Goal: Task Accomplishment & Management: Manage account settings

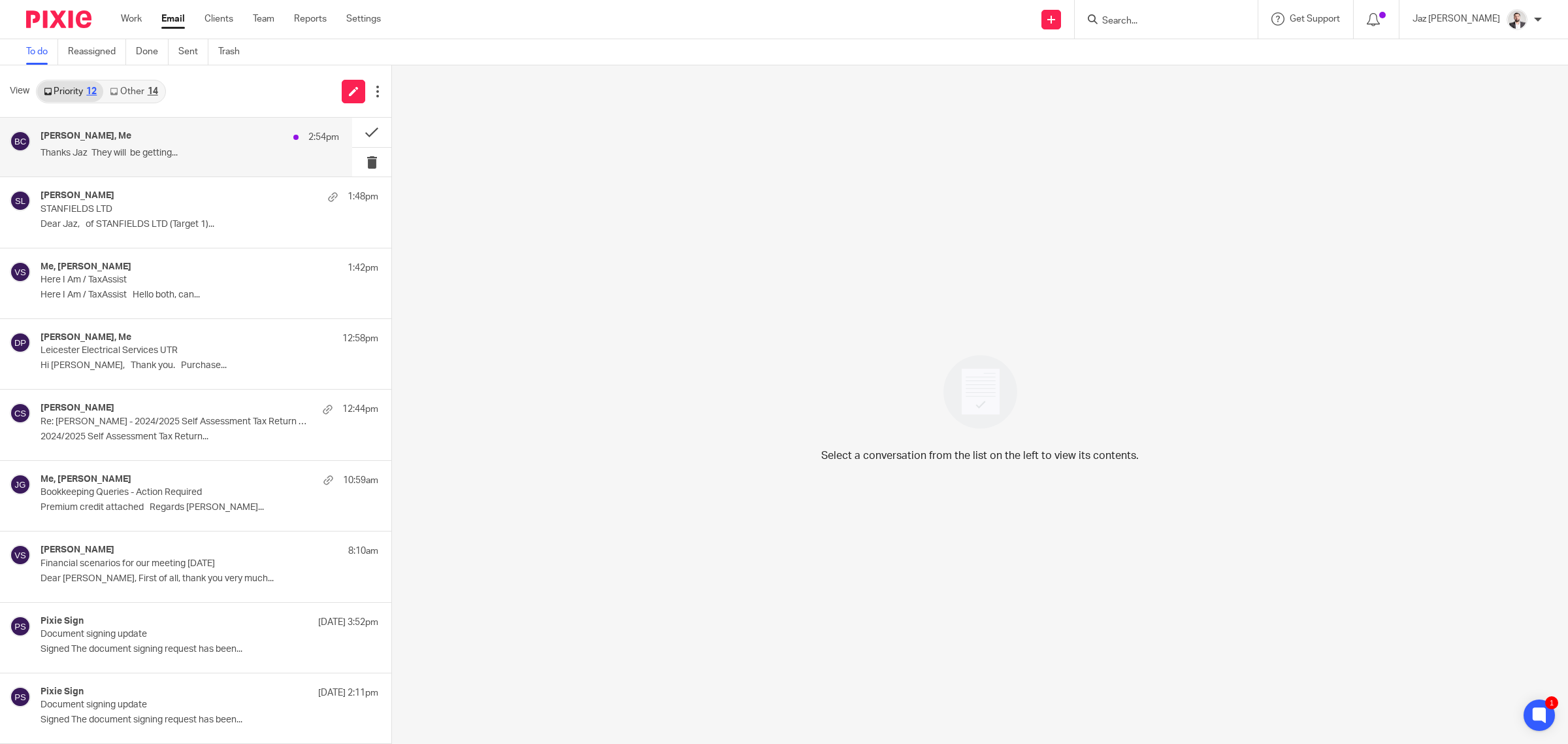
click at [165, 141] on div "Ben Curran, Me 2:54pm" at bounding box center [190, 137] width 299 height 13
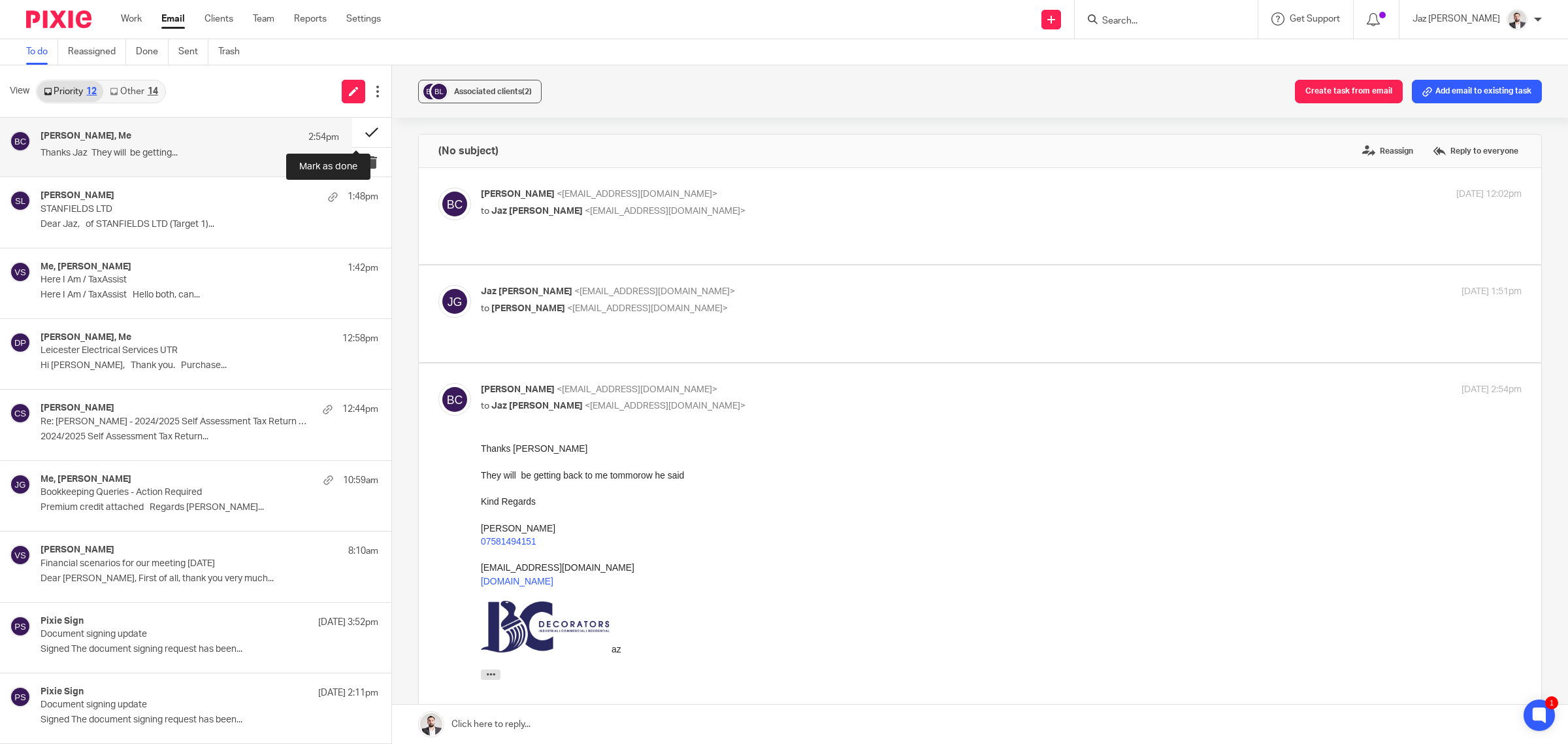
click at [362, 129] on button at bounding box center [371, 132] width 39 height 29
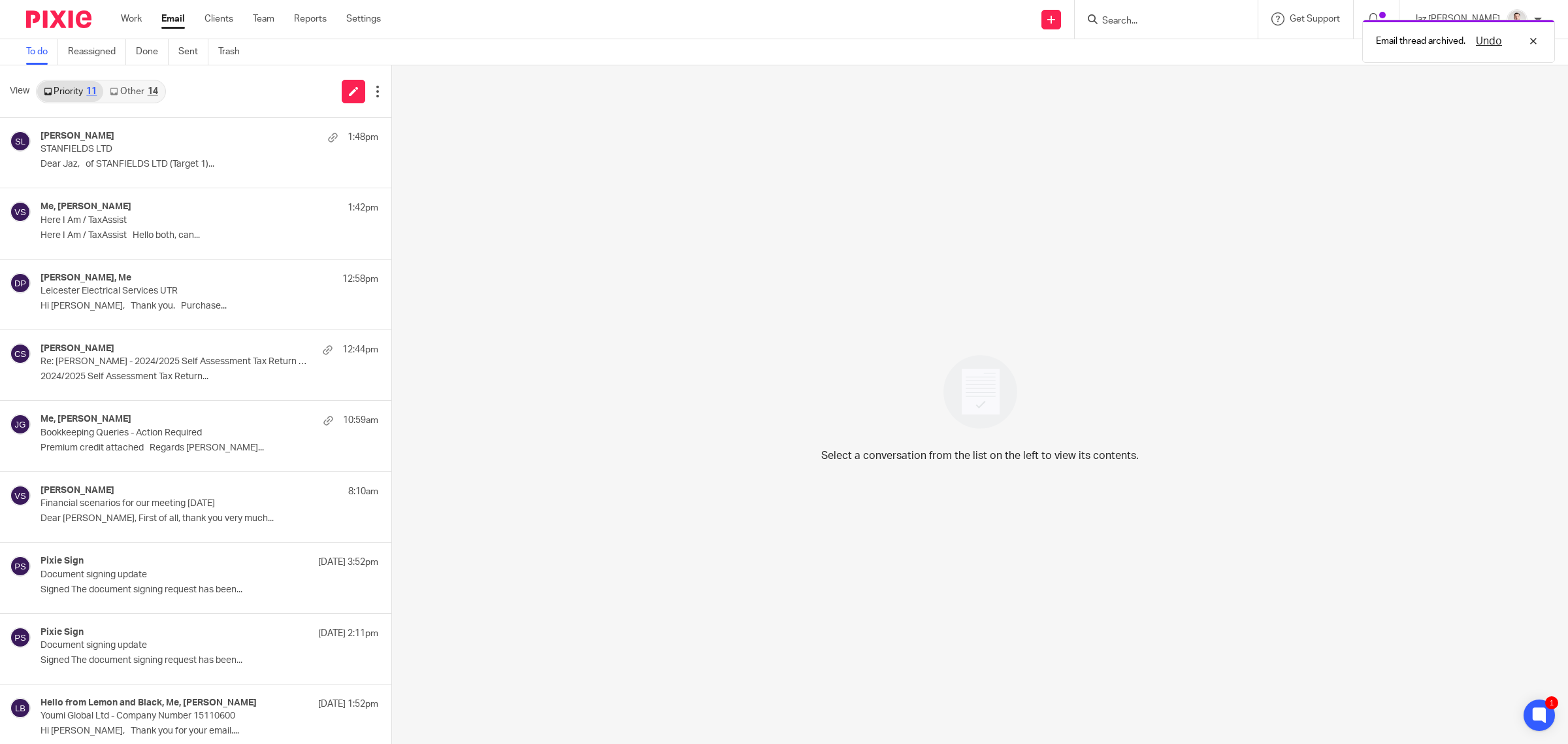
click at [152, 98] on link "Other 14" at bounding box center [133, 91] width 61 height 21
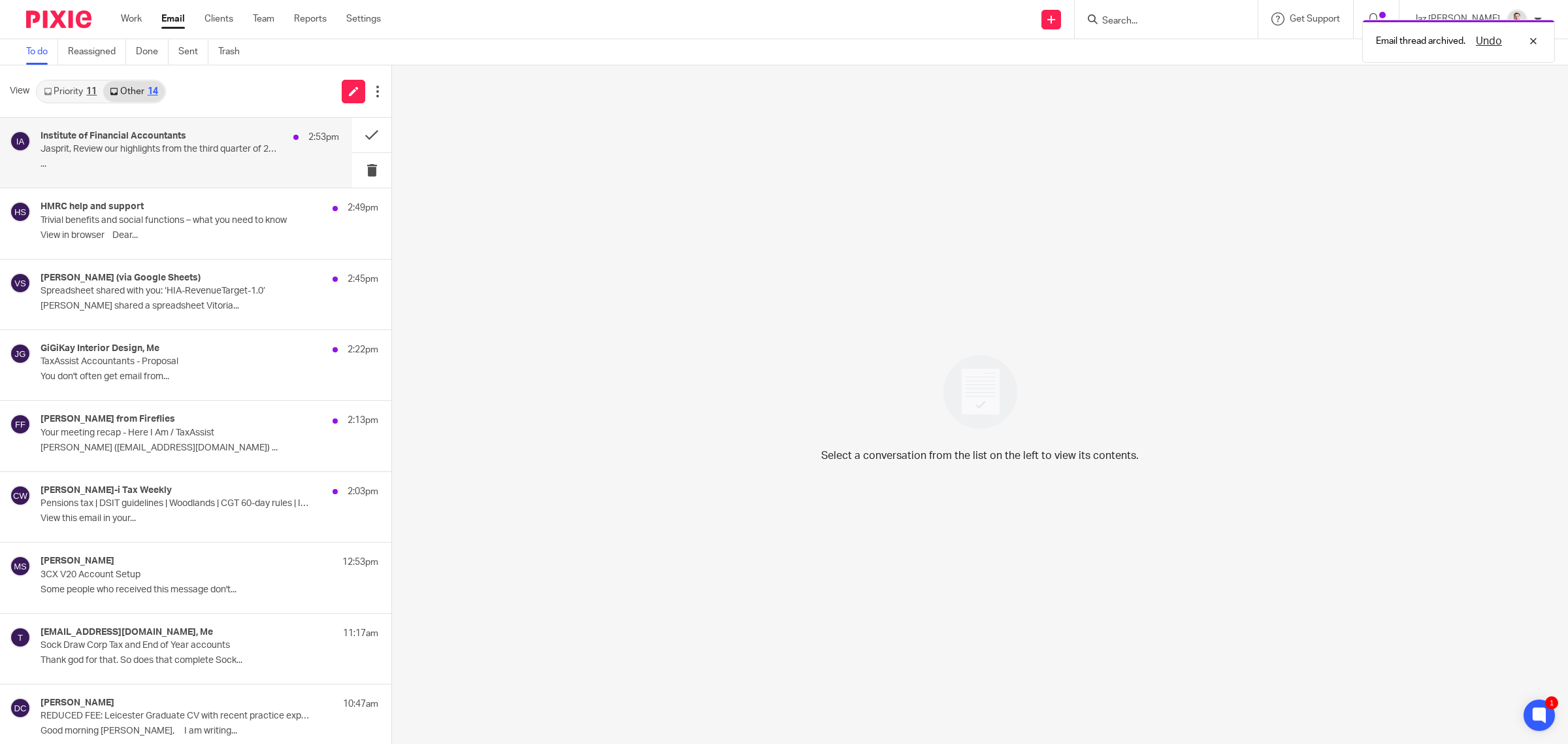
click at [172, 177] on div "Institute of Financial Accountants 2:53pm Jasprit, Review our highlights from t…" at bounding box center [176, 152] width 352 height 70
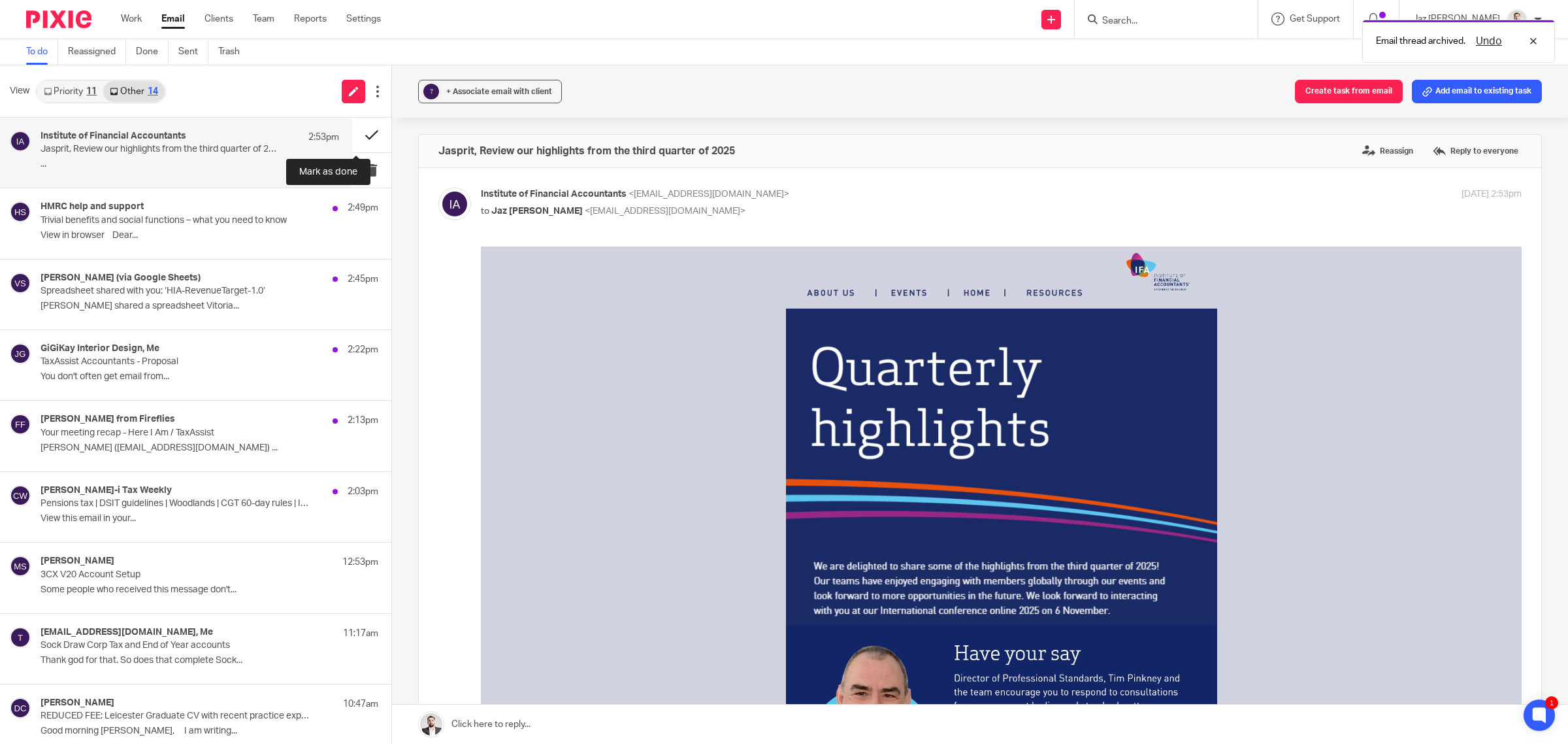
click at [356, 129] on button at bounding box center [371, 135] width 39 height 35
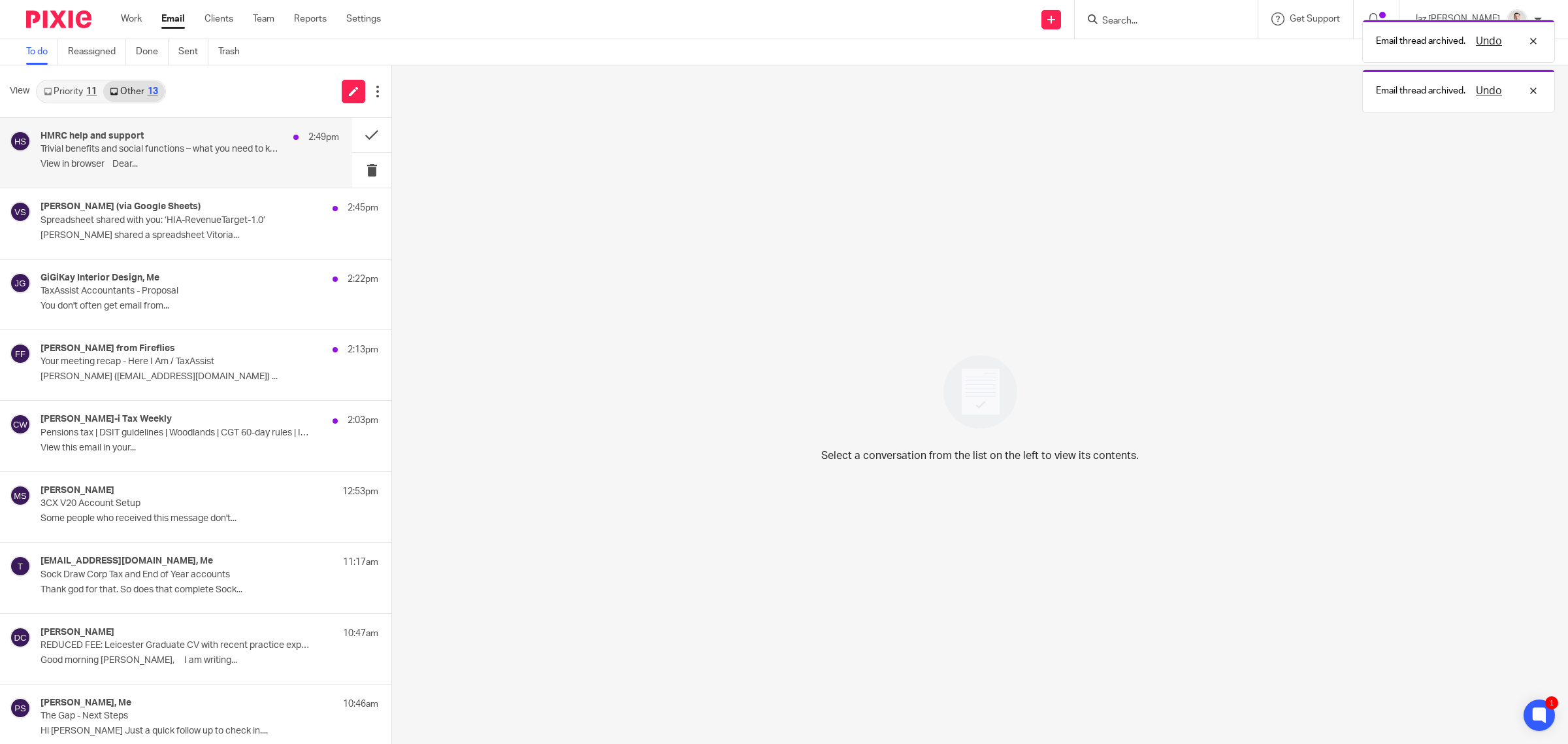
click at [232, 164] on p "﻿View in browser﻿ Dear..." at bounding box center [190, 164] width 299 height 11
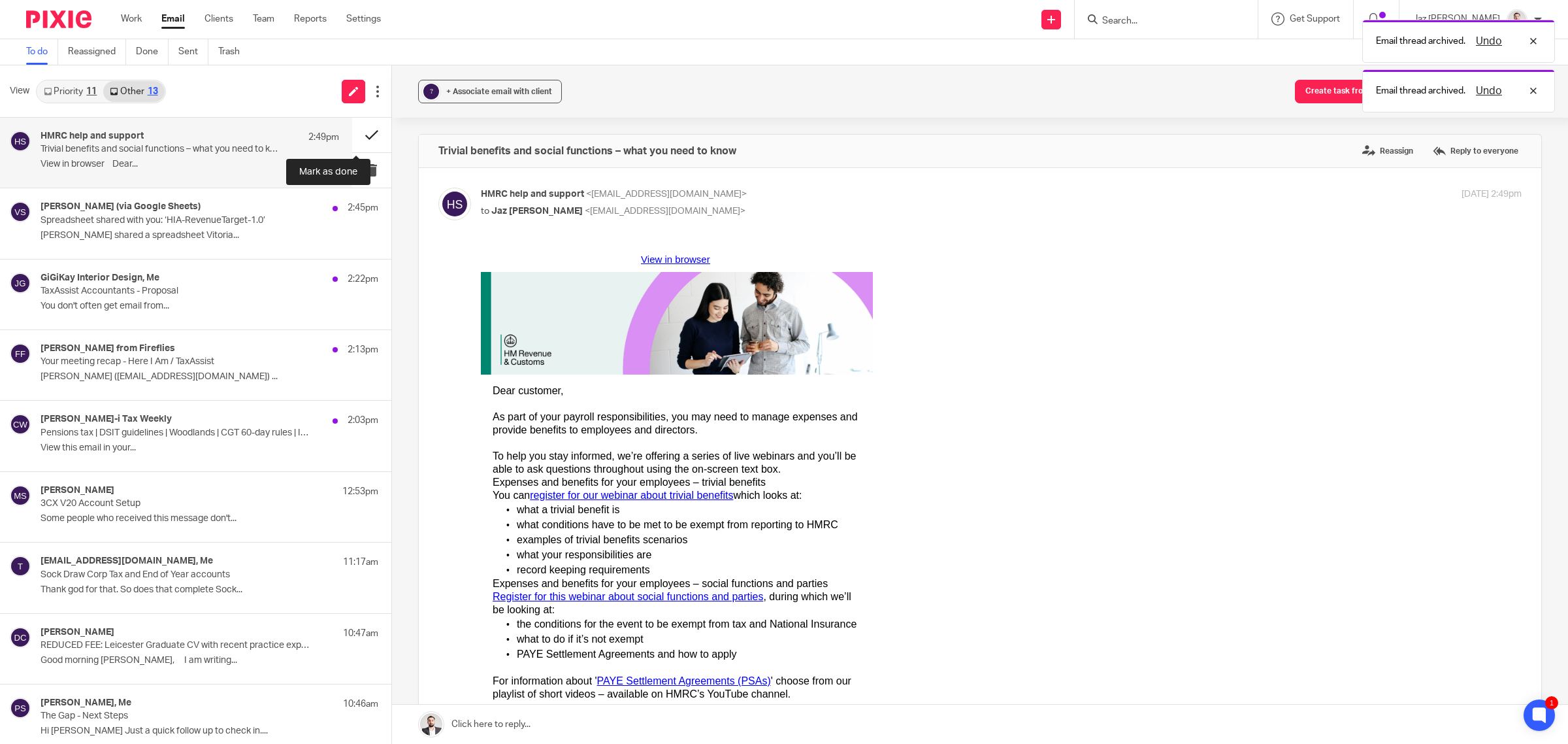
click at [354, 128] on button at bounding box center [371, 135] width 39 height 35
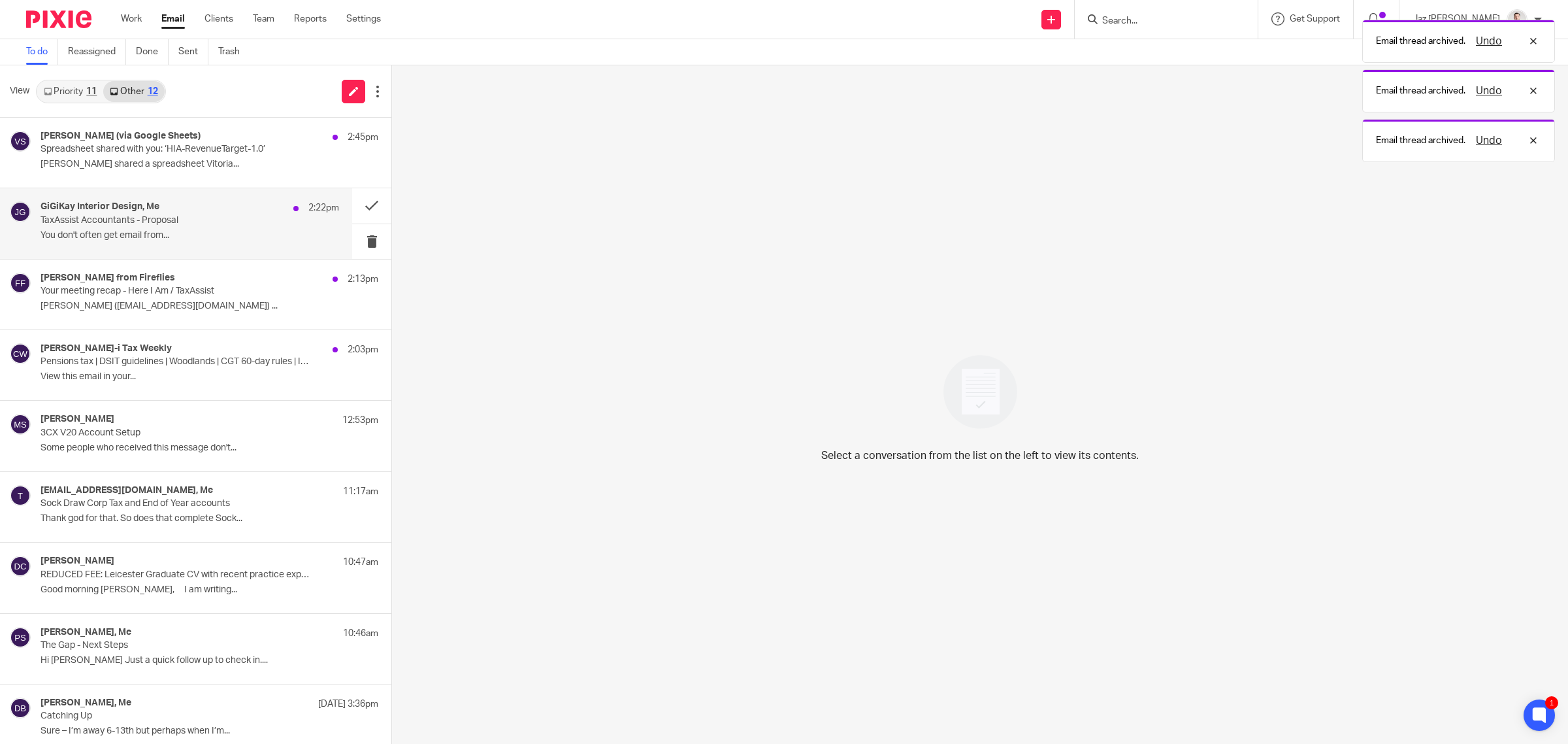
click at [226, 221] on p "TaxAssist Accountants - Proposal" at bounding box center [160, 220] width 239 height 11
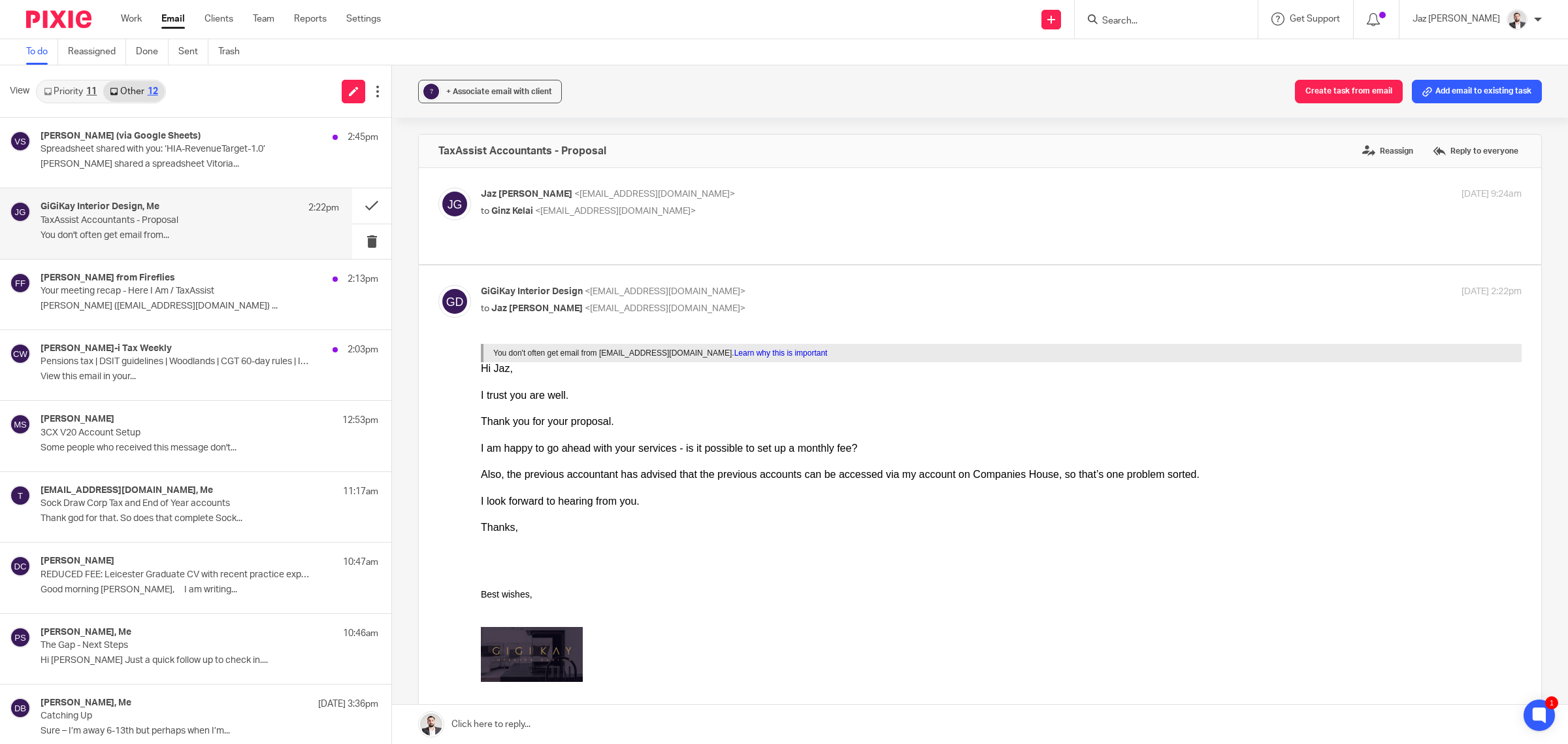
click at [756, 202] on div "Jaz Grewal <jazgrewal@taxassist.co.uk> to Ginz Kelai <ginz@gigikay.com>" at bounding box center [827, 202] width 694 height 30
checkbox input "true"
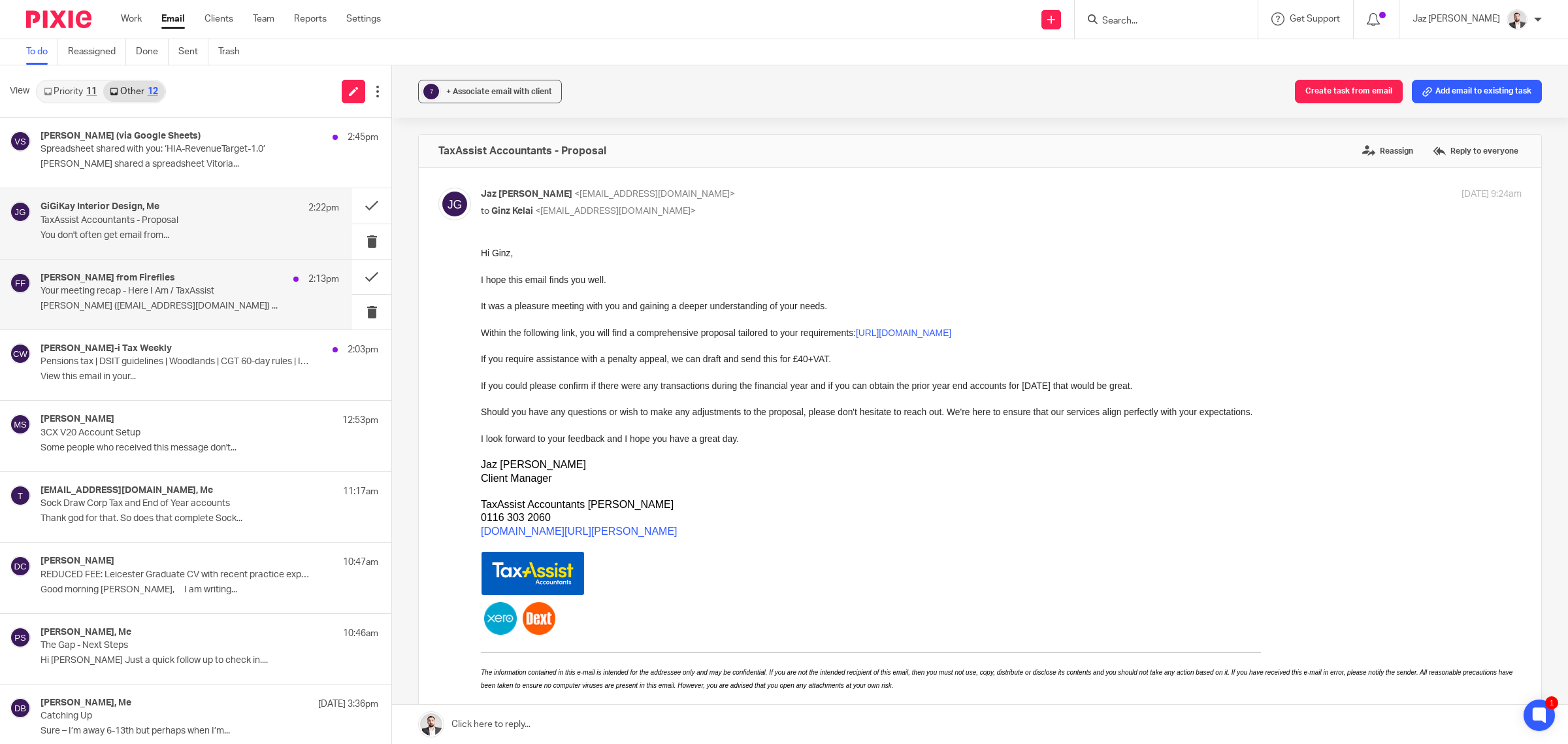
click at [193, 308] on p "Jaz Grewal (jazgrewal@taxassist.co.uk) ..." at bounding box center [190, 306] width 299 height 11
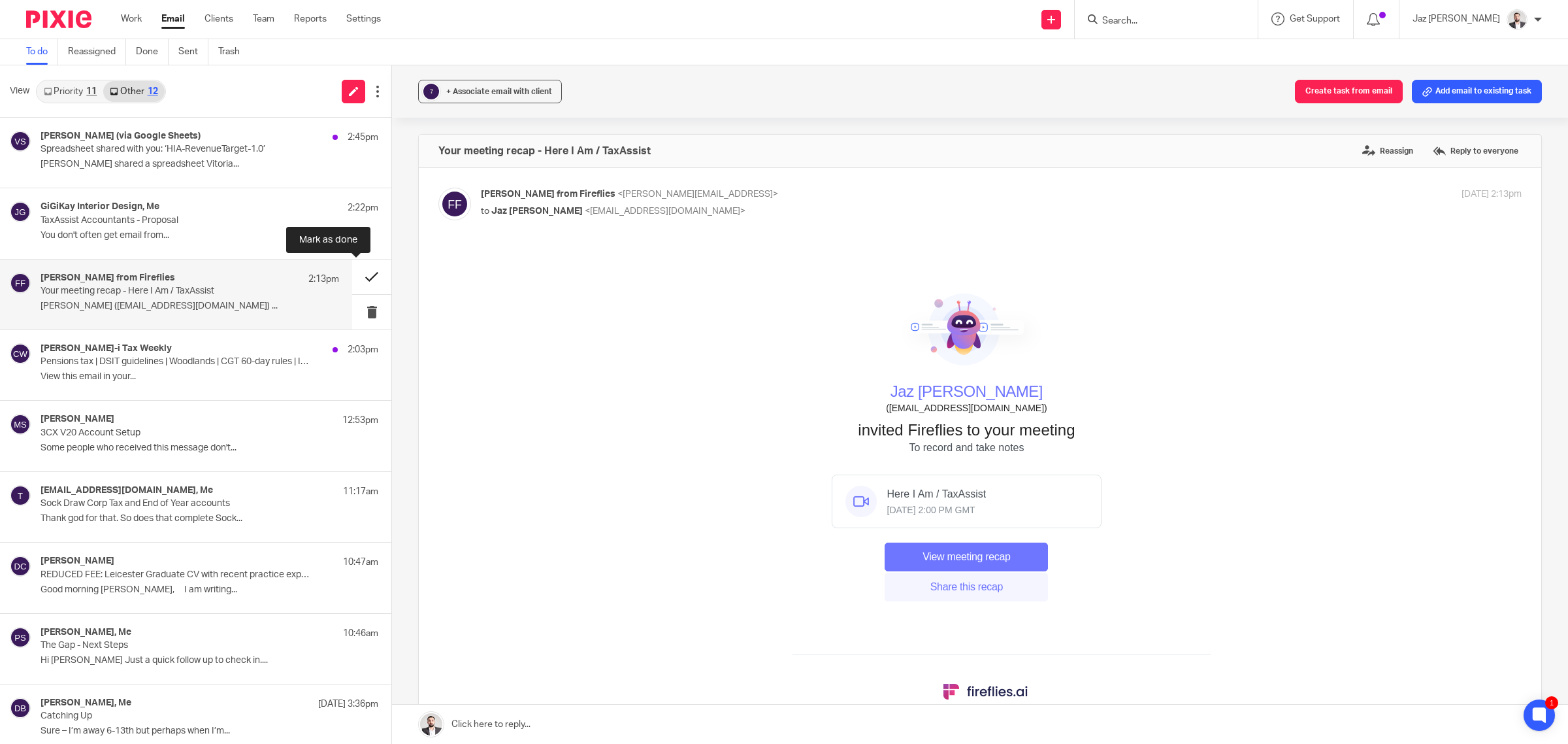
click at [352, 272] on button at bounding box center [371, 277] width 39 height 35
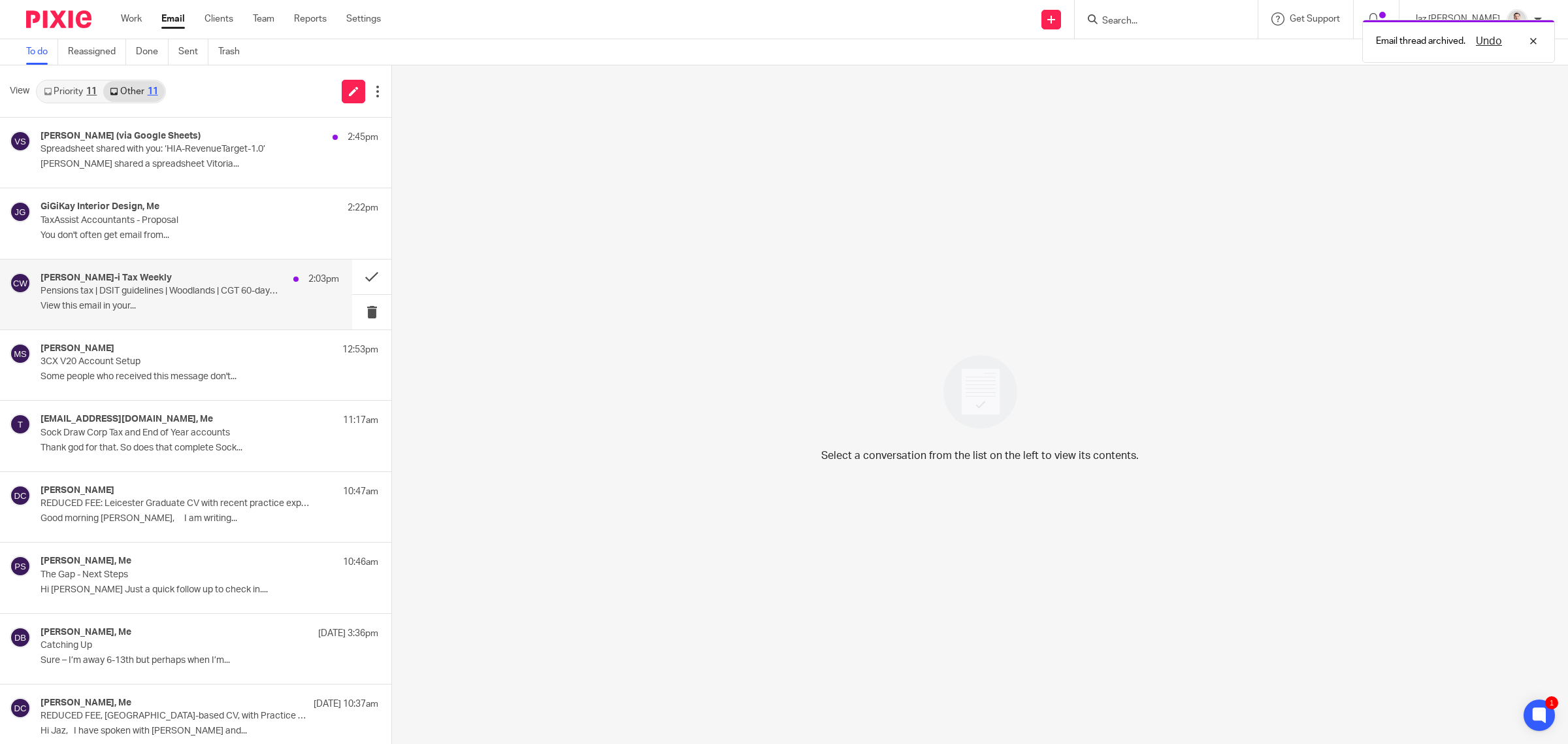
click at [250, 292] on p "Pensions tax | DSIT guidelines | Woodlands | CGT 60-day rules | Improving caree…" at bounding box center [160, 291] width 239 height 11
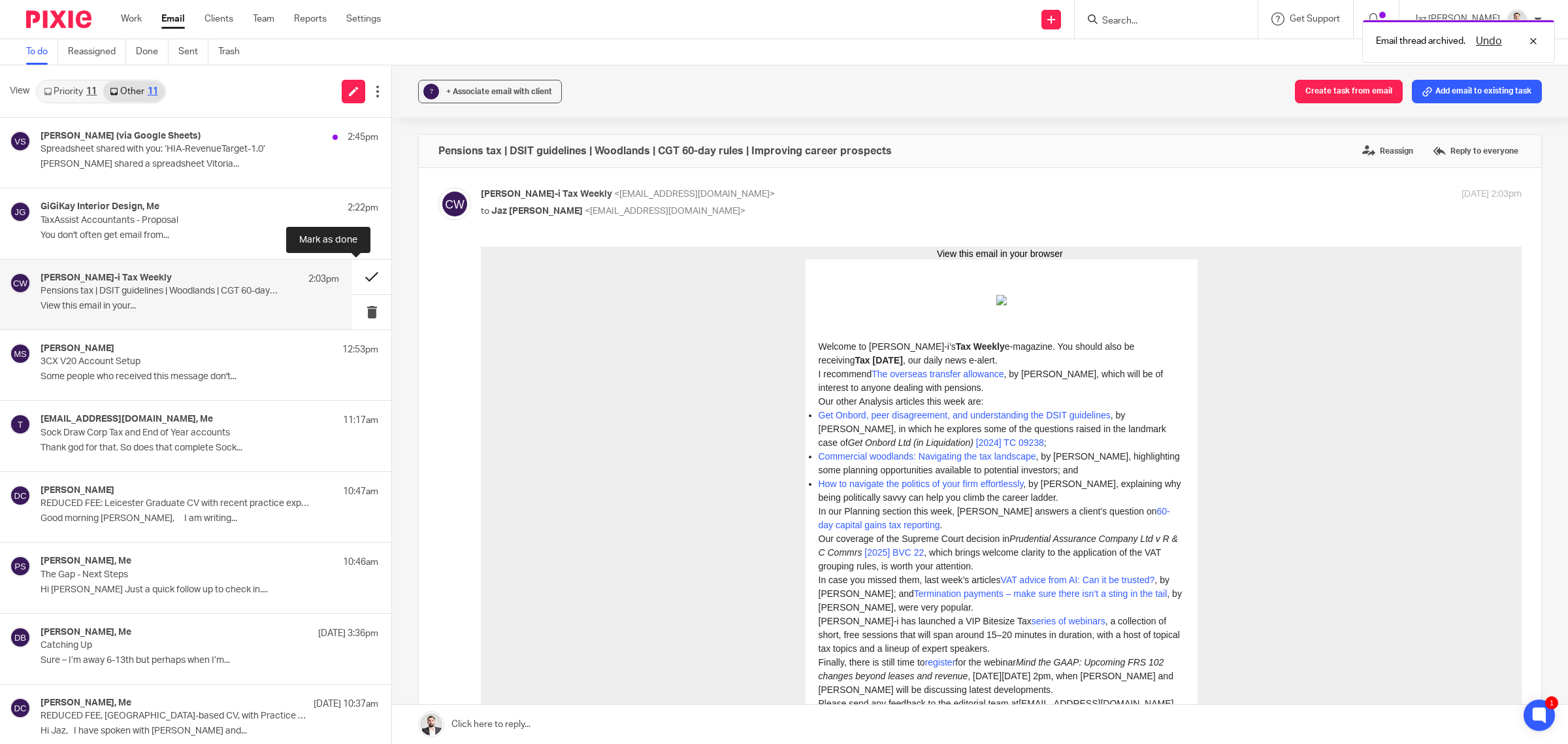
click at [358, 272] on button at bounding box center [371, 277] width 39 height 35
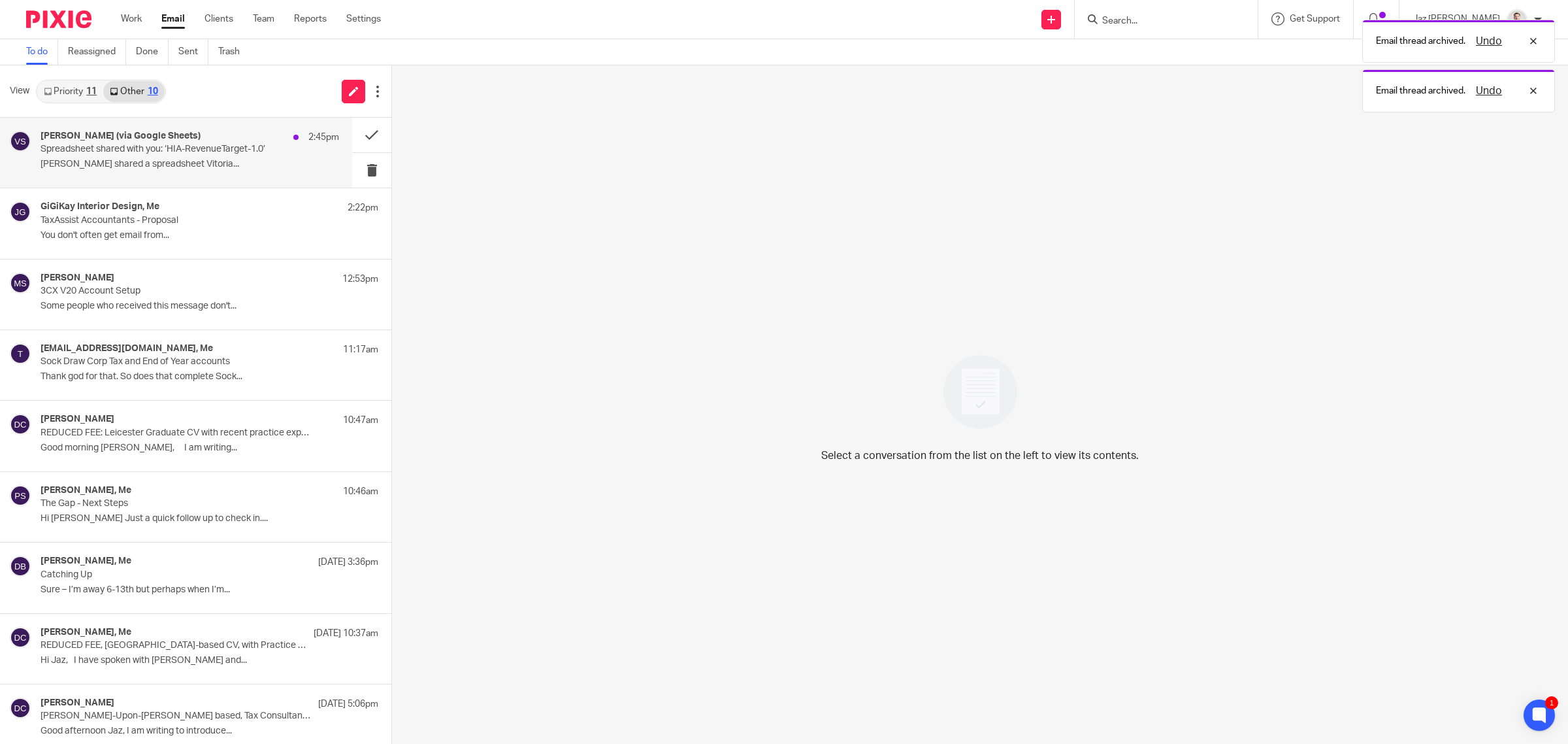
click at [250, 150] on p "Spreadsheet shared with you: ‘HIA-RevenueTarget-1.0’" at bounding box center [160, 149] width 239 height 11
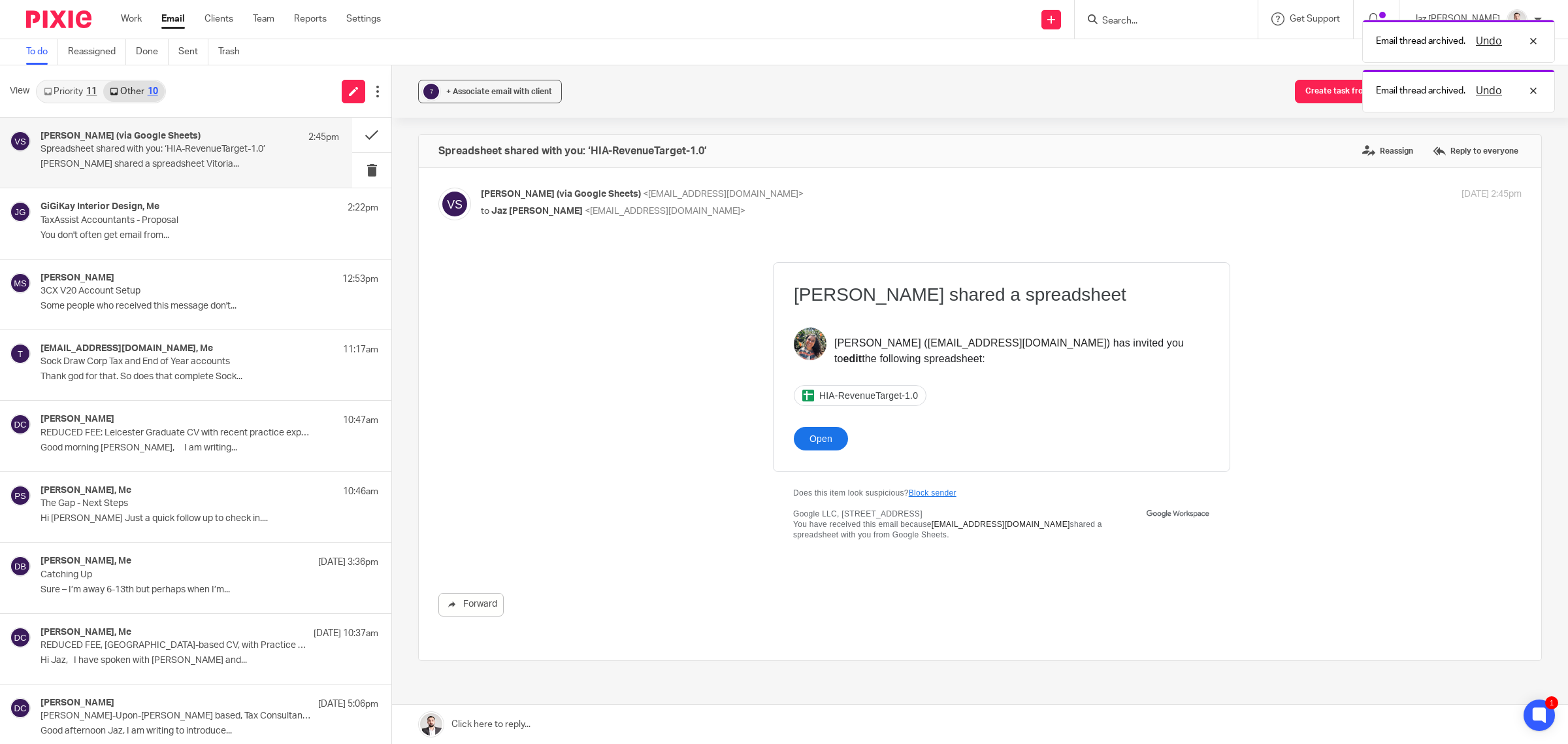
click at [80, 82] on link "Priority 11" at bounding box center [70, 91] width 66 height 21
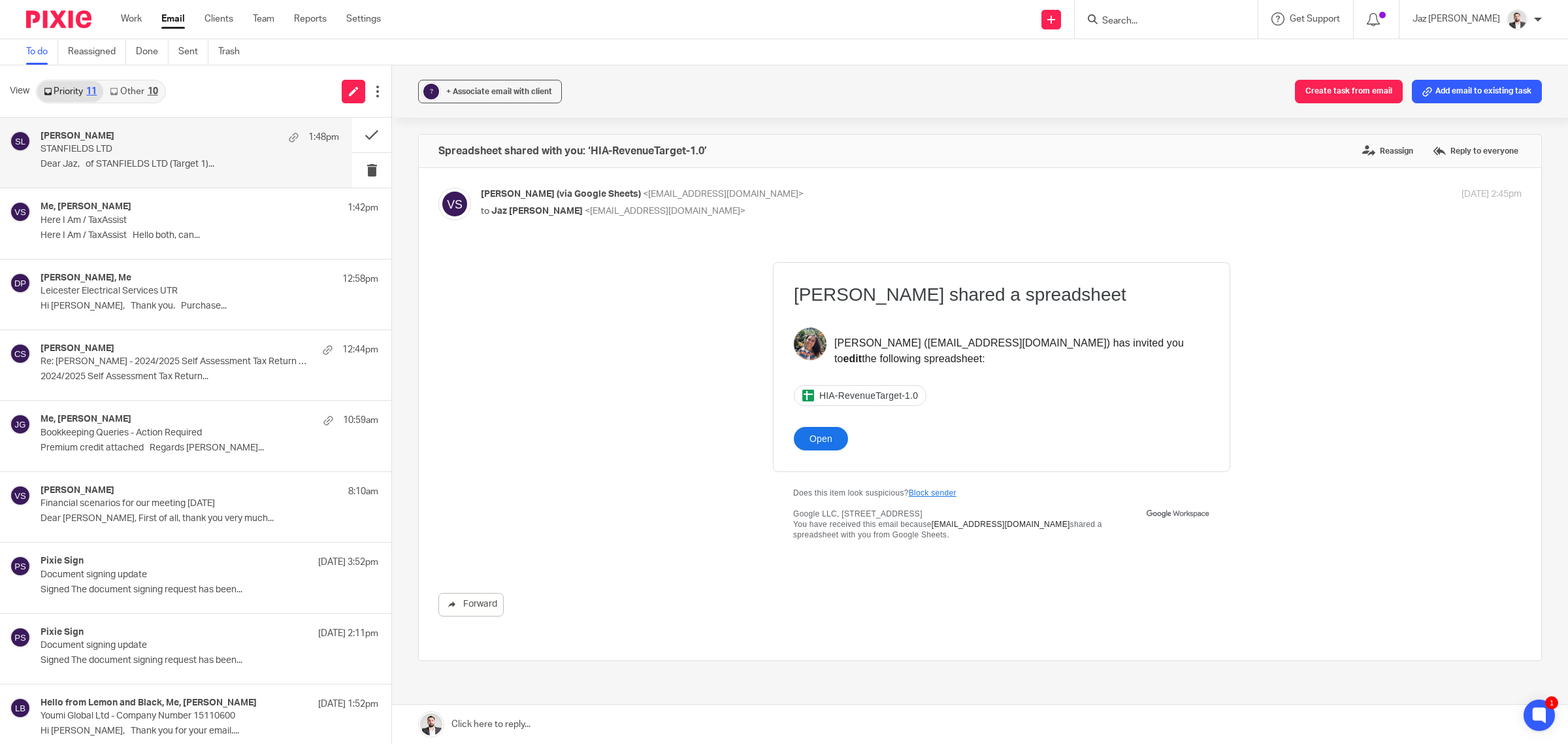
scroll to position [1, 0]
click at [139, 87] on link "Other 10" at bounding box center [133, 91] width 61 height 21
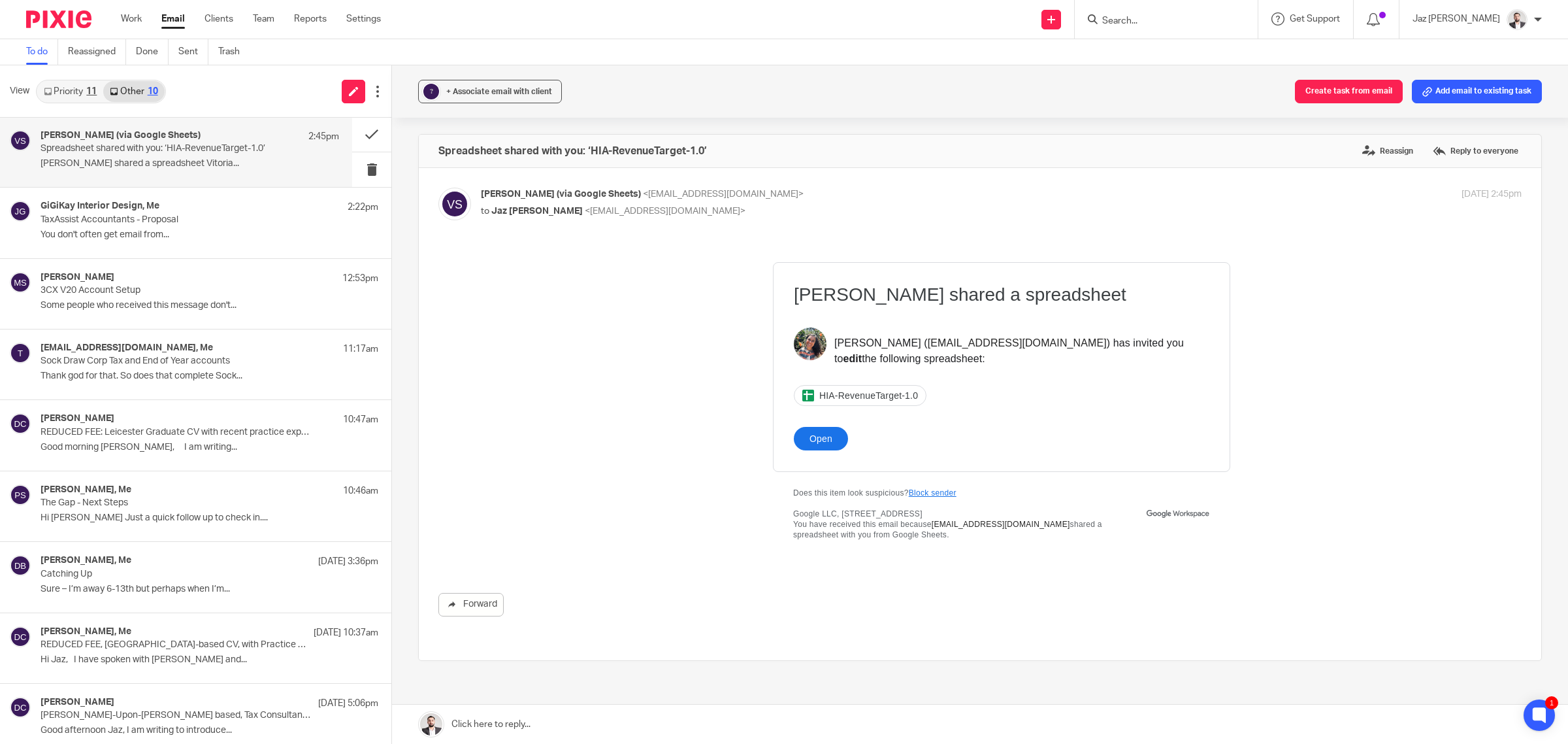
scroll to position [0, 0]
click at [132, 13] on link "Work" at bounding box center [131, 19] width 21 height 13
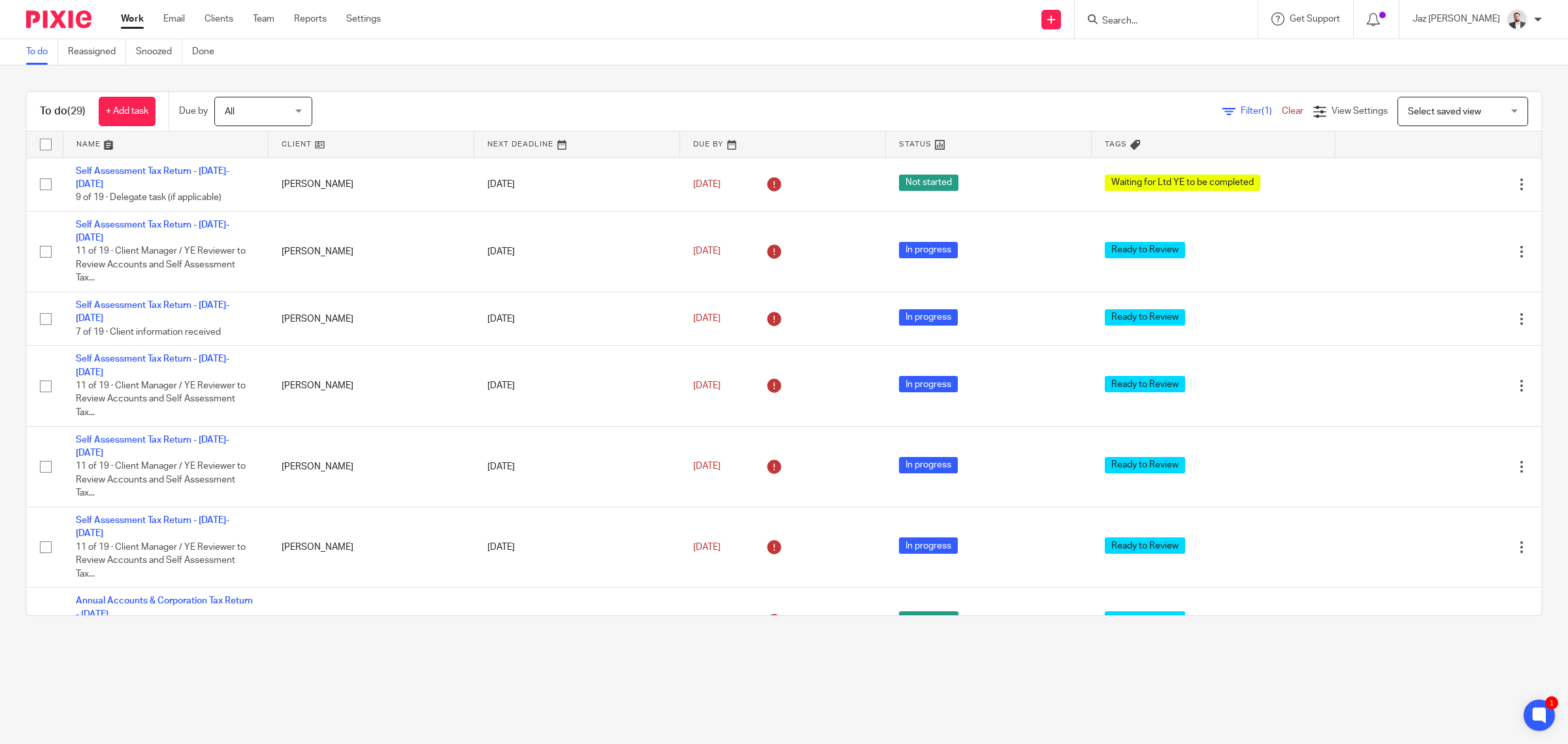
scroll to position [1, 0]
click at [178, 20] on link "Email" at bounding box center [174, 19] width 22 height 13
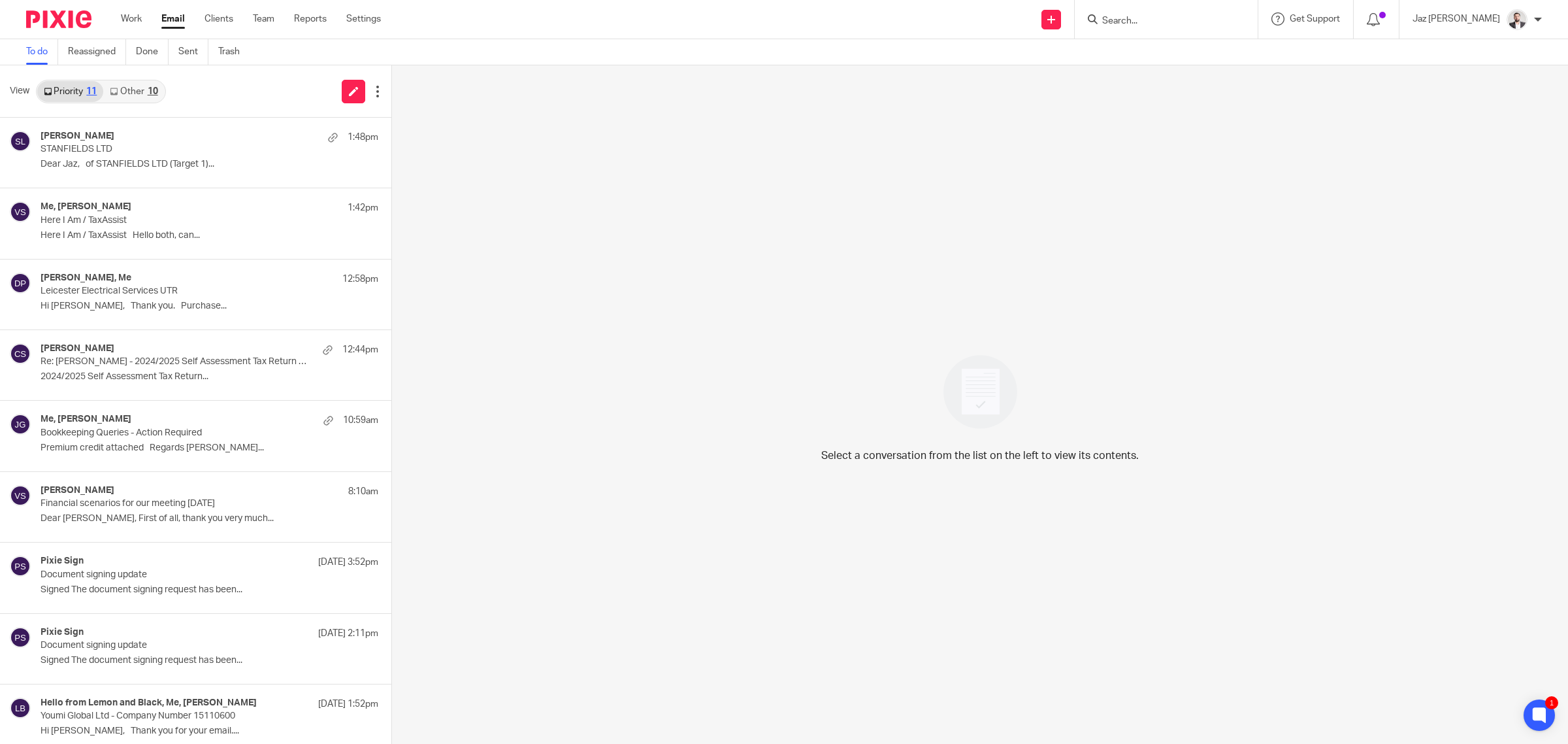
click at [1214, 20] on input "Search" at bounding box center [1159, 22] width 117 height 12
type input "freeman"
click at [1200, 56] on link at bounding box center [1238, 56] width 281 height 30
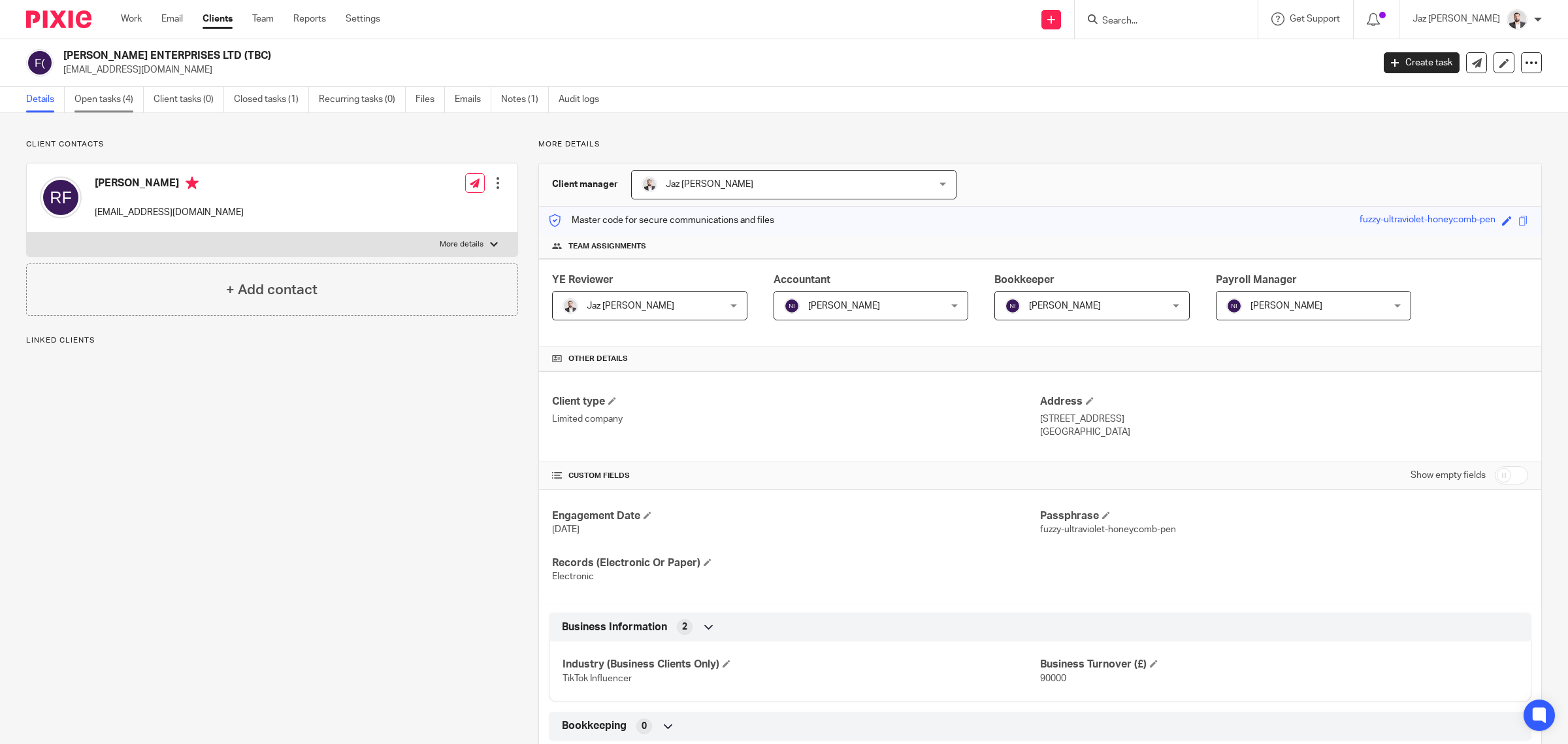
click at [98, 105] on link "Open tasks (4)" at bounding box center [108, 99] width 69 height 26
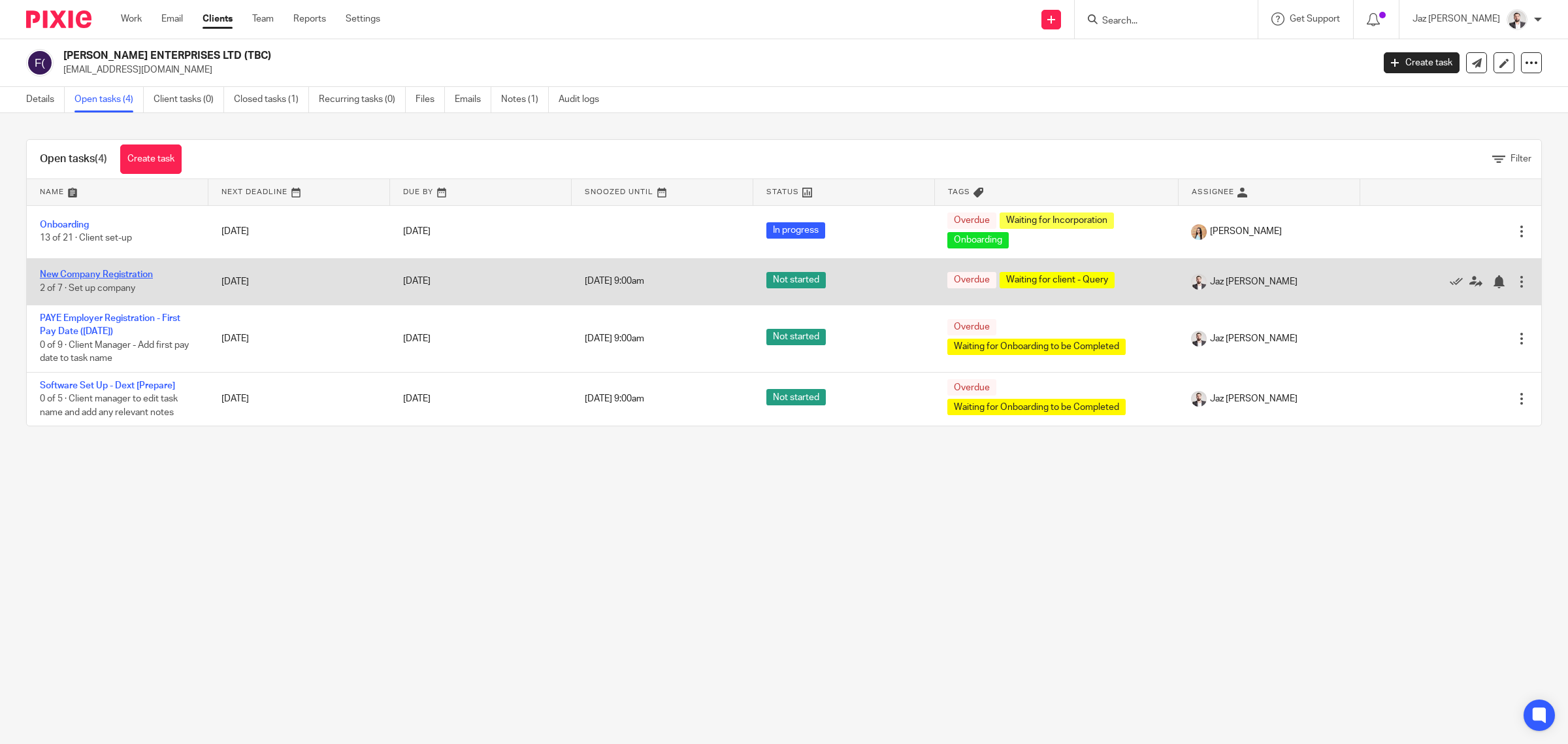
click at [128, 272] on link "New Company Registration" at bounding box center [97, 274] width 113 height 9
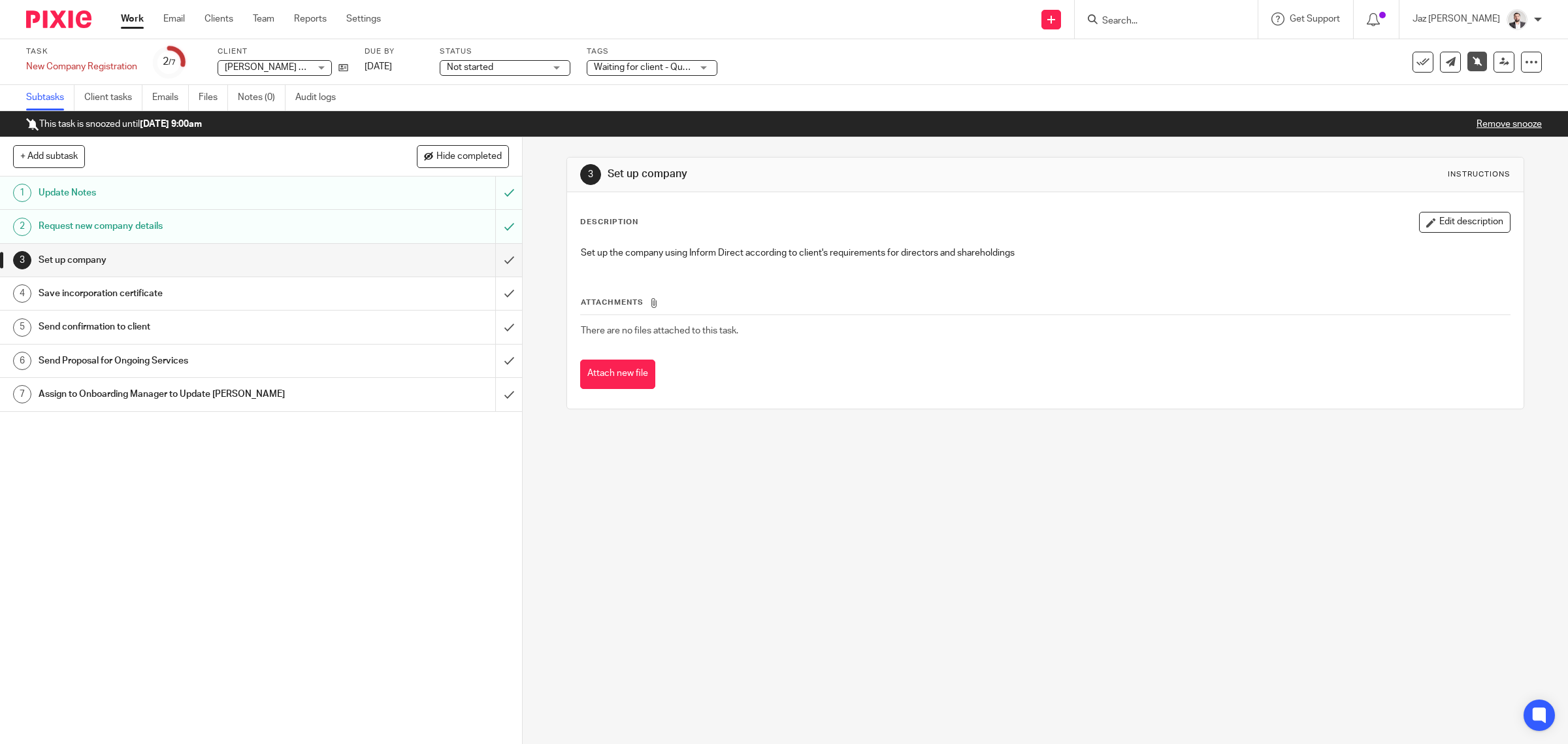
click at [1516, 124] on link "Remove snooze" at bounding box center [1509, 124] width 65 height 9
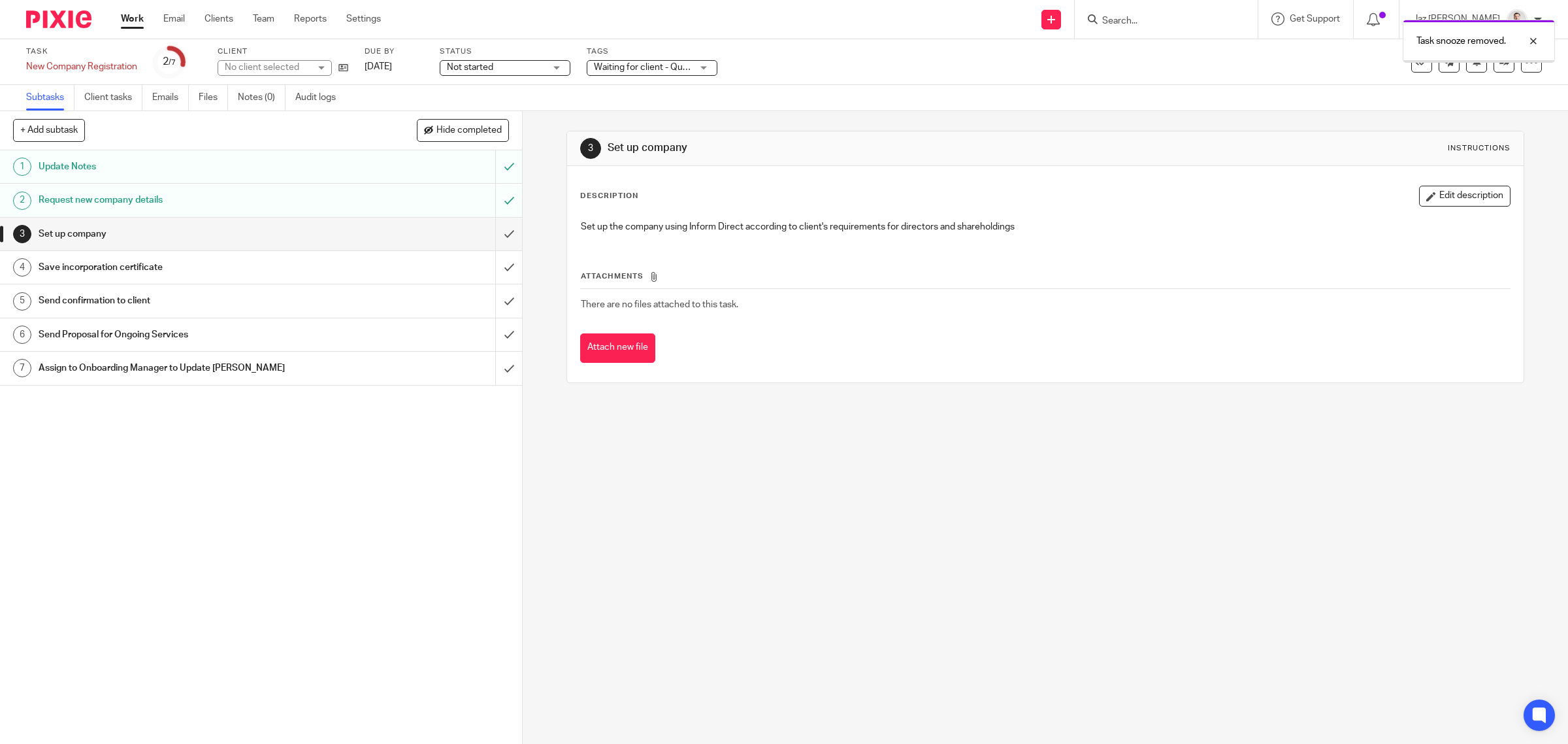
click at [129, 26] on link "Work" at bounding box center [132, 19] width 22 height 13
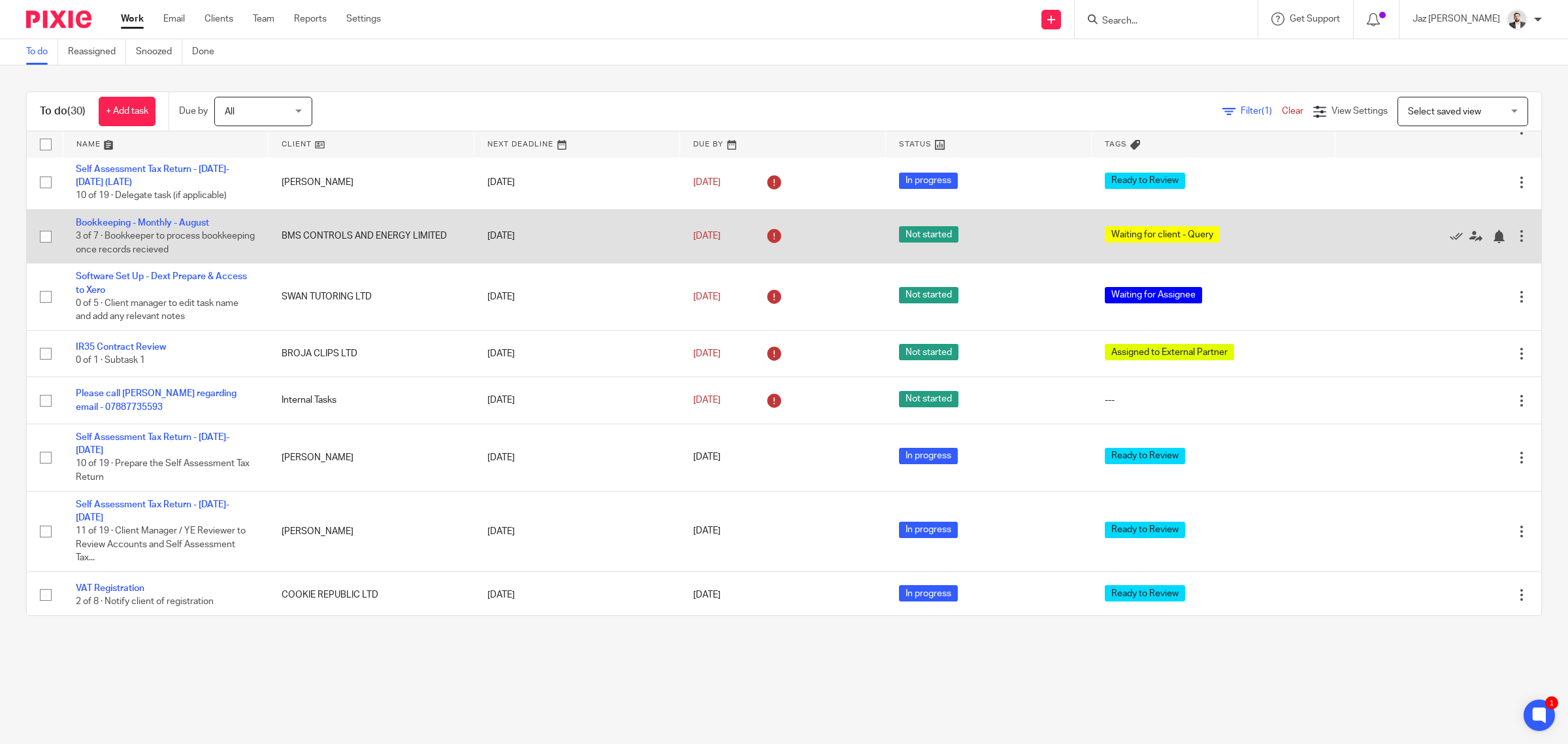
scroll to position [843, 0]
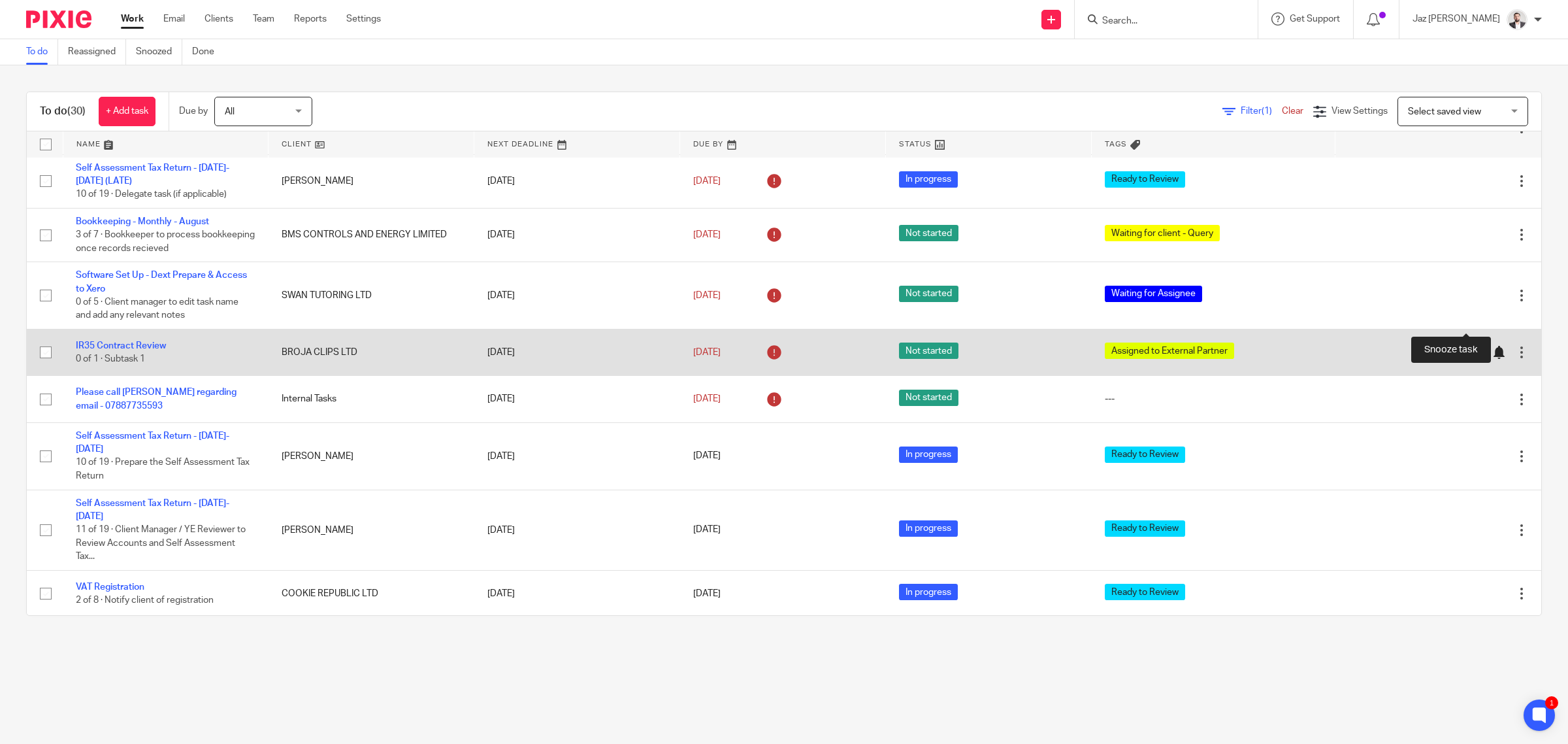
click at [1492, 346] on div at bounding box center [1499, 352] width 13 height 13
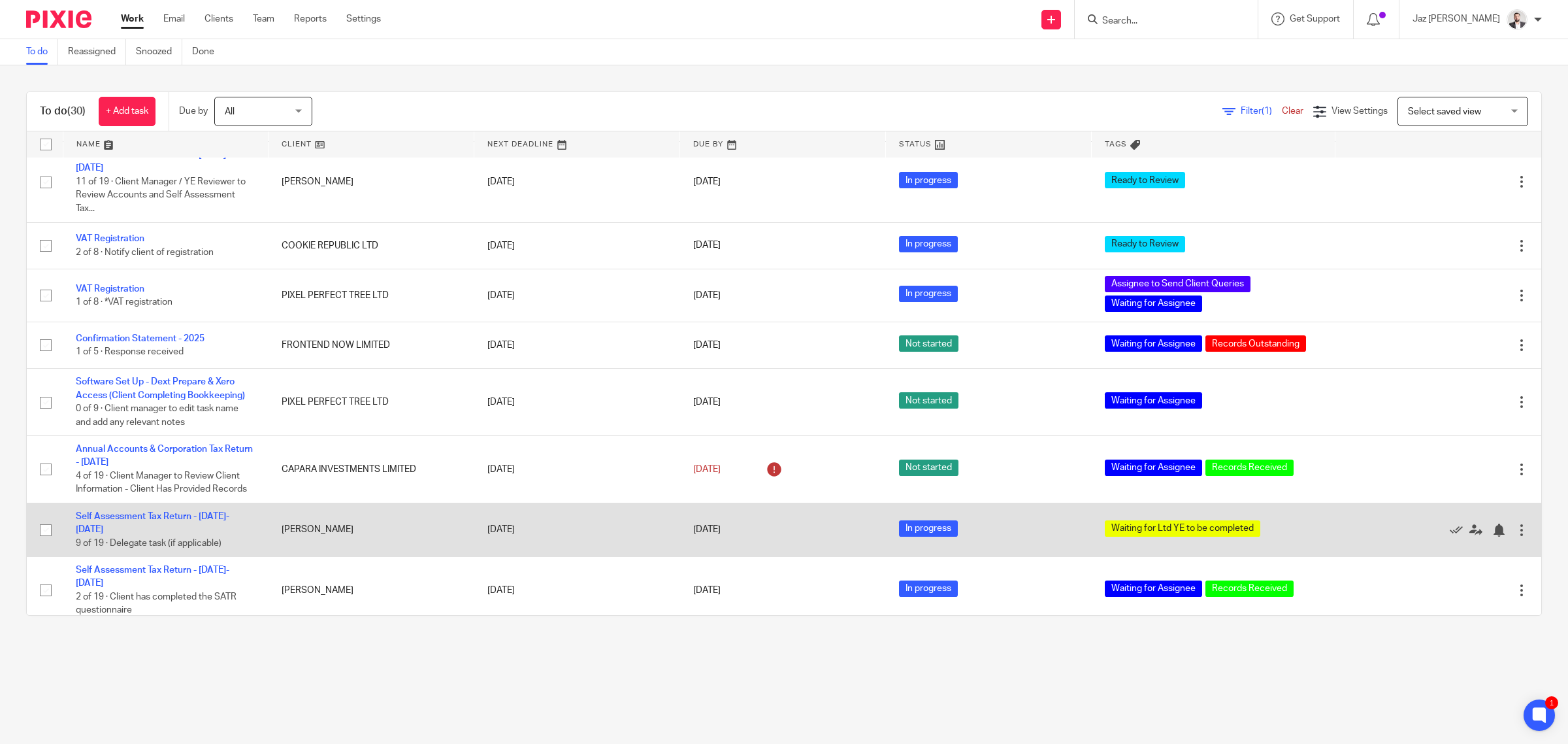
scroll to position [1144, 0]
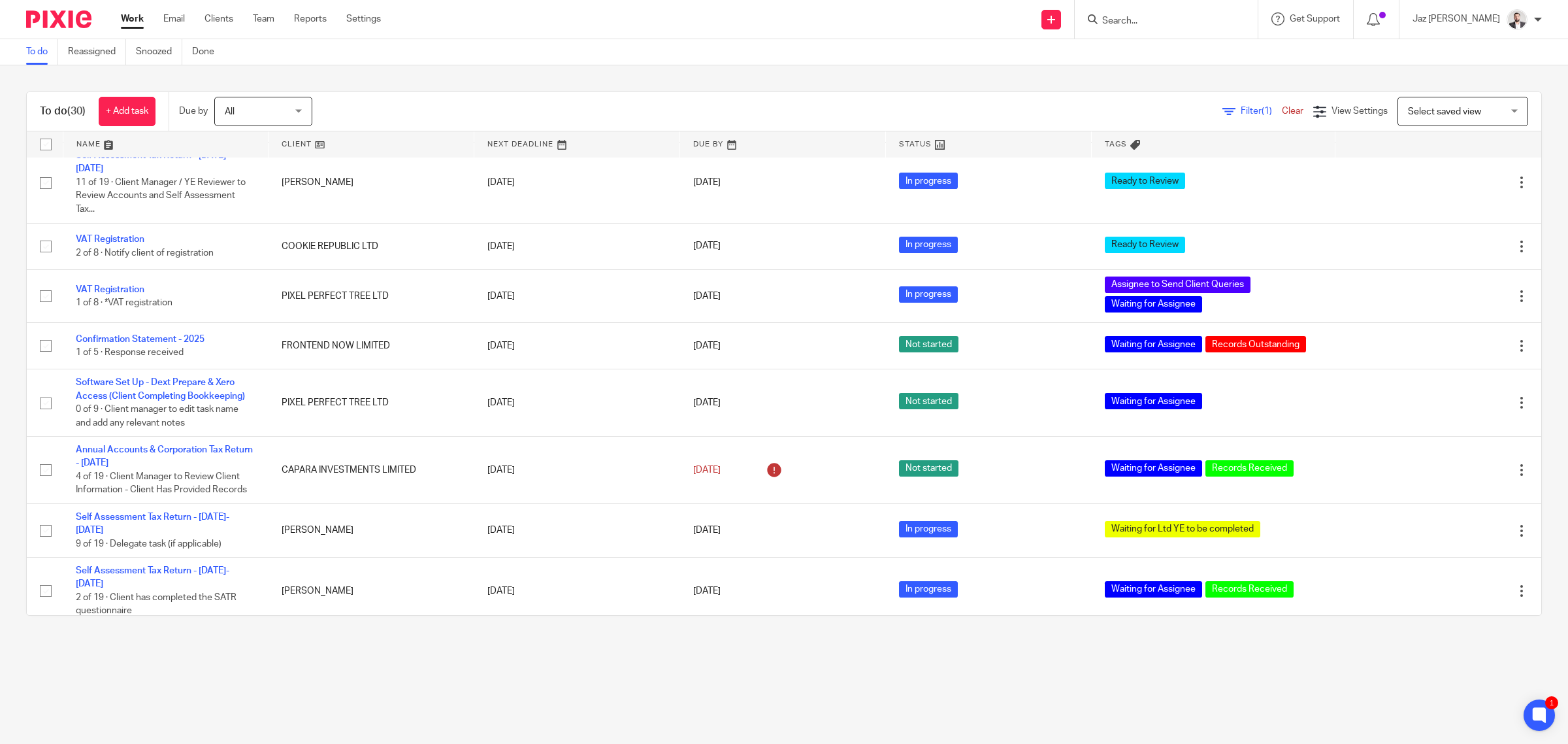
click at [1165, 22] on input "Search" at bounding box center [1159, 22] width 117 height 12
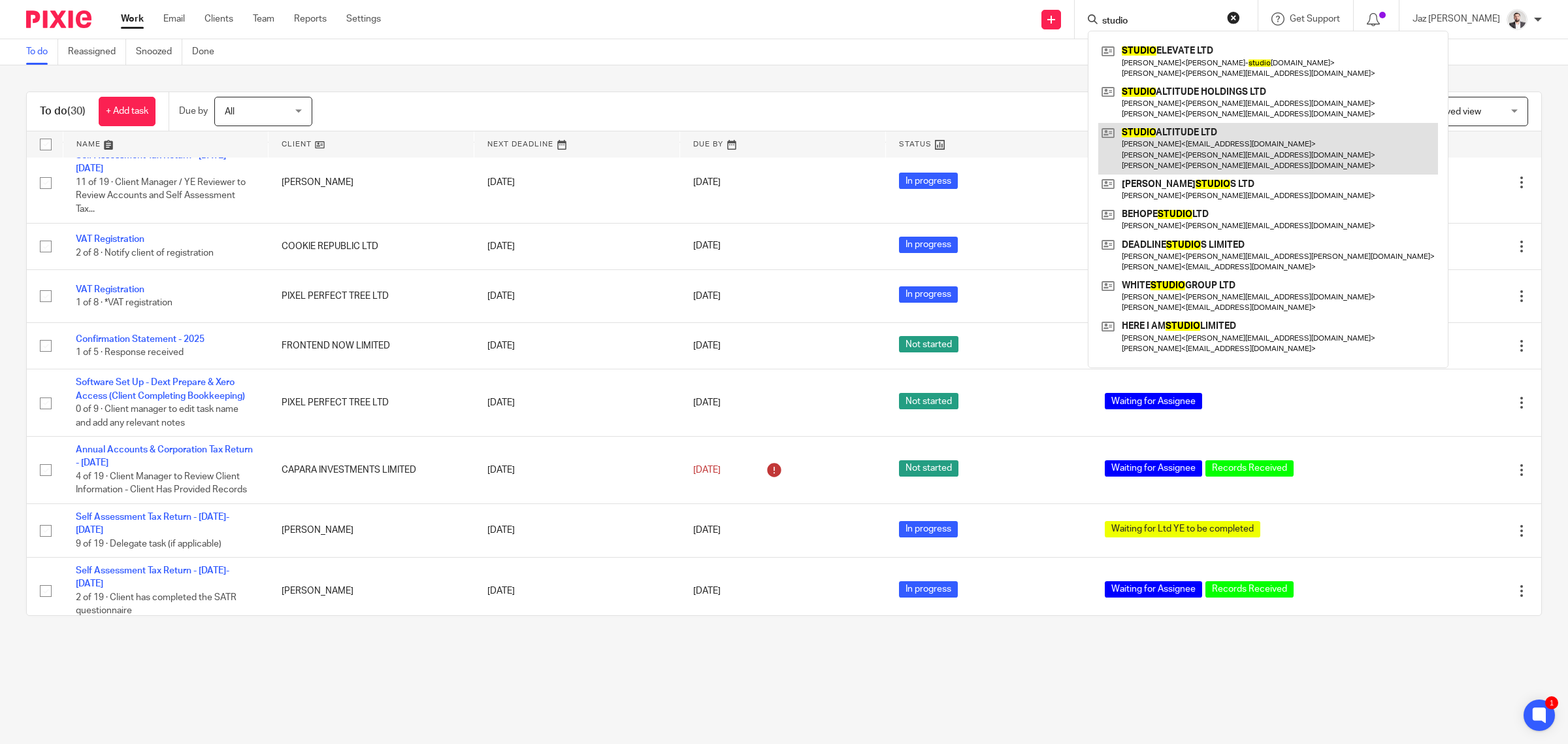
type input "studio"
click at [1209, 141] on link at bounding box center [1268, 148] width 340 height 52
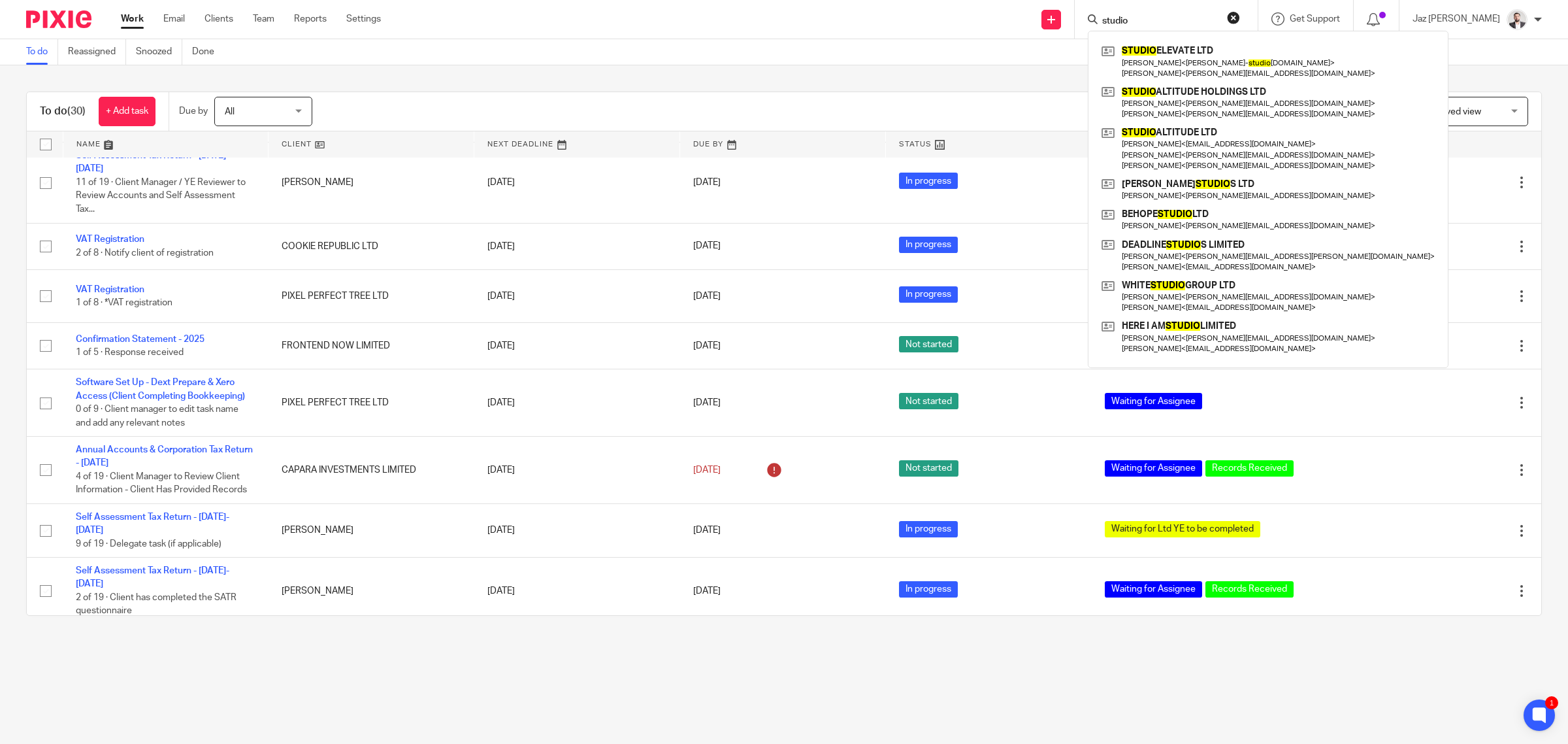
click at [1240, 15] on button "reset" at bounding box center [1233, 17] width 13 height 13
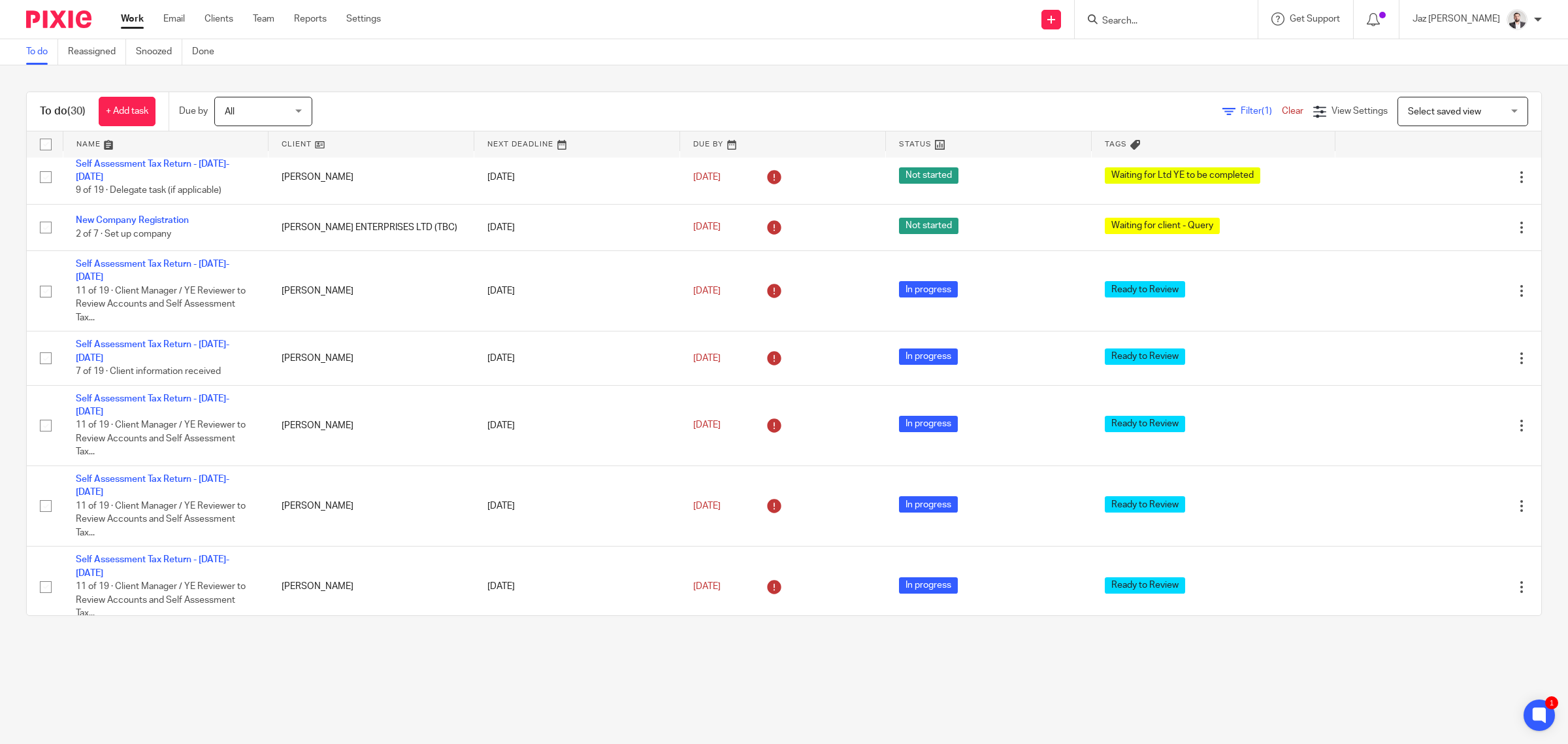
scroll to position [0, 0]
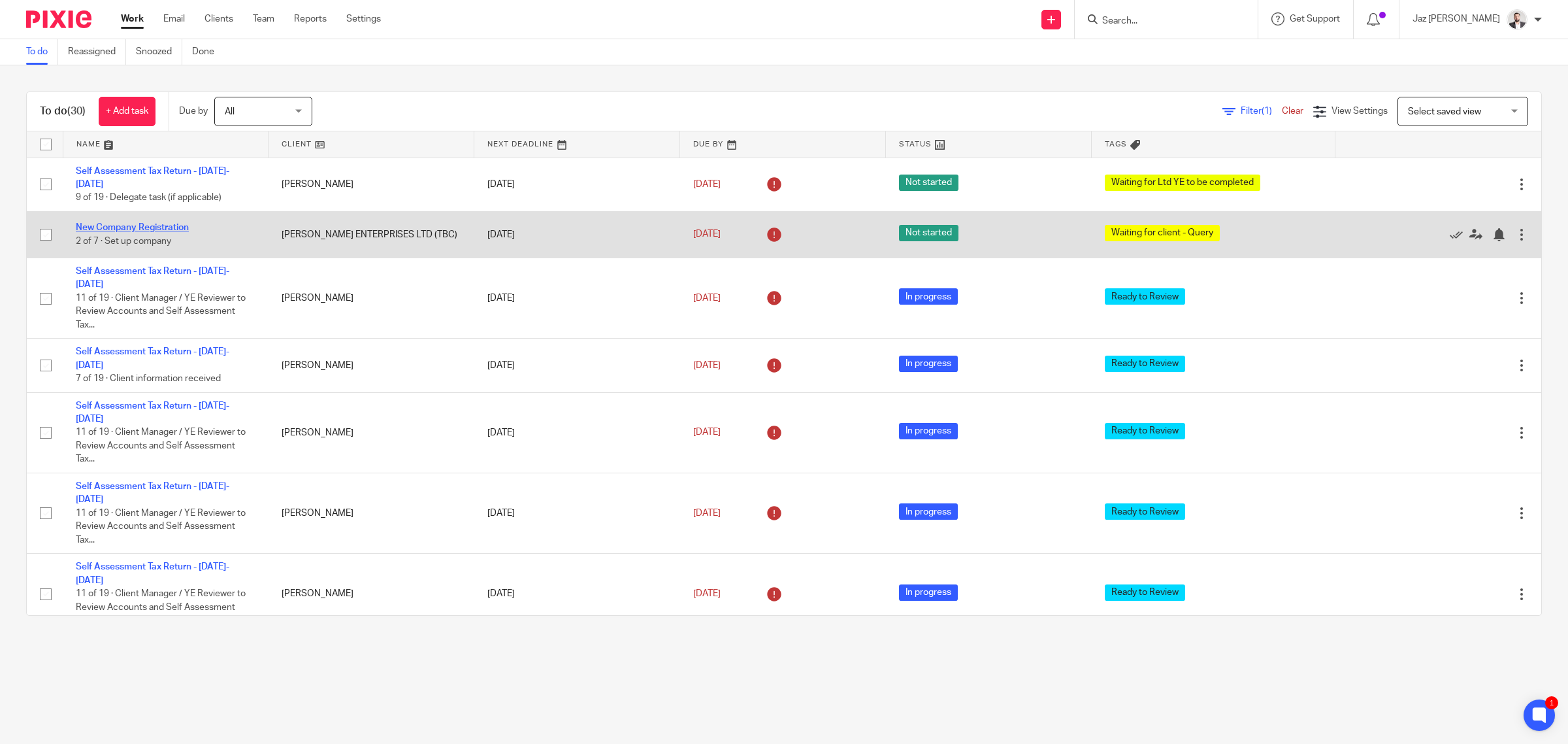
click at [173, 223] on link "New Company Registration" at bounding box center [132, 227] width 113 height 9
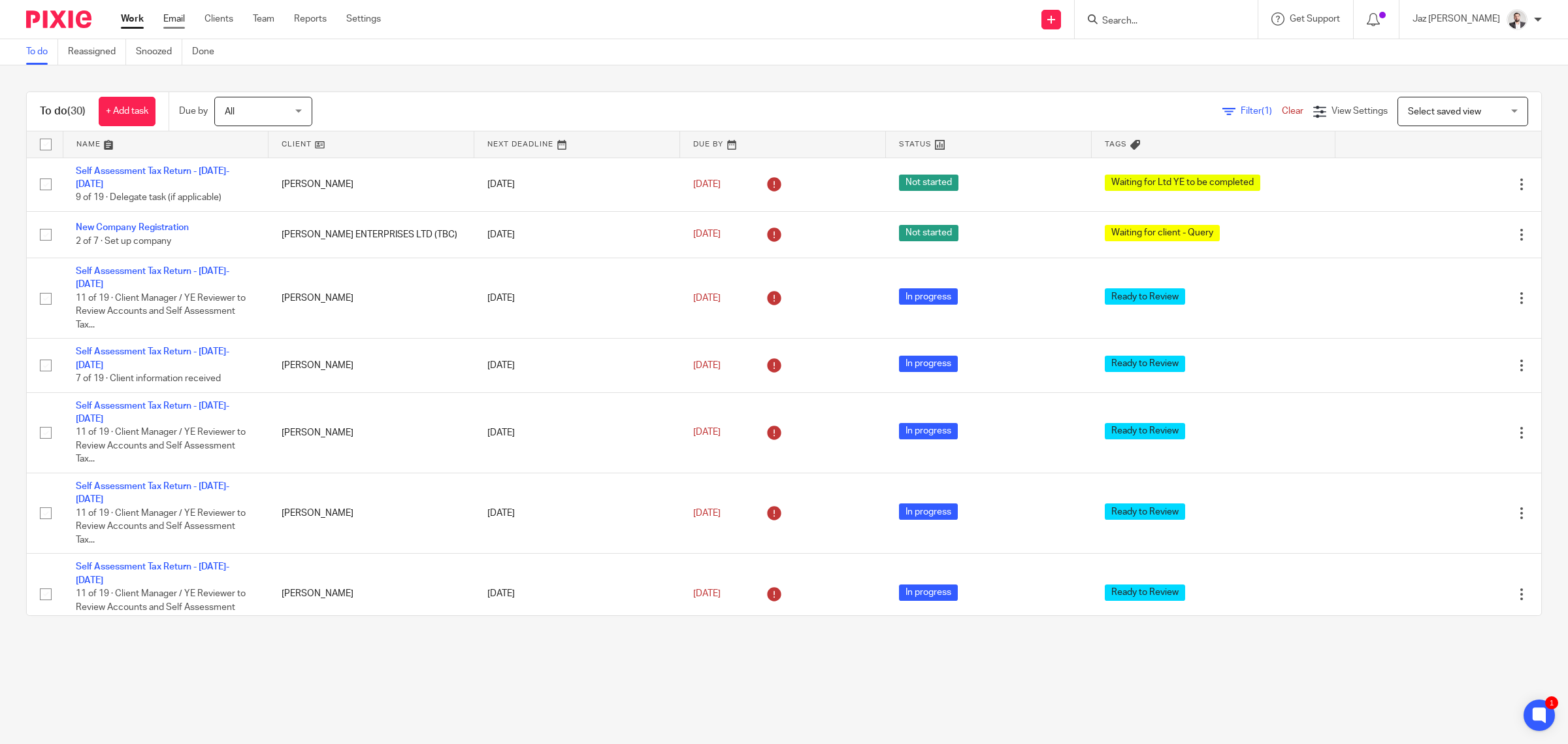
click at [171, 20] on link "Email" at bounding box center [174, 19] width 22 height 13
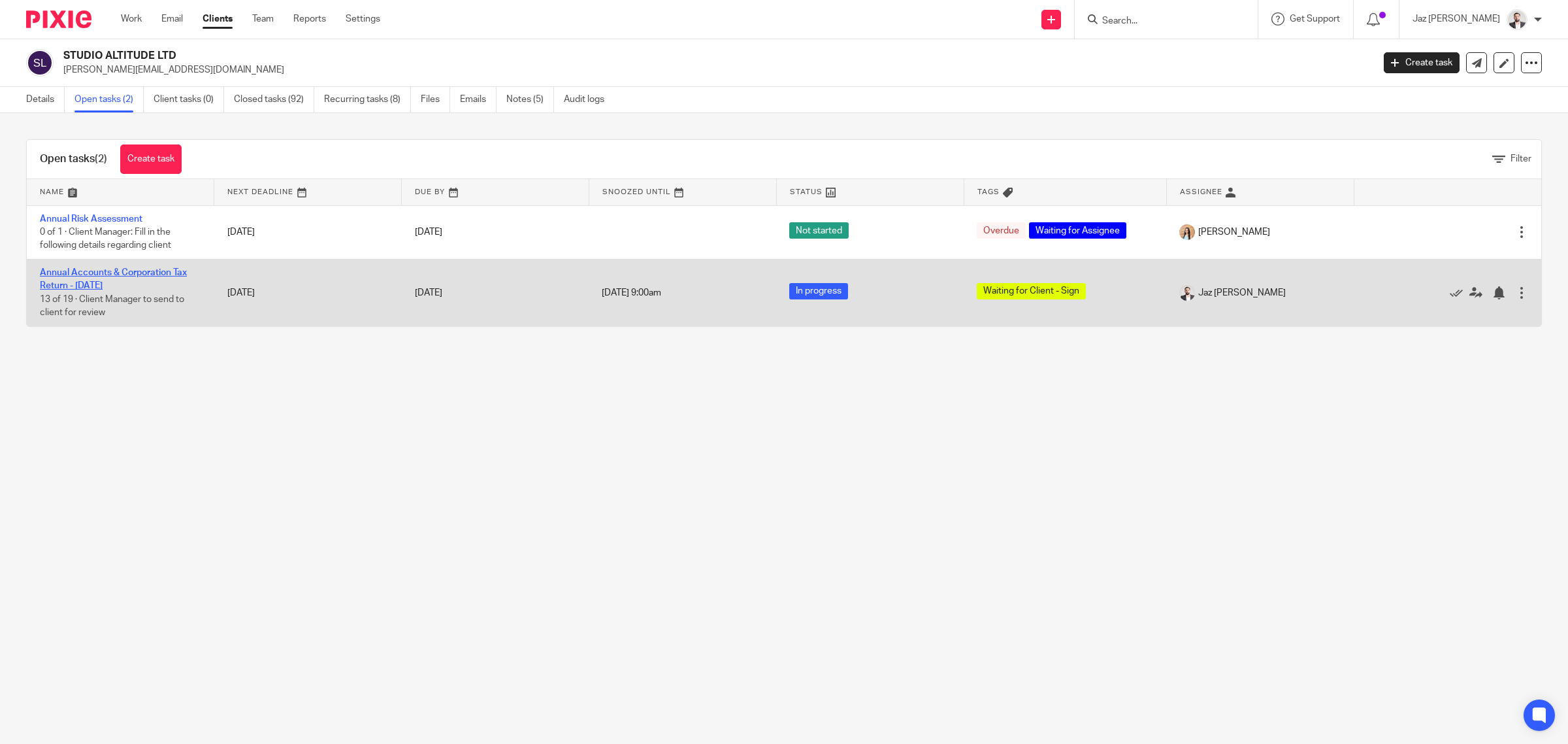
click at [141, 281] on link "Annual Accounts & Corporation Tax Return - December 31, 2024" at bounding box center [113, 279] width 147 height 22
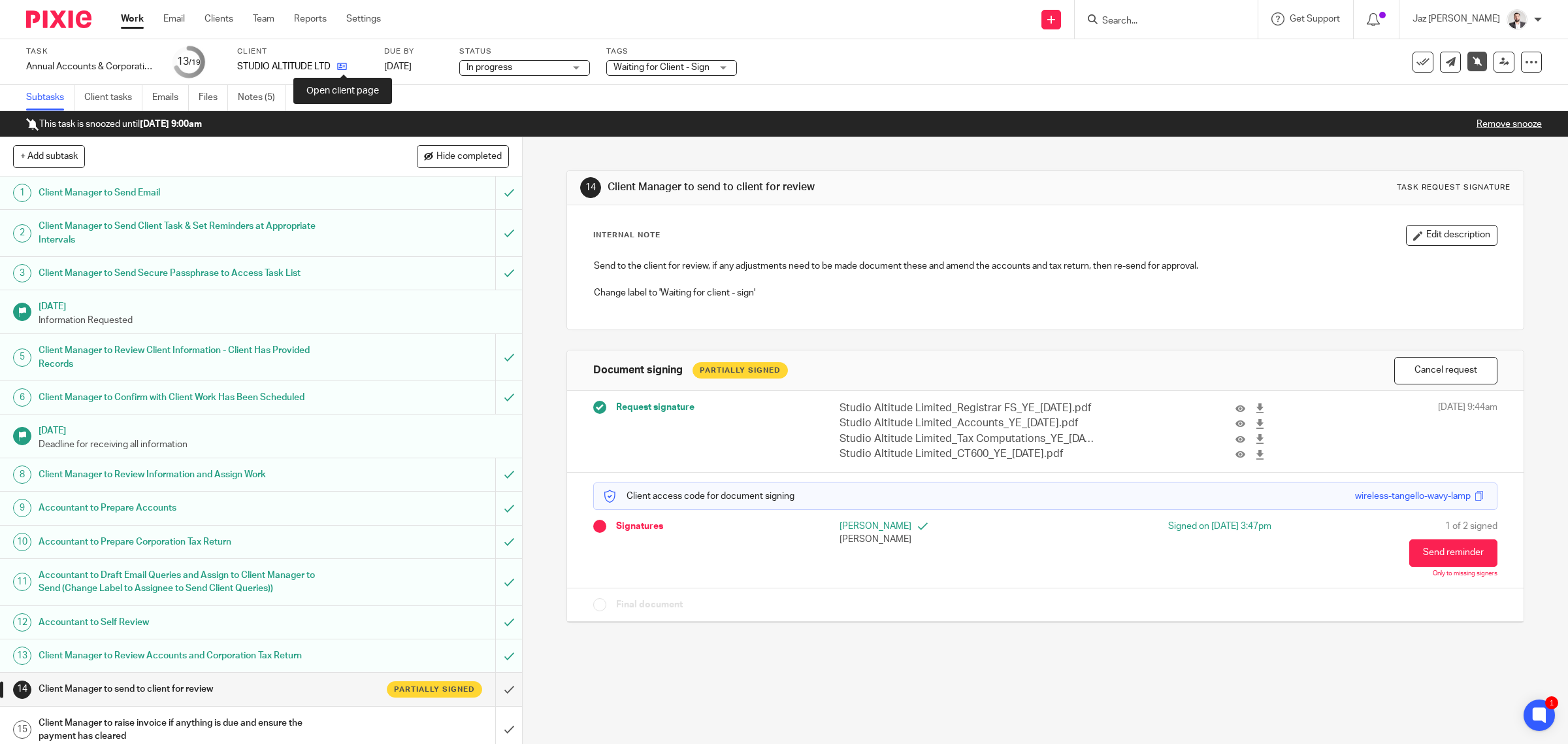
click at [347, 68] on icon at bounding box center [342, 67] width 10 height 10
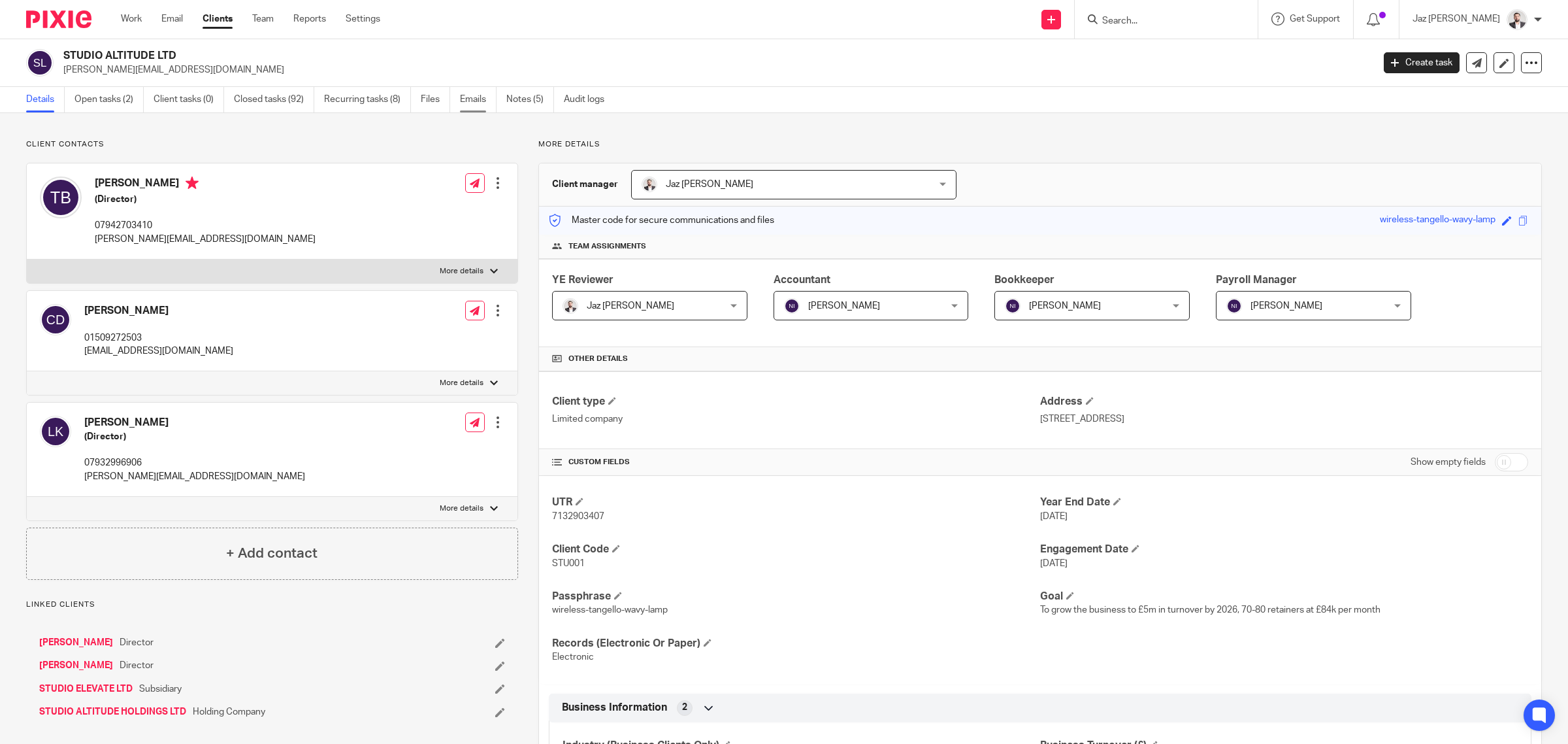
drag, startPoint x: 0, startPoint y: 0, endPoint x: 484, endPoint y: 102, distance: 494.6
click at [484, 102] on link "Emails" at bounding box center [478, 99] width 37 height 26
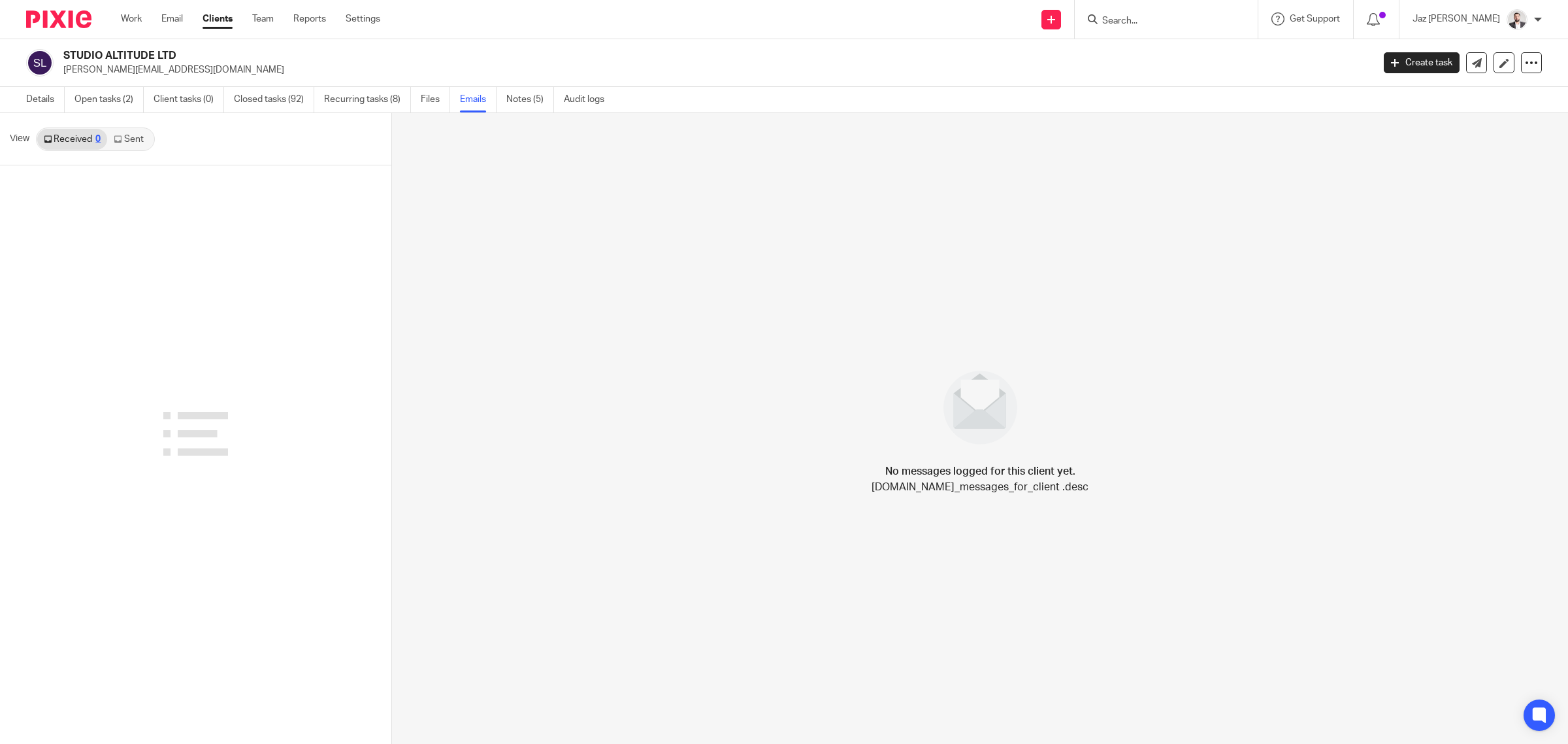
click at [121, 135] on icon at bounding box center [117, 138] width 7 height 7
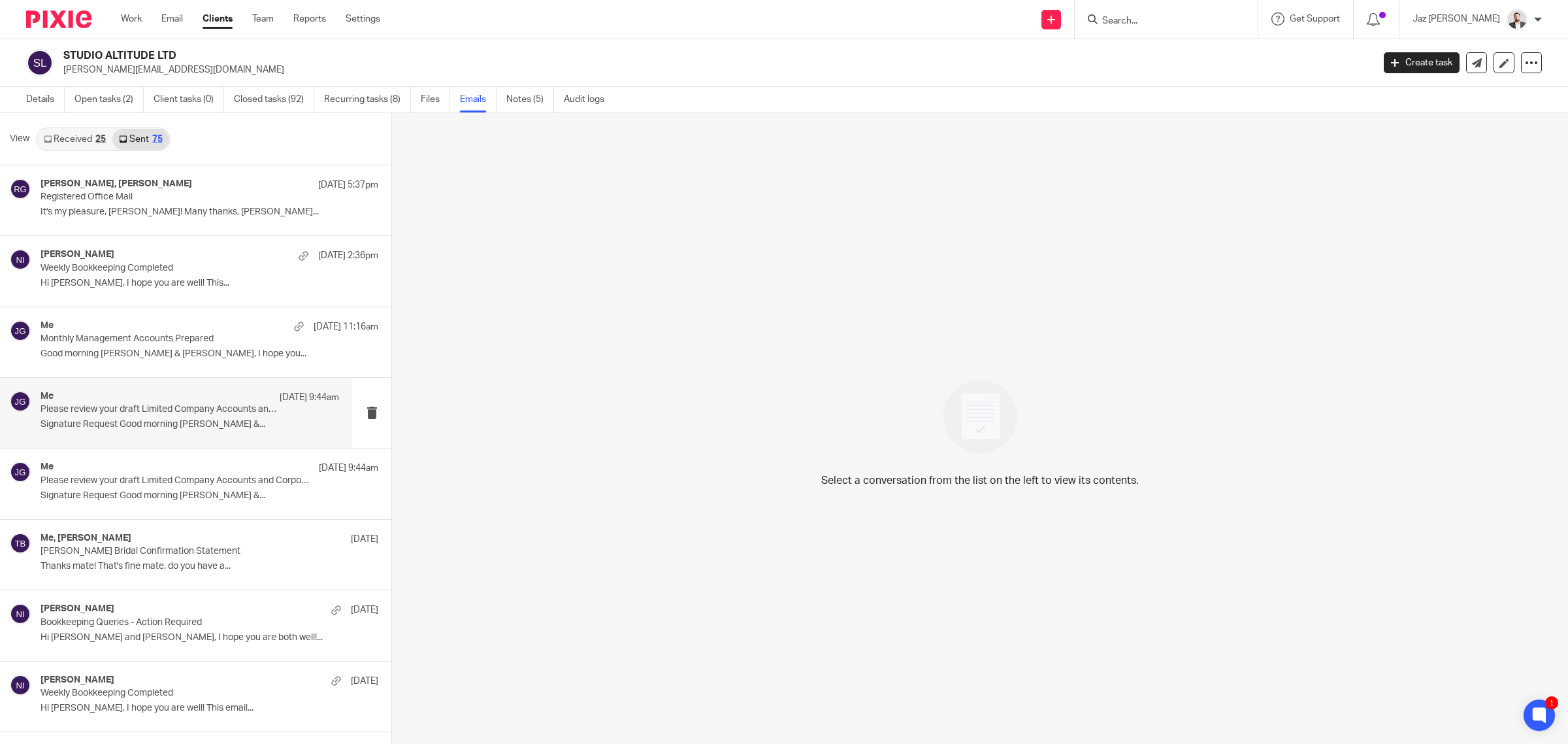
scroll to position [31, 0]
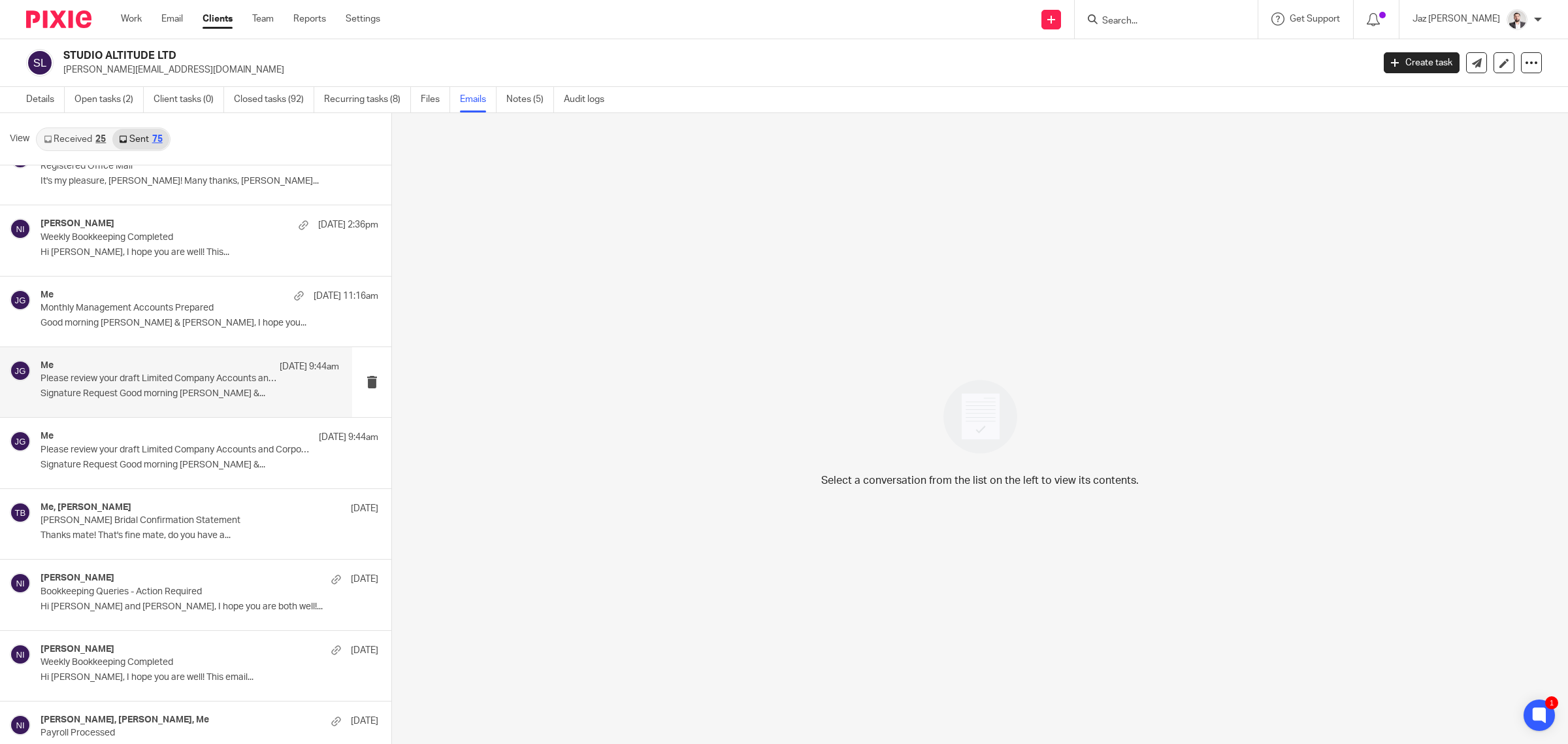
click at [198, 372] on div "Me [DATE] 9:44am" at bounding box center [190, 367] width 299 height 13
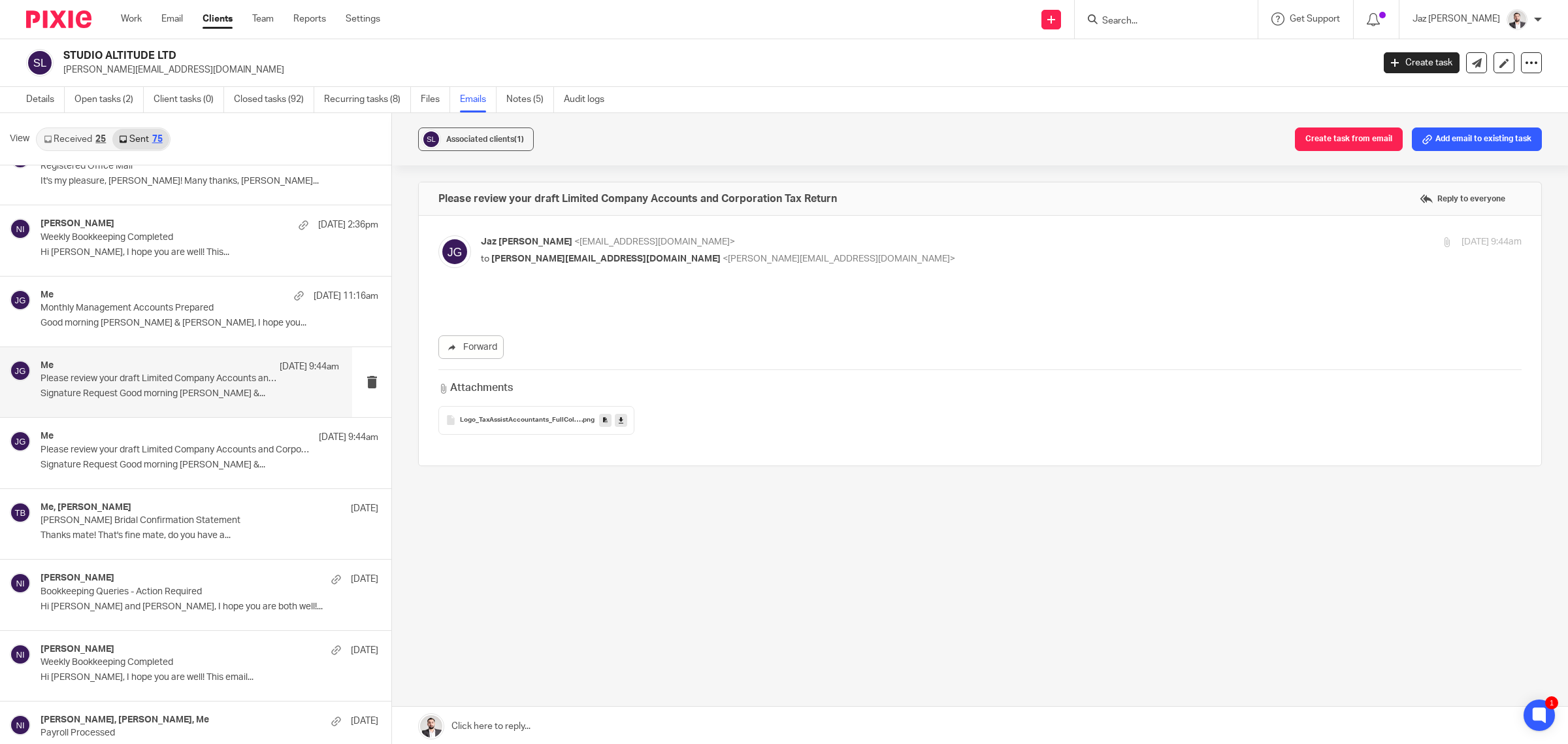
scroll to position [0, 0]
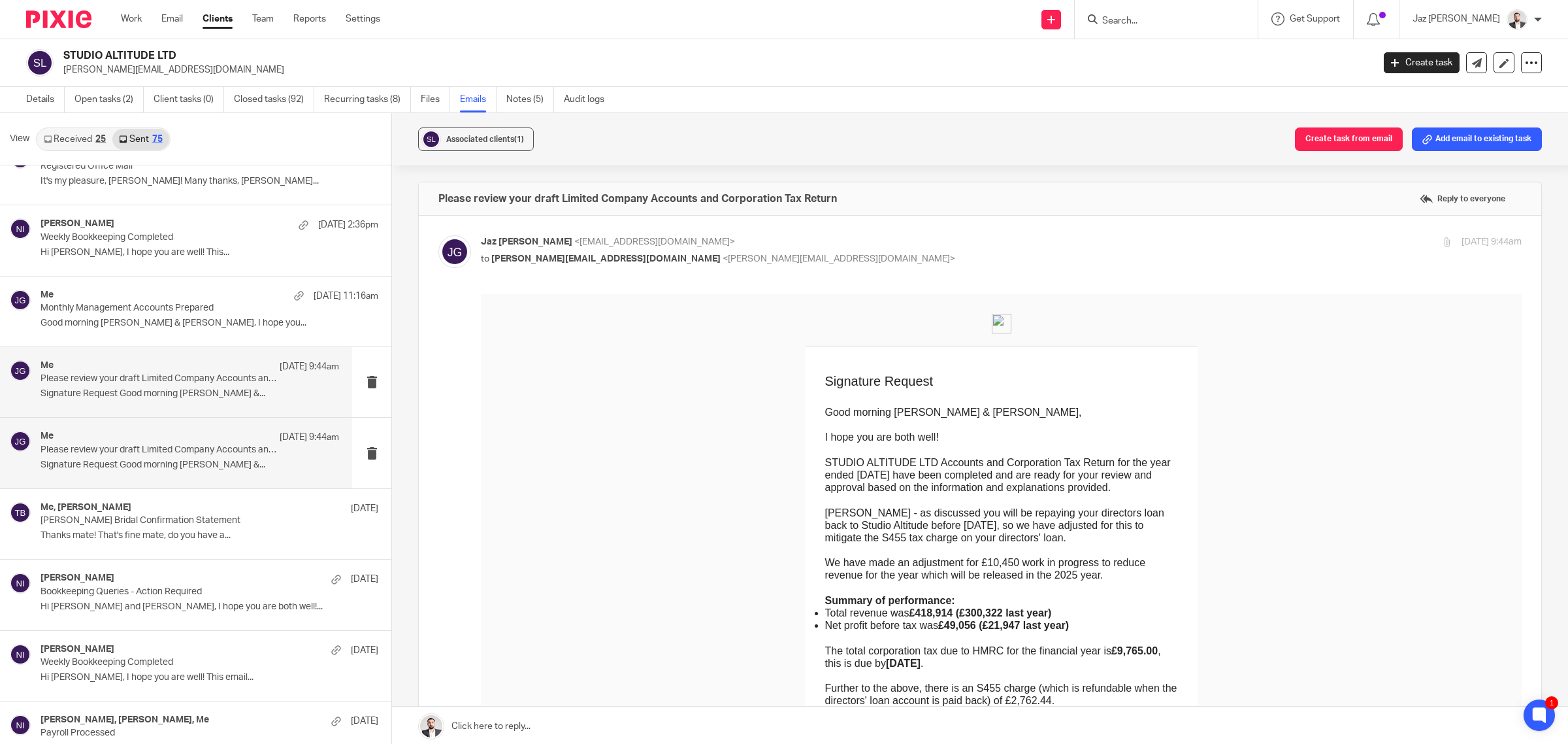
click at [187, 457] on div "Me [DATE] 9:44am Please review your draft Limited Company Accounts and Corporat…" at bounding box center [190, 452] width 299 height 44
click at [180, 397] on p "Signature Request Good morning Tom &..." at bounding box center [190, 393] width 299 height 11
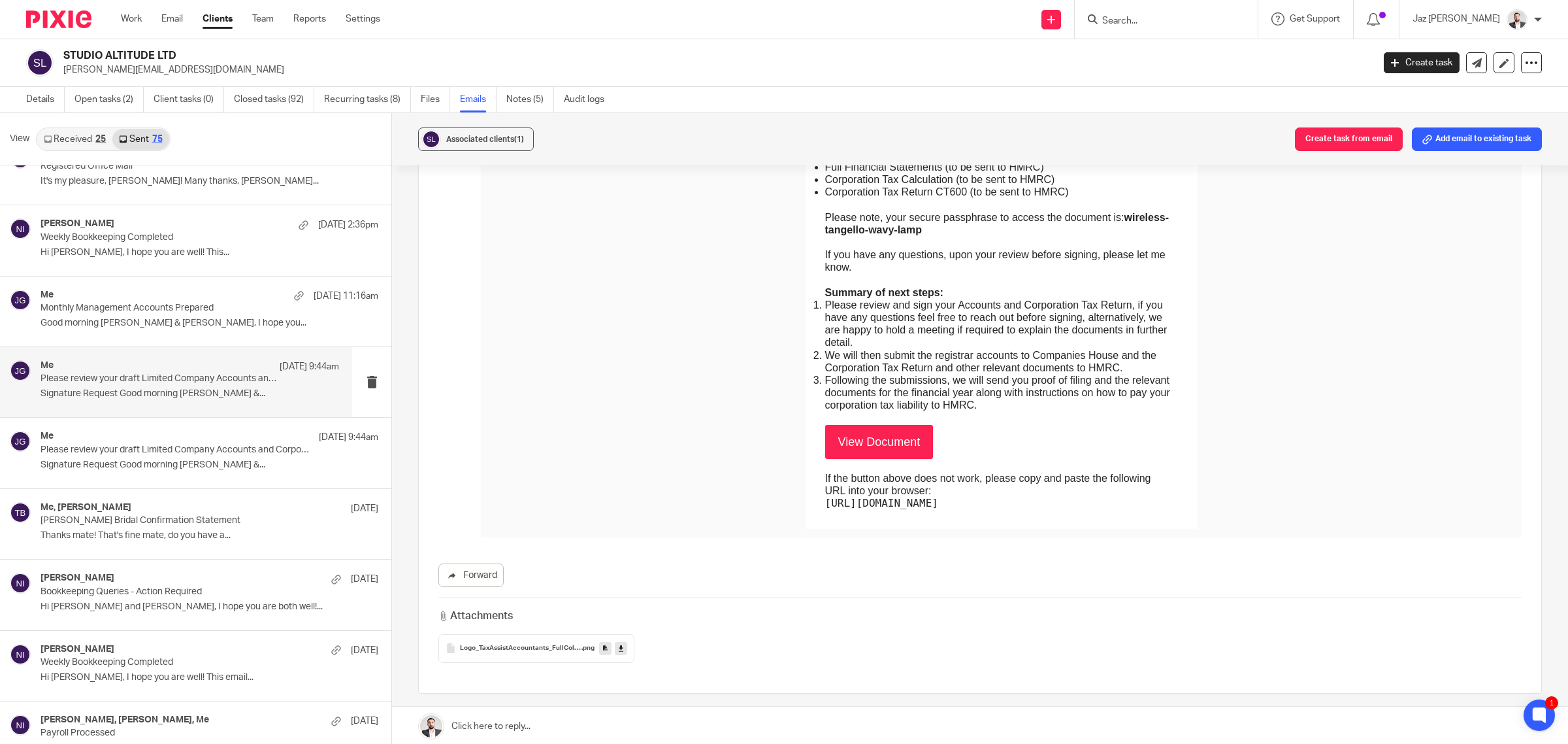
click at [735, 717] on link at bounding box center [980, 726] width 1176 height 39
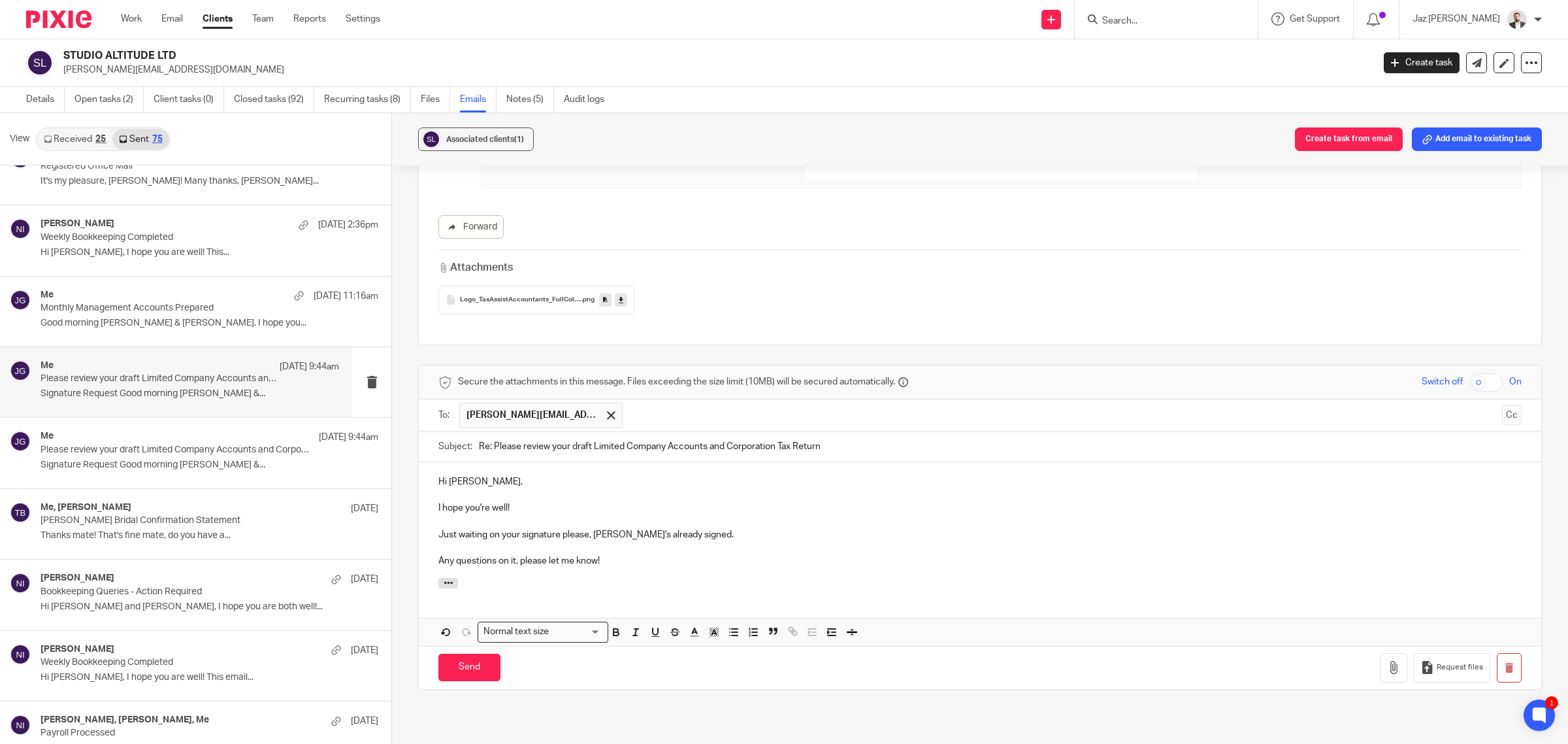
click at [557, 535] on p "Just waiting on your signature please, Tom's already signed." at bounding box center [979, 535] width 1083 height 13
click at [637, 564] on p "Any questions on it, please let me know!" at bounding box center [979, 561] width 1083 height 13
click at [477, 664] on input "Send" at bounding box center [469, 668] width 62 height 28
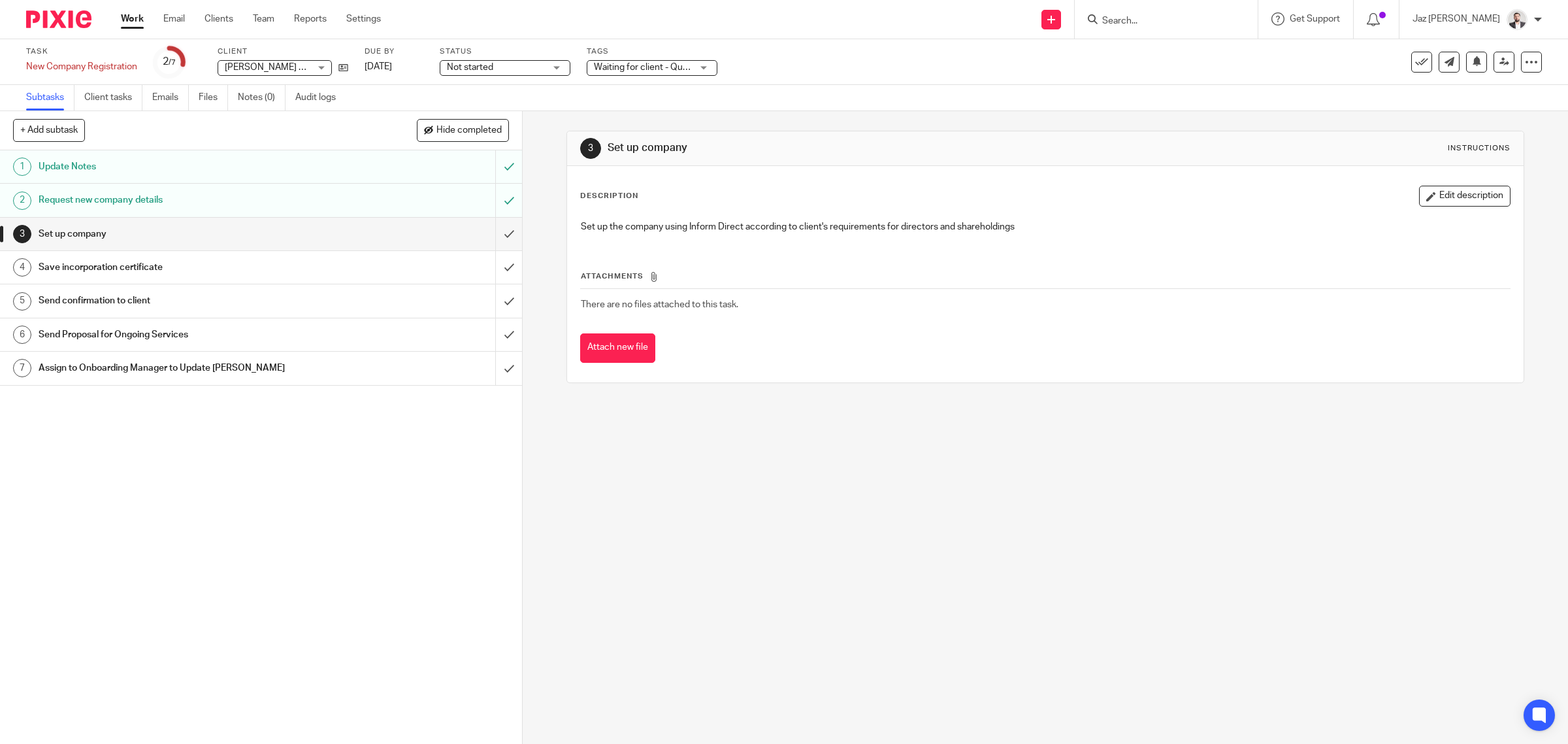
click at [632, 68] on span "Waiting for client - Query" at bounding box center [645, 67] width 102 height 9
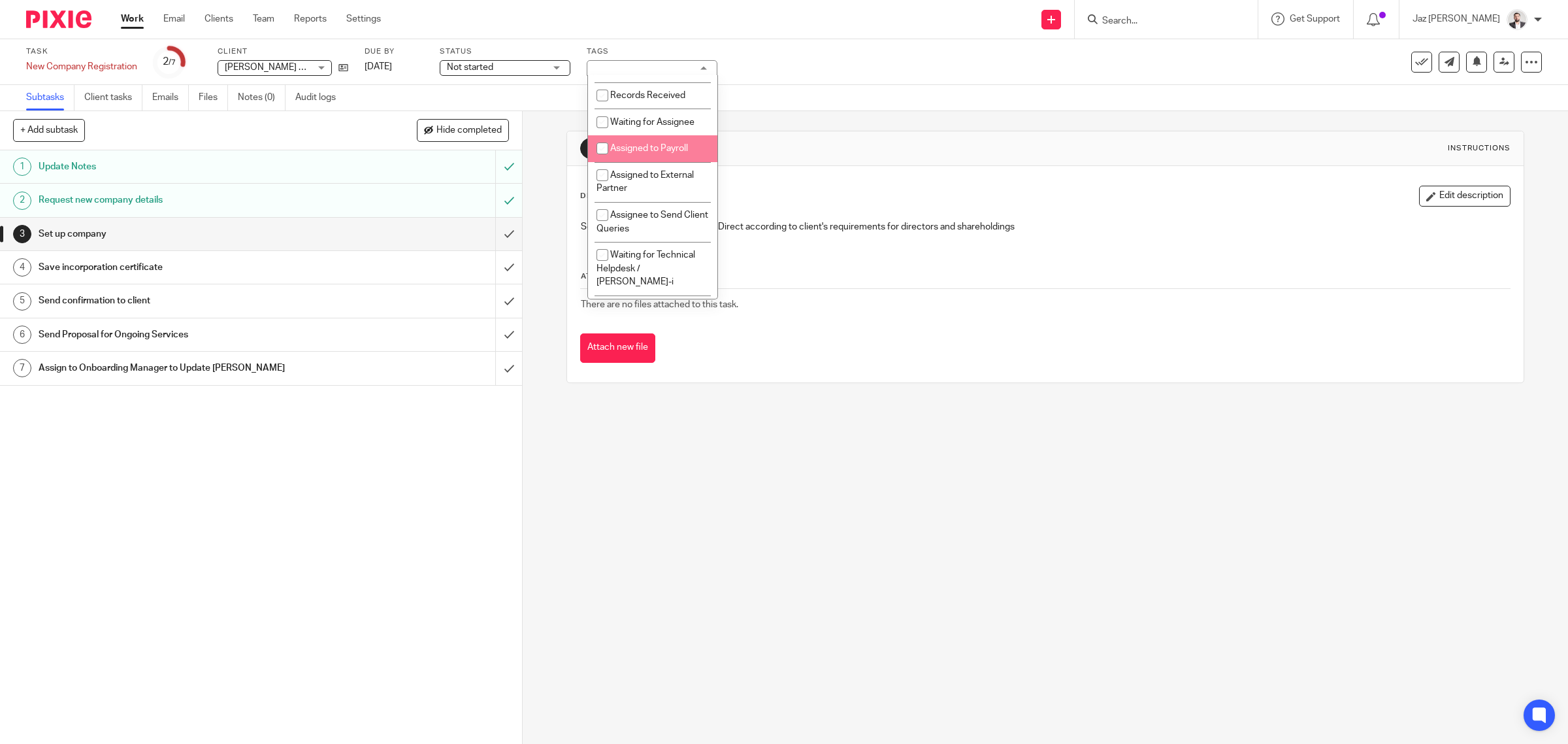
scroll to position [232, 0]
click at [666, 127] on span "Waiting for Assignee" at bounding box center [652, 122] width 84 height 9
checkbox input "true"
click at [668, 165] on span "Waiting for client - Query" at bounding box center [640, 152] width 88 height 22
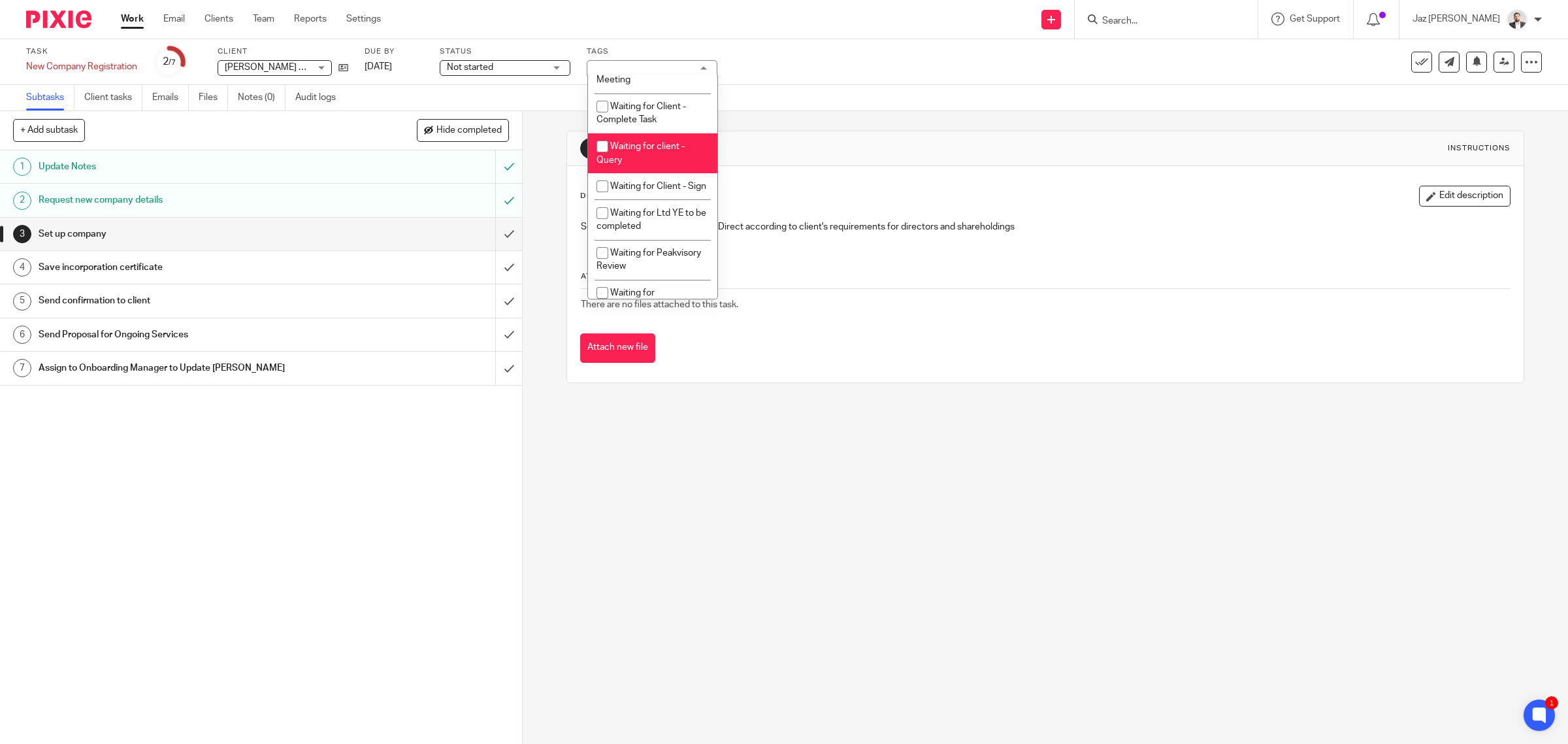
checkbox input "false"
click at [854, 110] on div "Subtasks Client tasks Emails Files Notes (0) Audit logs" at bounding box center [784, 97] width 1568 height 26
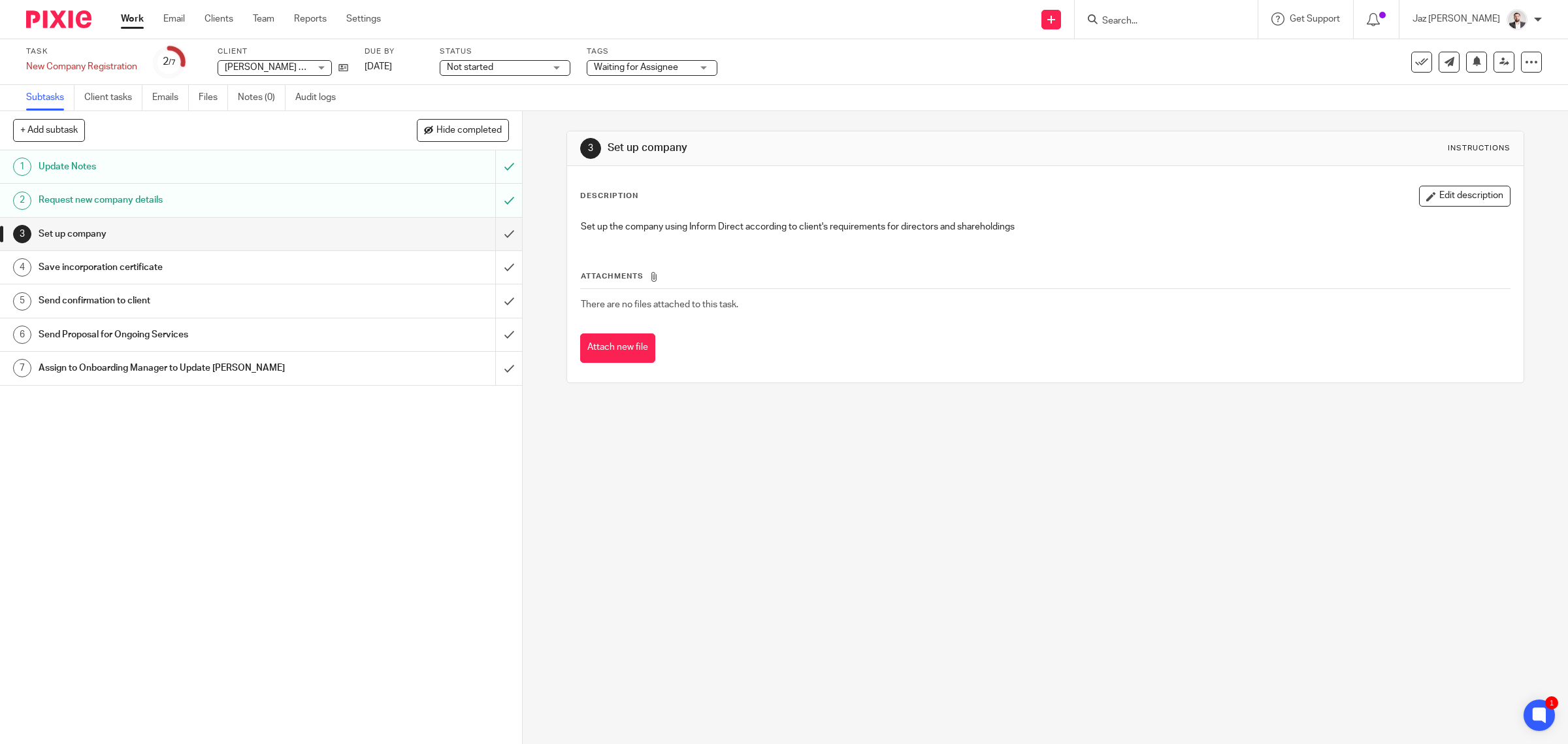
click at [139, 20] on link "Work" at bounding box center [132, 19] width 22 height 13
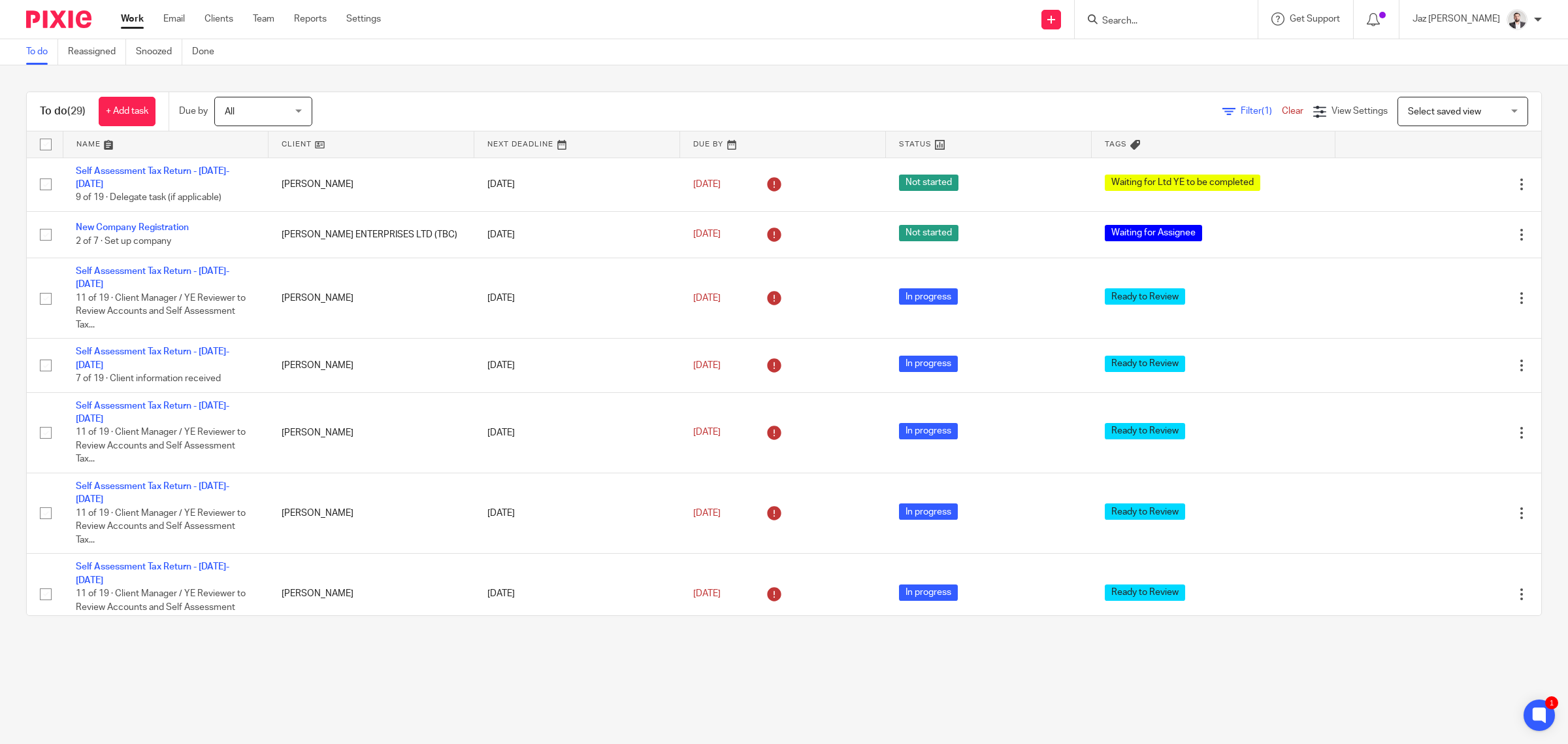
click at [1165, 22] on input "Search" at bounding box center [1159, 22] width 117 height 12
type input "simranj"
click at [1182, 51] on link at bounding box center [1214, 56] width 232 height 30
click at [1240, 15] on button "reset" at bounding box center [1233, 17] width 13 height 13
click at [1112, 68] on div "To do (29) + Add task Due by All All Today Tomorrow This week Next week This mo…" at bounding box center [784, 353] width 1568 height 577
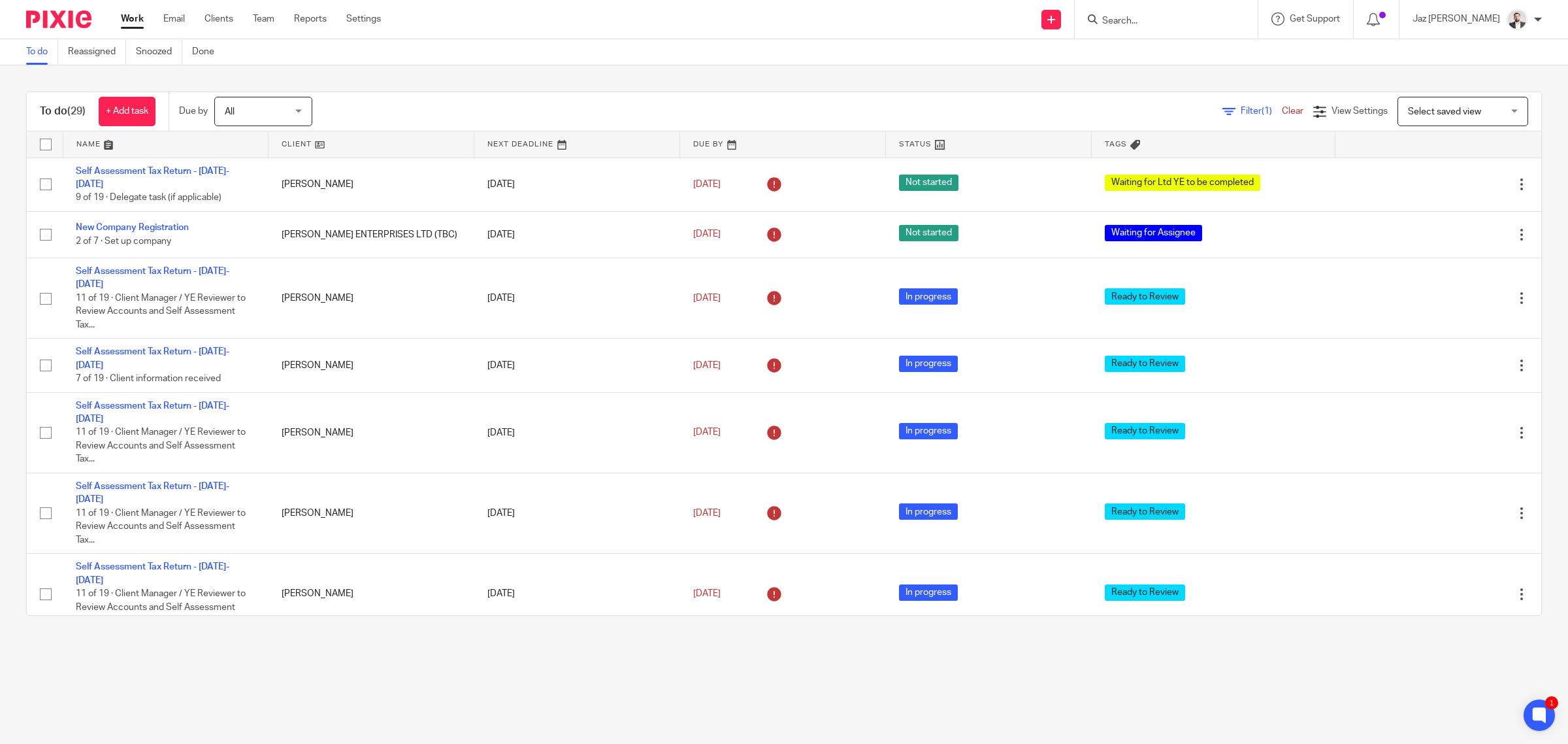
click at [1173, 20] on input "Search" at bounding box center [1159, 22] width 117 height 12
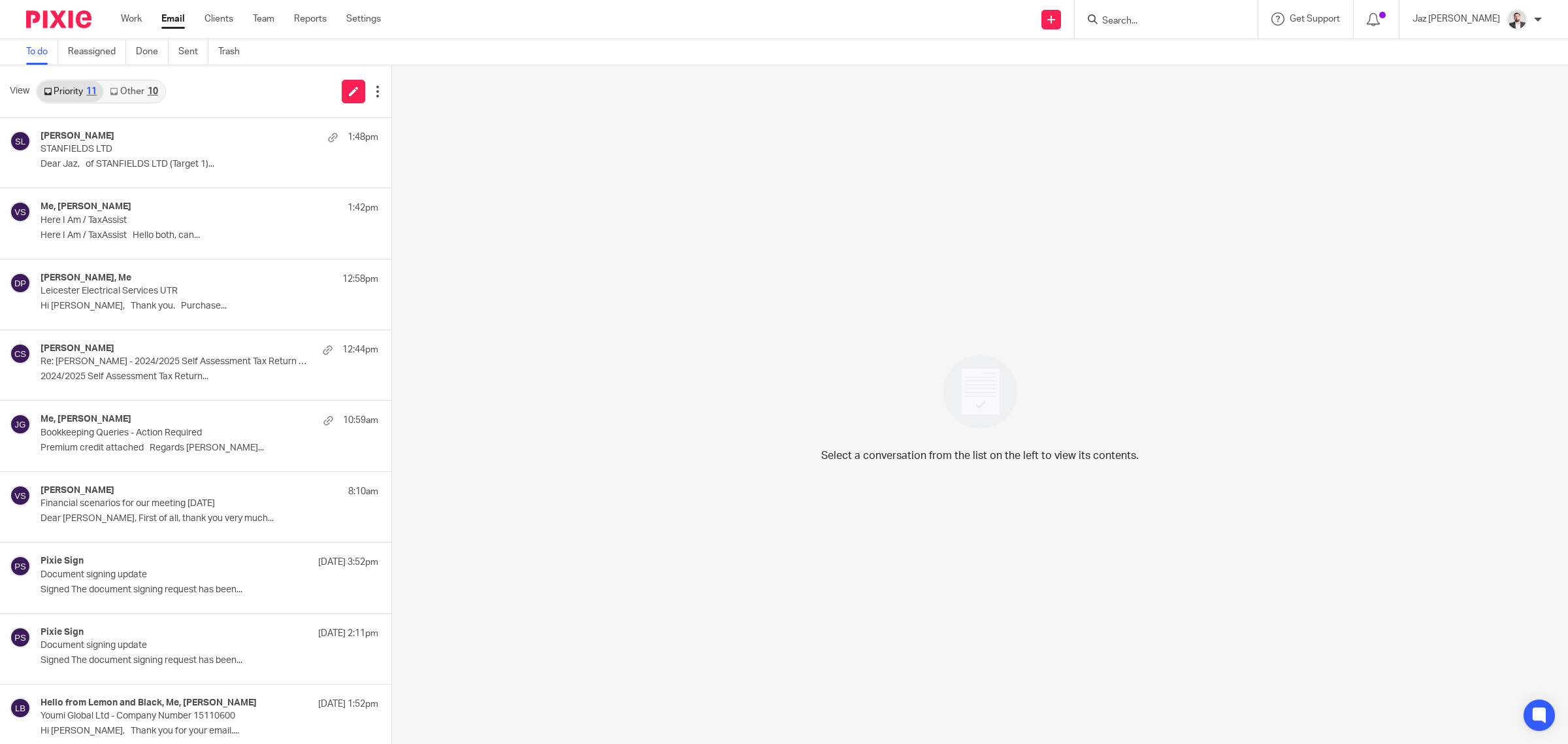
click at [148, 90] on div "10" at bounding box center [152, 91] width 11 height 9
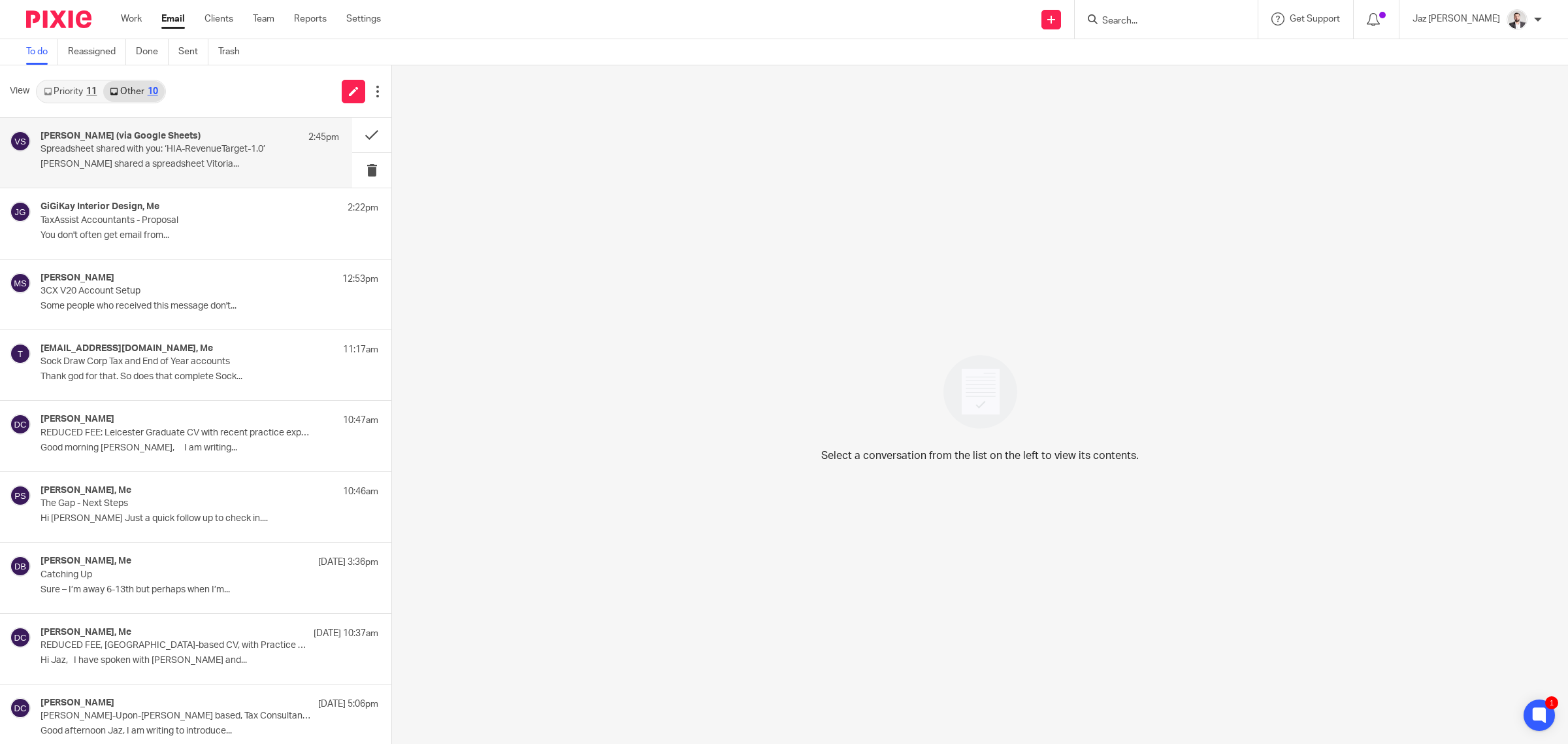
click at [210, 147] on p "Spreadsheet shared with you: ‘HIA-RevenueTarget-1.0’" at bounding box center [160, 149] width 239 height 11
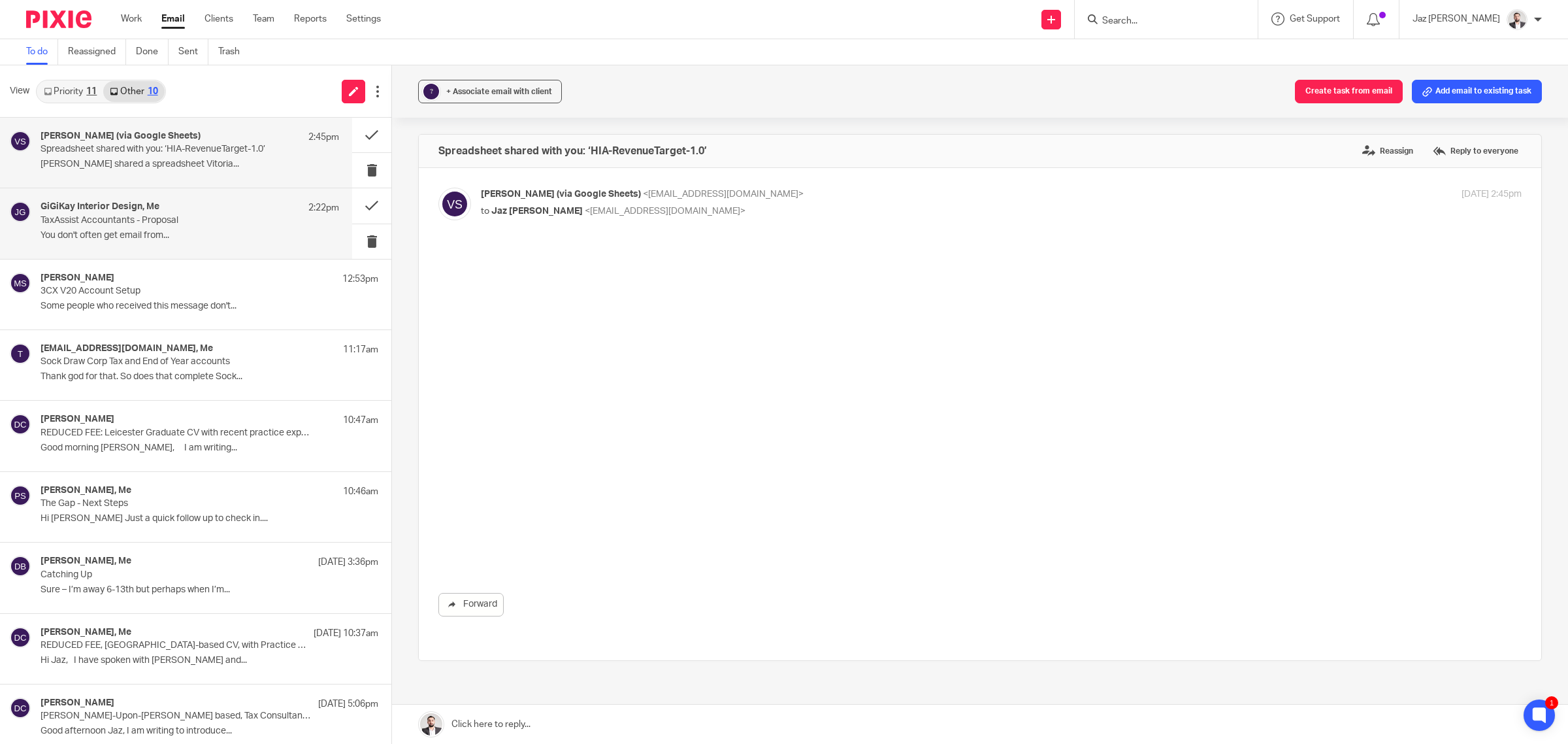
click at [188, 217] on p "TaxAssist Accountants - Proposal" at bounding box center [160, 220] width 239 height 11
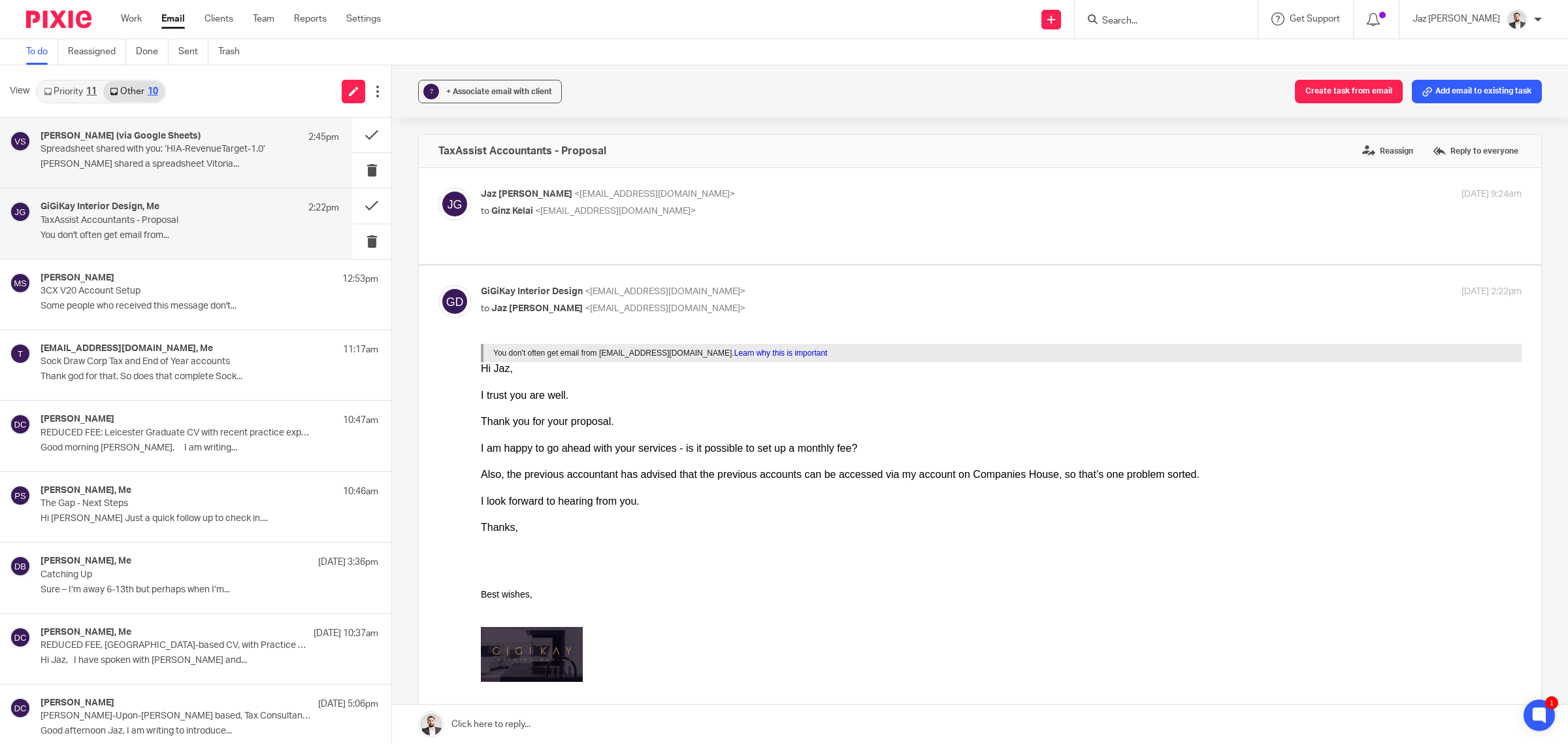
click at [114, 170] on p "[PERSON_NAME] shared a spreadsheet Vitoria..." at bounding box center [190, 164] width 299 height 11
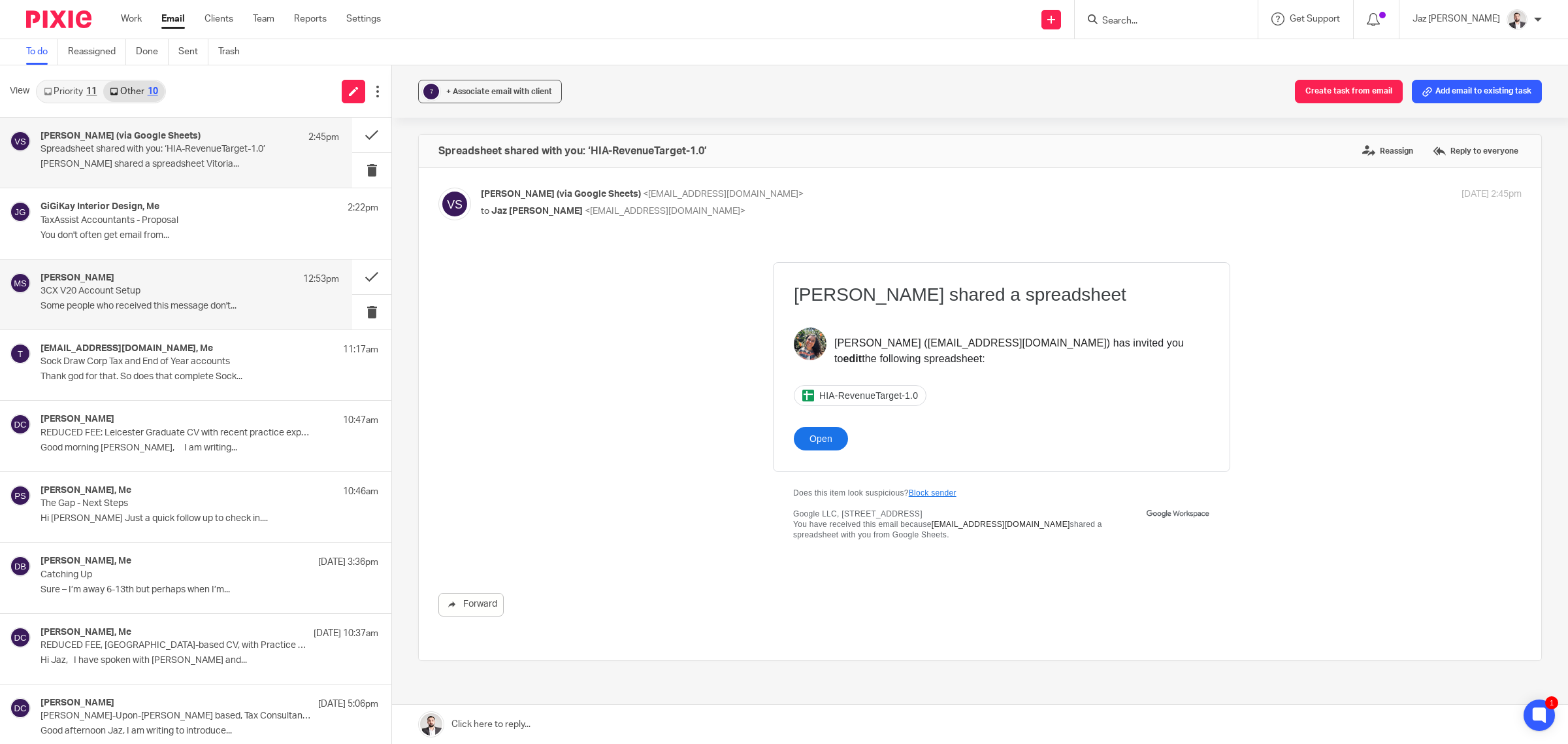
click at [150, 292] on p "3CX V20 Account Setup" at bounding box center [160, 291] width 239 height 11
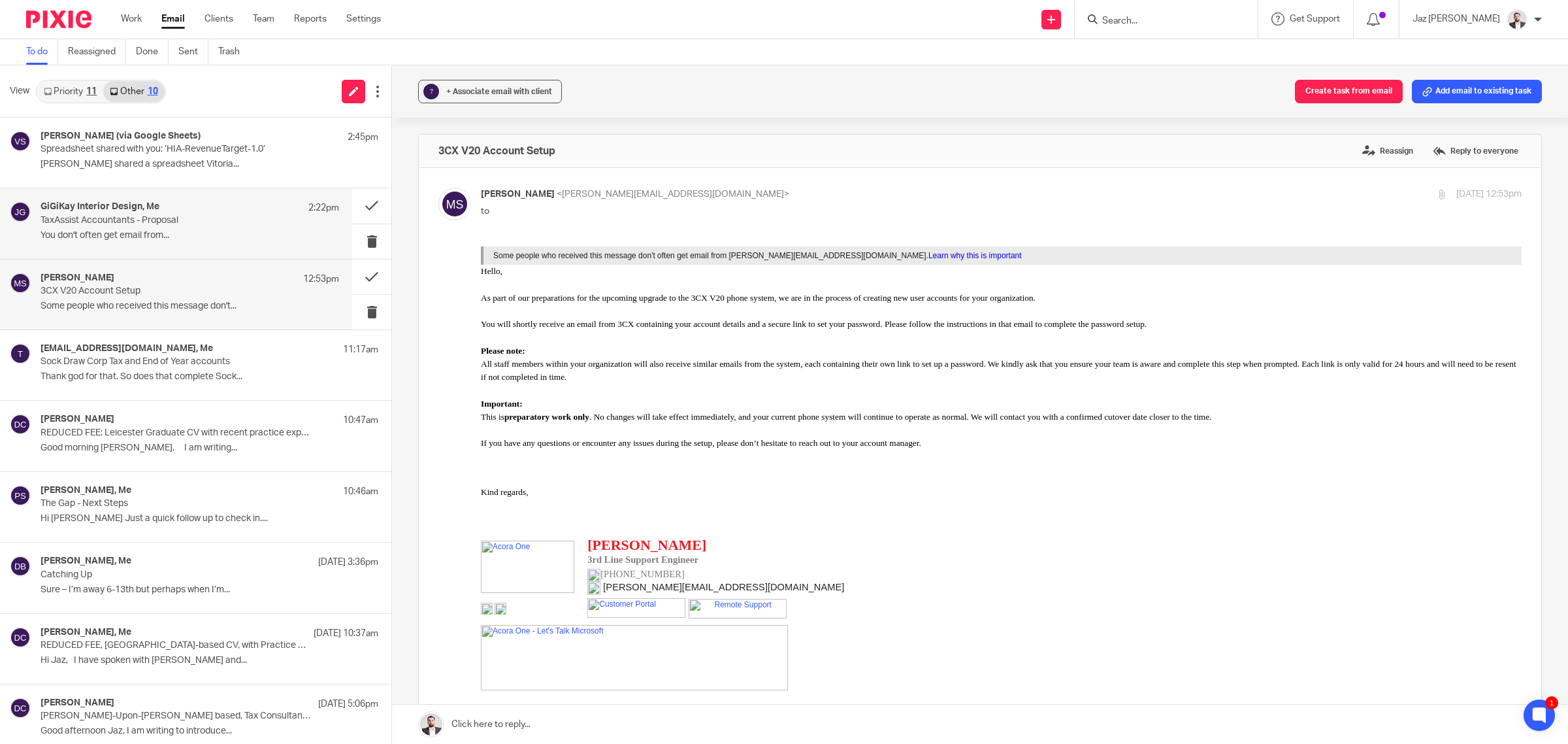
click at [145, 223] on p "TaxAssist Accountants - Proposal" at bounding box center [160, 220] width 239 height 11
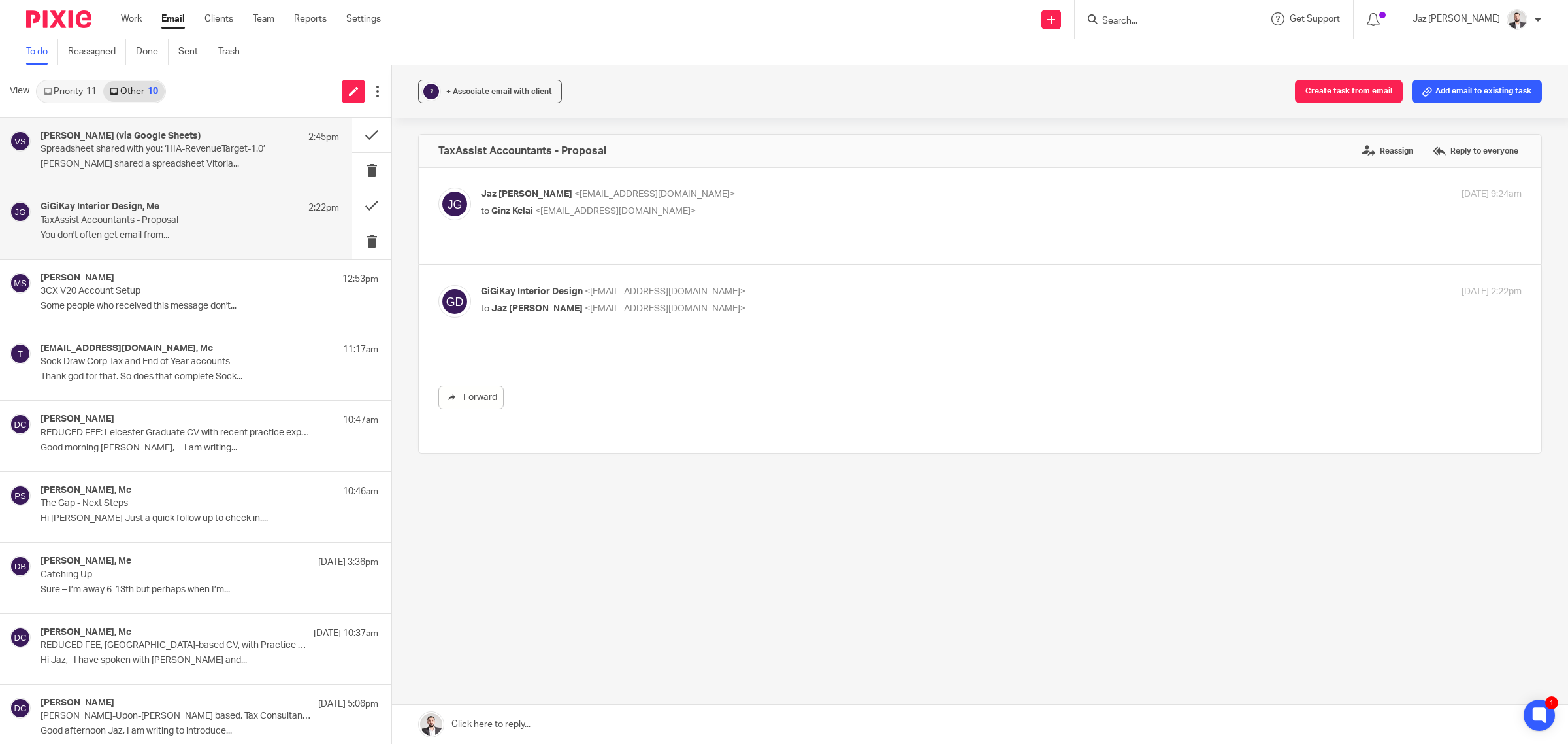
click at [129, 152] on p "Spreadsheet shared with you: ‘HIA-RevenueTarget-1.0’" at bounding box center [160, 149] width 239 height 11
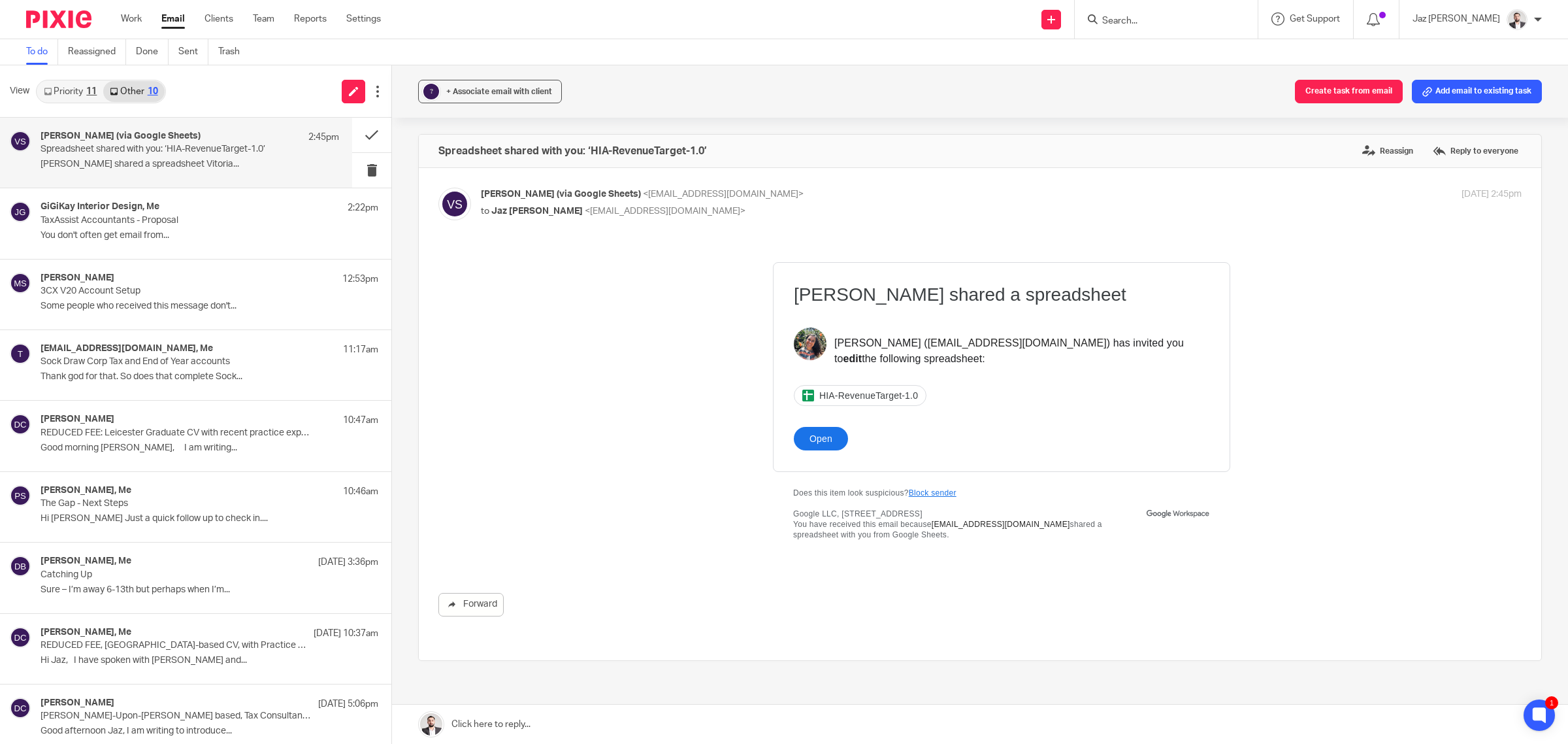
click at [95, 99] on link "Priority 11" at bounding box center [70, 91] width 66 height 21
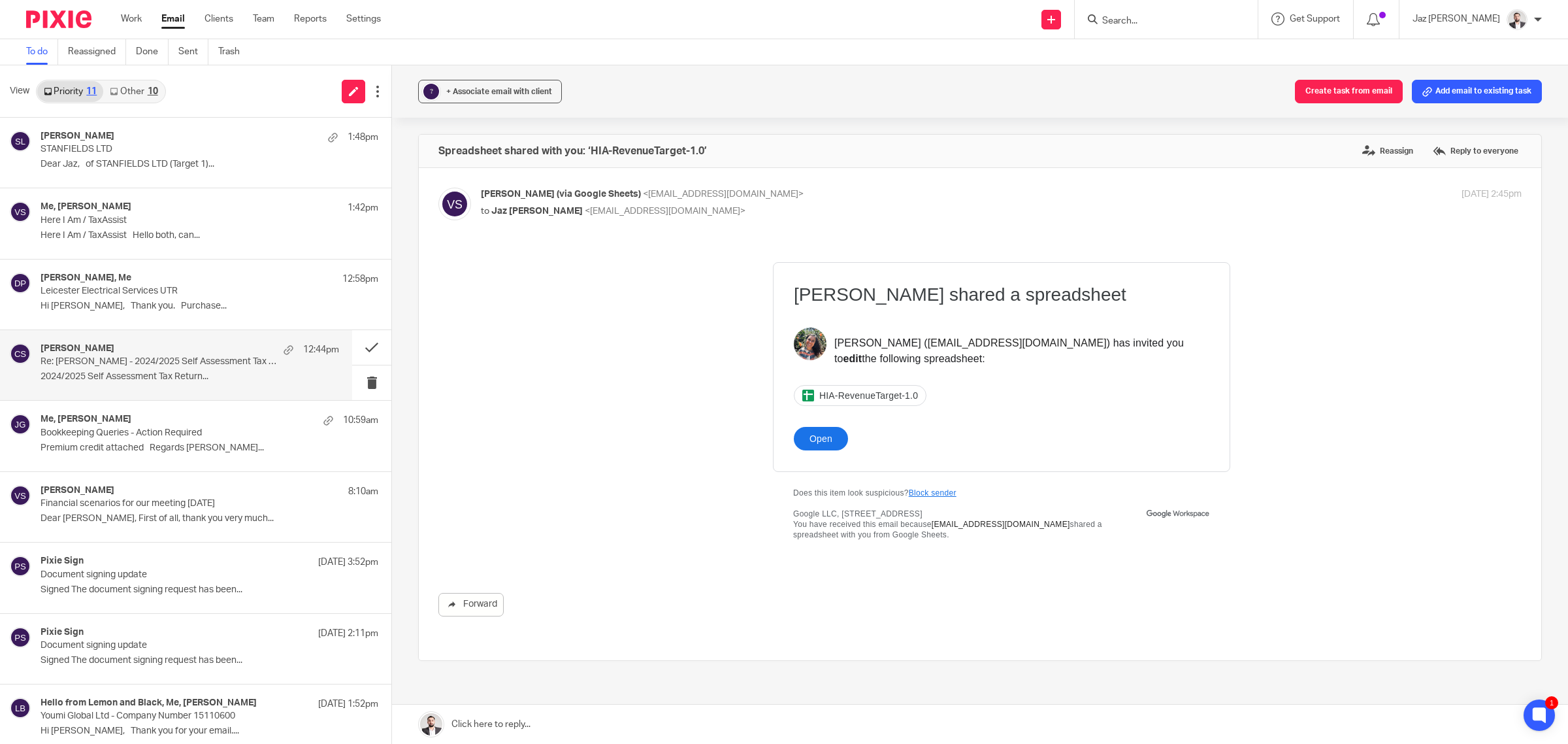
scroll to position [154, 0]
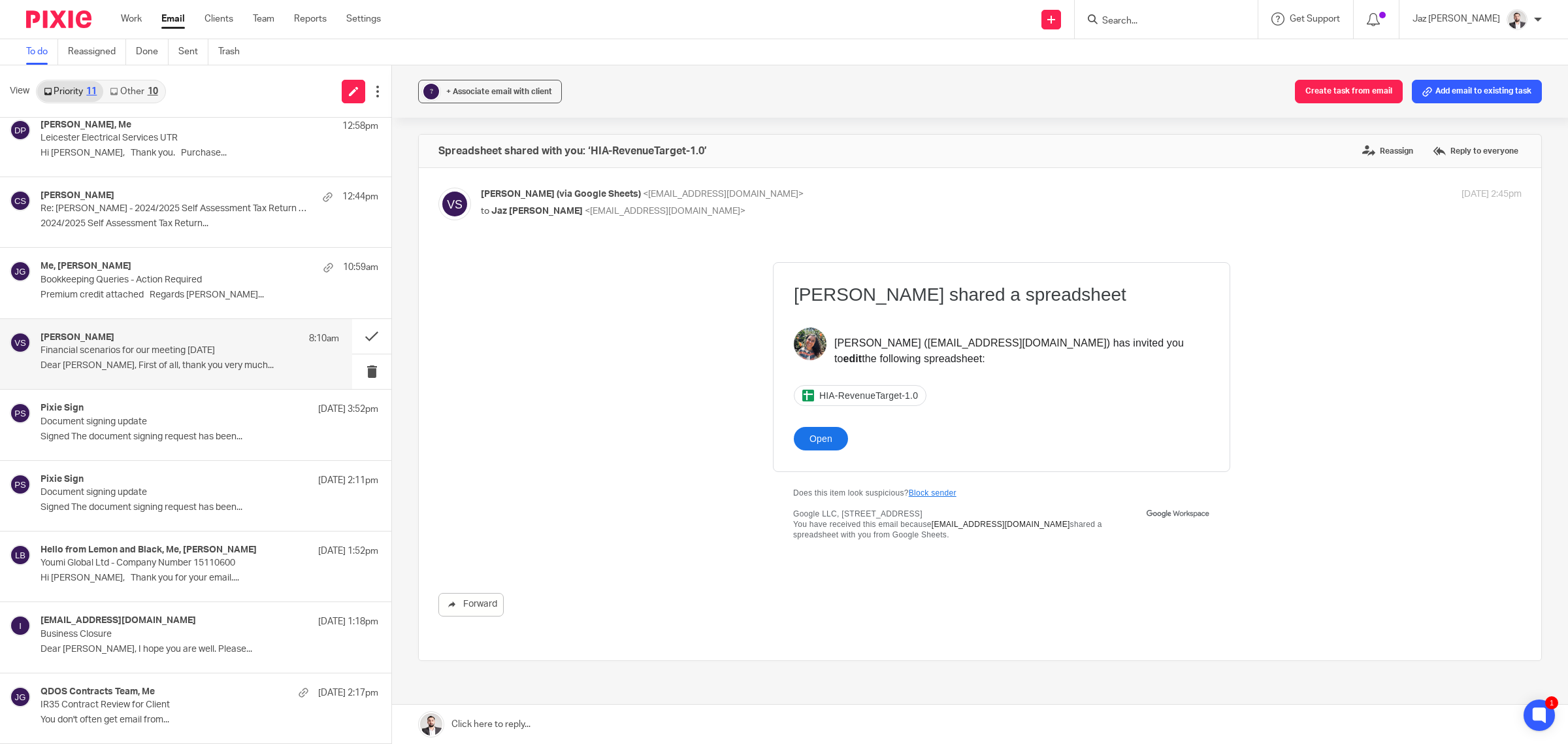
click at [163, 353] on p "Financial scenarios for our meeting [DATE]" at bounding box center [160, 350] width 239 height 11
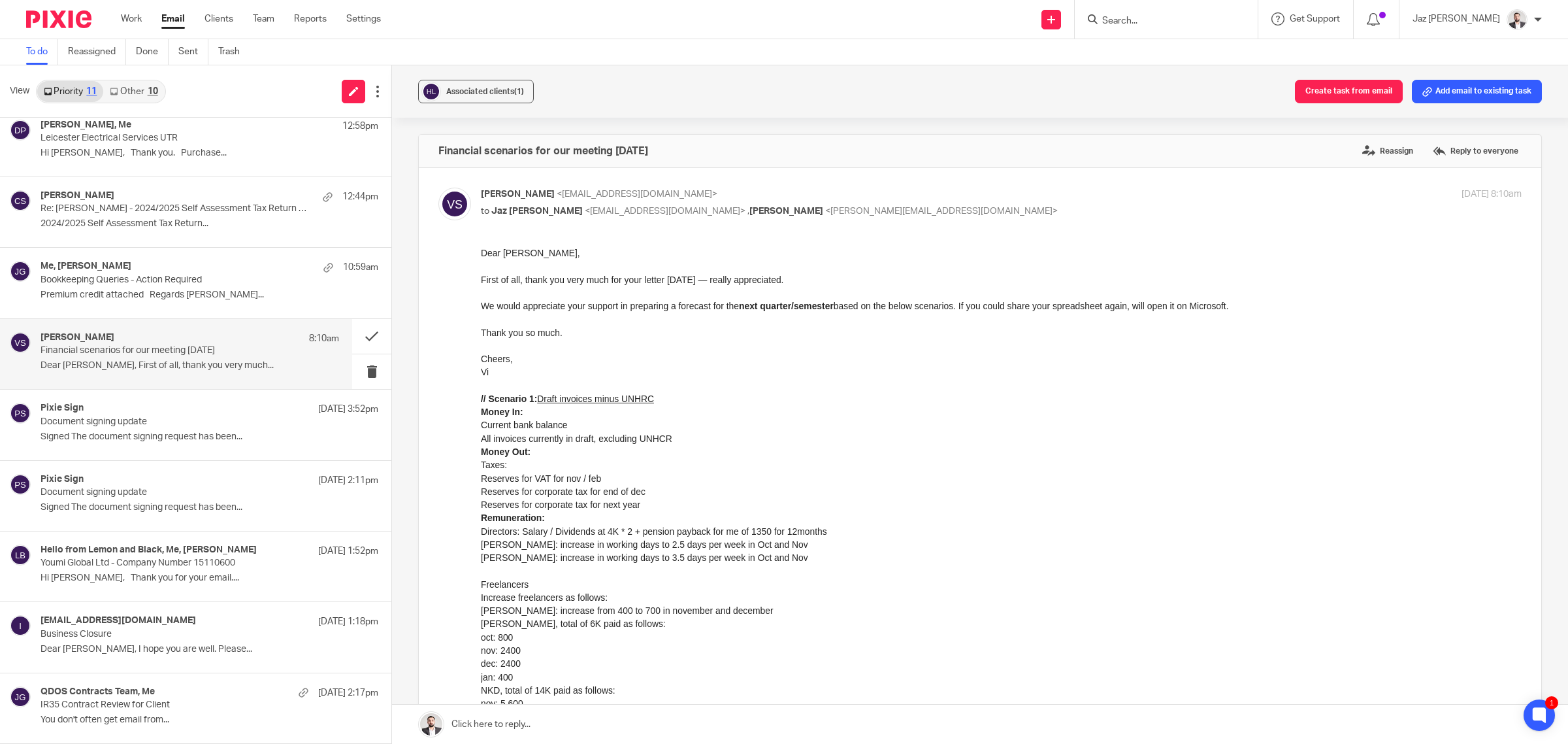
scroll to position [0, 0]
click at [187, 615] on div "info@triowindows.co.uk 23 Sep 1:18pm" at bounding box center [190, 622] width 299 height 13
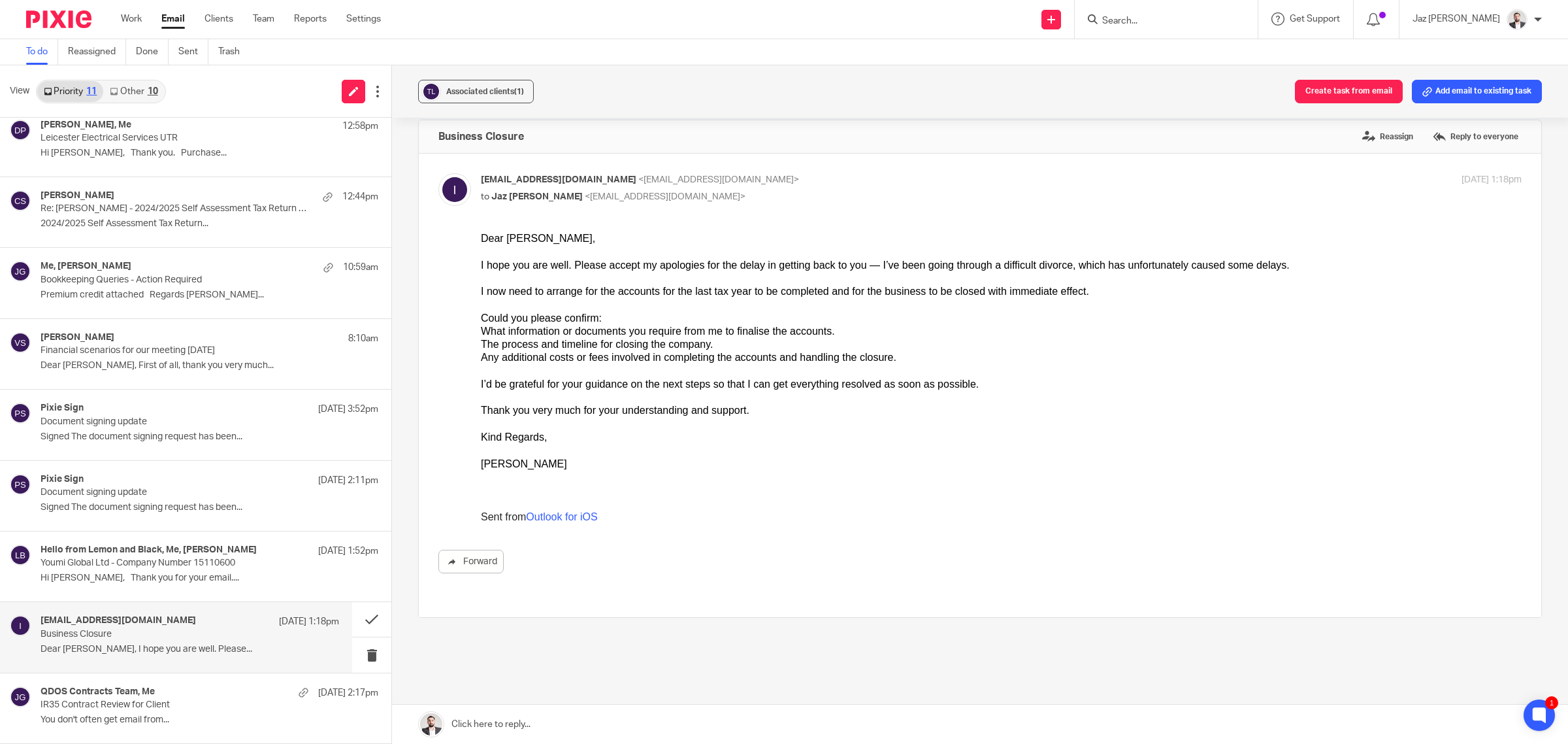
scroll to position [7, 0]
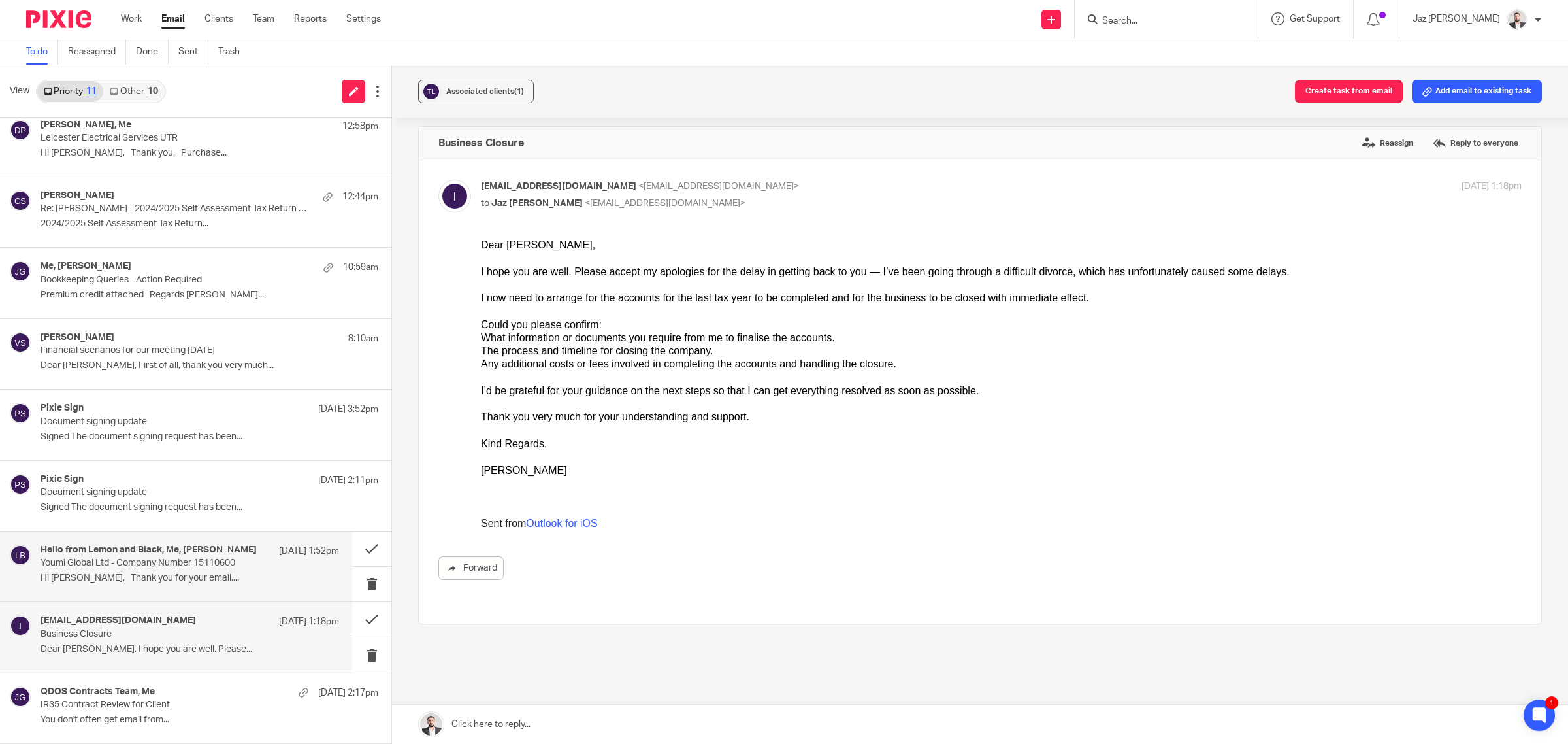
click at [103, 547] on h4 "Hello from Lemon and Black, Me, Lisa Bullivant" at bounding box center [149, 550] width 217 height 11
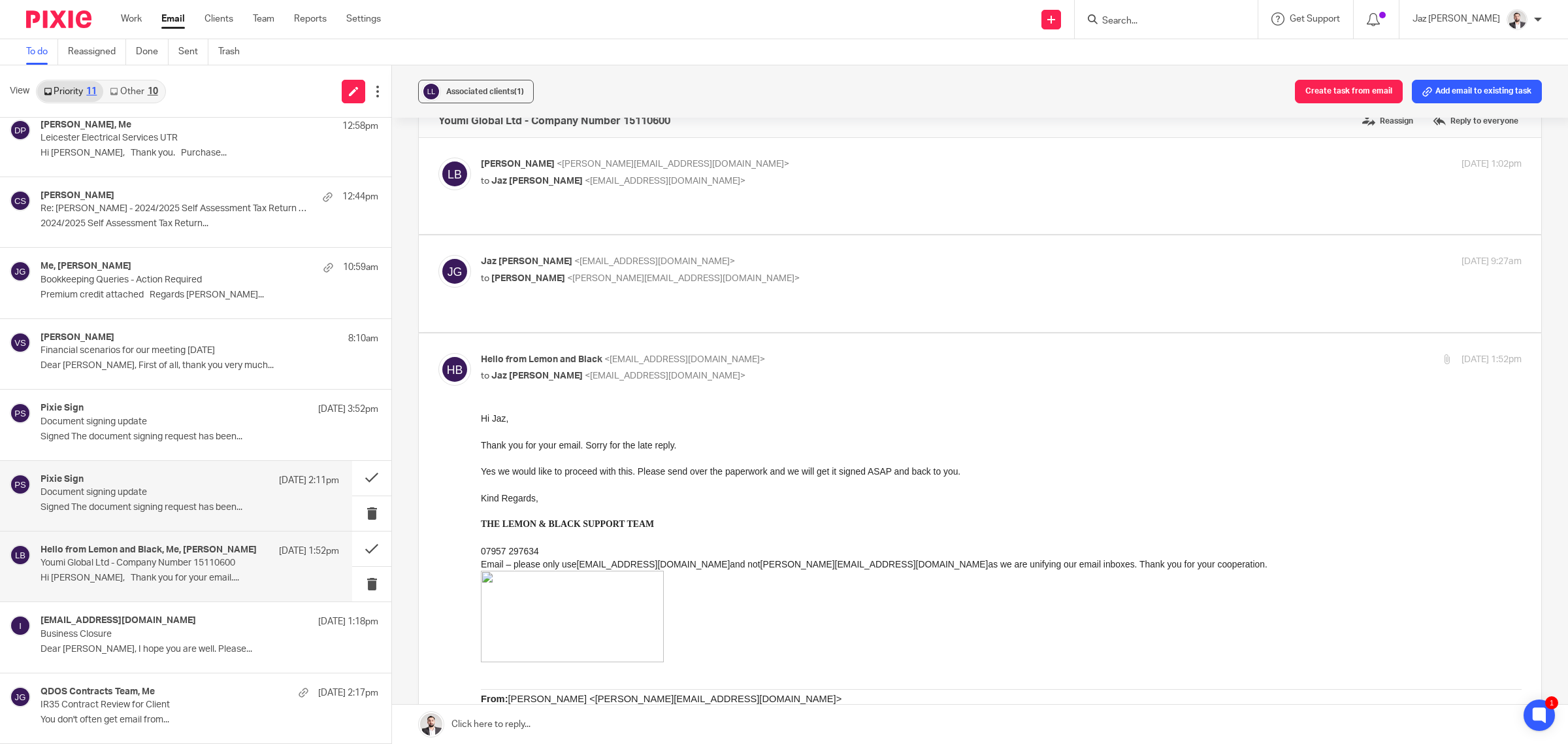
scroll to position [0, 0]
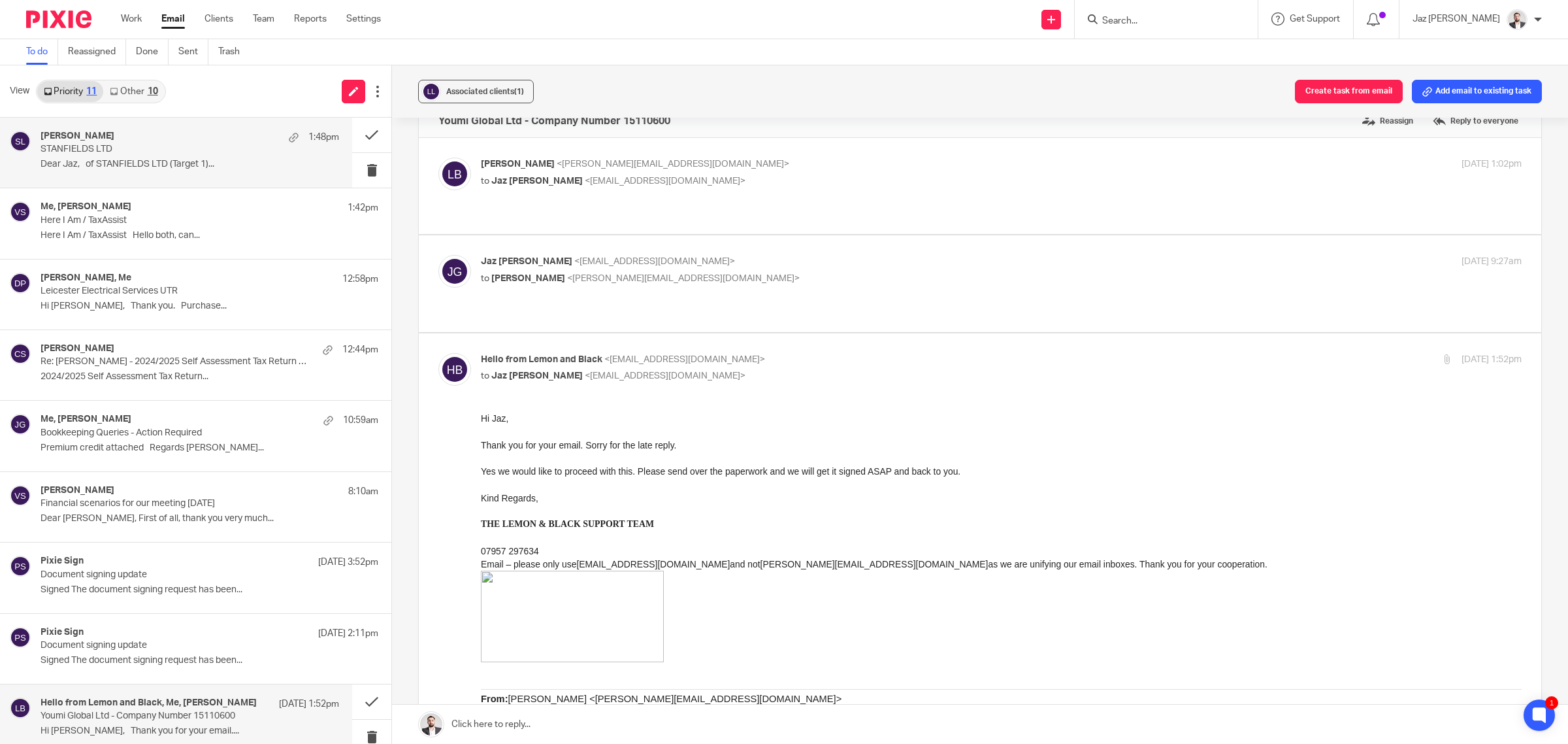
click at [151, 159] on p "Dear Jaz, of STANFIELDS LTD (Target 1)..." at bounding box center [190, 164] width 299 height 11
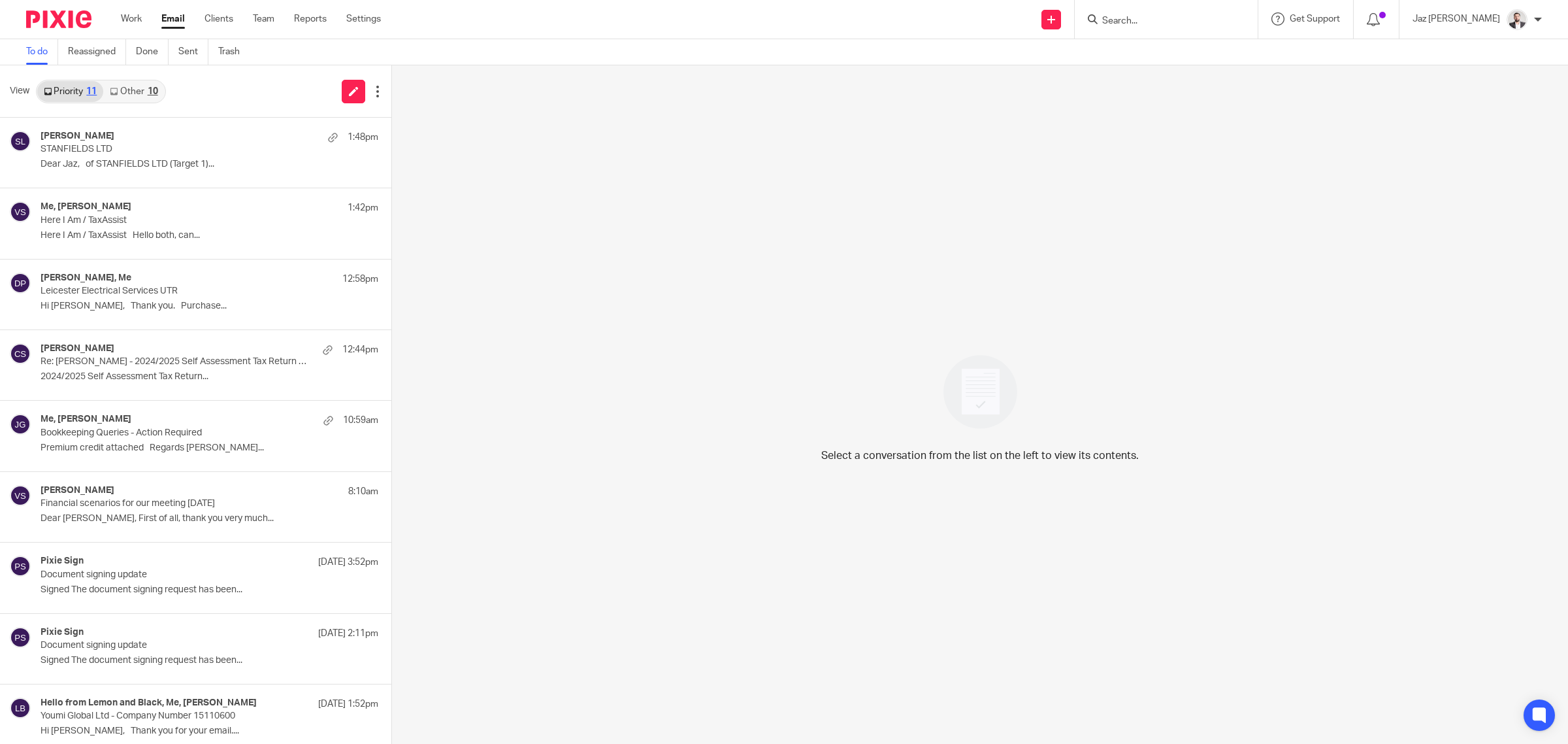
click at [110, 86] on link "Other 10" at bounding box center [133, 91] width 61 height 21
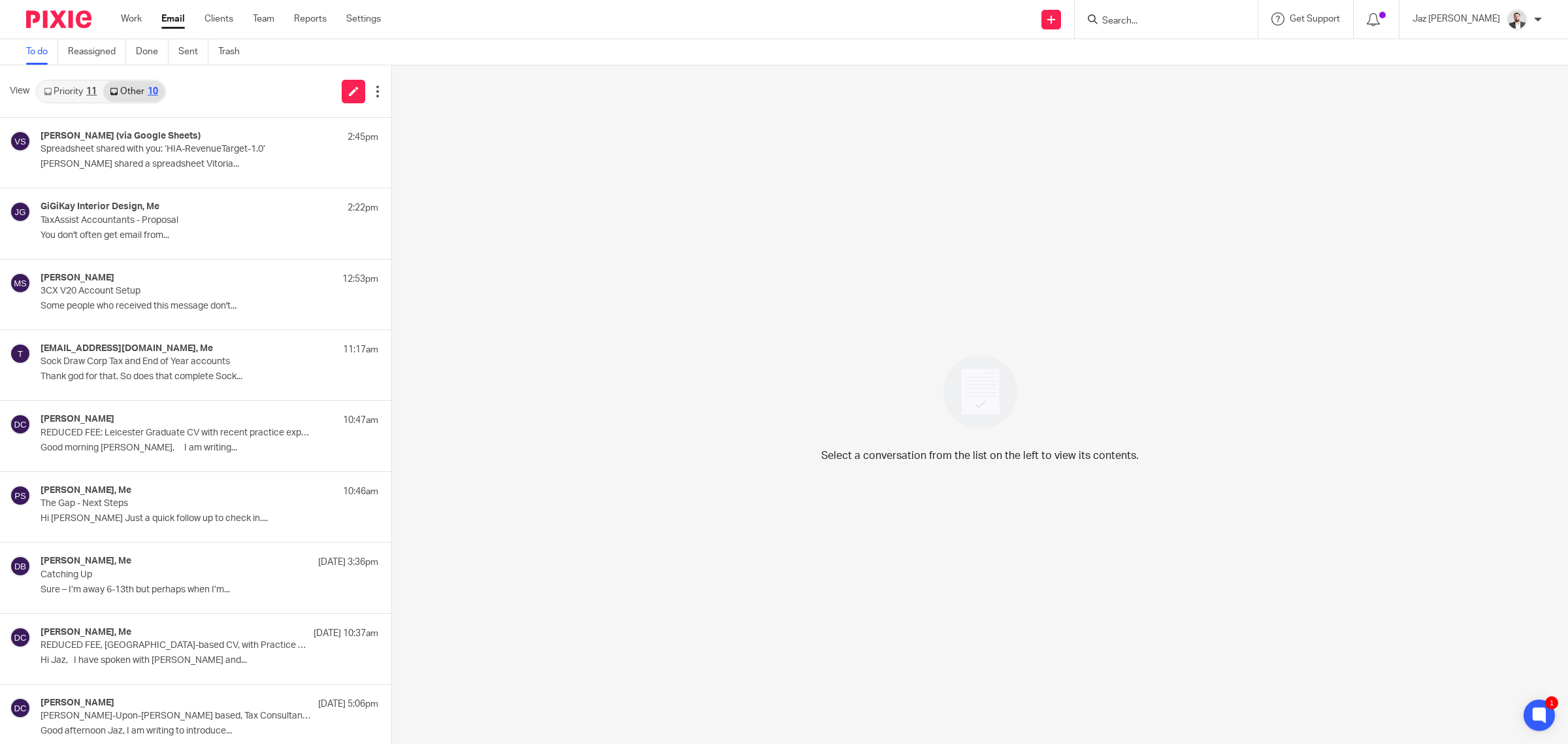
click at [43, 86] on link "Priority 11" at bounding box center [70, 91] width 66 height 21
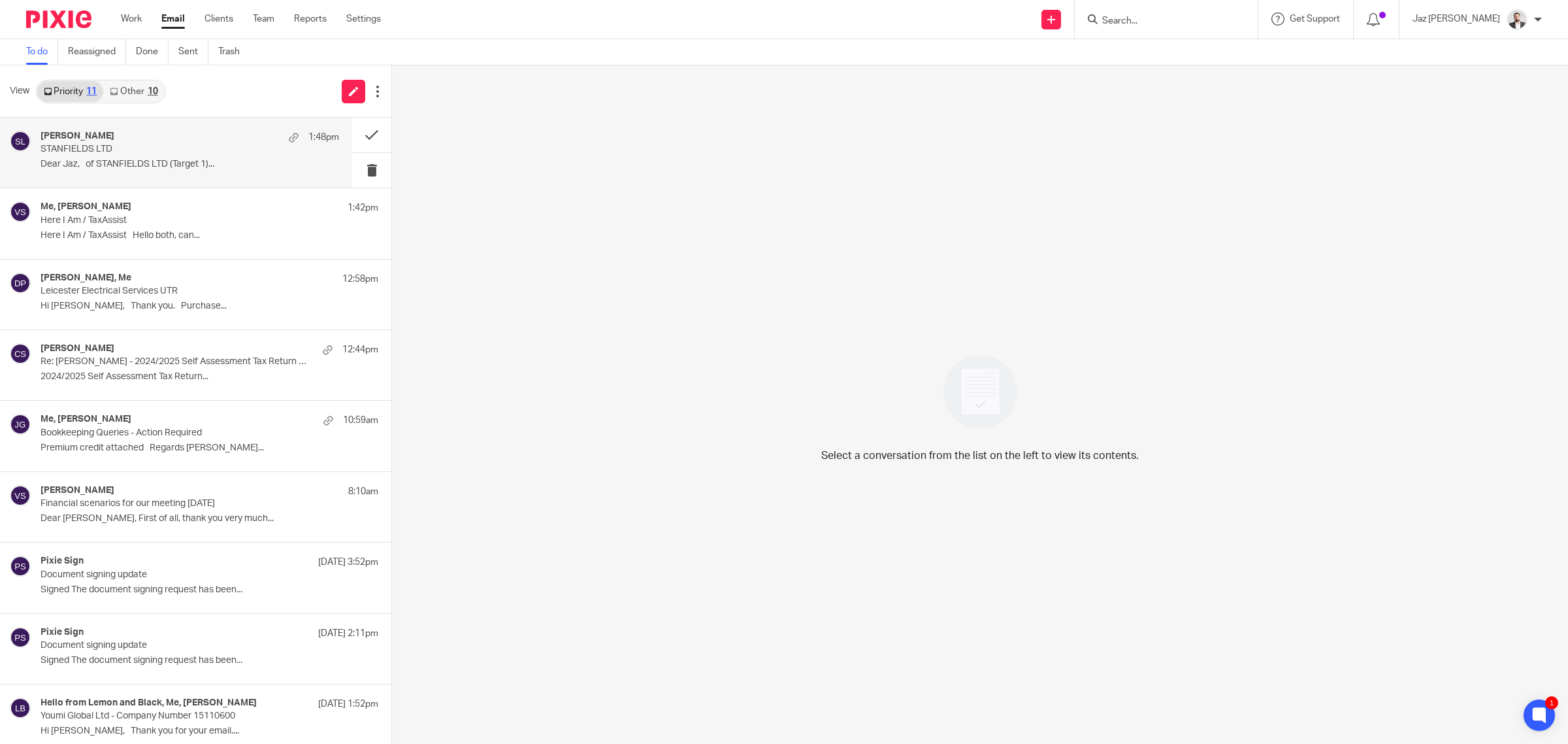
click at [92, 159] on p "Dear Jaz, of STANFIELDS LTD (Target 1)..." at bounding box center [190, 164] width 299 height 11
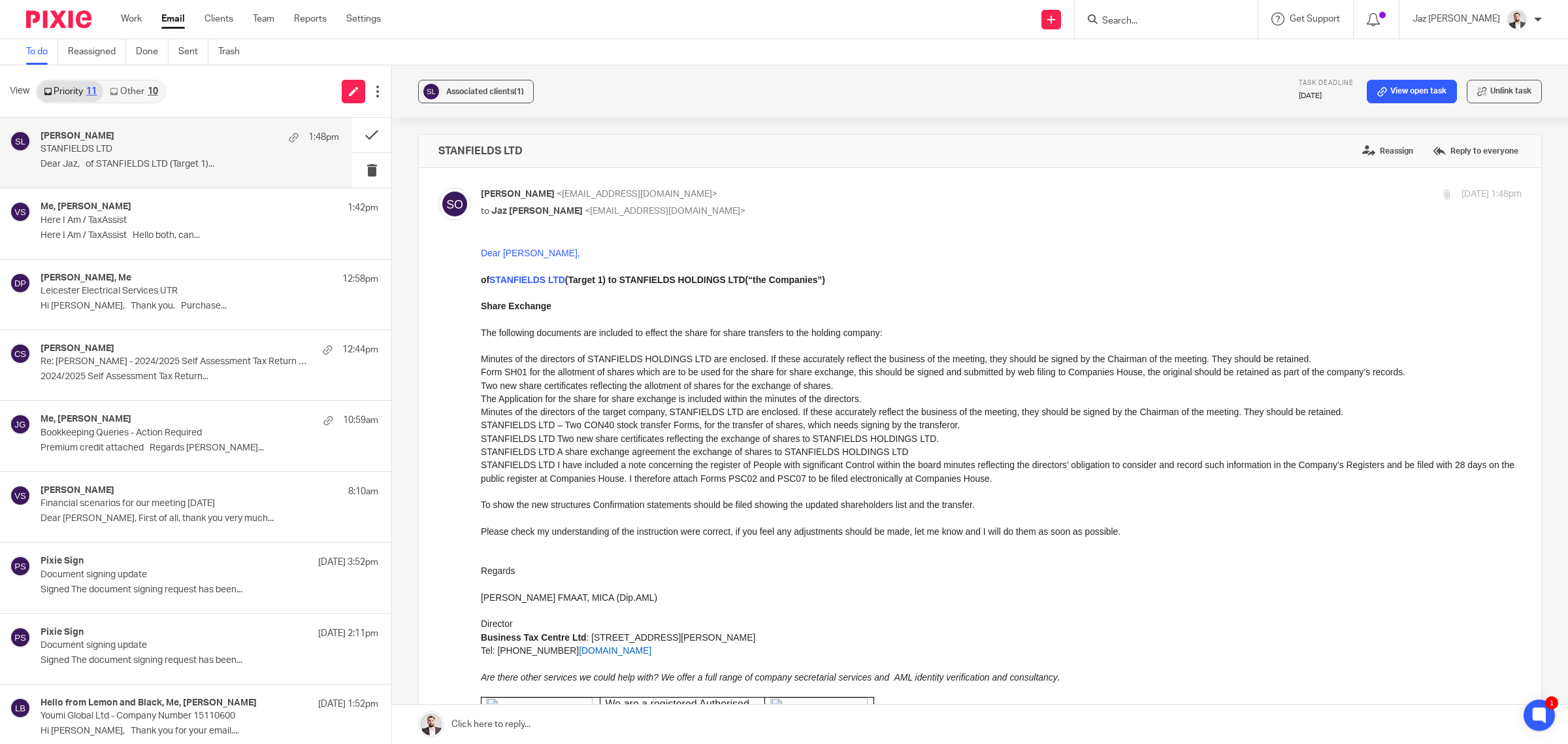
click at [132, 89] on link "Other 10" at bounding box center [133, 91] width 61 height 21
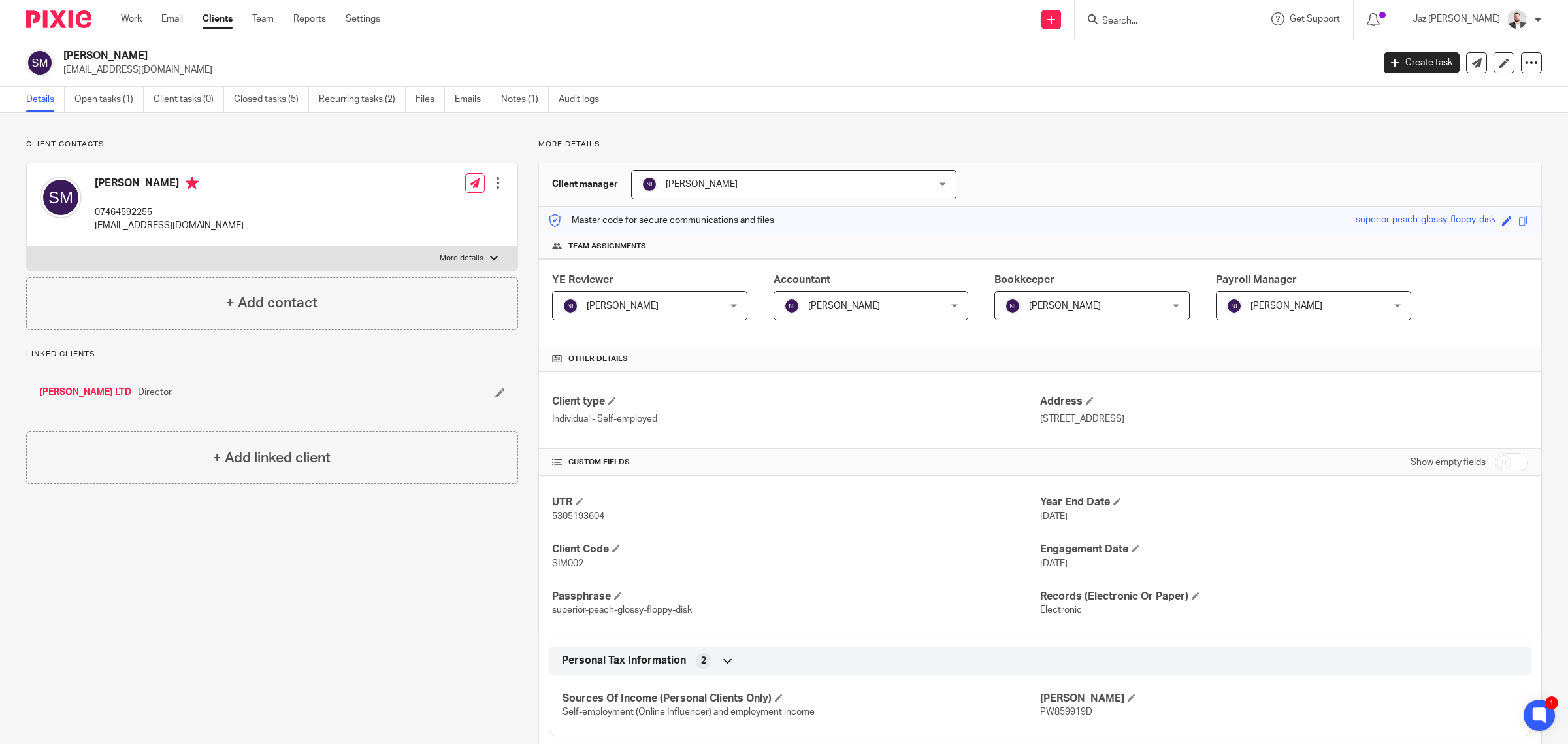
click at [102, 396] on link "[PERSON_NAME] LTD" at bounding box center [85, 392] width 92 height 13
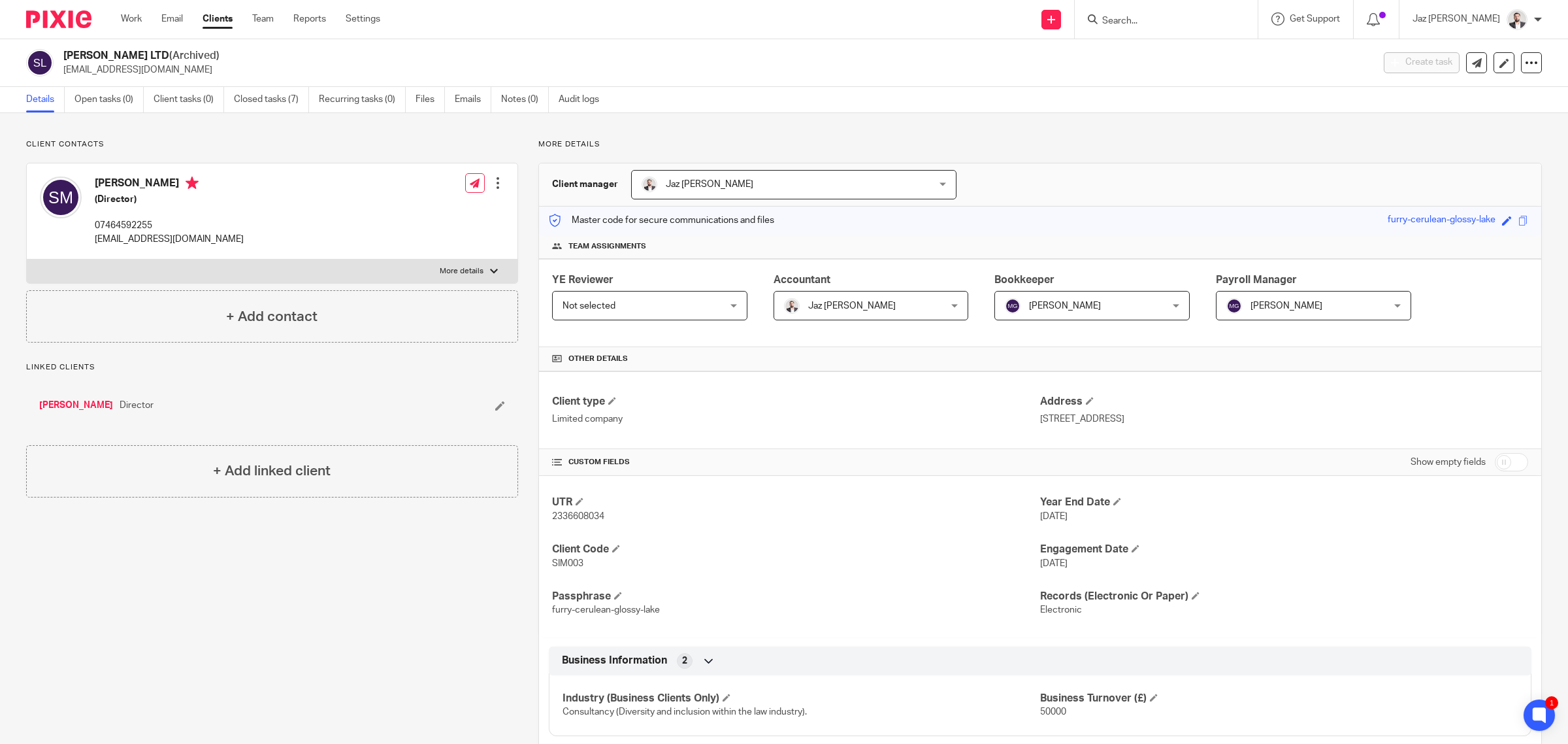
click at [1181, 18] on input "Search" at bounding box center [1159, 22] width 117 height 12
type input "rochan"
click at [1196, 51] on link at bounding box center [1222, 56] width 247 height 30
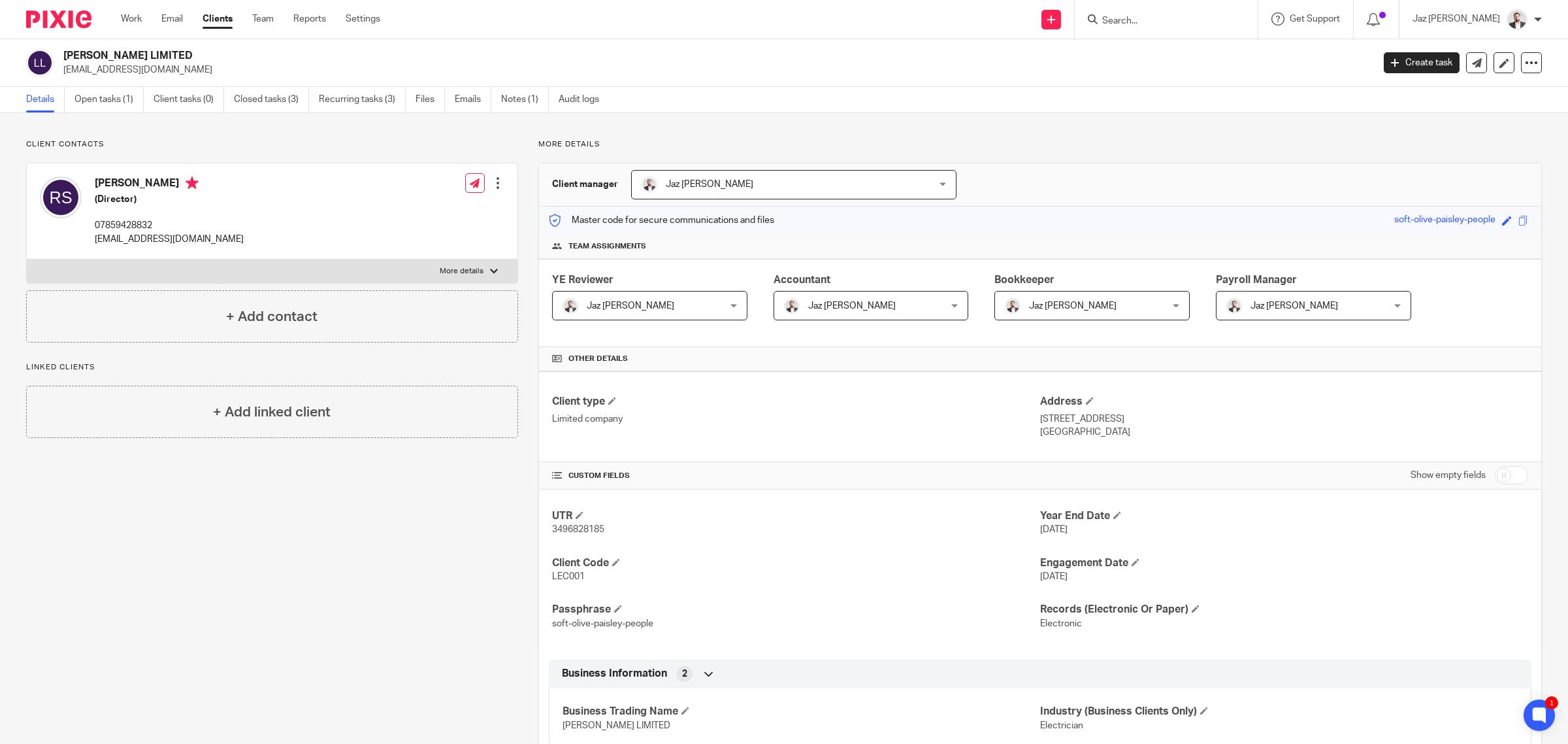
click at [859, 541] on div "UTR 3496828185 Year End Date 30 Jun 2026 Client Code LEC001 Engagement Date 8 J…" at bounding box center [1039, 570] width 1002 height 160
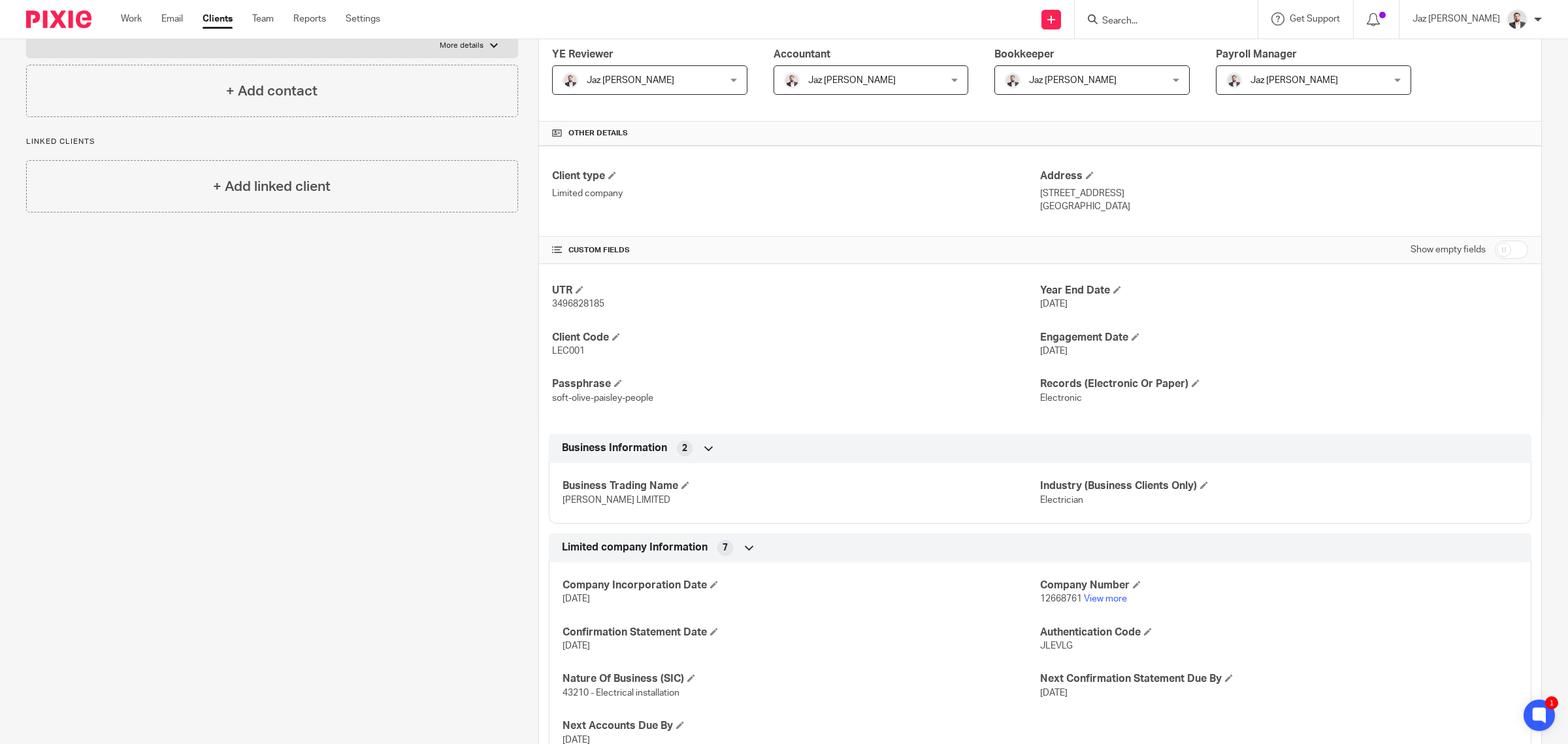
scroll to position [229, 0]
click at [1093, 599] on link "View more" at bounding box center [1106, 595] width 43 height 9
click at [436, 376] on div "Client contacts Rochan Smith-Powell (Director) 07859428832 admin@leckylimited.c…" at bounding box center [261, 379] width 512 height 937
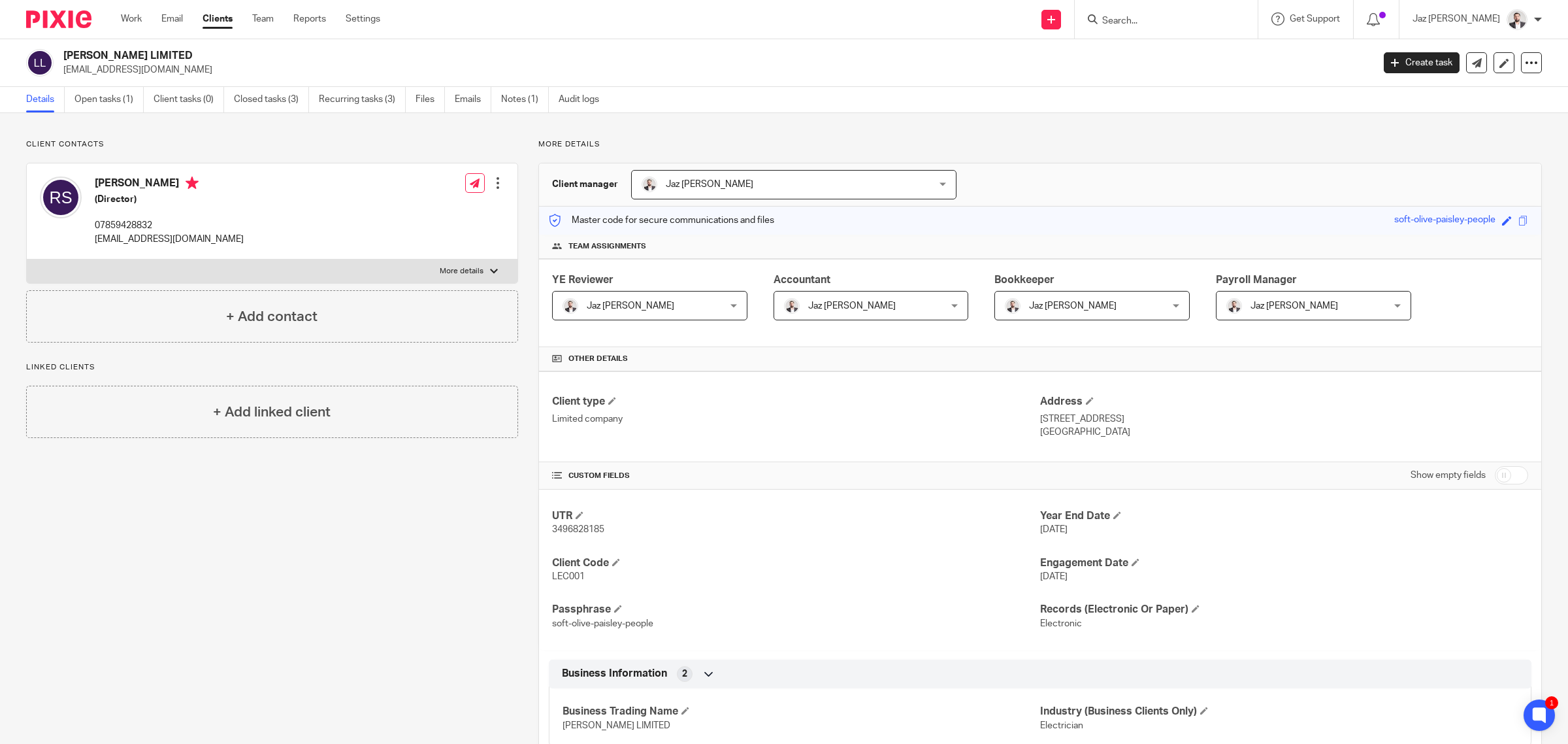
click at [480, 268] on label "More details" at bounding box center [271, 271] width 490 height 23
click at [27, 259] on input "More details" at bounding box center [26, 259] width 1 height 1
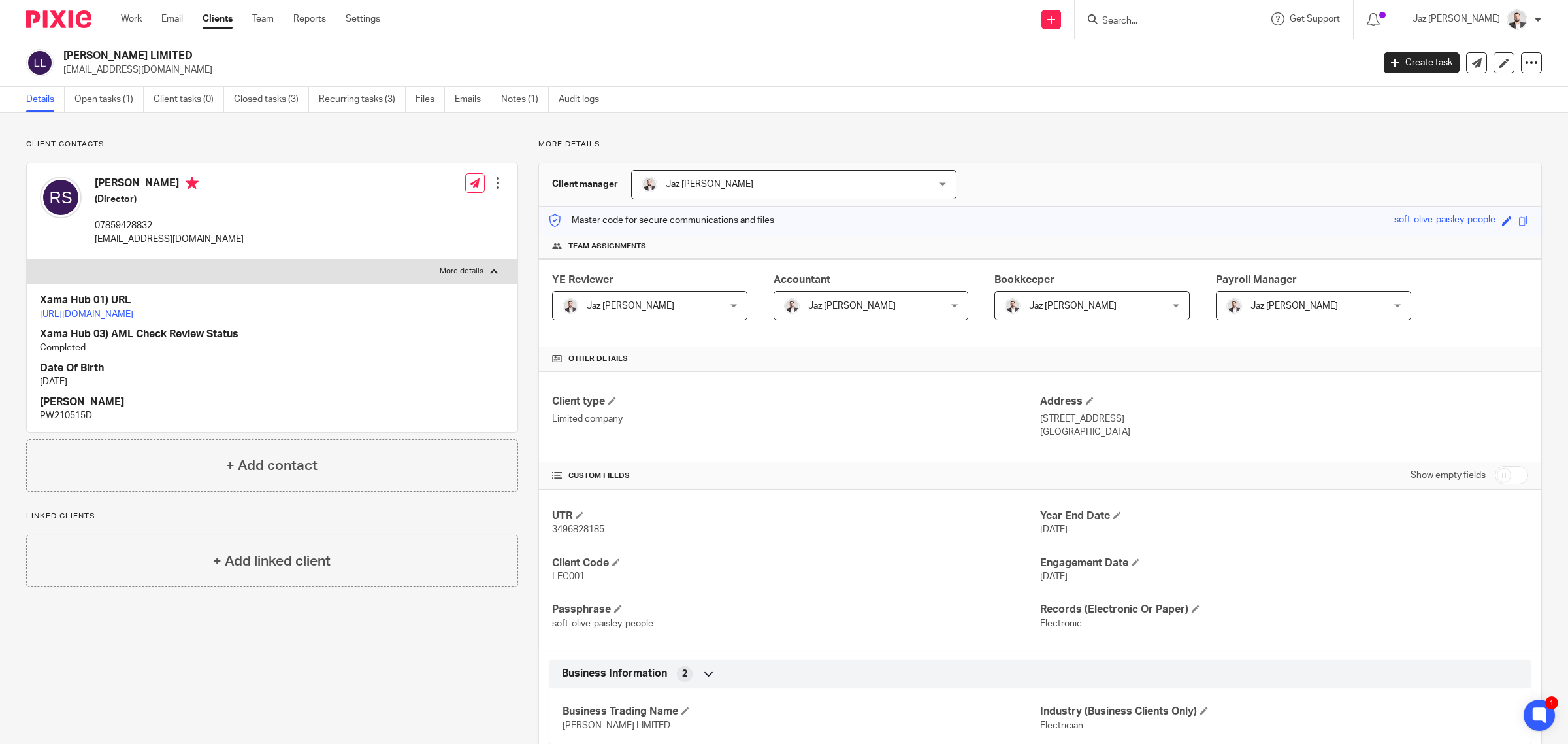
click at [480, 269] on label "More details" at bounding box center [271, 271] width 490 height 23
click at [27, 259] on input "More details" at bounding box center [26, 259] width 1 height 1
checkbox input "false"
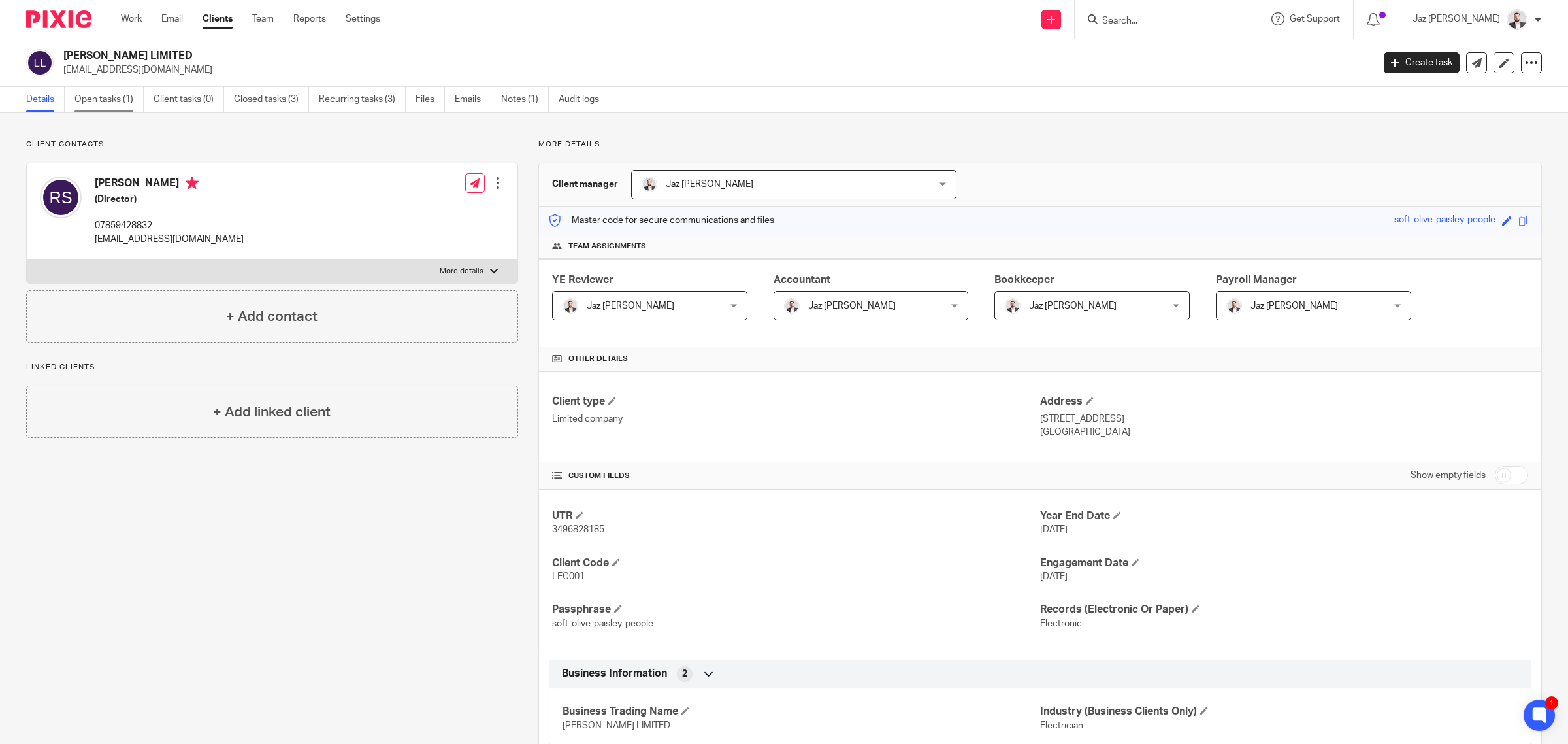
click at [83, 103] on link "Open tasks (1)" at bounding box center [108, 99] width 69 height 26
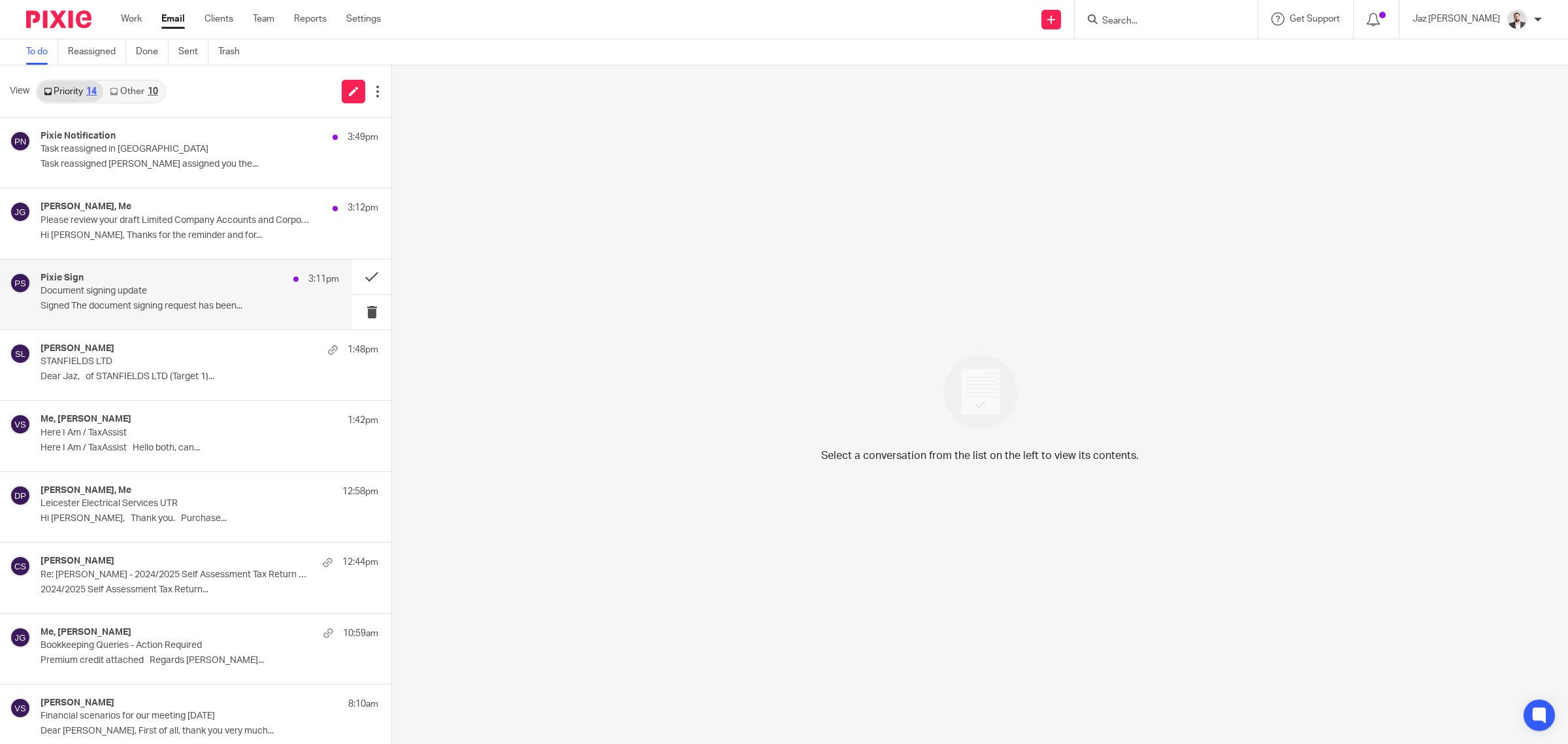
click at [187, 316] on div "Pixie Sign 3:11pm Document signing update Signed The document signing request h…" at bounding box center [190, 294] width 299 height 44
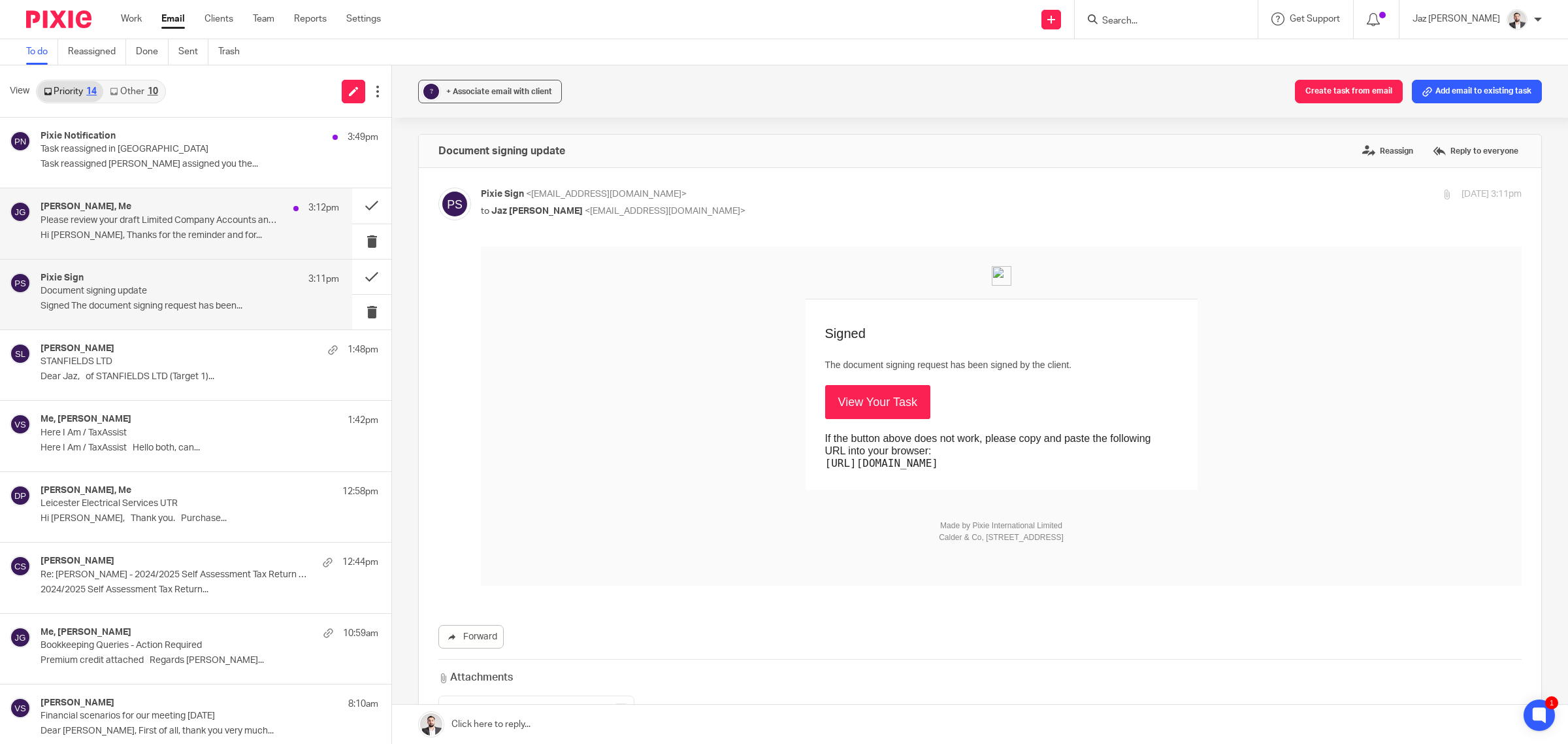
click at [197, 242] on div "[PERSON_NAME], Me 3:12pm Please review your draft Limited Company Accounts and …" at bounding box center [190, 223] width 299 height 44
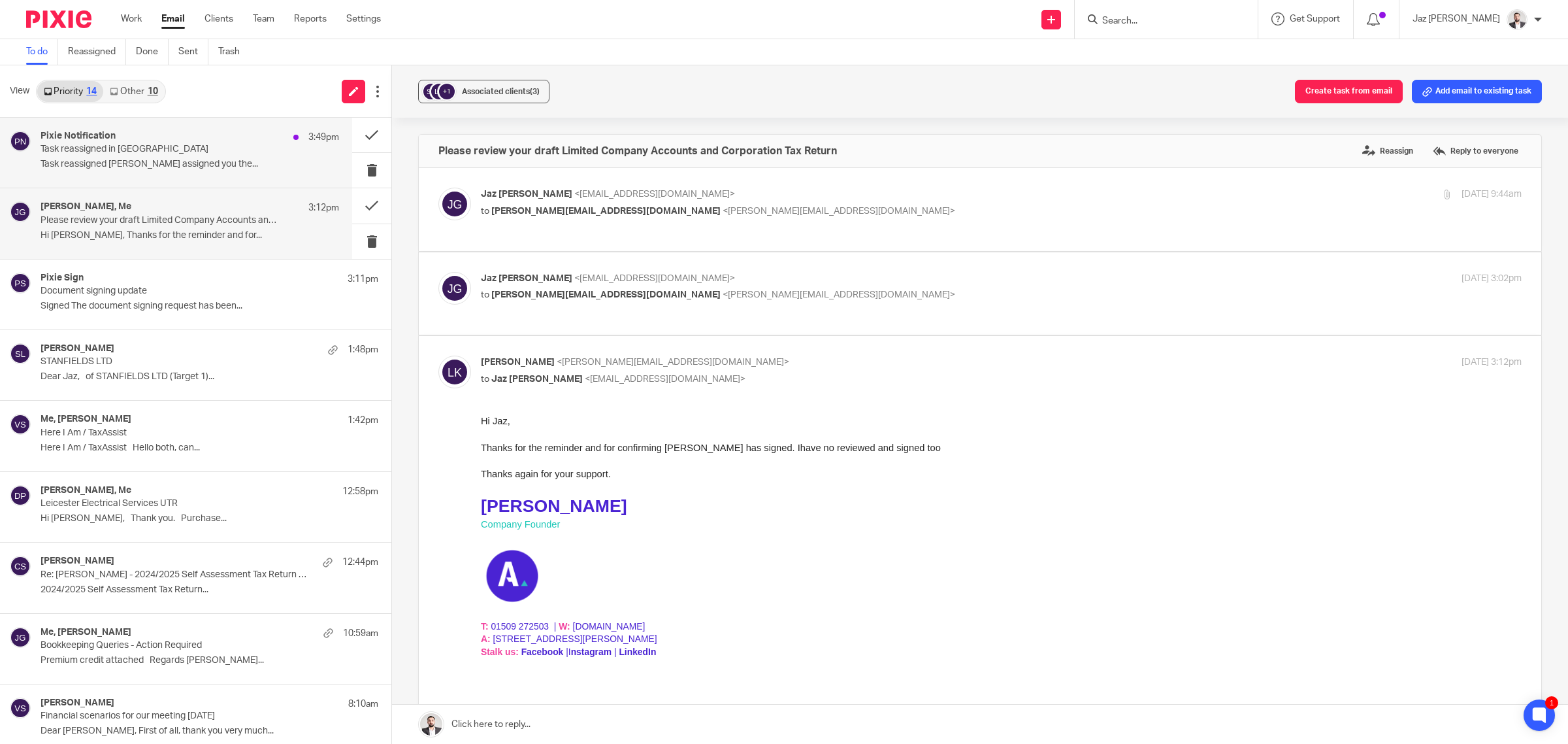
click at [199, 149] on p "Task reassigned in [GEOGRAPHIC_DATA]" at bounding box center [160, 149] width 239 height 11
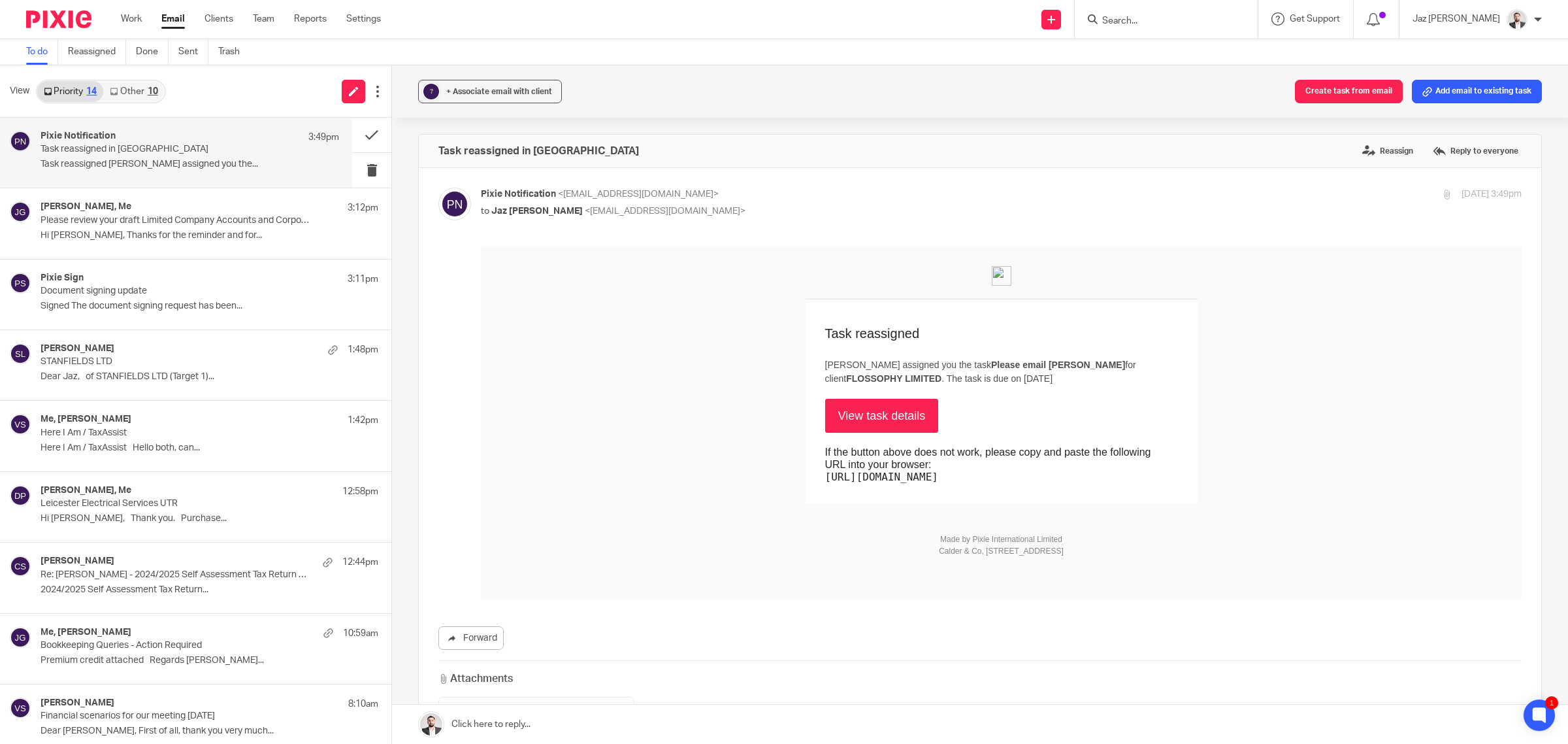
click at [150, 89] on div "10" at bounding box center [152, 91] width 11 height 9
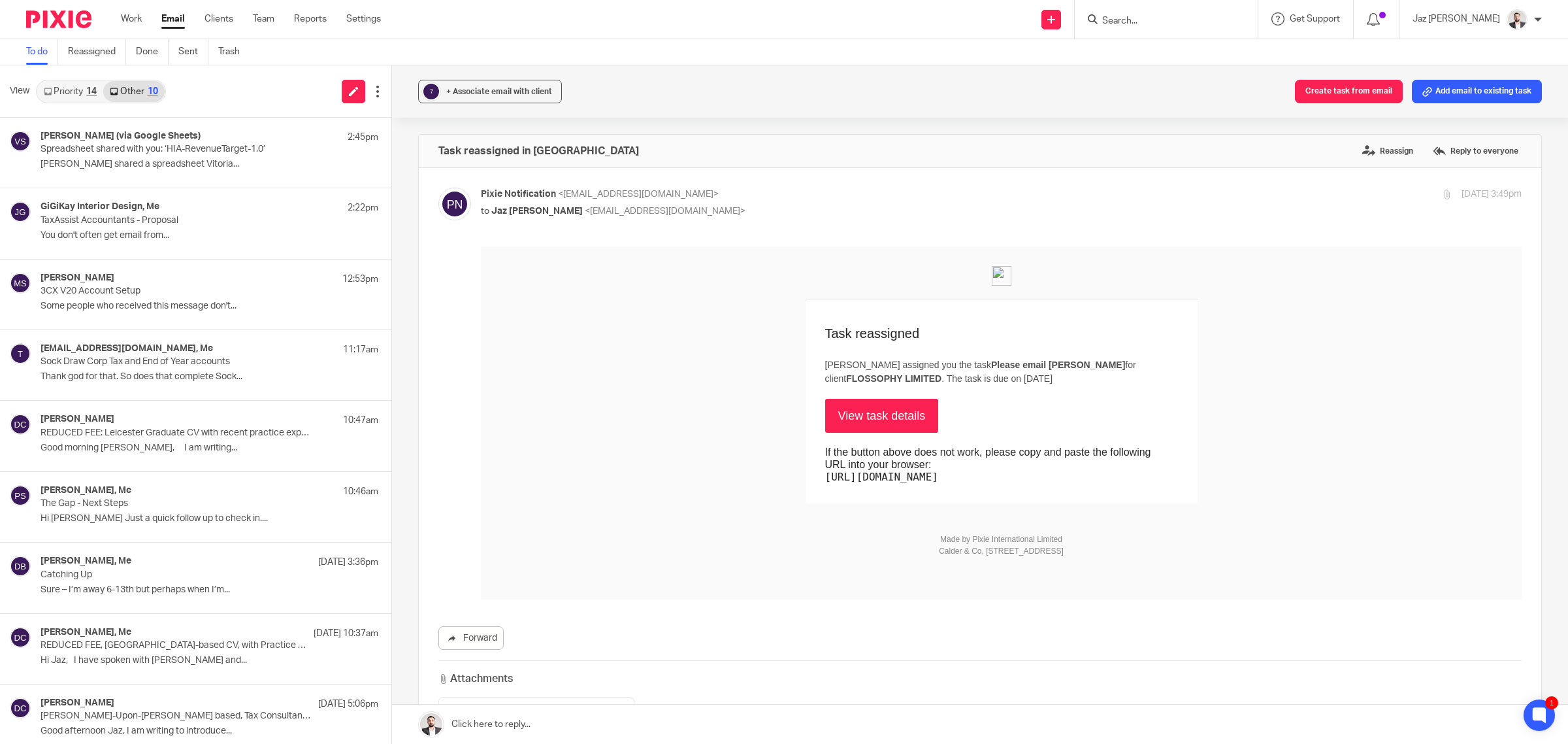
click at [87, 99] on link "Priority 14" at bounding box center [70, 91] width 66 height 21
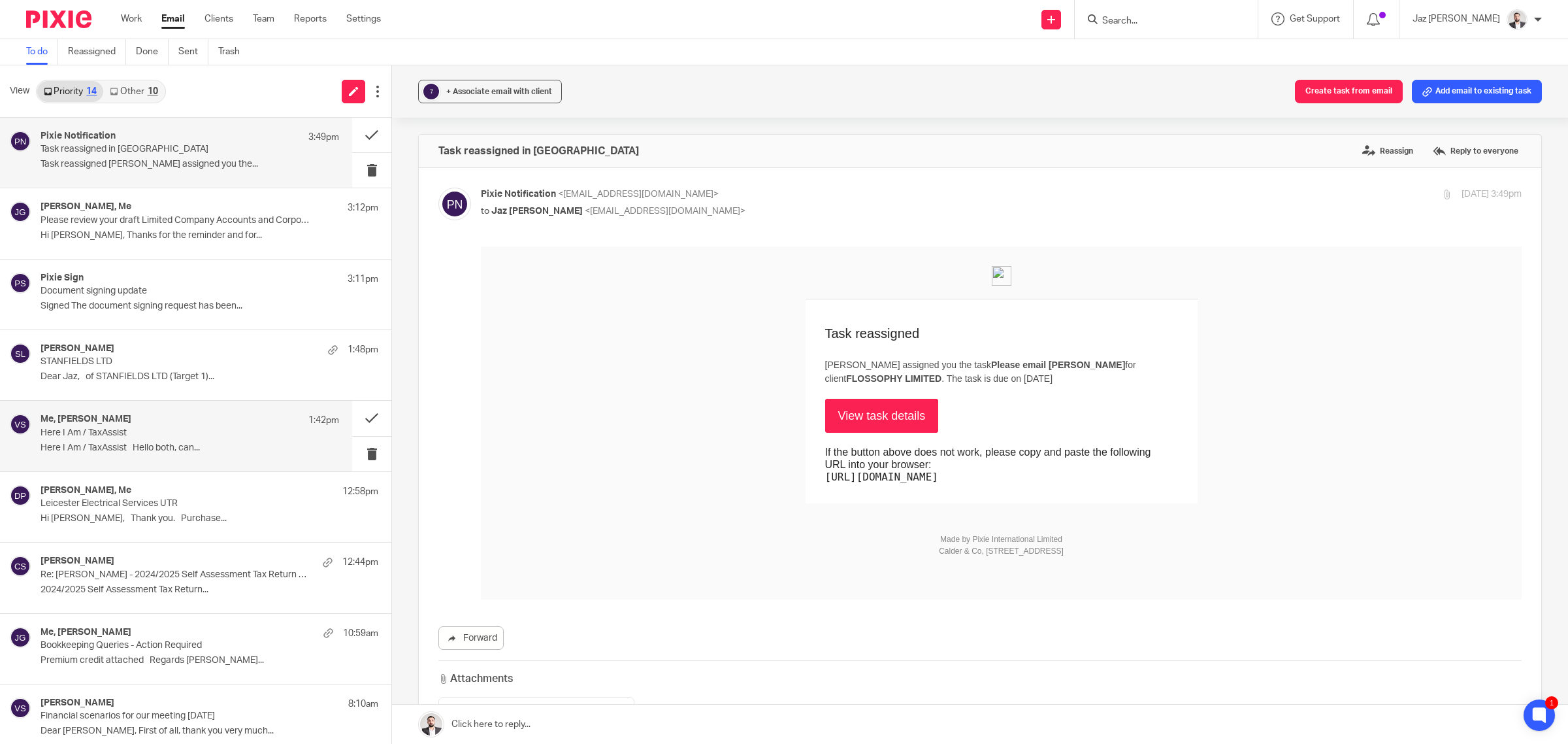
click at [190, 427] on p "Here I Am / TaxAssist" at bounding box center [160, 432] width 239 height 11
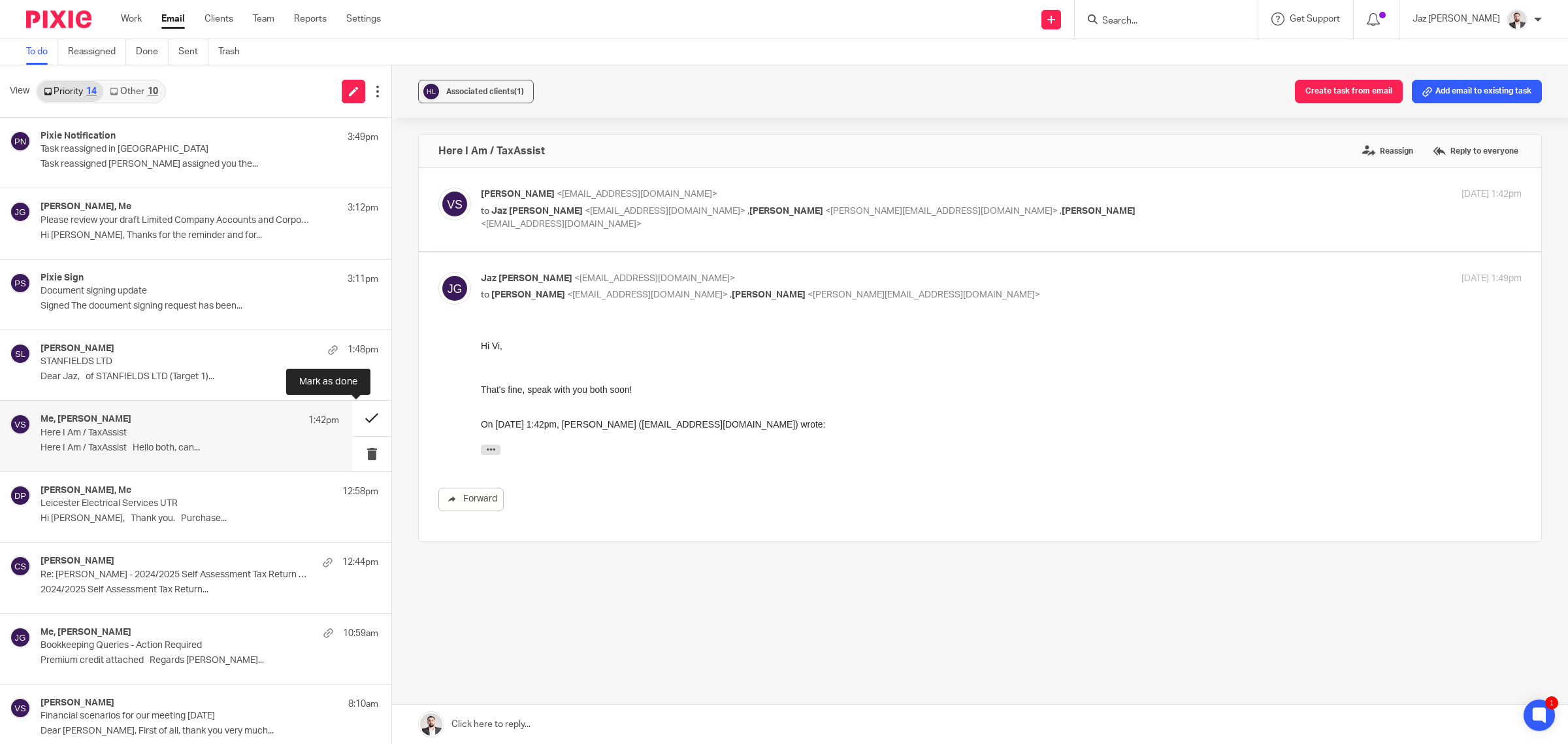
click at [363, 415] on button at bounding box center [371, 418] width 39 height 35
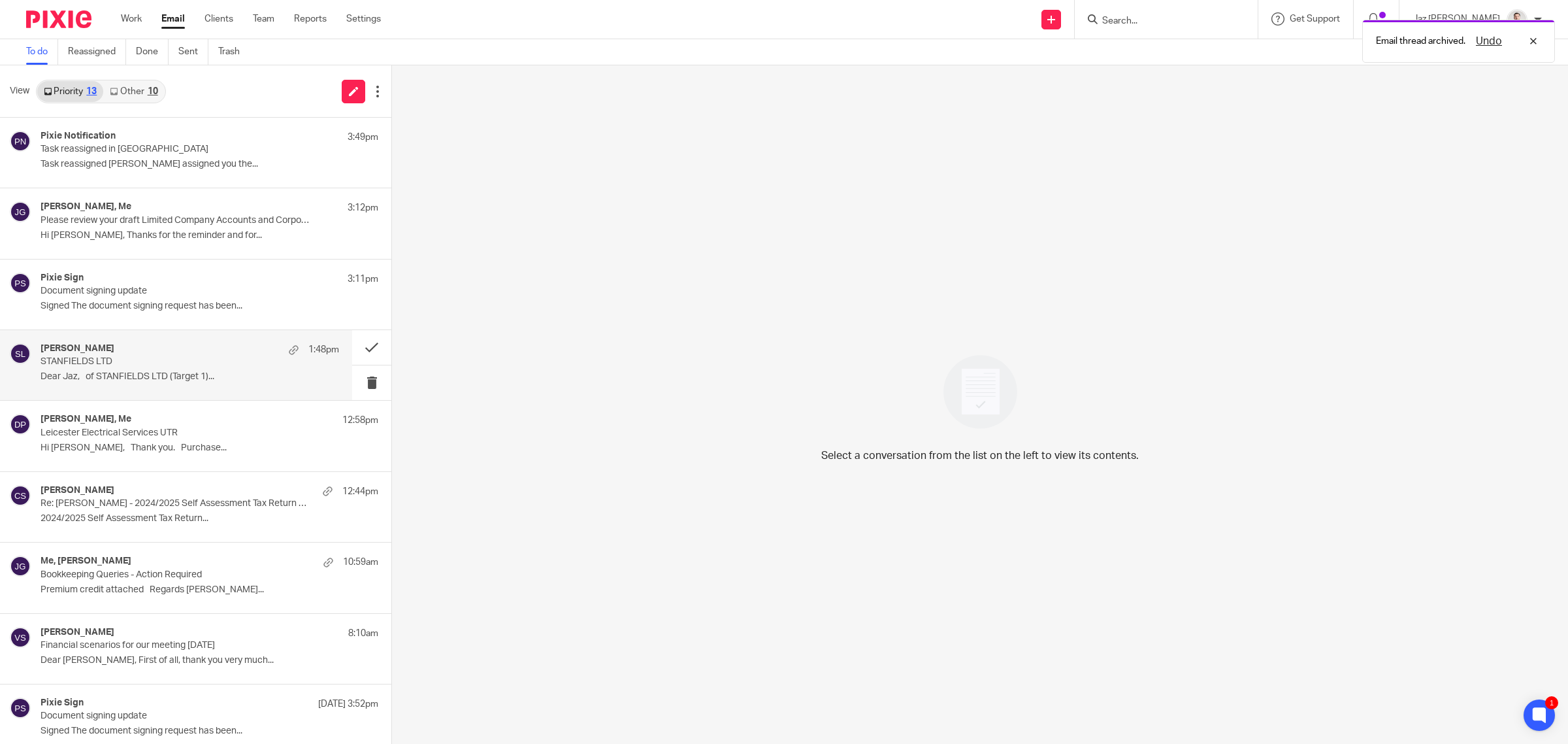
click at [204, 381] on p "Dear Jaz, of STANFIELDS LTD (Target 1)..." at bounding box center [190, 377] width 299 height 11
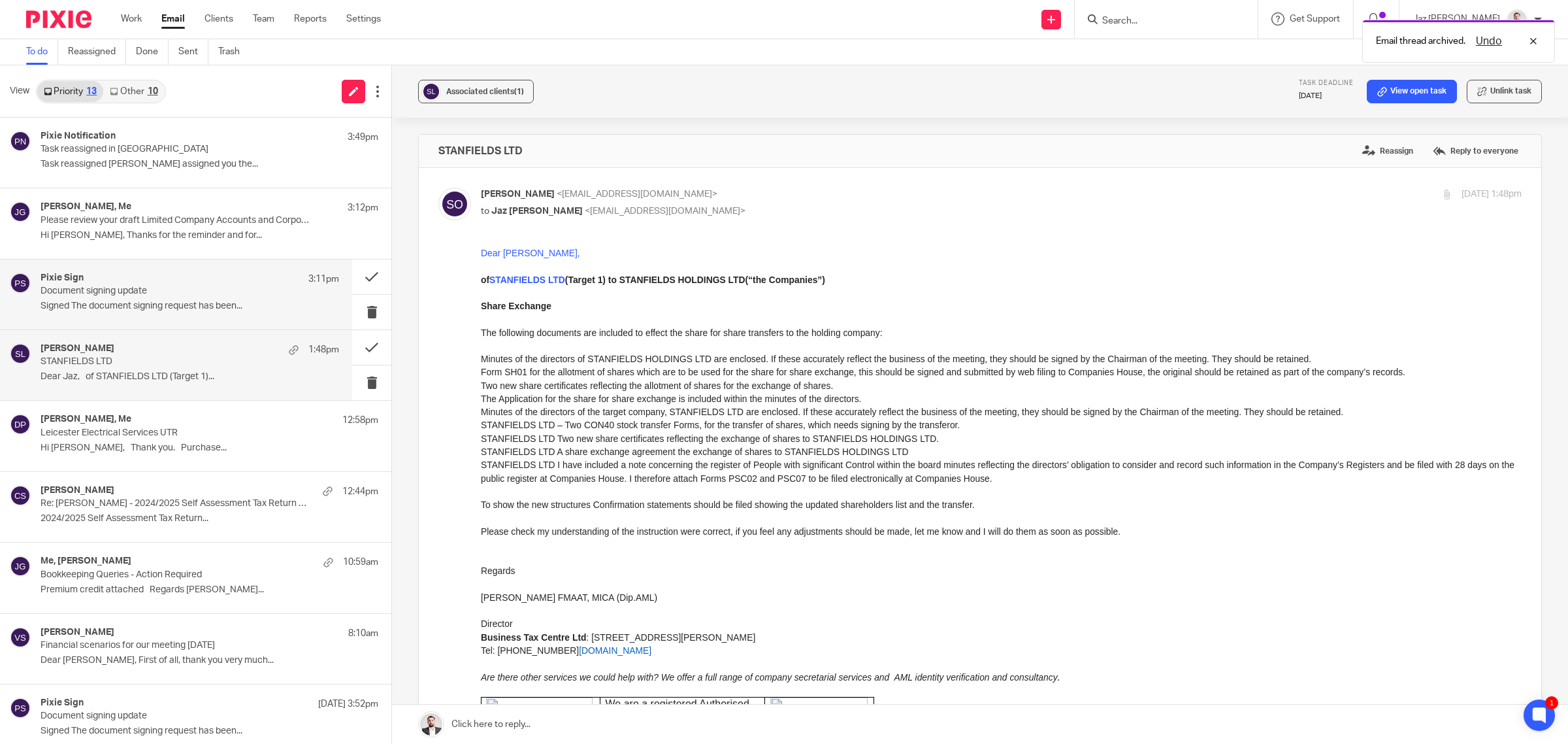
click at [202, 311] on p "Signed The document signing request has been..." at bounding box center [190, 306] width 299 height 11
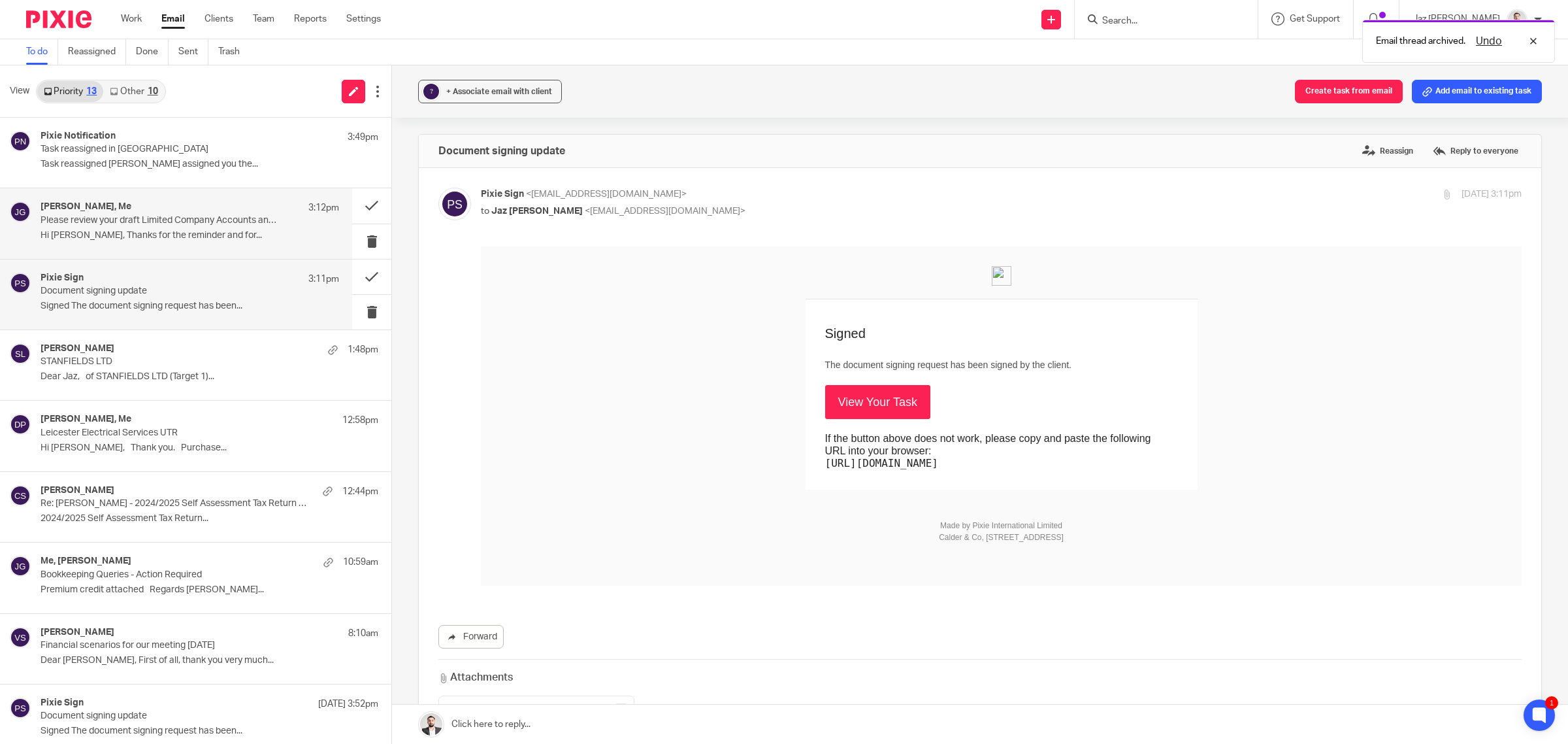
click at [207, 229] on div "[PERSON_NAME], Me 3:12pm Please review your draft Limited Company Accounts and …" at bounding box center [190, 223] width 299 height 44
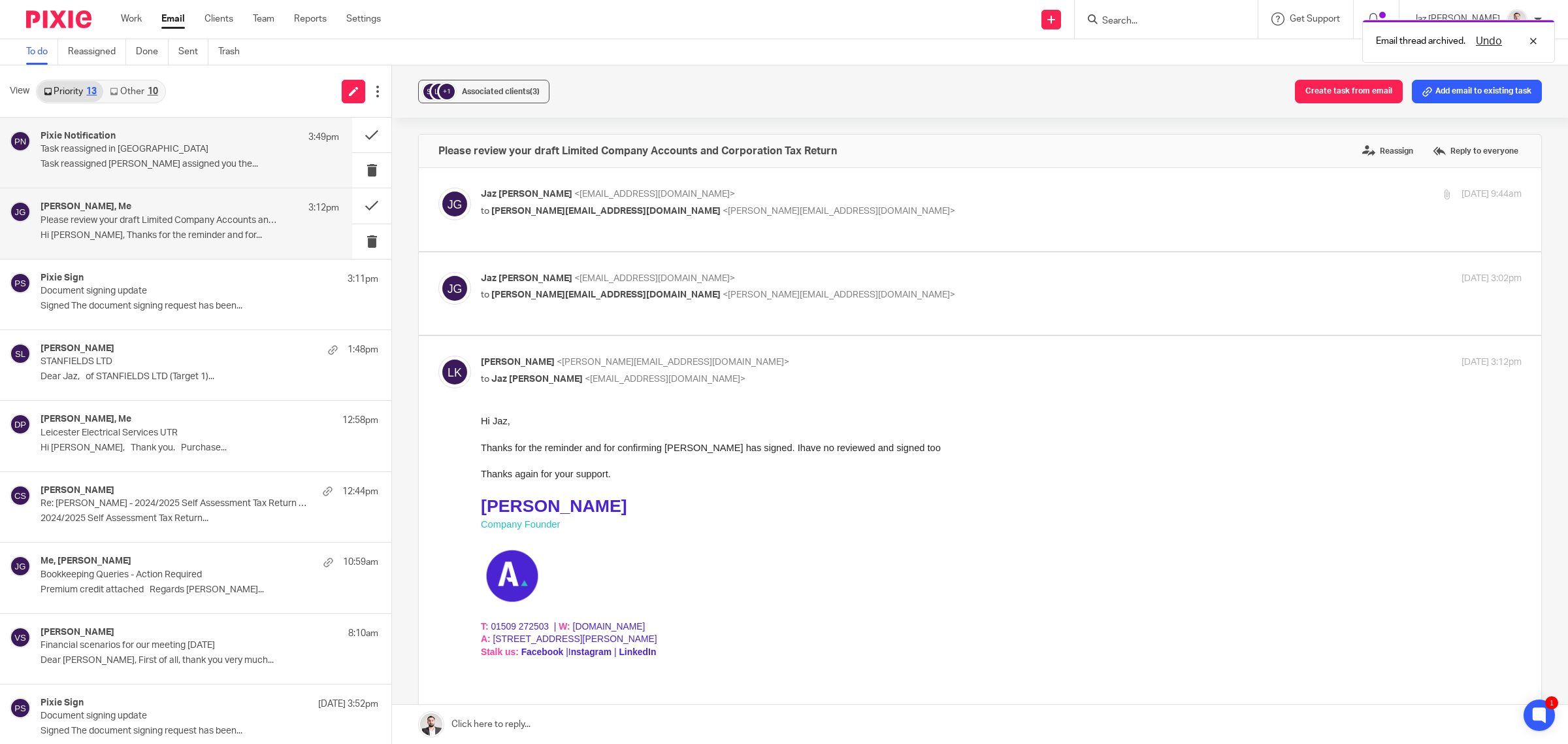
click at [175, 139] on div "Pixie Notification 3:49pm" at bounding box center [190, 137] width 299 height 13
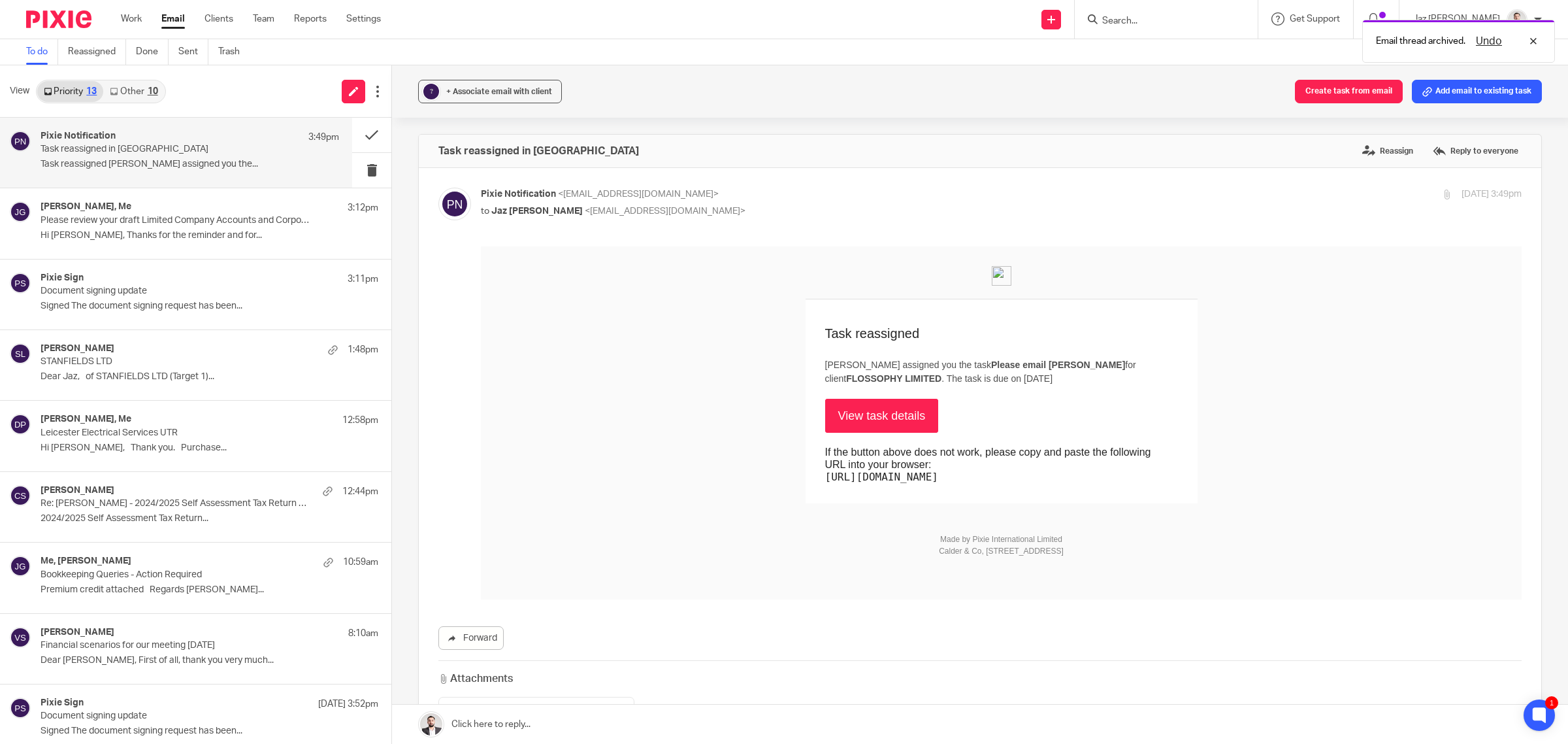
click at [141, 92] on link "Other 10" at bounding box center [133, 91] width 61 height 21
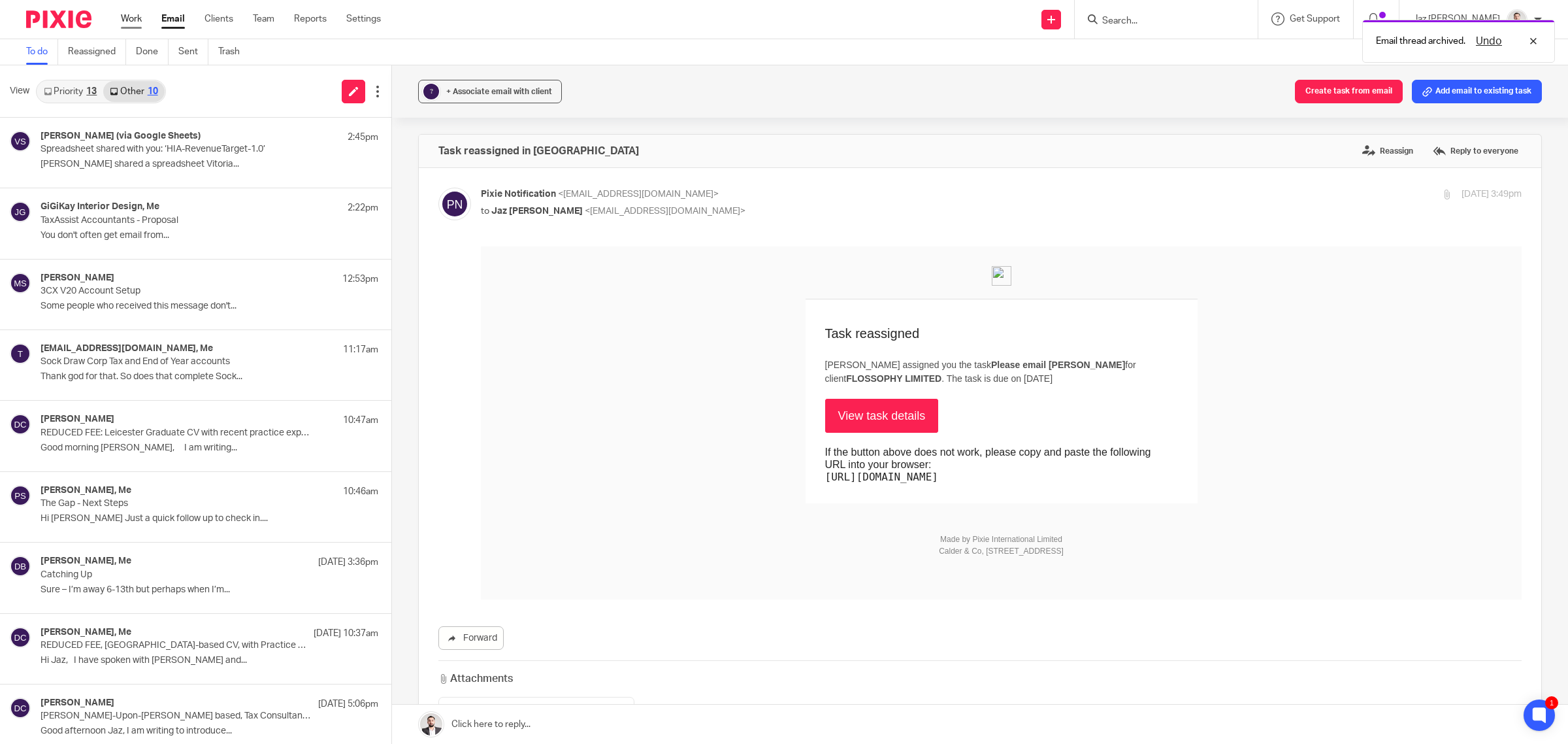
click at [132, 22] on link "Work" at bounding box center [131, 19] width 21 height 13
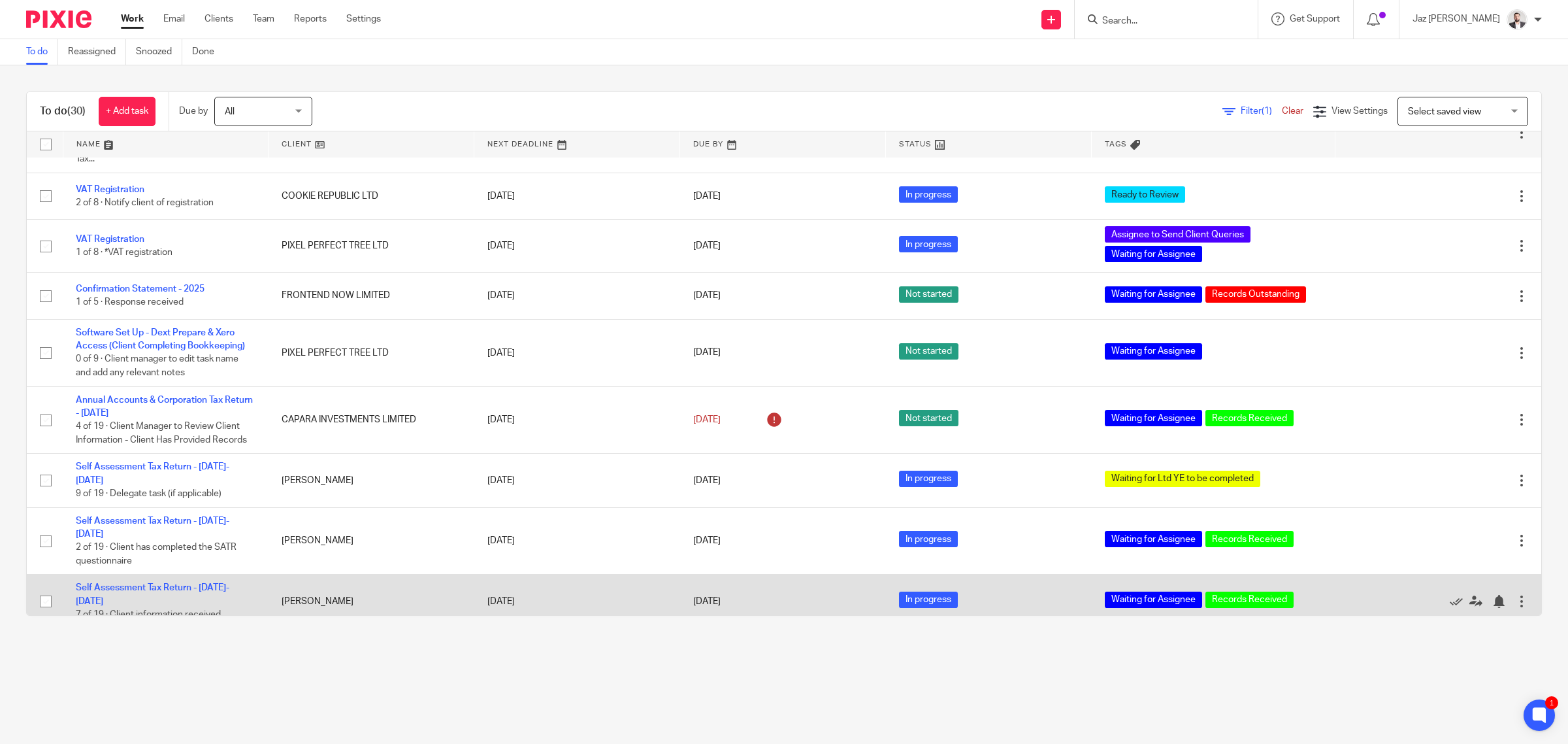
scroll to position [1291, 0]
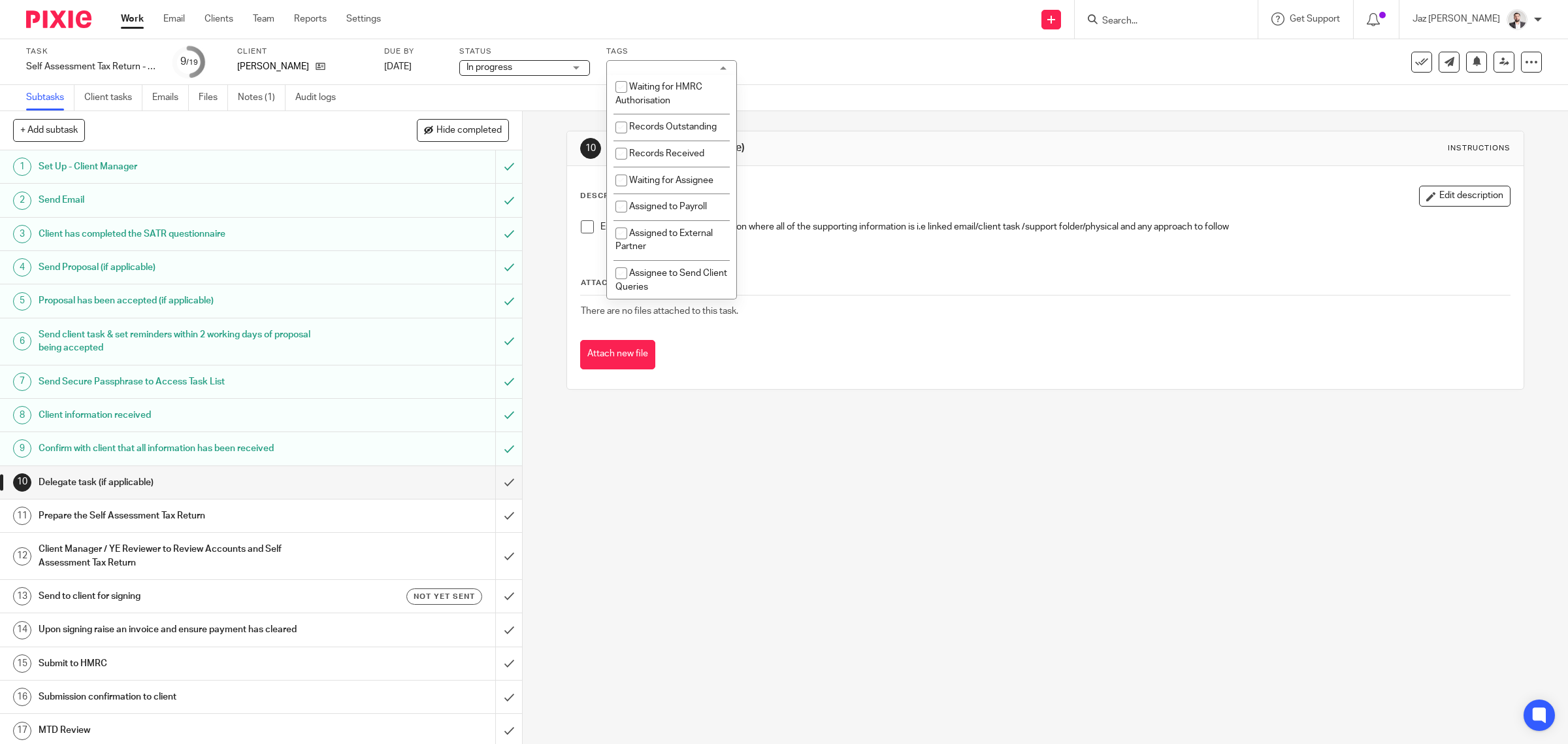
scroll to position [175, 0]
click at [678, 167] on li "Records Received" at bounding box center [671, 153] width 129 height 27
checkbox input "true"
click at [669, 192] on li "Waiting for Assignee" at bounding box center [671, 179] width 129 height 27
checkbox input "true"
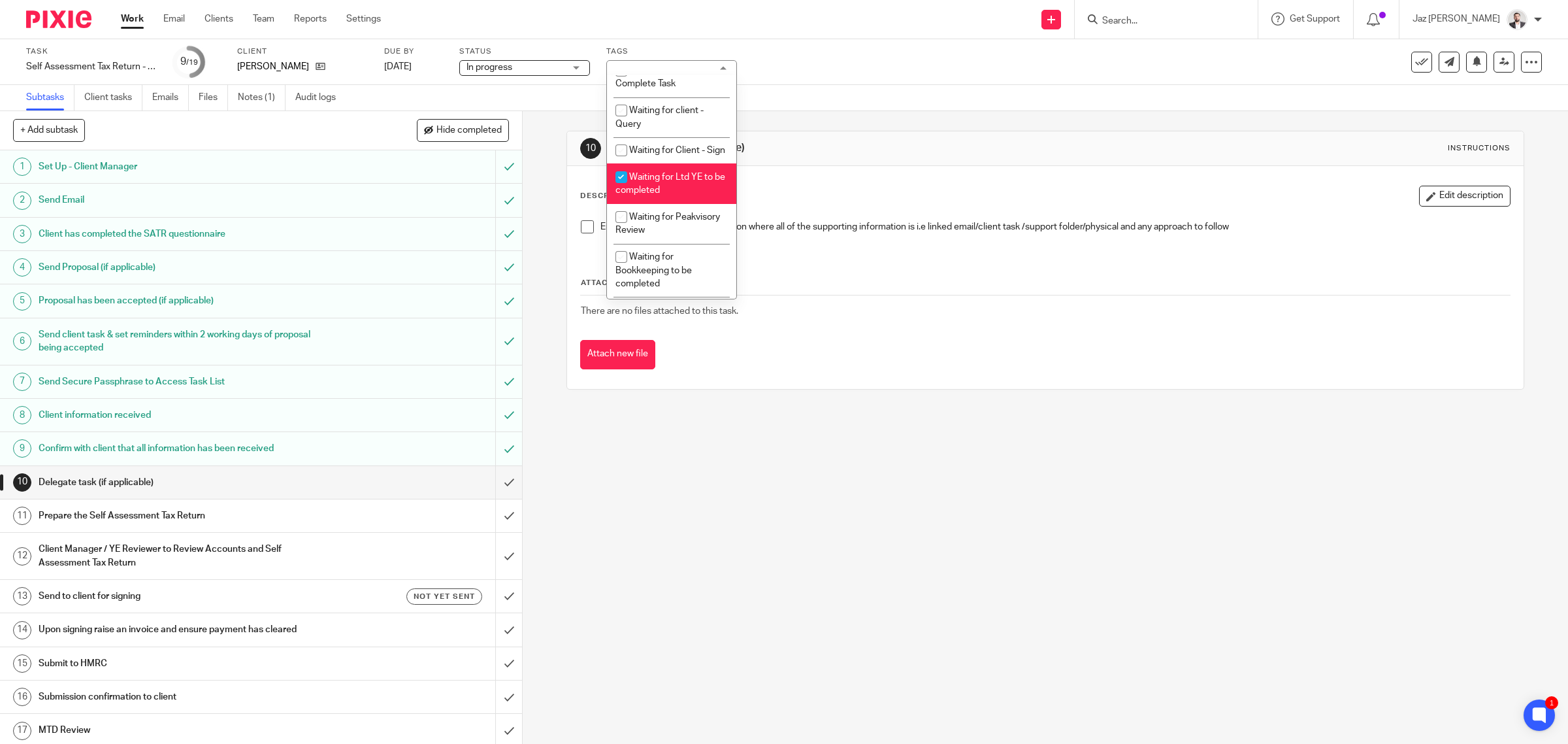
click at [691, 203] on li "Waiting for Ltd YE to be completed" at bounding box center [671, 183] width 129 height 40
checkbox input "false"
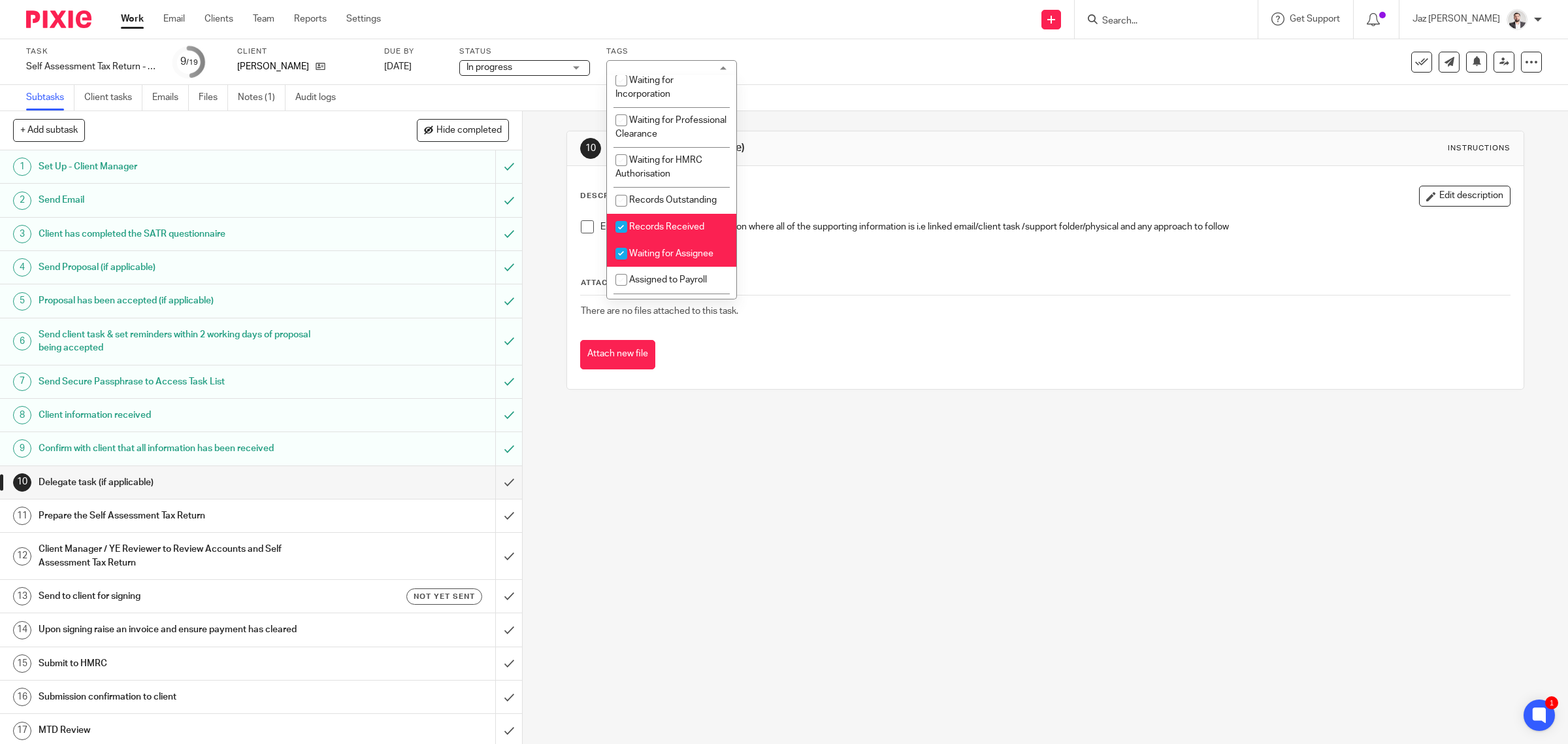
scroll to position [0, 0]
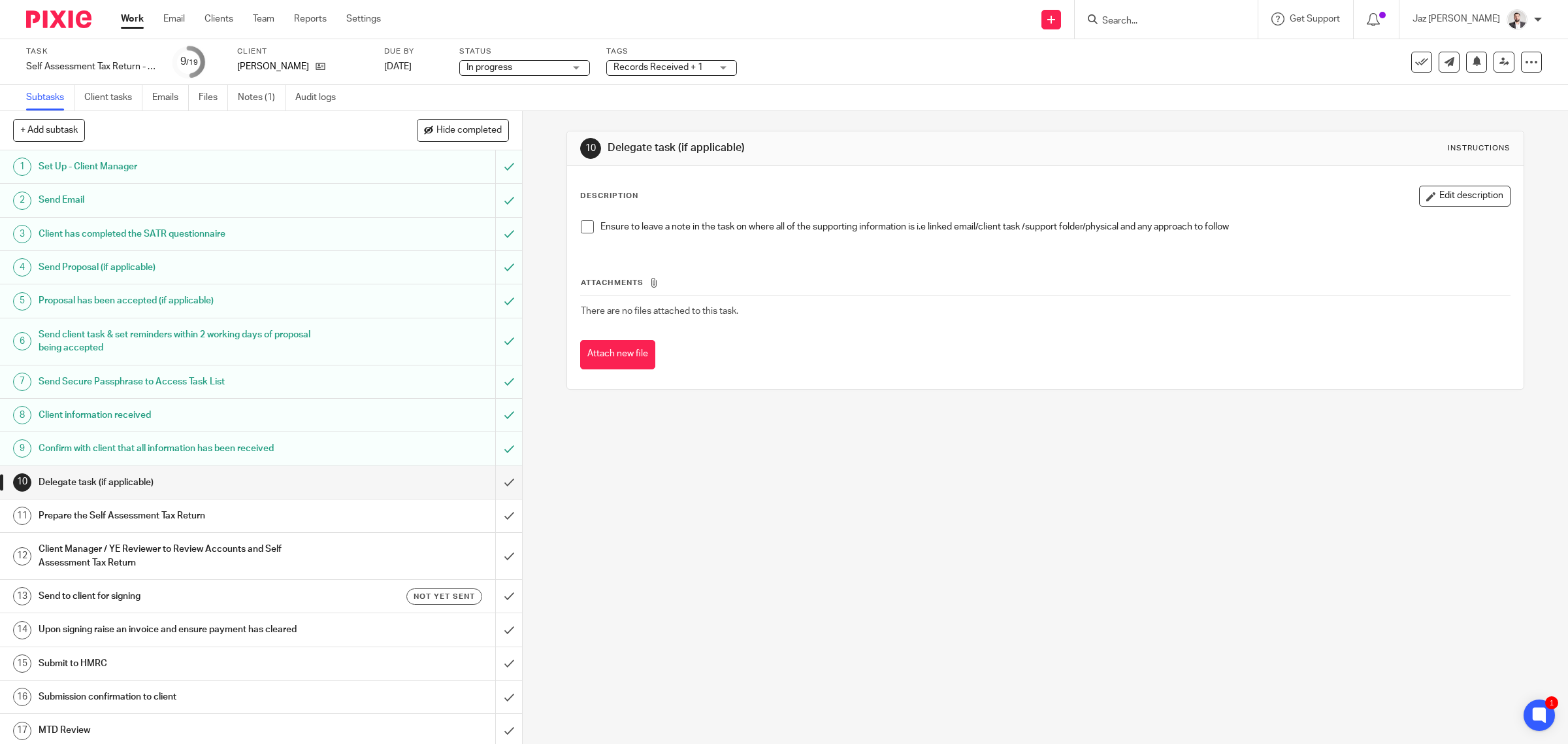
click at [820, 74] on div "Task Self Assessment Tax Return - 2024-2025 Save Self Assessment Tax Return - 2…" at bounding box center [657, 62] width 1263 height 32
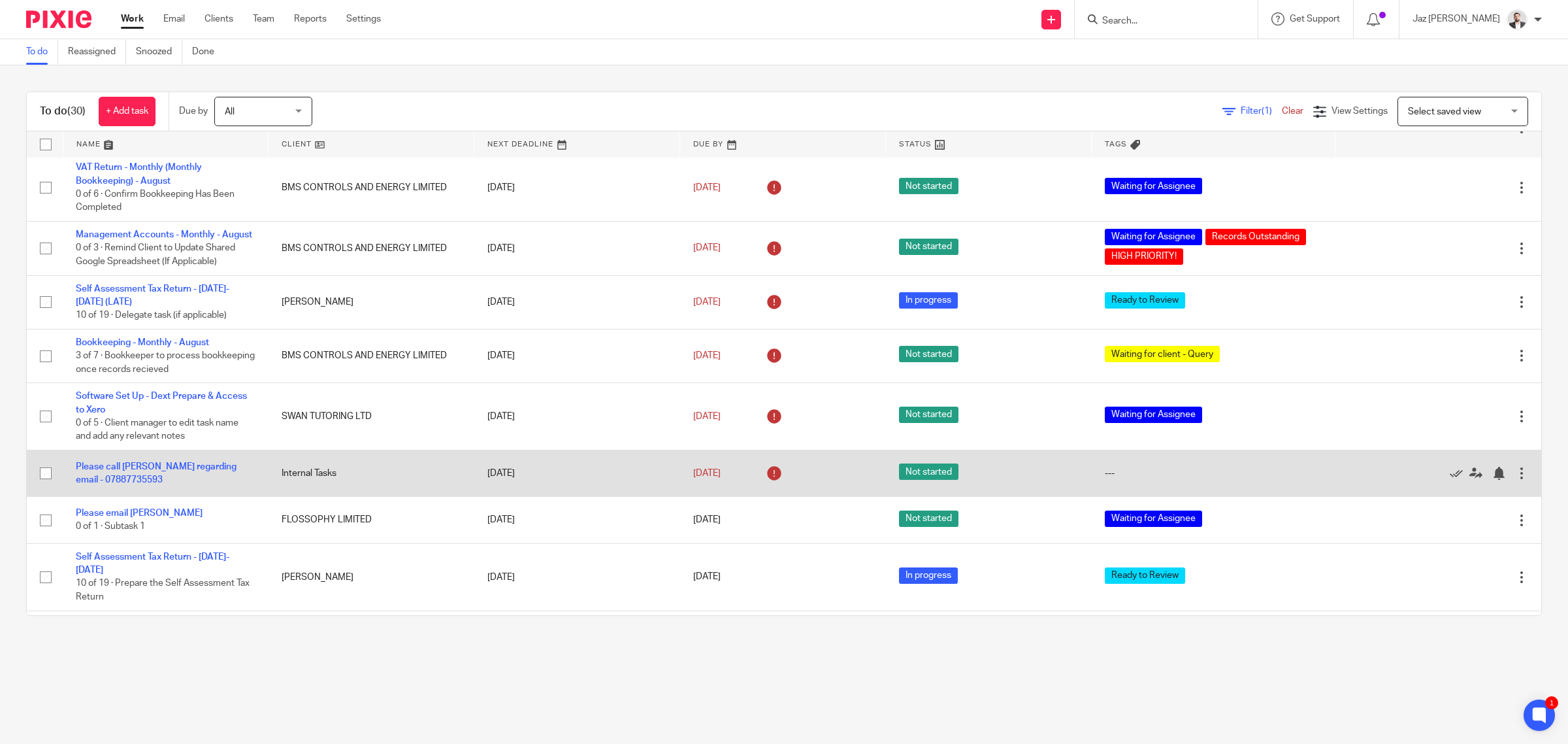
scroll to position [721, 0]
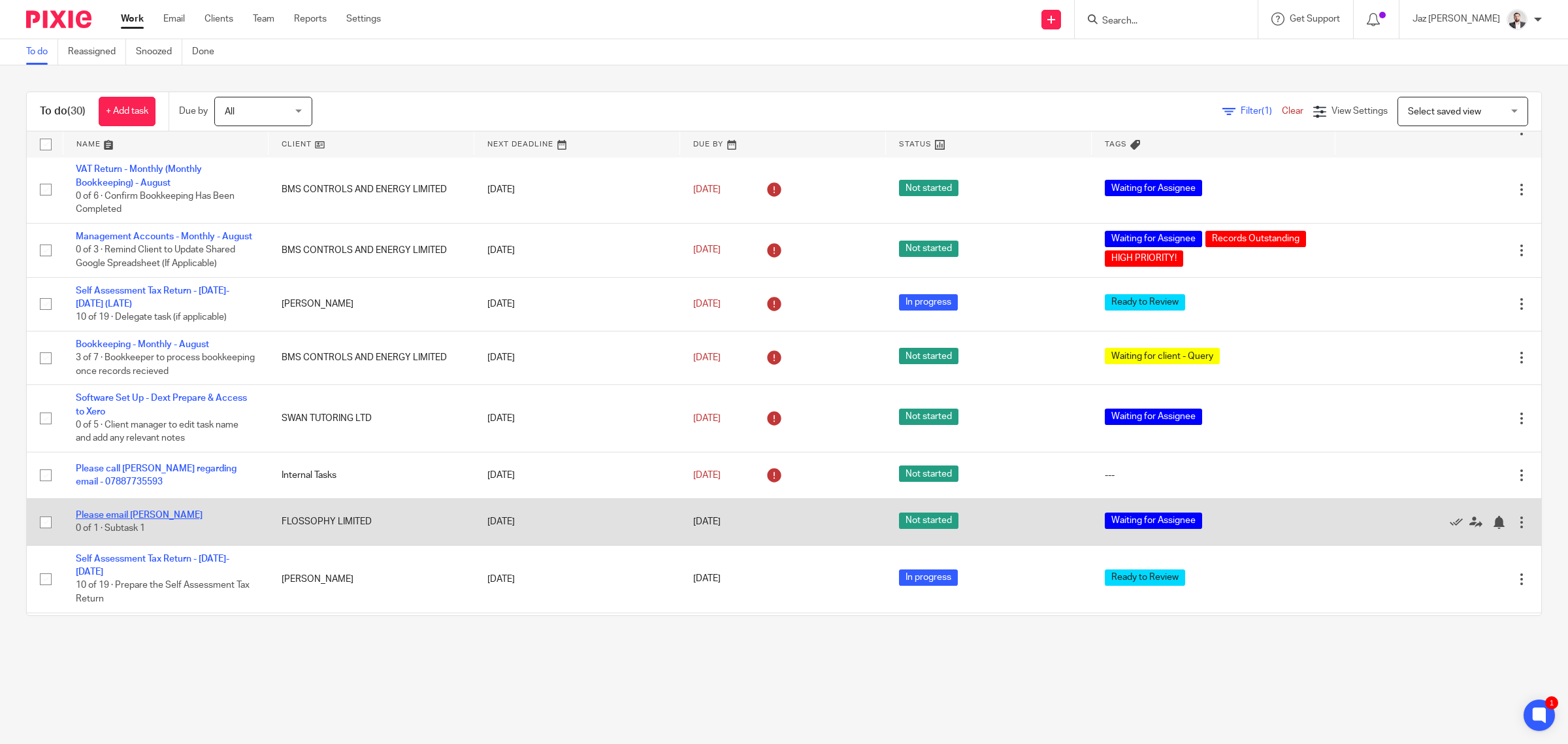
click at [139, 511] on link "Please email Harvey" at bounding box center [139, 515] width 127 height 9
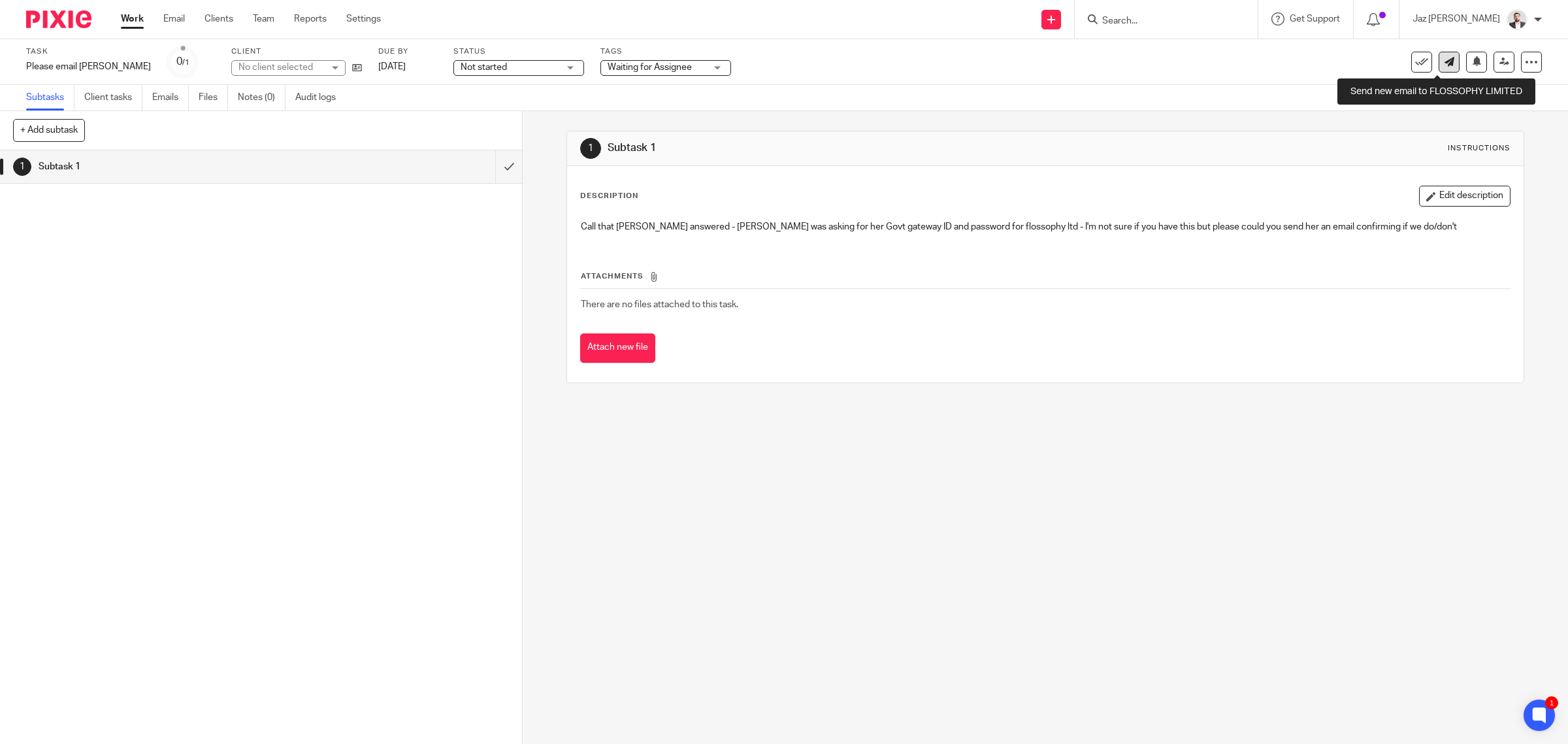
click at [1445, 66] on icon at bounding box center [1450, 62] width 10 height 10
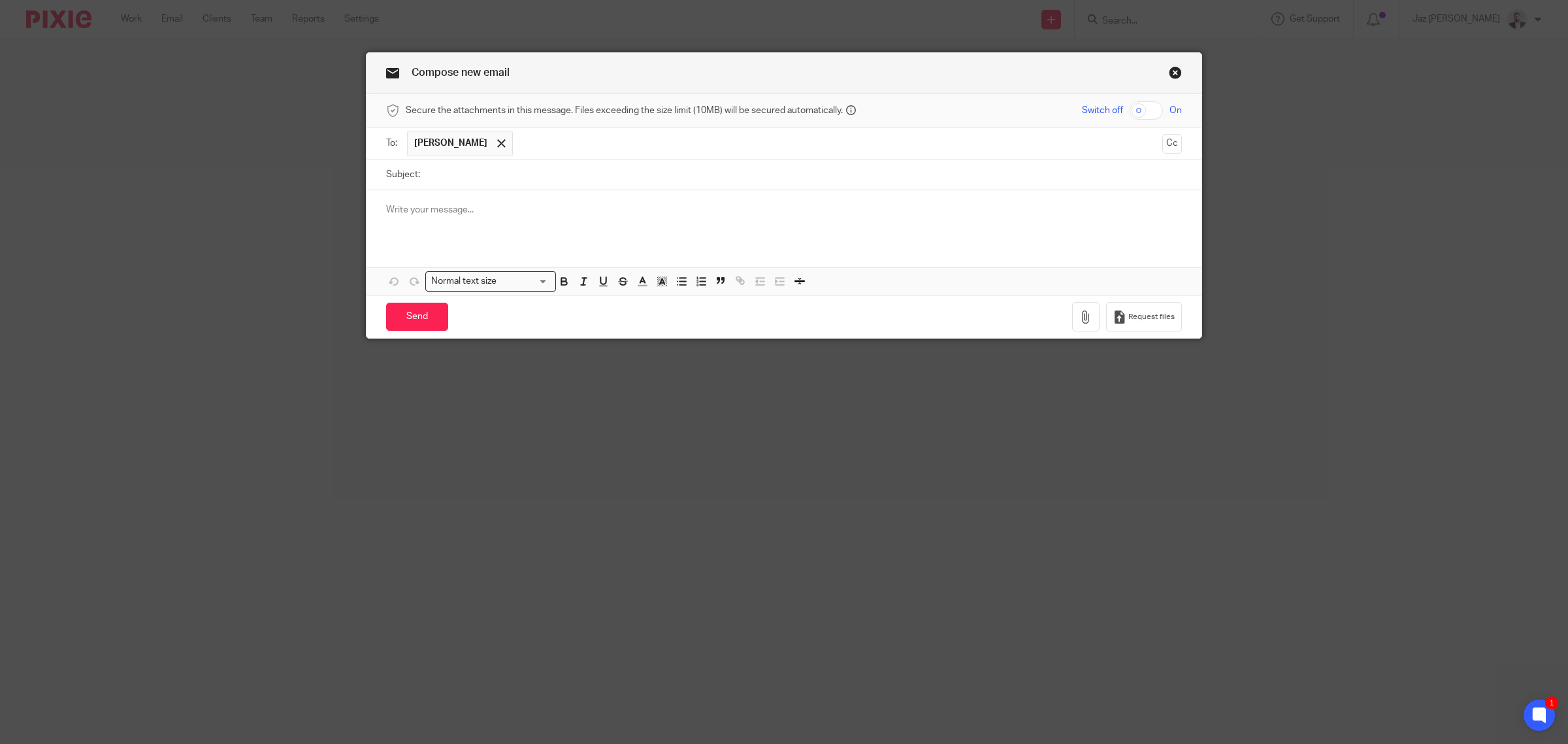
click at [444, 232] on div at bounding box center [784, 215] width 835 height 51
click at [497, 139] on span at bounding box center [501, 143] width 8 height 8
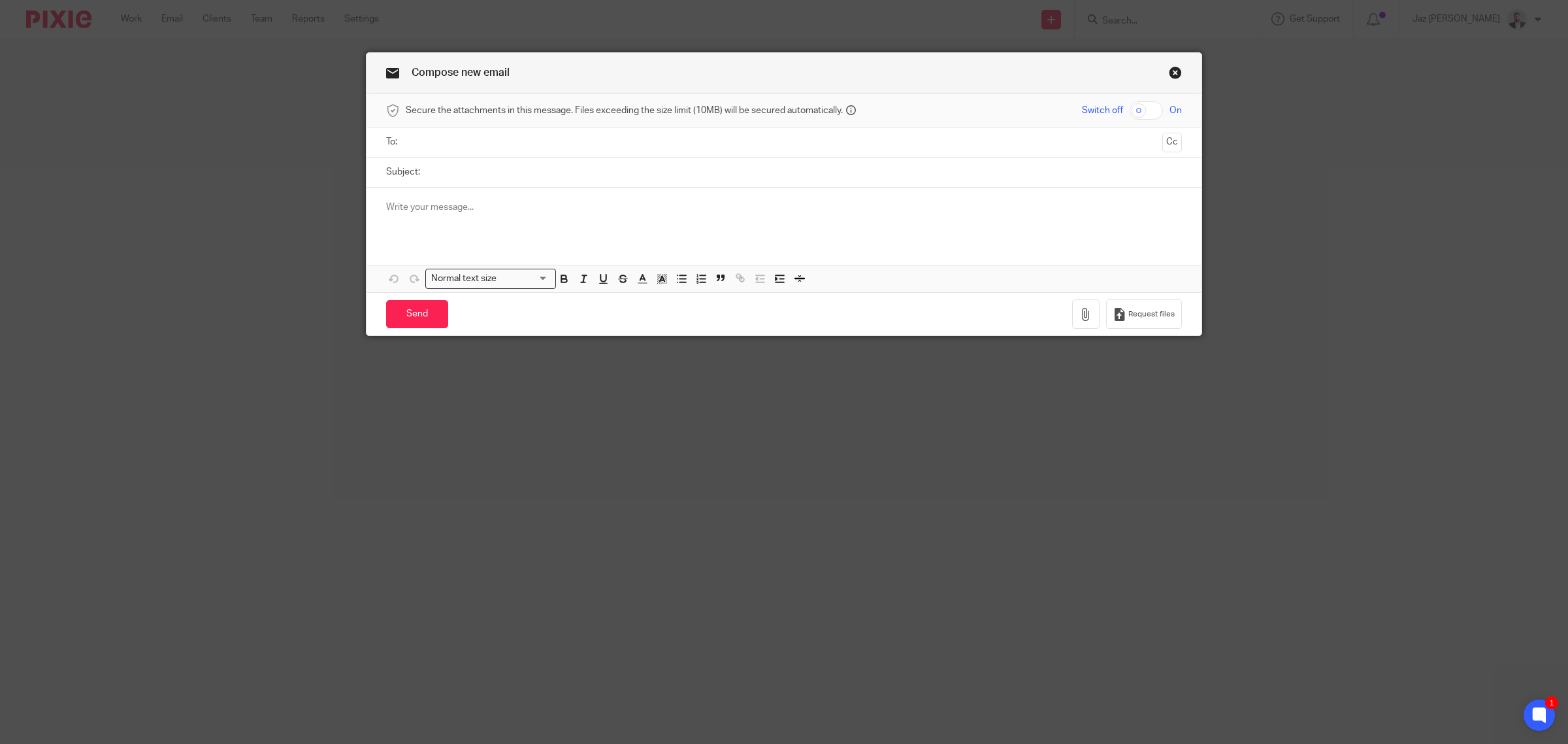
click at [499, 141] on input "text" at bounding box center [784, 142] width 747 height 15
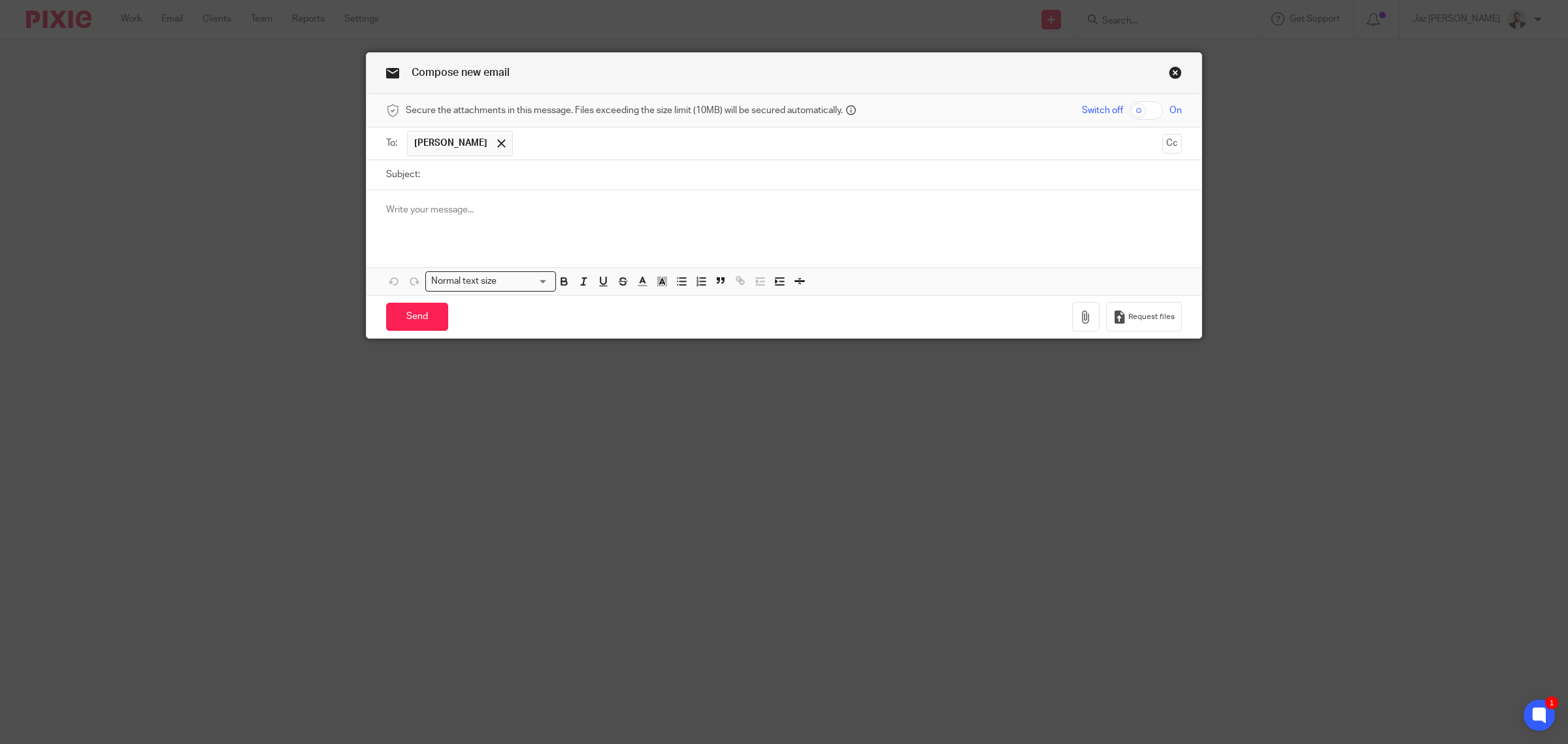
click at [504, 172] on input "Subject:" at bounding box center [804, 174] width 755 height 29
type input "Gov Gateway ID"
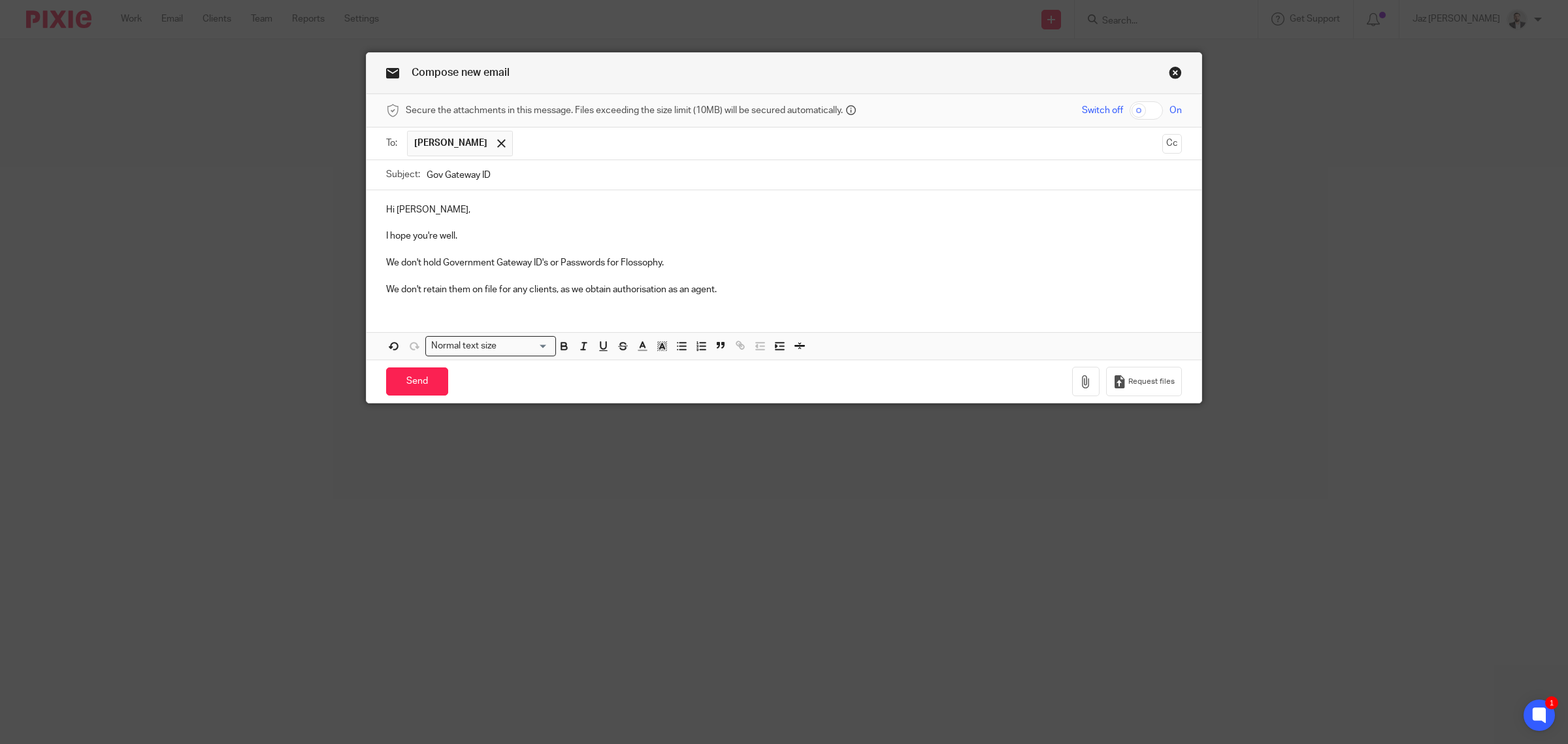
click at [772, 306] on div "Hi [PERSON_NAME], I hope you're well. We don't hold Government Gateway ID's or …" at bounding box center [784, 247] width 835 height 116
click at [808, 298] on div "Hi Harvey, I hope you're well. We don't hold Government Gateway ID's or Passwor…" at bounding box center [784, 247] width 835 height 116
click at [680, 266] on p "We don't hold Government Gateway ID's or Passwords for Flossophy." at bounding box center [784, 263] width 796 height 13
click at [732, 292] on p "We don't retain them on file for any clients, as we obtain authorisation as an …" at bounding box center [784, 290] width 796 height 13
click at [789, 302] on div "Hi Harvey, I hope you're well. We don't hold Government Gateway ID's or Passwor…" at bounding box center [784, 247] width 835 height 116
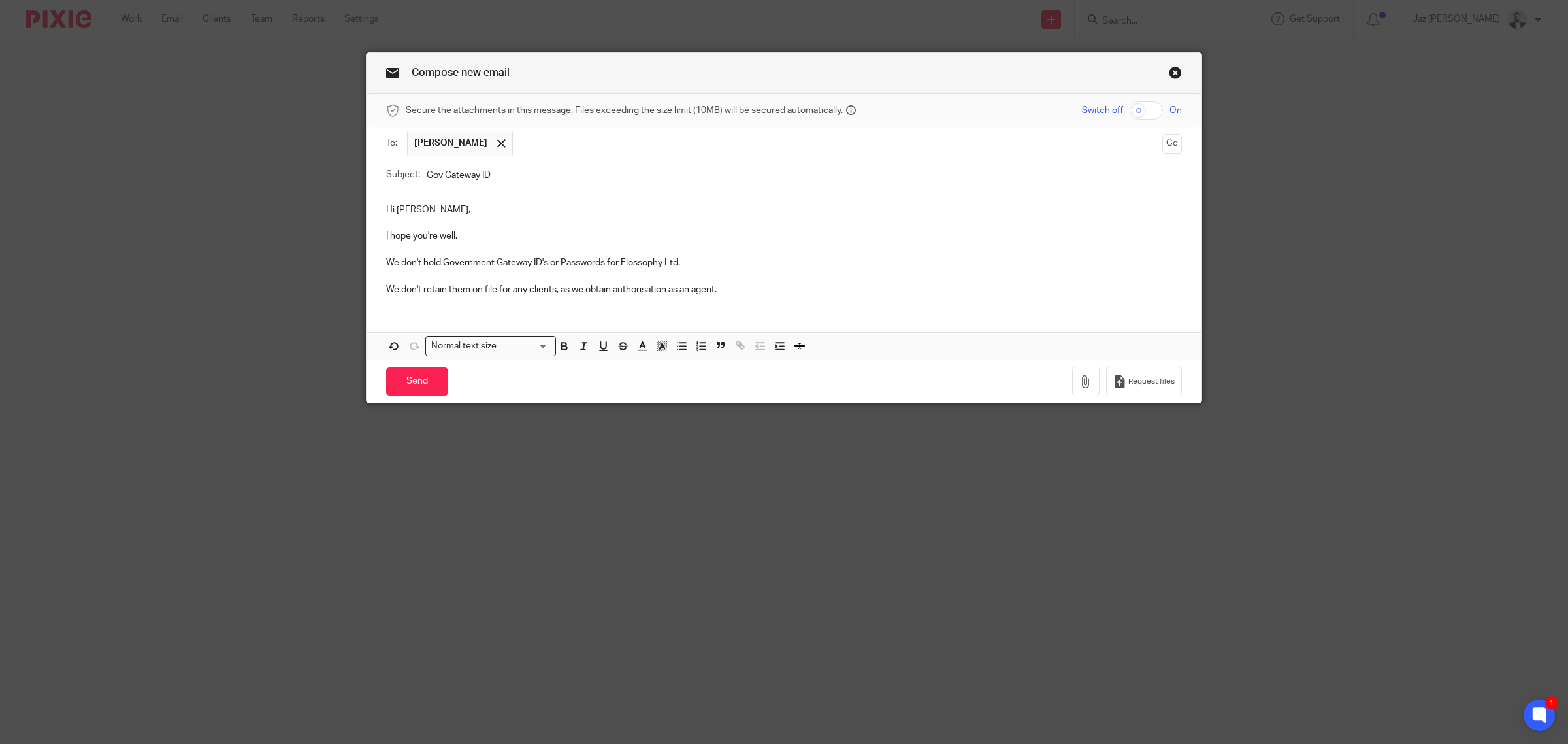
click at [765, 296] on p "We don't retain them on file for any clients, as we obtain authorisation as an …" at bounding box center [784, 290] width 796 height 13
click at [404, 377] on input "Send" at bounding box center [417, 382] width 62 height 28
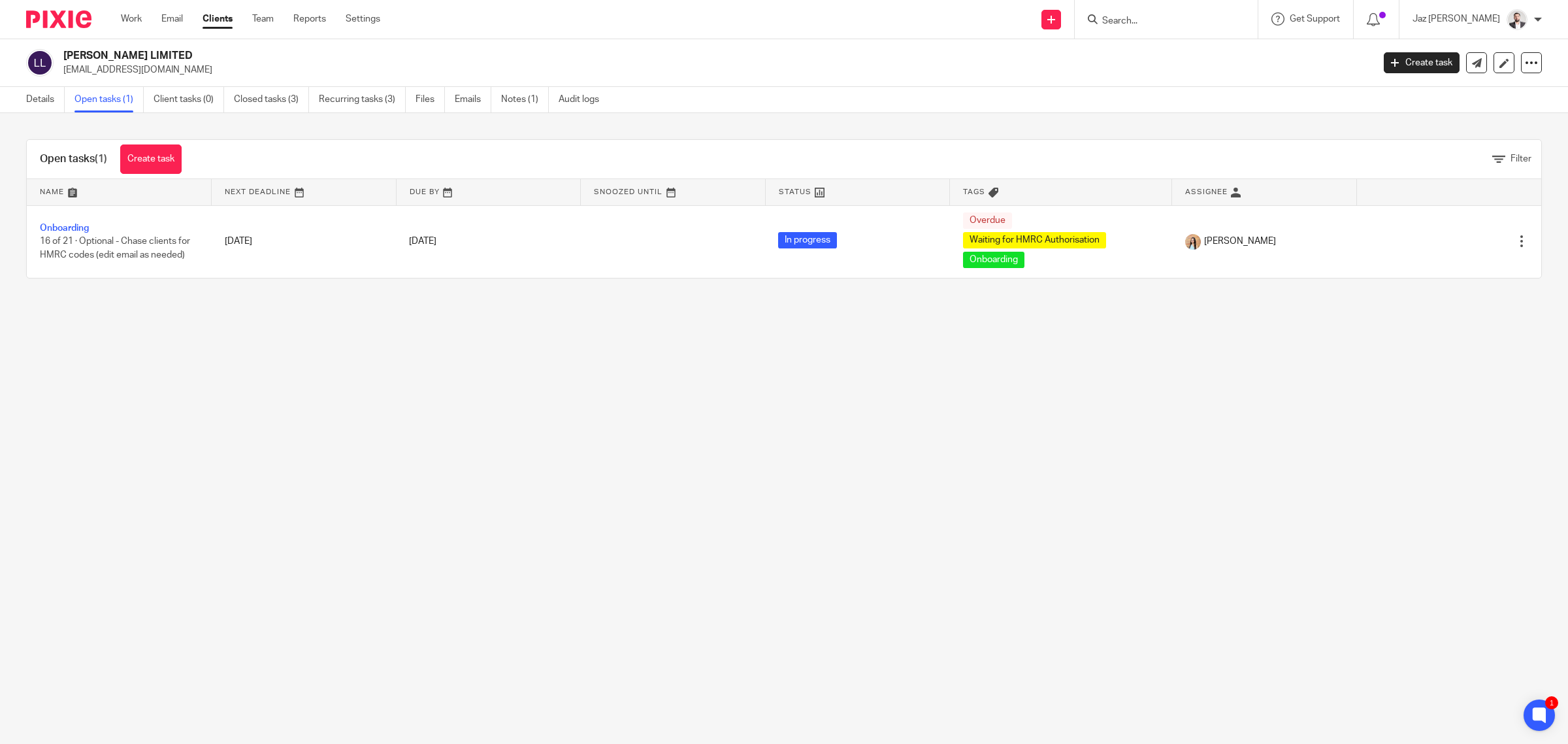
click at [1174, 25] on input "Search" at bounding box center [1159, 22] width 117 height 12
type input "floss"
click at [1189, 62] on link at bounding box center [1208, 56] width 221 height 30
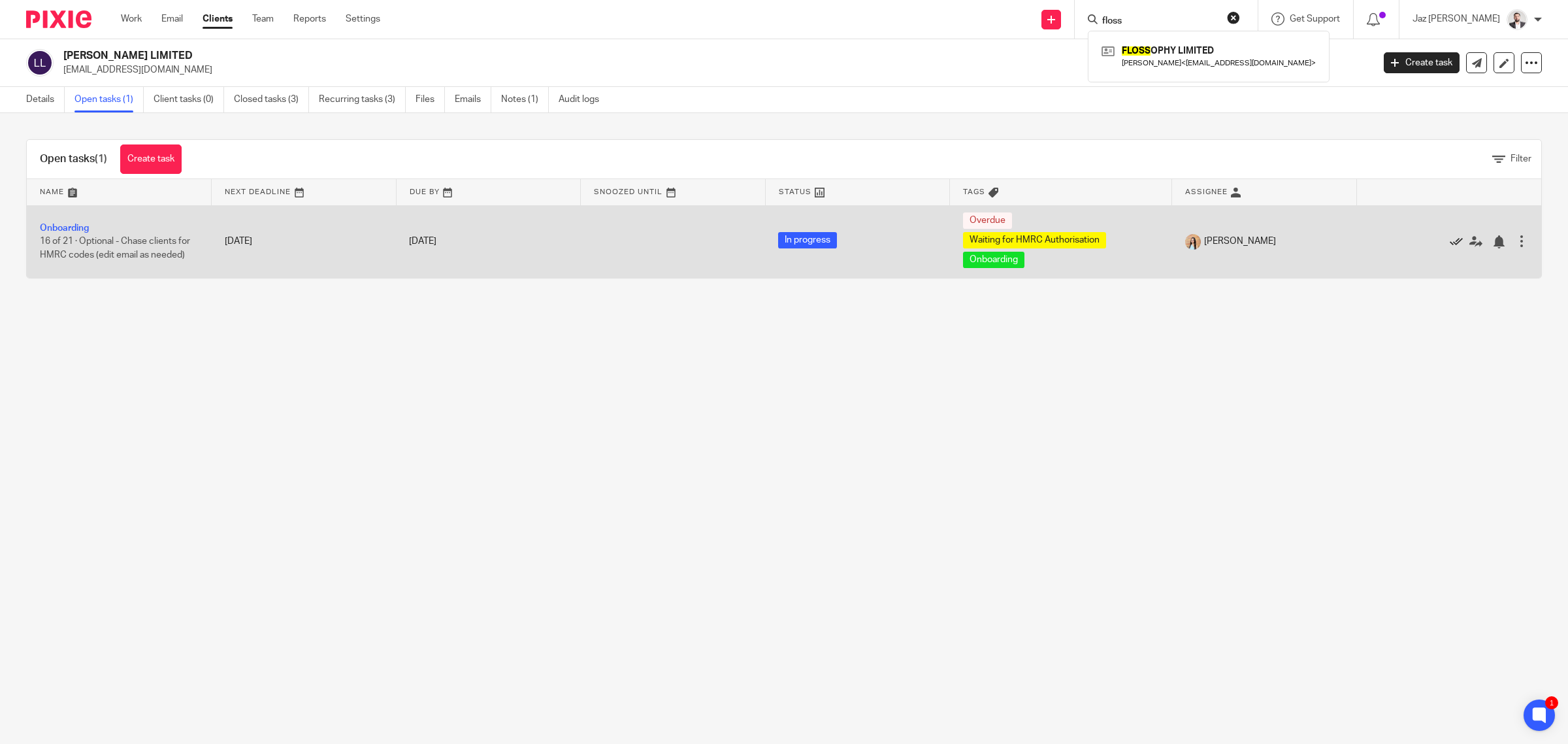
click at [1450, 246] on icon at bounding box center [1456, 242] width 13 height 13
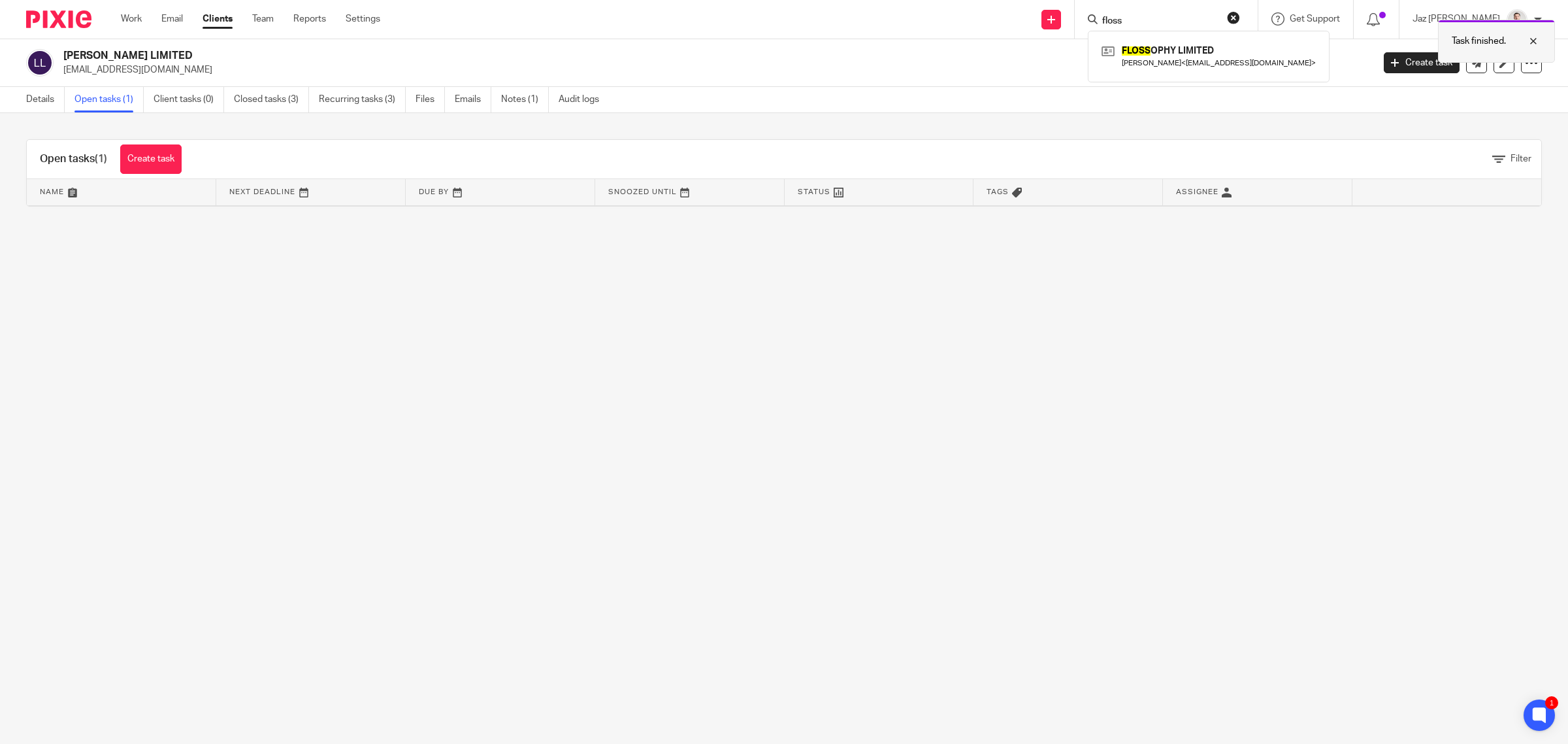
click at [1533, 42] on div at bounding box center [1523, 41] width 35 height 16
click at [1402, 60] on link "Create task" at bounding box center [1421, 62] width 76 height 21
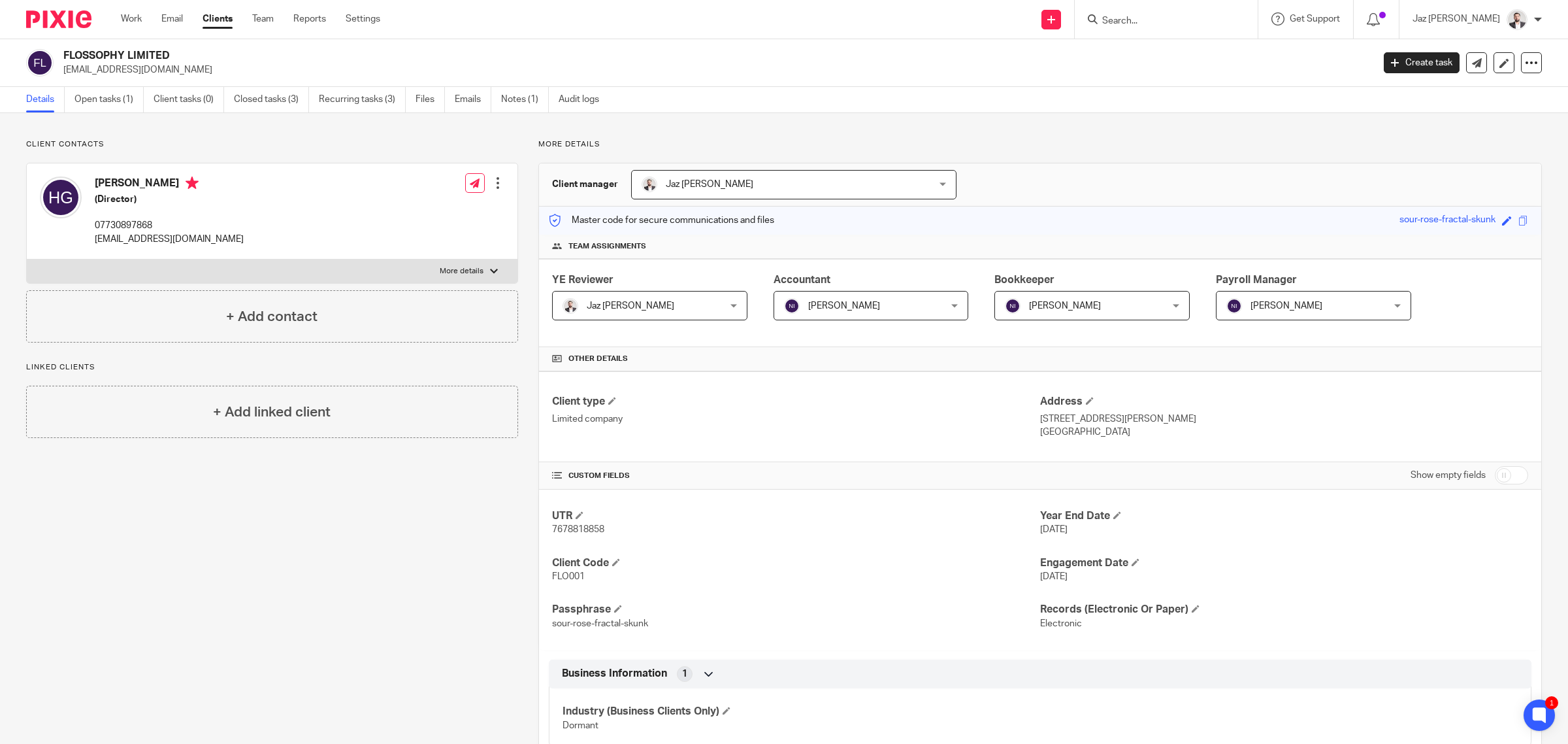
click at [77, 112] on div "Details Open tasks (1) Client tasks (0) Closed tasks (3) Recurring tasks (3) Fi…" at bounding box center [784, 99] width 1568 height 26
click at [110, 98] on link "Open tasks (1)" at bounding box center [108, 99] width 69 height 26
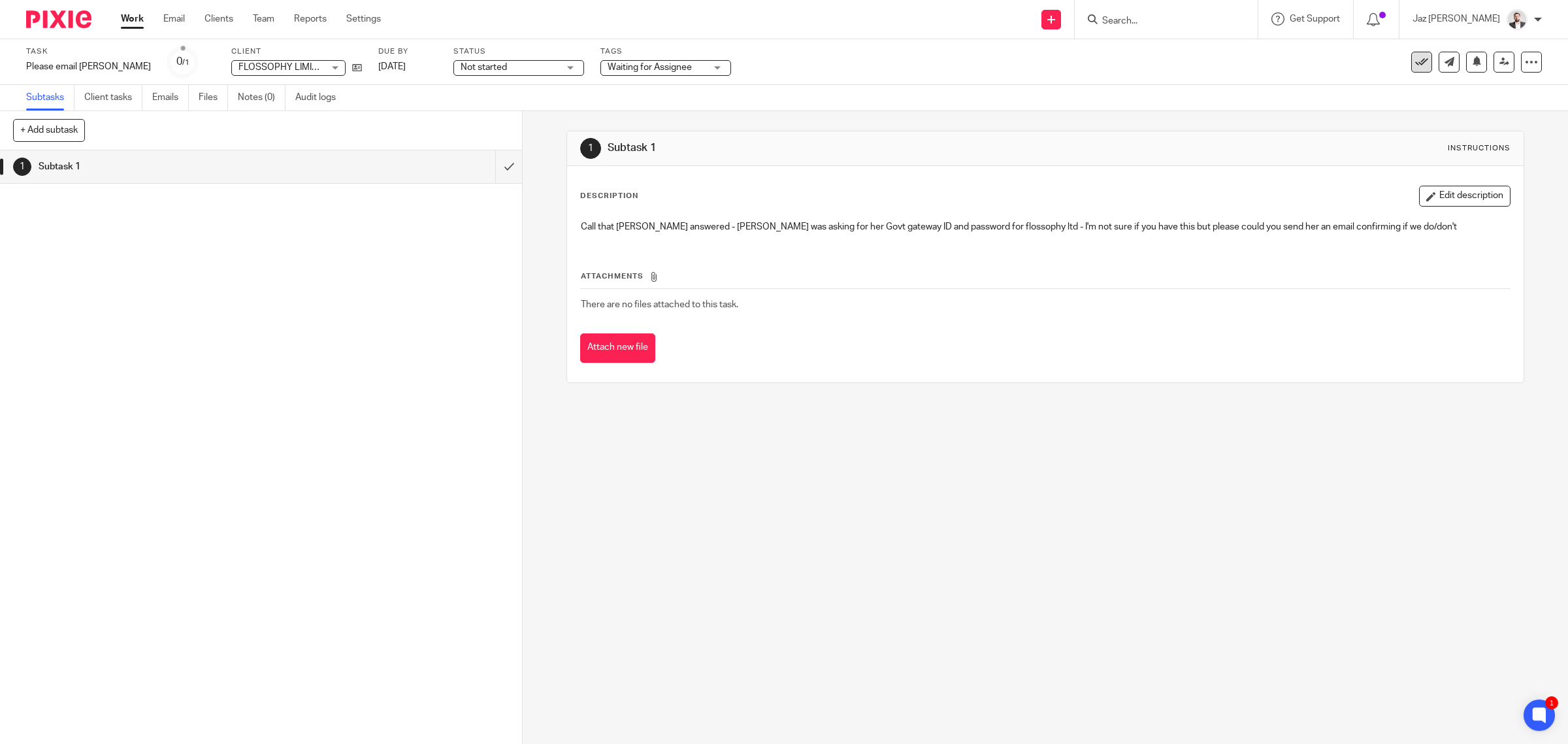
click at [1415, 62] on icon at bounding box center [1421, 62] width 13 height 13
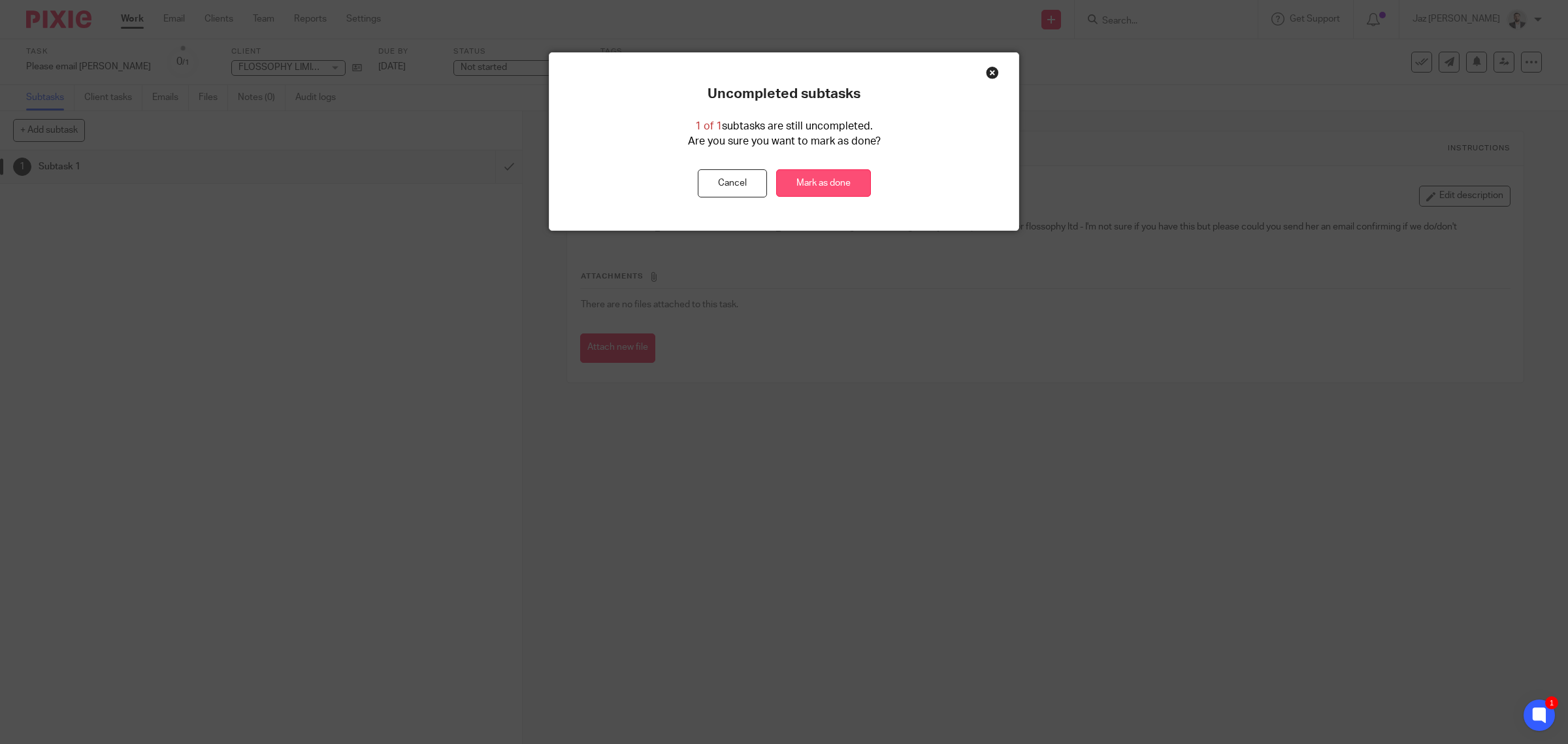
click at [817, 183] on link "Mark as done" at bounding box center [824, 183] width 95 height 28
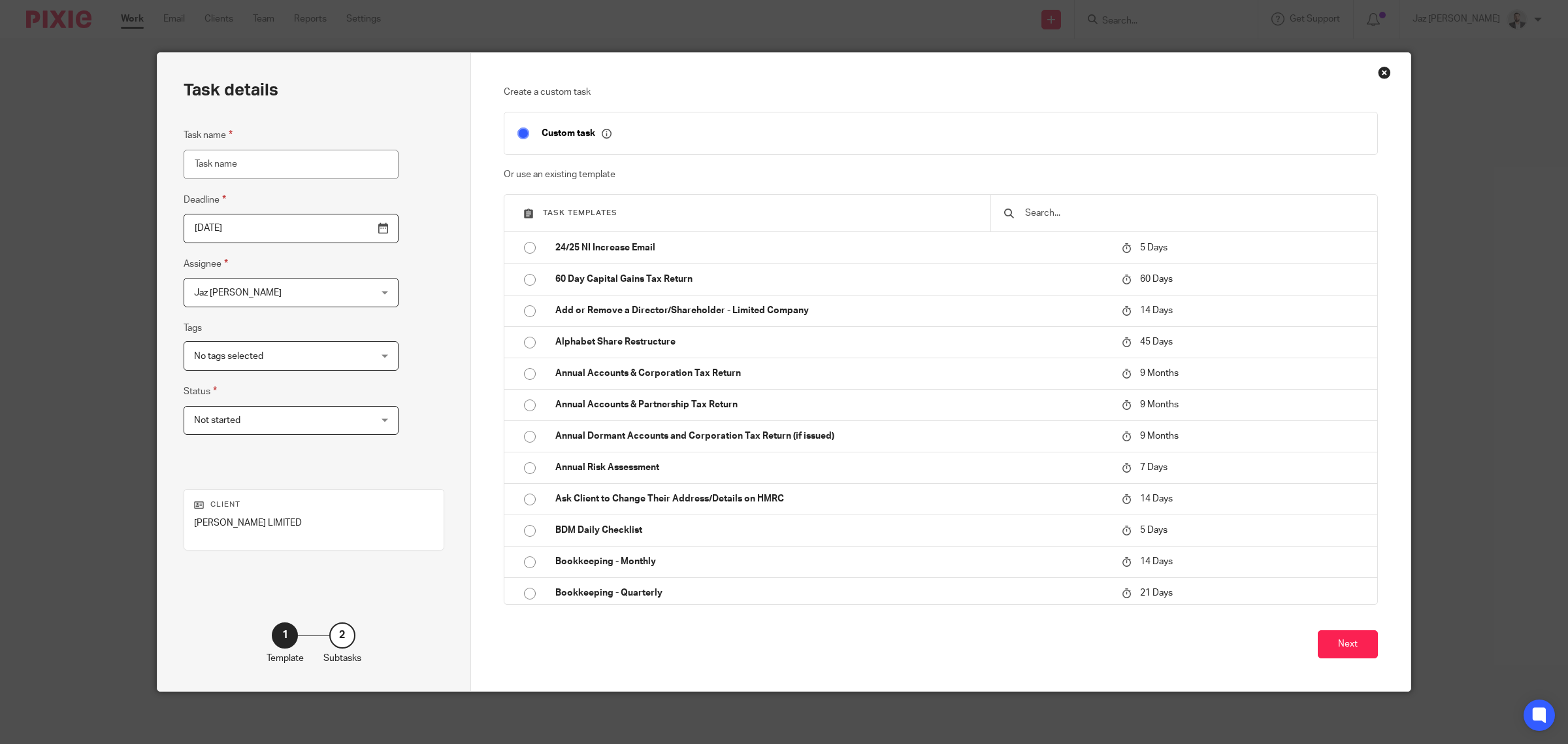
click at [1066, 212] on input "text" at bounding box center [1193, 212] width 341 height 14
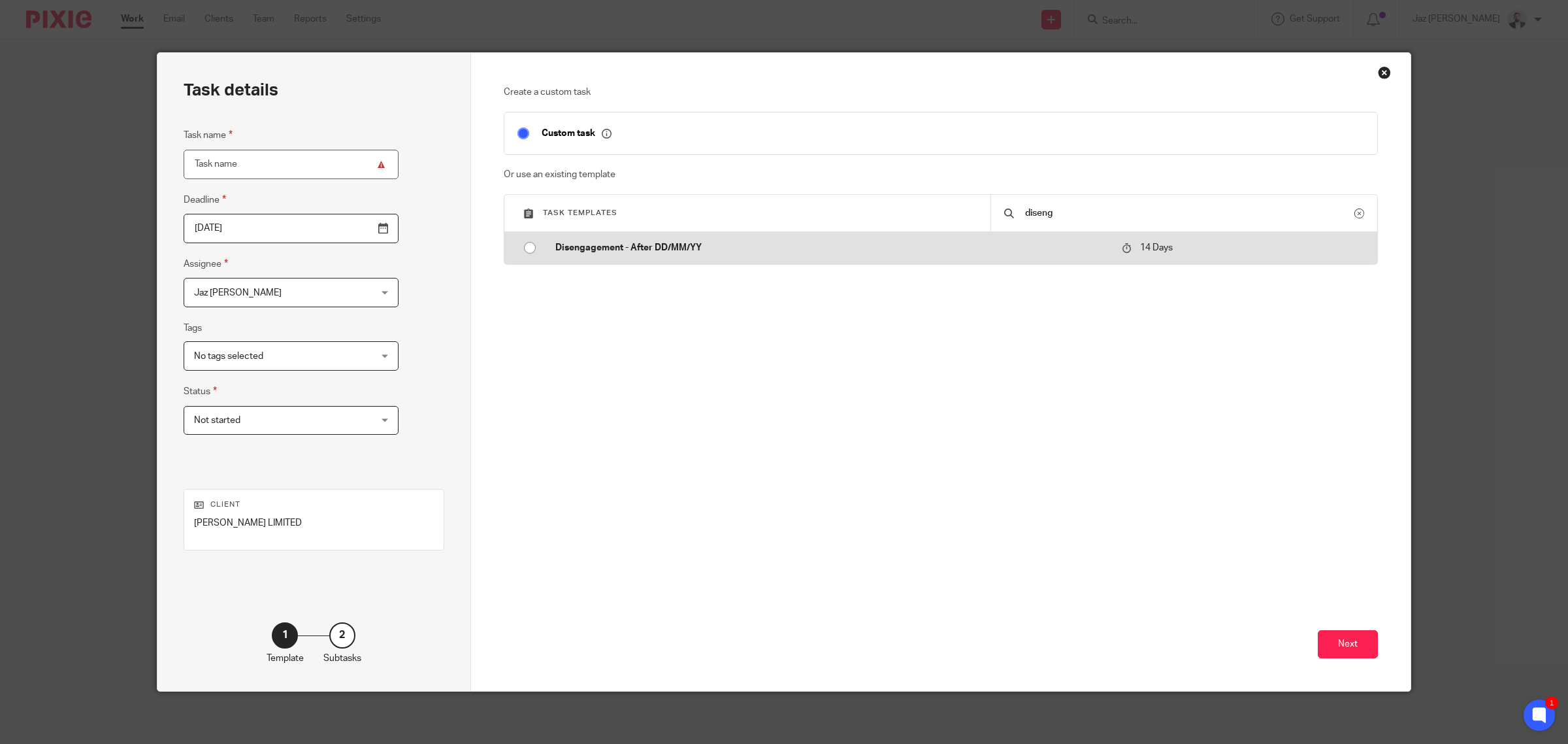
type input "diseng"
click at [734, 250] on p "Disengagement - After DD/MM/YY" at bounding box center [832, 247] width 554 height 13
type input "[DATE]"
type input "Disengagement - After DD/MM/YY"
checkbox input "false"
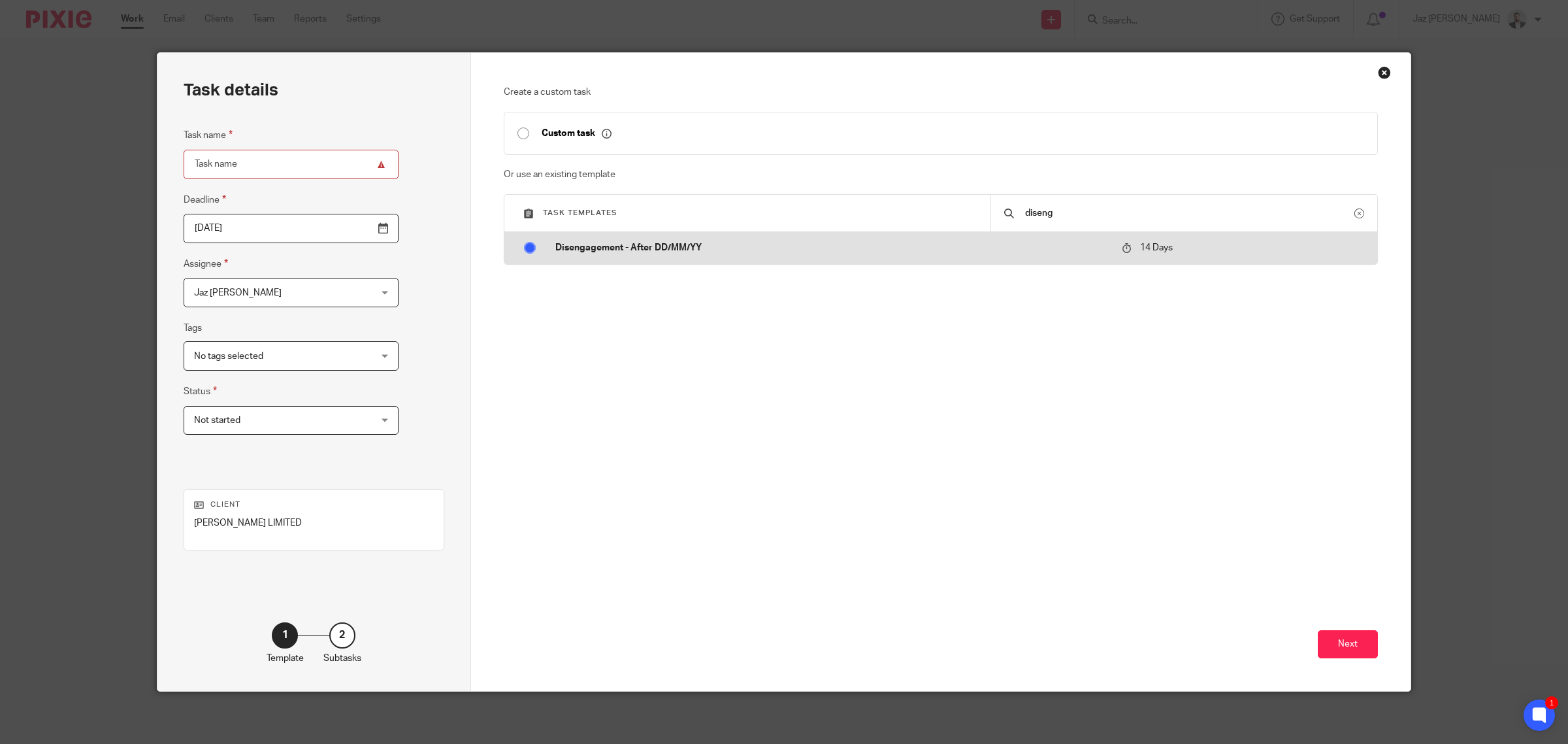
radio input "true"
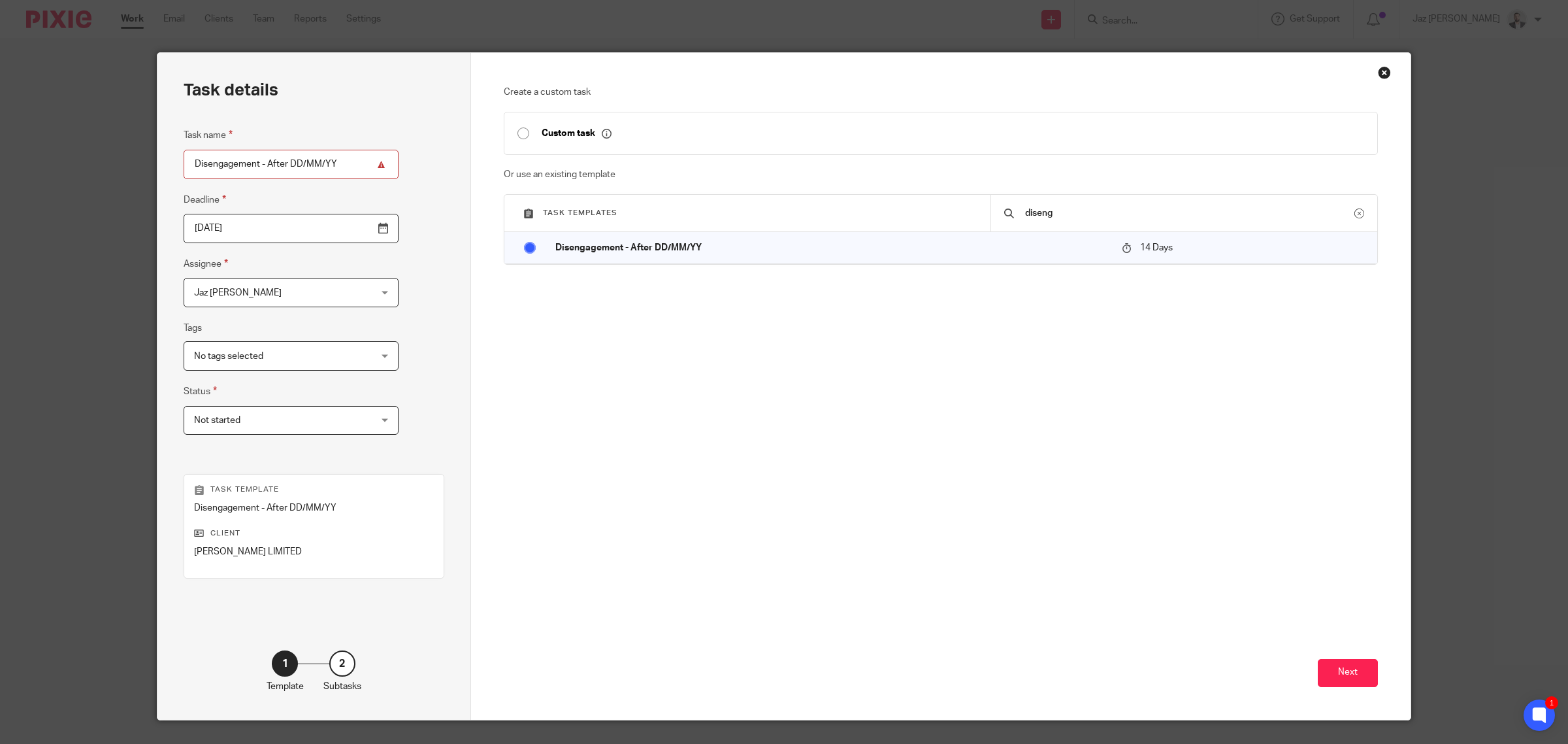
drag, startPoint x: 296, startPoint y: 162, endPoint x: 286, endPoint y: 163, distance: 10.0
click at [286, 163] on input "Disengagement - After DD/MM/YY" at bounding box center [291, 164] width 215 height 29
type input "Disengagement - After [DATE]"
click at [1342, 677] on button "Next" at bounding box center [1347, 673] width 60 height 28
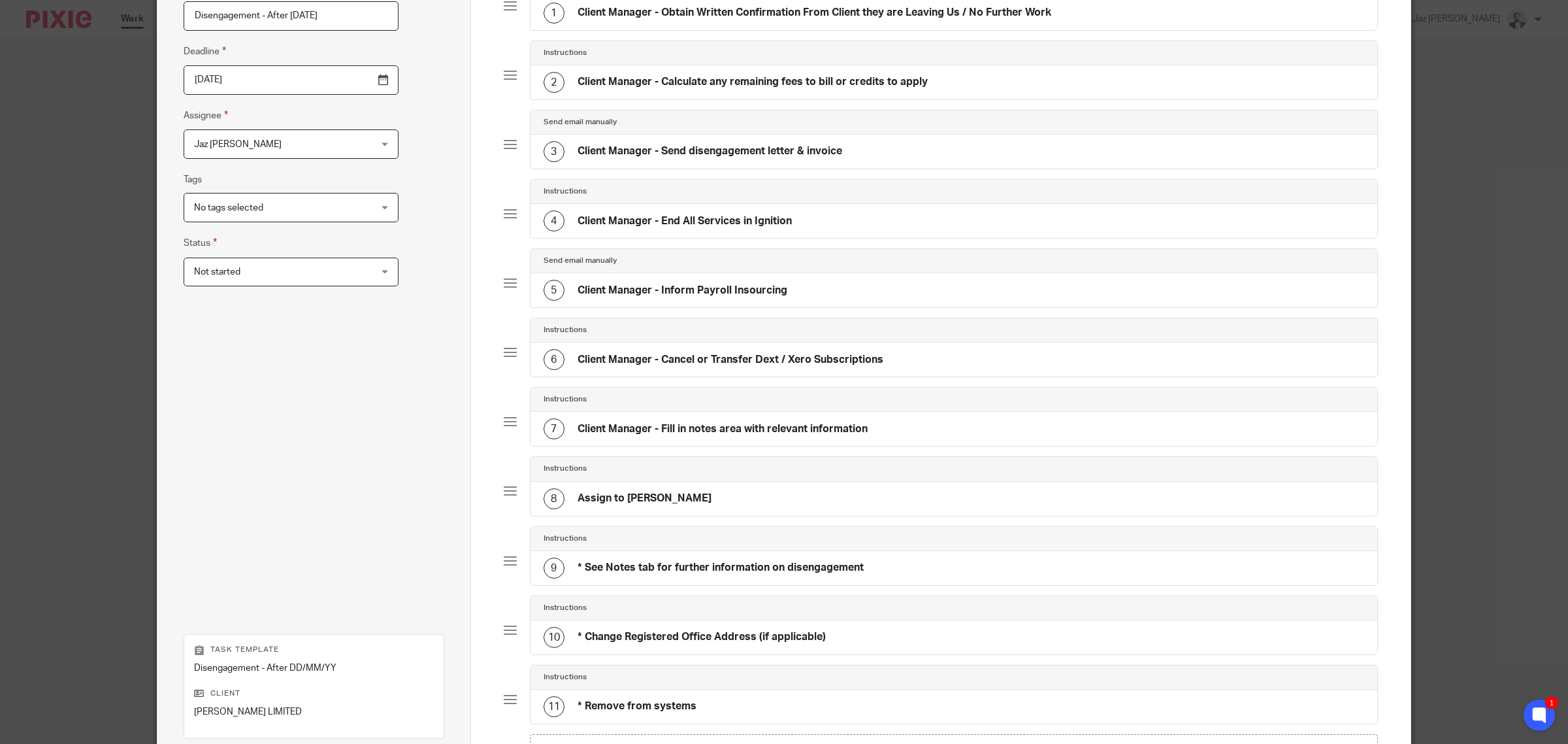
scroll to position [342, 0]
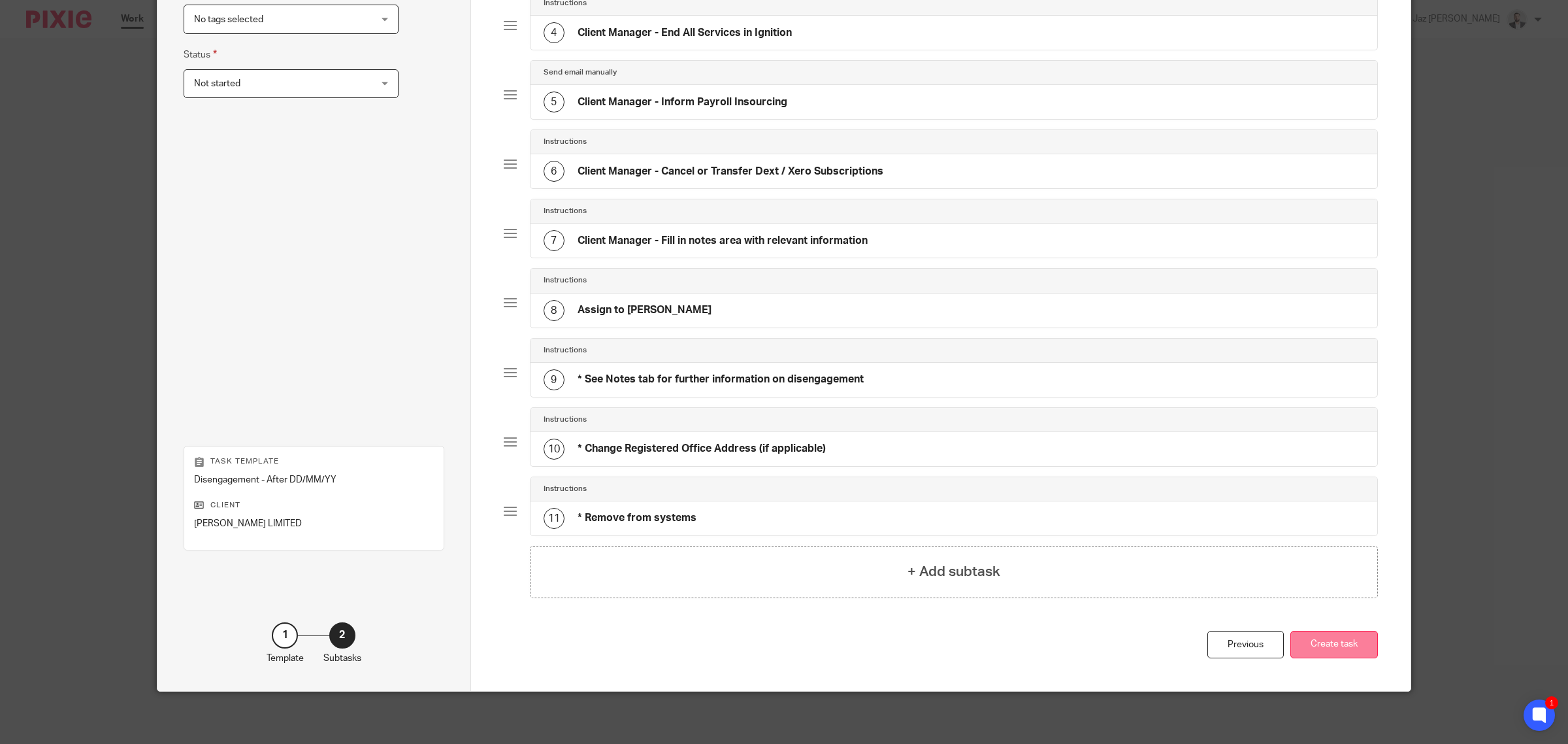
click at [1330, 649] on button "Create task" at bounding box center [1333, 645] width 87 height 28
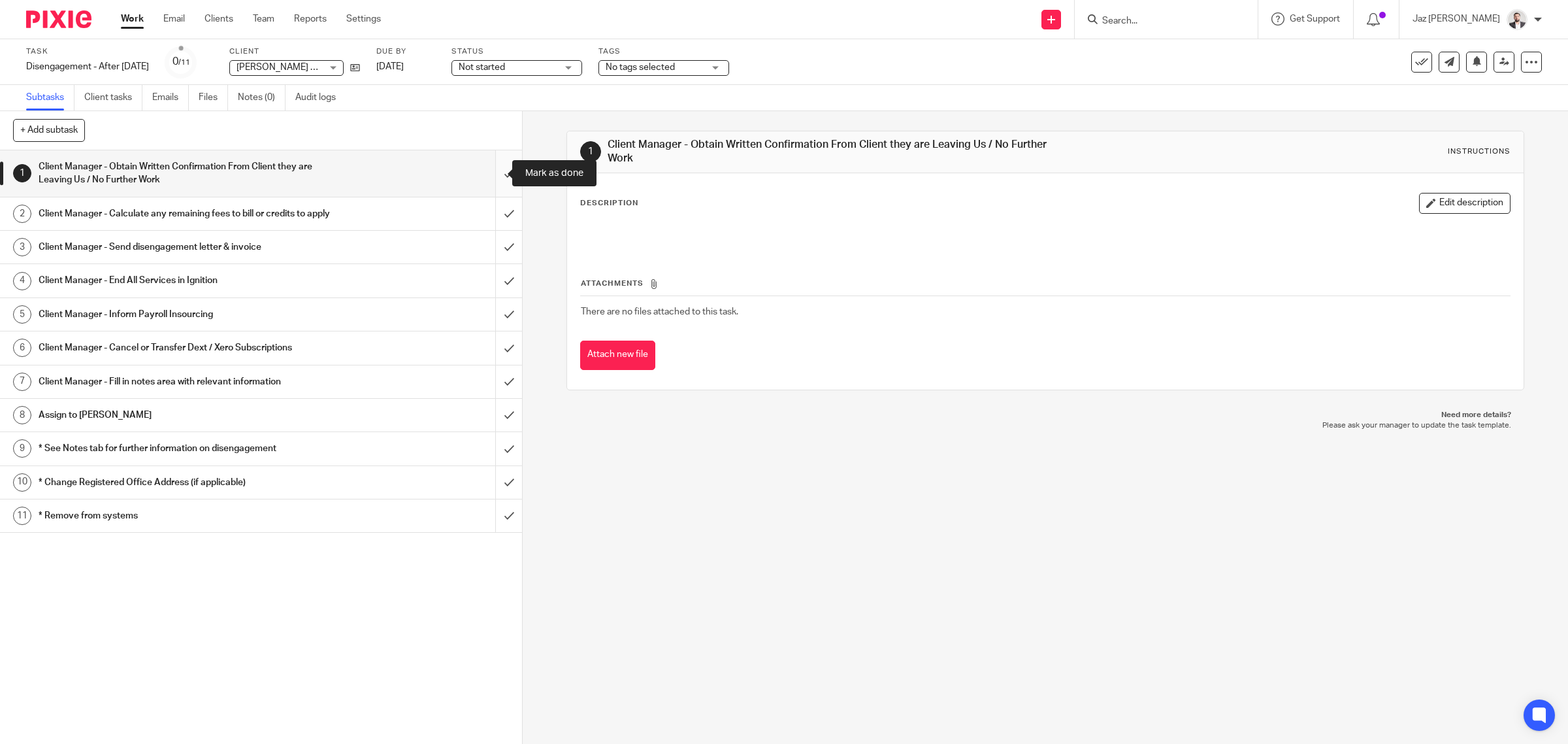
click at [484, 171] on input "submit" at bounding box center [261, 173] width 522 height 47
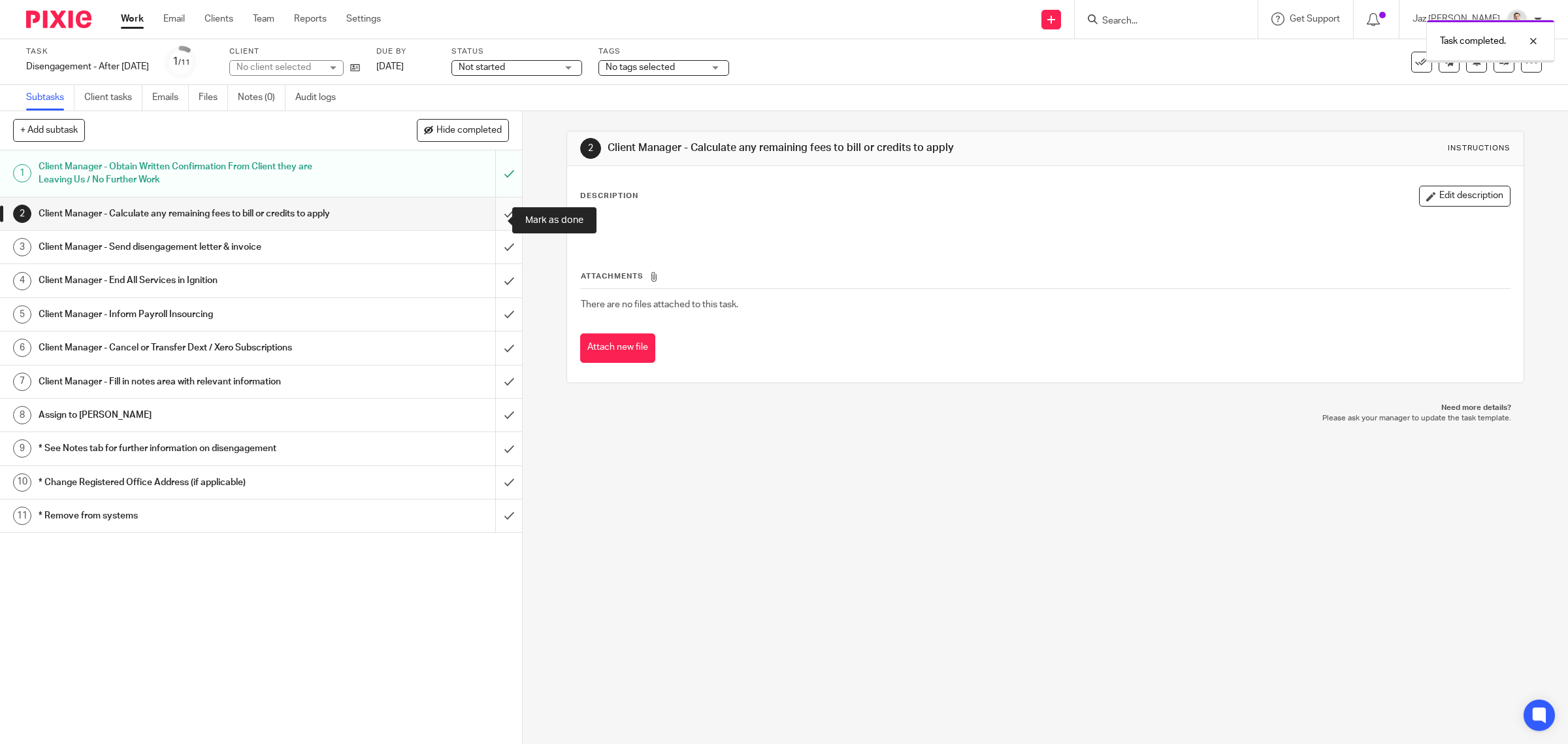
drag, startPoint x: 0, startPoint y: 0, endPoint x: 494, endPoint y: 224, distance: 542.4
click at [494, 224] on input "submit" at bounding box center [261, 213] width 522 height 32
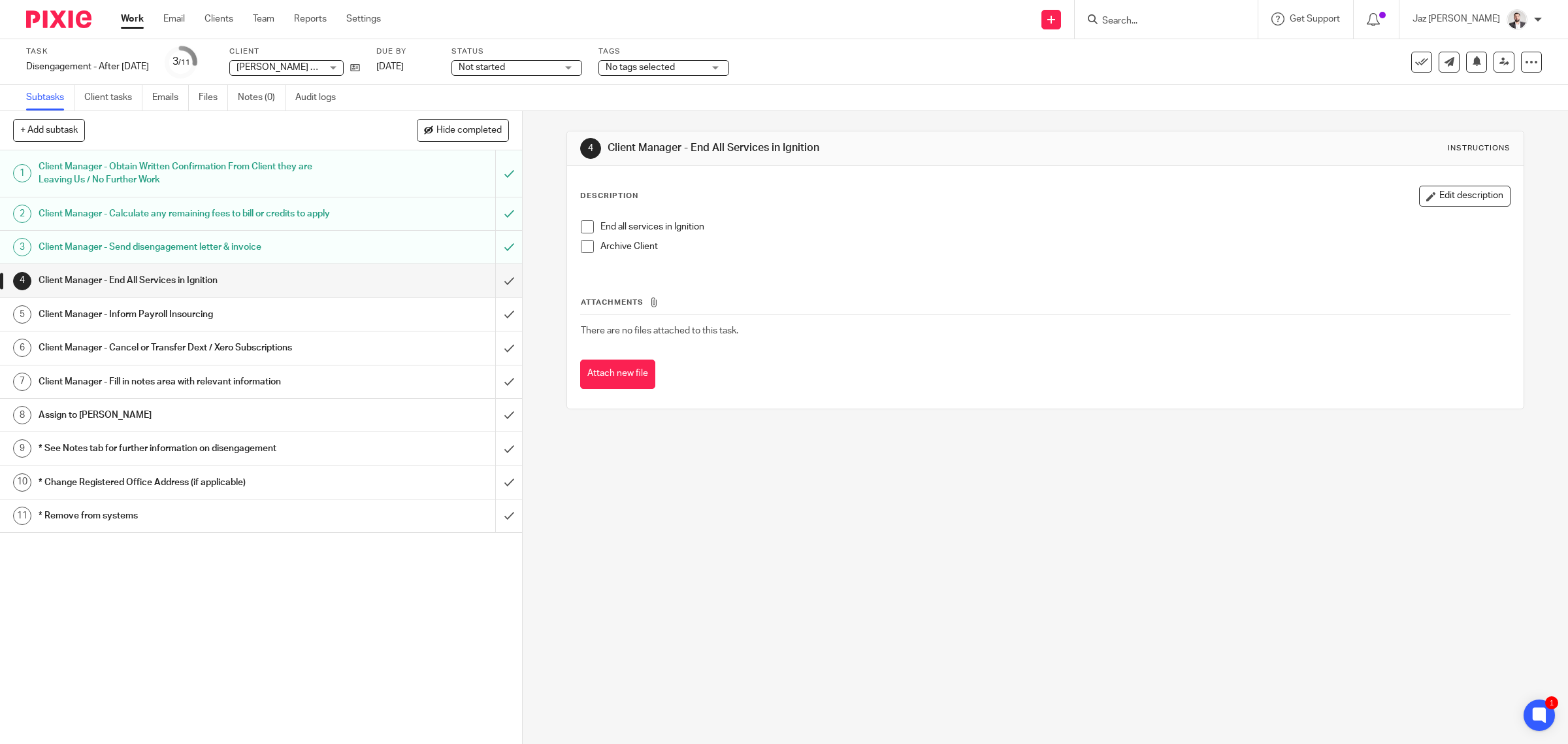
click at [580, 223] on span at bounding box center [587, 227] width 13 height 13
click at [585, 247] on span at bounding box center [587, 247] width 13 height 13
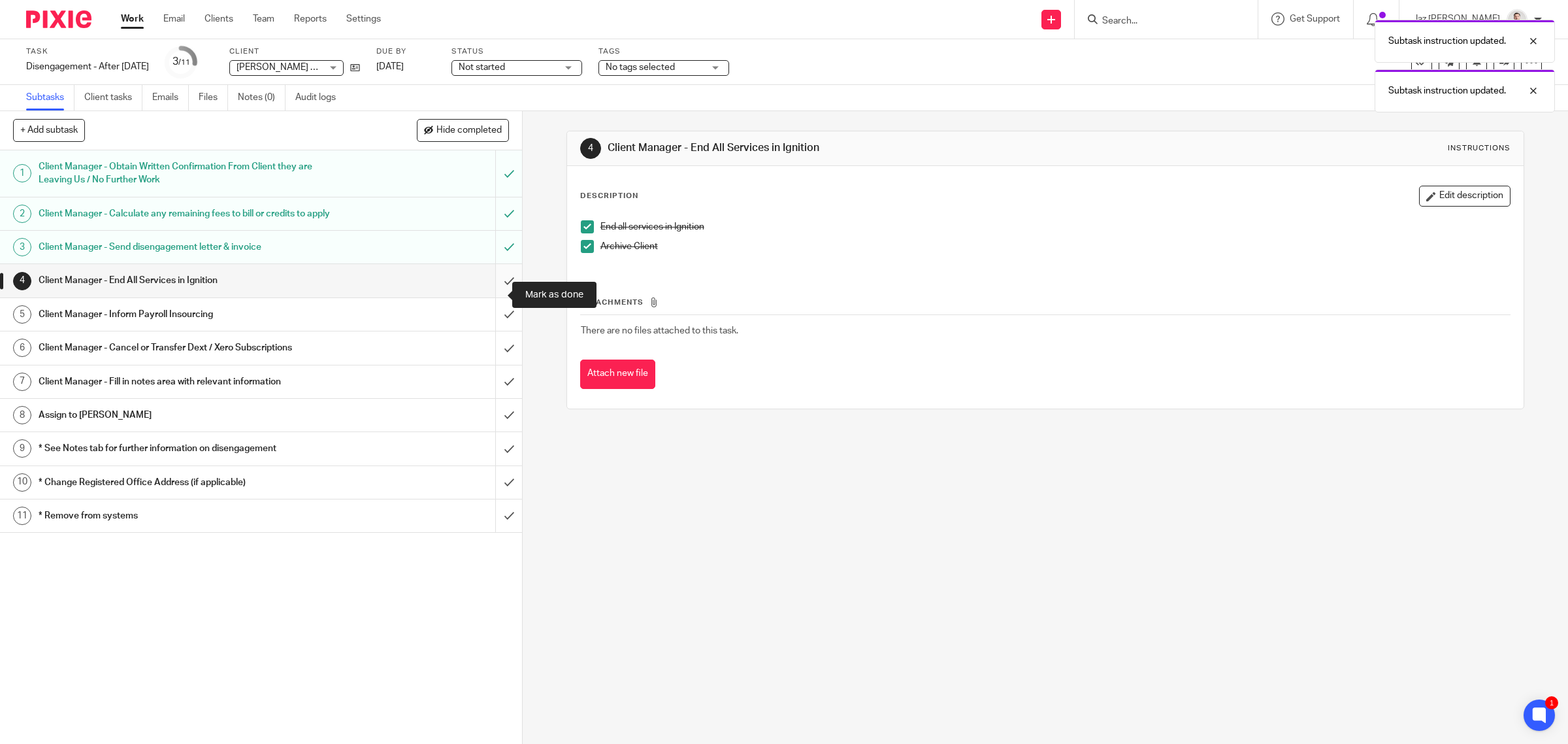
click at [498, 292] on input "submit" at bounding box center [261, 280] width 522 height 32
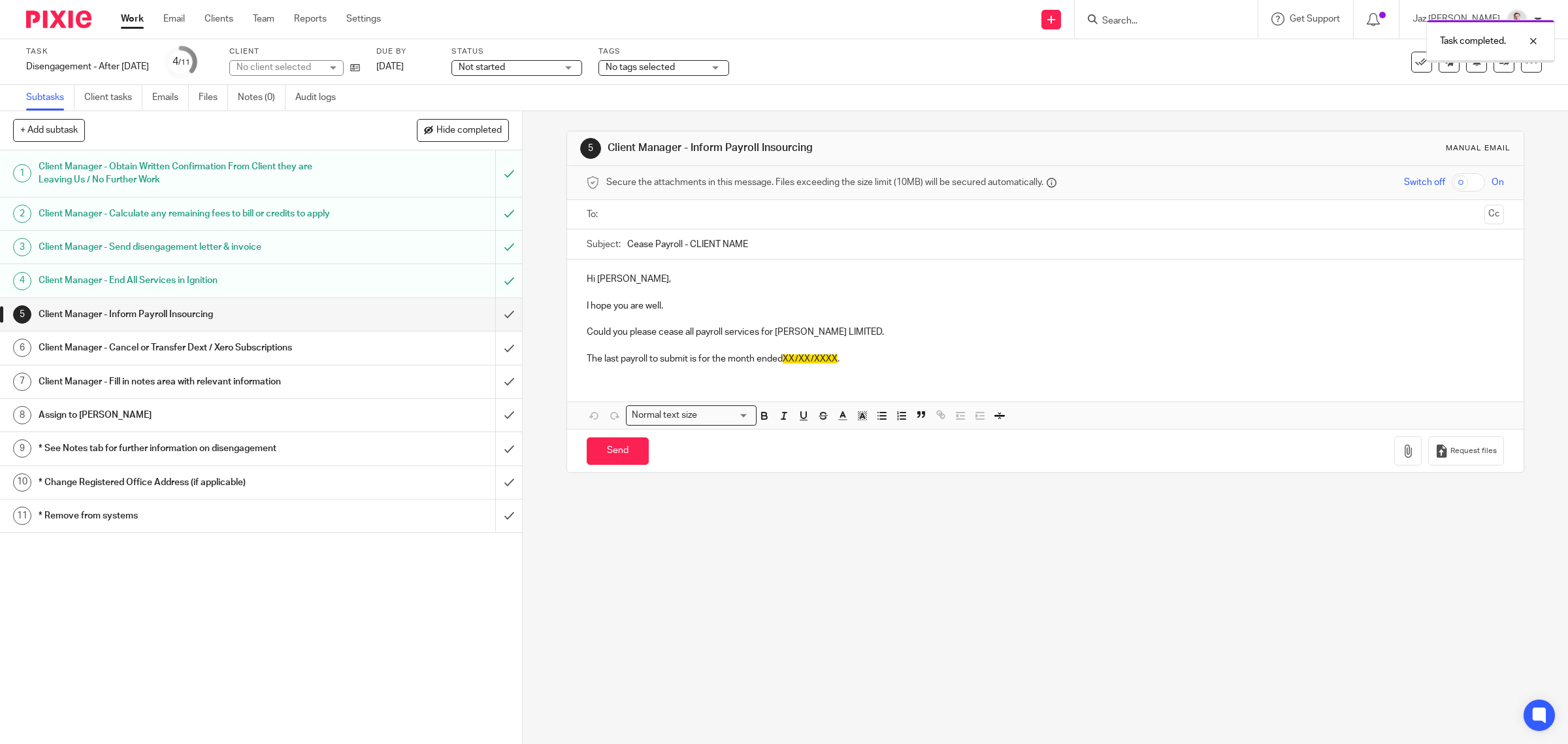
click at [491, 327] on input "submit" at bounding box center [261, 314] width 522 height 32
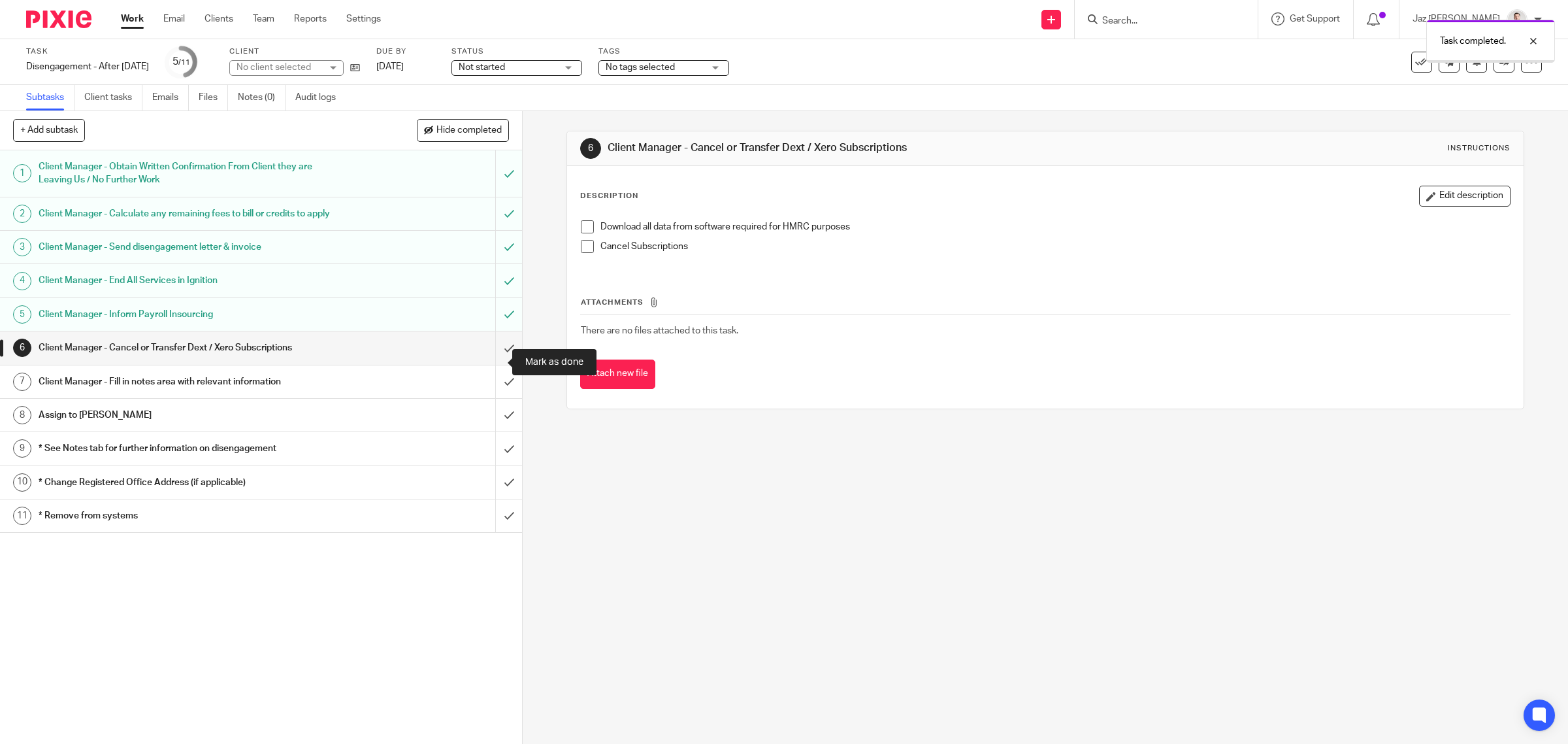
click at [490, 364] on input "submit" at bounding box center [261, 347] width 522 height 32
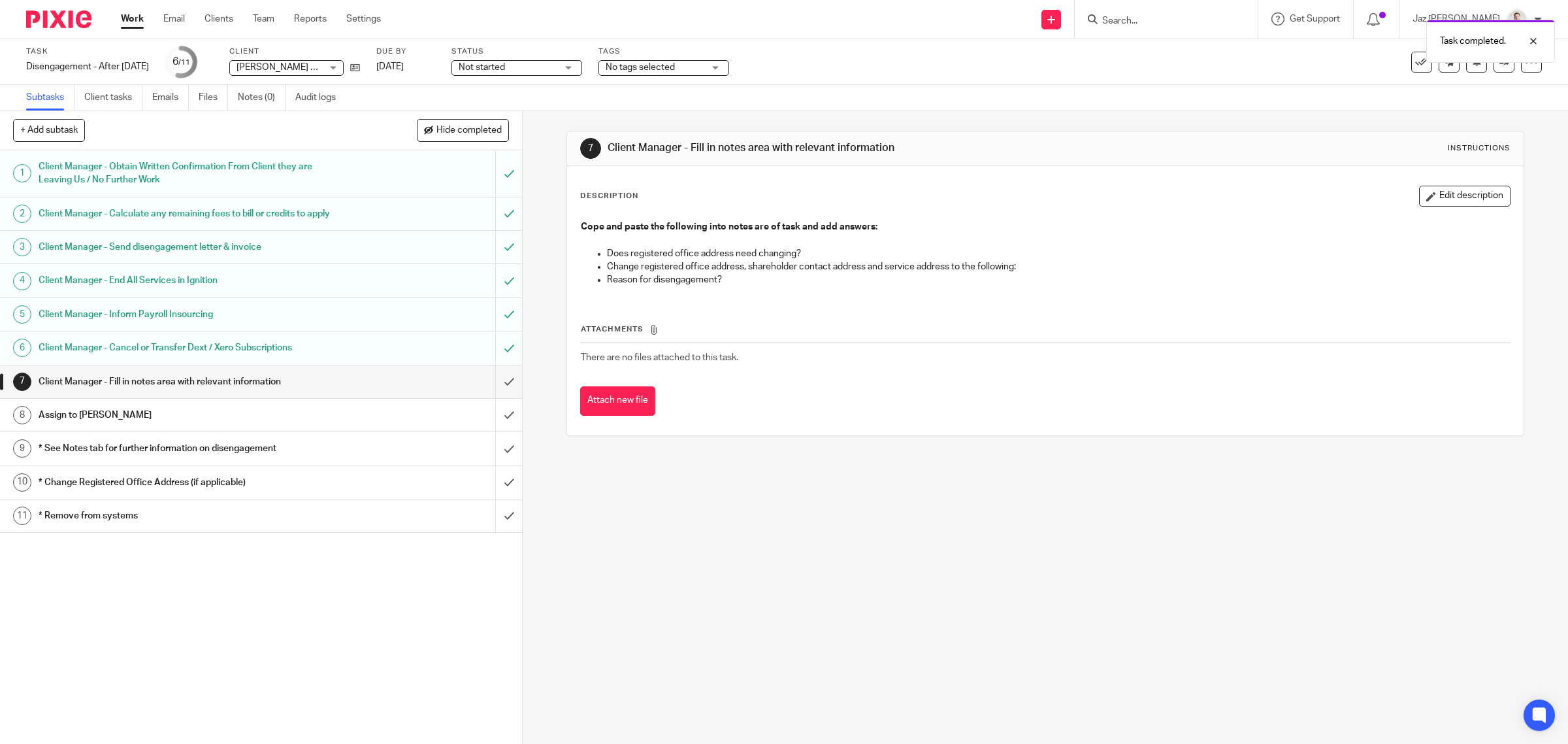
drag, startPoint x: 1421, startPoint y: 192, endPoint x: 923, endPoint y: 253, distance: 501.7
click at [1421, 192] on button "Edit description" at bounding box center [1465, 196] width 92 height 21
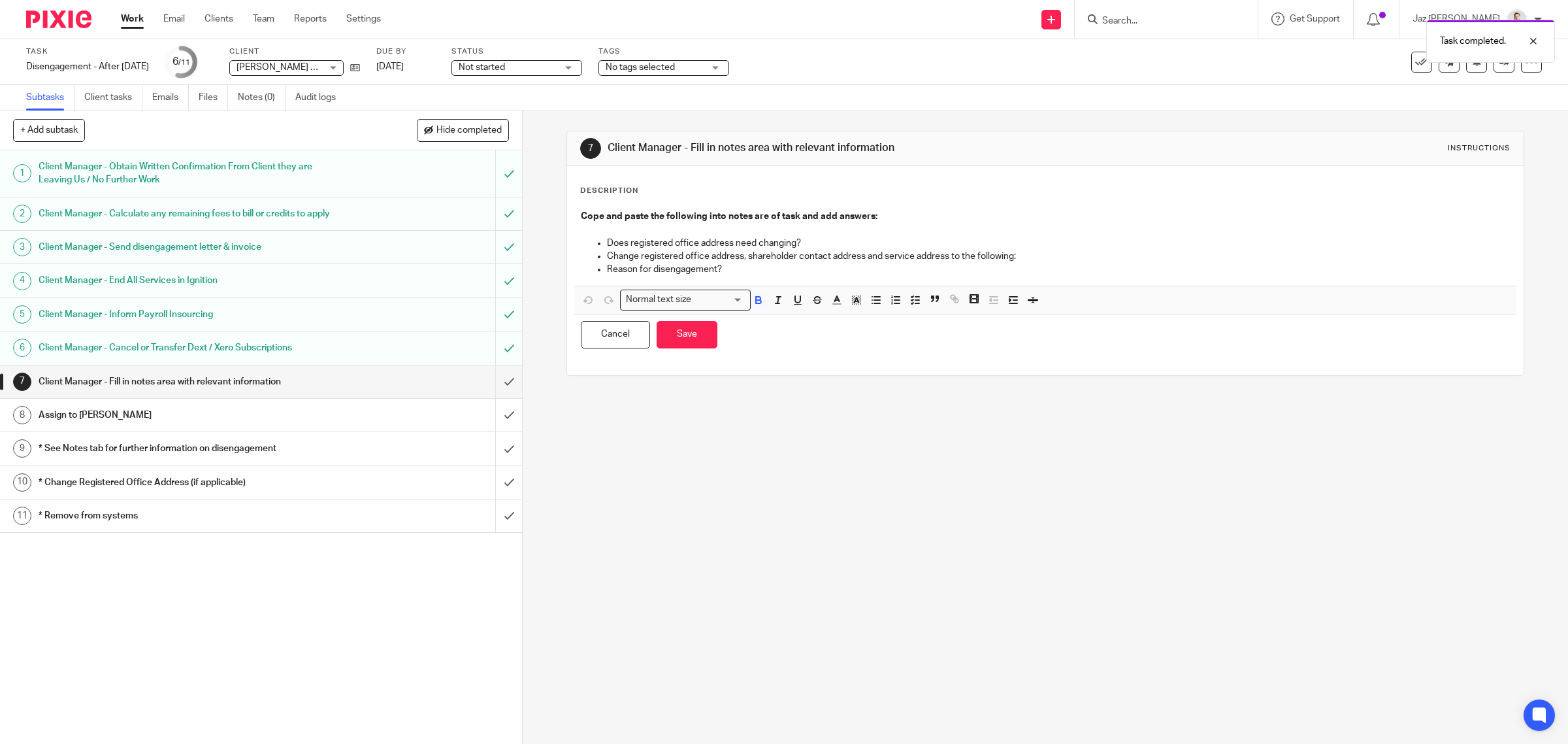
click at [820, 246] on p "Does registered office address need changing?" at bounding box center [1058, 243] width 903 height 13
click at [1027, 256] on p "Change registered office address, shareholder contact address and service addre…" at bounding box center [1058, 257] width 903 height 13
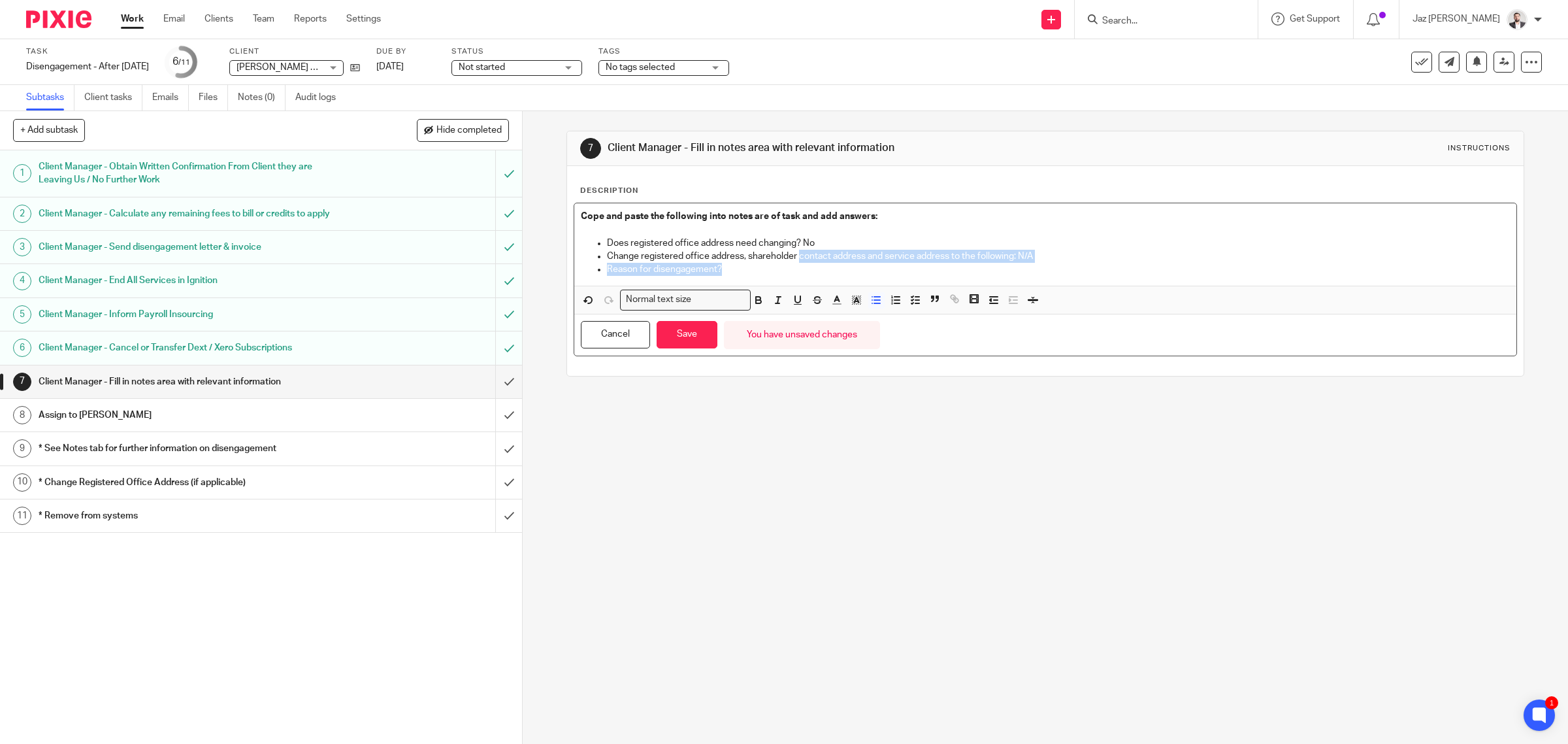
click at [795, 263] on ul "Change registered office address, shareholder contact address and service addre…" at bounding box center [1045, 263] width 929 height 27
click at [769, 268] on p "Reason for disengagement?" at bounding box center [1058, 269] width 903 height 13
click at [666, 341] on button "Save" at bounding box center [686, 335] width 61 height 28
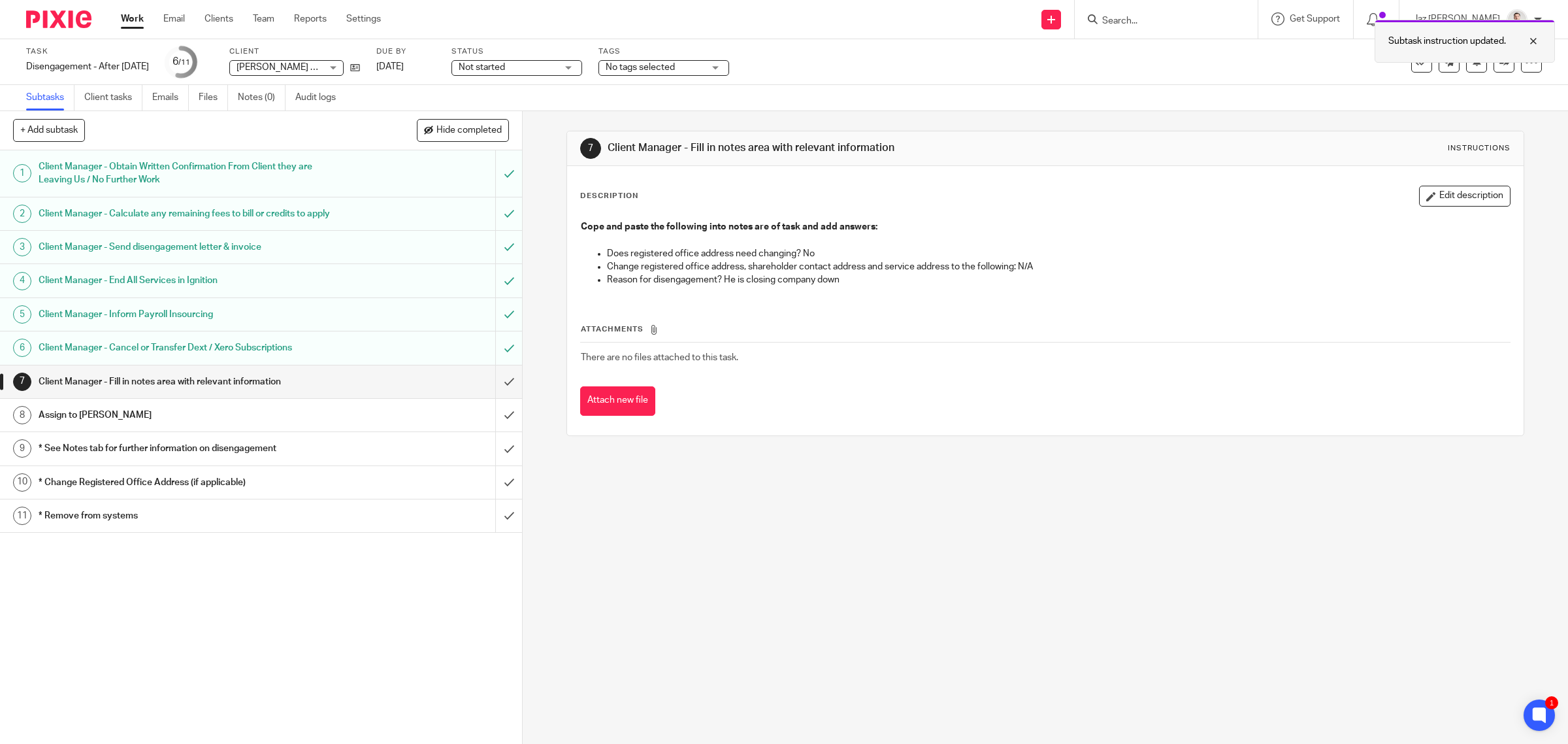
click at [1533, 37] on div at bounding box center [1523, 41] width 35 height 16
click at [1494, 61] on div "Subtask instruction updated." at bounding box center [1555, 42] width 181 height 43
click at [1493, 70] on link at bounding box center [1503, 62] width 21 height 21
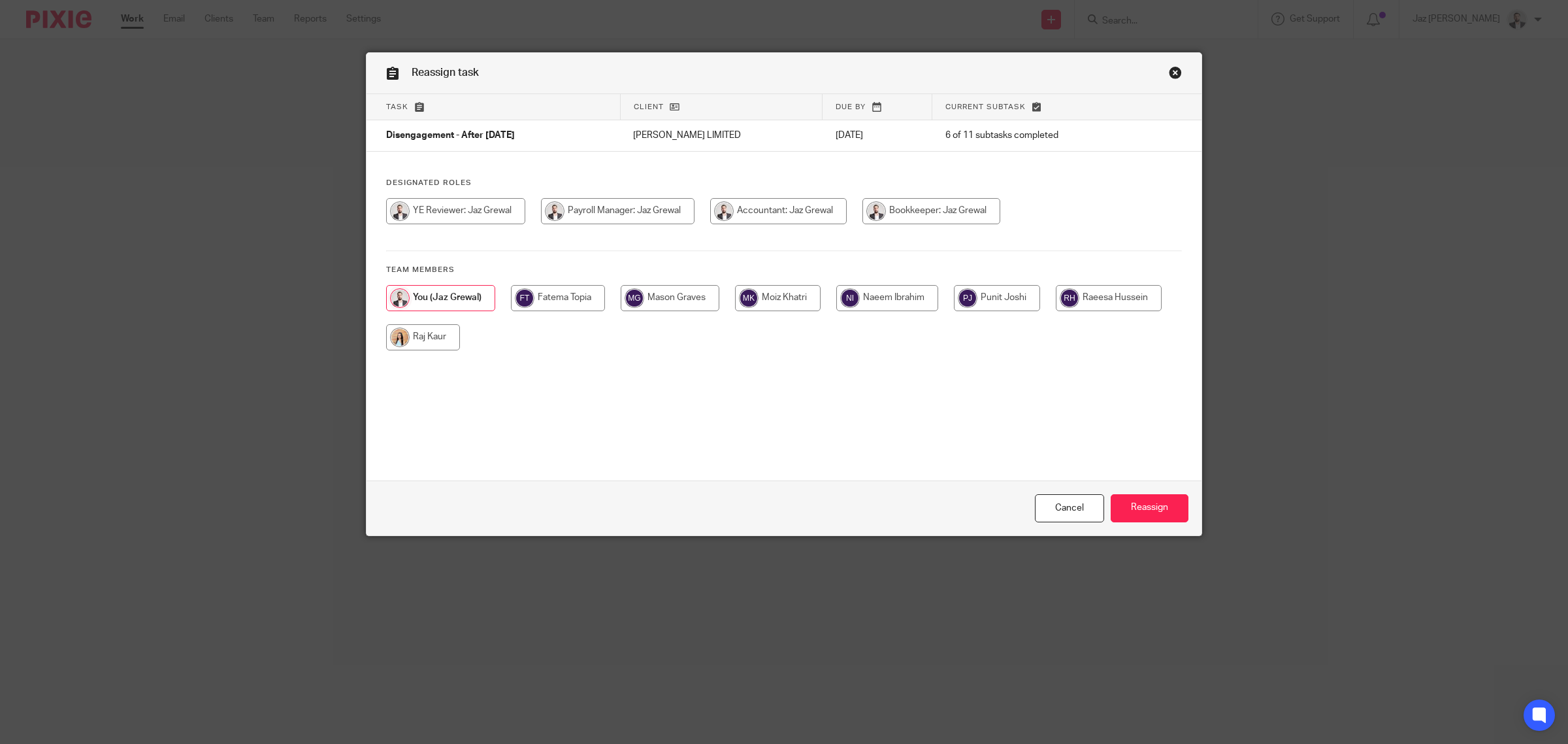
click at [446, 347] on input "radio" at bounding box center [423, 337] width 74 height 26
radio input "true"
click at [1150, 507] on input "Reassign" at bounding box center [1149, 508] width 77 height 28
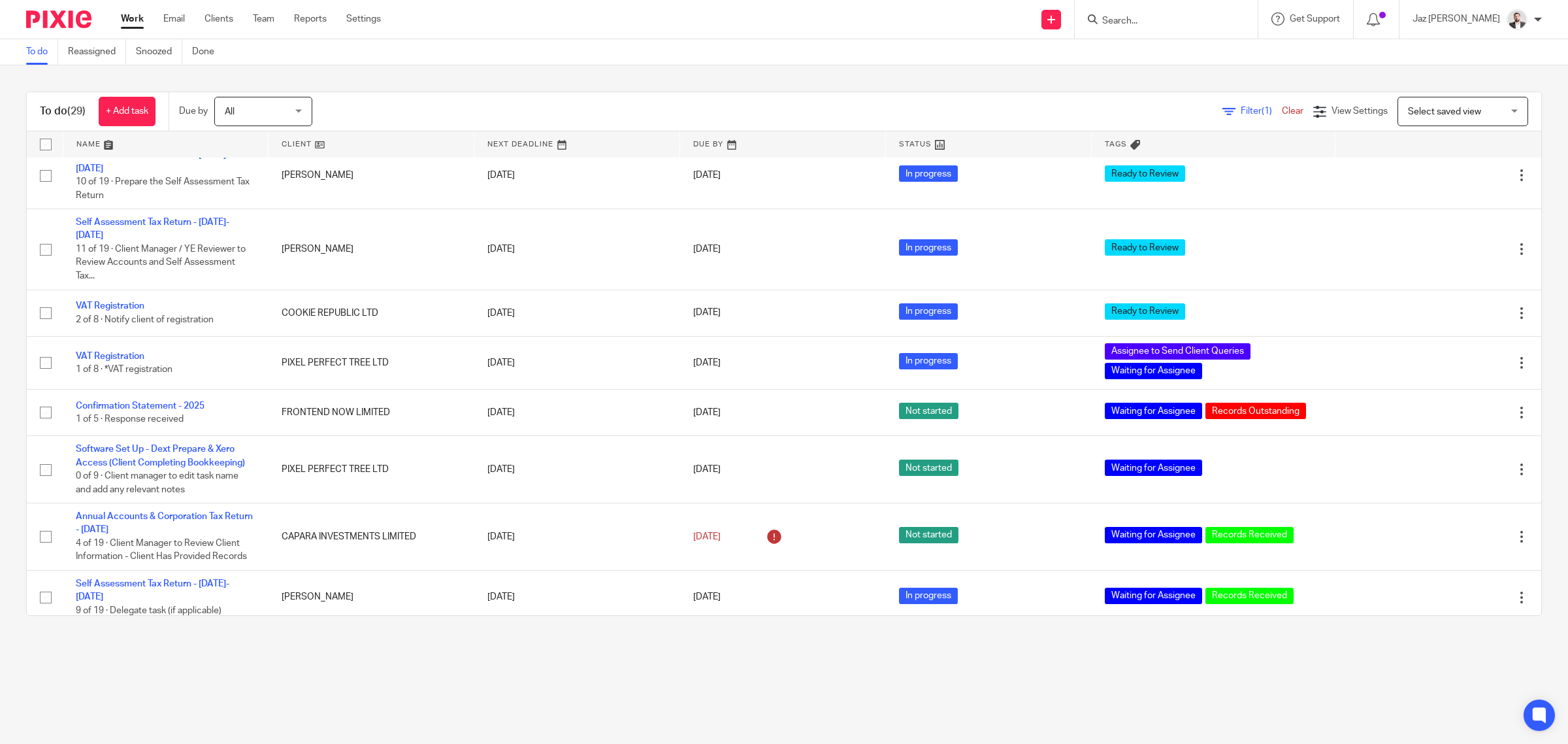
scroll to position [999, 0]
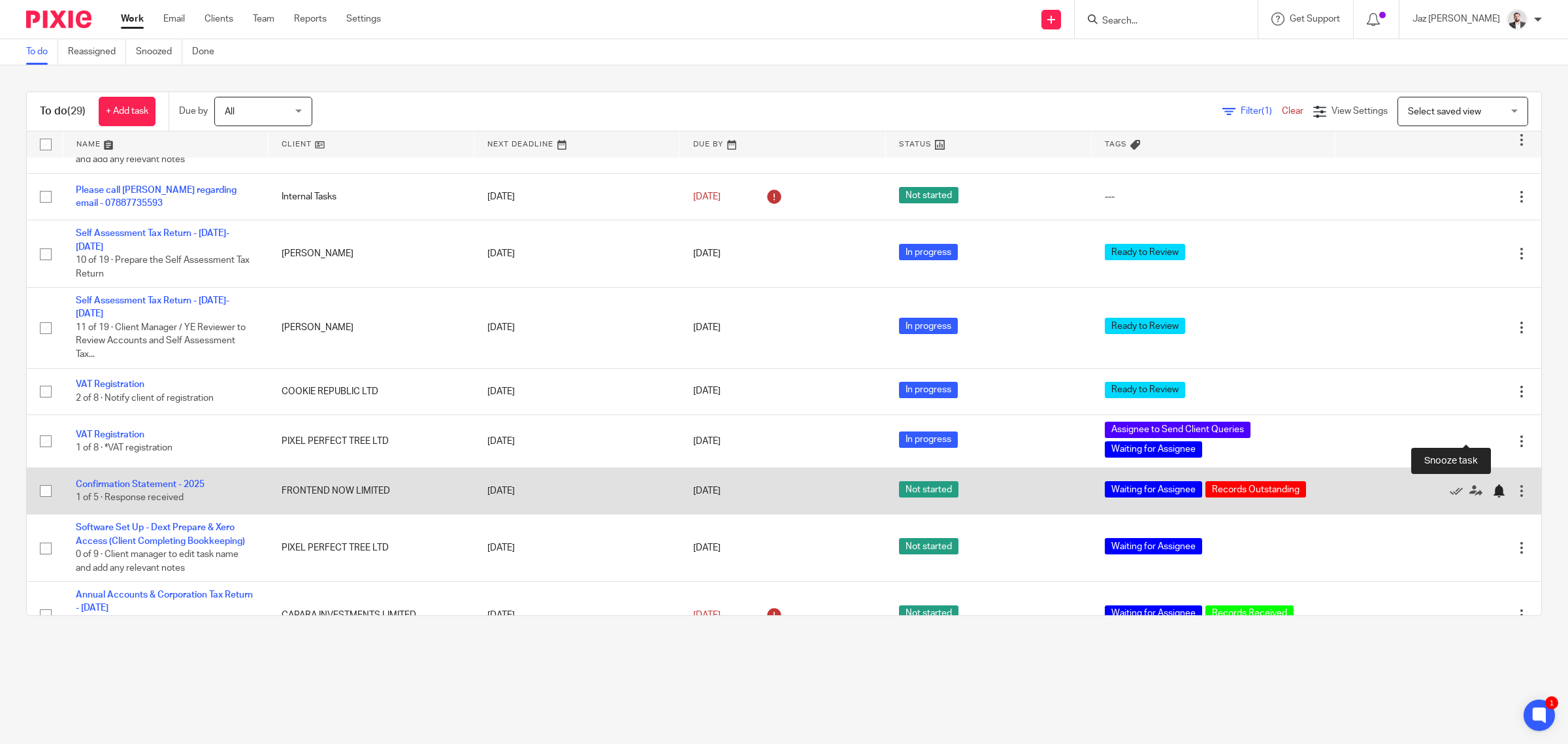
click at [1492, 484] on div at bounding box center [1499, 491] width 13 height 13
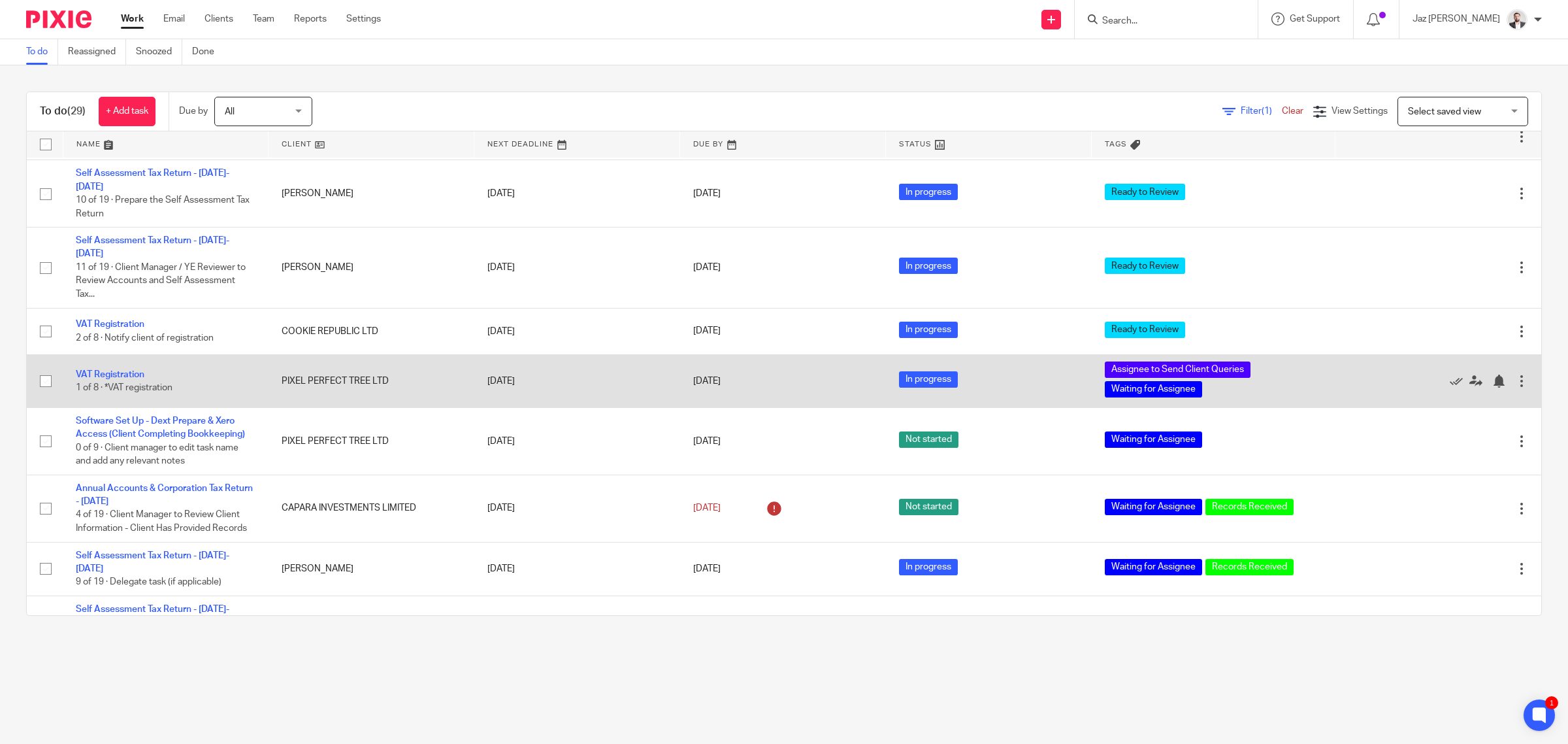
scroll to position [1033, 0]
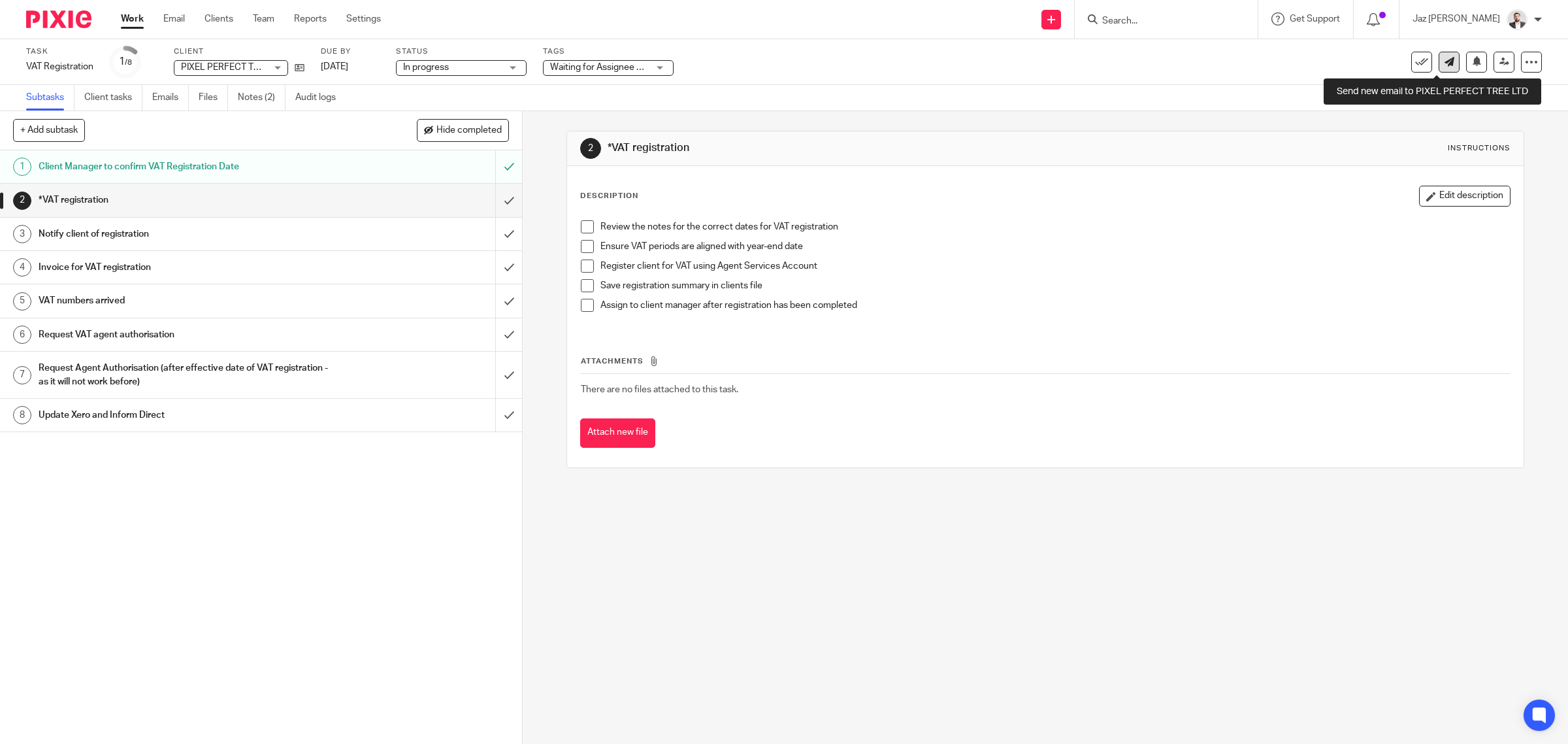
click at [1439, 67] on link at bounding box center [1449, 62] width 21 height 21
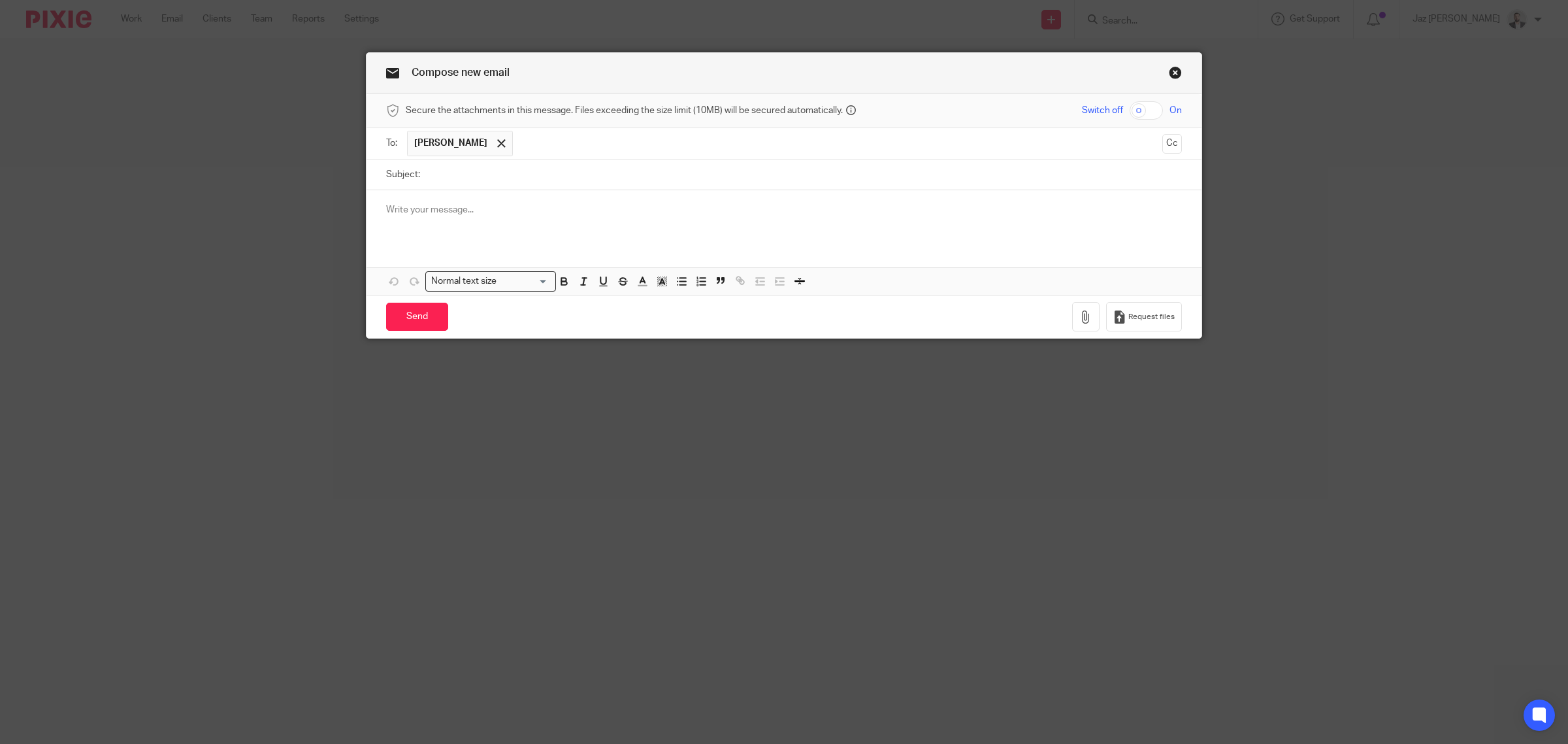
click at [454, 183] on input "Subject:" at bounding box center [804, 174] width 755 height 29
type input "VAT Registration Query"
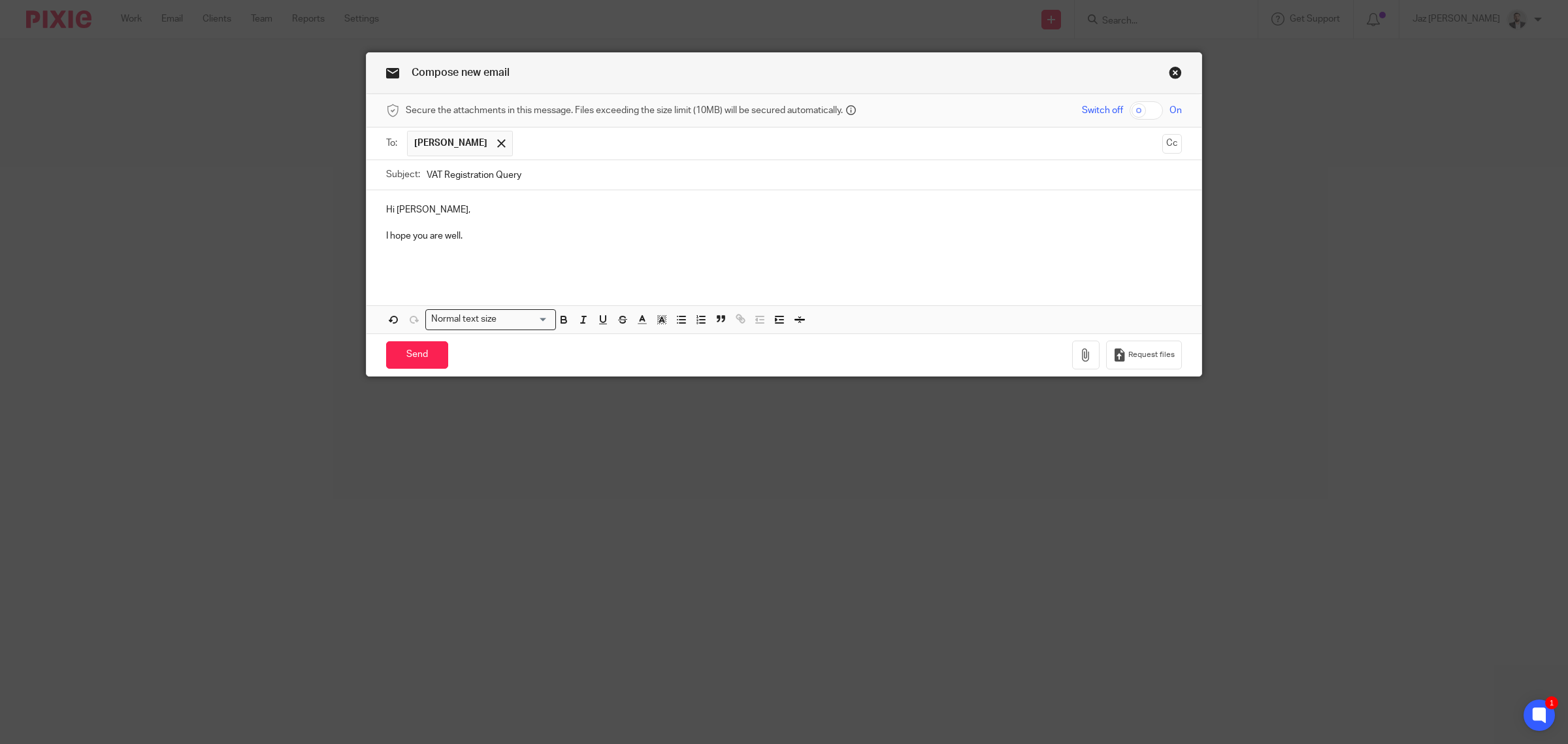
drag, startPoint x: 846, startPoint y: 2, endPoint x: 524, endPoint y: 257, distance: 410.7
click at [520, 253] on p at bounding box center [784, 250] width 796 height 13
click at [494, 285] on div "Hi [PERSON_NAME], I hope you are well. Attachments Normal text size Loading... …" at bounding box center [784, 262] width 835 height 143
click at [492, 272] on div "Hi [PERSON_NAME], I hope you are well." at bounding box center [784, 234] width 835 height 89
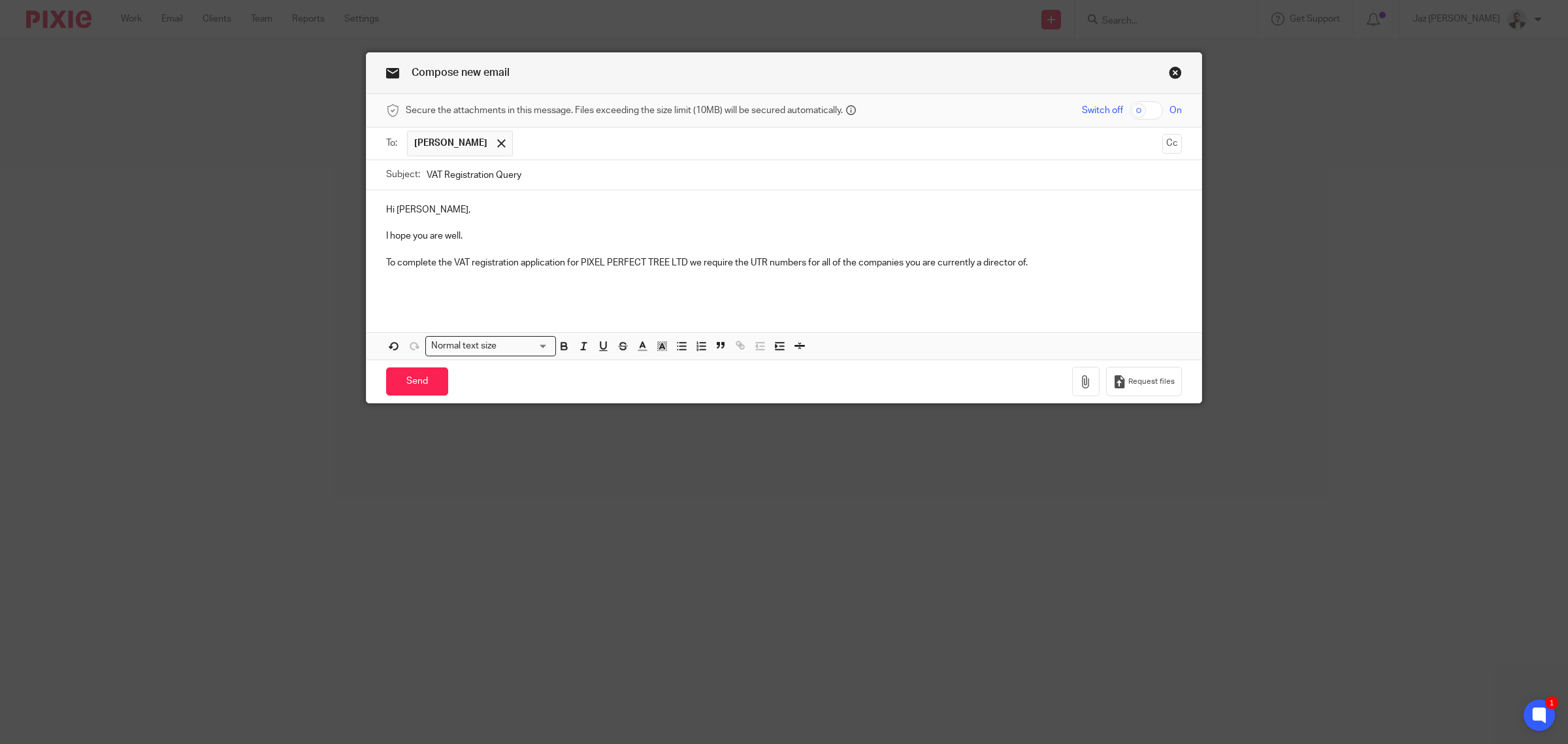
click at [511, 299] on div "Hi [PERSON_NAME], I hope you are well. To complete the VAT registration applica…" at bounding box center [784, 247] width 835 height 116
click at [435, 292] on p at bounding box center [784, 290] width 796 height 13
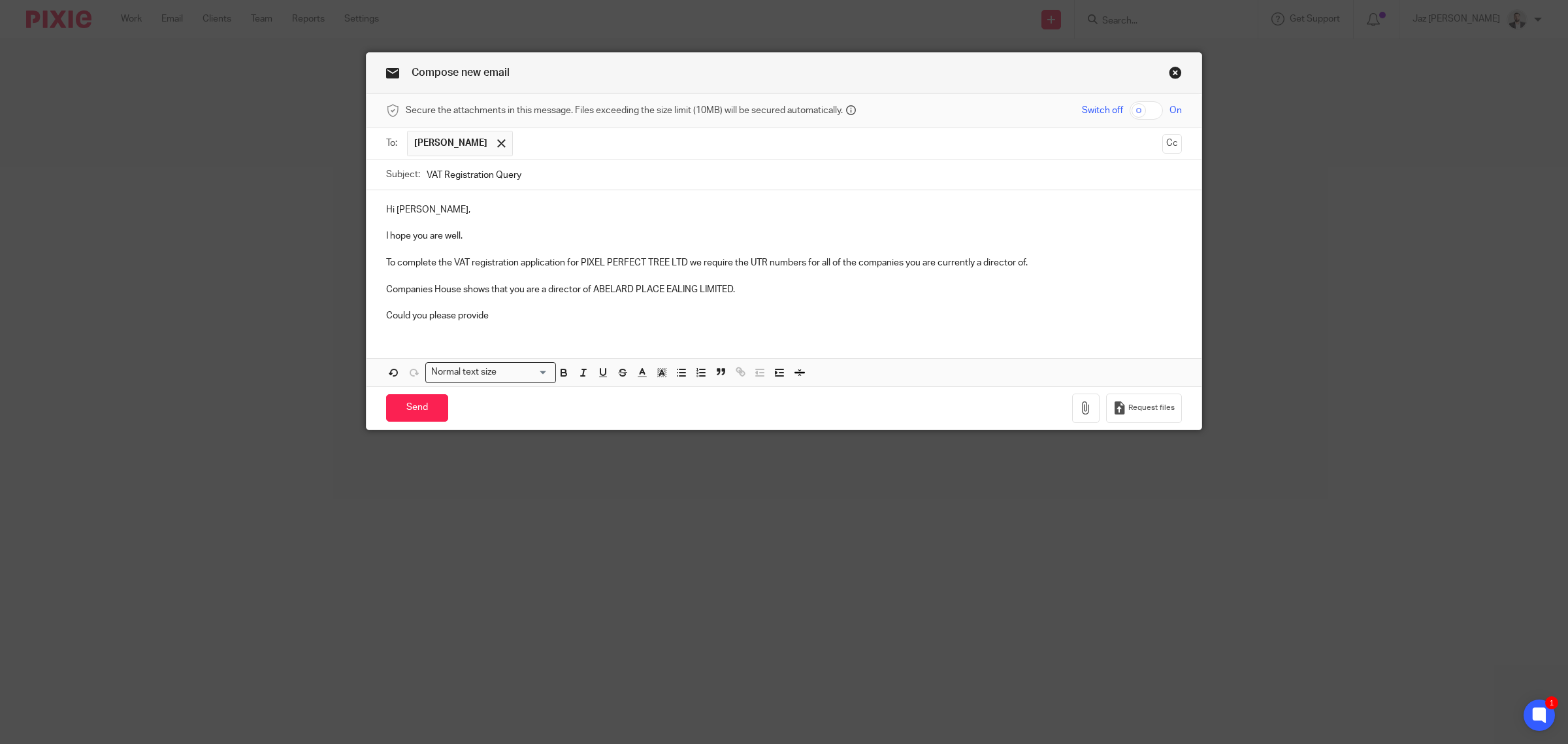
click at [545, 324] on div "Hi Josue, I hope you are well. To complete the VAT registration application for…" at bounding box center [784, 261] width 835 height 142
drag, startPoint x: 520, startPoint y: 315, endPoint x: 540, endPoint y: 315, distance: 20.0
click at [520, 315] on p "Could you please provide" at bounding box center [784, 316] width 796 height 13
click at [569, 330] on div "Hi Josue, I hope you are well. To complete the VAT registration application for…" at bounding box center [784, 261] width 835 height 142
click at [495, 316] on p "Could you please provide" at bounding box center [784, 316] width 796 height 13
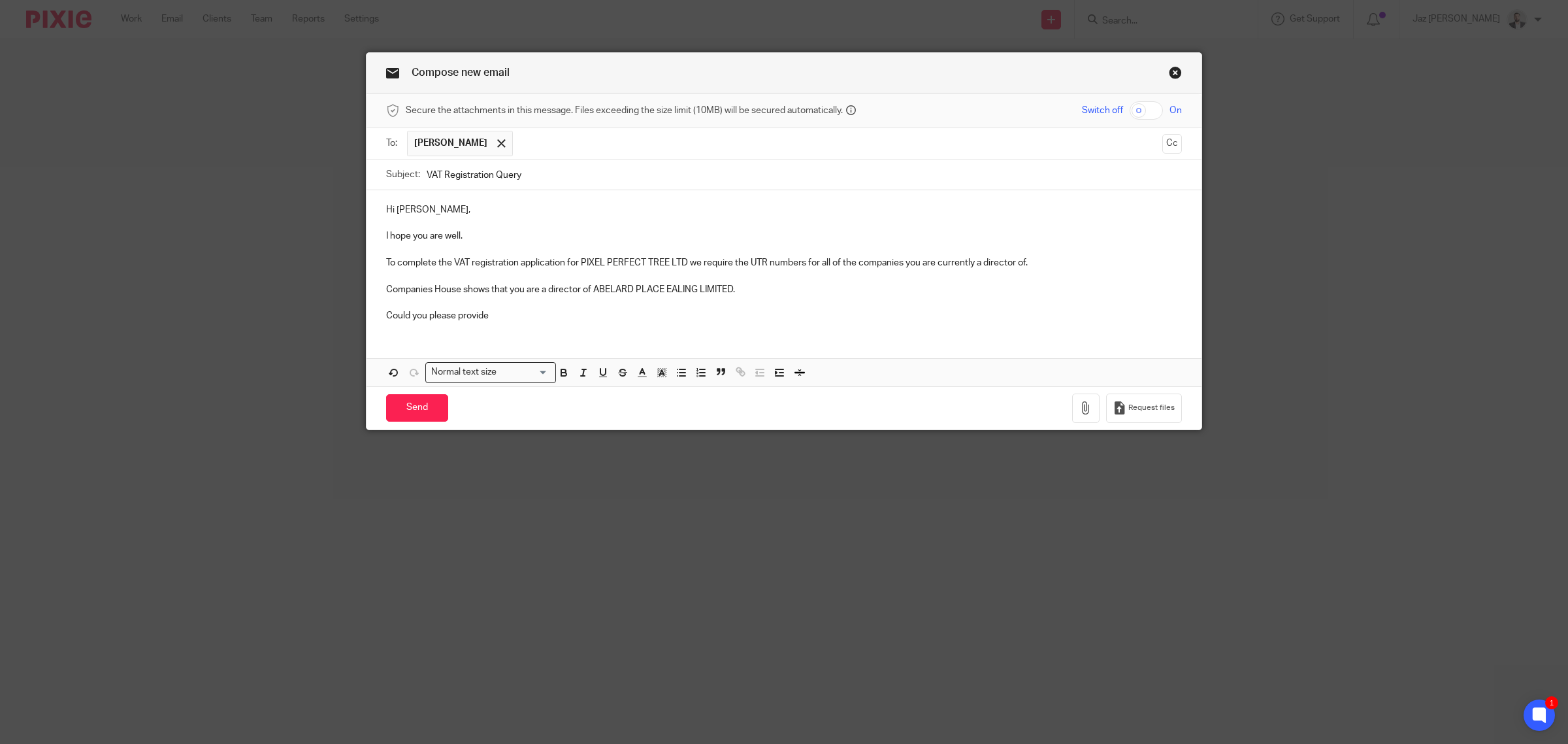
click at [498, 318] on p "Could you please provide" at bounding box center [784, 316] width 796 height 13
drag, startPoint x: 492, startPoint y: 328, endPoint x: 510, endPoint y: 319, distance: 20.1
click at [492, 328] on div "Hi Josue, I hope you are well. To complete the VAT registration application for…" at bounding box center [784, 261] width 835 height 142
click at [729, 306] on p at bounding box center [784, 302] width 796 height 13
click at [630, 322] on p "Could you please provide the UTR number for this company?" at bounding box center [784, 316] width 796 height 13
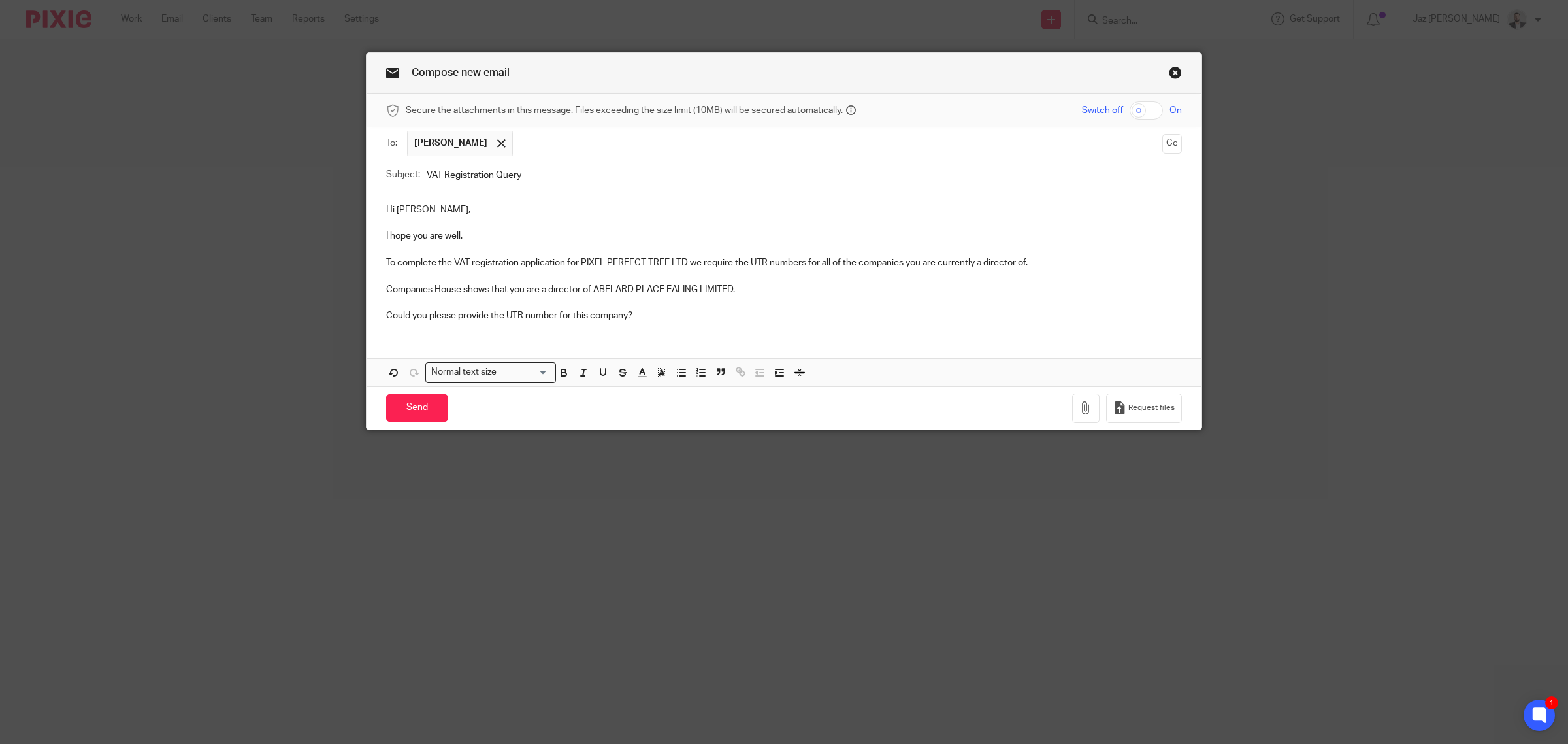
click at [528, 177] on input "VAT Registration Query" at bounding box center [804, 174] width 755 height 29
click at [680, 325] on div "Hi Josue, I hope you are well. To complete the VAT registration application for…" at bounding box center [784, 261] width 835 height 142
click at [672, 331] on div "Hi Josue, I hope you are well. To complete the VAT registration application for…" at bounding box center [784, 261] width 835 height 142
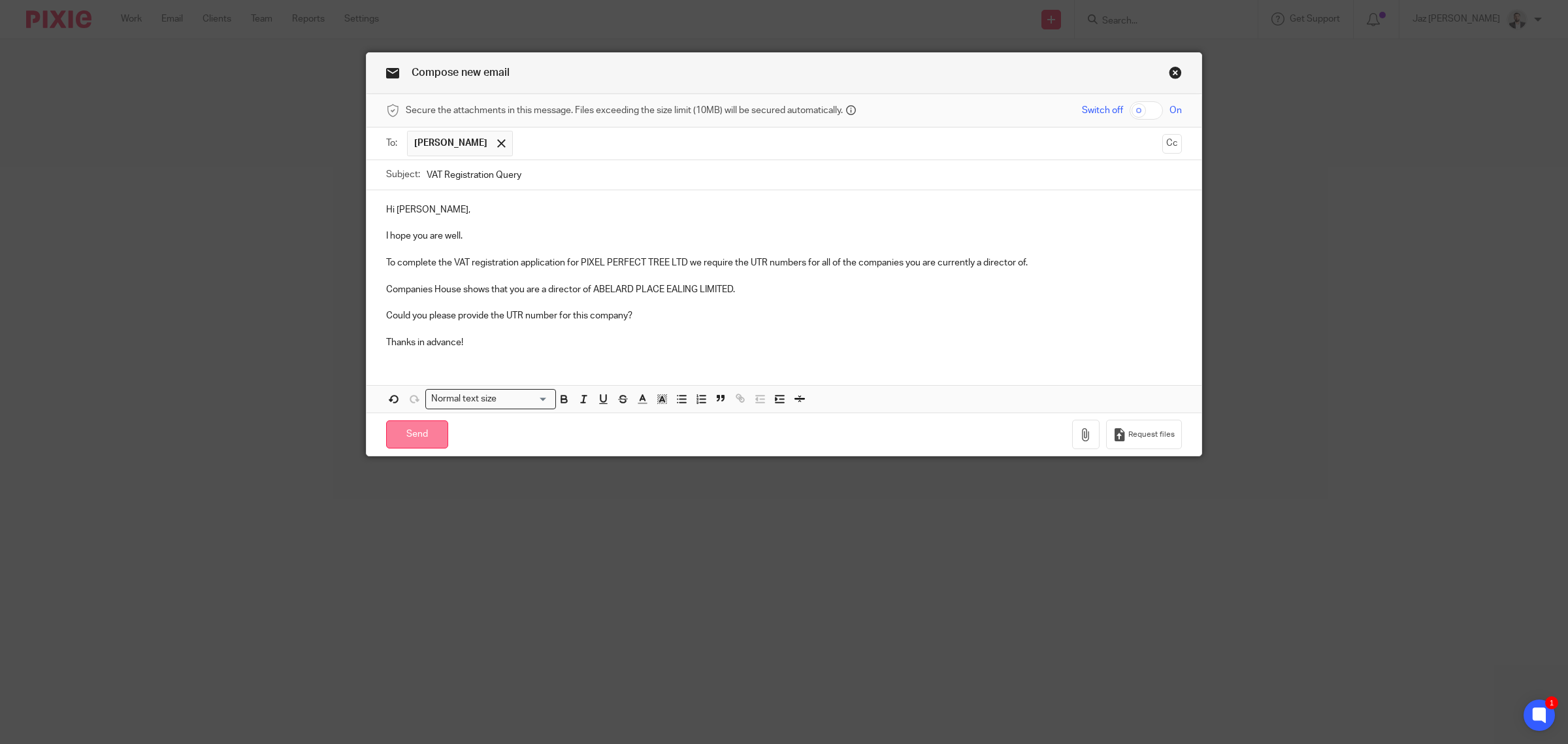
click at [420, 438] on input "Send" at bounding box center [417, 434] width 62 height 28
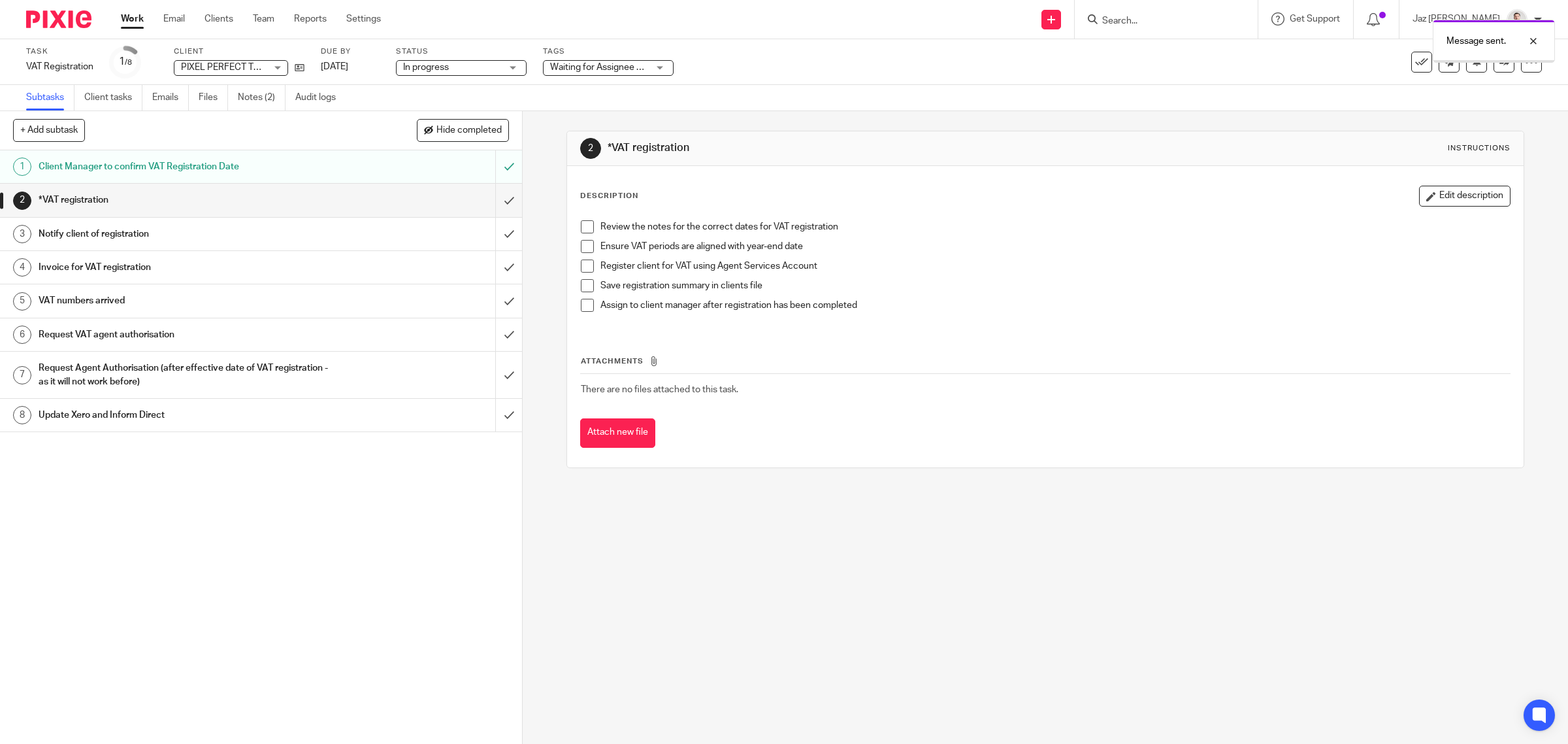
click at [599, 67] on span "Waiting for Assignee + 1" at bounding box center [600, 67] width 98 height 9
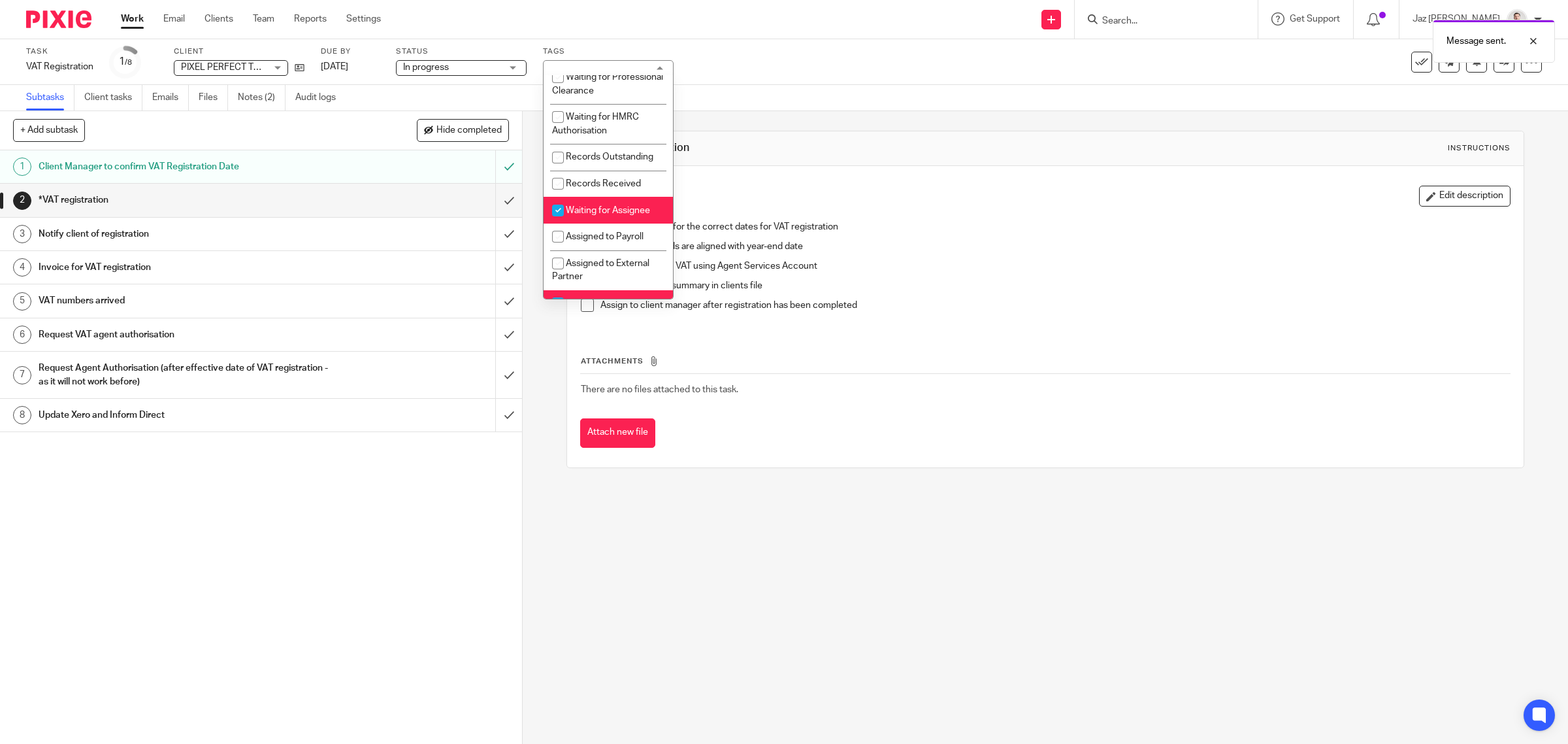
scroll to position [245, 0]
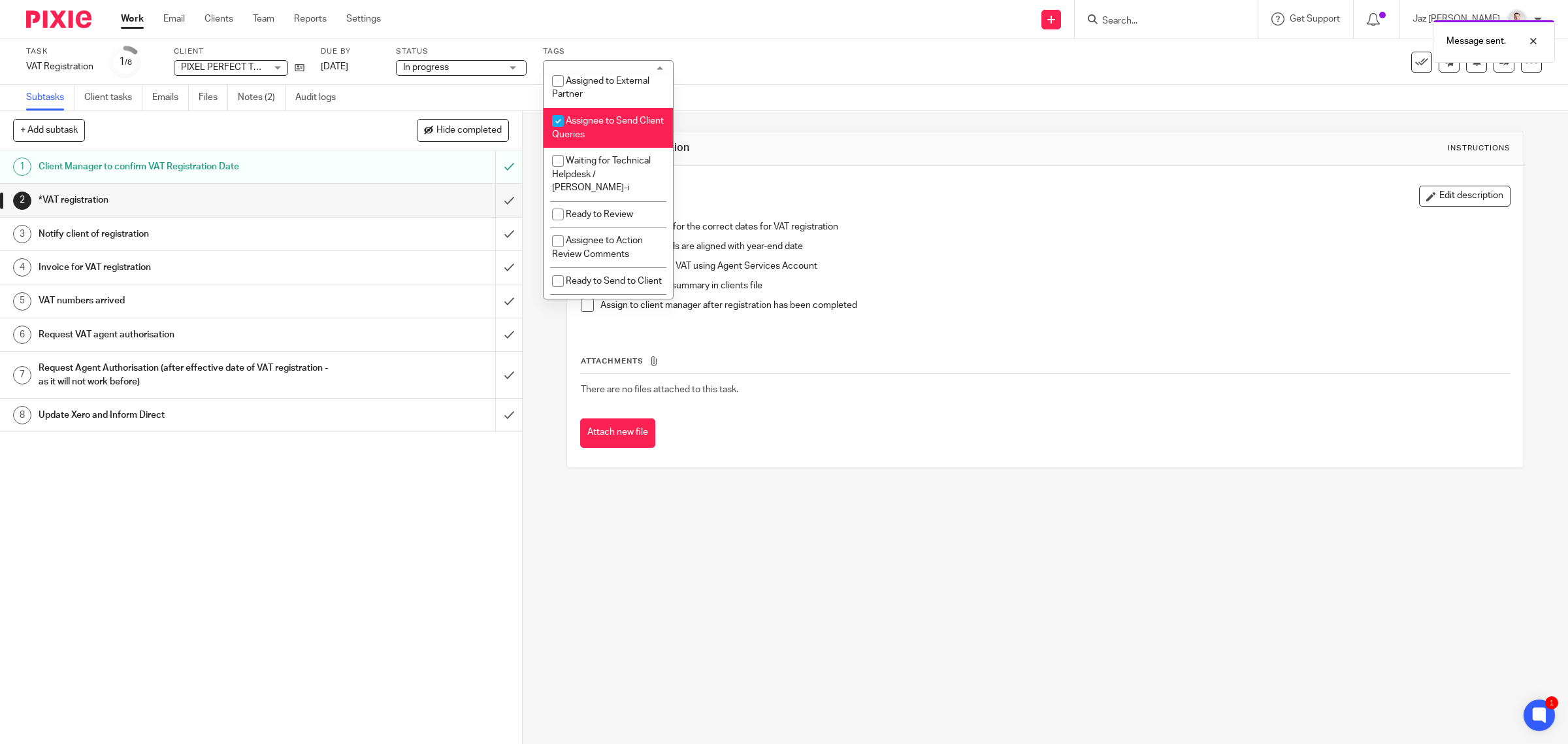
click at [623, 138] on li "Assignee to Send Client Queries" at bounding box center [608, 127] width 129 height 40
checkbox input "false"
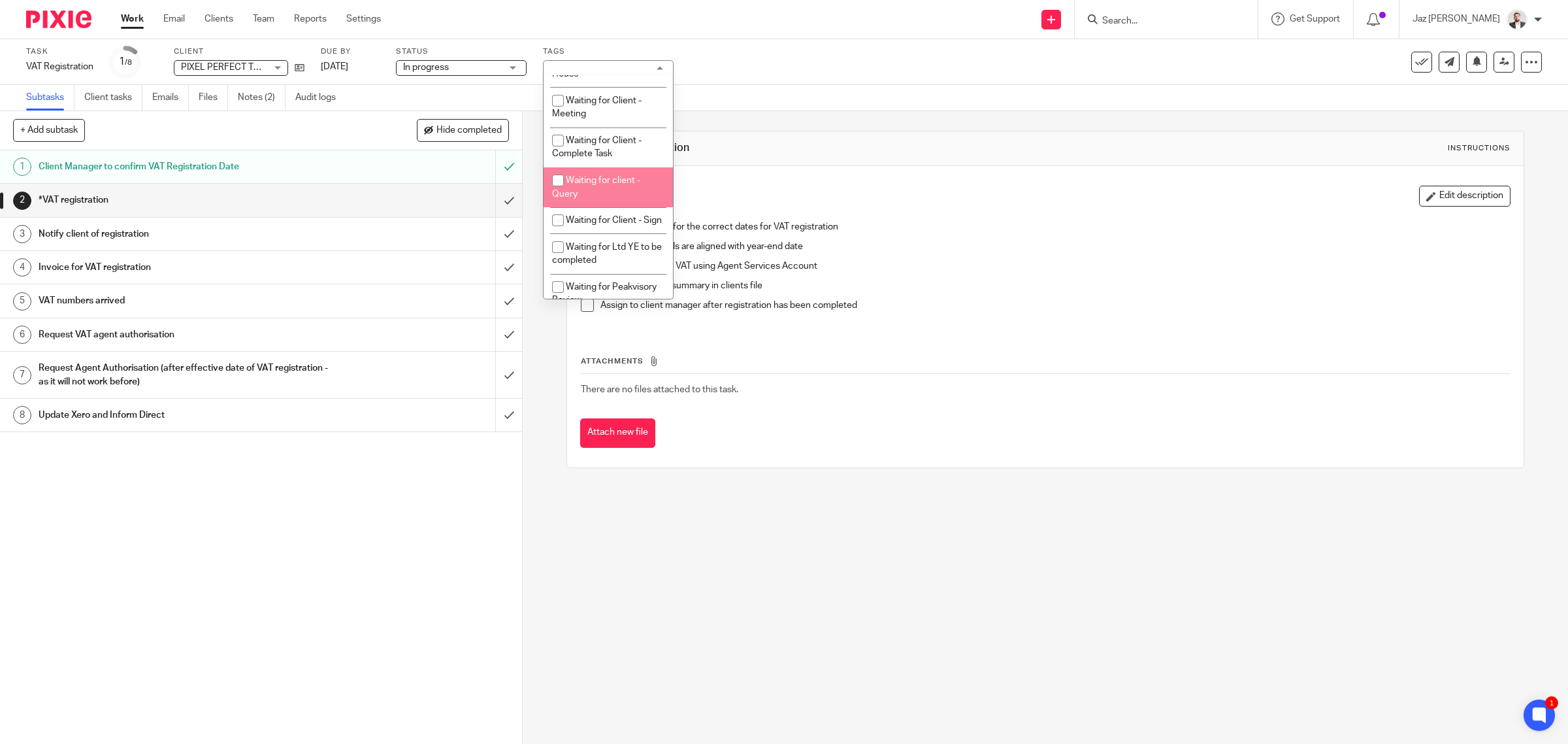
click at [625, 207] on li "Waiting for client - Query" at bounding box center [608, 187] width 129 height 40
checkbox input "true"
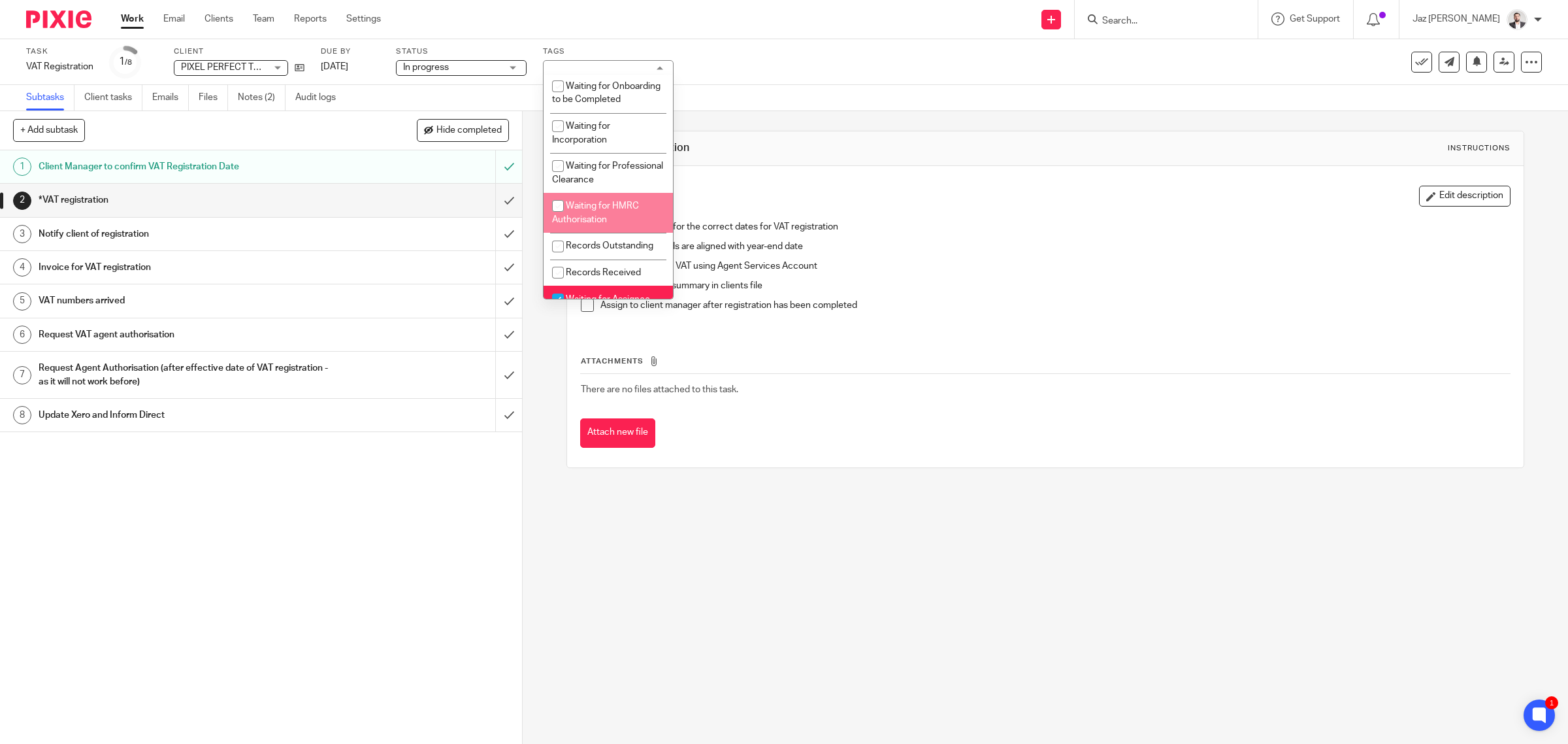
scroll to position [0, 0]
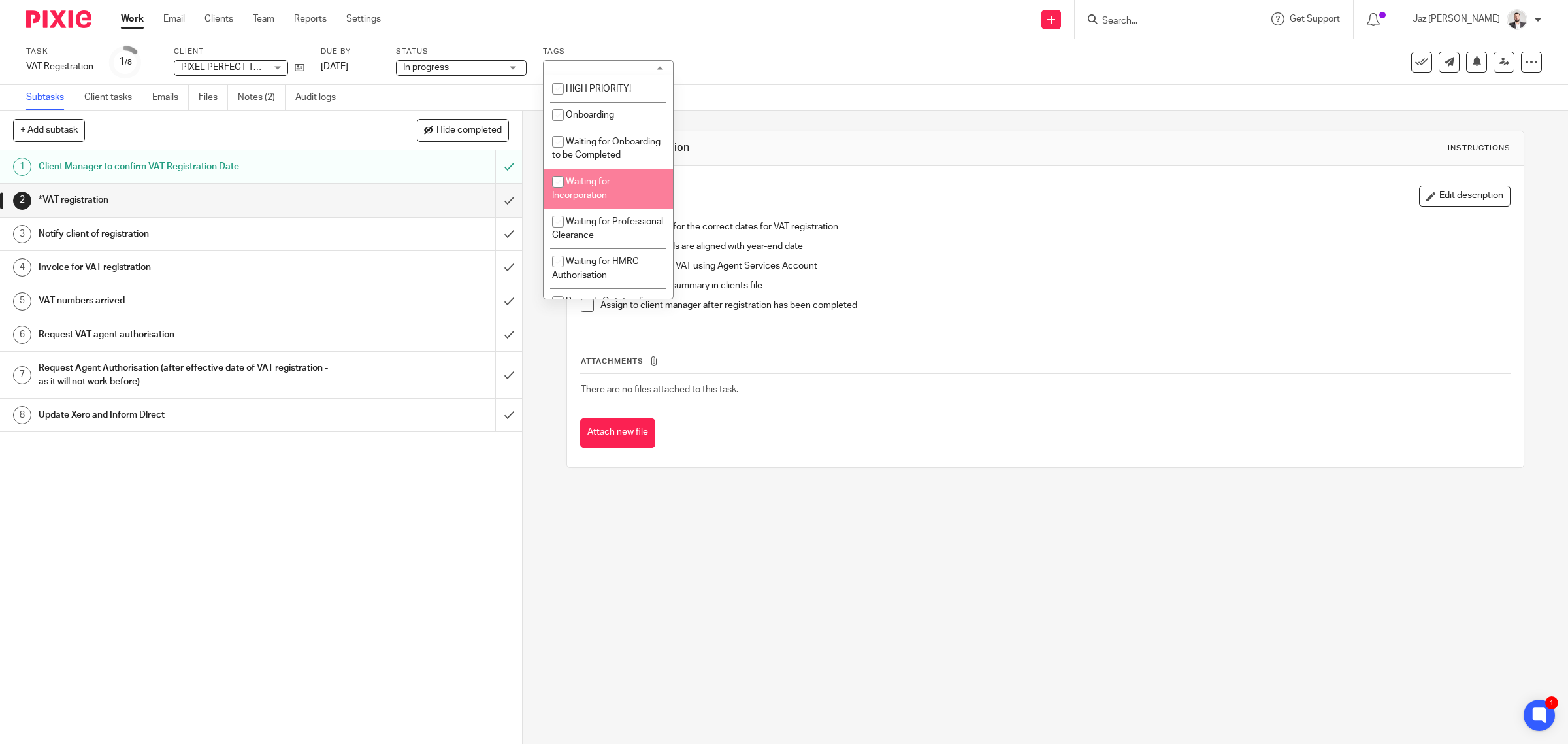
click at [835, 47] on div "Task VAT Registration Save VAT Registration 1 /8 Client PIXEL PERFECT TREE LTD …" at bounding box center [657, 62] width 1263 height 32
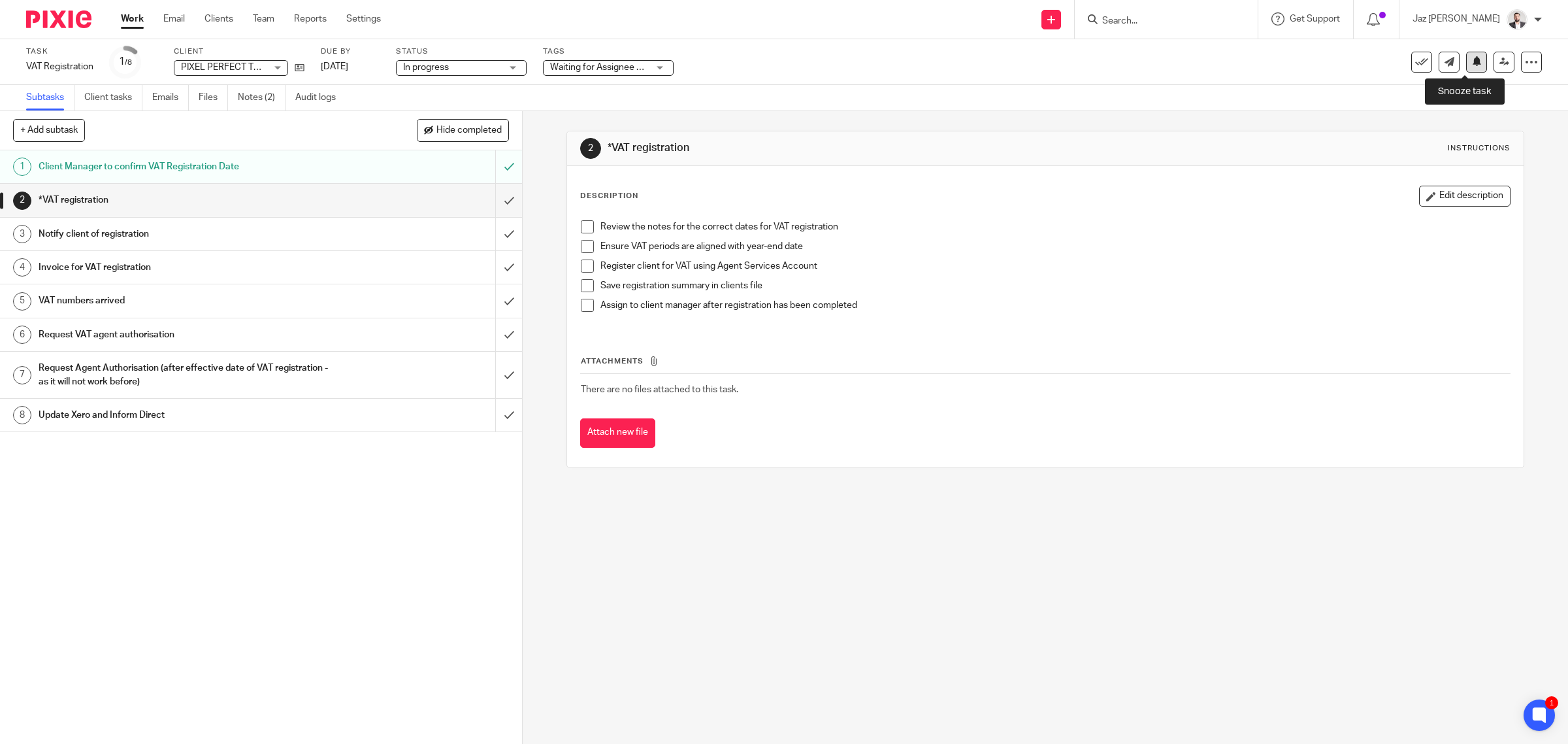
click at [1466, 70] on button at bounding box center [1476, 62] width 21 height 21
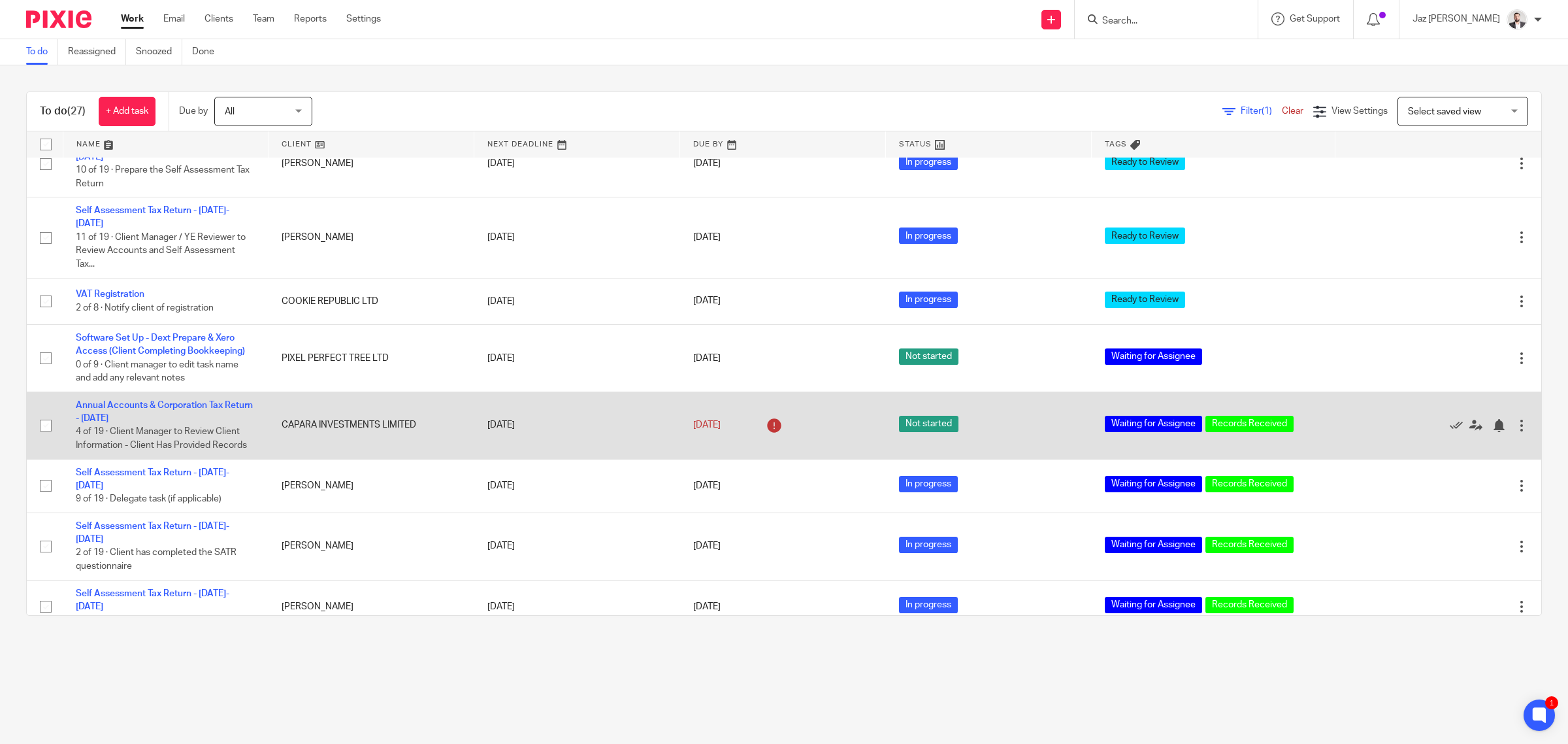
scroll to position [1144, 0]
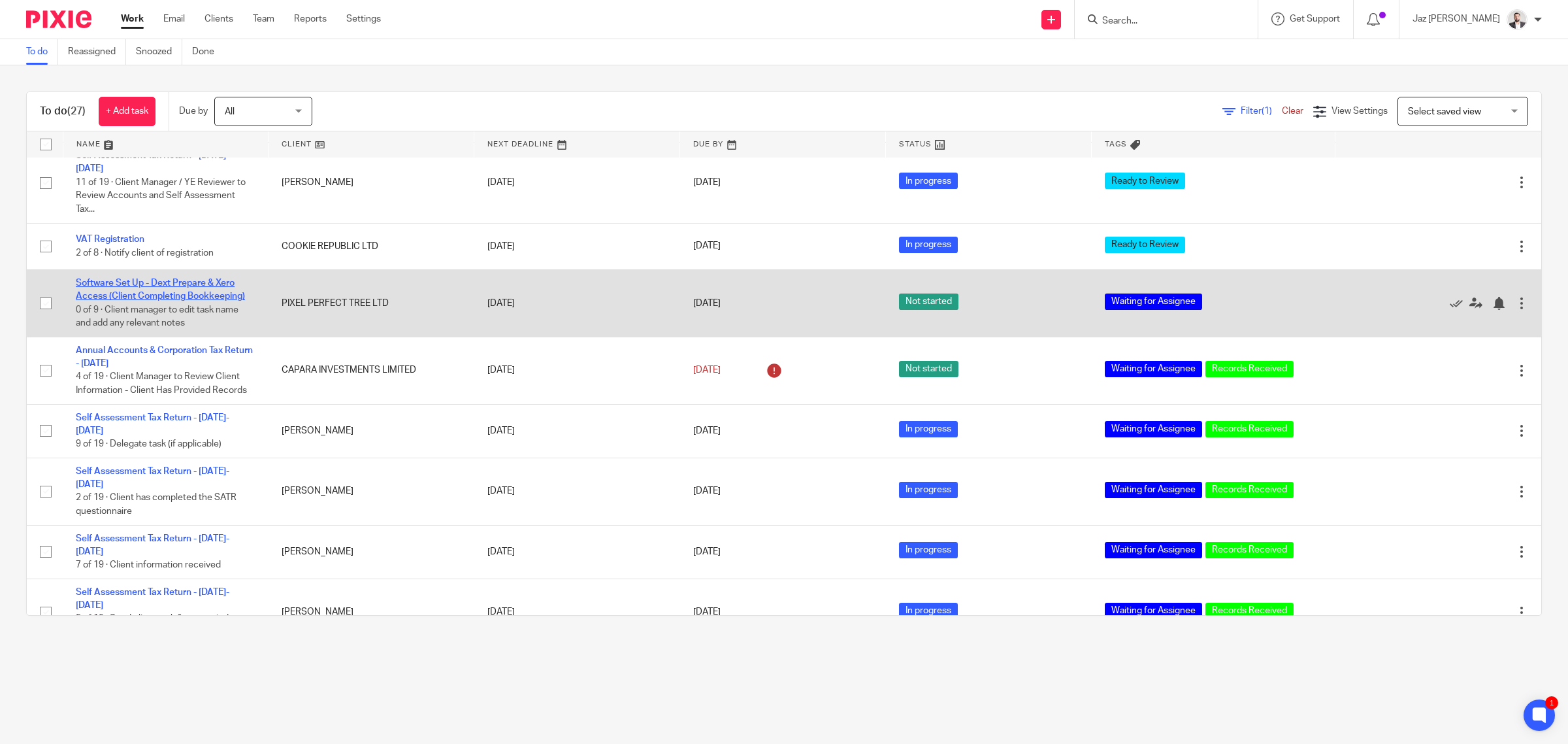
click at [204, 278] on link "Software Set Up - Dext Prepare & Xero Access (Client Completing Bookkeeping)" at bounding box center [160, 289] width 169 height 22
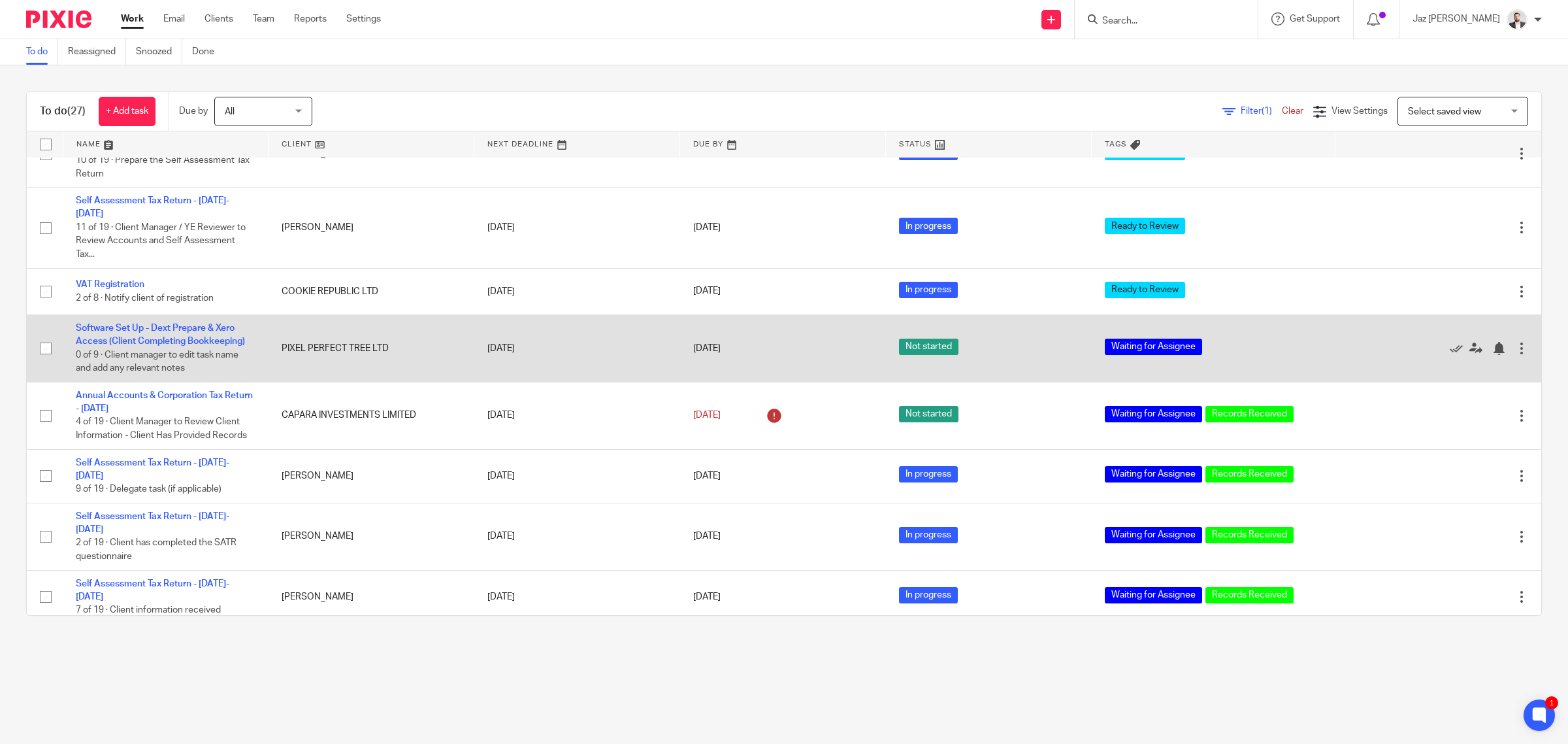
scroll to position [1062, 0]
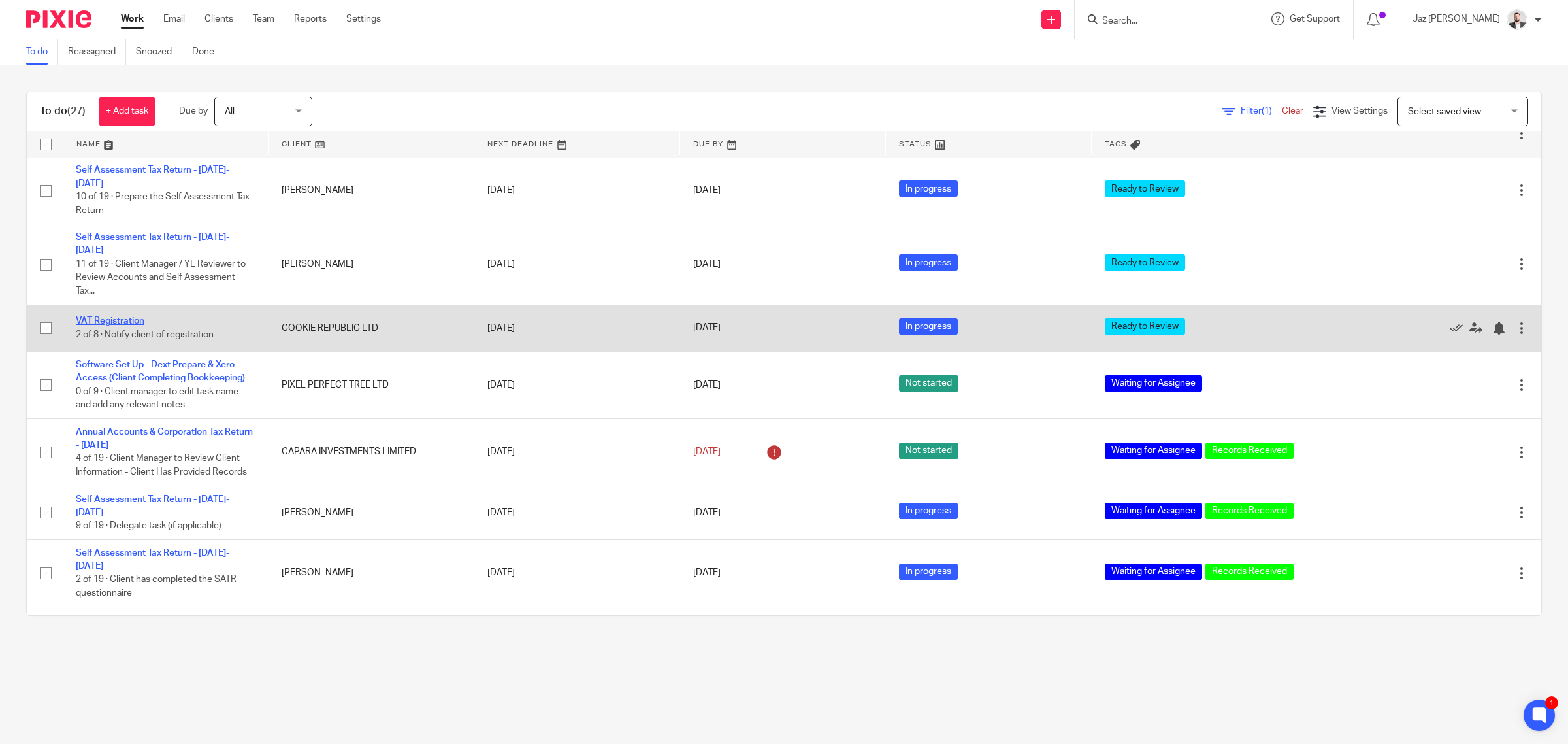
click at [124, 317] on link "VAT Registration" at bounding box center [110, 321] width 68 height 9
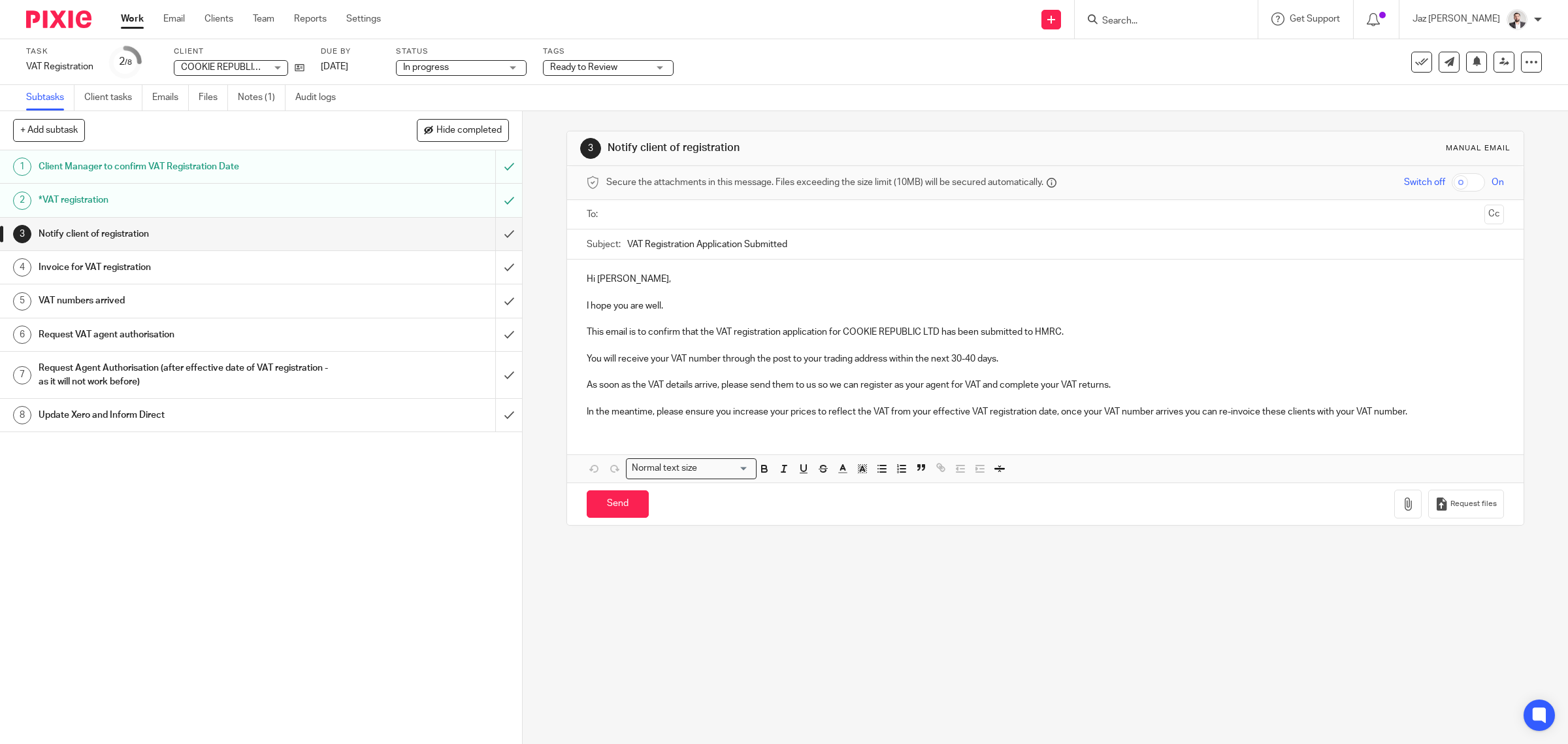
click at [650, 213] on input "text" at bounding box center [1045, 215] width 869 height 15
click at [662, 284] on p "Hi Ludwig," at bounding box center [1046, 282] width 918 height 13
click at [698, 312] on p "I hope you are well." at bounding box center [1046, 308] width 918 height 13
click at [1092, 341] on p "This email is to confirm that the VAT registration application for COOKIE REPUB…" at bounding box center [1046, 335] width 918 height 13
click at [1014, 364] on p "You will receive your VAT number through the post to your trading address withi…" at bounding box center [1046, 362] width 918 height 13
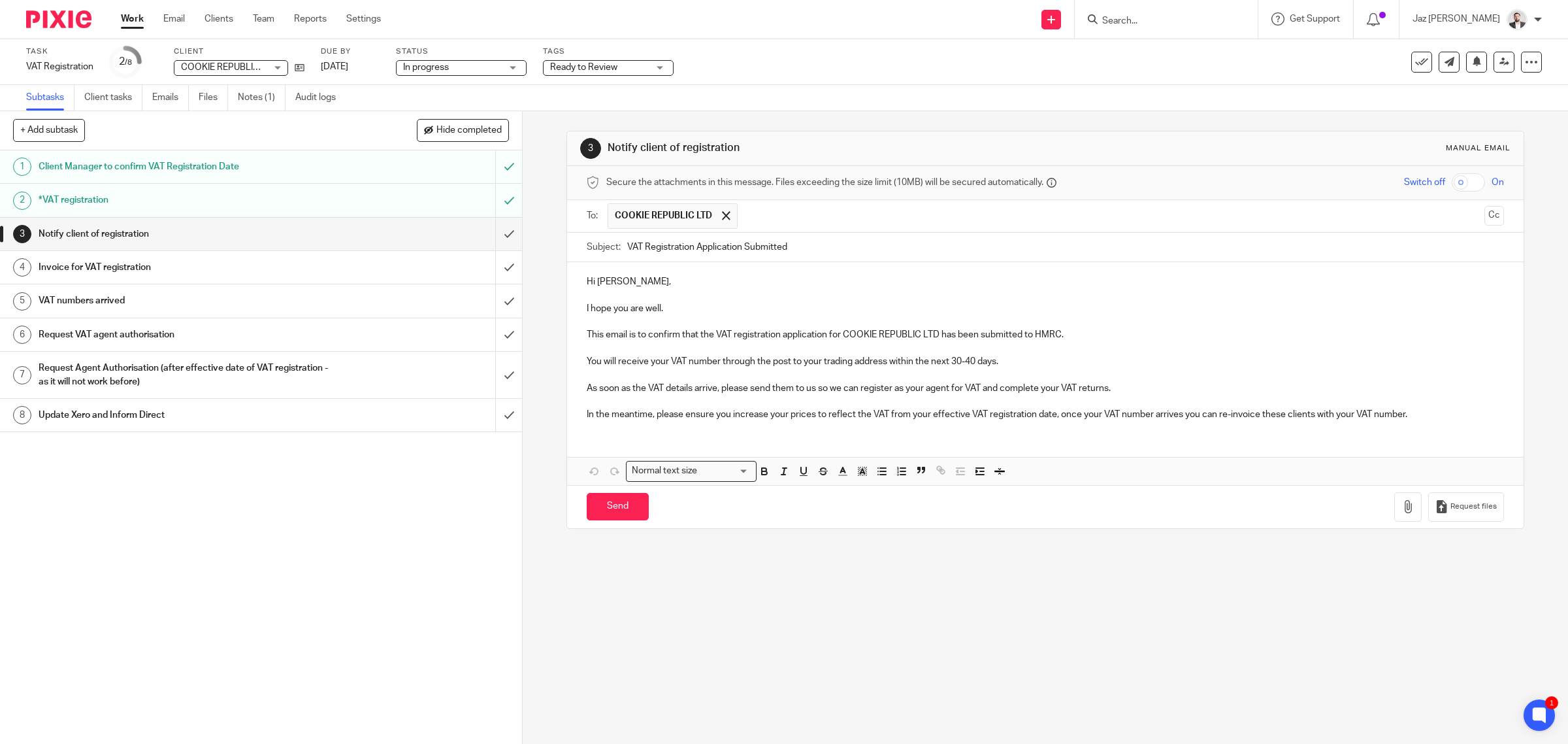
click at [713, 370] on p at bounding box center [1046, 375] width 918 height 13
click at [688, 317] on p at bounding box center [1046, 322] width 918 height 13
click at [697, 308] on p "I hope you are well." at bounding box center [1046, 308] width 918 height 13
click at [740, 361] on p "You will receive your VAT number through the post to your trading address withi…" at bounding box center [1046, 362] width 918 height 13
click at [1027, 368] on p "You will receive your VAT number through the post to your trading address withi…" at bounding box center [1046, 362] width 918 height 13
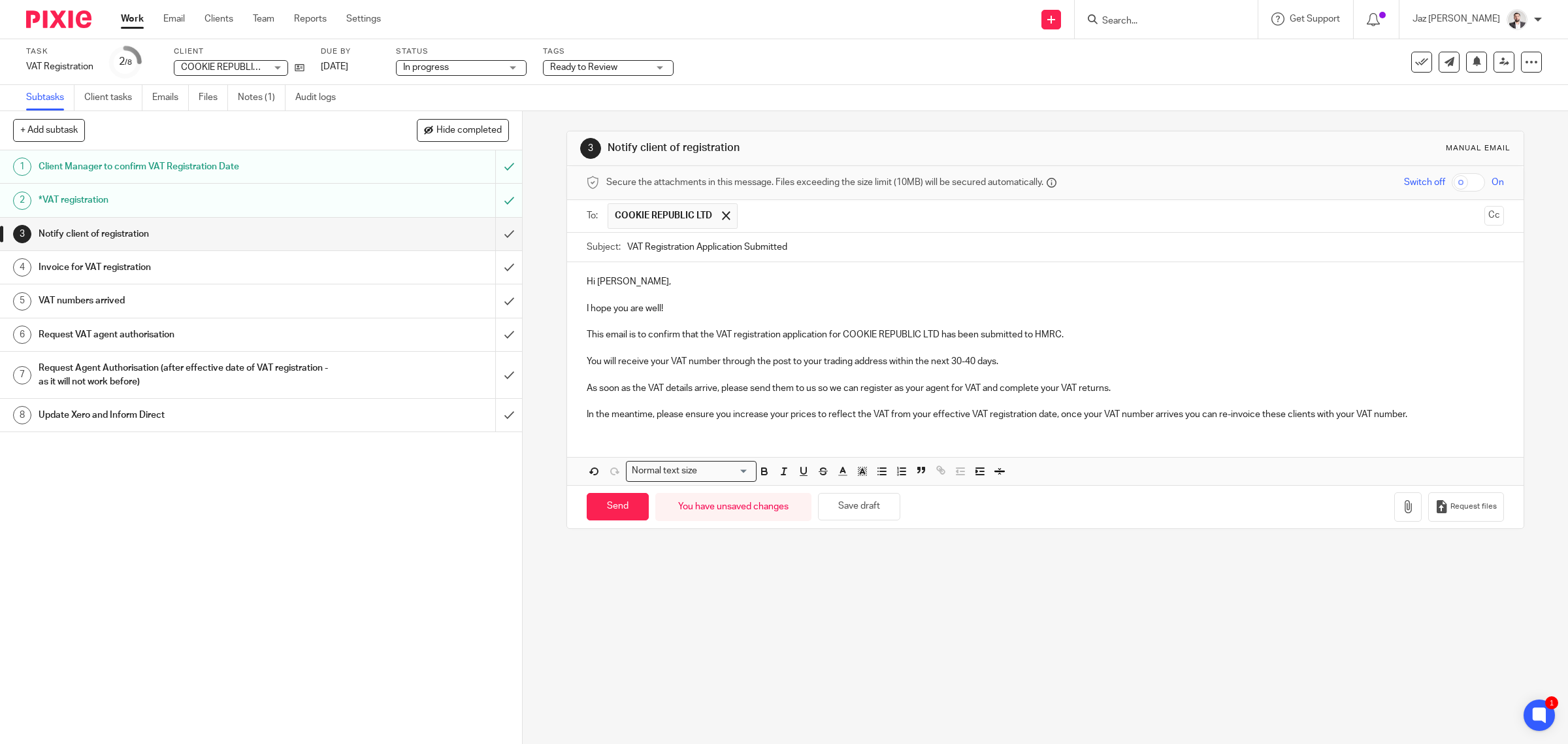
click at [1005, 359] on p "You will receive your VAT number through the post to your trading address withi…" at bounding box center [1046, 362] width 918 height 13
click at [1077, 331] on p "This email is to confirm that the VAT registration application for COOKIE REPUB…" at bounding box center [1046, 335] width 918 height 13
click at [1016, 363] on p "You will receive your VAT number through the post to your trading address withi…" at bounding box center [1046, 362] width 918 height 13
click at [1027, 353] on p at bounding box center [1046, 348] width 918 height 13
click at [876, 371] on p at bounding box center [1046, 375] width 918 height 13
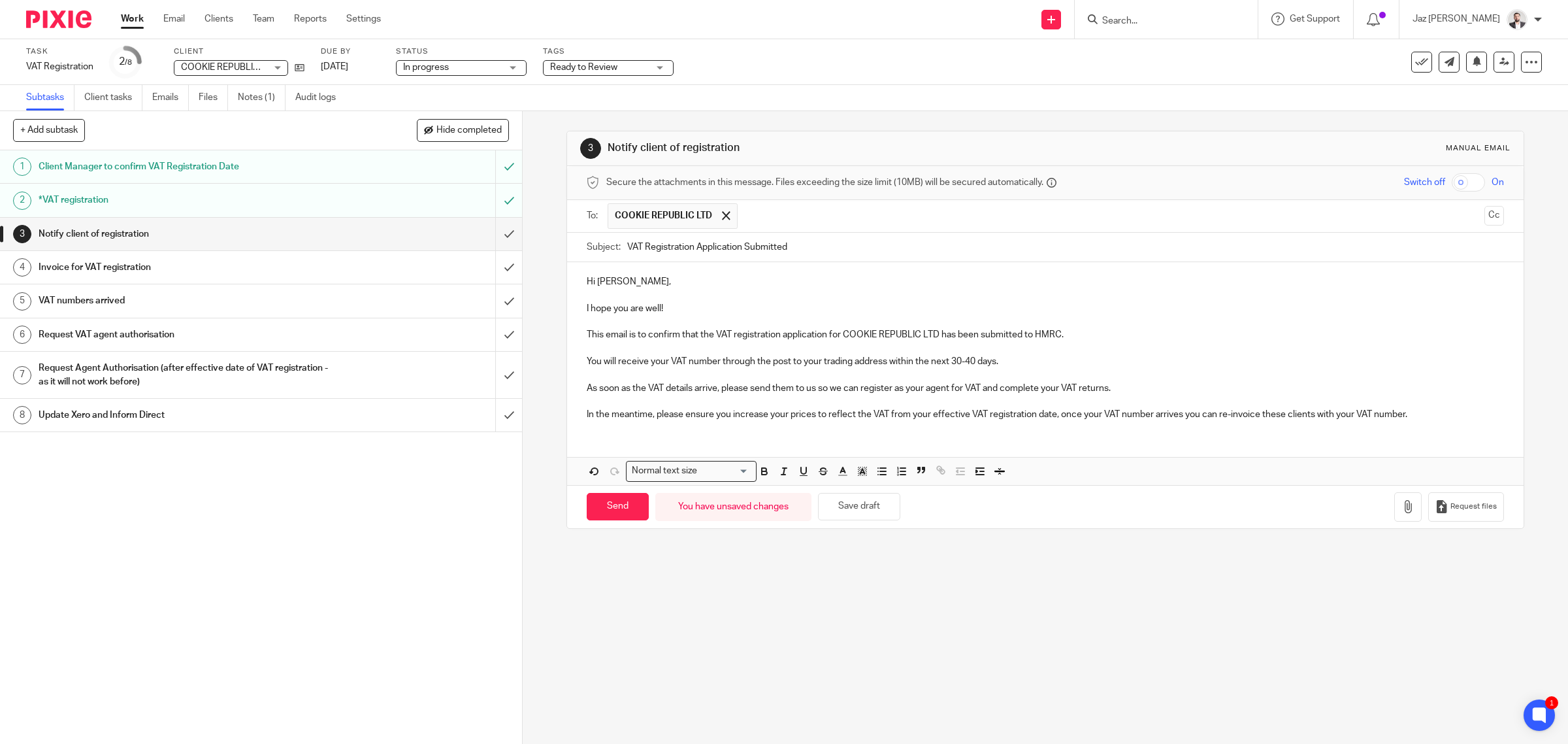
click at [1002, 364] on p "You will receive your VAT number through the post to your trading address withi…" at bounding box center [1046, 362] width 918 height 13
click at [782, 402] on p at bounding box center [1046, 402] width 918 height 13
click at [1128, 387] on p "As soon as the VAT details arrive, please send them to us so we can register as…" at bounding box center [1046, 388] width 918 height 13
click at [1000, 365] on p "You will receive your VAT number through the post to your trading address withi…" at bounding box center [1046, 362] width 918 height 13
click at [880, 364] on p "You will receive your VAT number through the post to your trading address withi…" at bounding box center [1046, 362] width 918 height 13
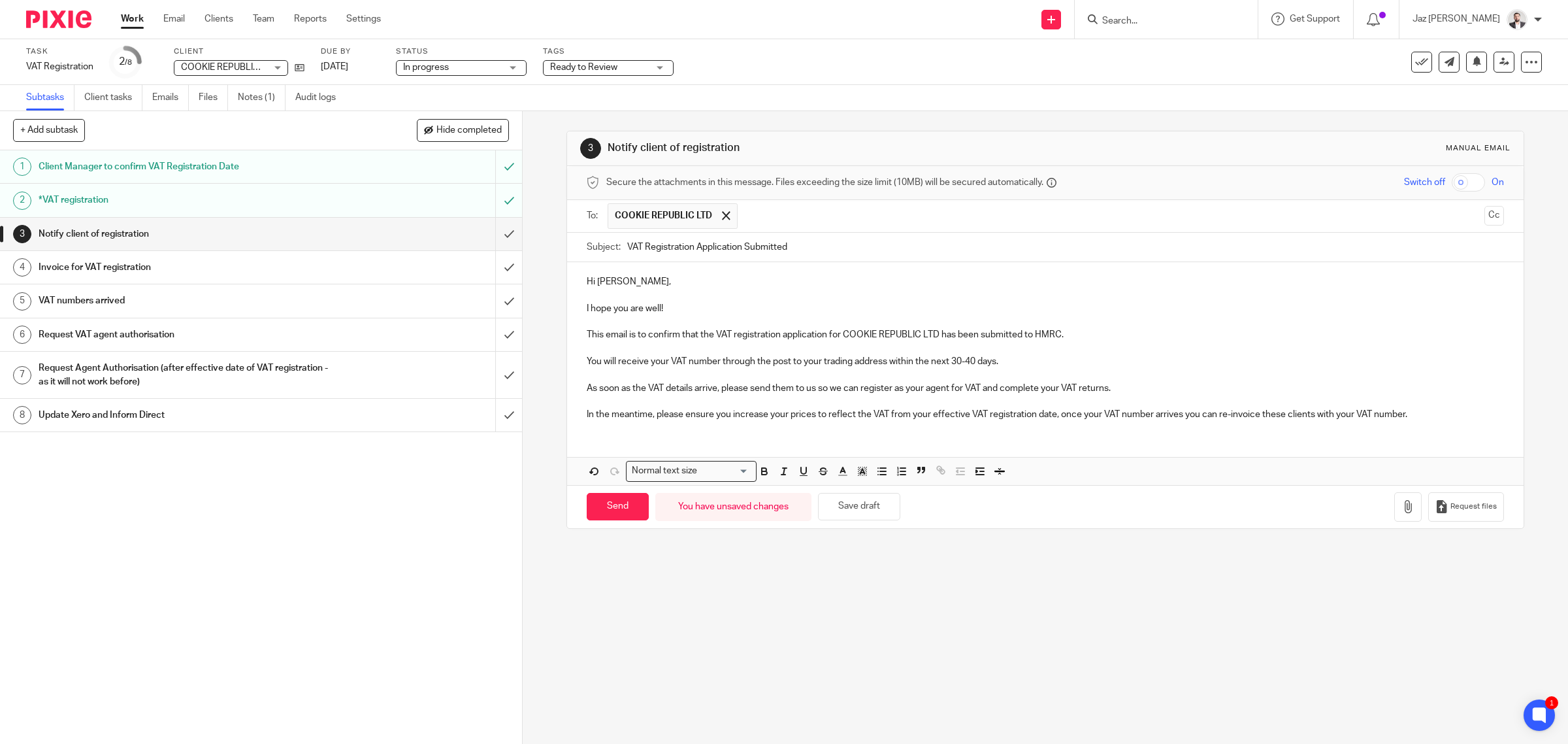
click at [885, 364] on p "You will receive your VAT number through the post to your trading address withi…" at bounding box center [1046, 362] width 918 height 13
click at [818, 363] on p "You will receive your VAT number through the post to your trading address withi…" at bounding box center [1046, 362] width 918 height 13
click at [831, 363] on p "You will receive your VAT number through the post to your trading address withi…" at bounding box center [1046, 362] width 918 height 13
click at [789, 408] on p at bounding box center [1046, 402] width 918 height 13
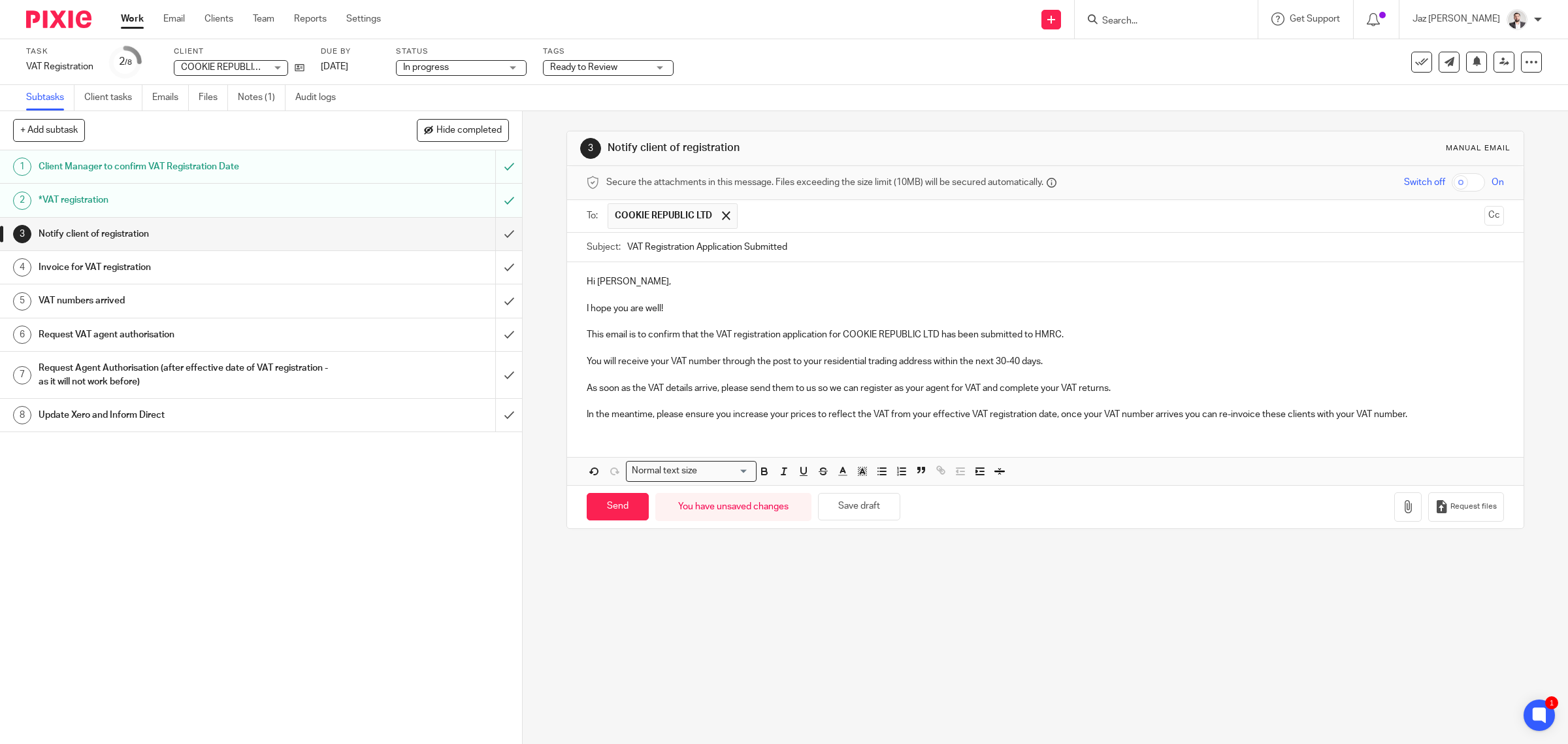
click at [1163, 387] on p "As soon as the VAT details arrive, please send them to us so we can register as…" at bounding box center [1046, 388] width 918 height 13
click at [846, 366] on p "You will receive your VAT number through the post to your residential trading a…" at bounding box center [1046, 362] width 918 height 13
click at [928, 362] on p "You will receive your VAT number through the post to your residential trading a…" at bounding box center [1046, 362] width 918 height 13
click at [670, 302] on p "I hope you are well!" at bounding box center [1046, 308] width 918 height 13
click at [649, 277] on p "Hi Ludwig," at bounding box center [1046, 282] width 918 height 13
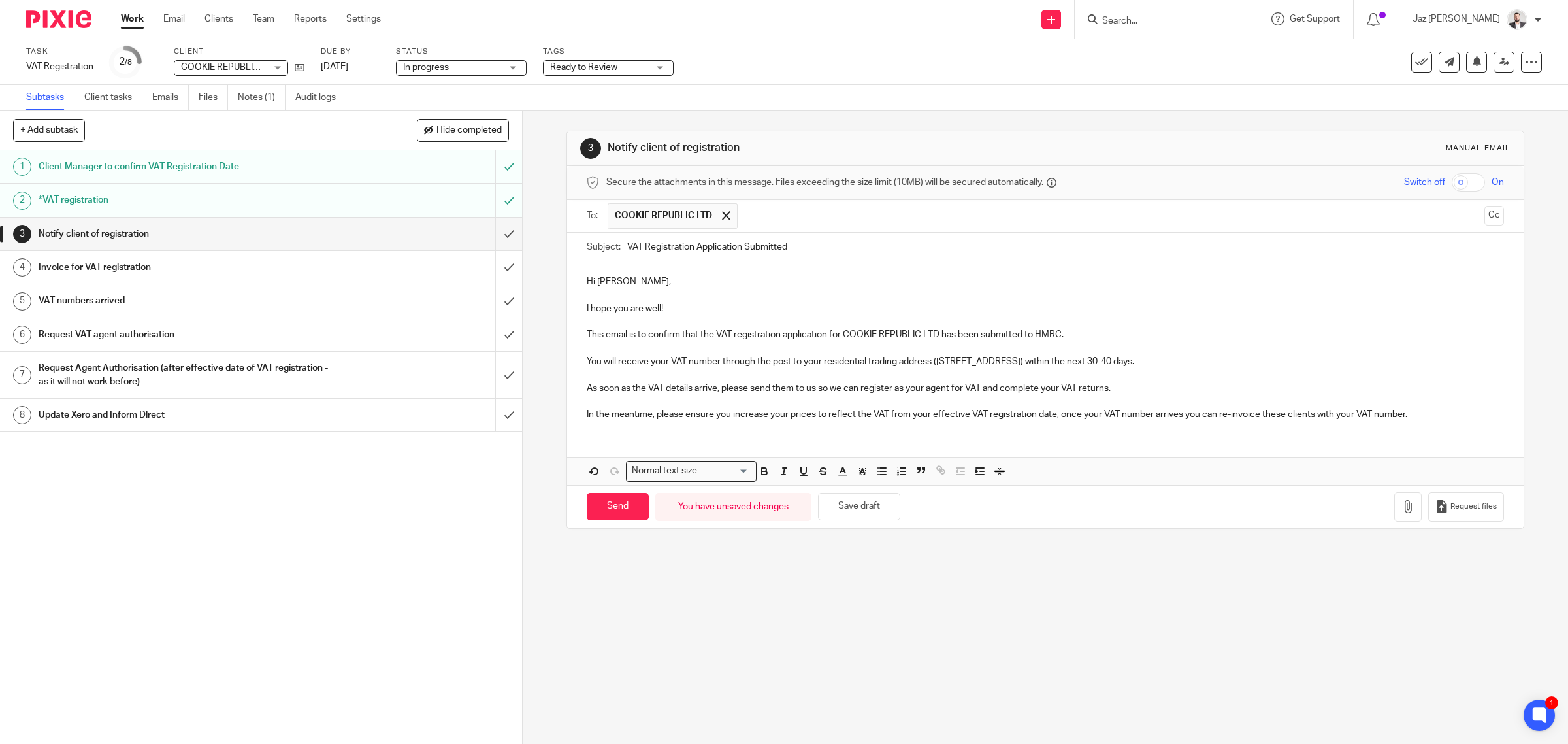
click at [684, 311] on p "I hope you are well!" at bounding box center [1046, 308] width 918 height 13
click at [678, 325] on p at bounding box center [1046, 322] width 918 height 13
click at [1076, 331] on p "This email is to confirm that the VAT registration application for COOKIE REPUB…" at bounding box center [1046, 335] width 918 height 13
click at [850, 347] on p at bounding box center [1046, 348] width 918 height 13
click at [1153, 362] on p "You will receive your VAT number through the post to your residential trading a…" at bounding box center [1046, 362] width 918 height 13
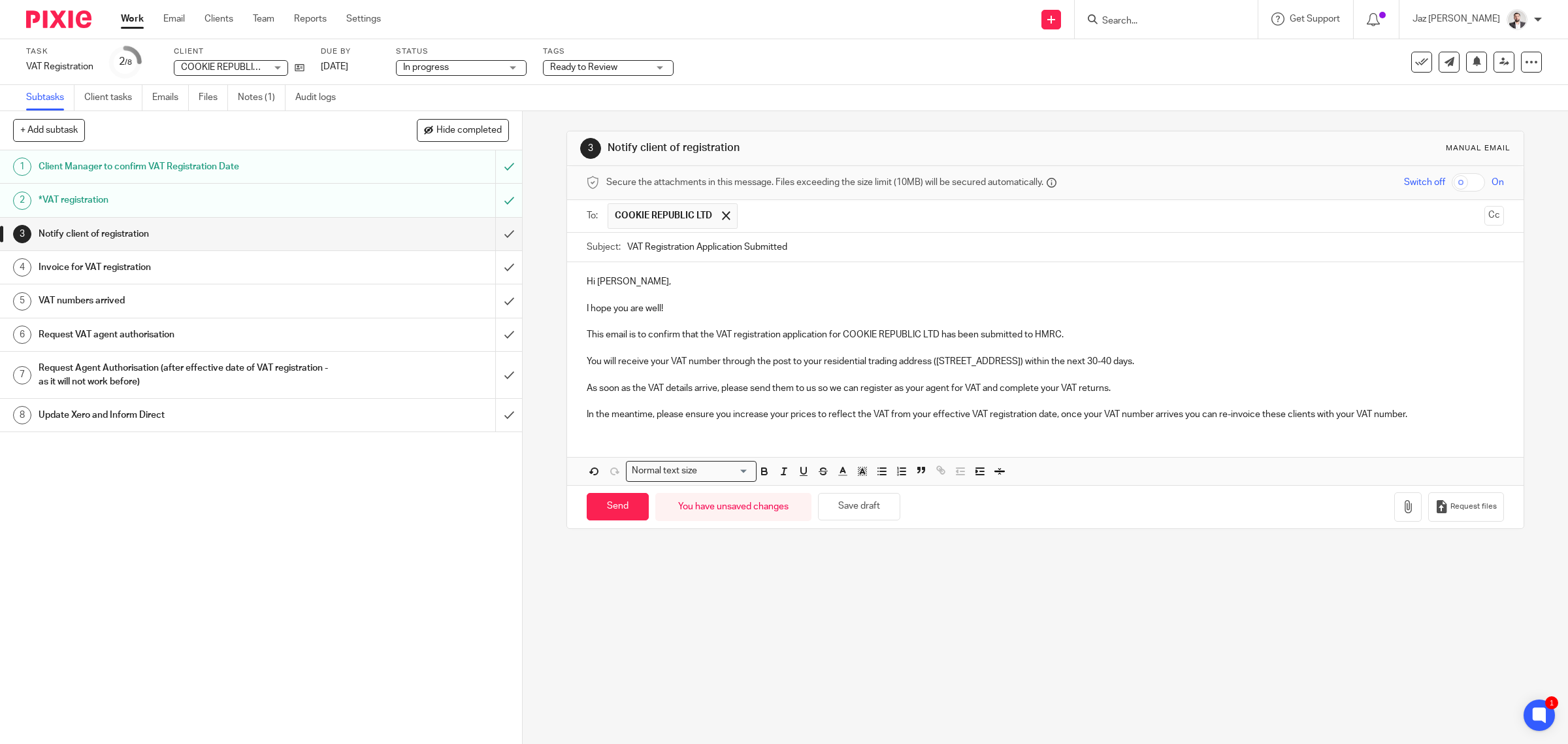
click at [955, 347] on p at bounding box center [1046, 348] width 918 height 13
click at [826, 376] on p at bounding box center [1046, 375] width 918 height 13
click at [1132, 387] on p "As soon as the VAT details arrive, please send them to us so we can register as…" at bounding box center [1046, 388] width 918 height 13
click at [1151, 363] on p "You will receive your VAT number through the post to your residential trading a…" at bounding box center [1046, 362] width 918 height 13
click at [1134, 390] on p "As soon as the VAT details arrive, please send them to us so we can register as…" at bounding box center [1046, 388] width 918 height 13
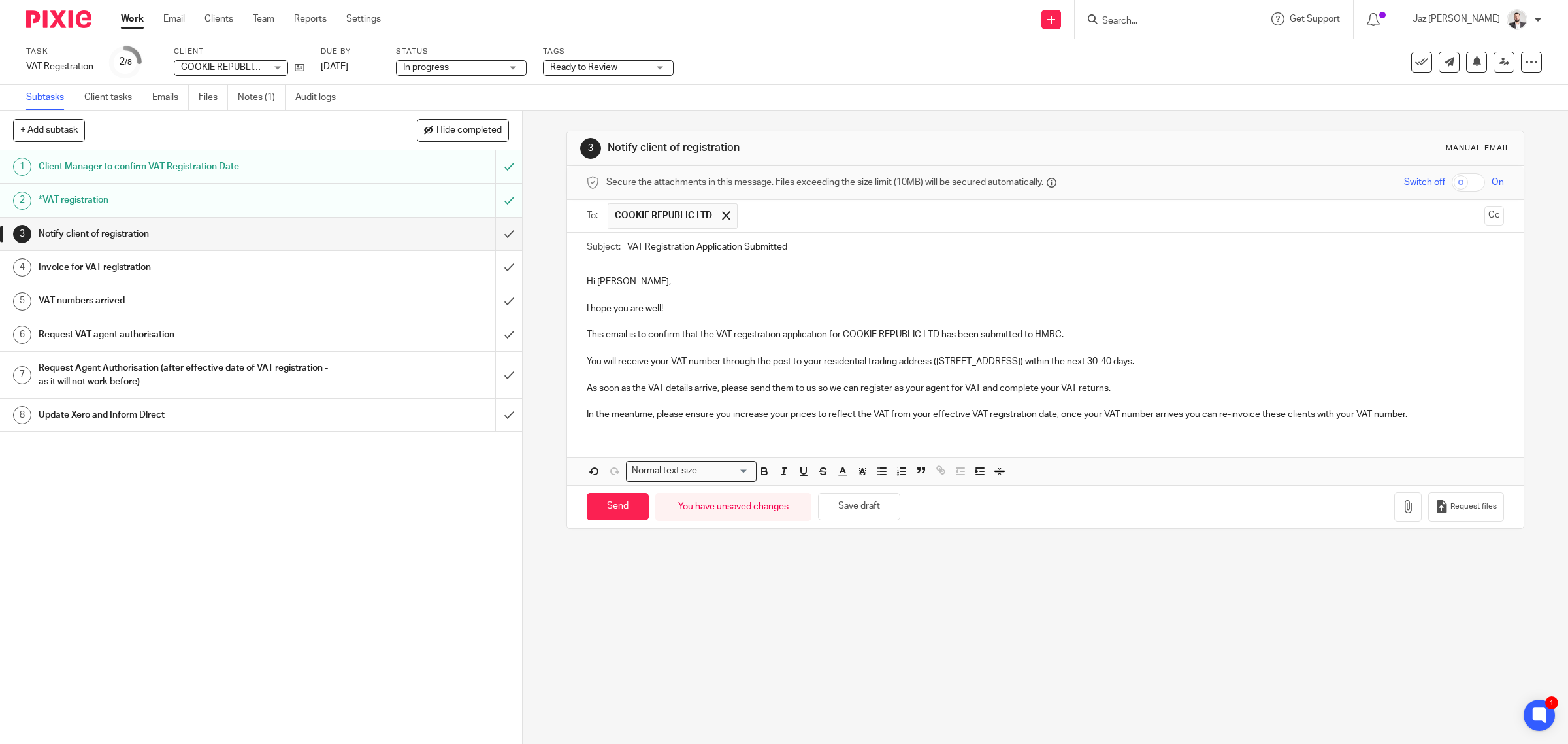
click at [706, 399] on p at bounding box center [1046, 402] width 918 height 13
click at [1431, 421] on p "In the meantime, please ensure you increase your prices to reflect the VAT from…" at bounding box center [1046, 415] width 918 height 13
drag, startPoint x: 1305, startPoint y: 412, endPoint x: 578, endPoint y: 402, distance: 727.1
click at [578, 402] on div "Hi Ludwig, I hope you are well! This email is to confirm that the VAT registrat…" at bounding box center [1045, 347] width 957 height 168
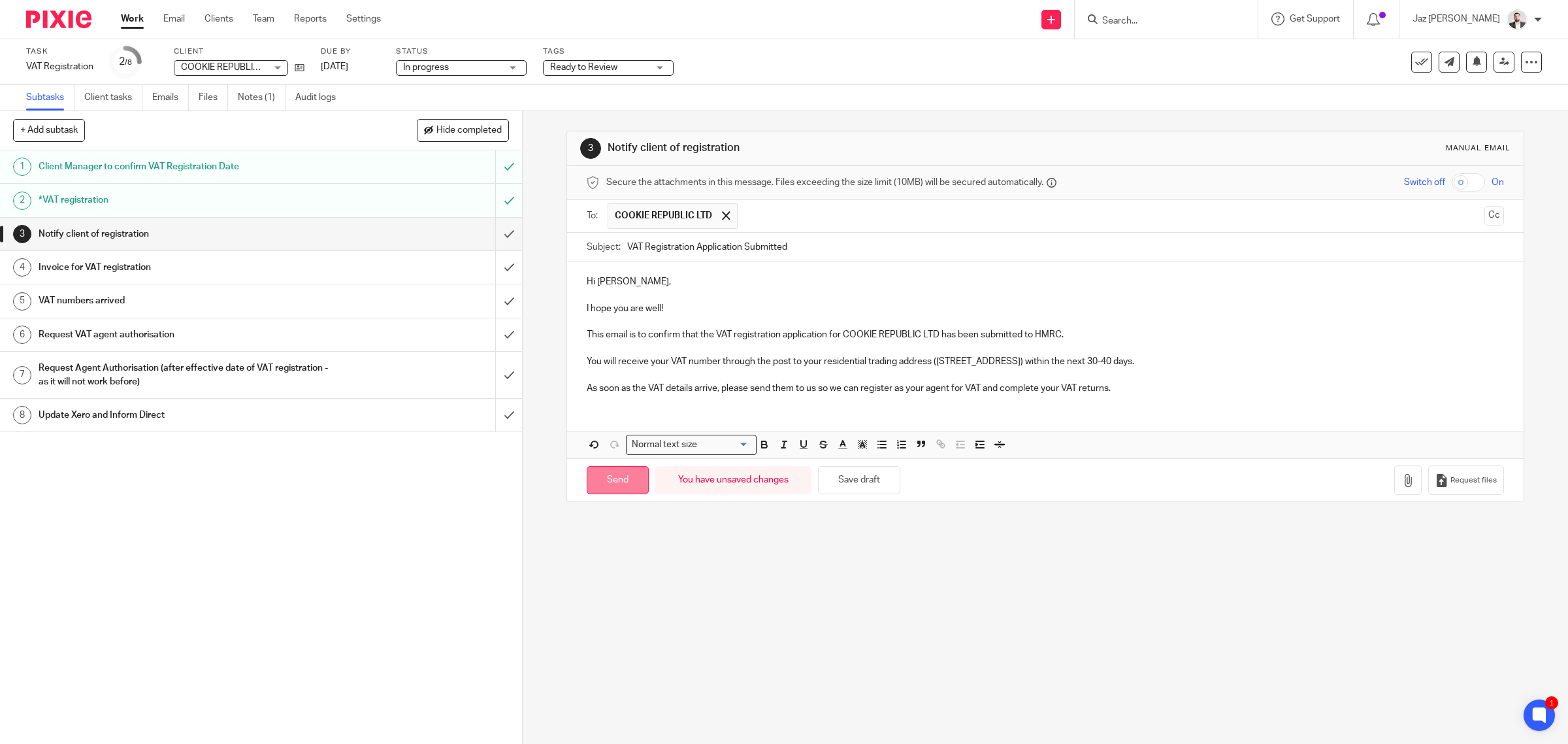
click at [605, 486] on input "Send" at bounding box center [618, 480] width 62 height 28
click at [598, 67] on span "Ready to Review" at bounding box center [584, 67] width 67 height 9
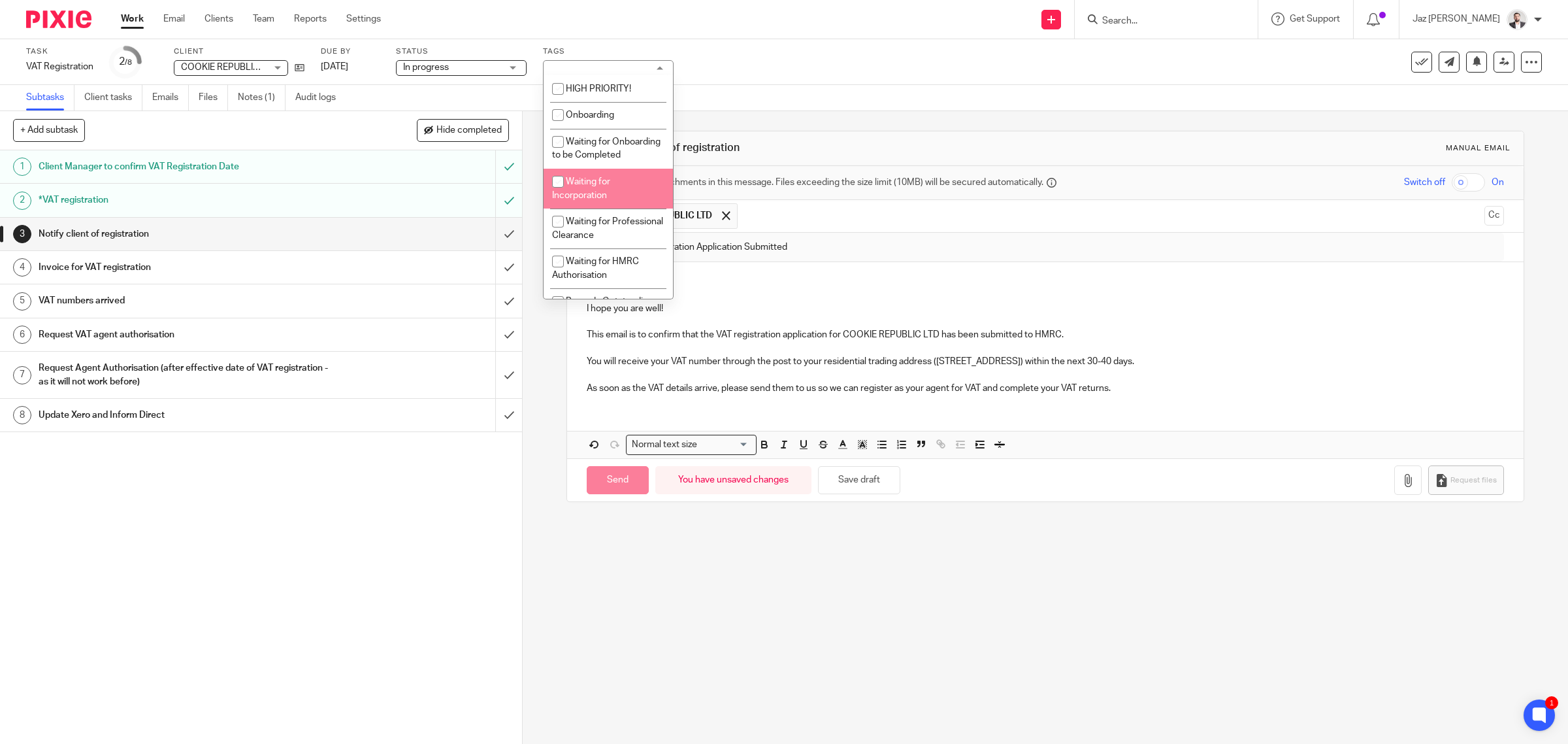
type input "Sent"
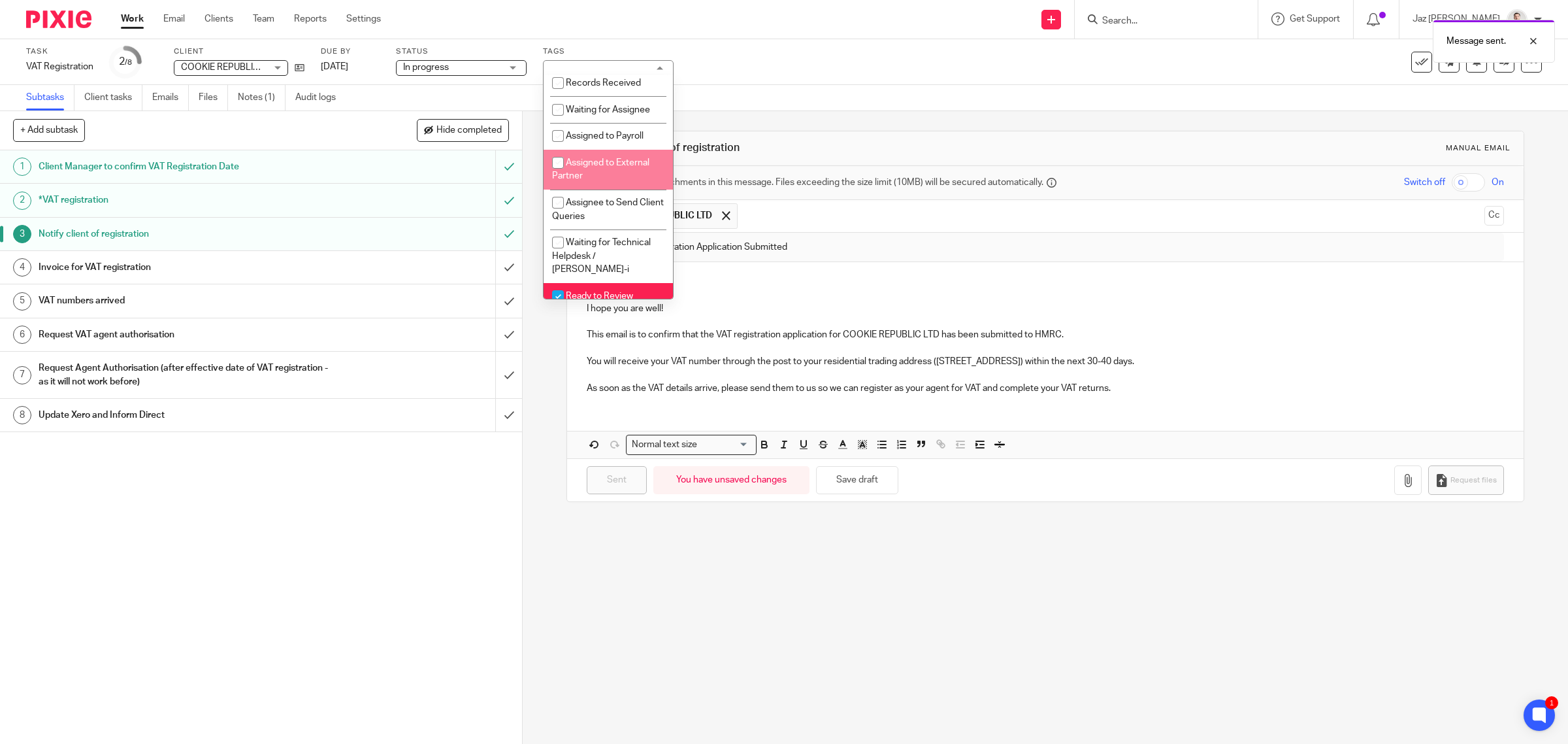
scroll to position [327, 0]
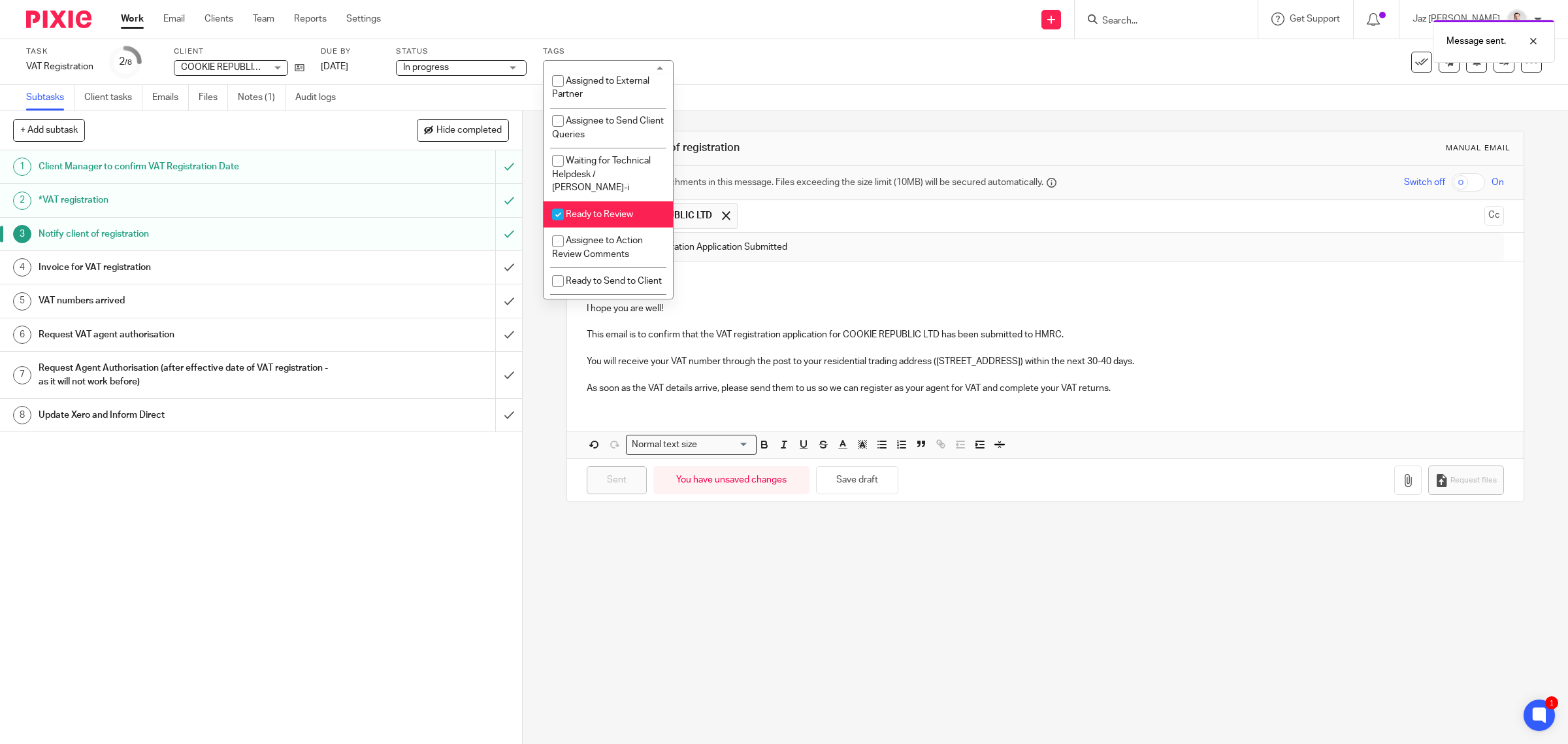
click at [623, 219] on span "Ready to Review" at bounding box center [599, 214] width 67 height 9
checkbox input "false"
click at [620, 242] on span "Waiting for HMRC / Co House" at bounding box center [605, 230] width 106 height 22
checkbox input "true"
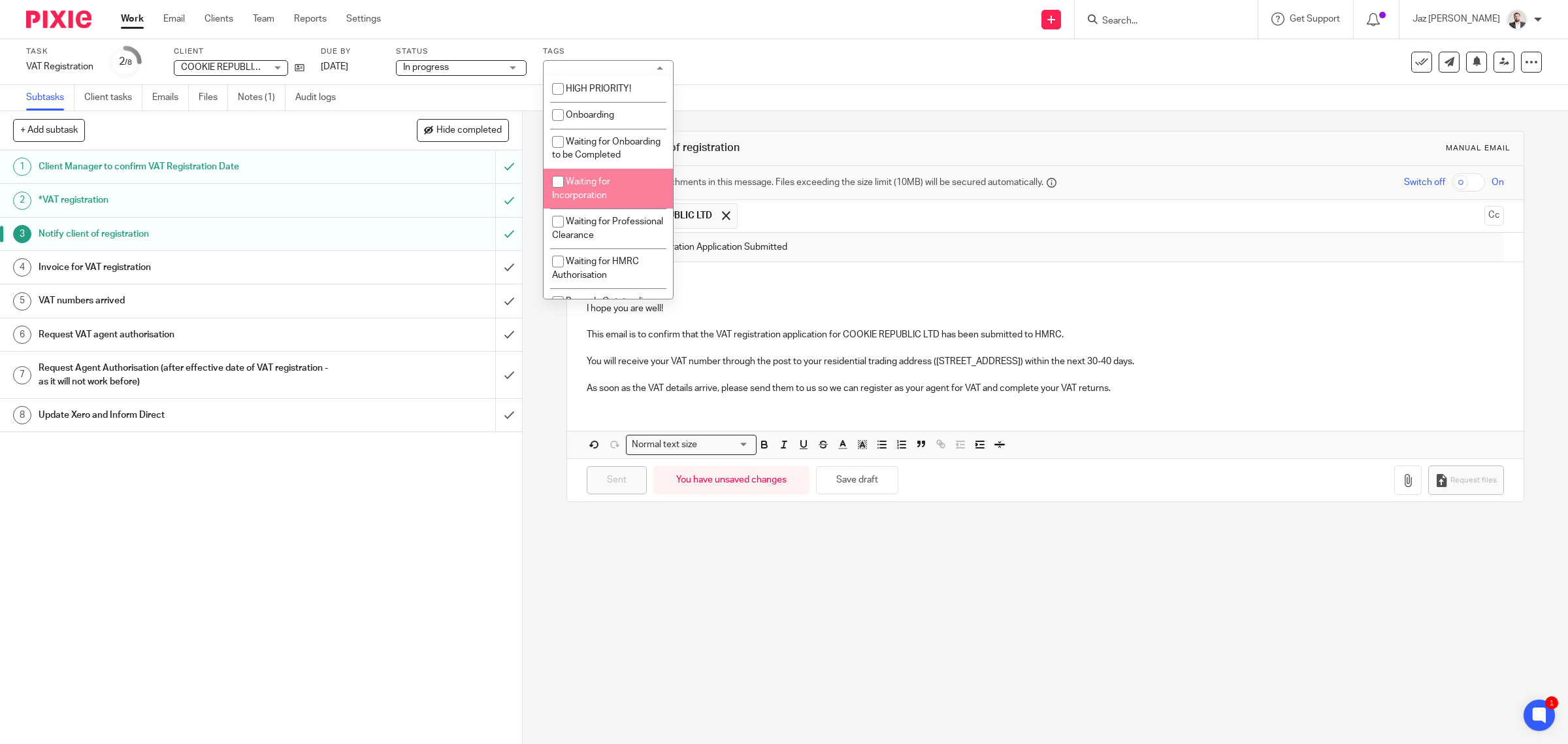
click at [763, 68] on div "Task VAT Registration Save VAT Registration 2 /8 Client COOKIE REPUBLIC LTD COO…" at bounding box center [657, 62] width 1263 height 32
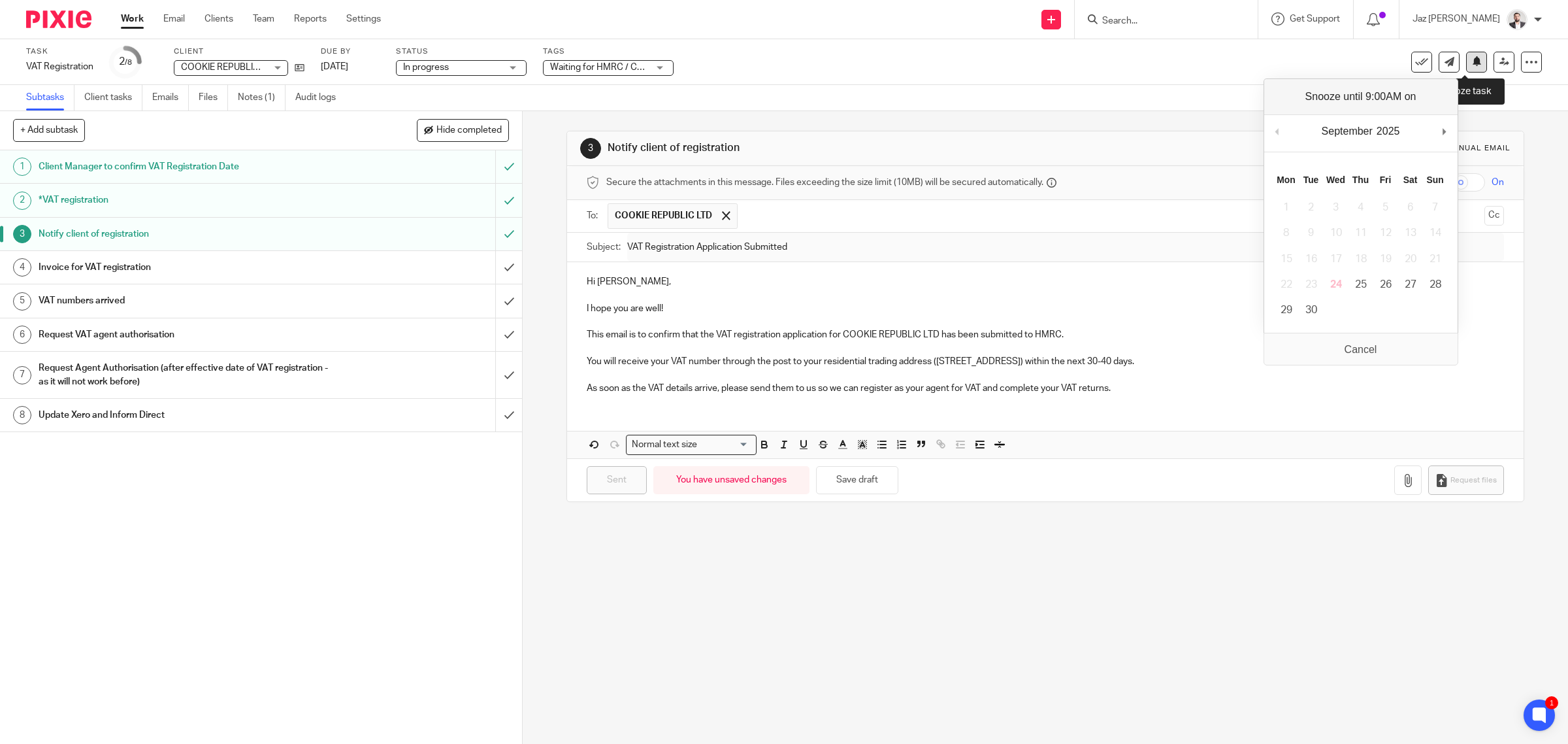
click at [1472, 66] on icon at bounding box center [1477, 61] width 10 height 10
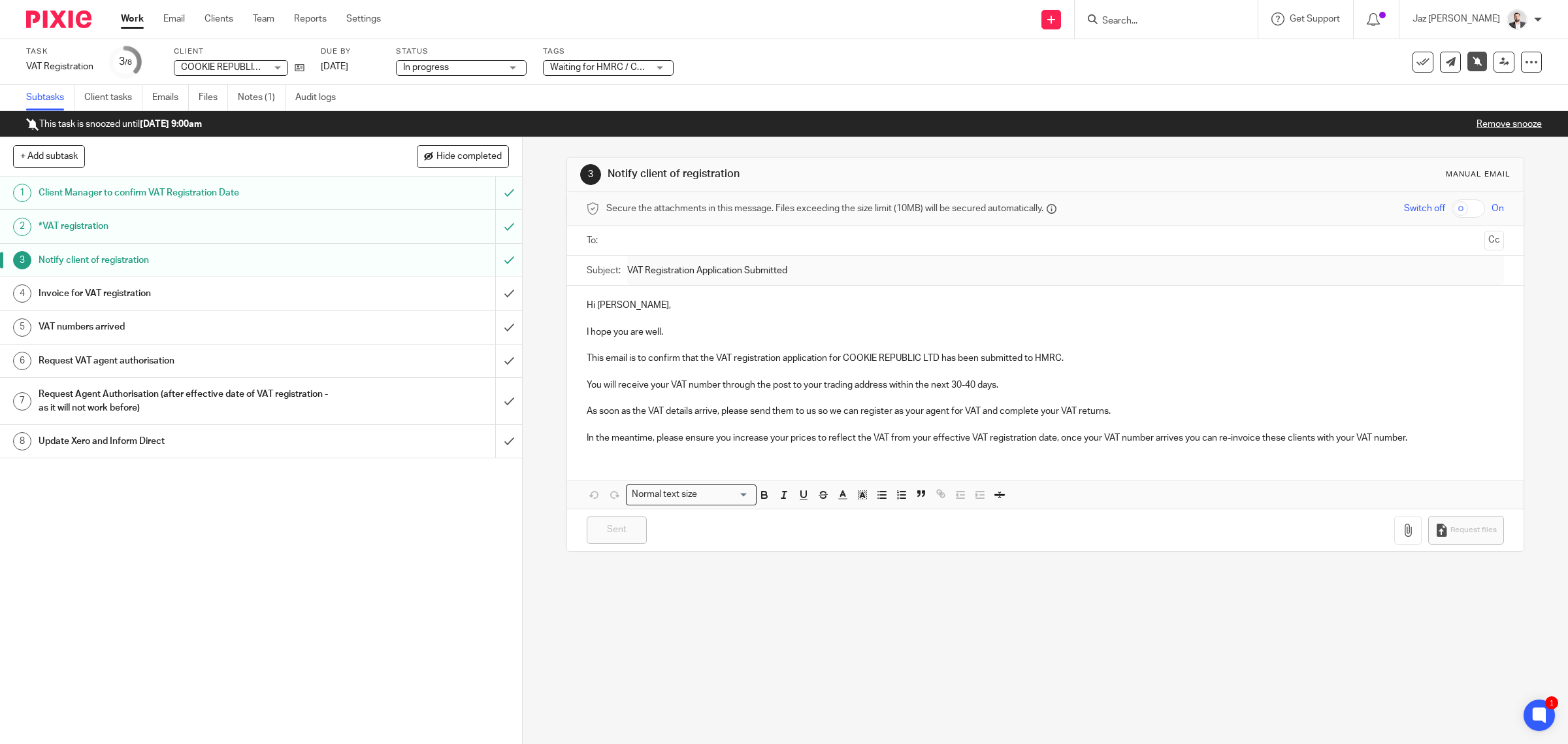
click at [125, 20] on link "Work" at bounding box center [132, 19] width 22 height 13
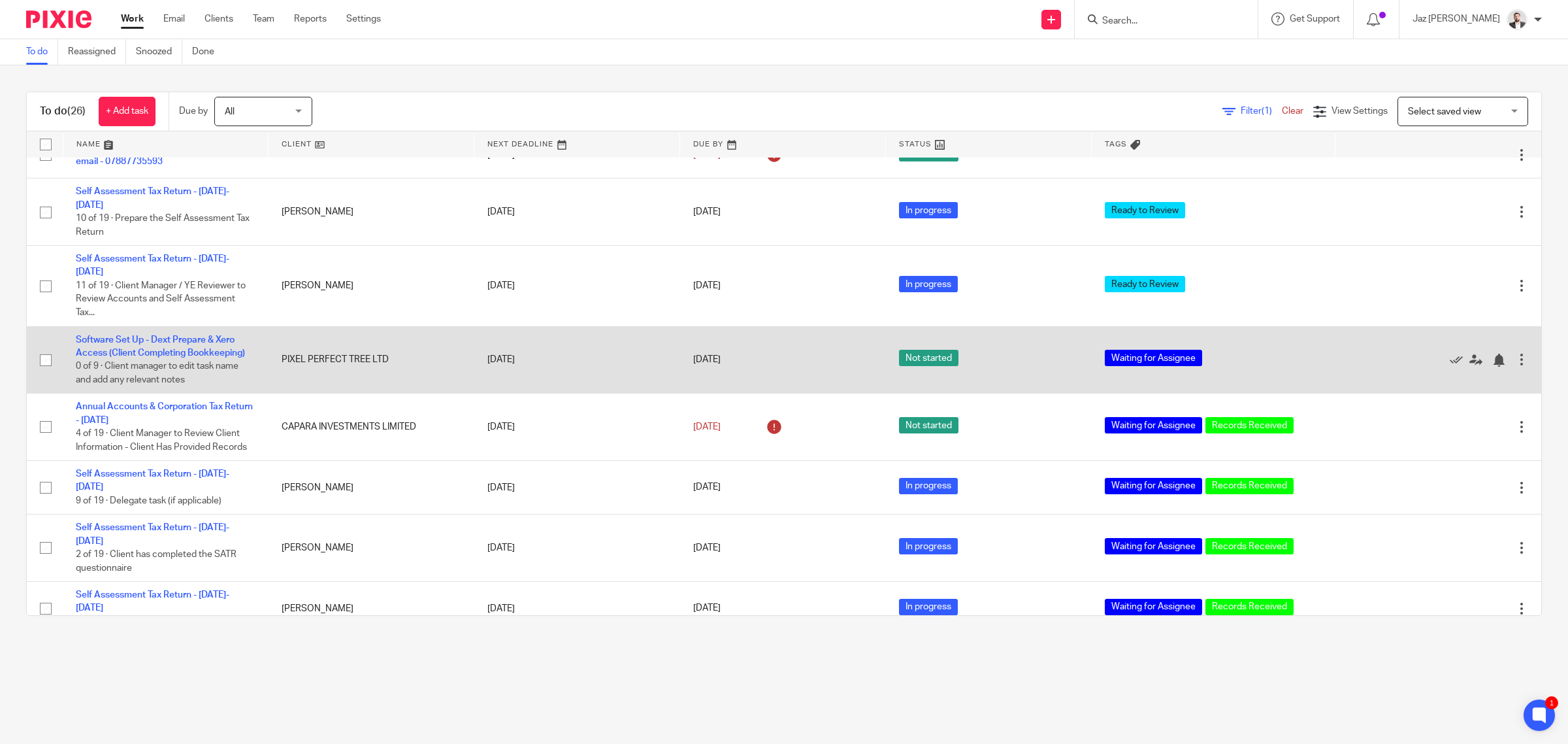
scroll to position [1015, 0]
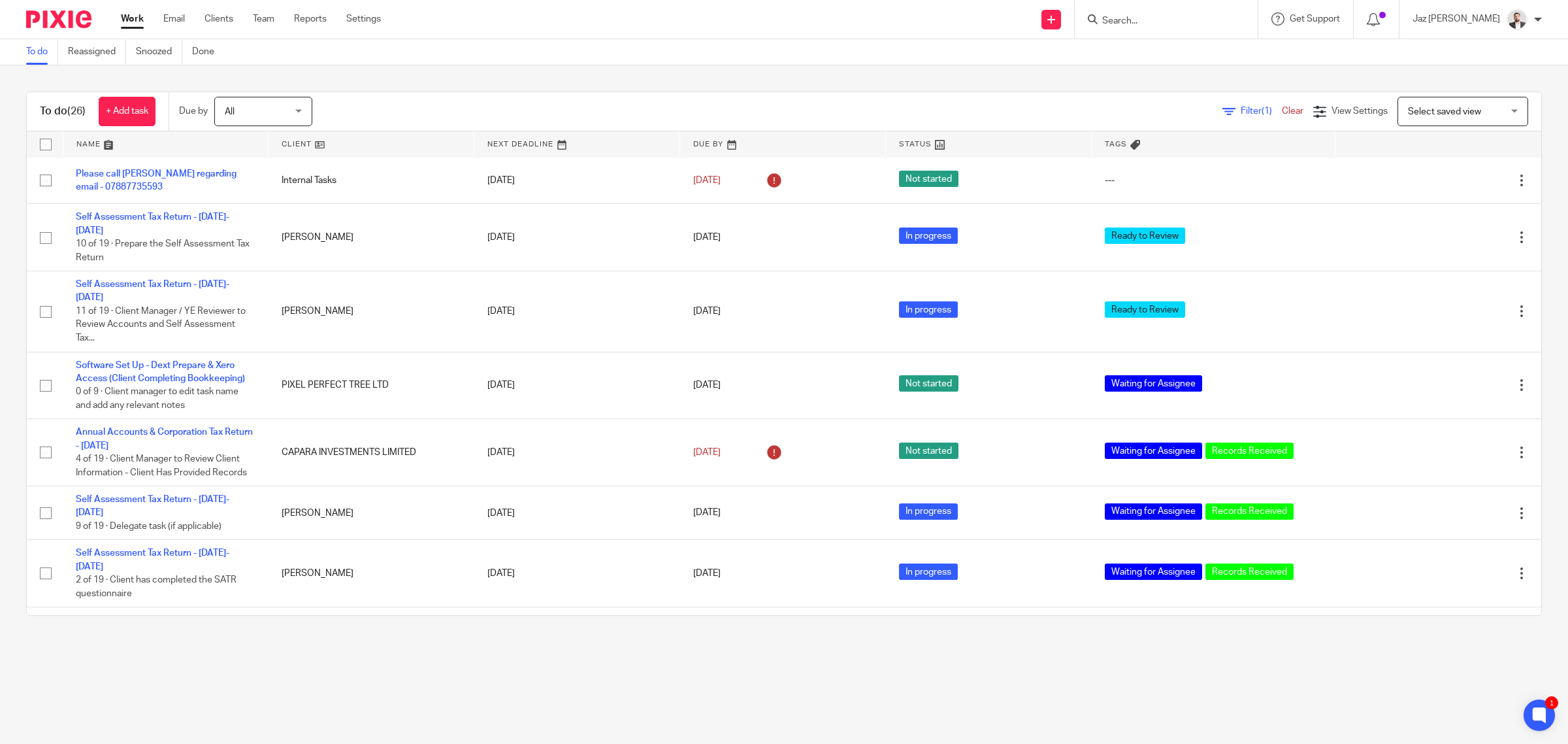
drag, startPoint x: 220, startPoint y: 321, endPoint x: 394, endPoint y: 128, distance: 259.9
click at [406, 82] on div "To do (26) + Add task Due by All All Today Tomorrow This week Next week This mo…" at bounding box center [784, 353] width 1568 height 577
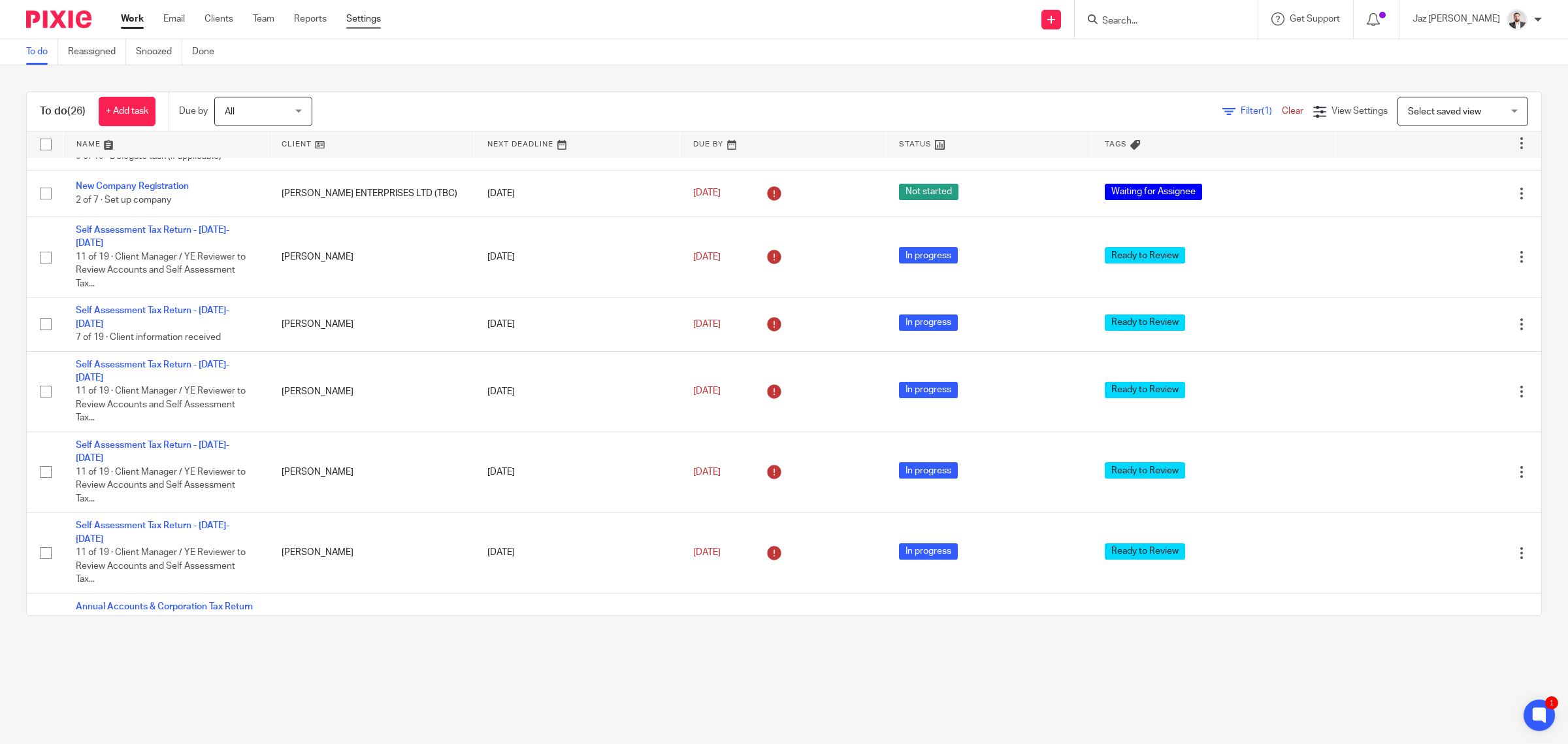
scroll to position [82, 0]
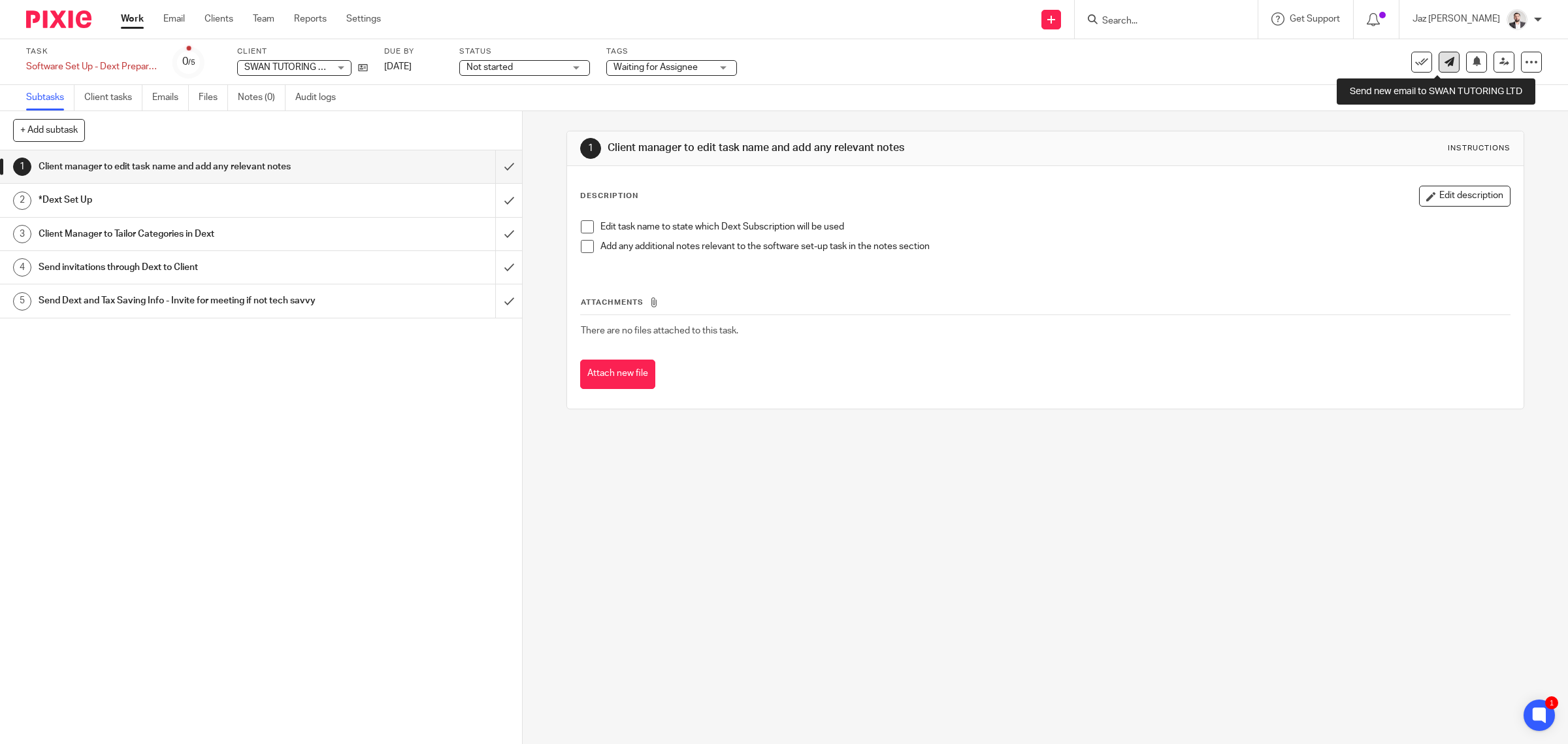
click at [1445, 65] on icon at bounding box center [1450, 62] width 10 height 10
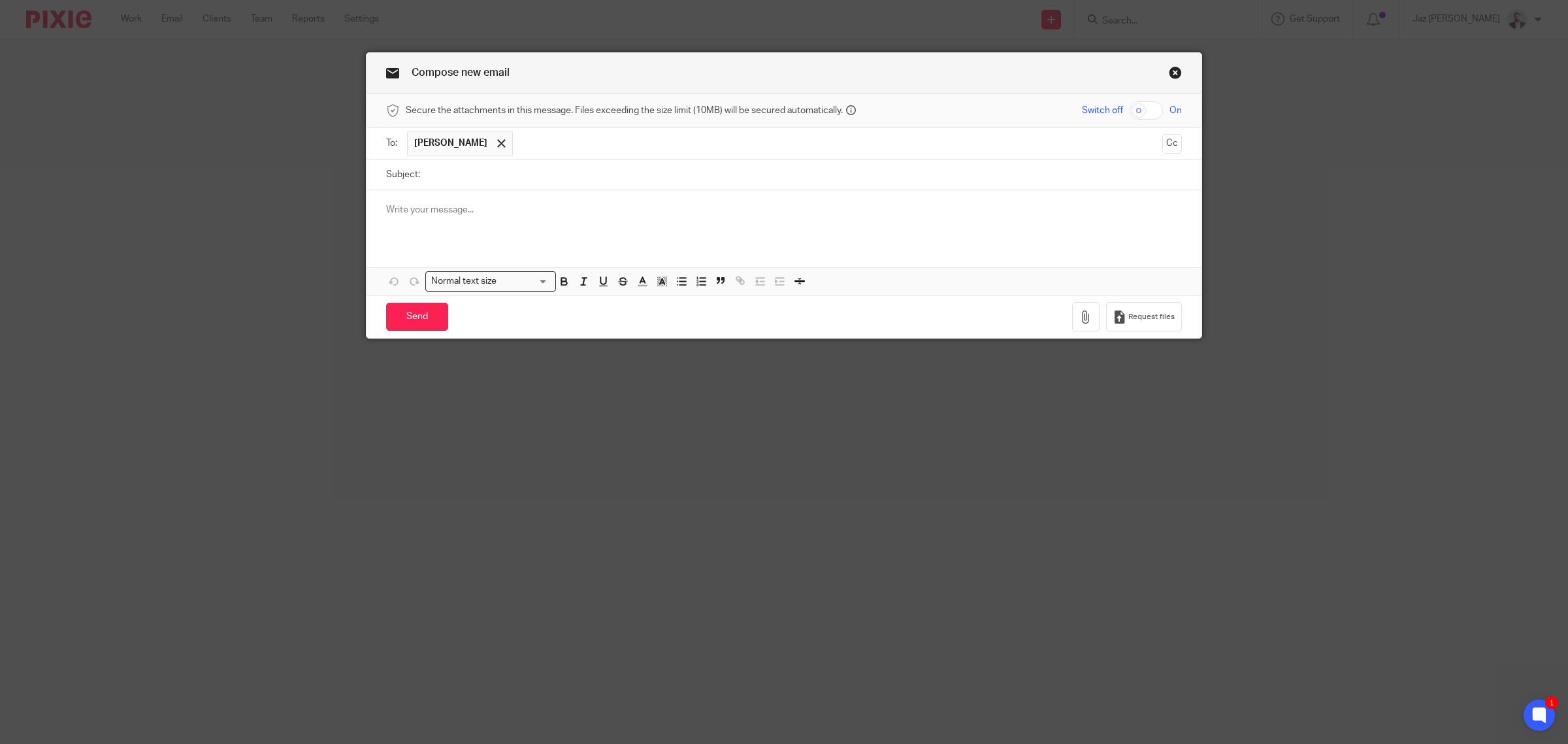
click at [500, 185] on input "Subject:" at bounding box center [804, 174] width 755 height 29
type input "Xero Access"
drag, startPoint x: 484, startPoint y: 211, endPoint x: 540, endPoint y: 214, distance: 56.1
click at [484, 211] on p at bounding box center [784, 210] width 796 height 13
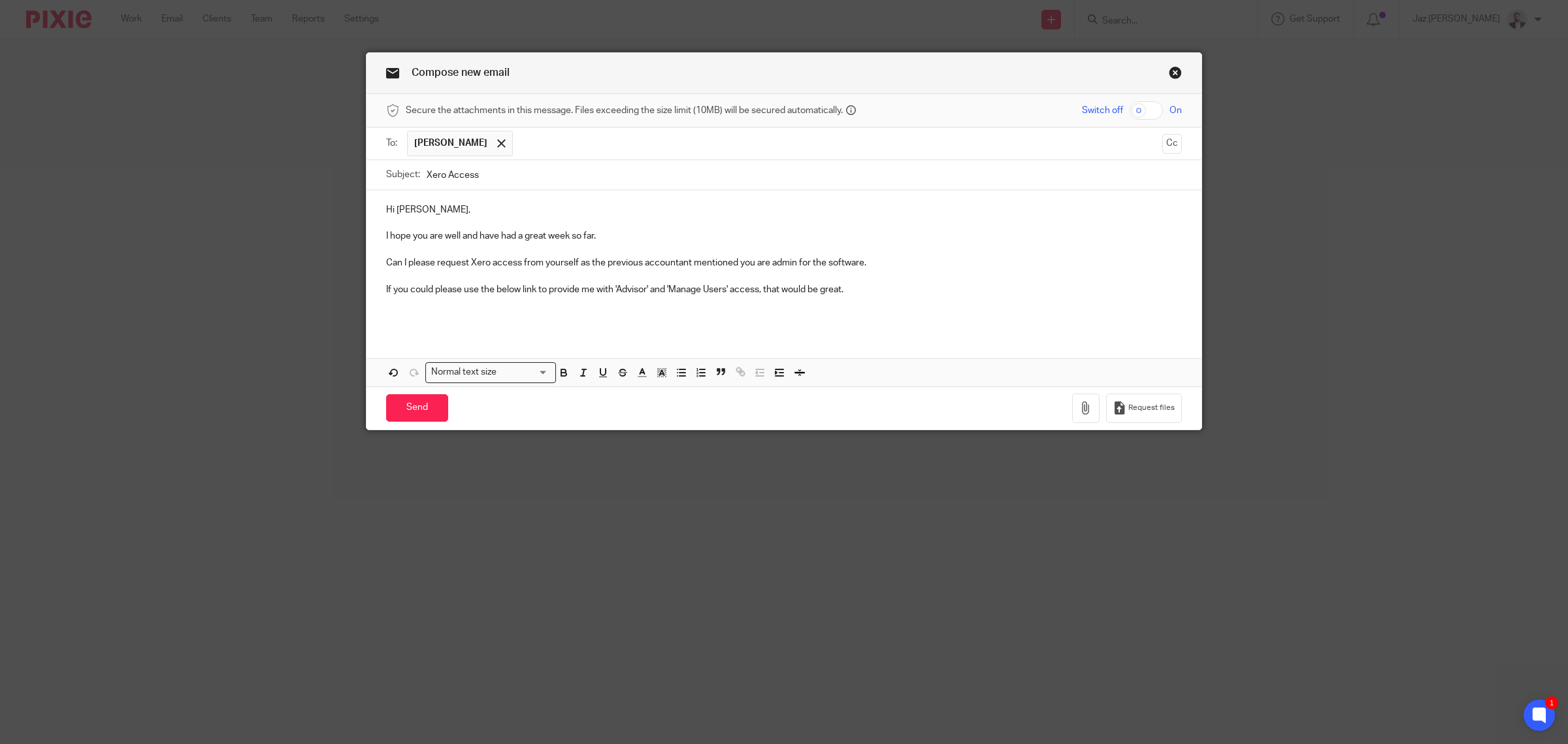
click at [455, 317] on p at bounding box center [784, 316] width 796 height 13
click at [516, 290] on p "If you could please use the below link to provide me with 'Advisor' and 'Manage…" at bounding box center [784, 290] width 796 height 13
click at [599, 326] on div "Hi [PERSON_NAME], I hope you are well and have had a great week so far. Can I p…" at bounding box center [784, 261] width 835 height 142
click at [457, 311] on p at bounding box center [784, 316] width 796 height 13
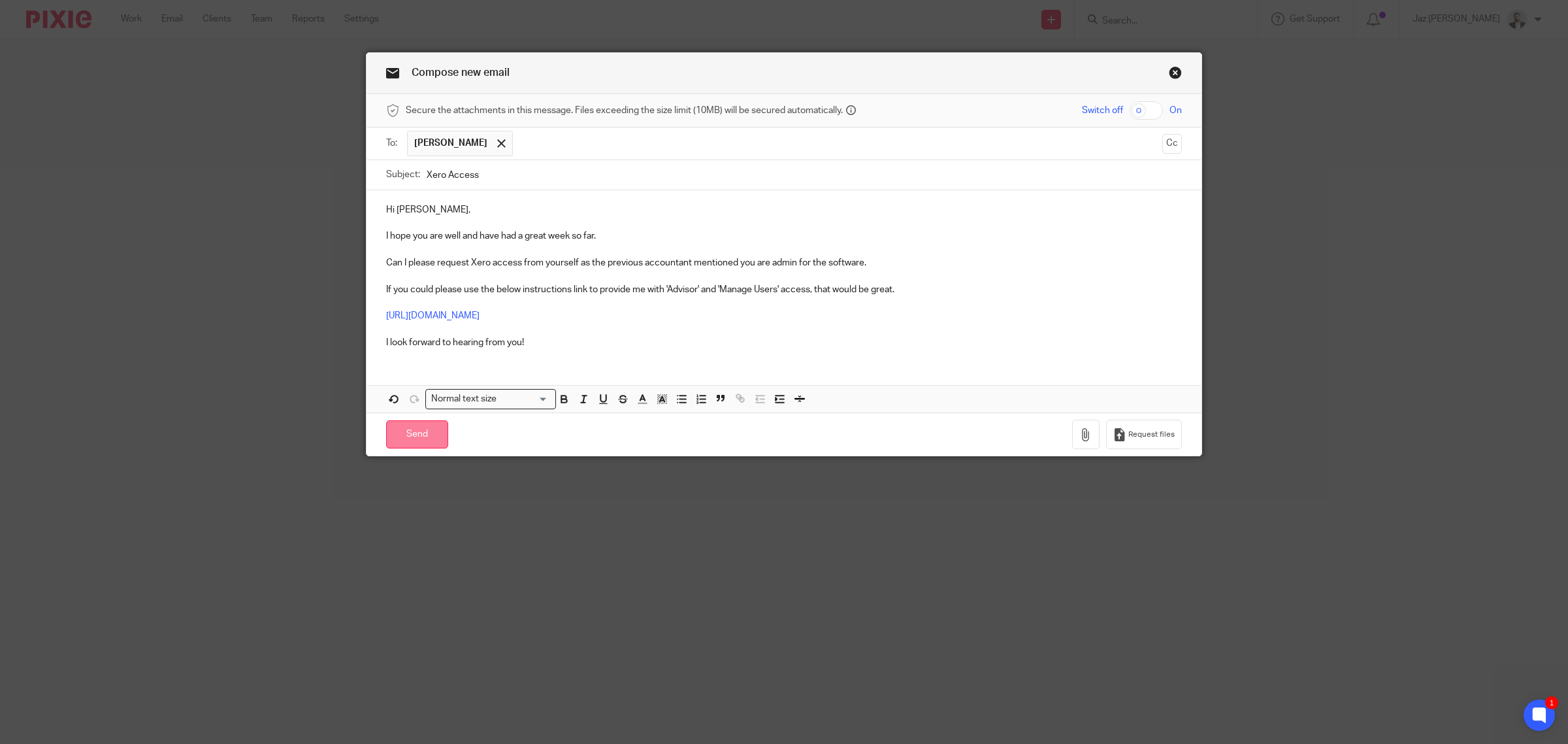
drag, startPoint x: 419, startPoint y: 435, endPoint x: 433, endPoint y: 416, distance: 23.6
click at [421, 432] on input "Send" at bounding box center [417, 434] width 62 height 28
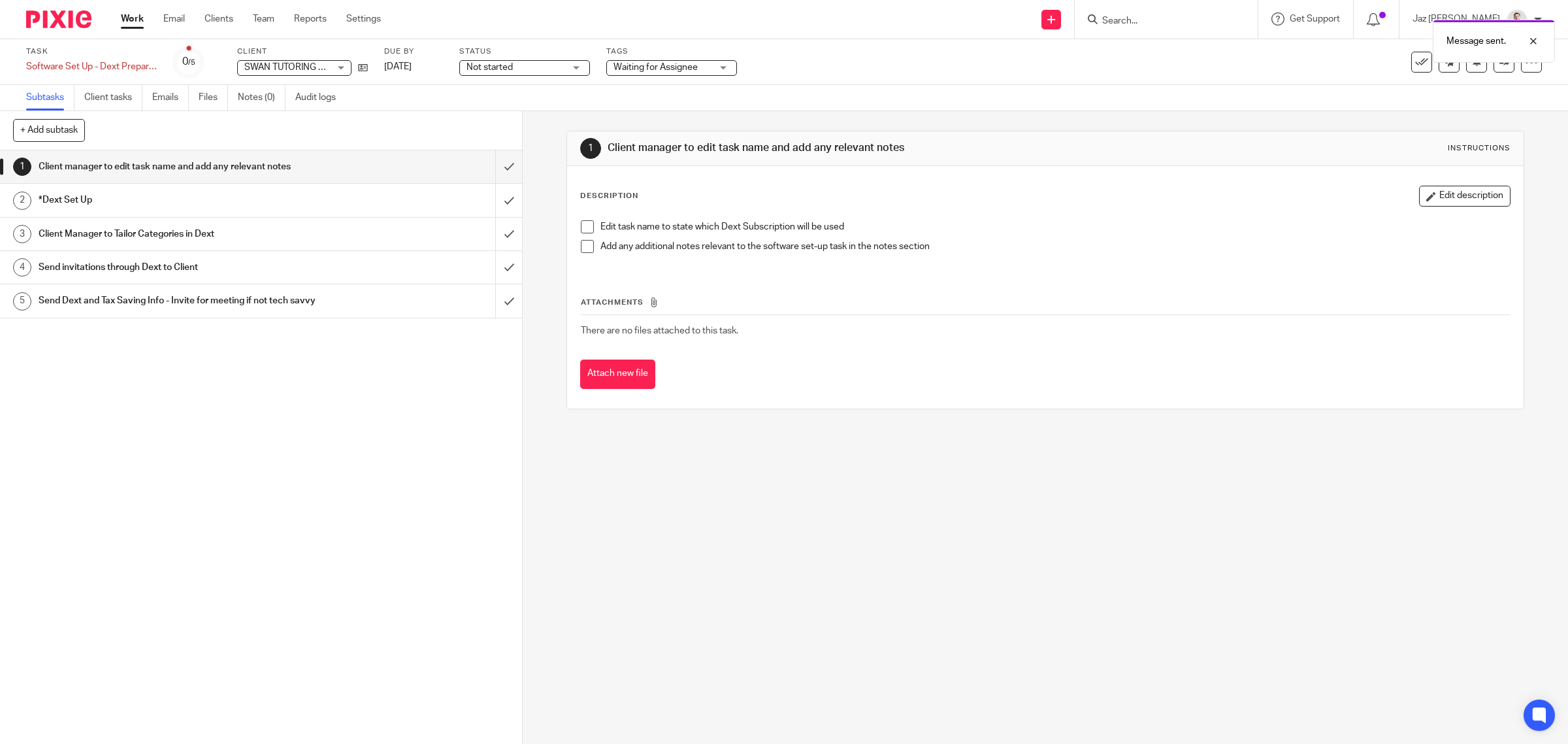
click at [665, 62] on span "Waiting for Assignee" at bounding box center [655, 67] width 84 height 9
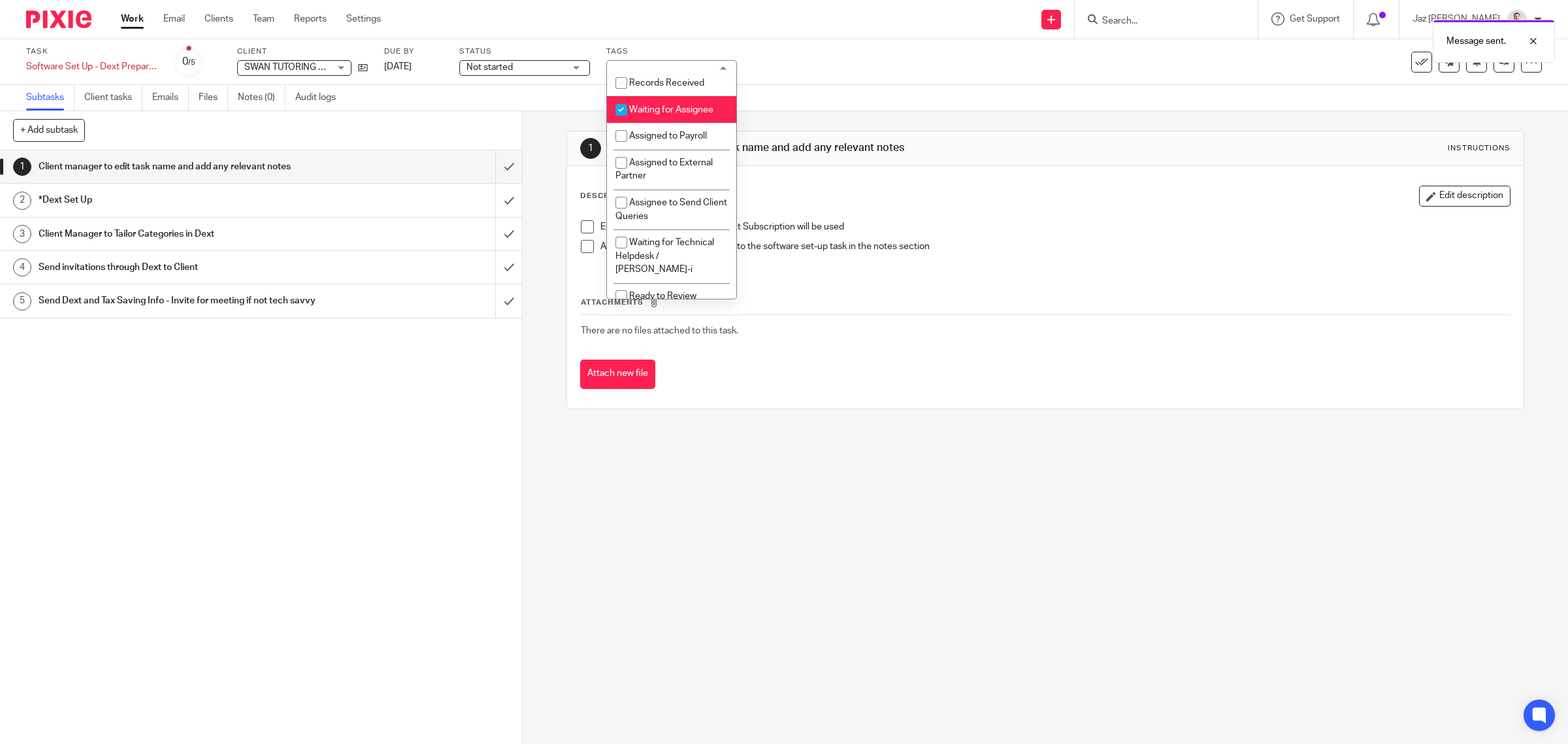
click at [679, 114] on span "Waiting for Assignee" at bounding box center [671, 109] width 84 height 9
checkbox input "false"
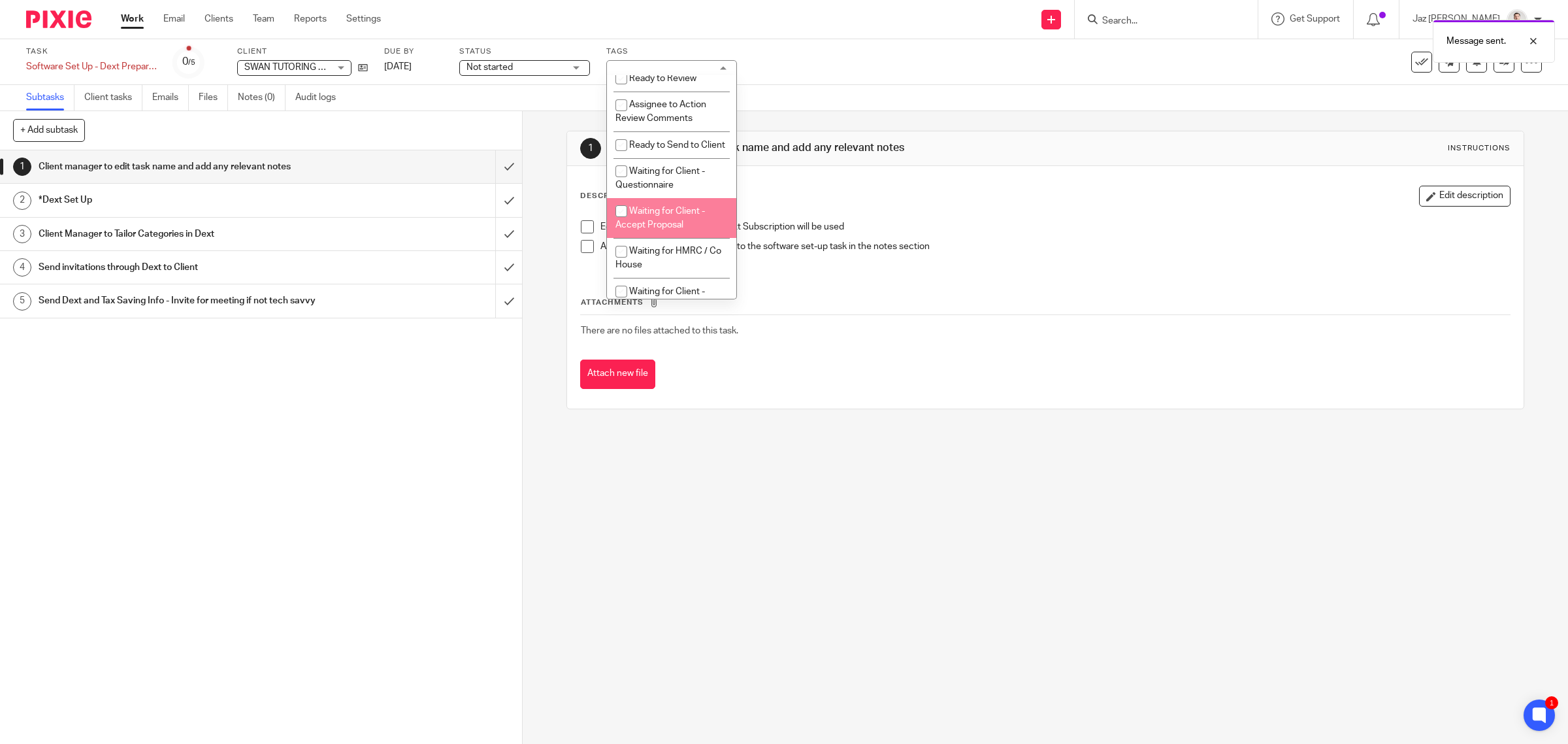
scroll to position [490, 0]
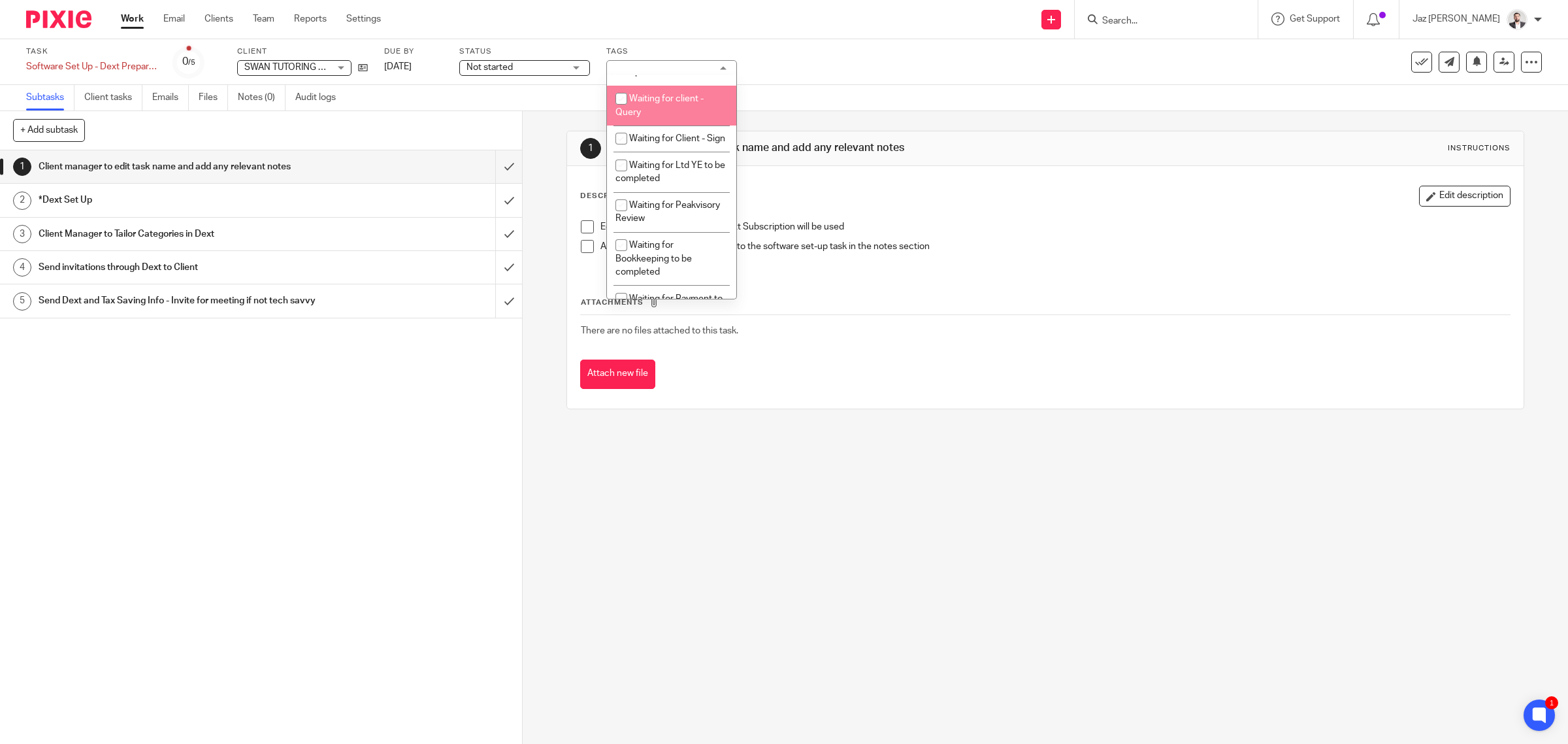
click at [680, 126] on li "Waiting for client - Query" at bounding box center [671, 106] width 129 height 40
checkbox input "true"
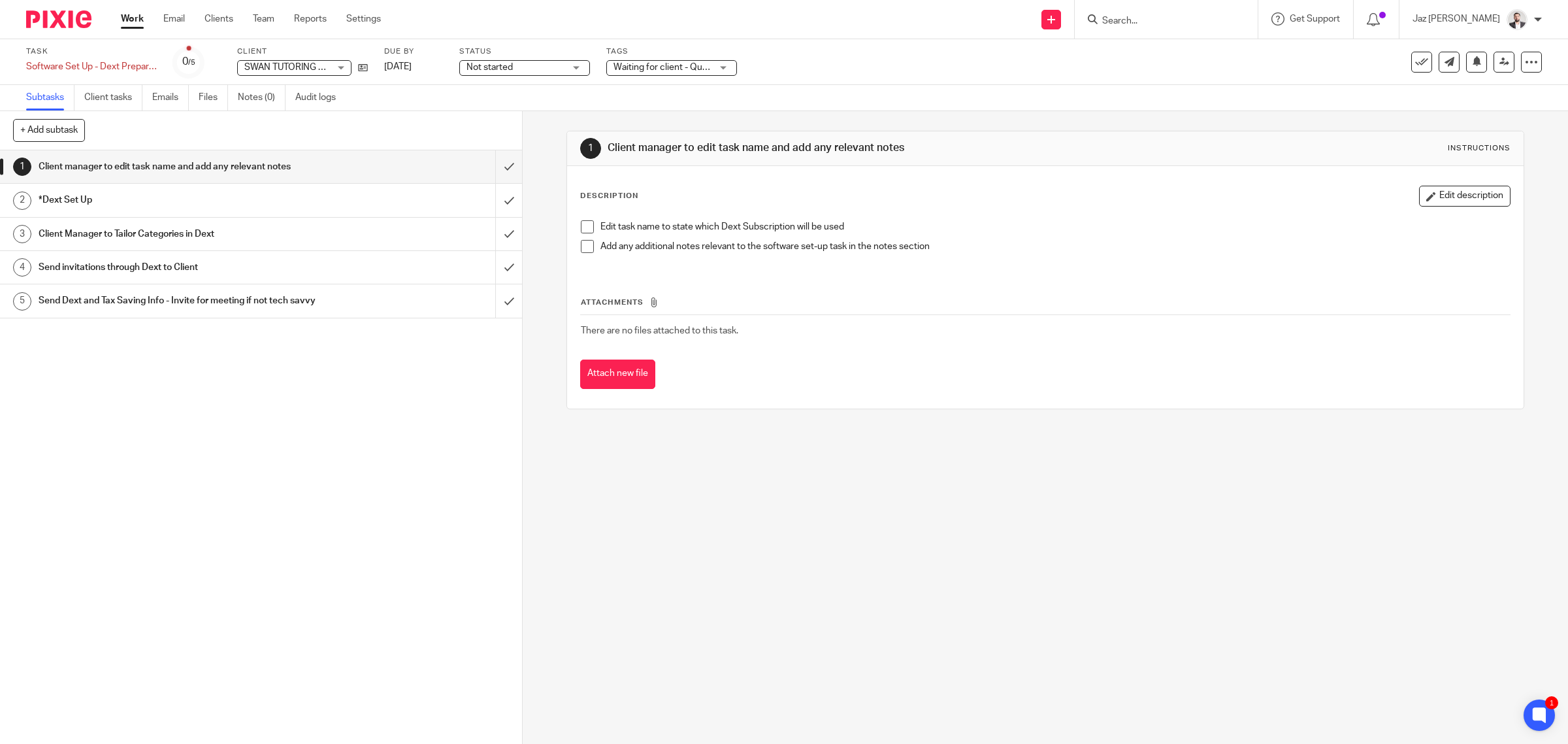
click at [844, 66] on div "Task Software Set Up - Dext Prepare & Access to Xero Save Software Set Up - Dex…" at bounding box center [657, 62] width 1263 height 32
click at [1472, 64] on icon at bounding box center [1477, 61] width 10 height 10
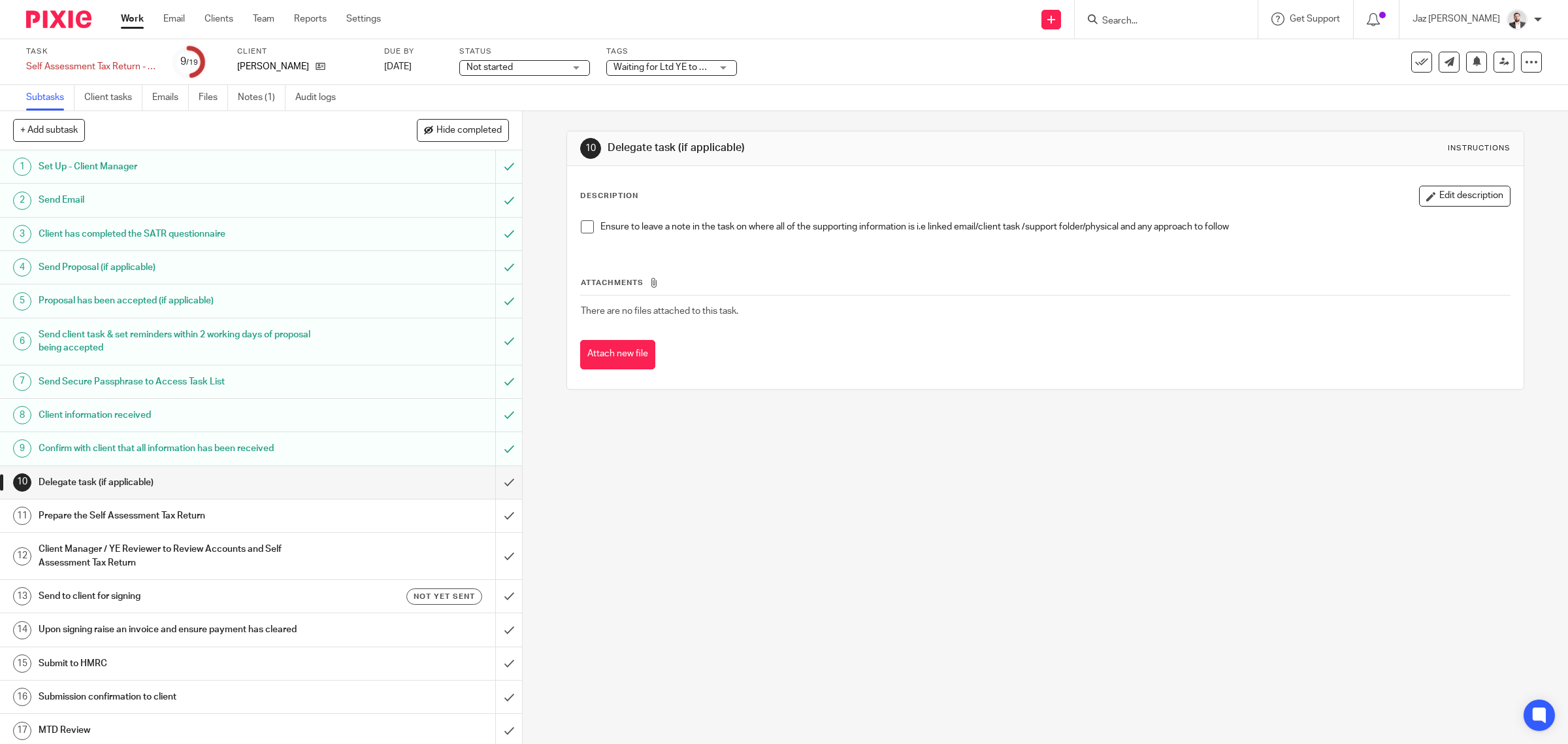
click at [655, 67] on span "Waiting for Ltd YE to be completed" at bounding box center [684, 67] width 142 height 9
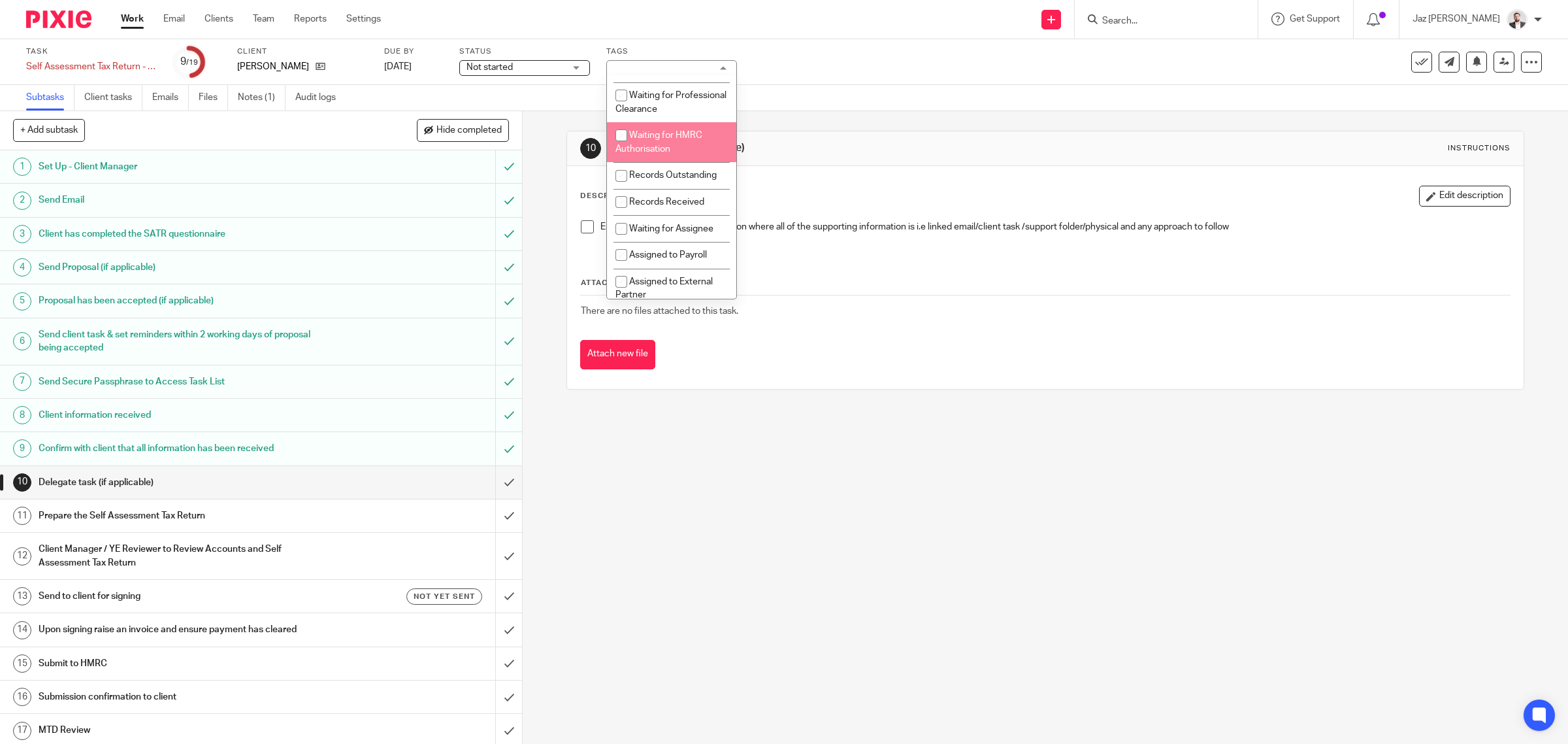
scroll to position [163, 0]
click at [691, 169] on span "Records Received" at bounding box center [667, 164] width 75 height 9
checkbox input "true"
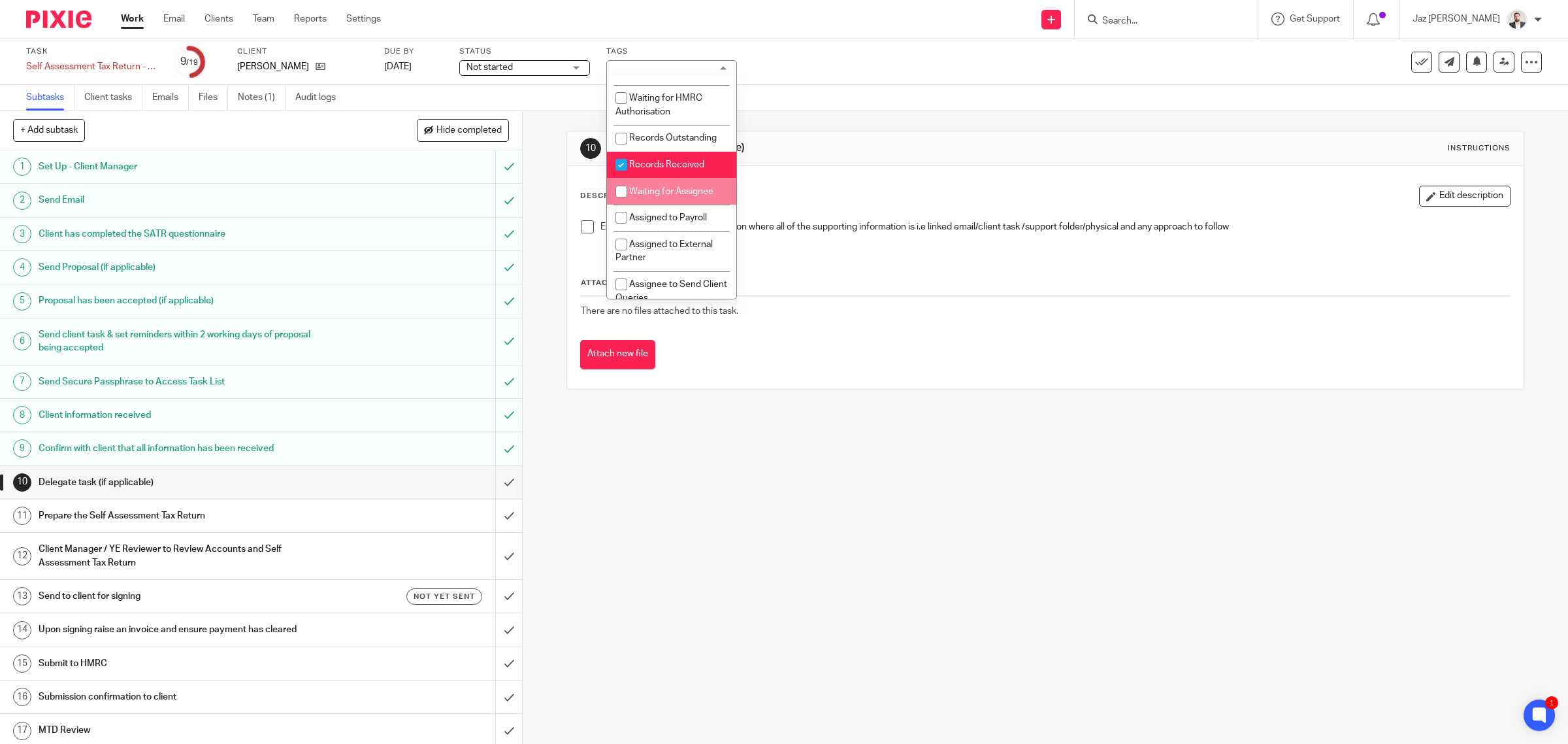
click at [684, 196] on span "Waiting for Assignee" at bounding box center [671, 191] width 84 height 9
checkbox input "true"
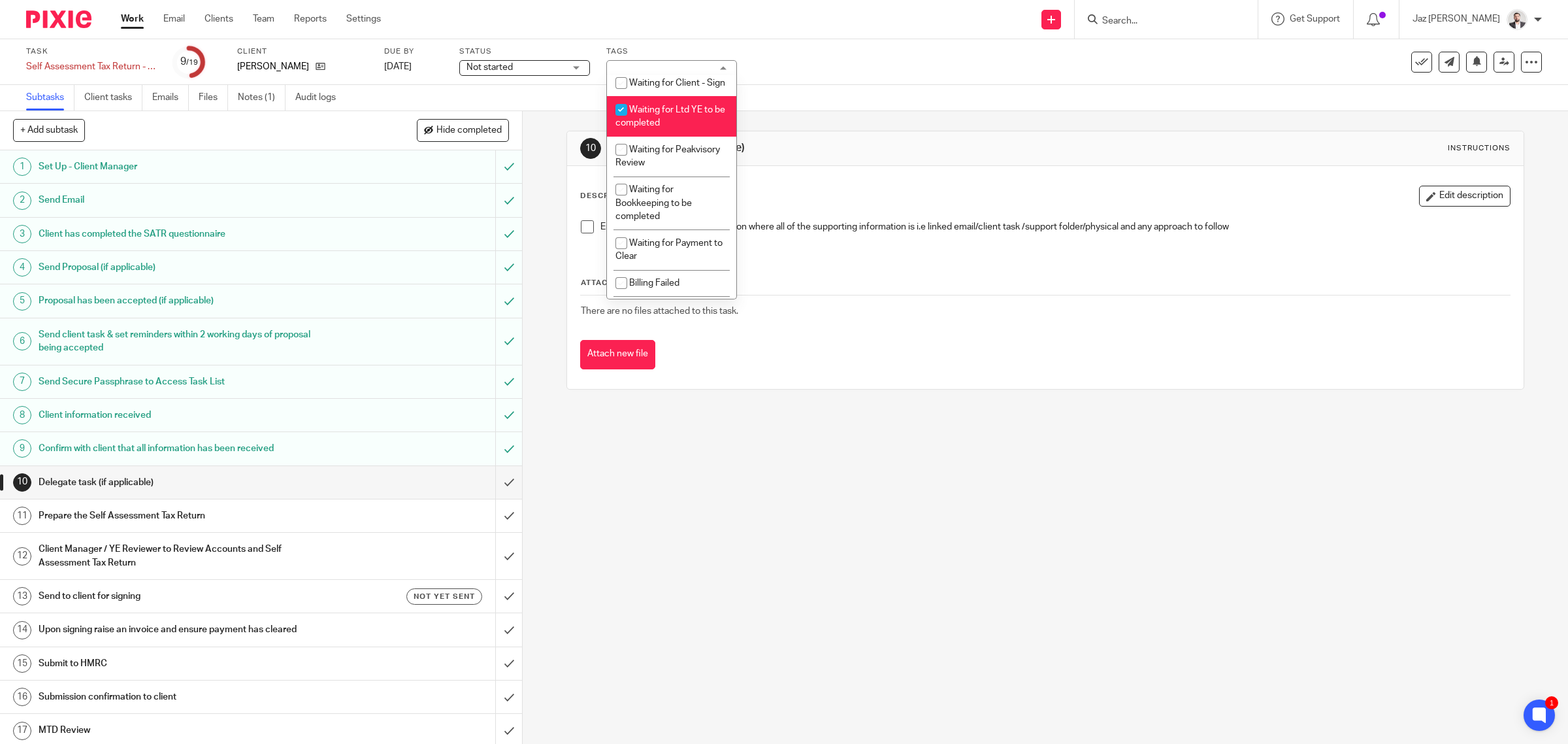
click at [686, 128] on span "Waiting for Ltd YE to be completed" at bounding box center [670, 116] width 110 height 22
checkbox input "false"
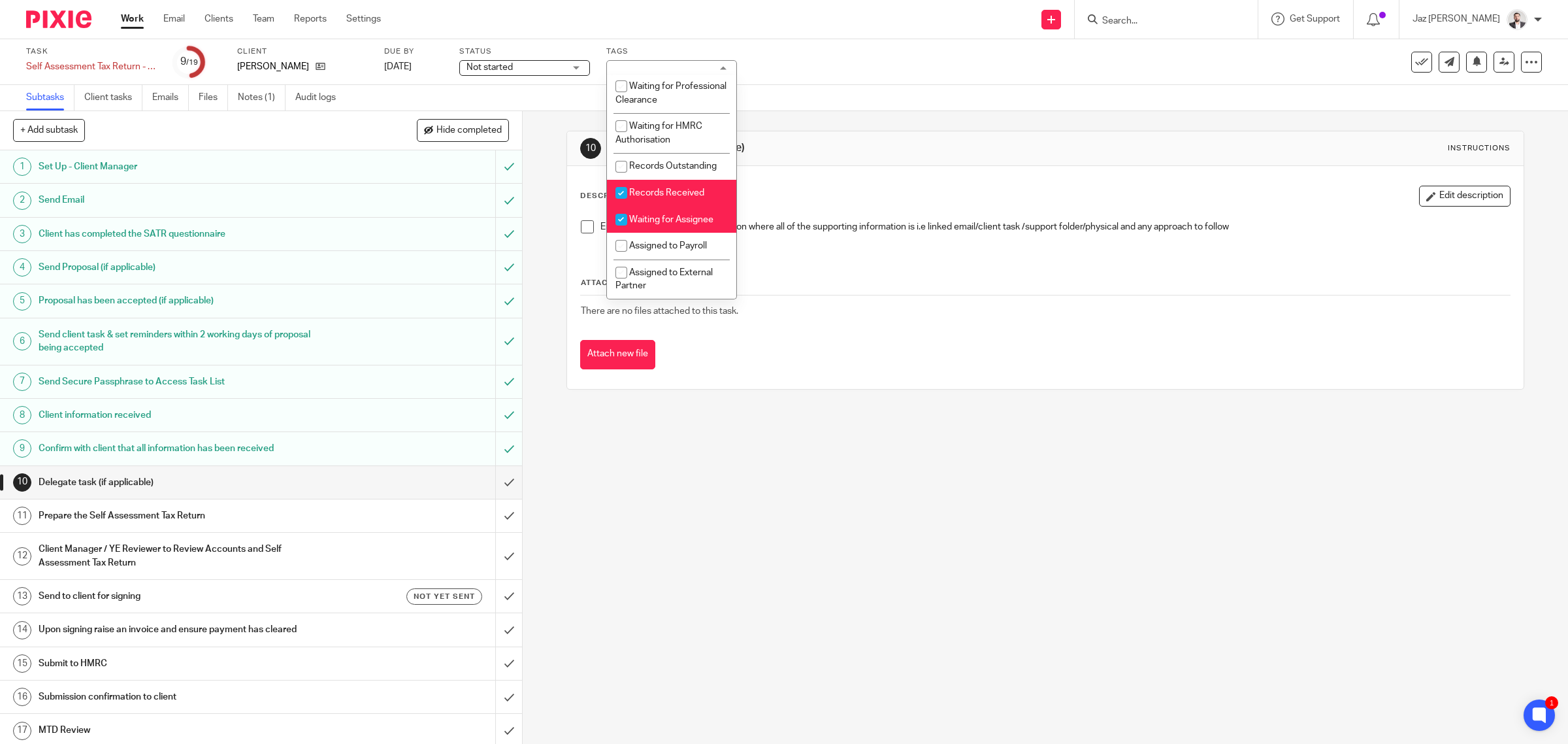
scroll to position [0, 0]
click at [774, 73] on div "Task Self Assessment Tax Return - 2024-2025 Save Self Assessment Tax Return - 2…" at bounding box center [657, 62] width 1263 height 32
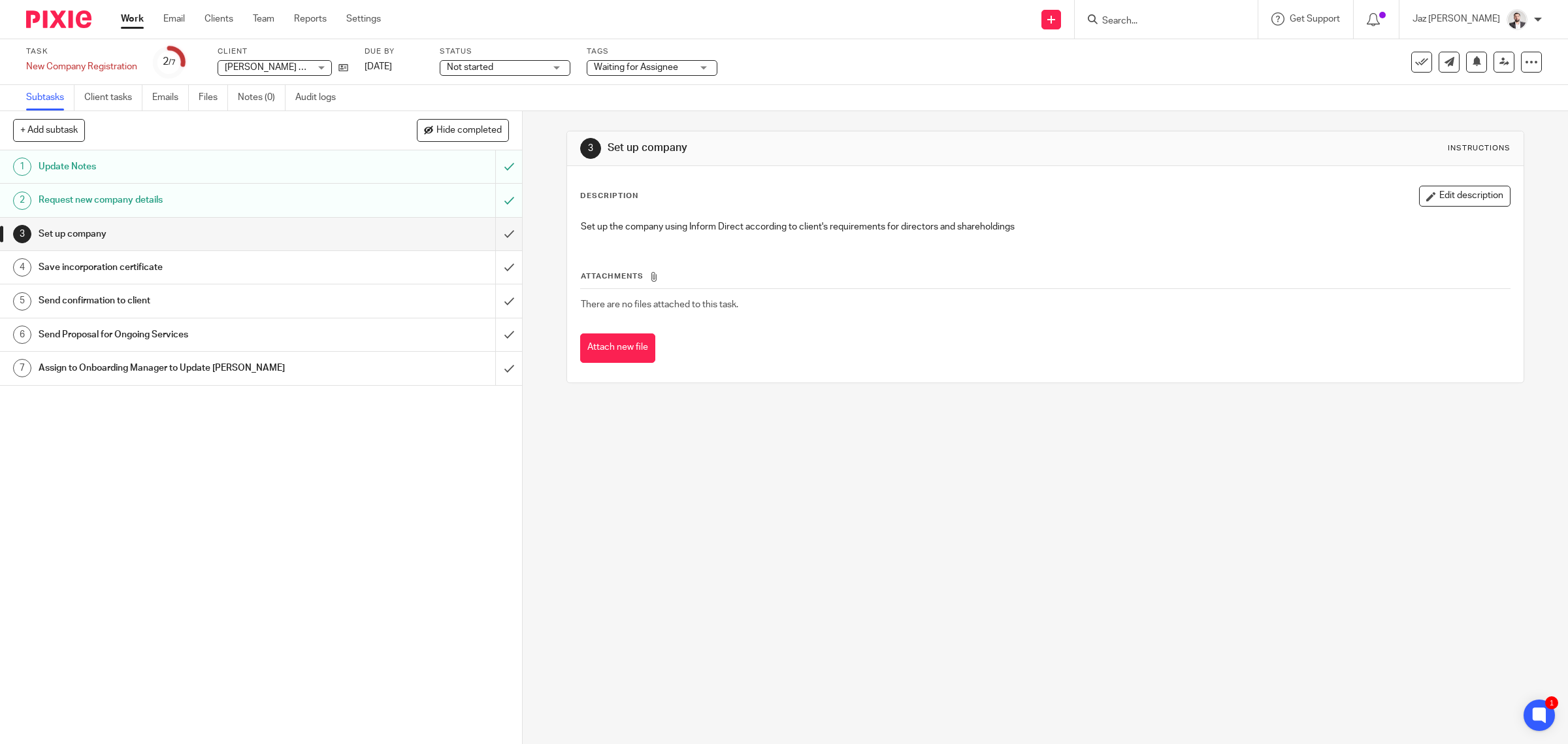
click at [153, 196] on h1 "Request new company details" at bounding box center [186, 200] width 296 height 20
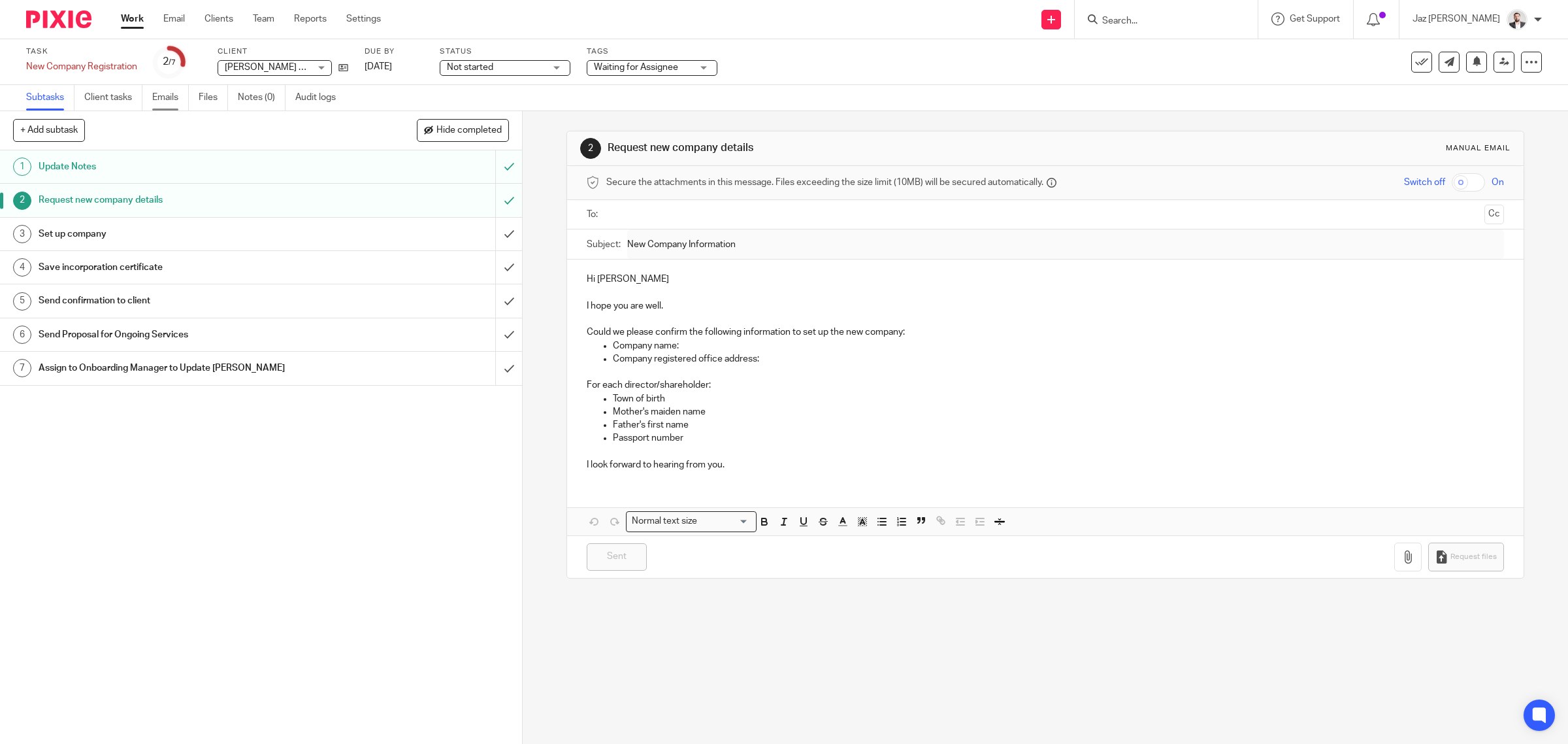
click at [156, 89] on link "Emails" at bounding box center [171, 97] width 37 height 26
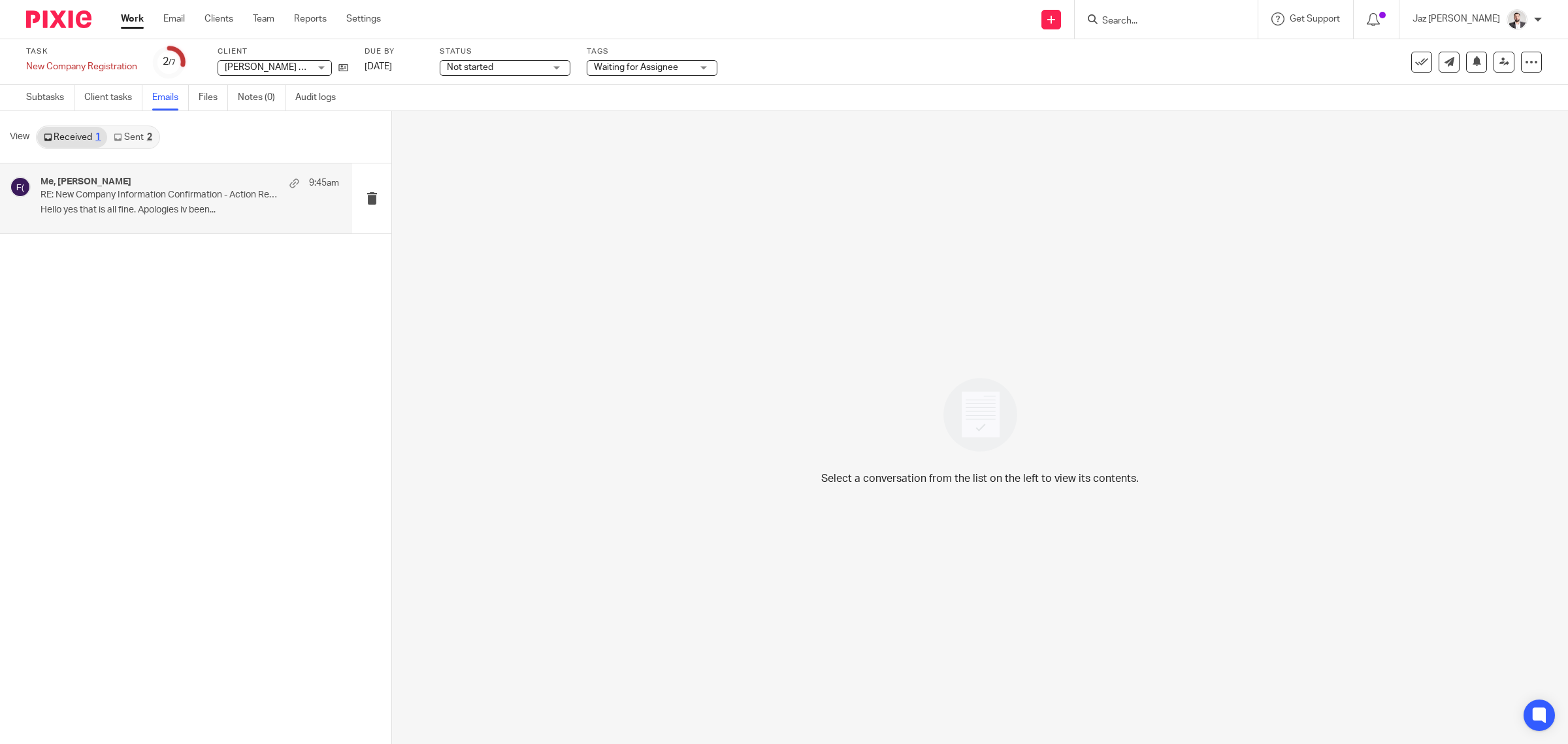
click at [117, 202] on div "Me, [PERSON_NAME] 9:45am RE: New Company Information Confirmation - Action Requ…" at bounding box center [190, 198] width 299 height 44
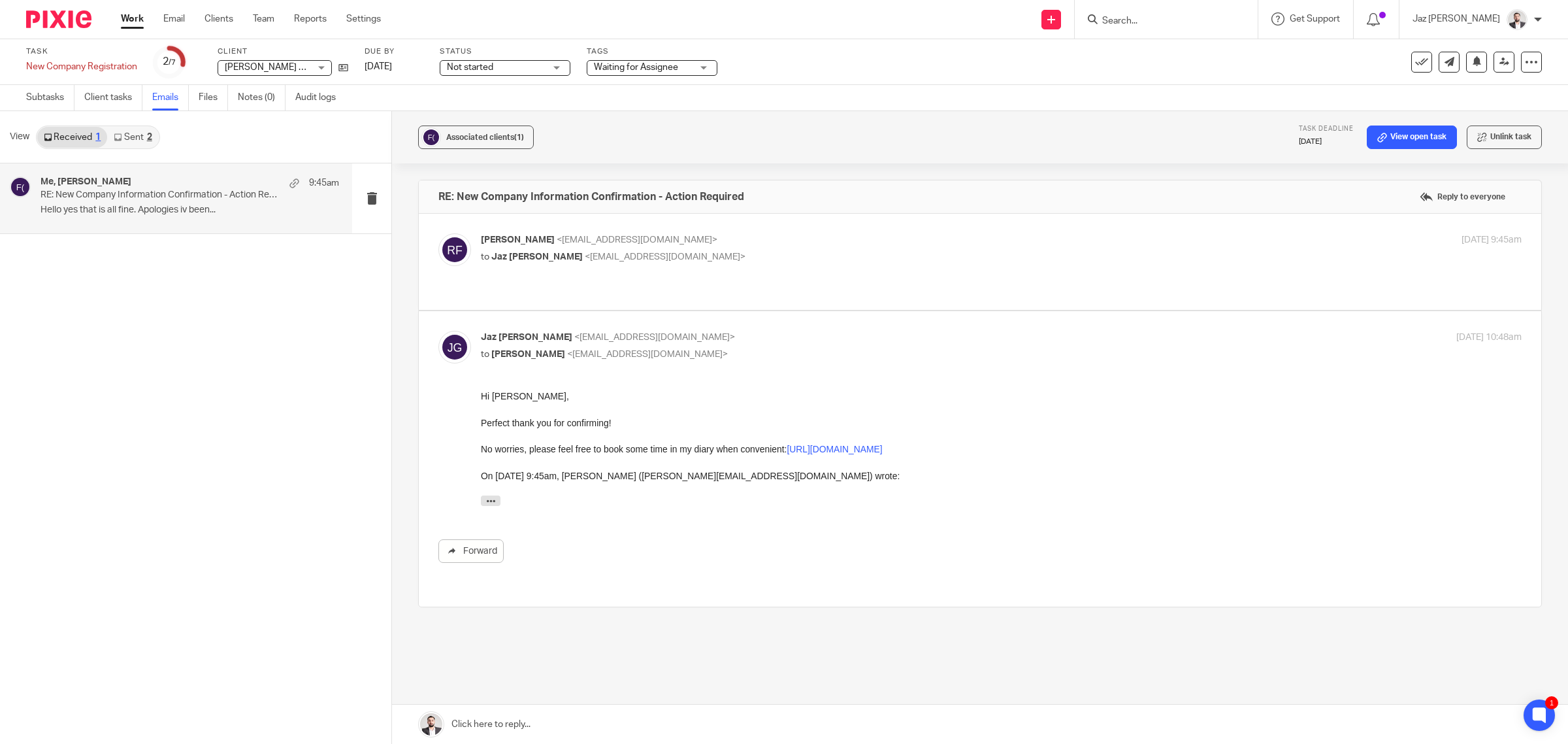
click at [801, 266] on div "Roxanne Freeman <roxannefreeman@hotmail.co.uk> to Jaz Grewal <jazgrewal@taxassi…" at bounding box center [979, 262] width 1083 height 57
click at [843, 256] on p "to Jaz Grewal <jazgrewal@taxassist.co.uk>" at bounding box center [827, 257] width 694 height 13
checkbox input "true"
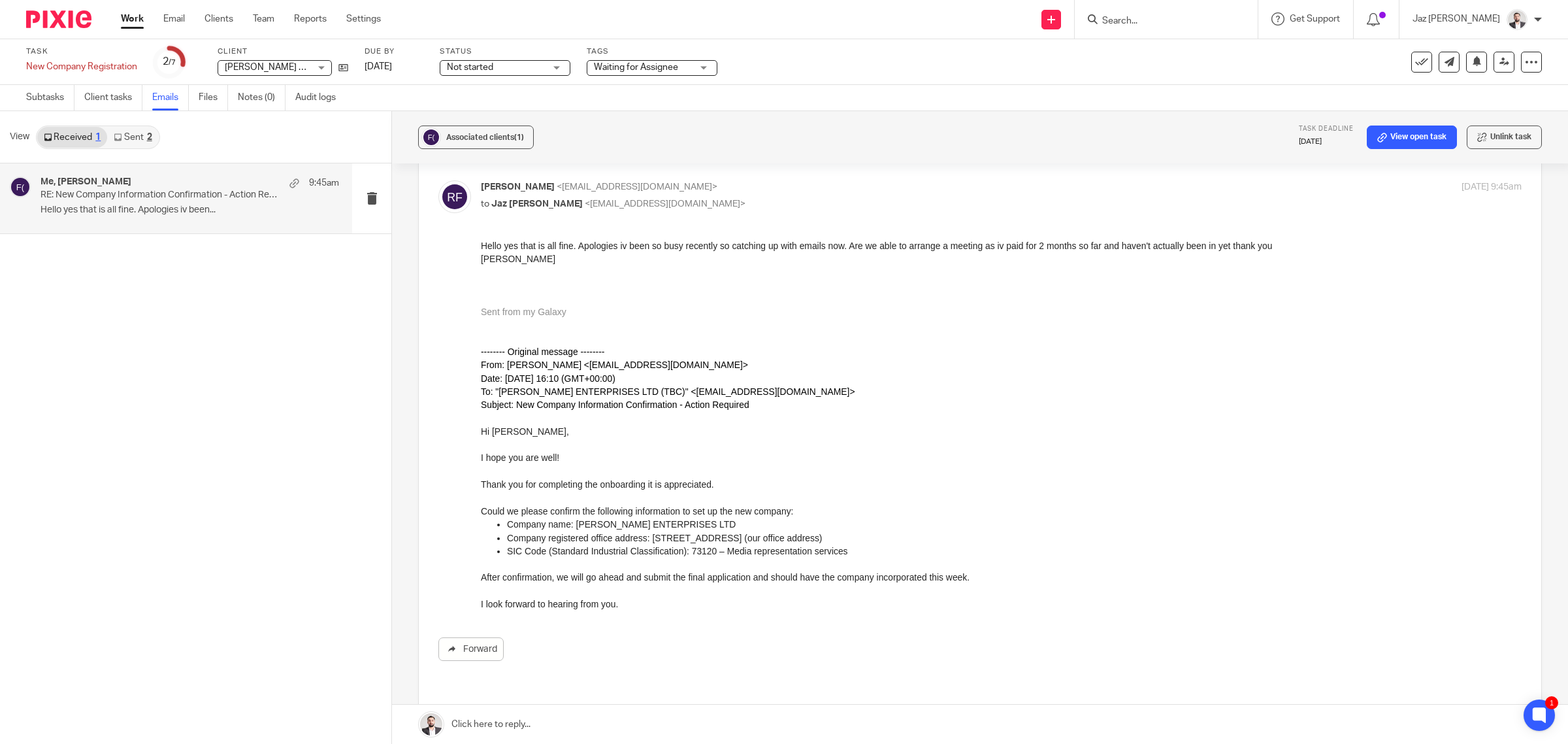
scroll to position [82, 0]
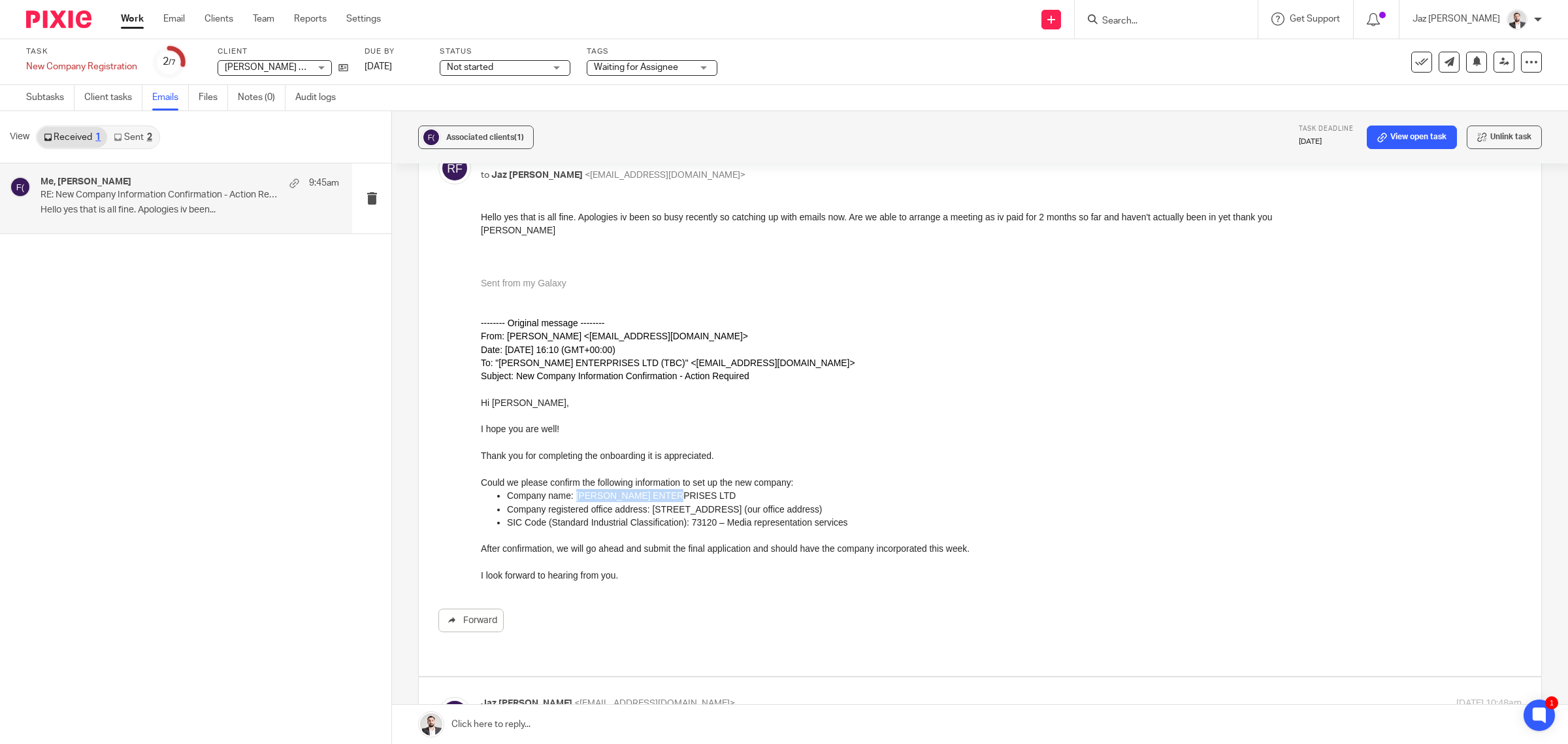
drag, startPoint x: 669, startPoint y: 496, endPoint x: 574, endPoint y: 496, distance: 95.0
click at [574, 496] on p "Company name: FREEMAN ENTERPRISES LTD" at bounding box center [1014, 496] width 1014 height 13
copy p "FREEMAN ENTERPRISES"
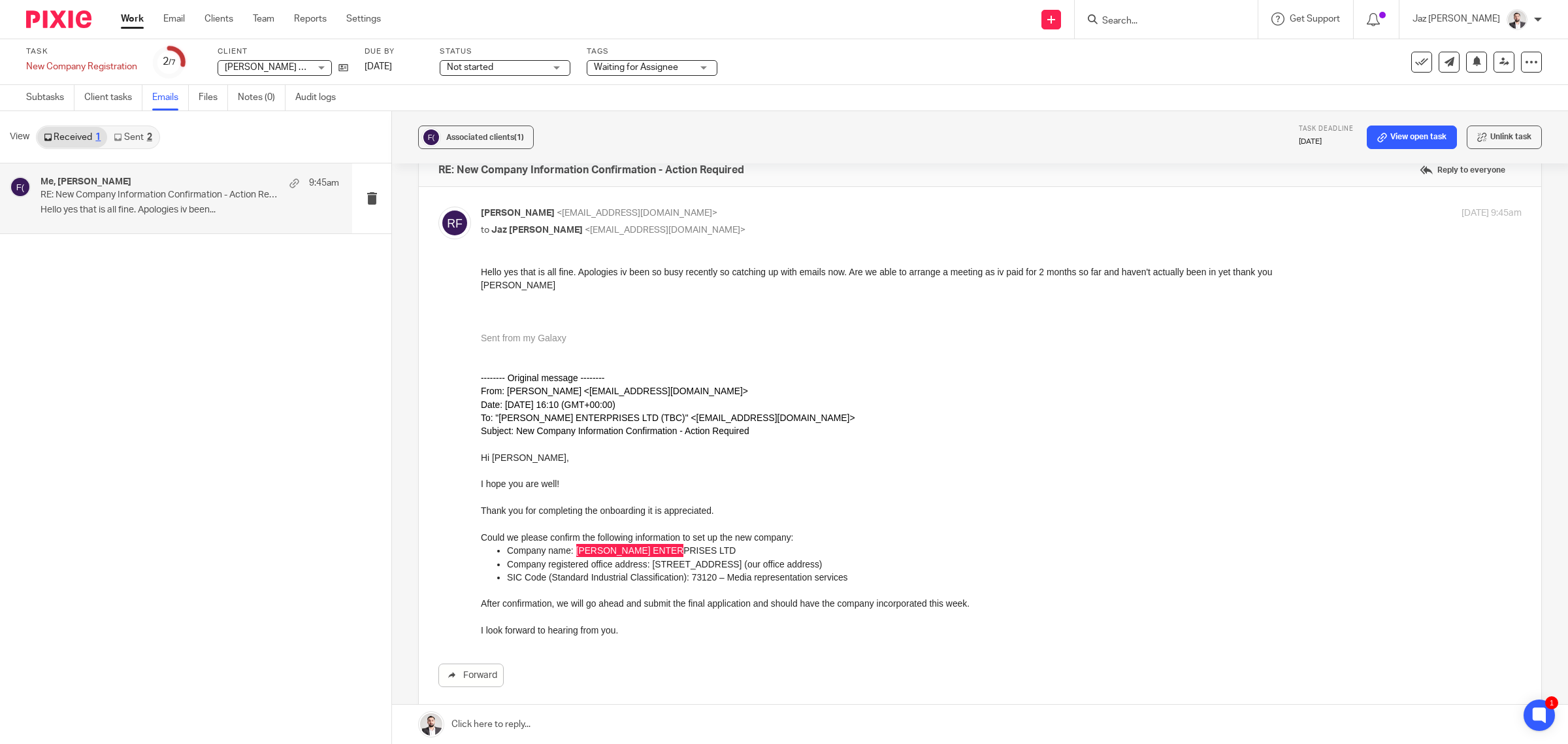
scroll to position [0, 0]
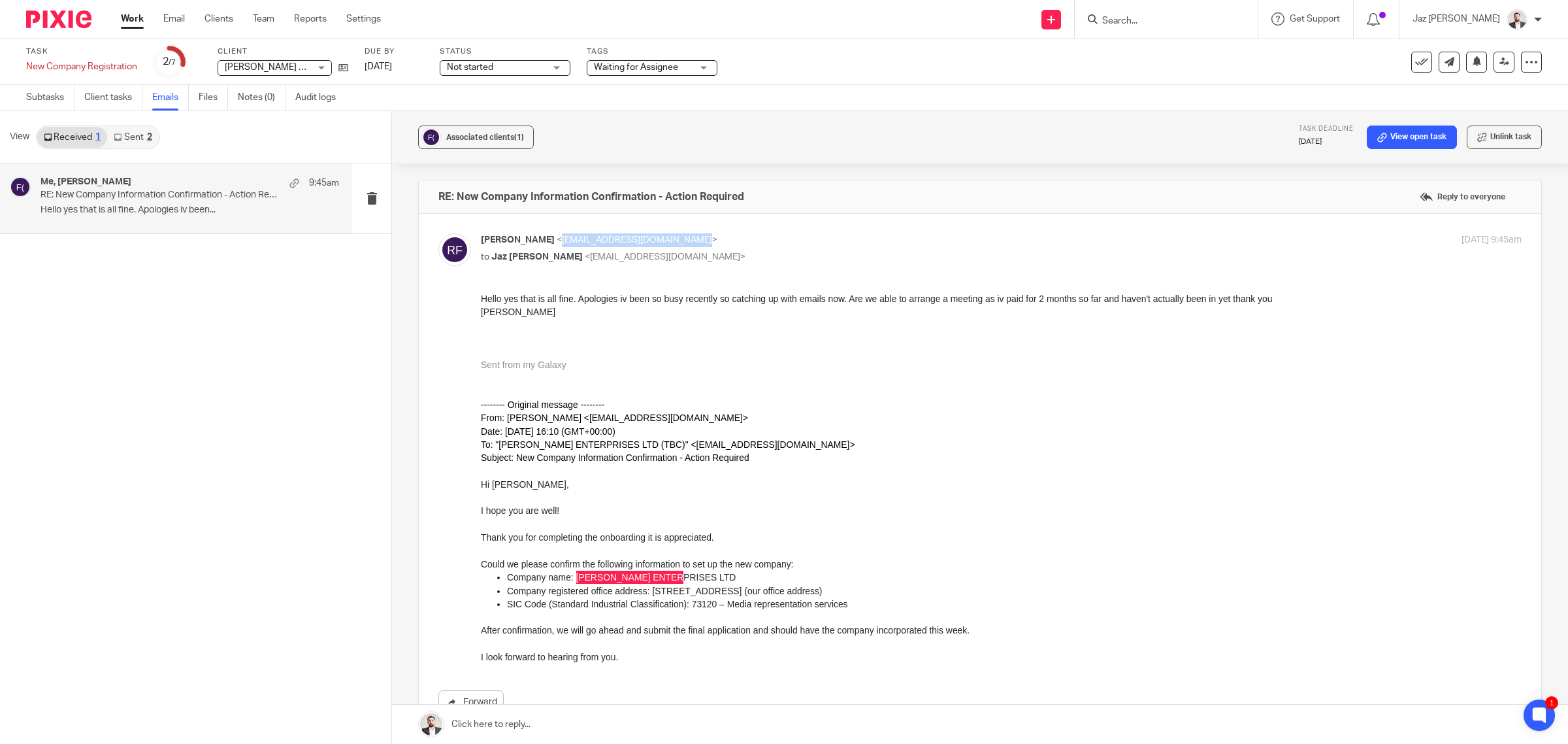
drag, startPoint x: 694, startPoint y: 239, endPoint x: 564, endPoint y: 242, distance: 130.0
click at [564, 242] on span "<roxannefreeman@hotmail.co.uk>" at bounding box center [636, 239] width 161 height 9
copy span "roxannefreeman@hotmail.co.uk"
copy span "[EMAIL_ADDRESS][DOMAIN_NAME]"
click at [340, 68] on icon at bounding box center [343, 67] width 10 height 10
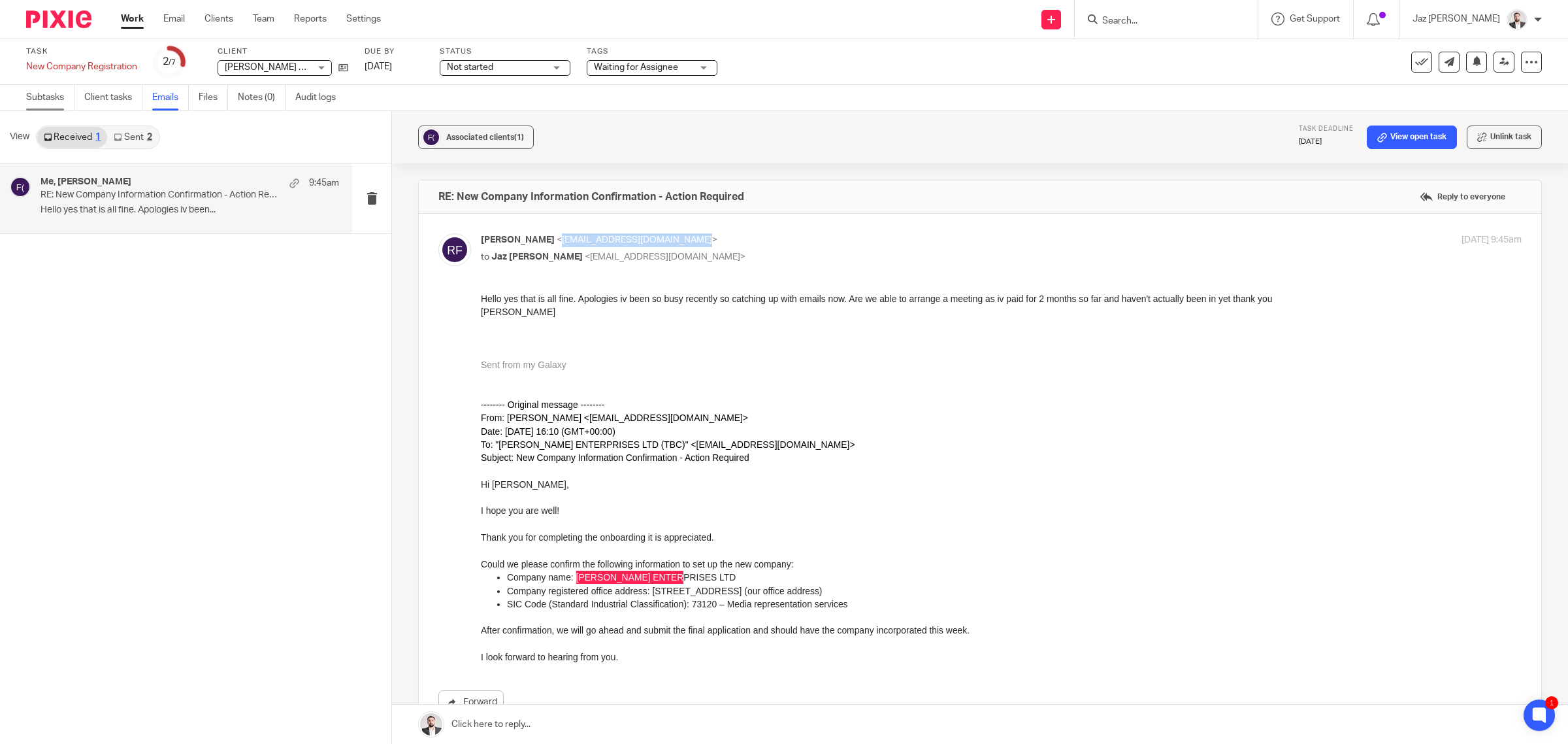
click at [46, 102] on link "Subtasks" at bounding box center [50, 97] width 48 height 26
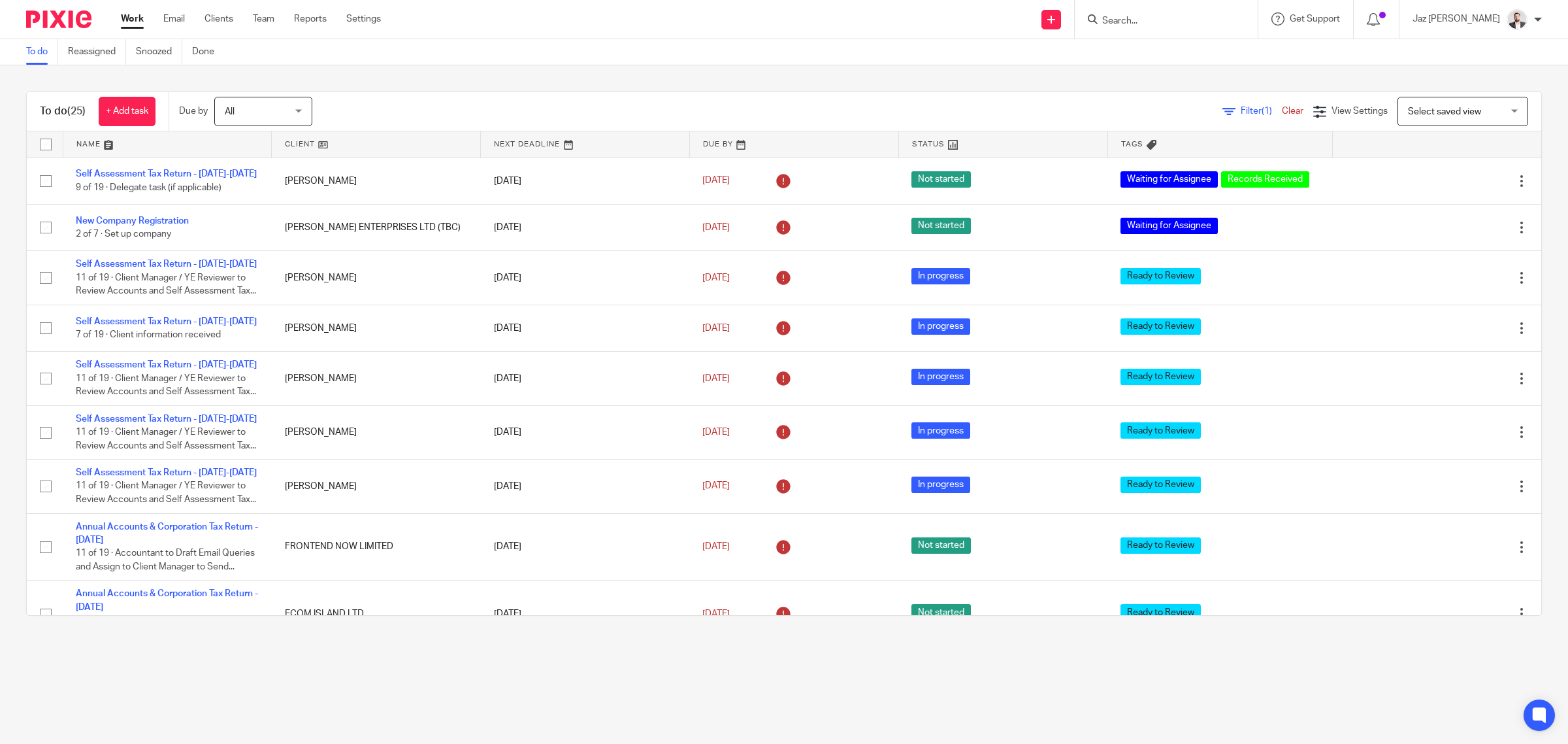
click at [1181, 25] on input "Search" at bounding box center [1159, 22] width 117 height 12
type input "saiy"
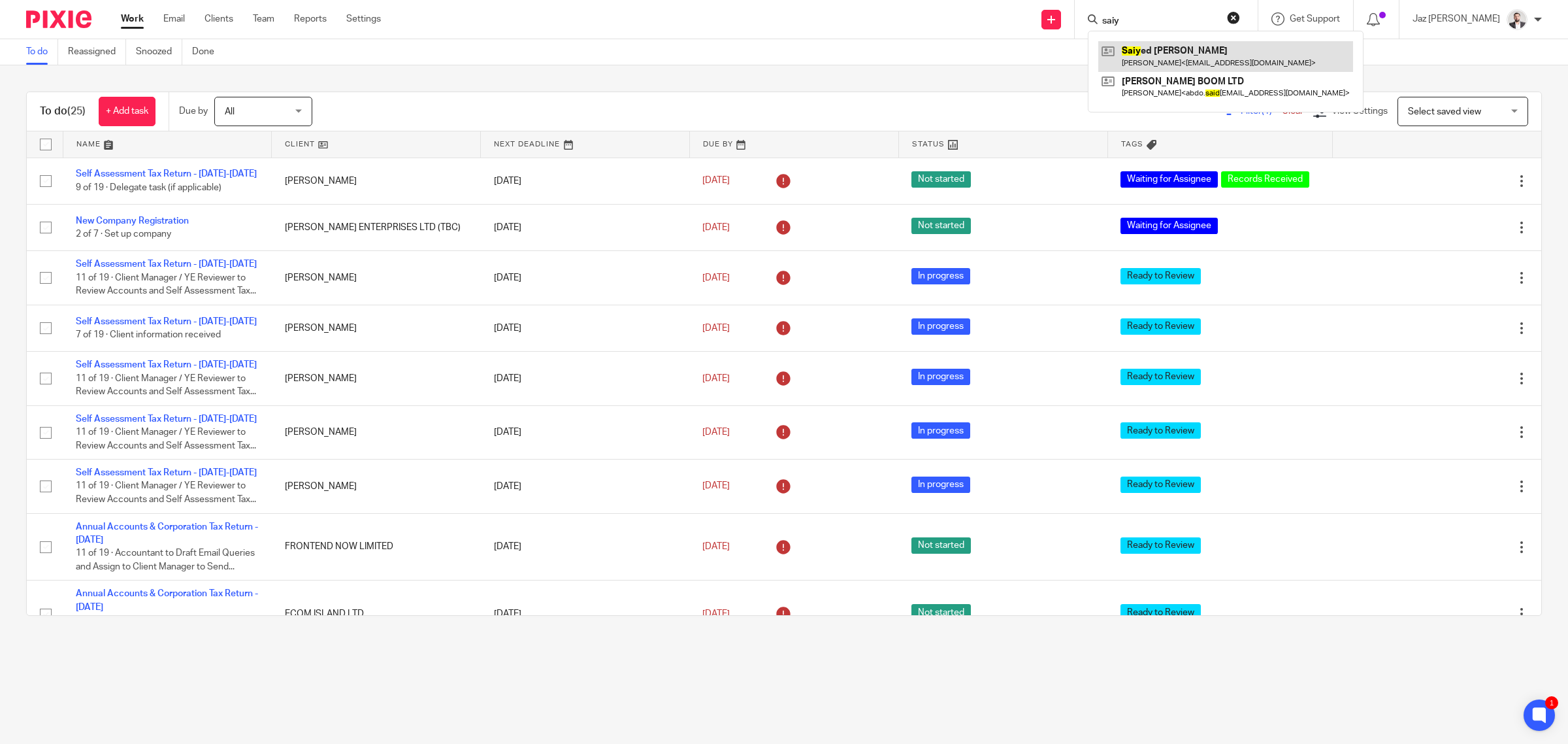
drag, startPoint x: 1192, startPoint y: 47, endPoint x: 1177, endPoint y: 50, distance: 15.3
click at [1192, 47] on link at bounding box center [1226, 56] width 255 height 30
click at [1240, 13] on button "reset" at bounding box center [1233, 17] width 13 height 13
click at [440, 53] on div "To do Reassigned Snoozed Done" at bounding box center [784, 52] width 1568 height 26
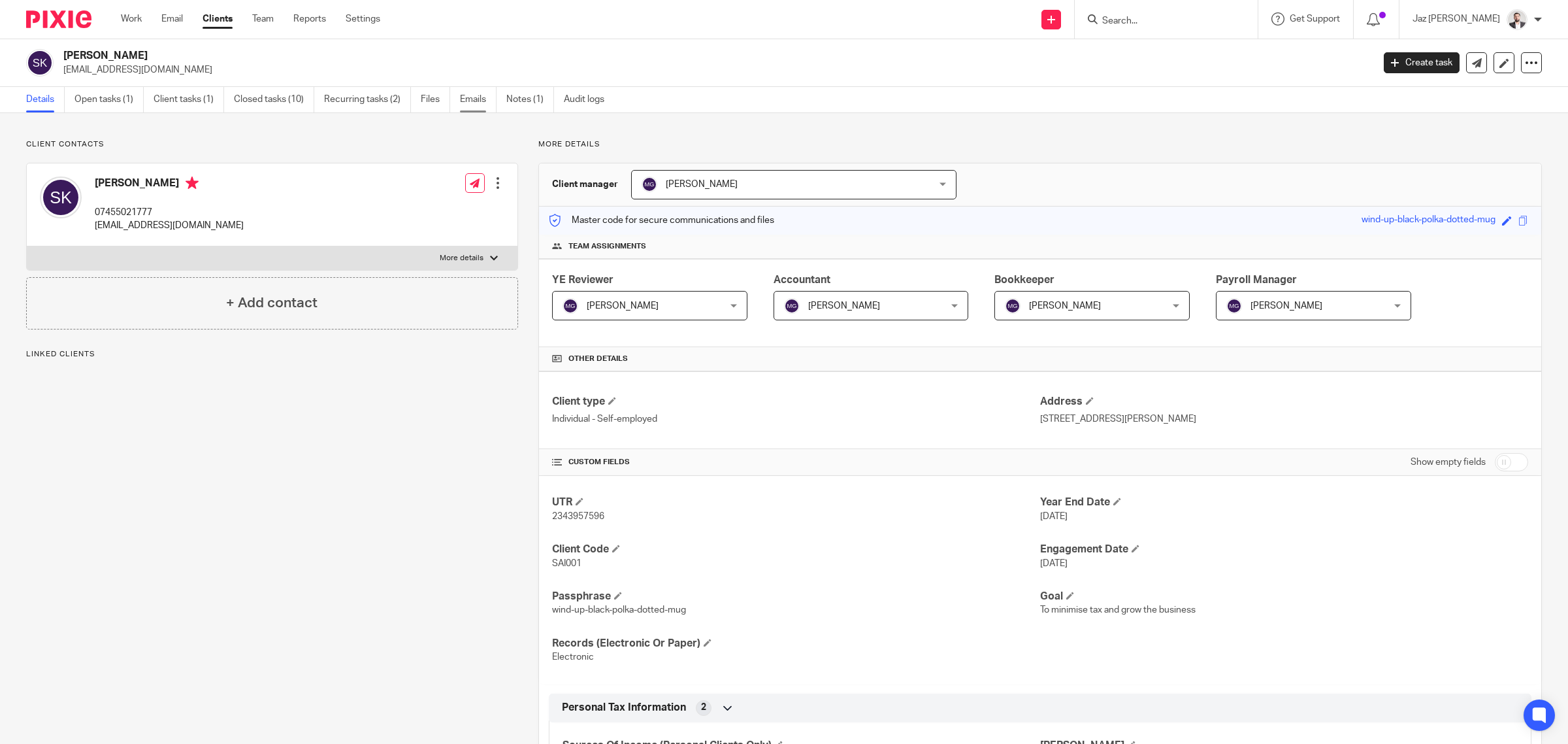
drag, startPoint x: 0, startPoint y: 0, endPoint x: 477, endPoint y: 102, distance: 487.8
click at [477, 103] on link "Emails" at bounding box center [478, 99] width 37 height 26
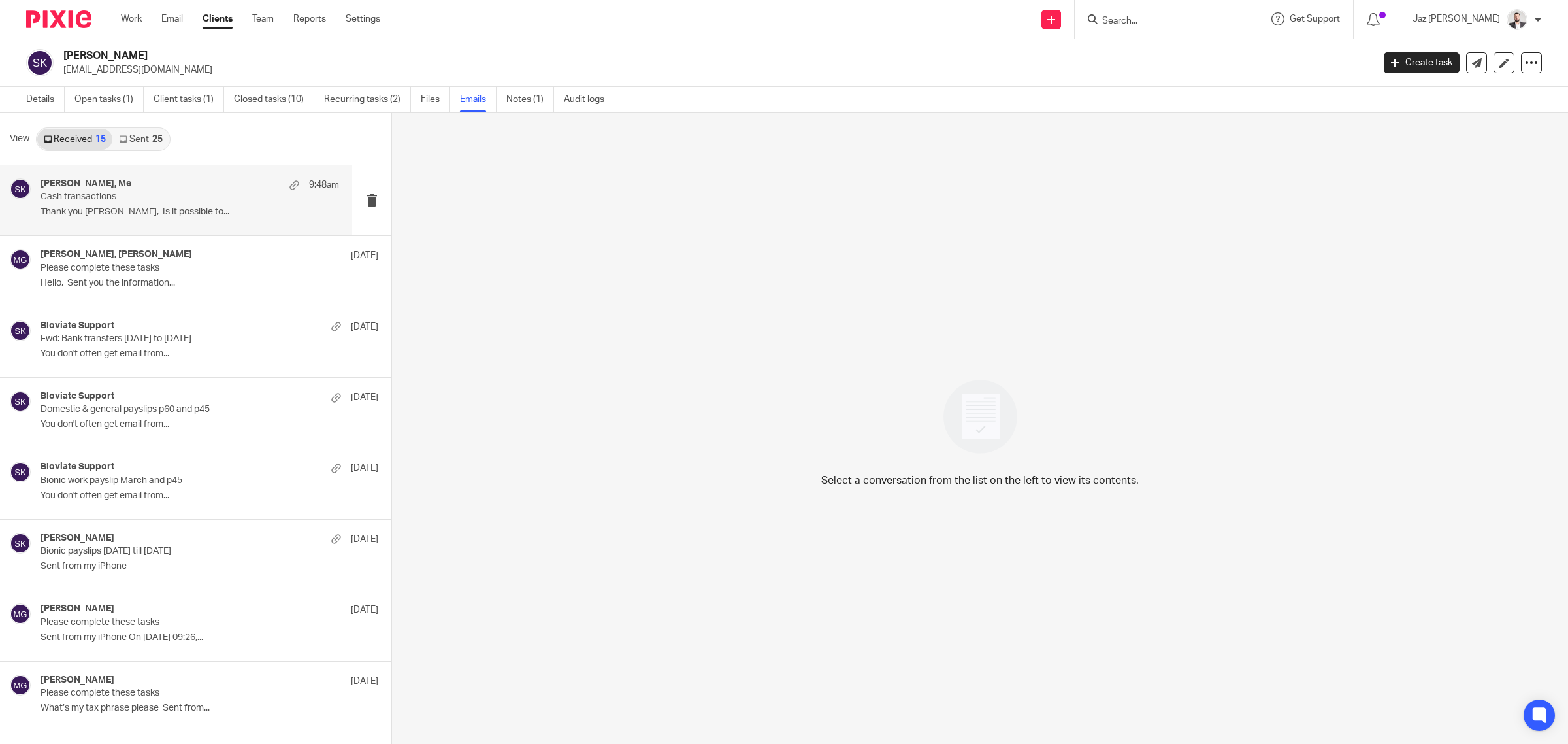
click at [138, 192] on p "Cash transactions" at bounding box center [160, 197] width 239 height 11
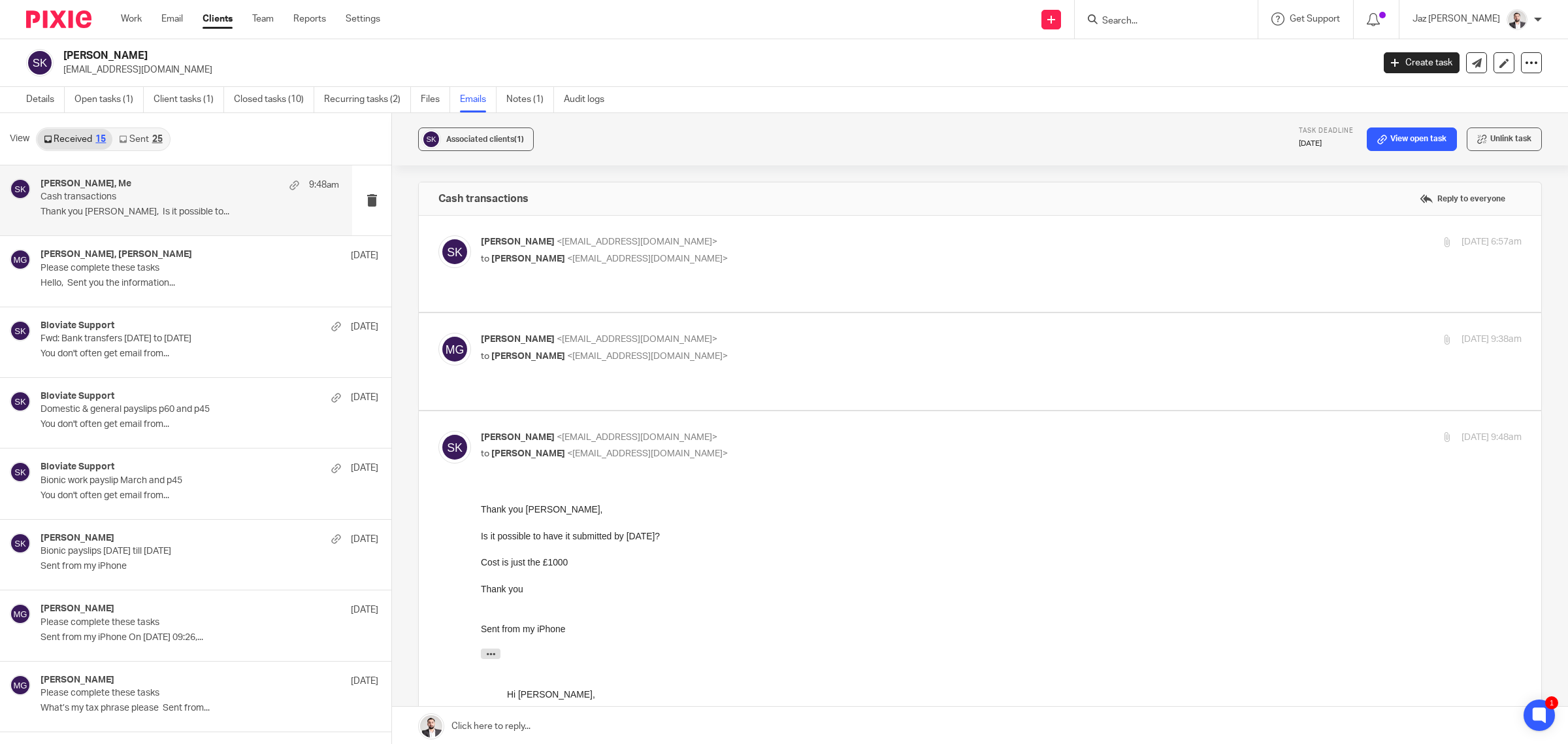
click at [726, 313] on label at bounding box center [980, 361] width 1122 height 96
click at [438, 332] on input "checkbox" at bounding box center [438, 332] width 1 height 1
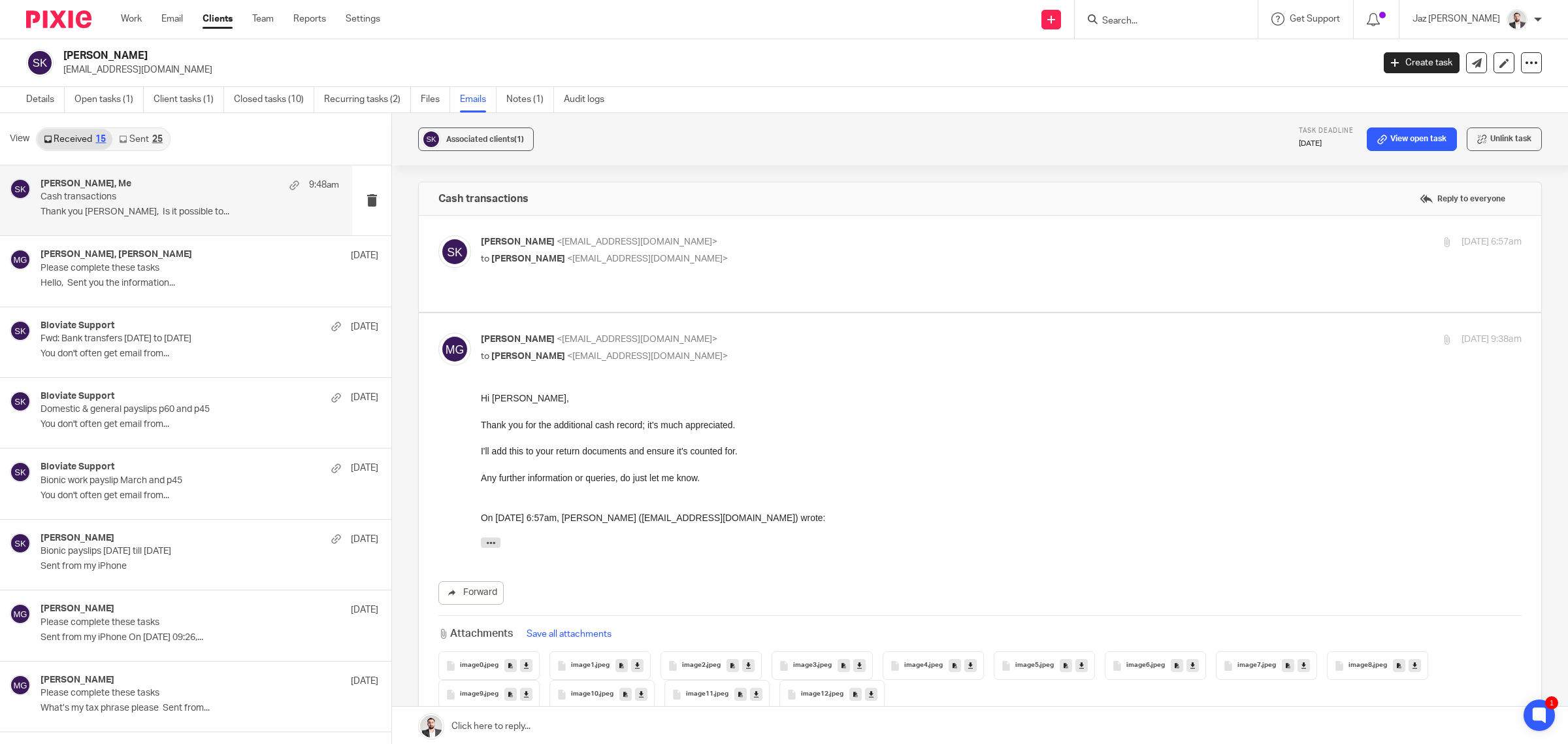
click at [759, 350] on p "to sahib kadri <sahibkadri@outlook.com>" at bounding box center [827, 357] width 694 height 13
checkbox input "false"
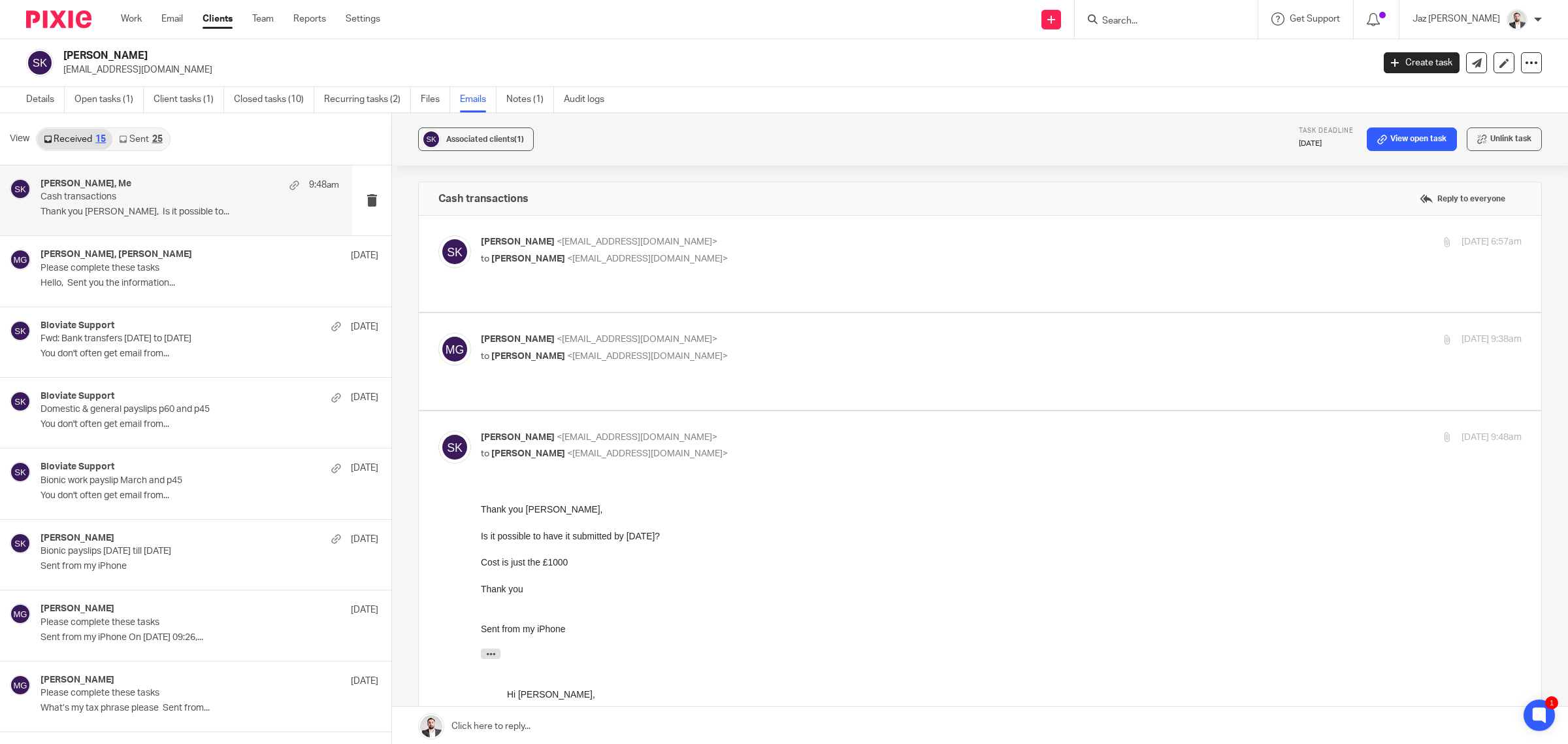
click at [792, 431] on p "sahib kadri <sahibkadri@outlook.com>" at bounding box center [827, 437] width 694 height 13
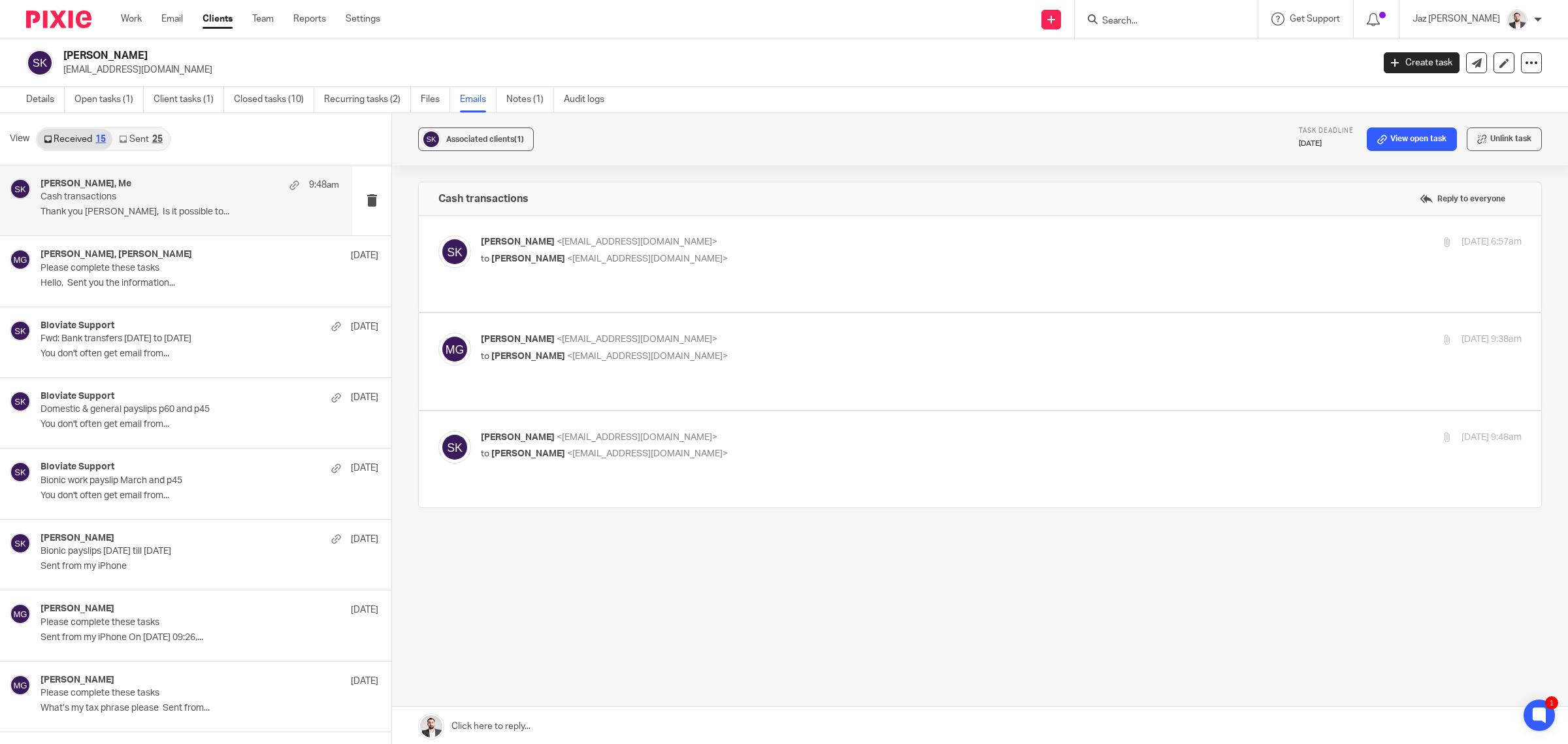
click at [790, 431] on p "sahib kadri <sahibkadri@outlook.com>" at bounding box center [827, 437] width 694 height 13
checkbox input "true"
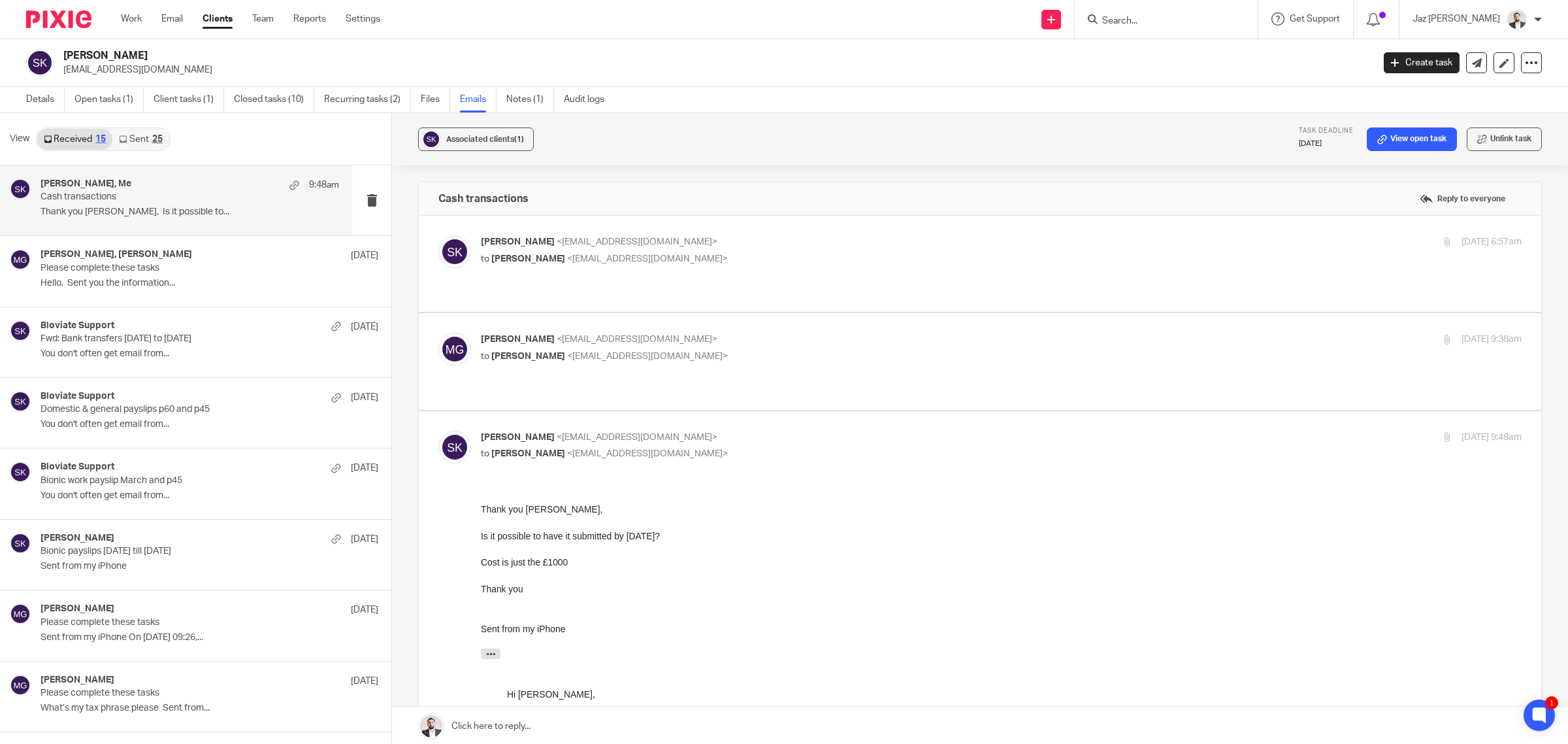
click at [755, 313] on label at bounding box center [980, 361] width 1122 height 96
click at [438, 332] on input "checkbox" at bounding box center [438, 332] width 1 height 1
checkbox input "true"
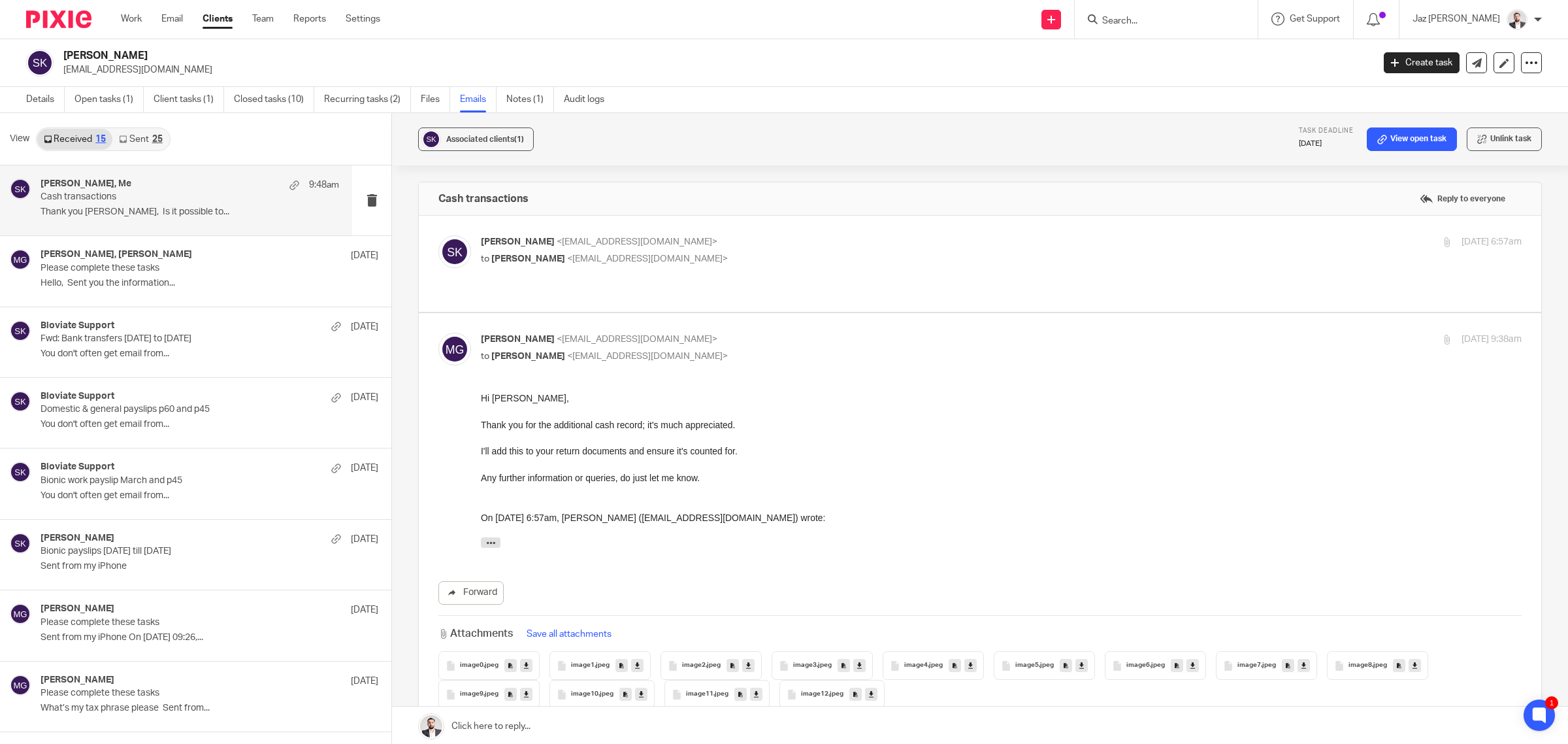
click at [764, 223] on label at bounding box center [980, 263] width 1122 height 96
click at [438, 235] on input "checkbox" at bounding box center [438, 235] width 1 height 1
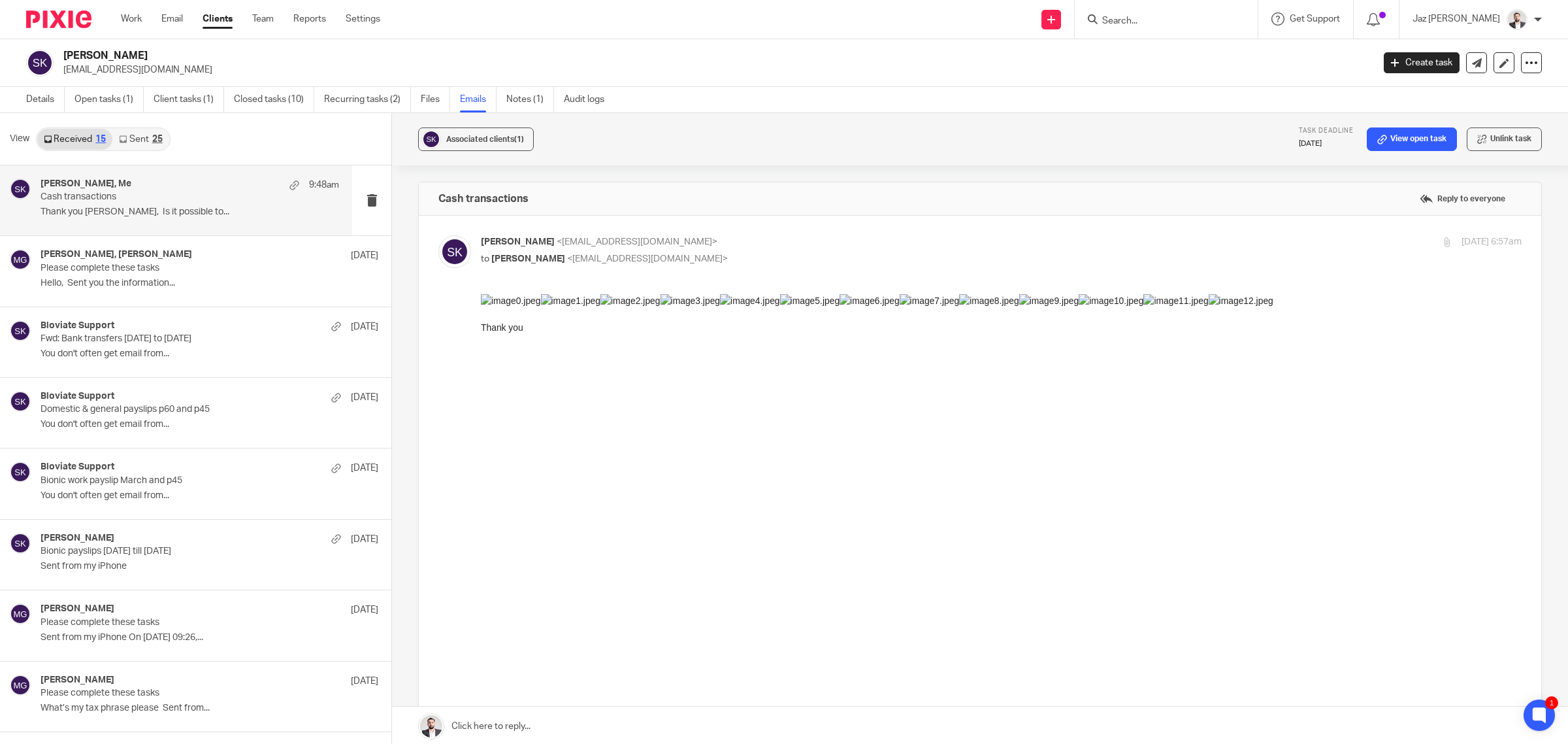
click at [438, 235] on input "checkbox" at bounding box center [438, 235] width 1 height 1
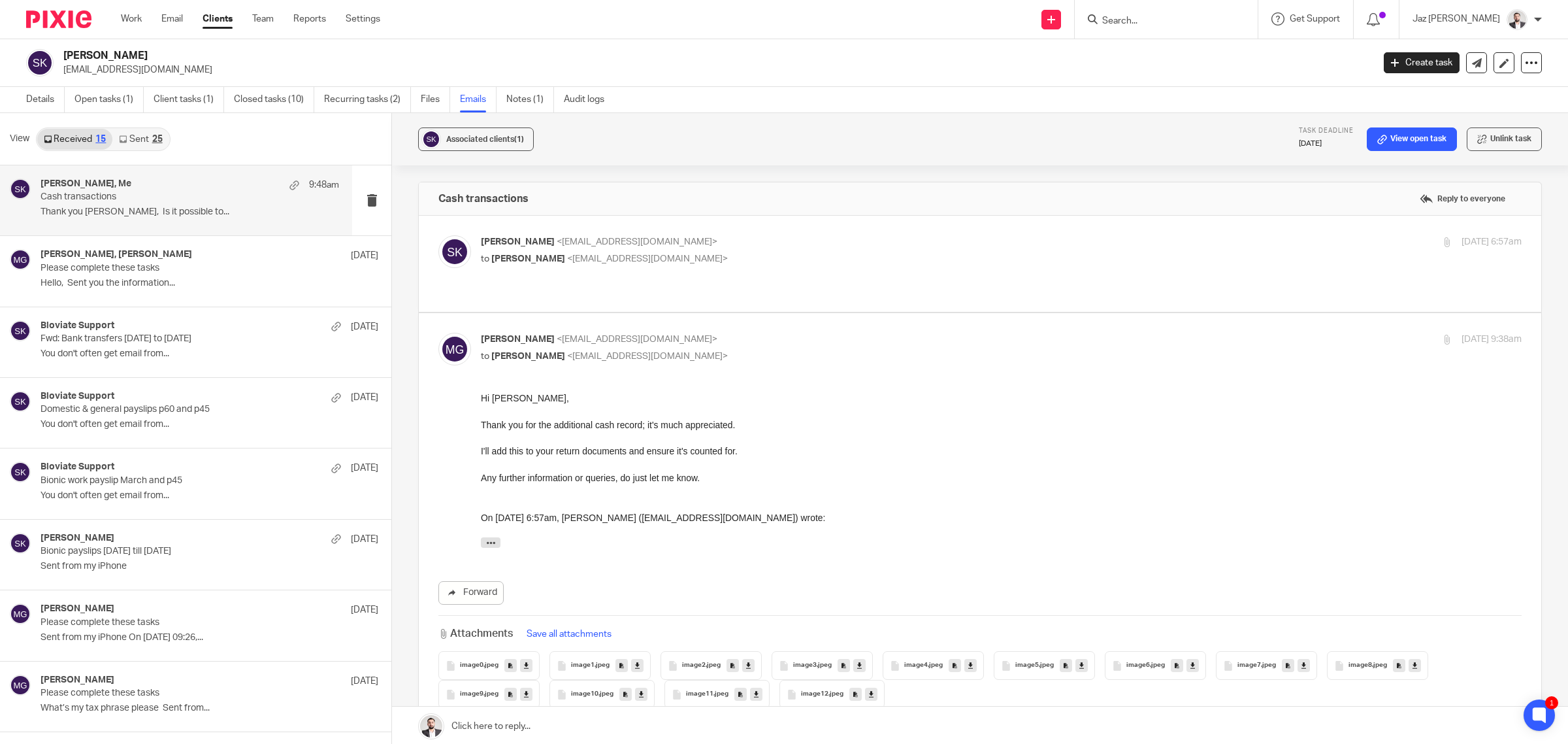
click at [762, 231] on label at bounding box center [980, 263] width 1122 height 96
click at [438, 235] on input "checkbox" at bounding box center [438, 235] width 1 height 1
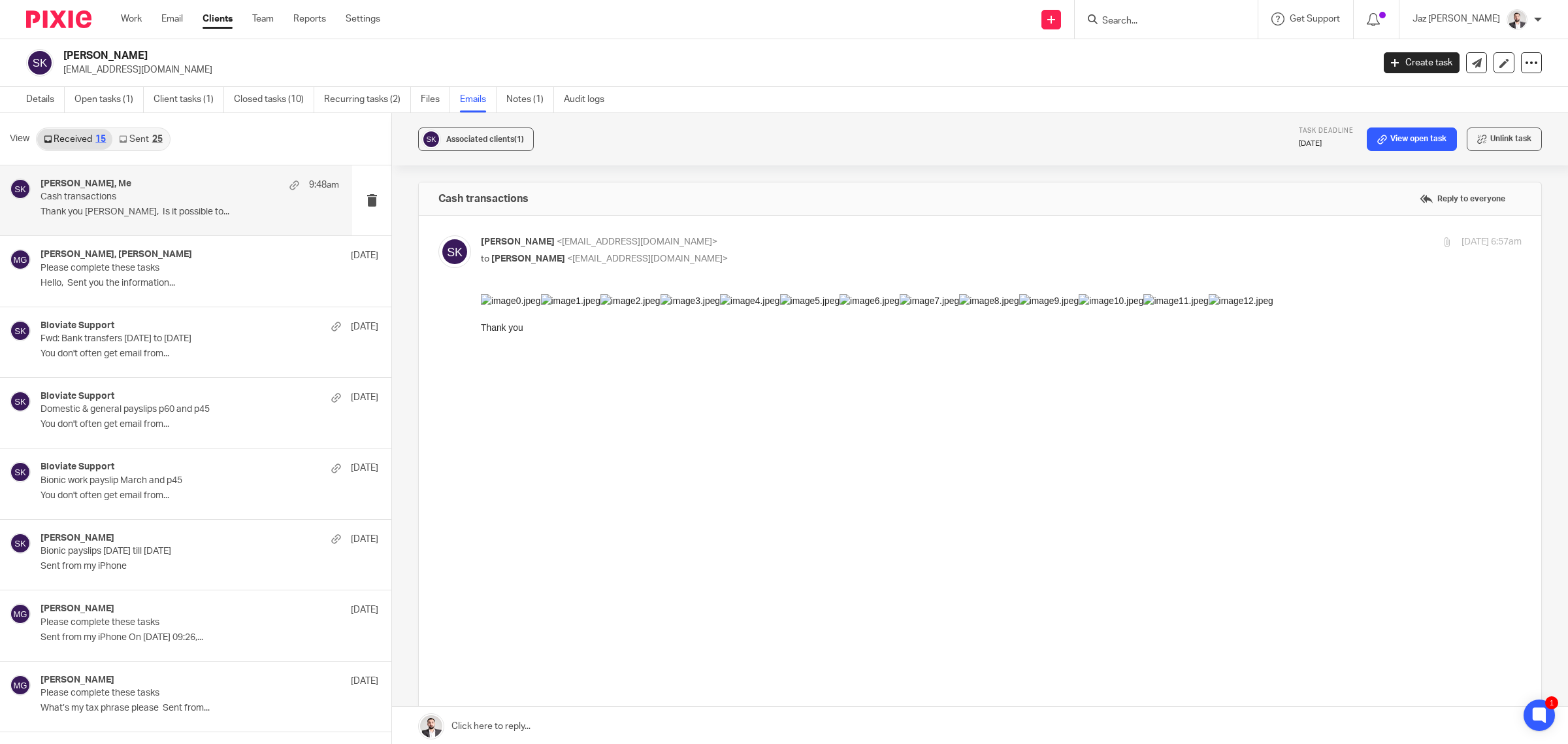
click at [438, 235] on input "checkbox" at bounding box center [438, 235] width 1 height 1
checkbox input "false"
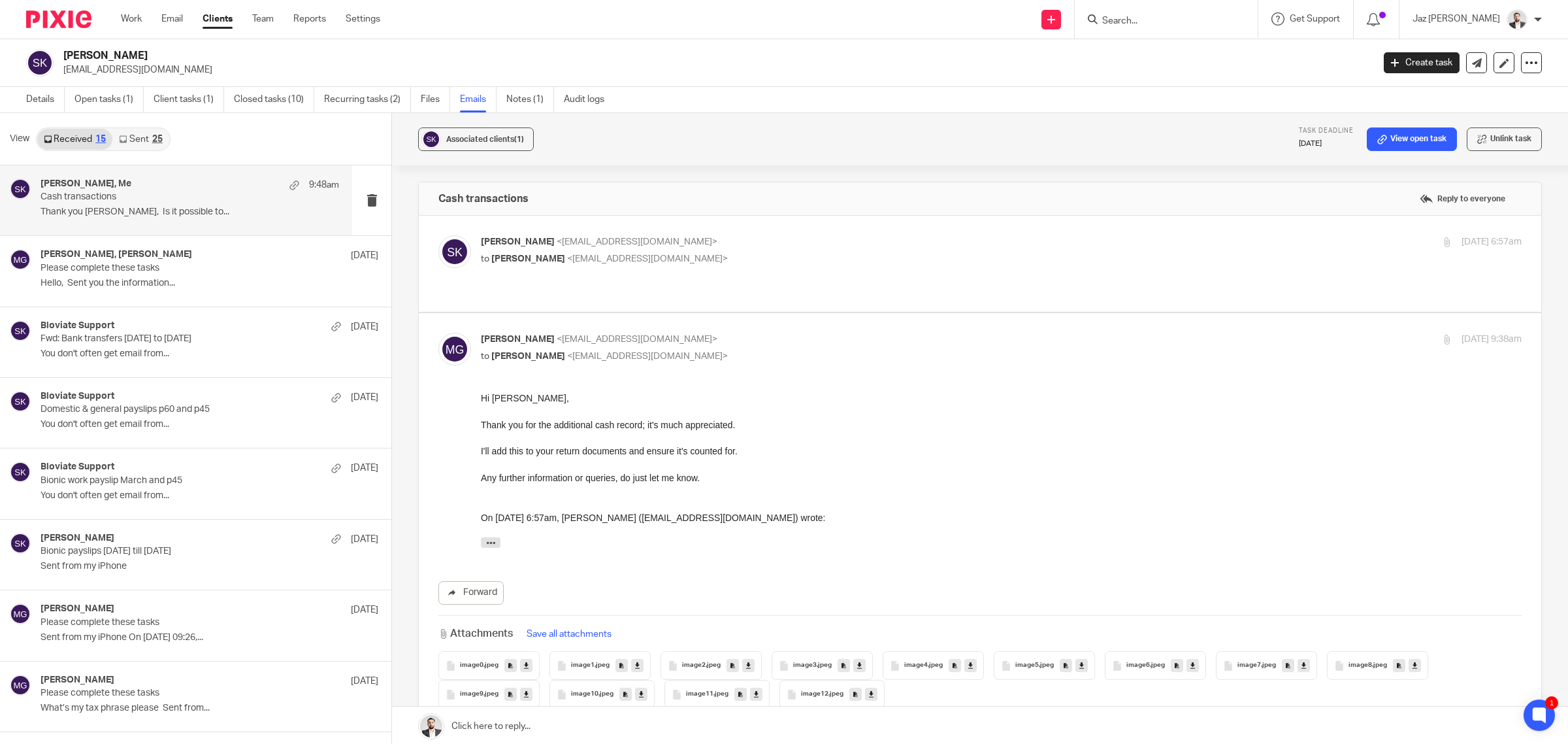
click at [786, 332] on p "Mason Graves <mgraves@taxassist.co.uk>" at bounding box center [827, 339] width 694 height 13
checkbox input "false"
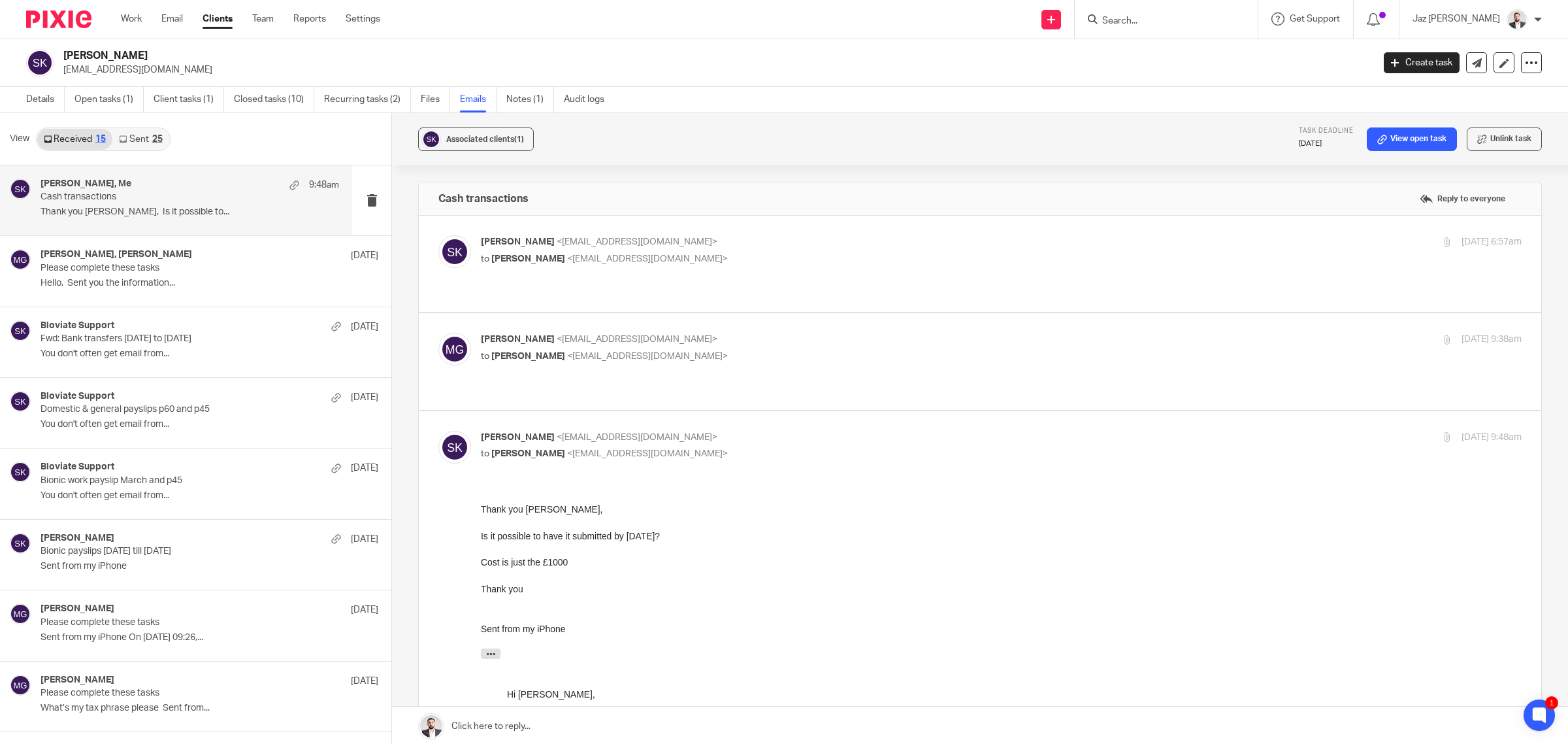
click at [772, 431] on p "sahib kadri <sahibkadri@outlook.com>" at bounding box center [827, 437] width 694 height 13
checkbox input "false"
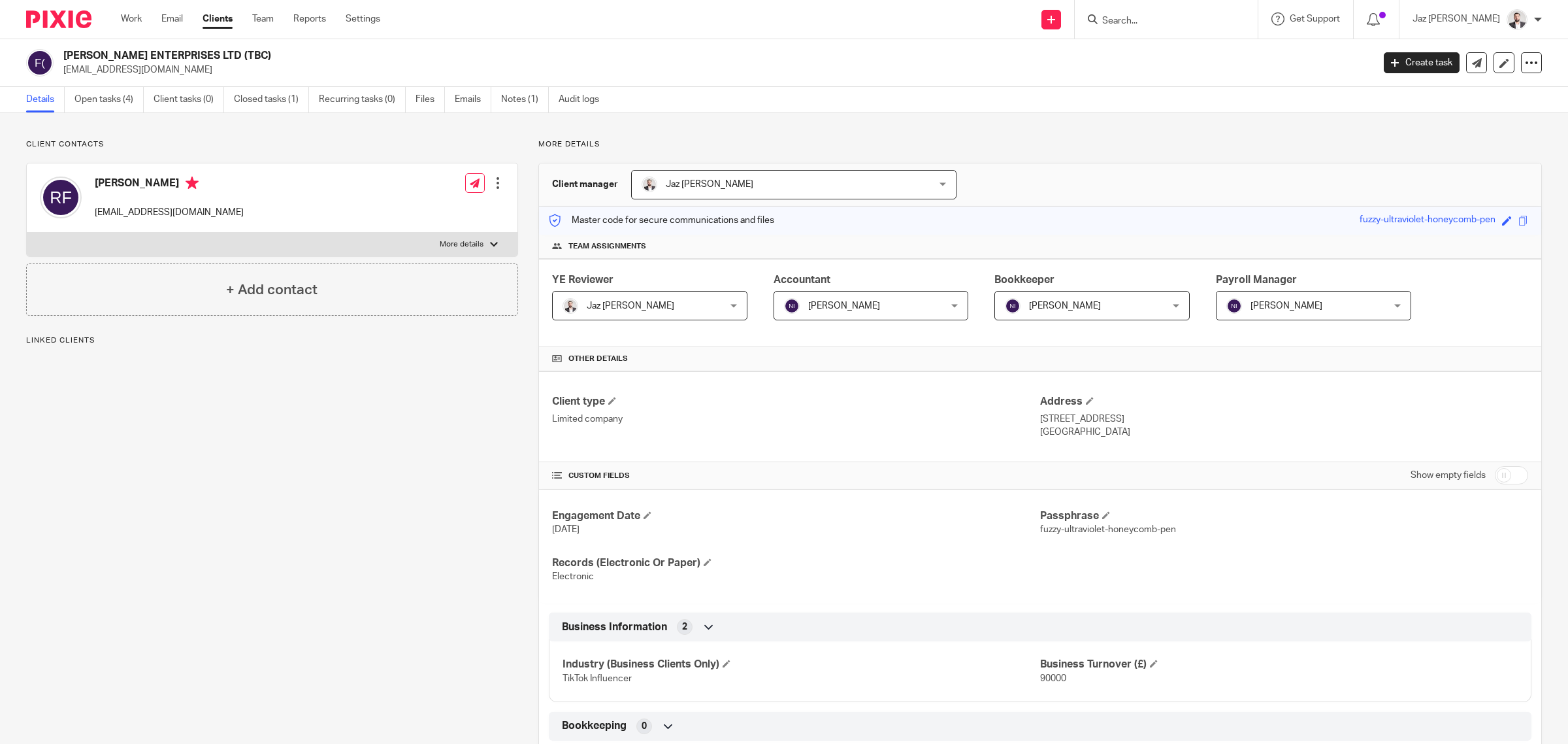
click at [455, 246] on p "More details" at bounding box center [461, 244] width 44 height 11
click at [27, 232] on input "More details" at bounding box center [26, 232] width 1 height 1
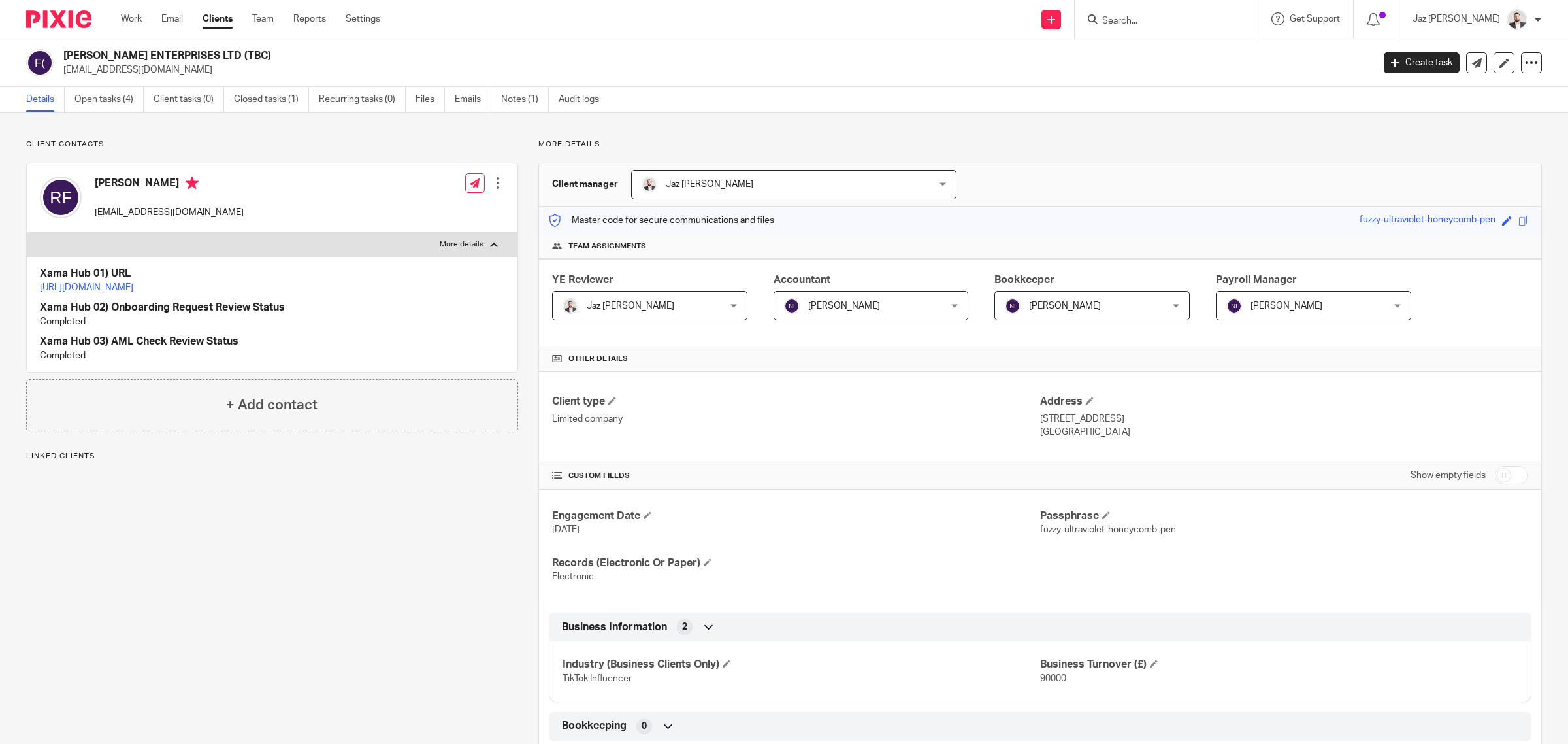
click at [455, 246] on p "More details" at bounding box center [461, 244] width 44 height 11
click at [27, 232] on input "More details" at bounding box center [26, 232] width 1 height 1
checkbox input "false"
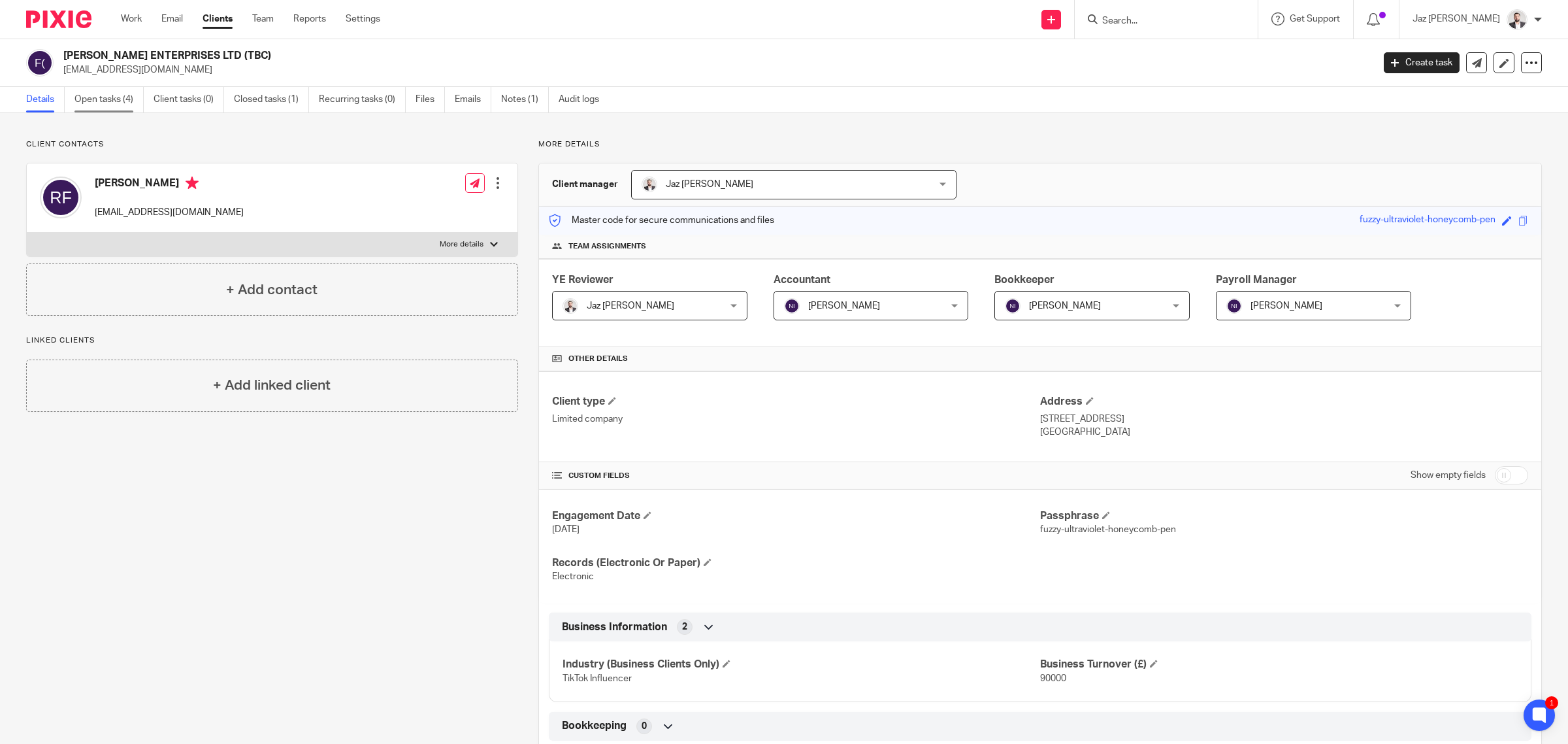
click at [83, 99] on link "Open tasks (4)" at bounding box center [108, 99] width 69 height 26
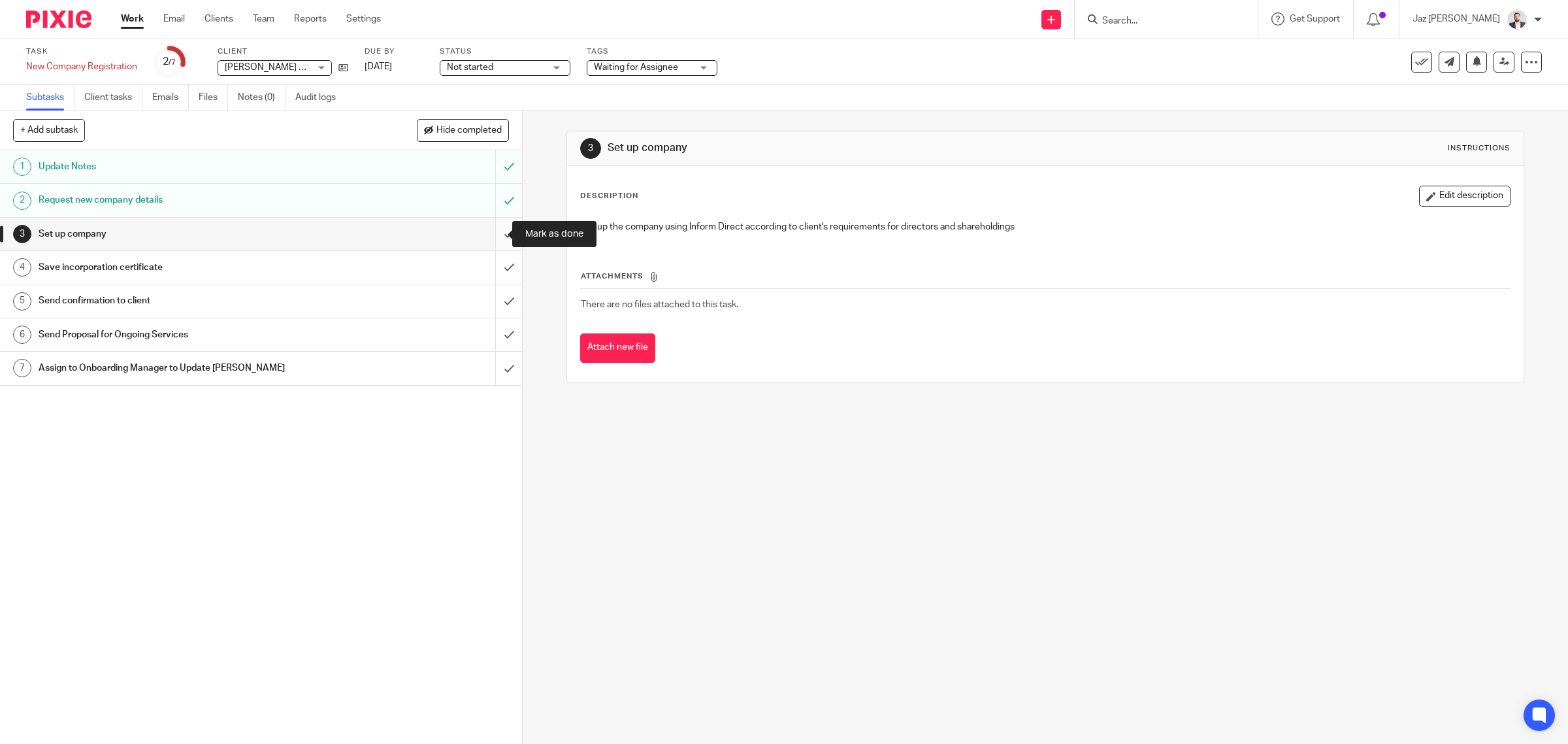
click at [494, 232] on input "submit" at bounding box center [261, 233] width 522 height 32
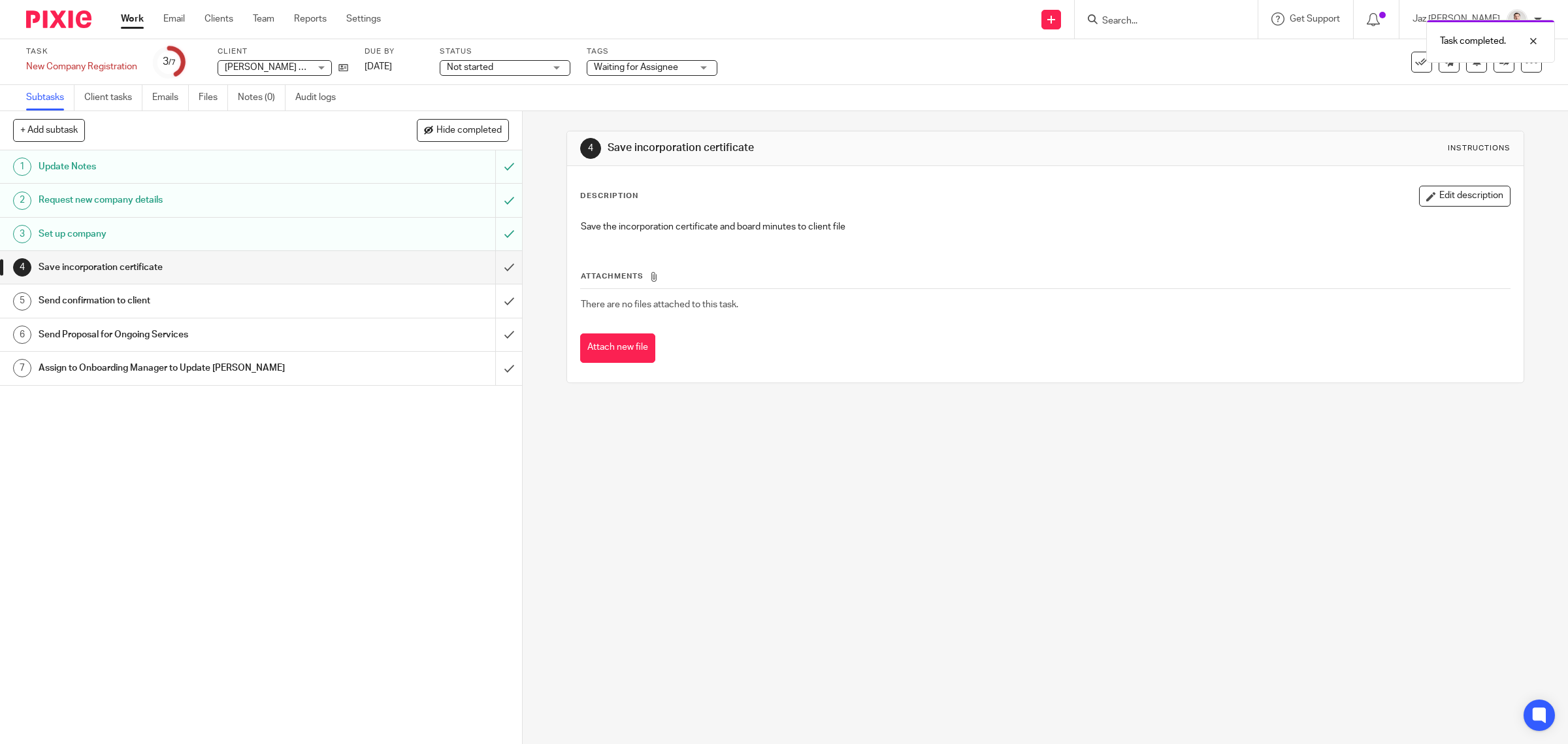
click at [662, 68] on span "Waiting for Assignee" at bounding box center [635, 67] width 84 height 9
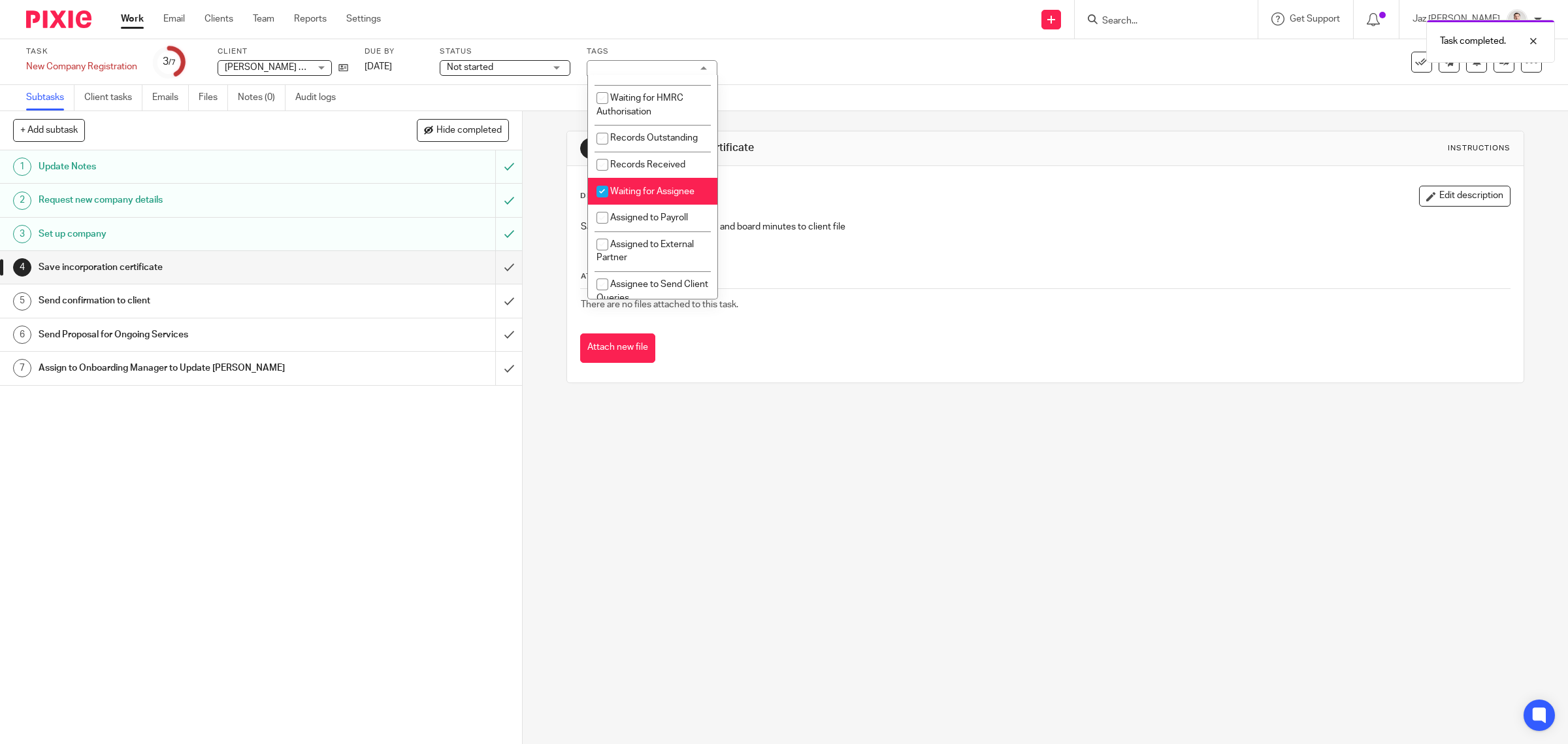
click at [665, 196] on span "Waiting for Assignee" at bounding box center [652, 191] width 84 height 9
checkbox input "false"
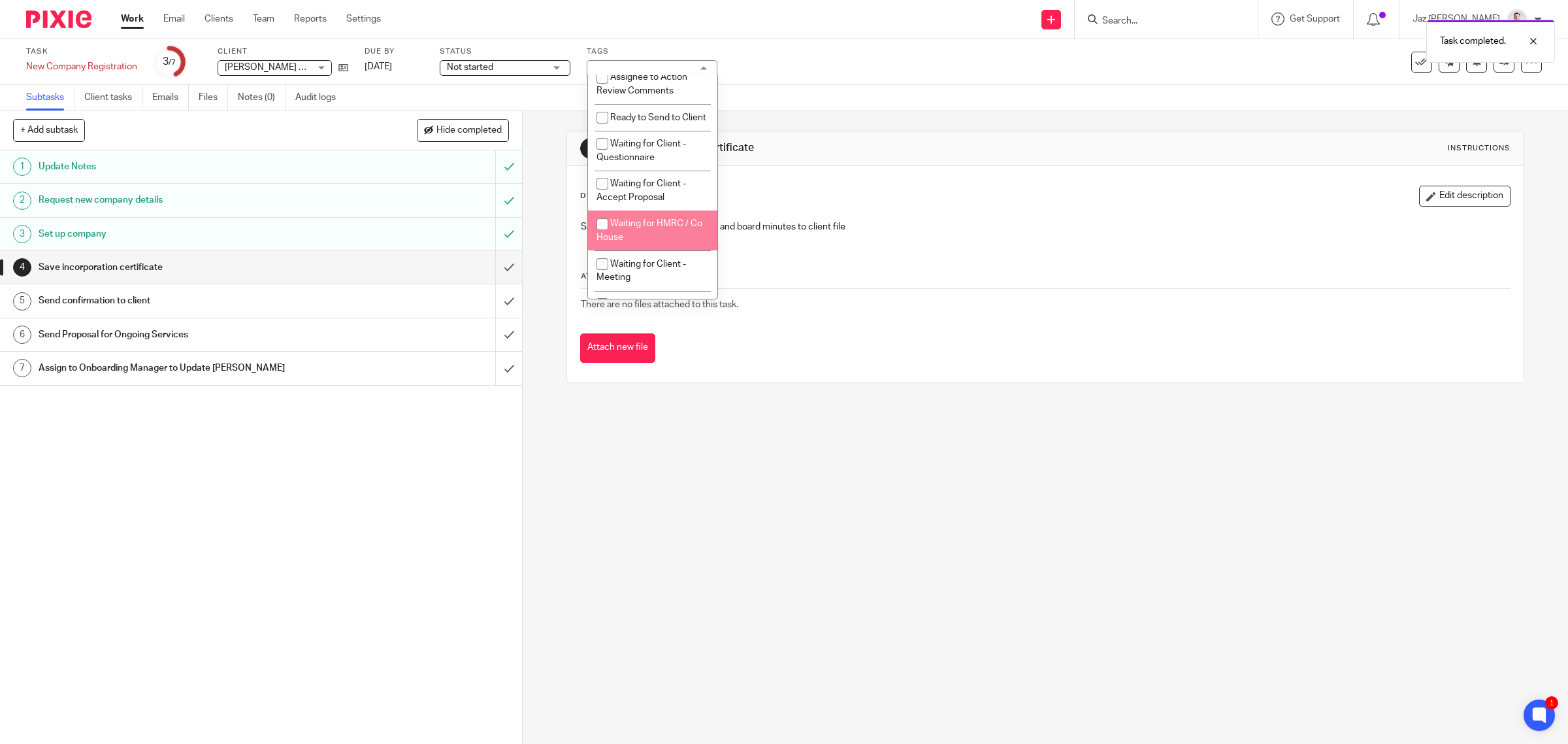
click at [670, 242] on span "Waiting for HMRC / Co House" at bounding box center [649, 230] width 106 height 22
checkbox input "true"
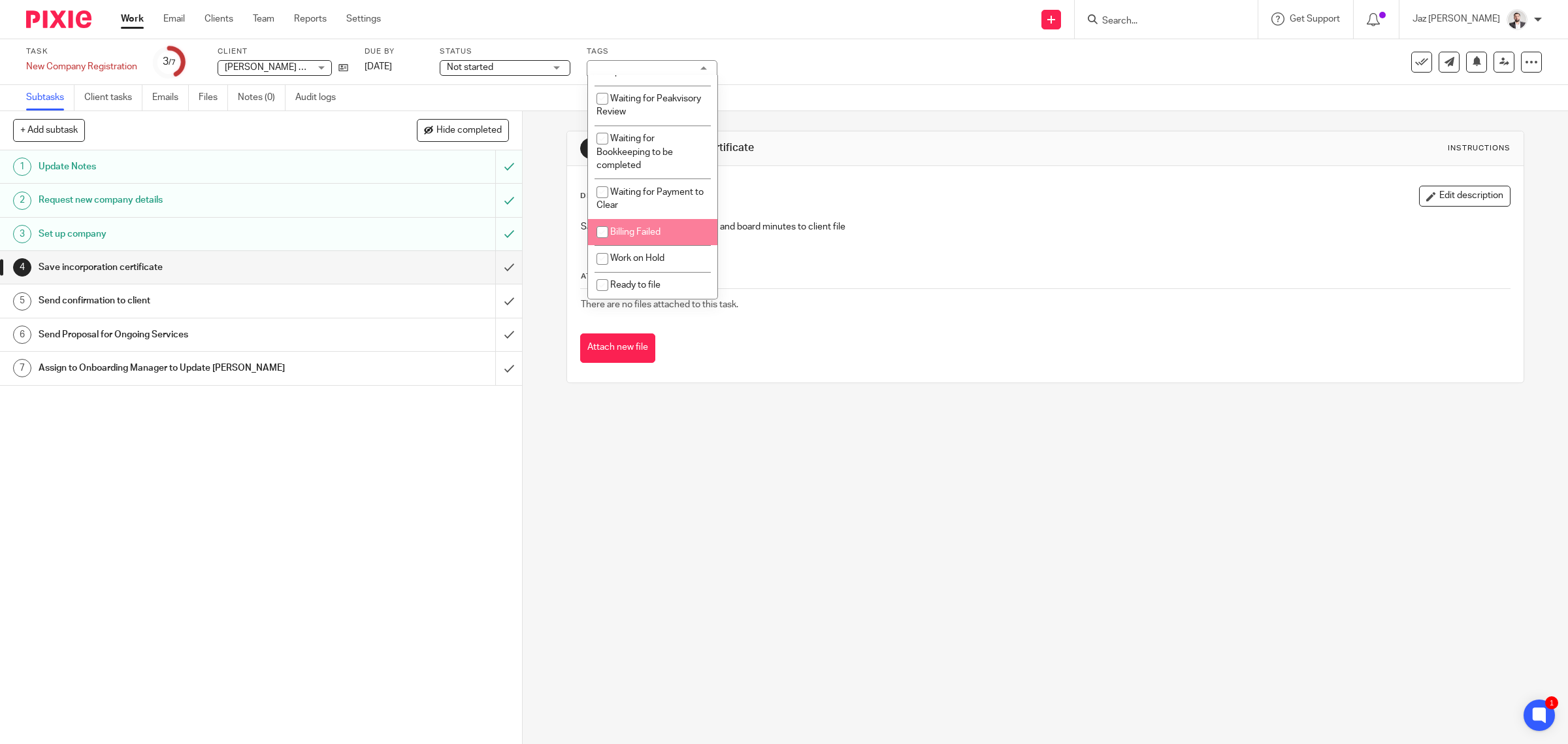
click at [836, 125] on div "4 Save incorporation certificate Instructions Description Edit description Save…" at bounding box center [1045, 257] width 958 height 292
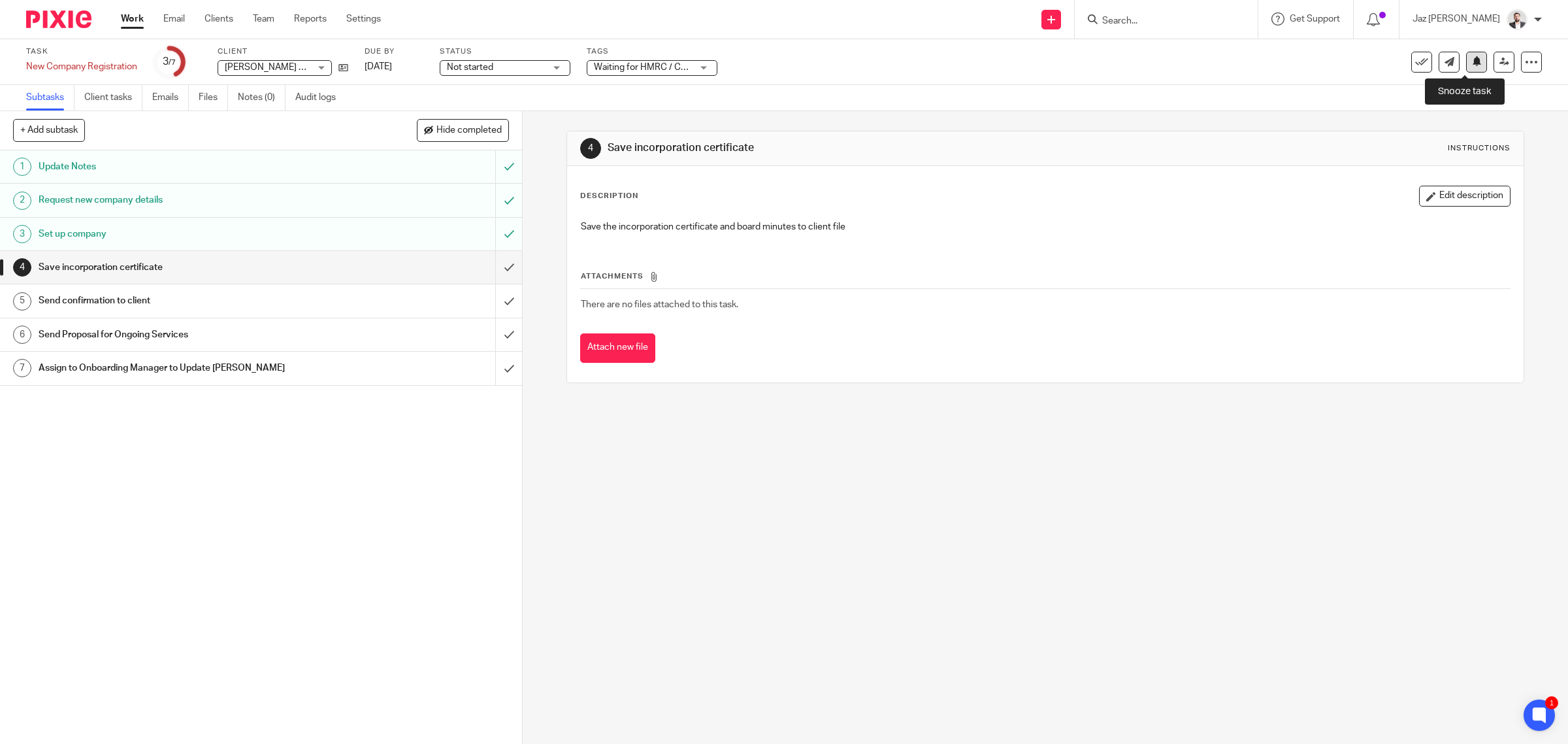
click at [1466, 70] on button at bounding box center [1476, 62] width 21 height 21
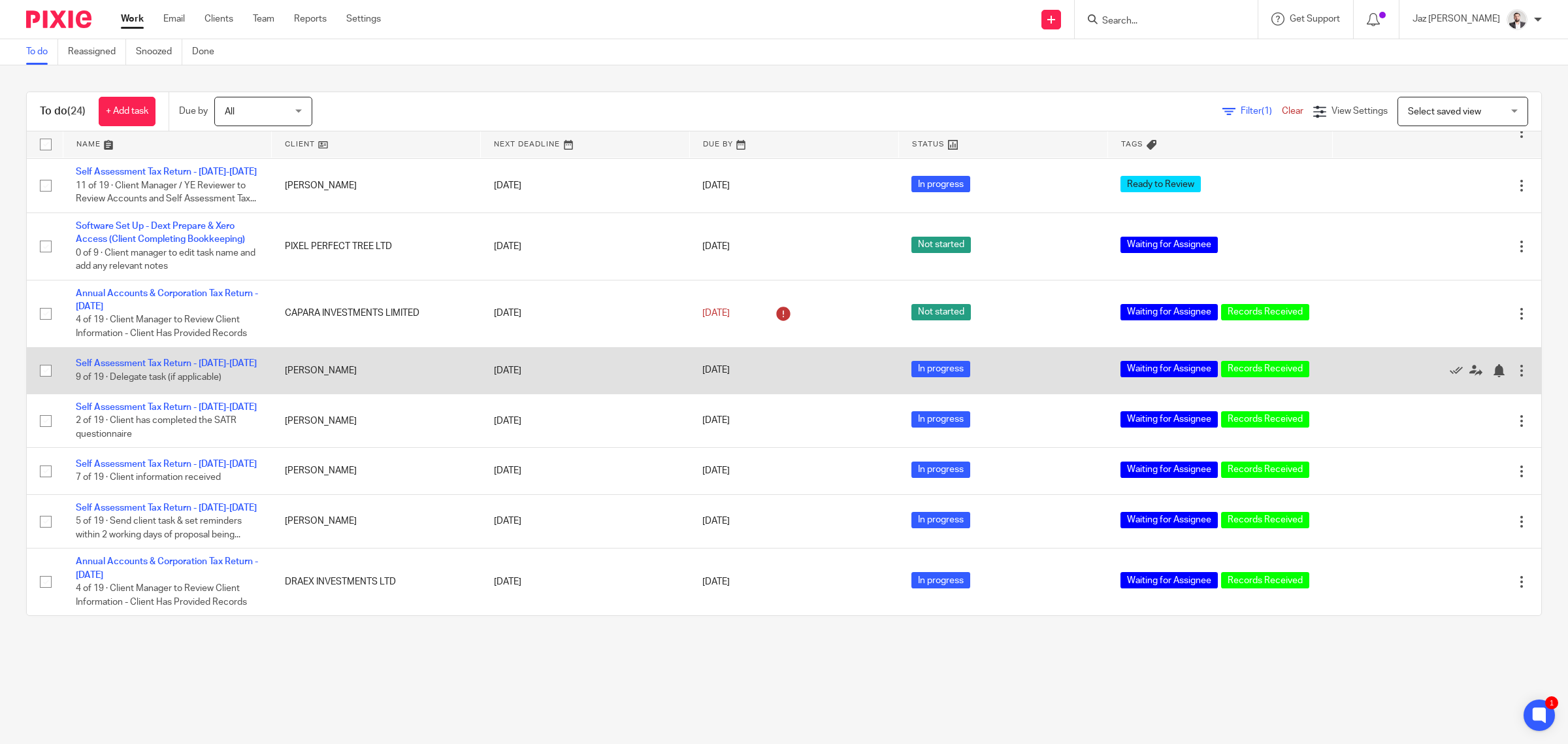
scroll to position [969, 0]
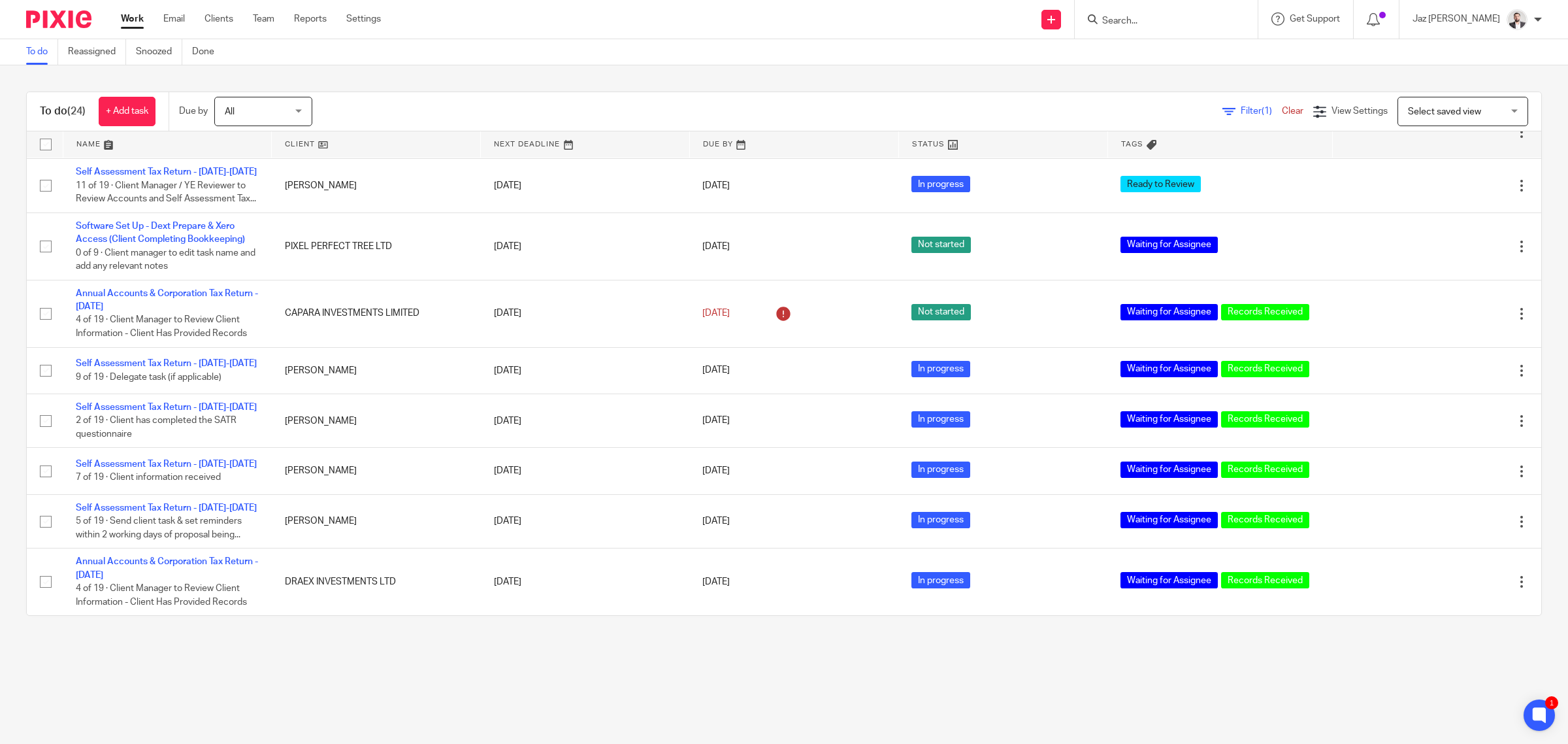
click at [1179, 25] on input "Search" at bounding box center [1159, 22] width 117 height 12
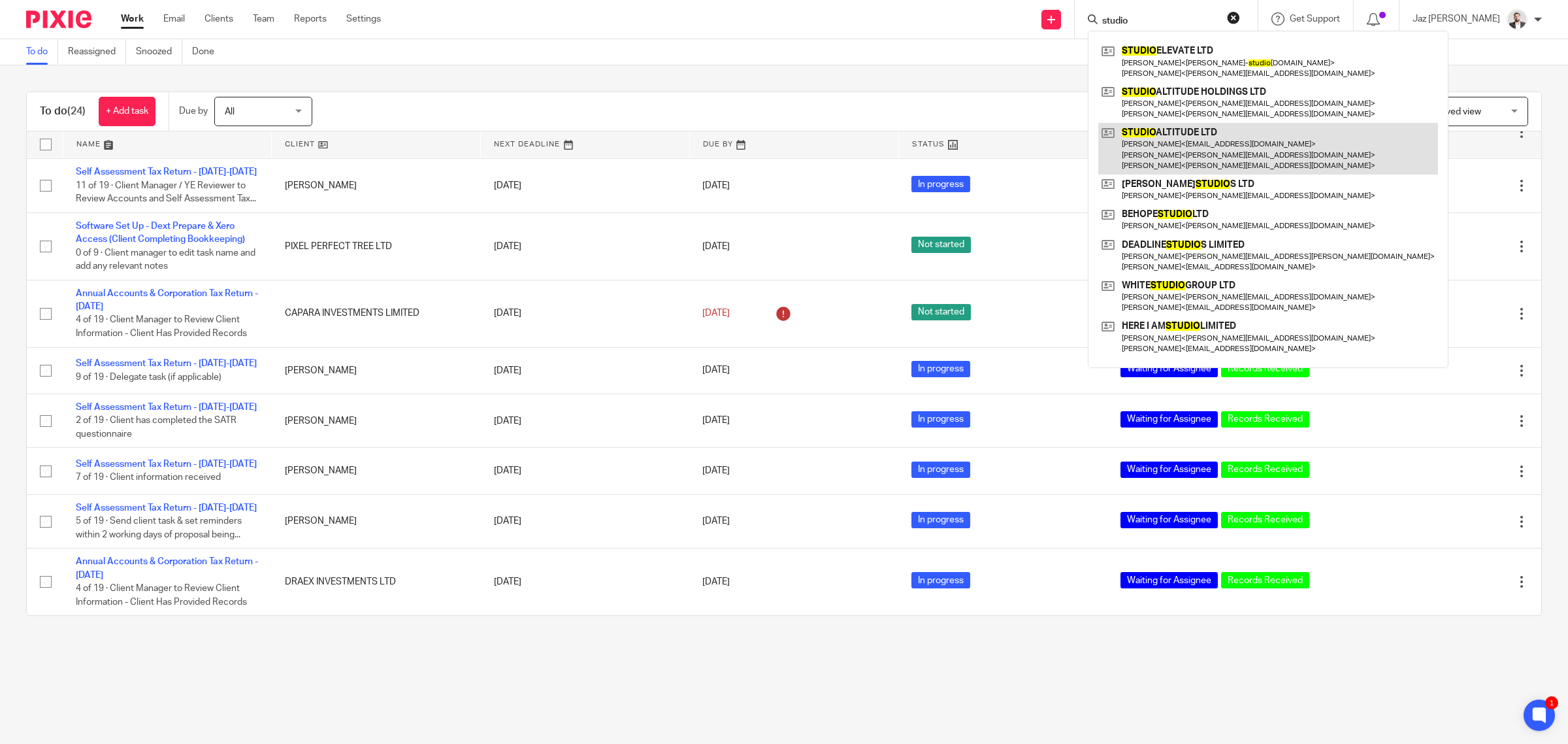
type input "studio"
click at [1206, 139] on link at bounding box center [1268, 148] width 340 height 52
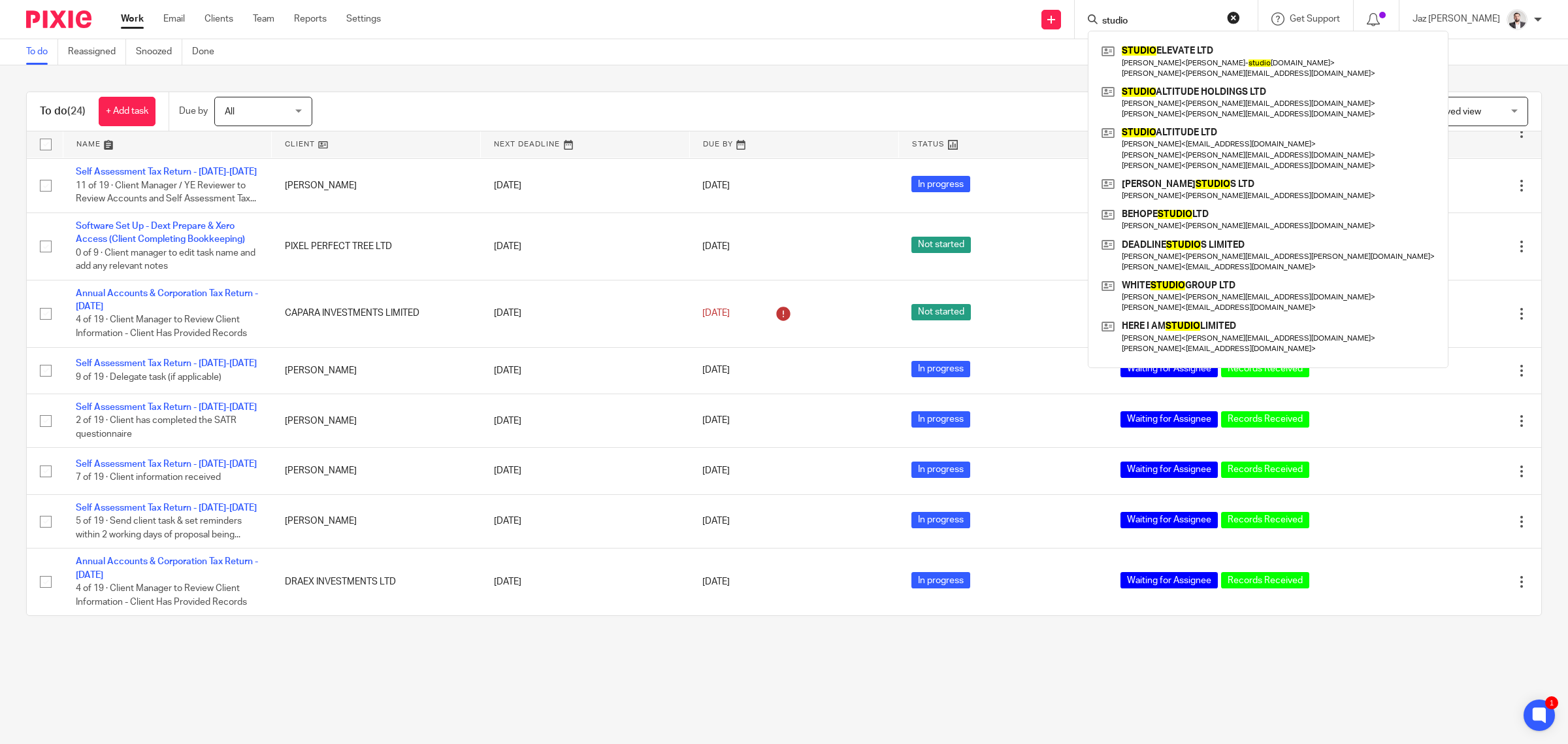
click at [1240, 18] on button "reset" at bounding box center [1233, 17] width 13 height 13
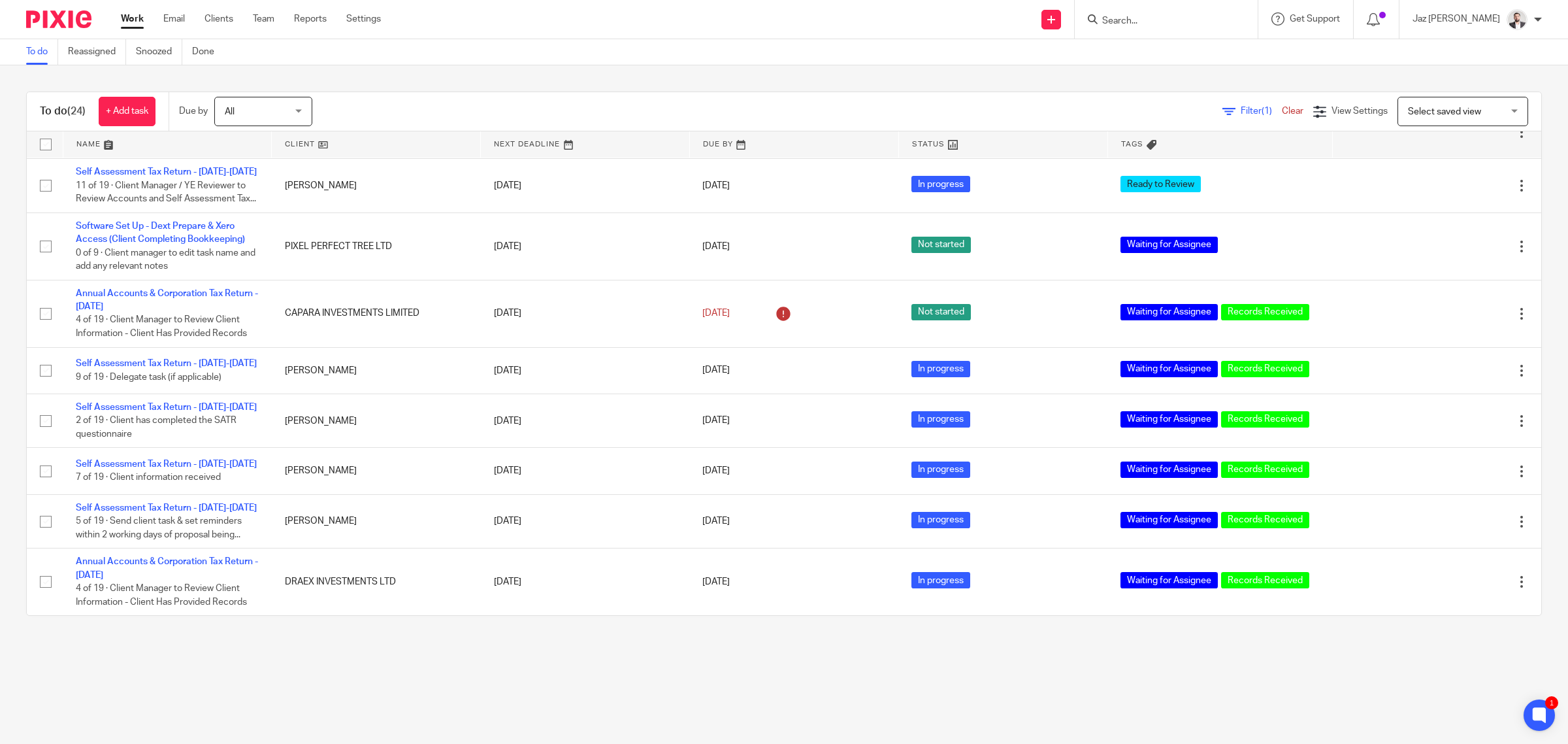
click at [1172, 18] on input "Search" at bounding box center [1159, 22] width 117 height 12
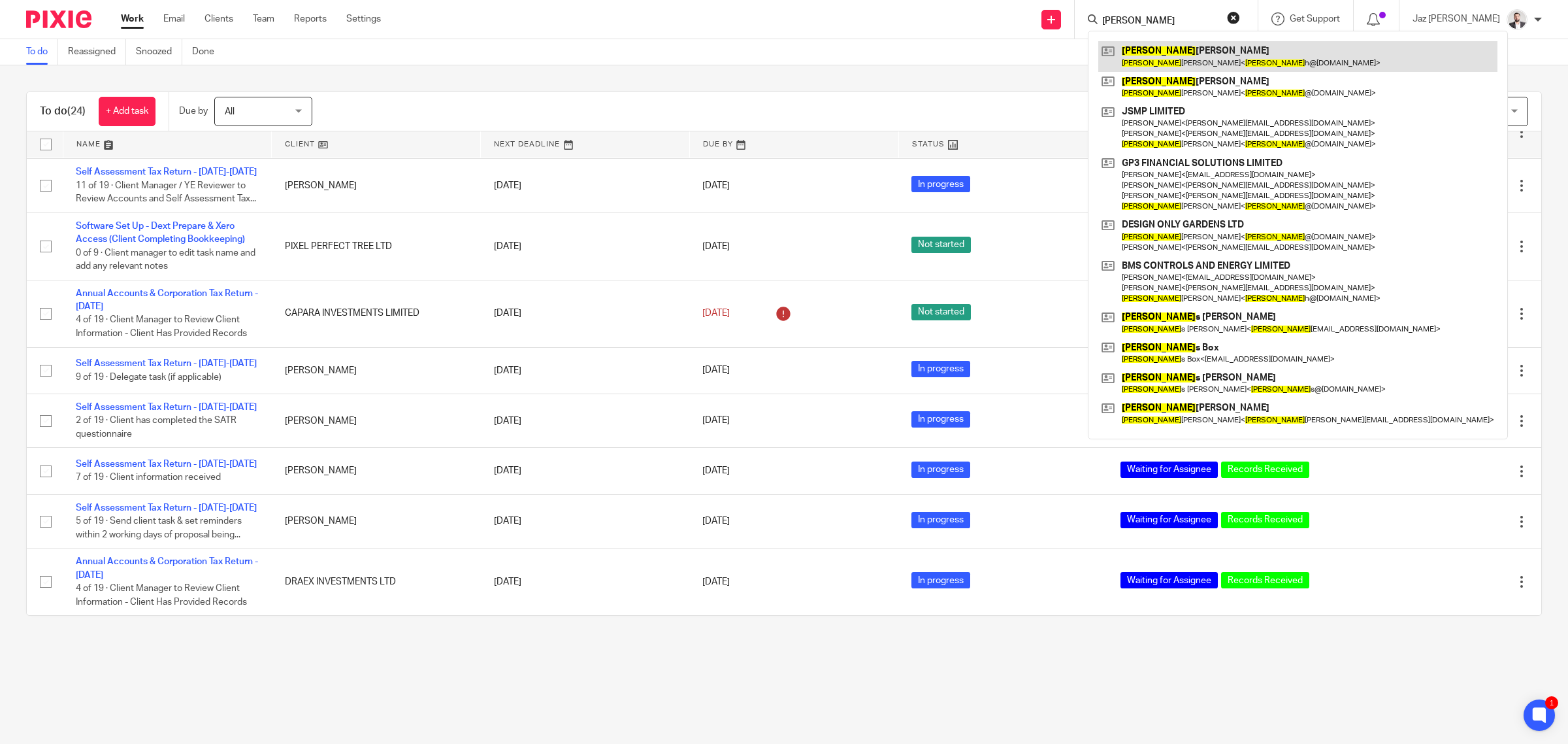
type input "[PERSON_NAME]"
click at [1173, 53] on link at bounding box center [1297, 56] width 399 height 30
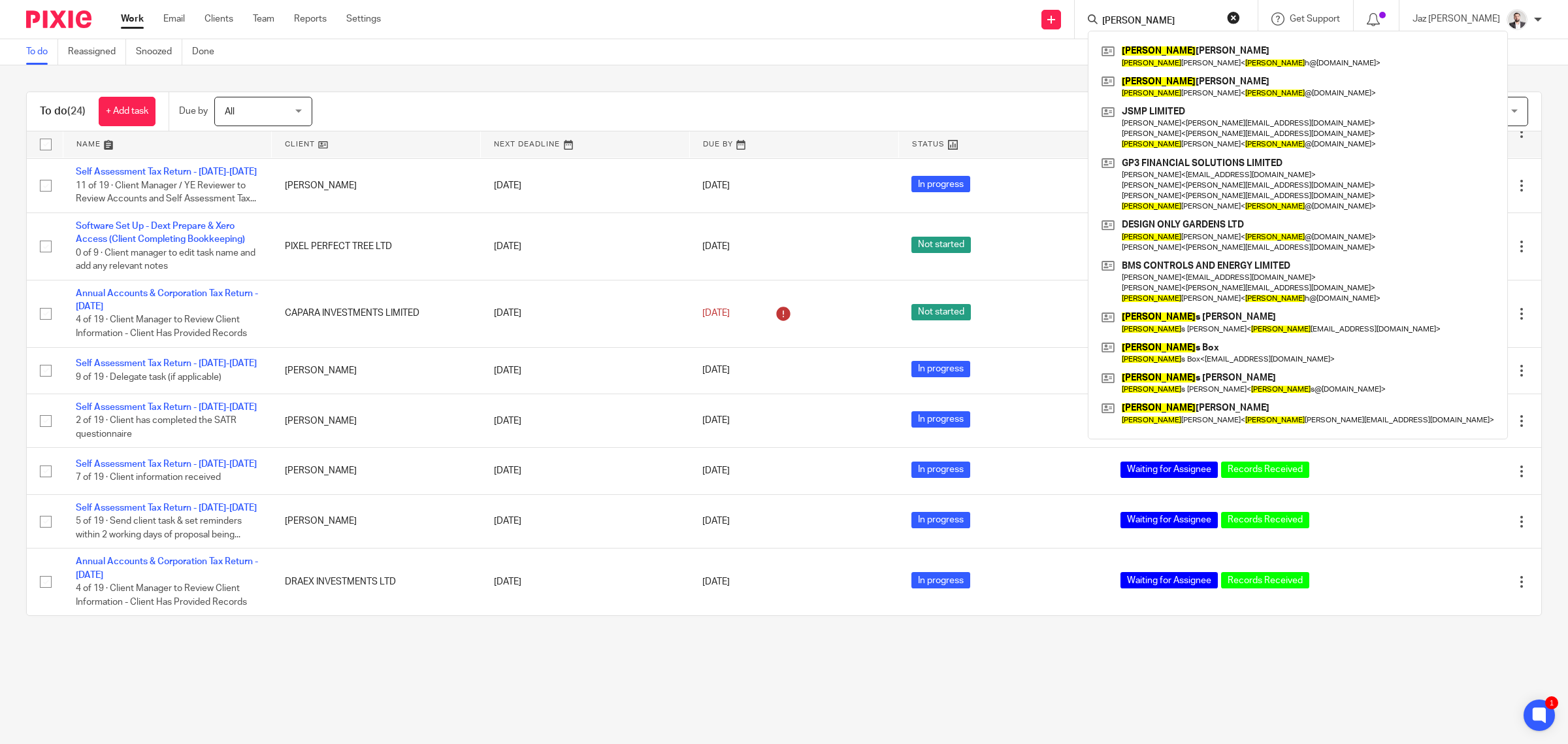
click at [1240, 17] on button "reset" at bounding box center [1233, 17] width 13 height 13
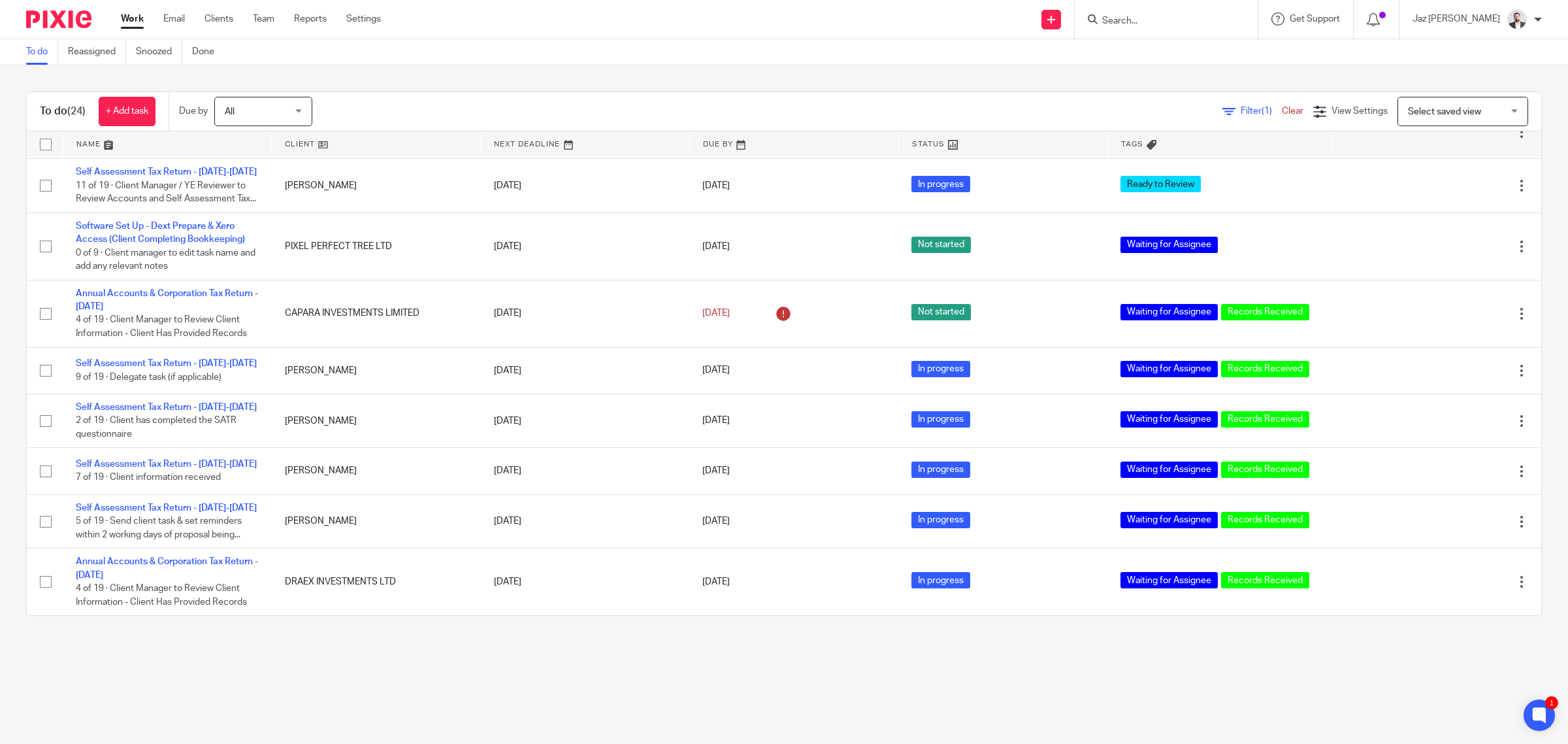
click at [1193, 17] on input "Search" at bounding box center [1159, 22] width 117 height 12
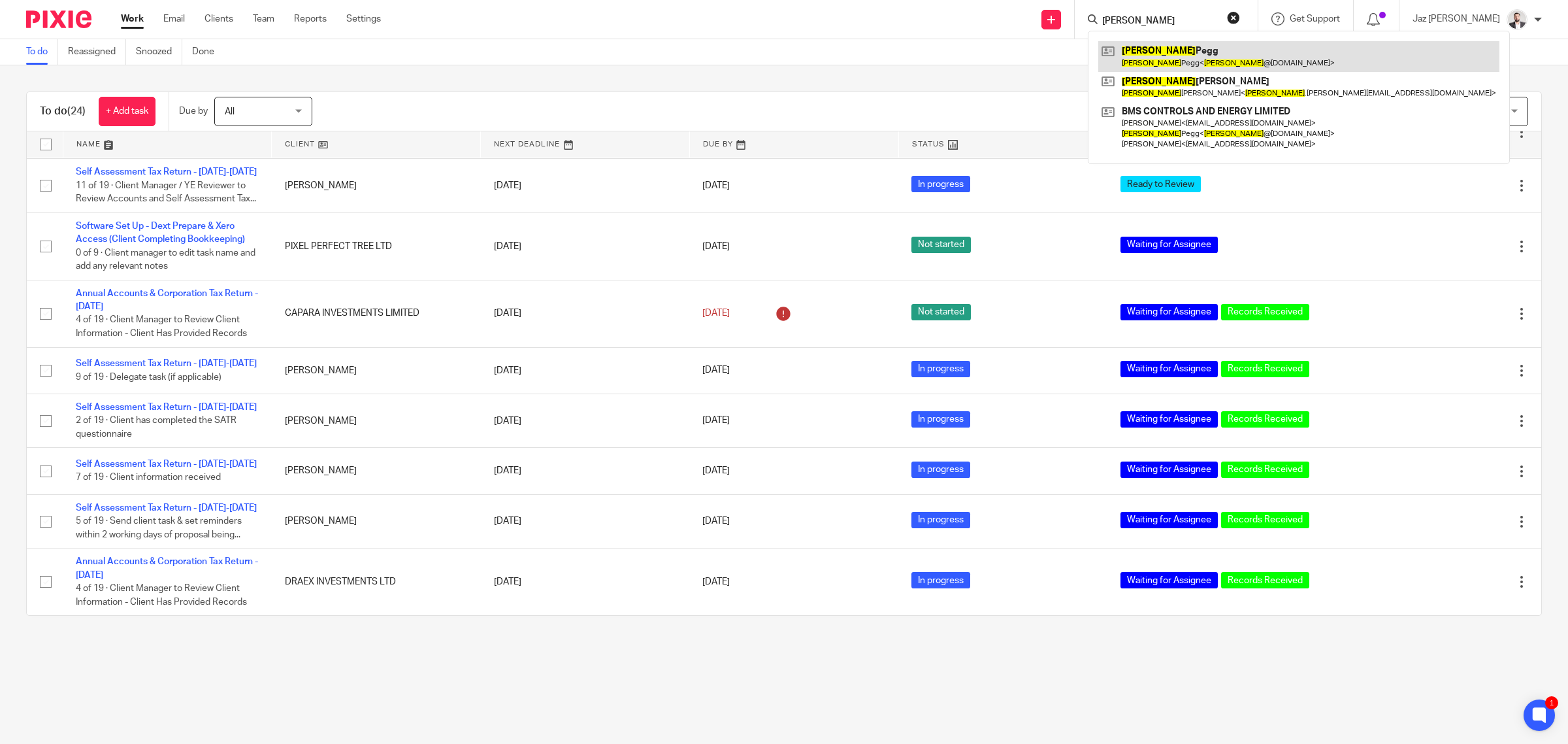
type input "lee"
click at [1204, 59] on link at bounding box center [1299, 56] width 401 height 30
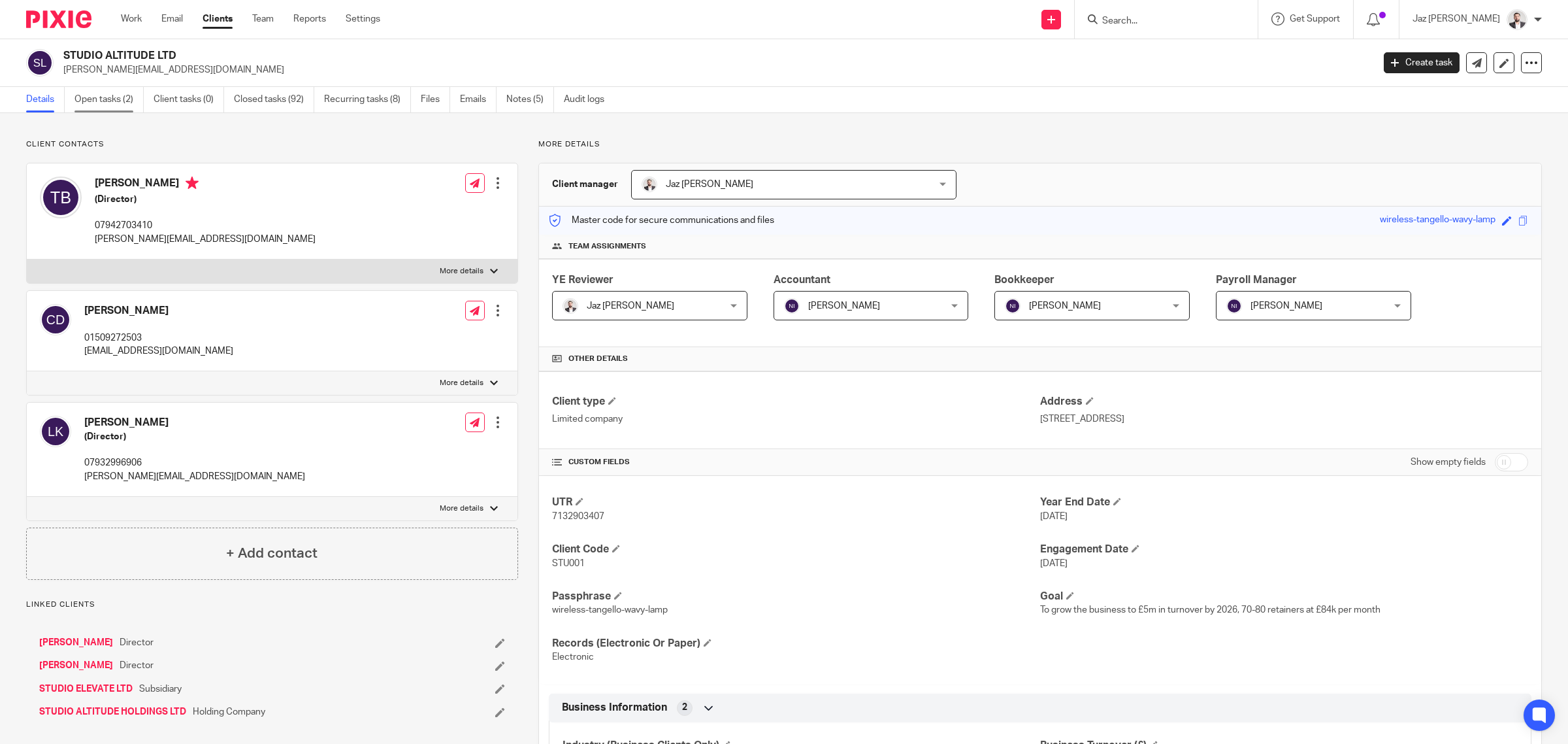
click at [103, 103] on link "Open tasks (2)" at bounding box center [108, 99] width 69 height 26
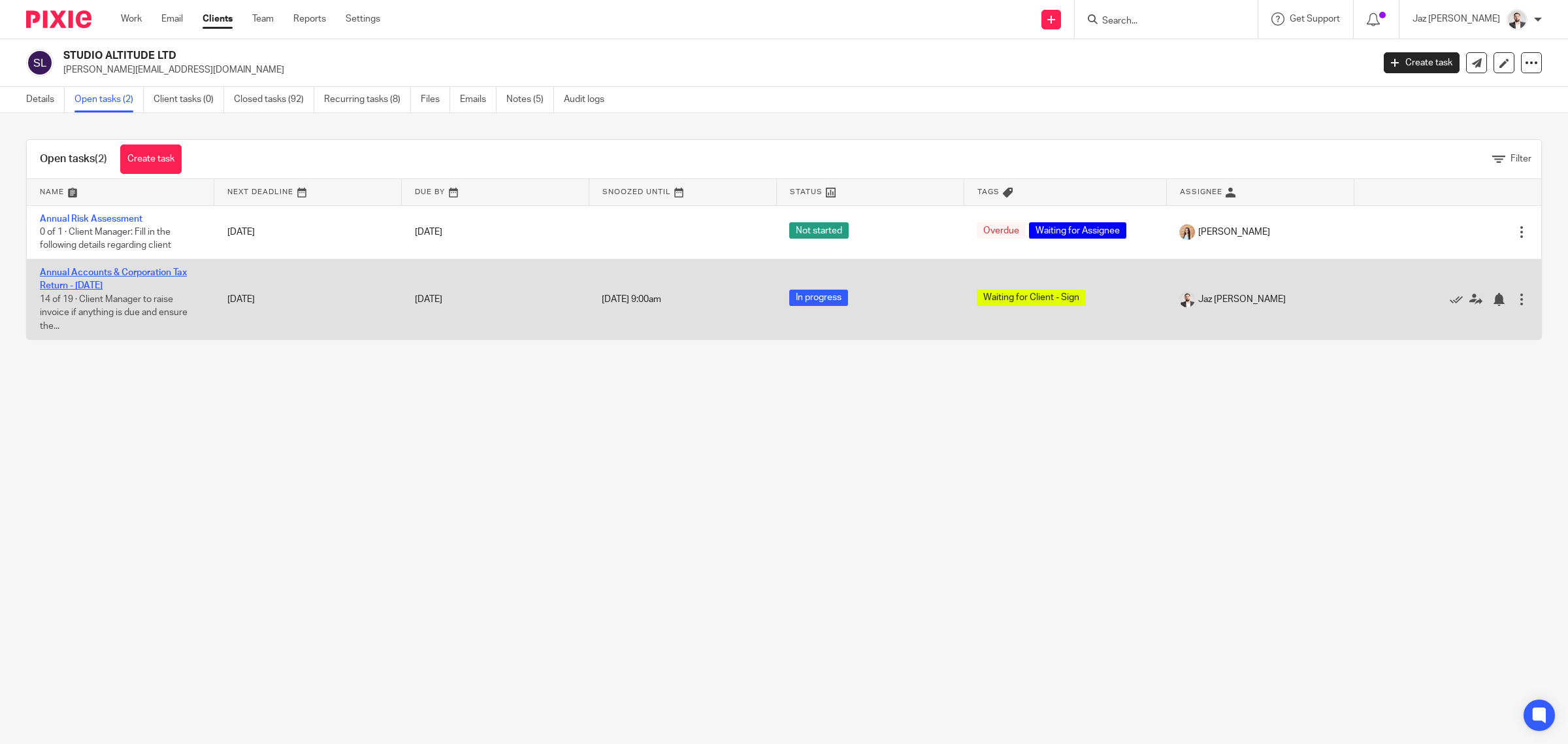
click at [119, 288] on link "Annual Accounts & Corporation Tax Return - [DATE]" at bounding box center [113, 279] width 147 height 22
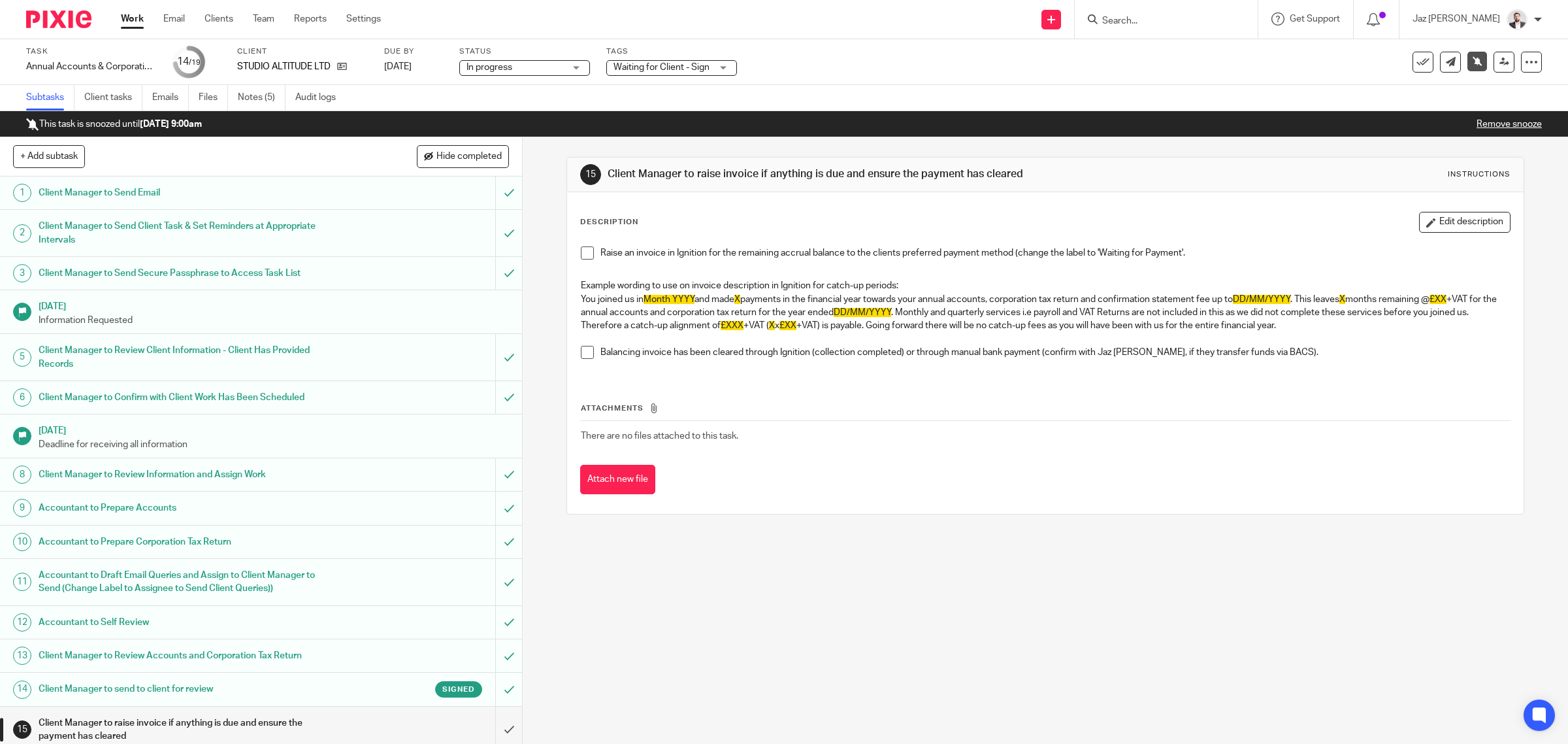
click at [672, 67] on span "Waiting for Client - Sign" at bounding box center [661, 67] width 96 height 9
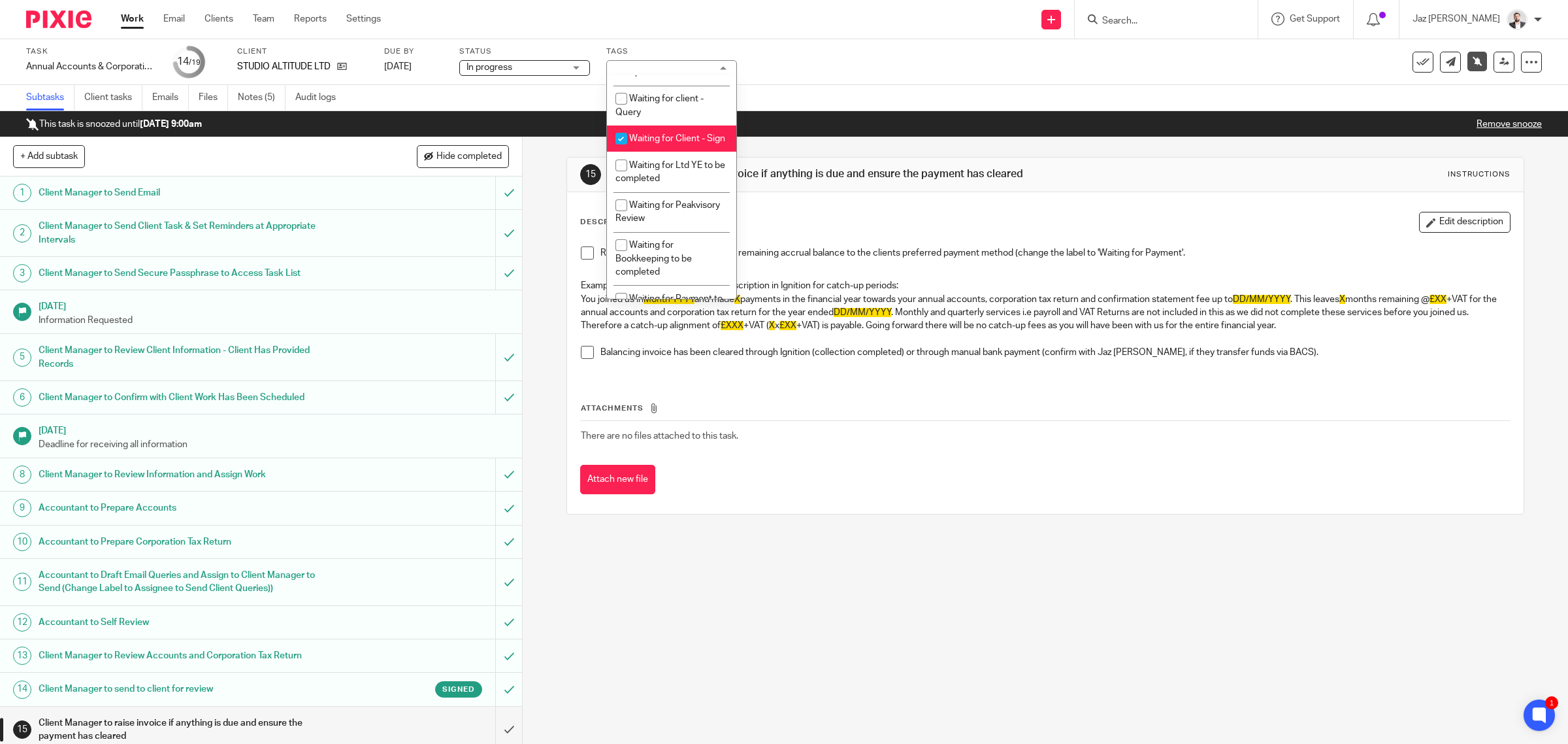
click at [678, 152] on li "Waiting for Client - Sign" at bounding box center [671, 139] width 129 height 27
checkbox input "false"
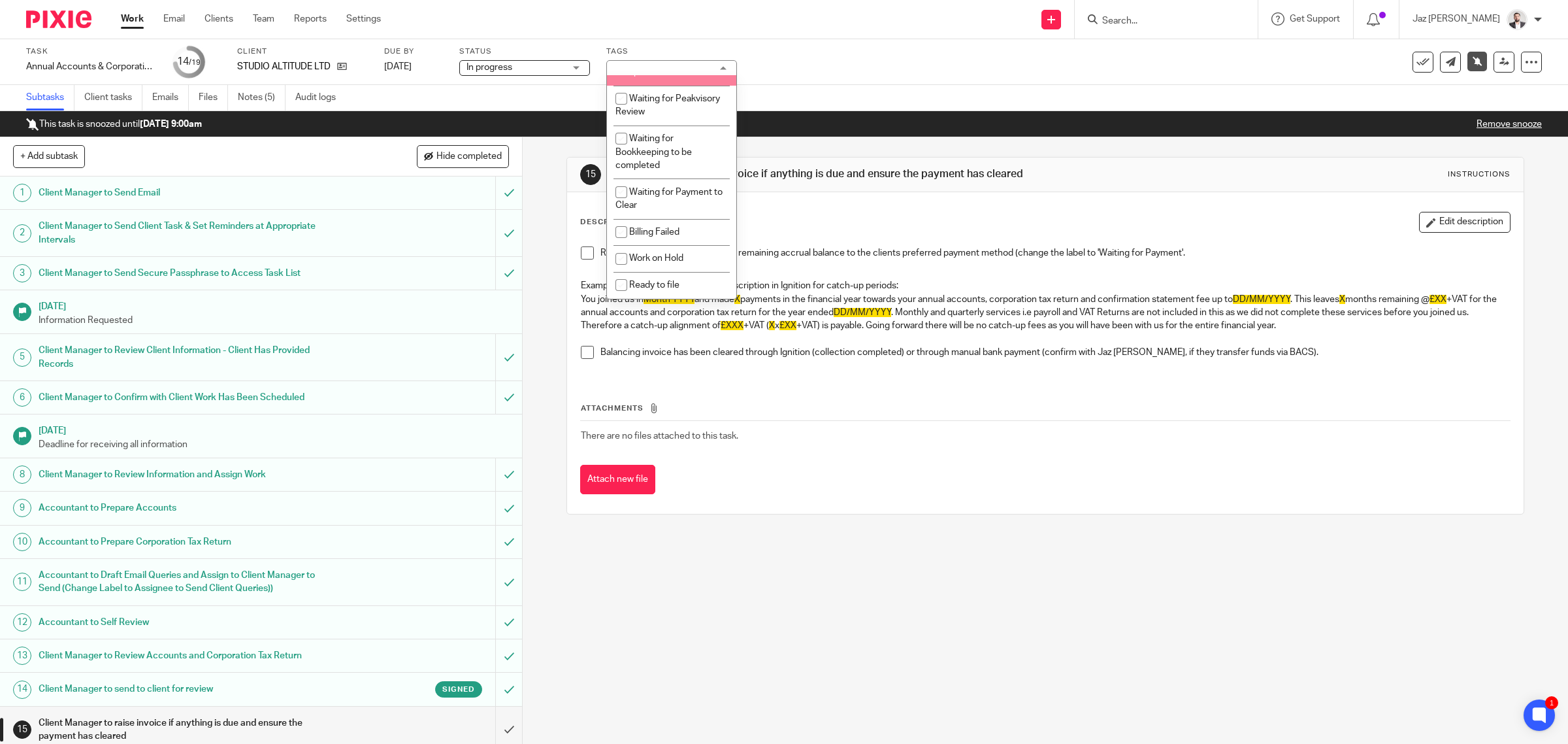
scroll to position [872, 0]
click at [678, 278] on li "Ready to file" at bounding box center [671, 285] width 129 height 27
checkbox input "true"
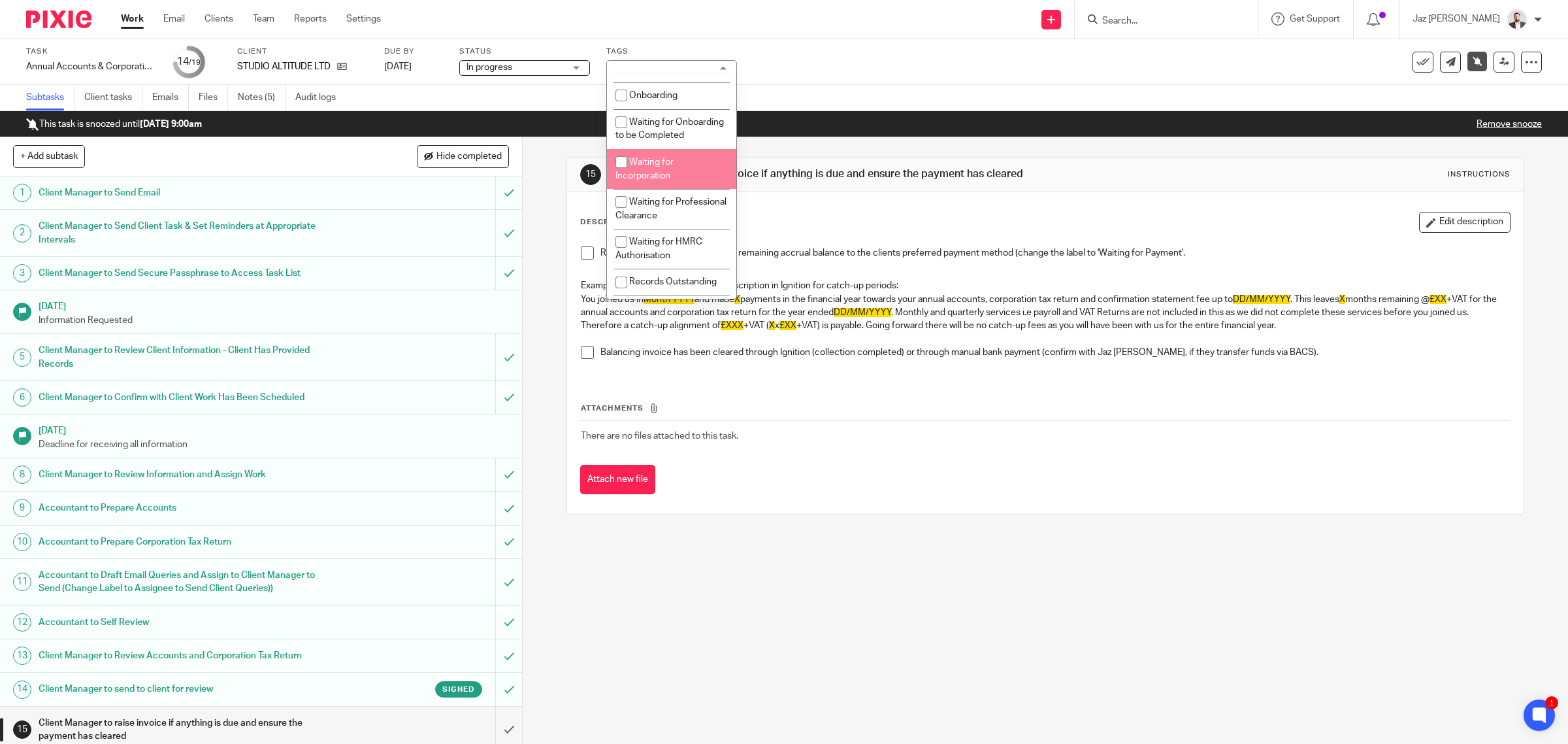
scroll to position [0, 0]
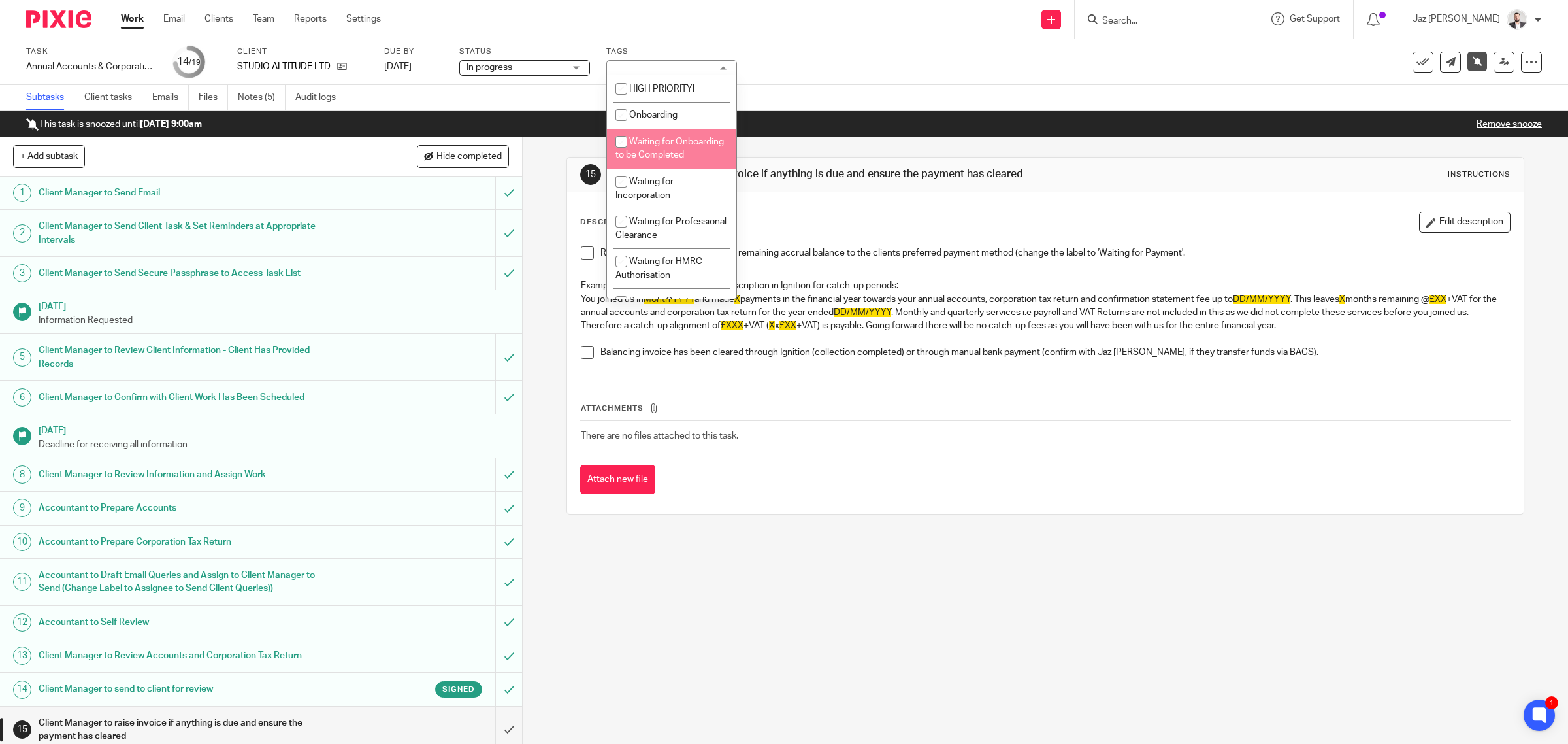
click at [841, 43] on div "Task Annual Accounts & Corporation Tax Return - [DATE] Save Annual Accounts & C…" at bounding box center [784, 62] width 1568 height 46
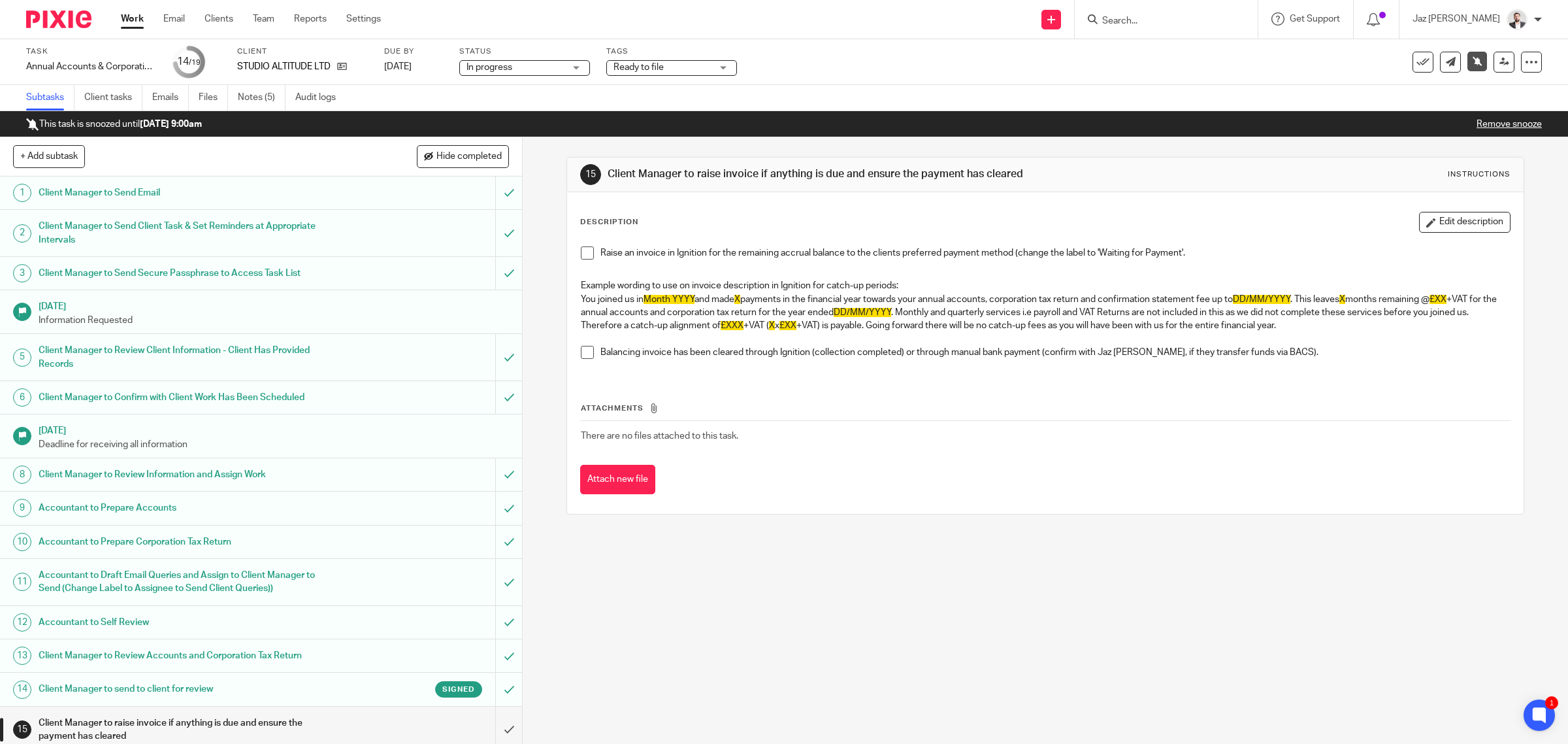
click at [1488, 125] on link "Remove snooze" at bounding box center [1509, 124] width 65 height 9
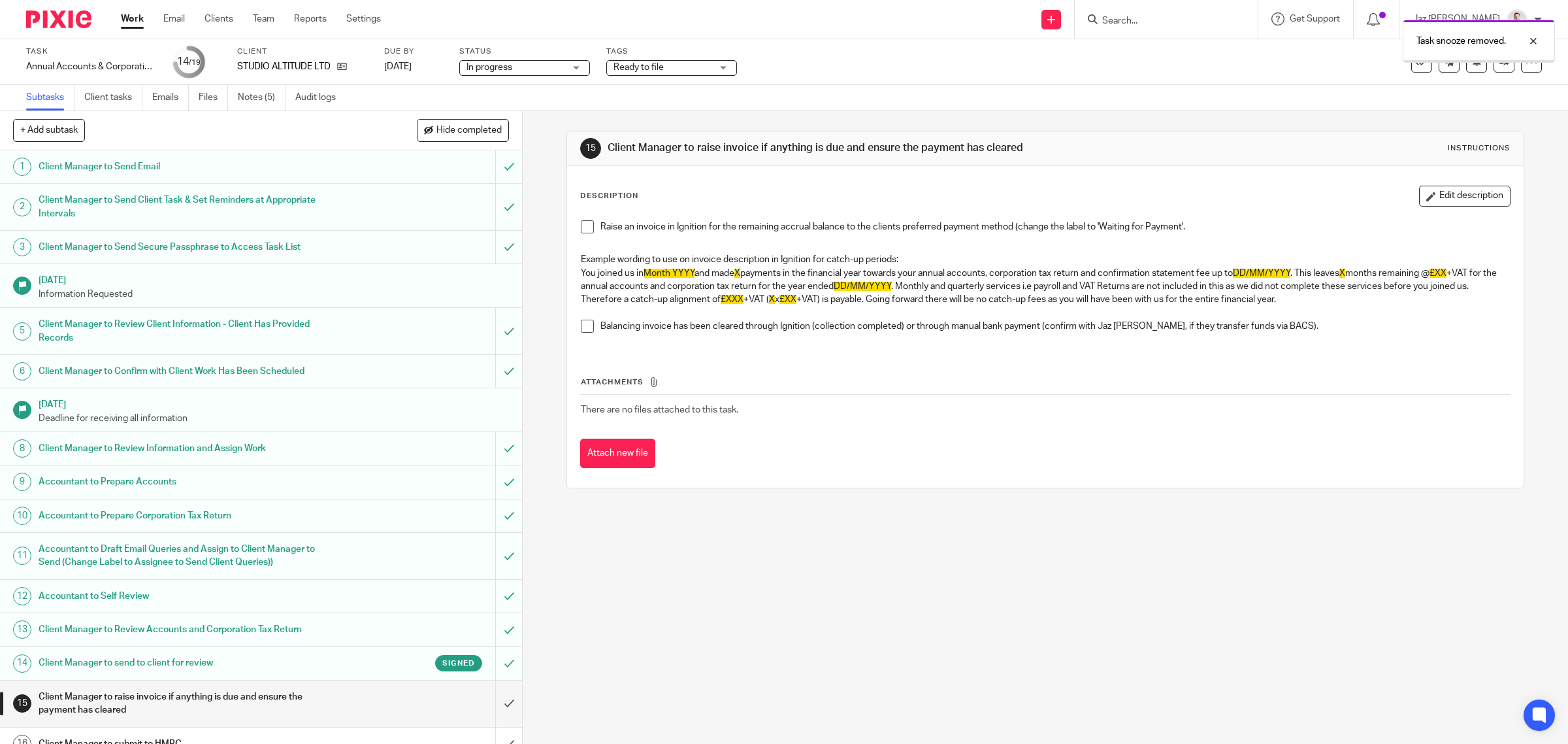
scroll to position [134, 0]
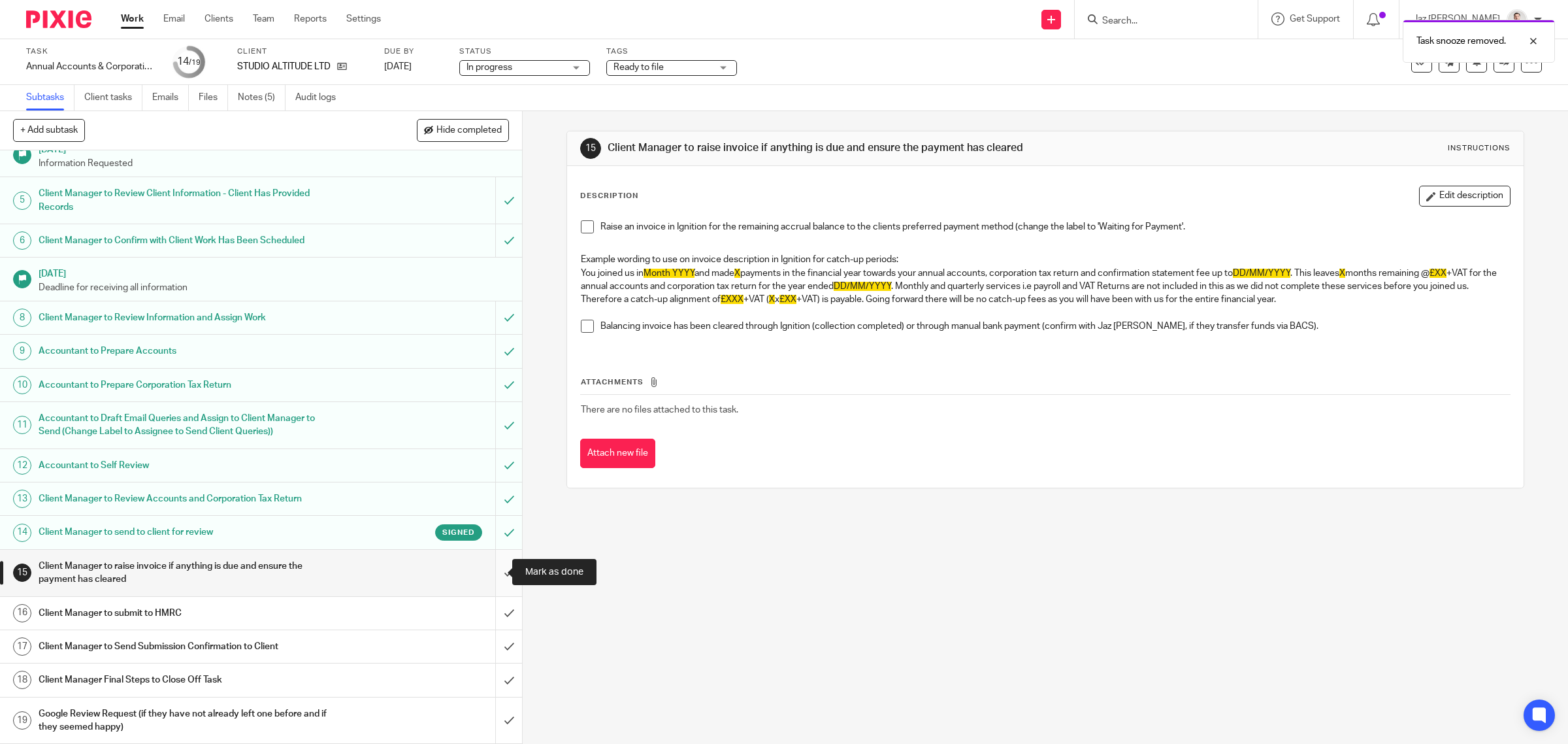
click at [500, 569] on input "submit" at bounding box center [261, 573] width 522 height 47
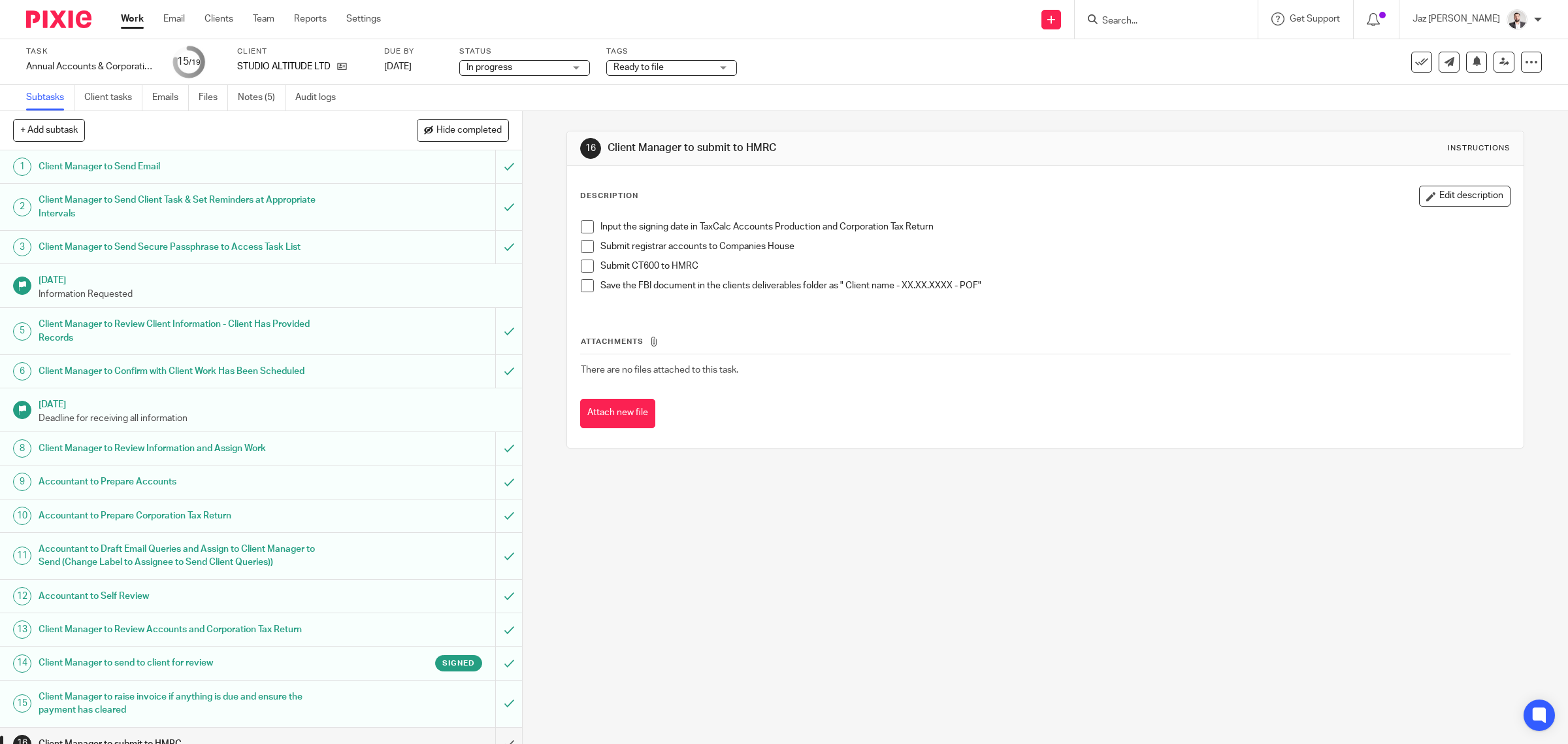
scroll to position [134, 0]
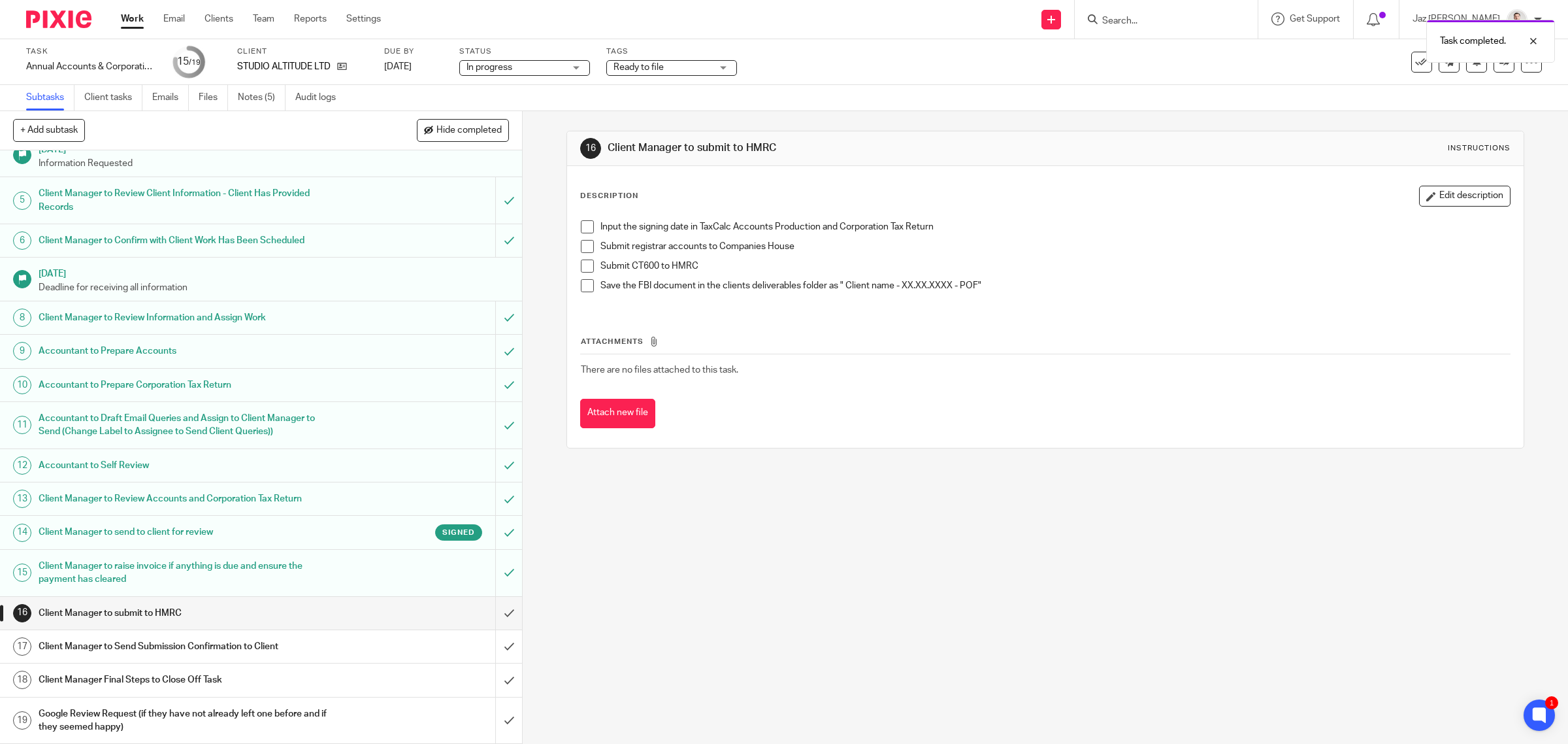
click at [136, 22] on link "Work" at bounding box center [132, 19] width 22 height 13
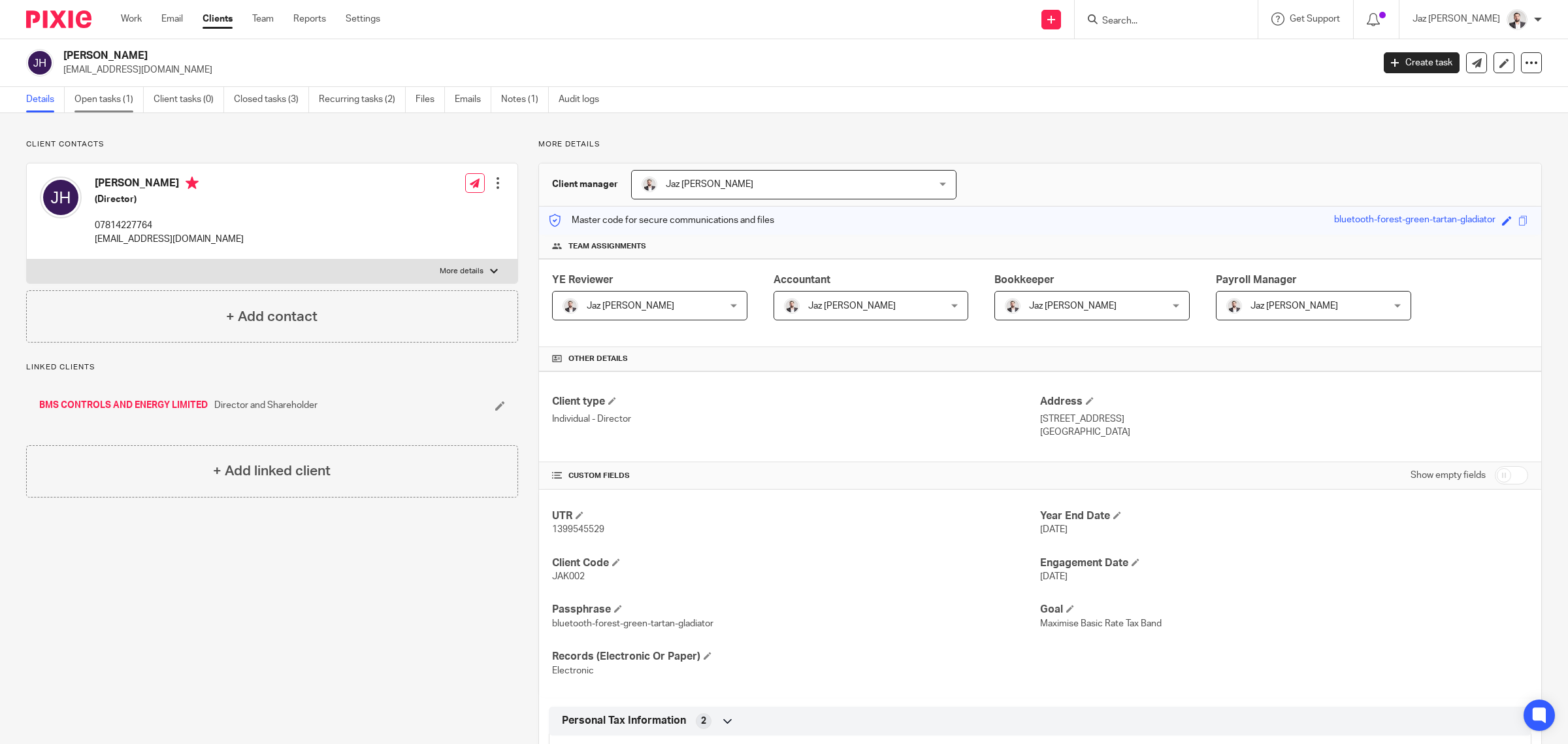
click at [113, 96] on link "Open tasks (1)" at bounding box center [108, 99] width 69 height 26
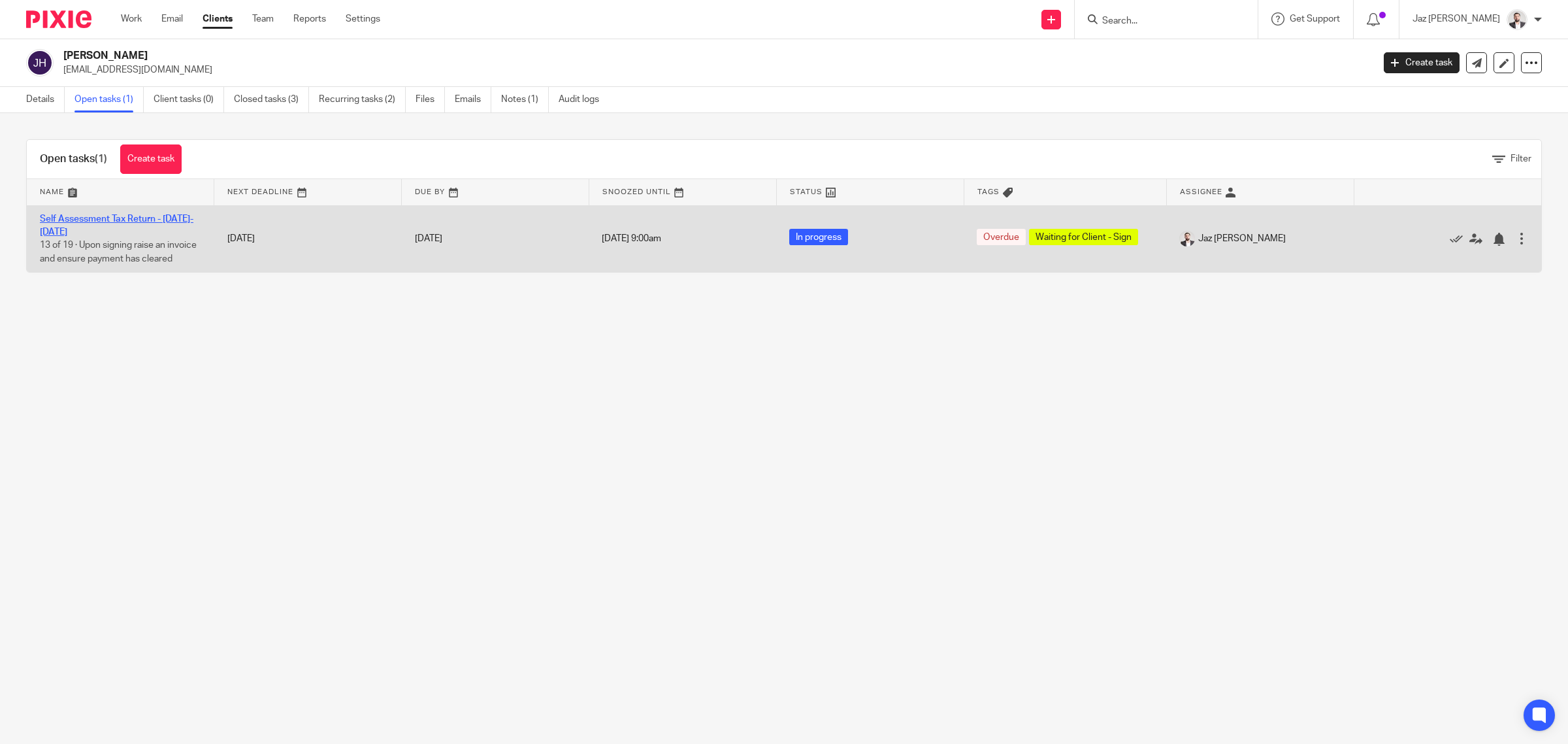
click at [129, 219] on link "Self Assessment Tax Return - [DATE]-[DATE]" at bounding box center [117, 225] width 153 height 22
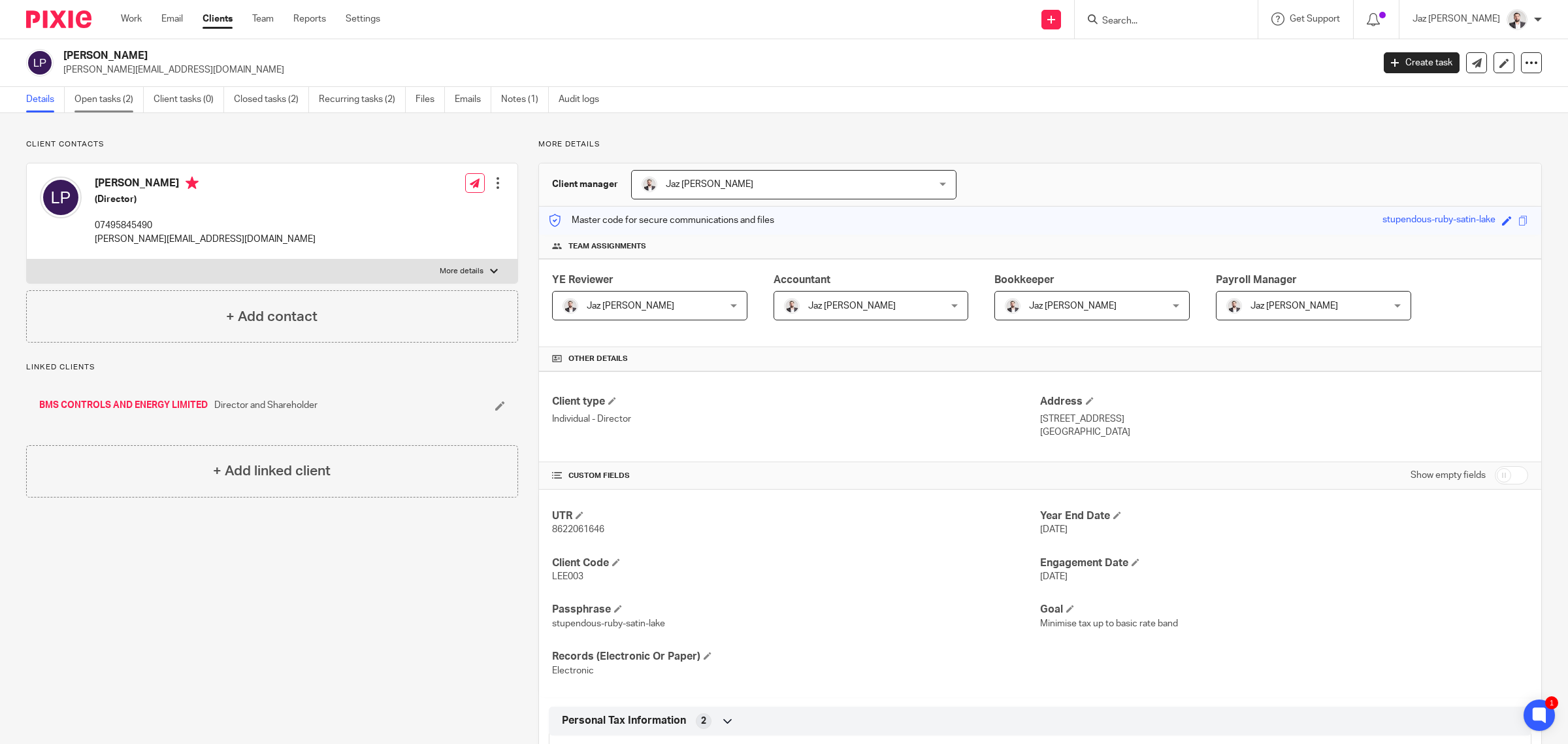
click at [92, 99] on link "Open tasks (2)" at bounding box center [108, 99] width 69 height 26
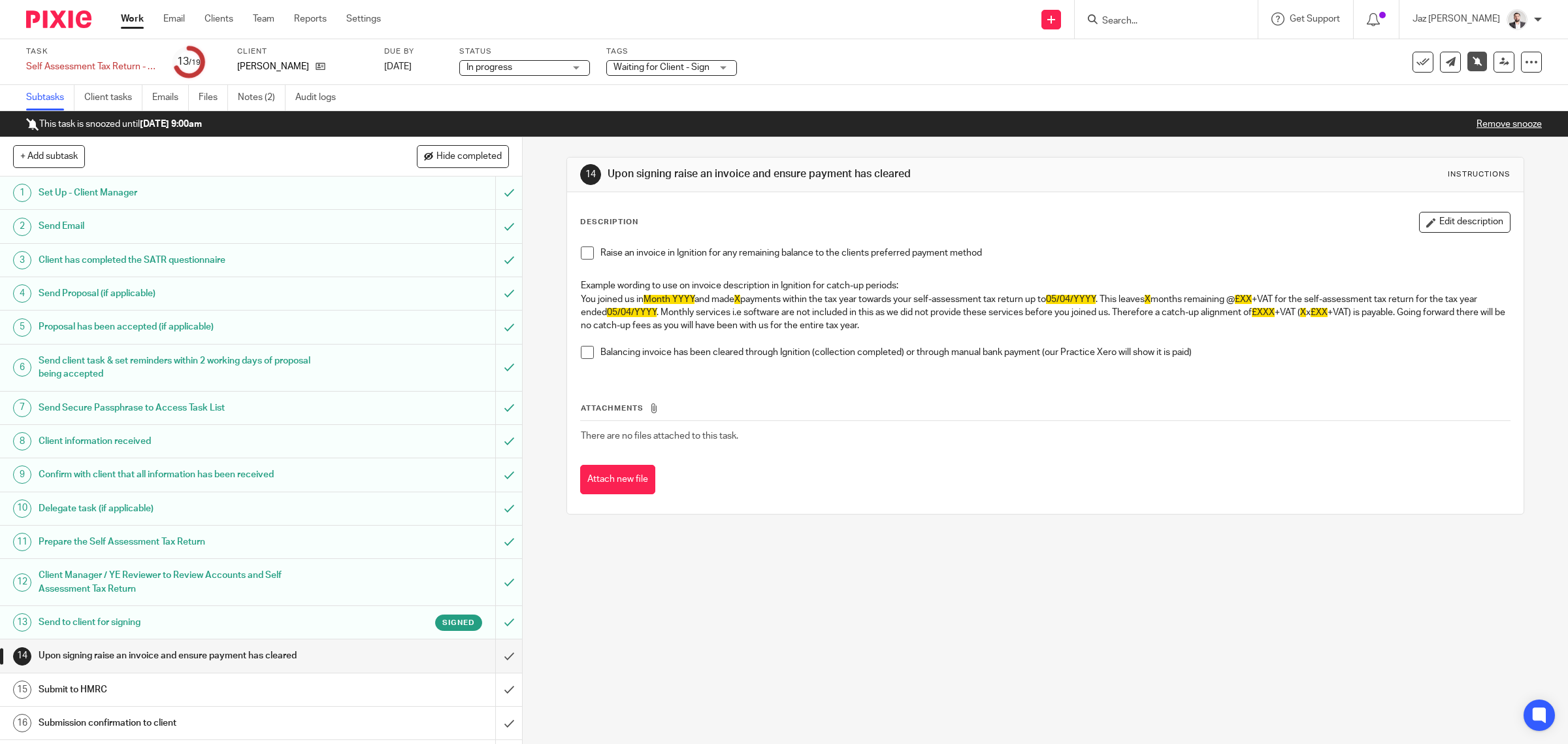
click at [1486, 126] on link "Remove snooze" at bounding box center [1509, 124] width 65 height 9
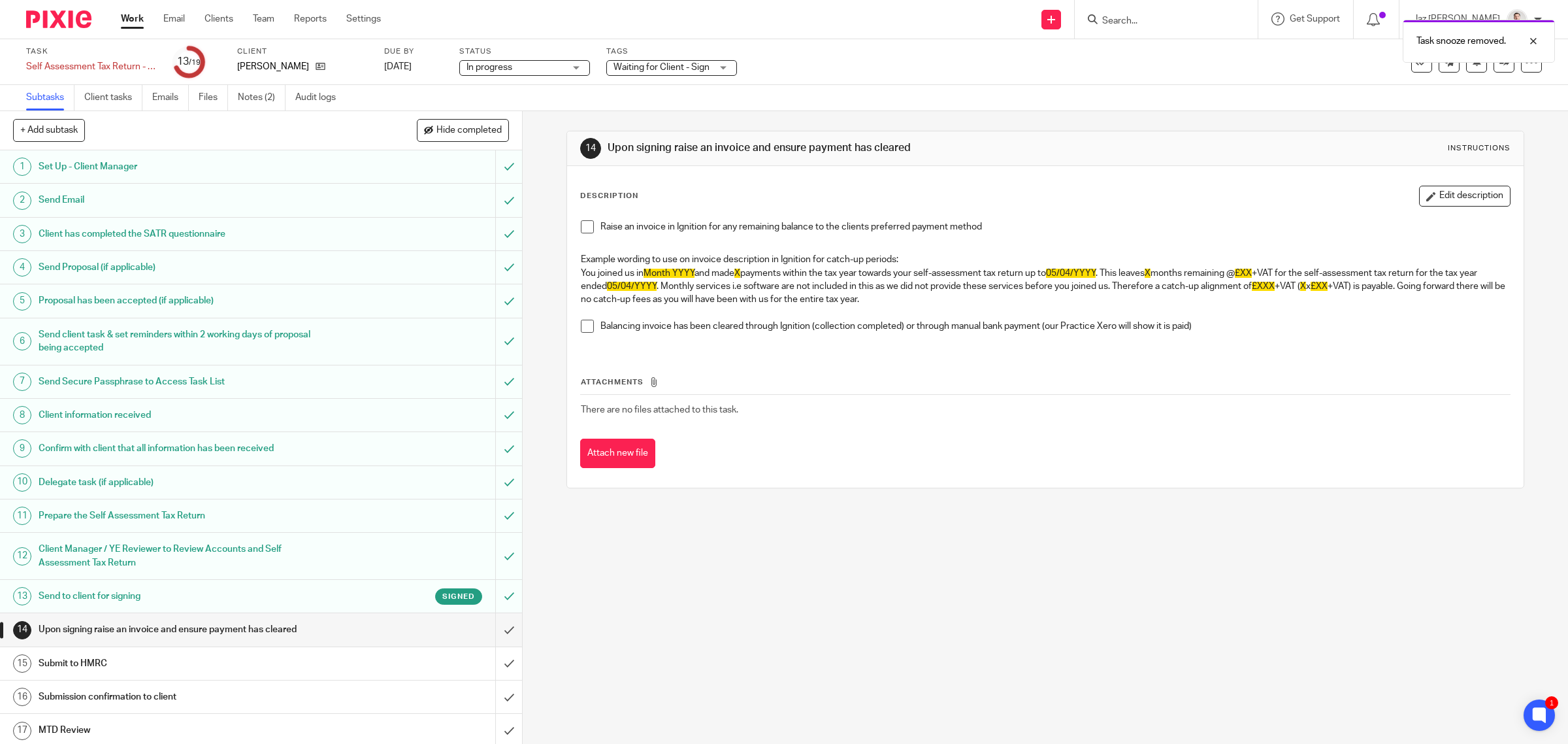
click at [672, 69] on span "Waiting for Client - Sign" at bounding box center [661, 67] width 96 height 9
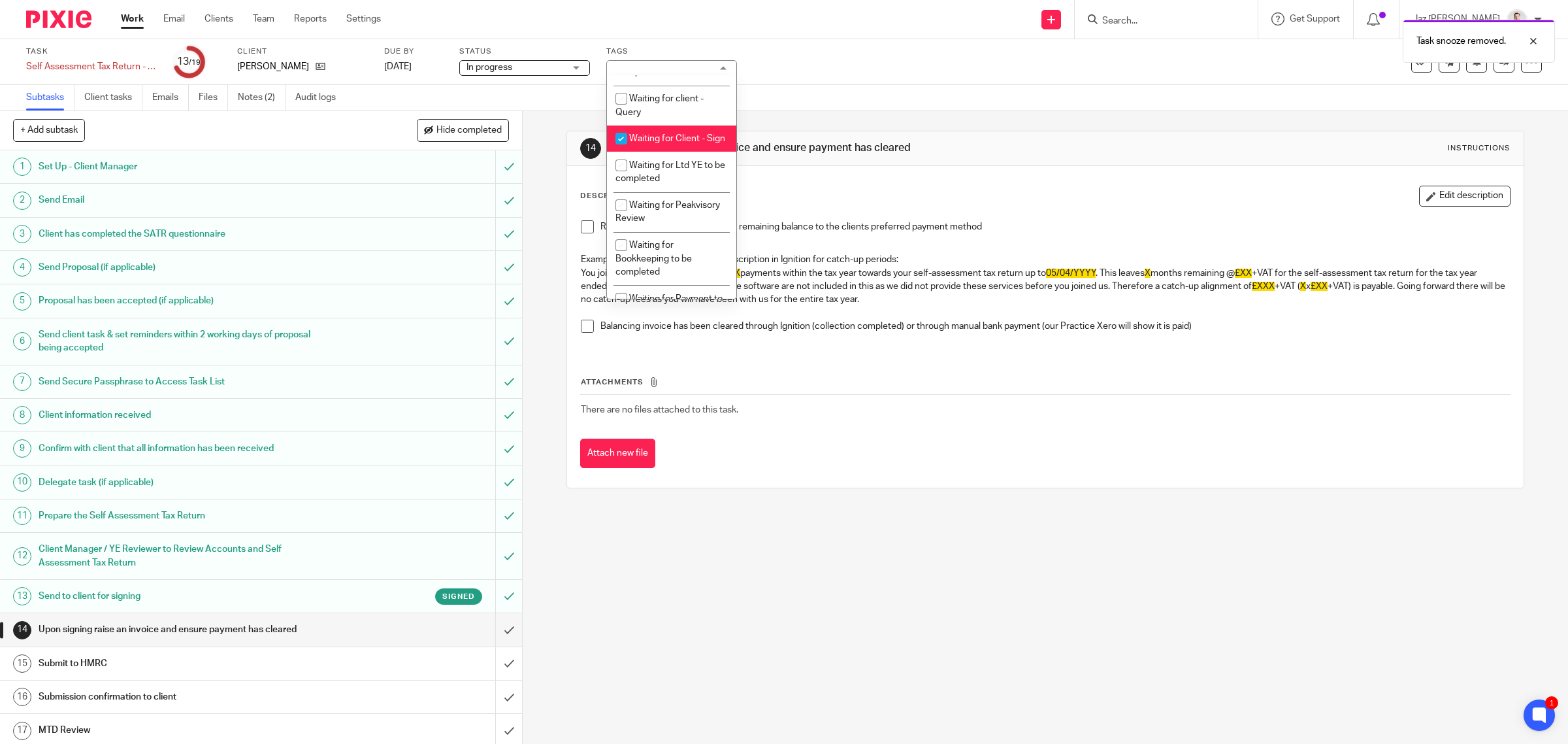
click at [679, 143] on span "Waiting for Client - Sign" at bounding box center [677, 138] width 96 height 9
checkbox input "false"
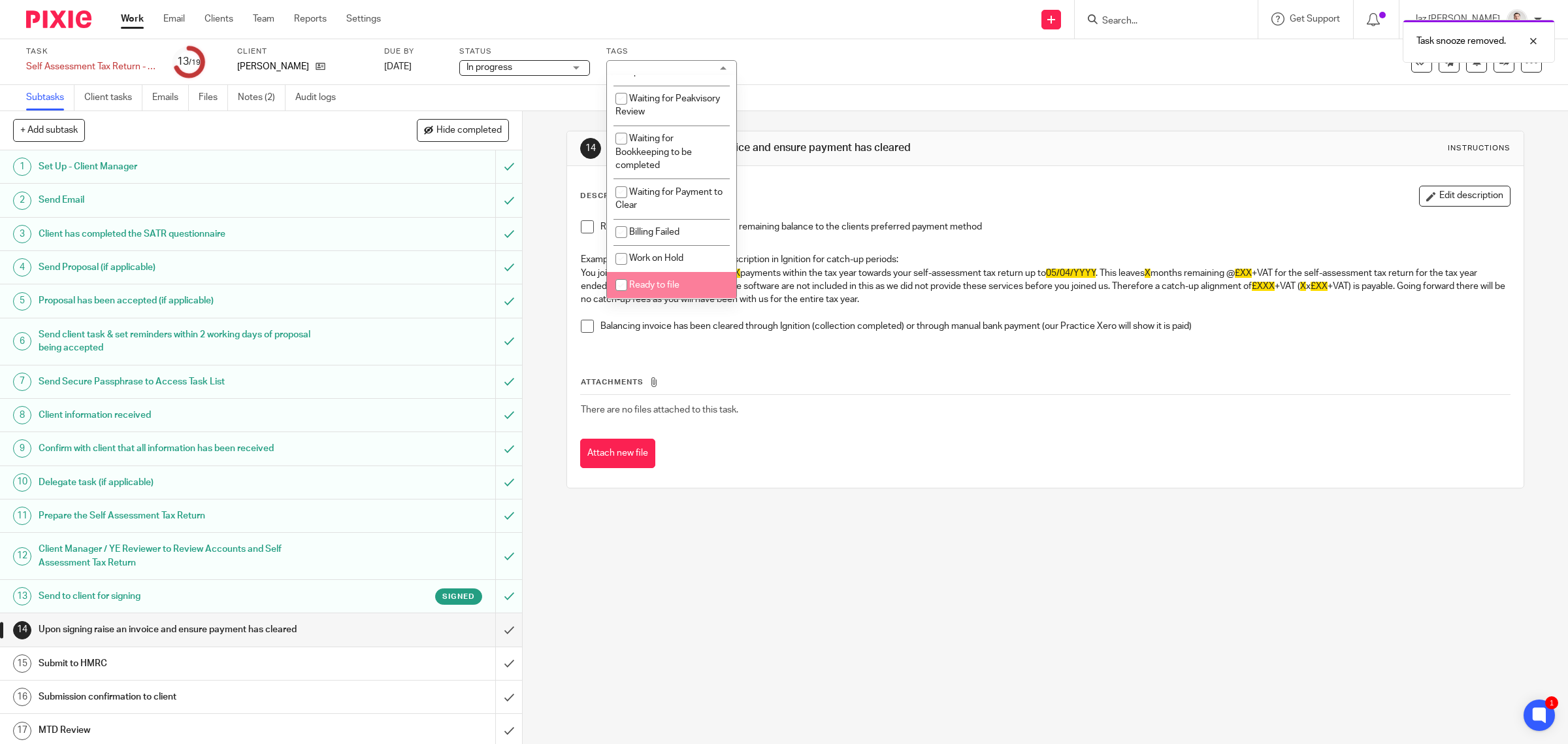
click at [689, 279] on li "Ready to file" at bounding box center [671, 285] width 129 height 27
checkbox input "true"
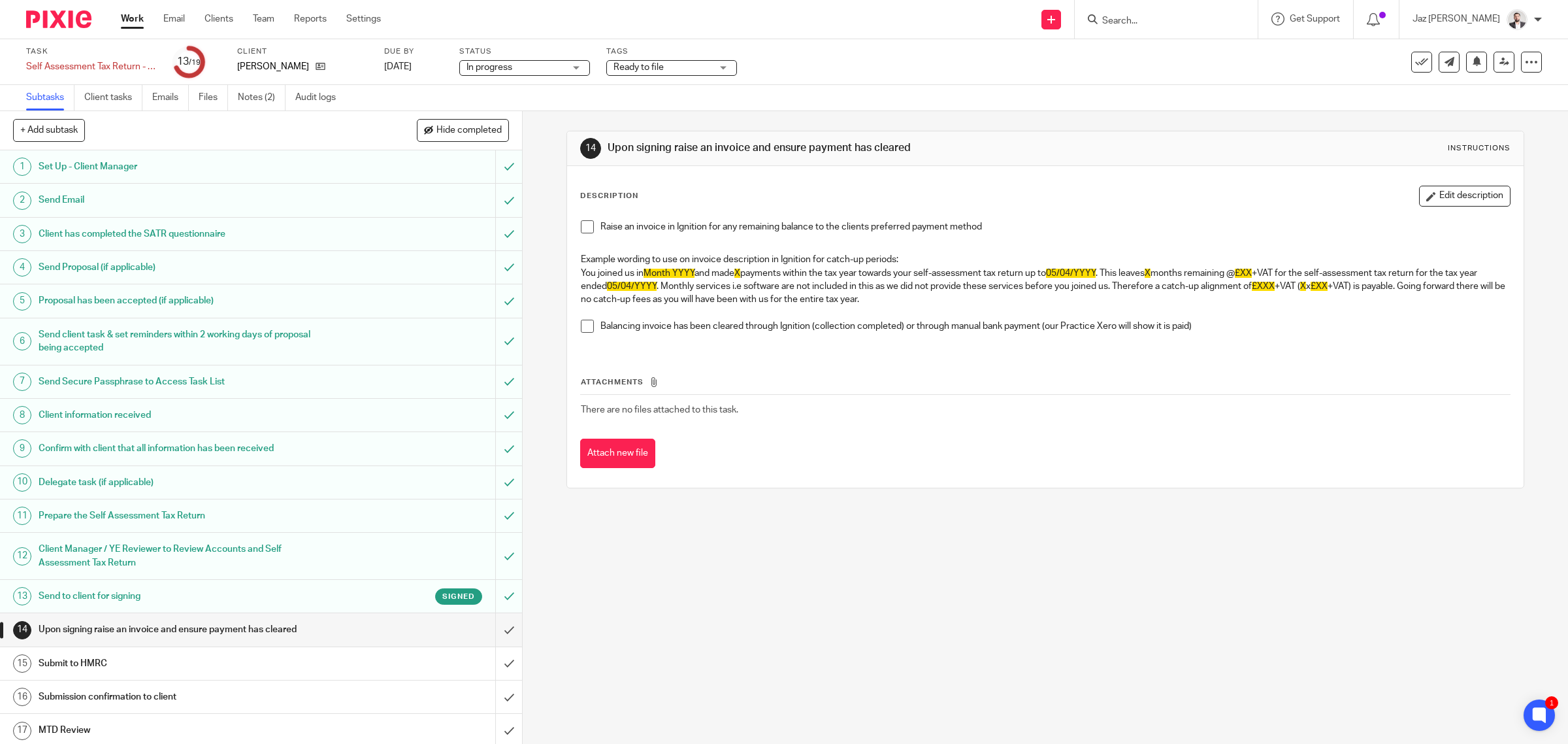
click at [811, 38] on div "Work Email Clients Team Reports Settings Work Email Clients Team Reports Settin…" at bounding box center [784, 19] width 1568 height 39
click at [896, 41] on div "Task Self Assessment Tax Return - 2024-2025 Save Self Assessment Tax Return - 2…" at bounding box center [784, 62] width 1568 height 46
click at [1466, 56] on button at bounding box center [1476, 62] width 21 height 21
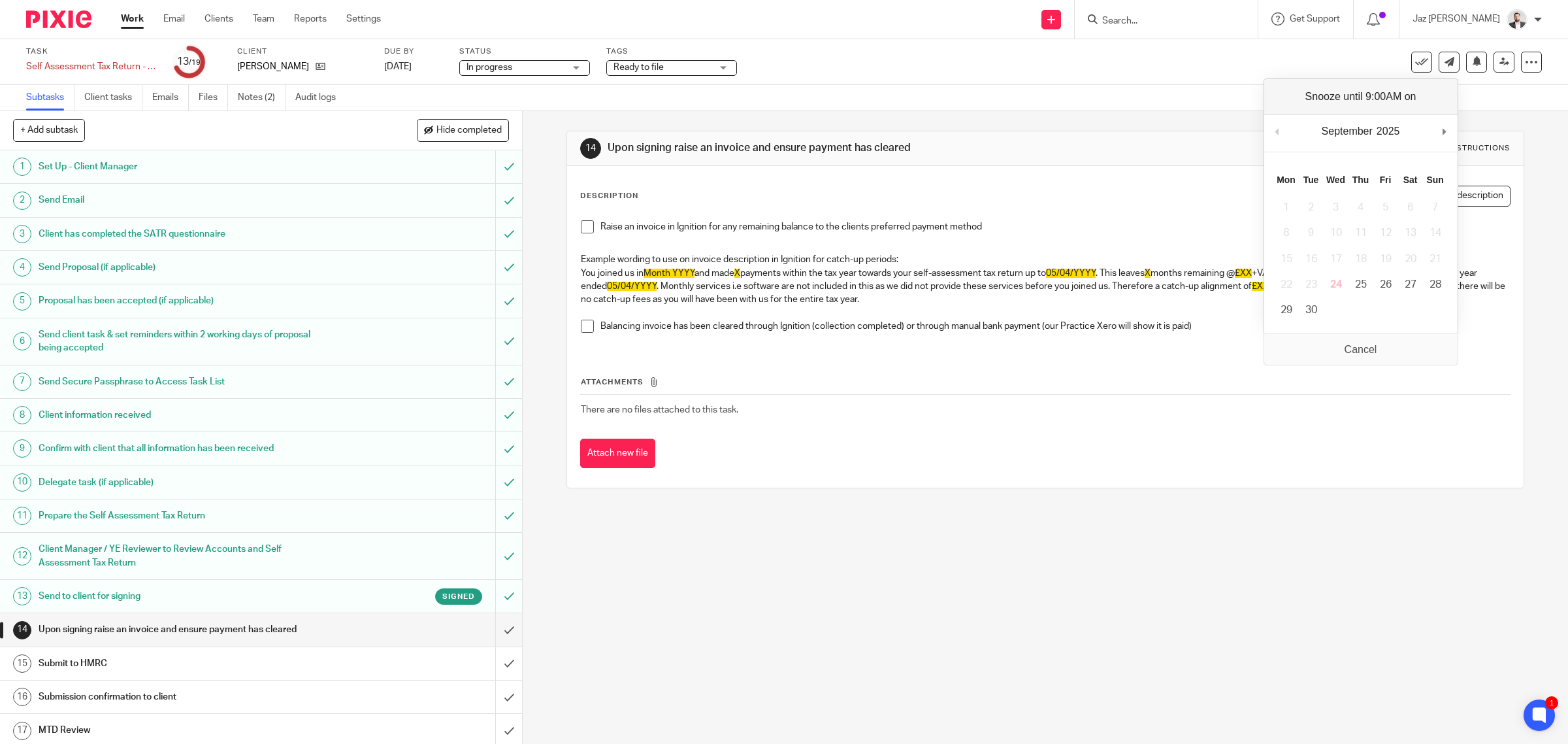
click at [1011, 72] on div "Task Self Assessment Tax Return - 2024-2025 Save Self Assessment Tax Return - 2…" at bounding box center [657, 62] width 1263 height 32
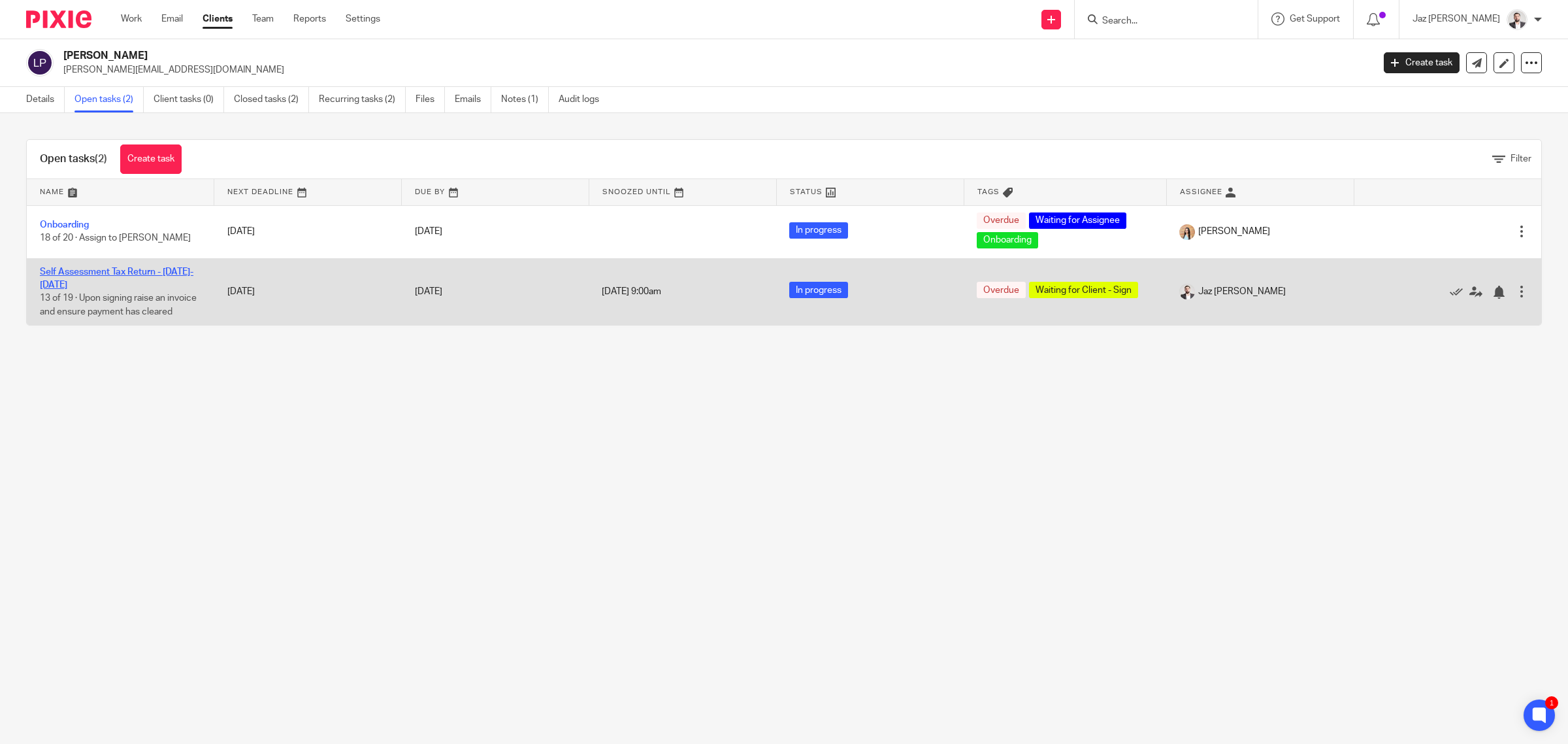
click at [122, 267] on link "Self Assessment Tax Return - [DATE]-[DATE]" at bounding box center [117, 278] width 153 height 22
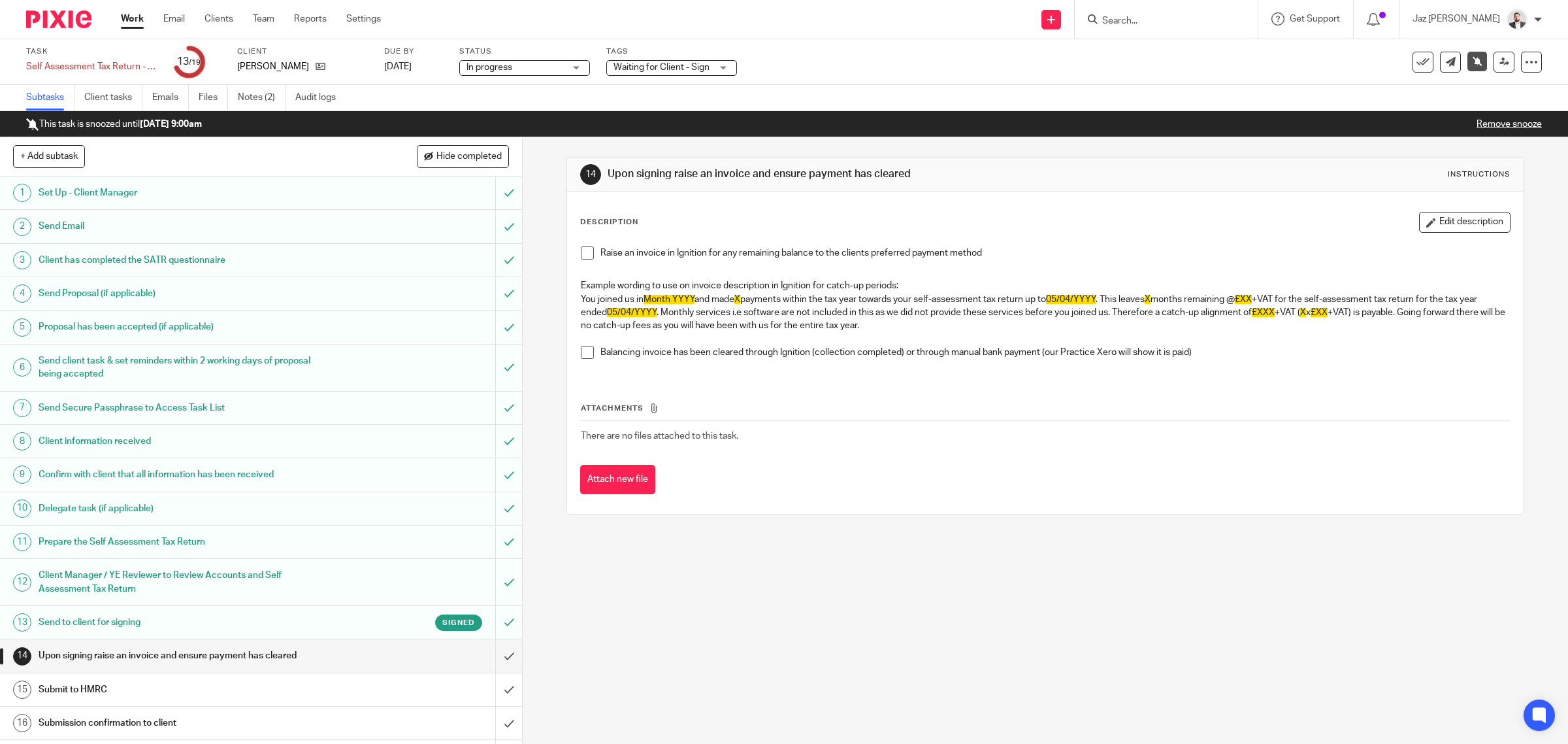
drag, startPoint x: 1476, startPoint y: 122, endPoint x: 1323, endPoint y: 120, distance: 153.0
click at [1476, 122] on link "Remove snooze" at bounding box center [1509, 124] width 65 height 9
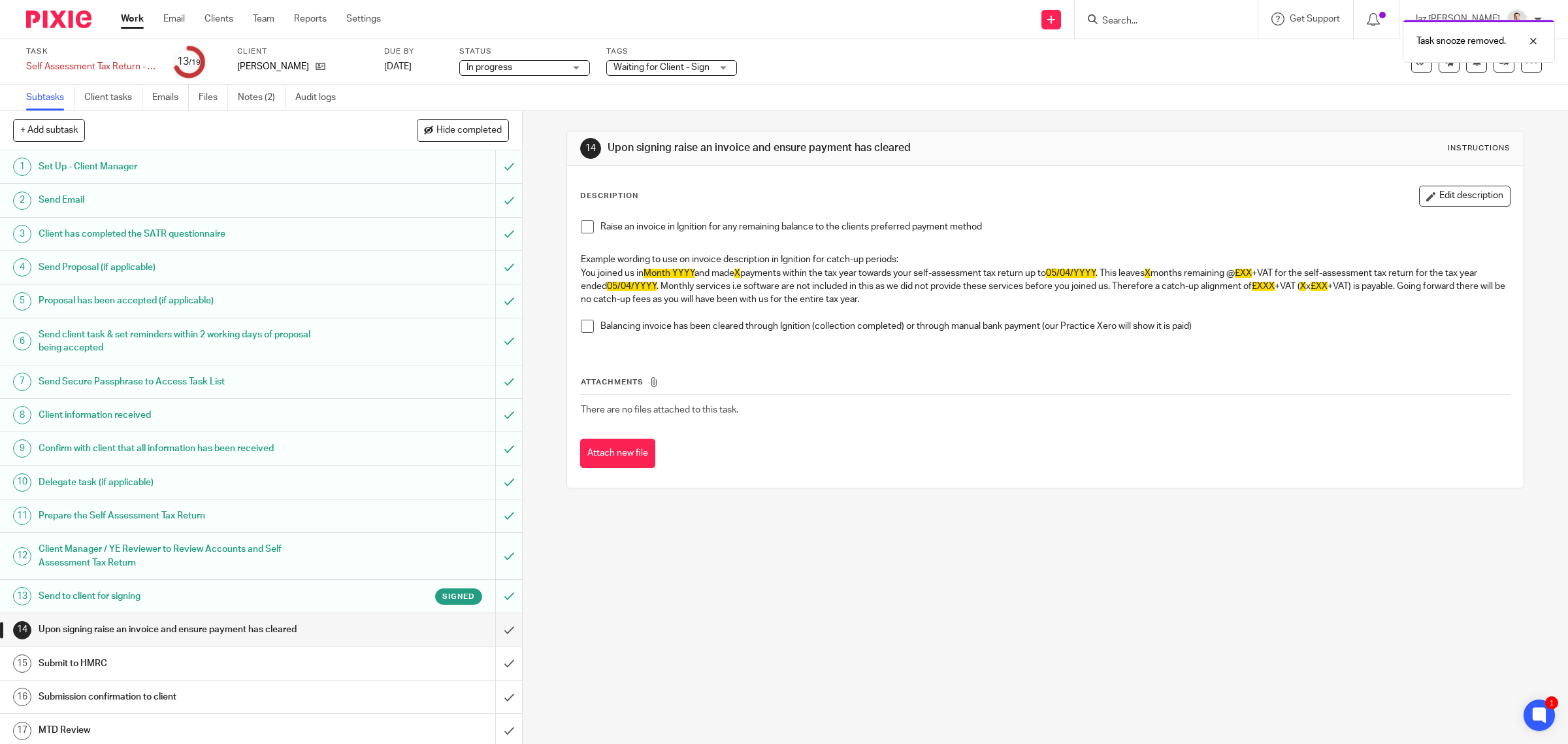
click at [678, 64] on span "Waiting for Client - Sign" at bounding box center [661, 67] width 96 height 9
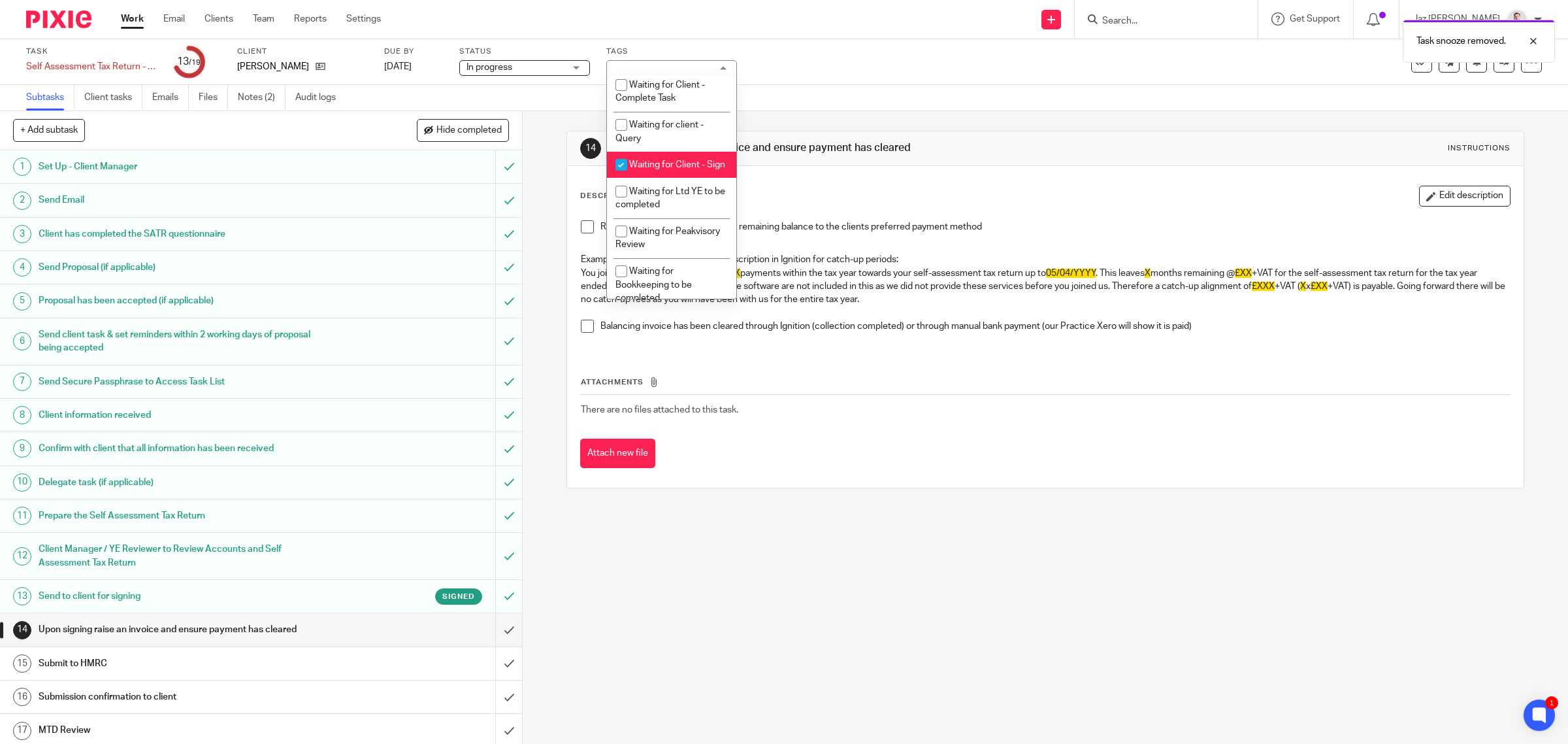
click at [671, 178] on li "Waiting for Client - Sign" at bounding box center [671, 165] width 129 height 27
checkbox input "false"
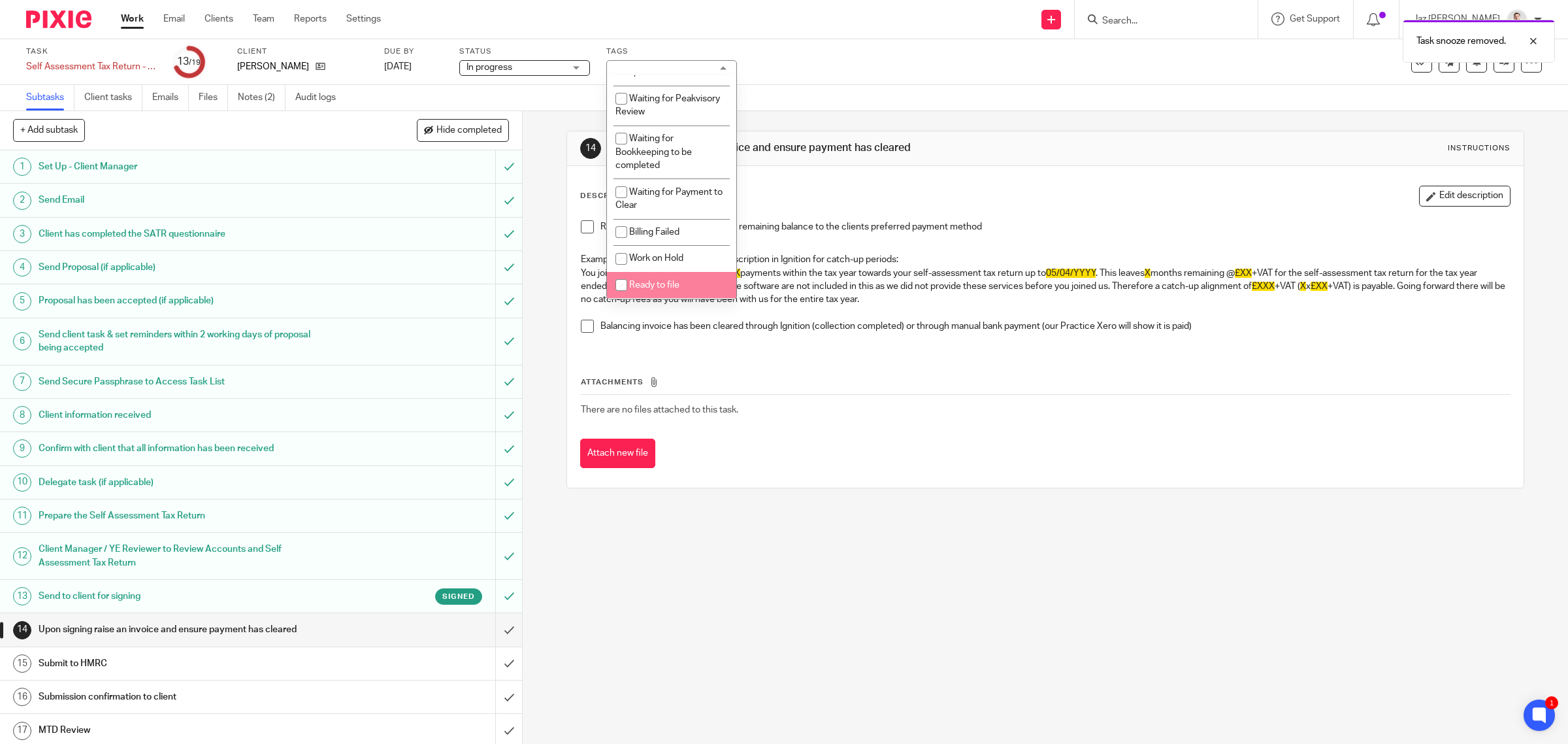
click at [683, 288] on li "Ready to file" at bounding box center [671, 285] width 129 height 27
checkbox input "true"
click at [794, 56] on div "Task snooze removed." at bounding box center [1169, 38] width 771 height 50
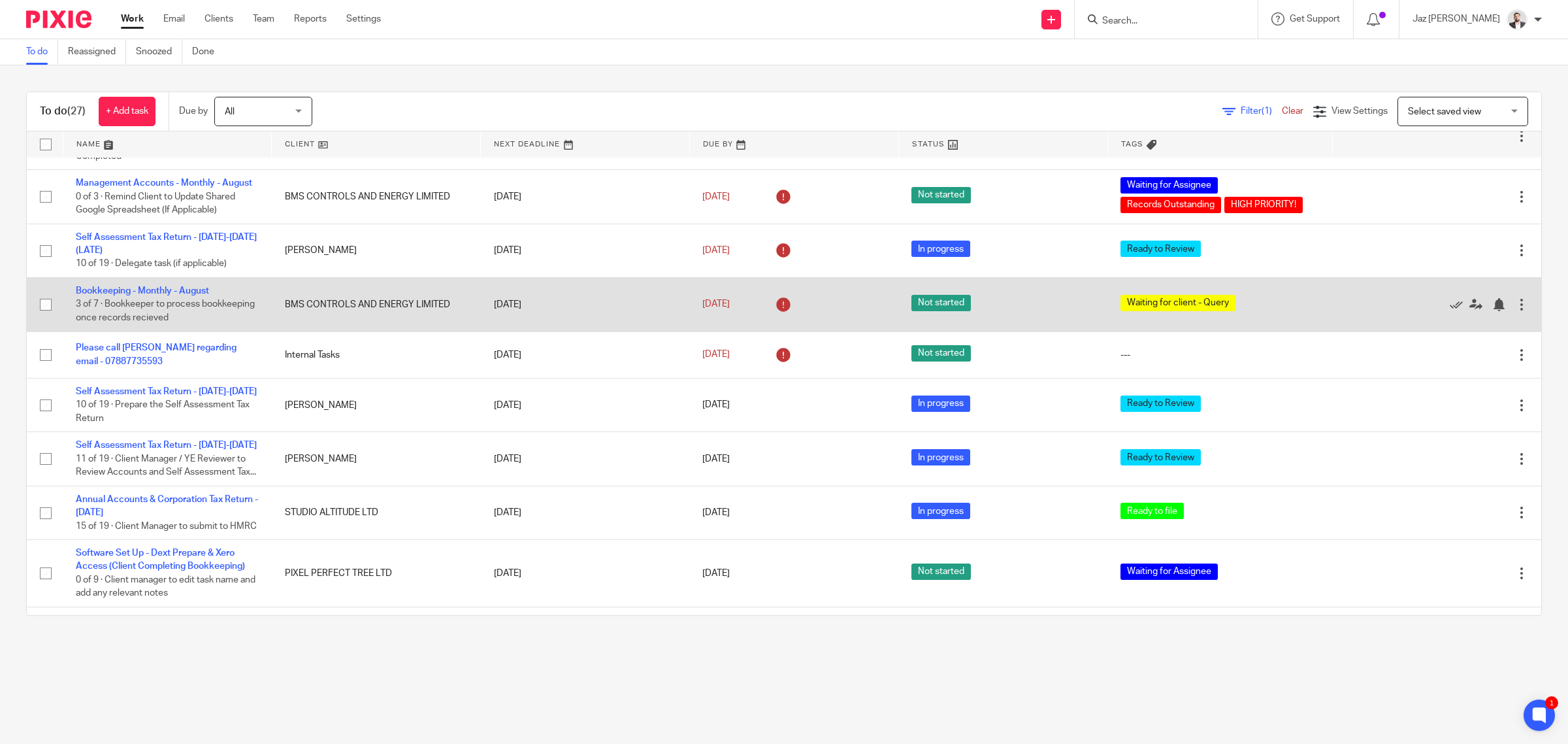
scroll to position [736, 0]
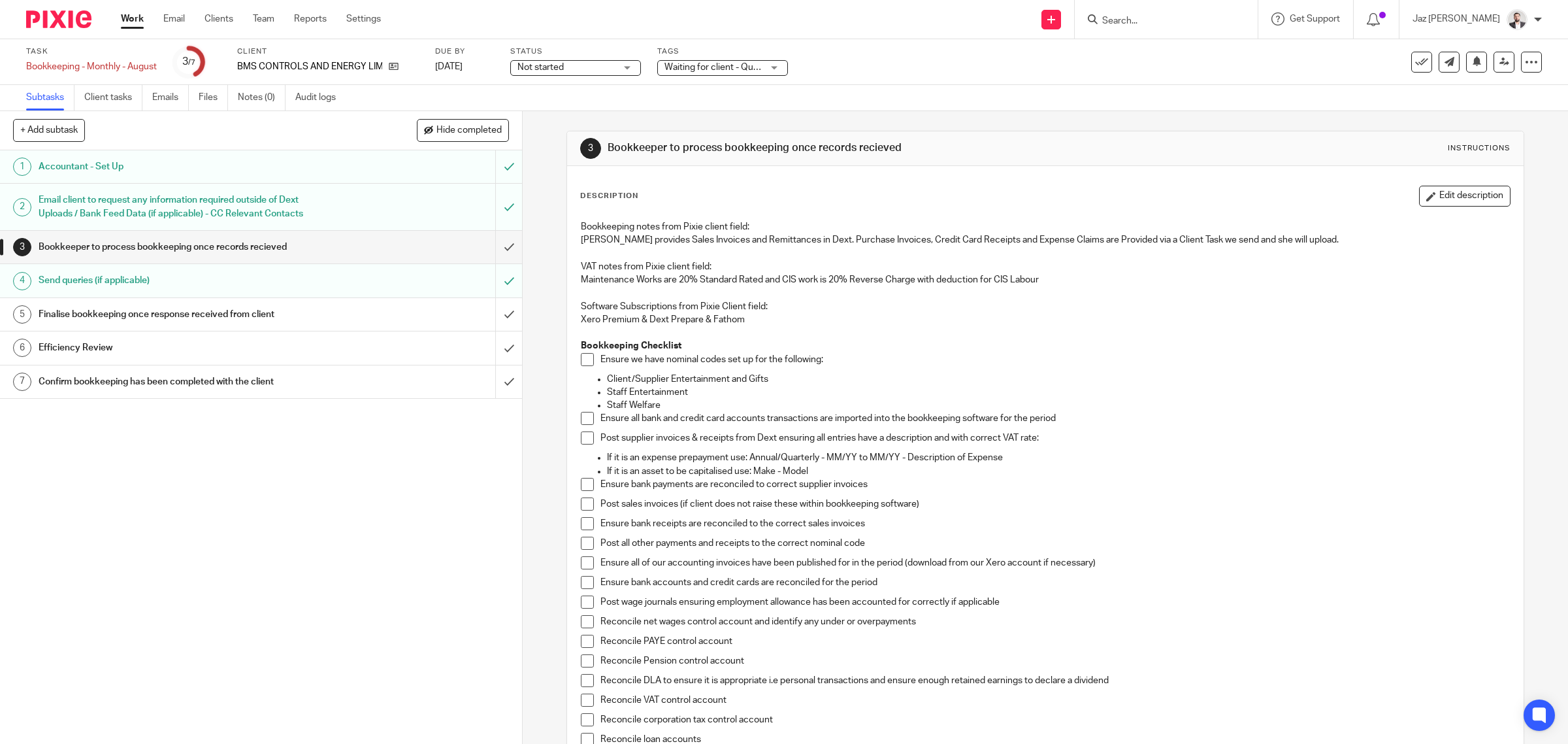
click at [706, 72] on span "Waiting for client - Query" at bounding box center [714, 67] width 98 height 13
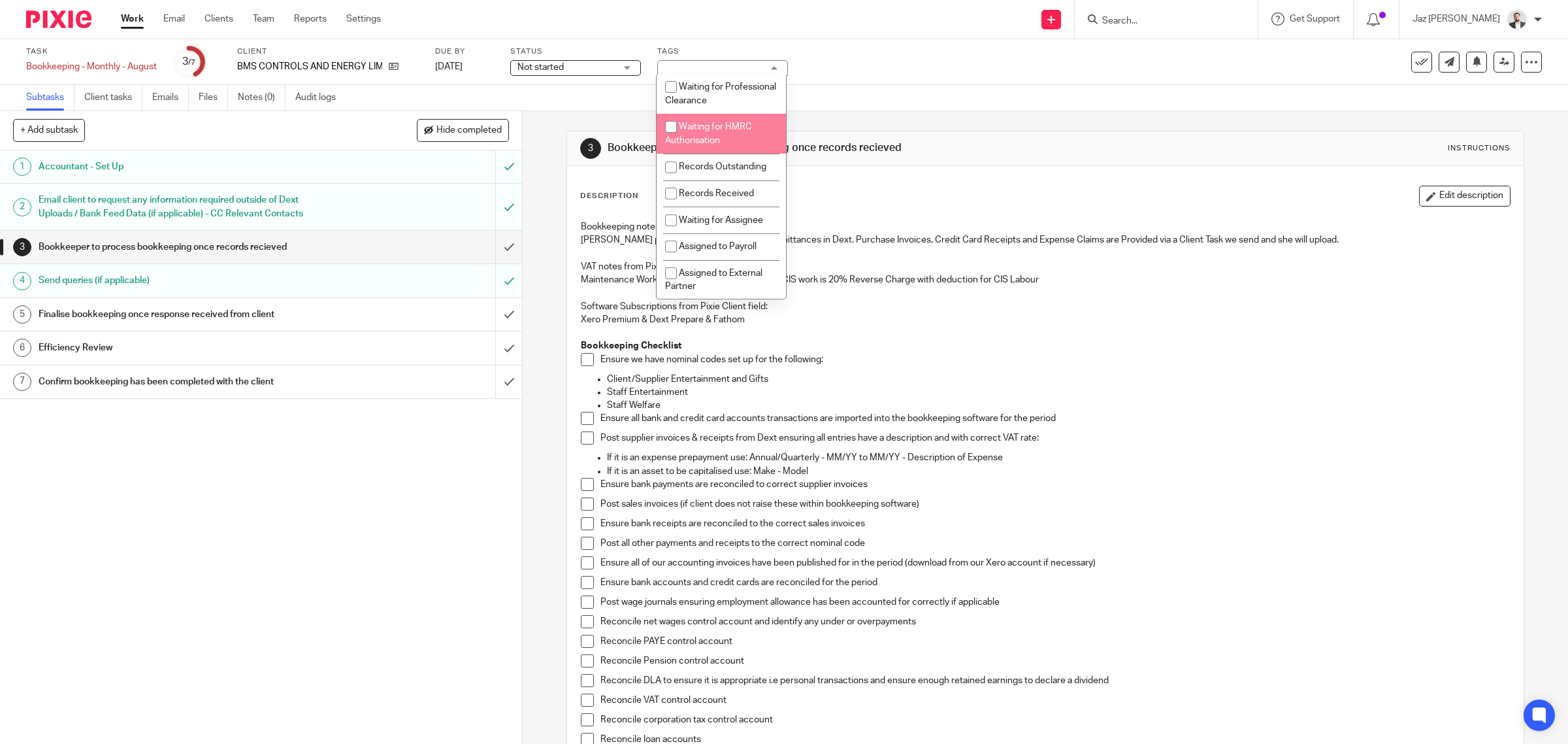
scroll to position [163, 0]
click at [736, 169] on span "Records Received" at bounding box center [716, 164] width 75 height 9
checkbox input "true"
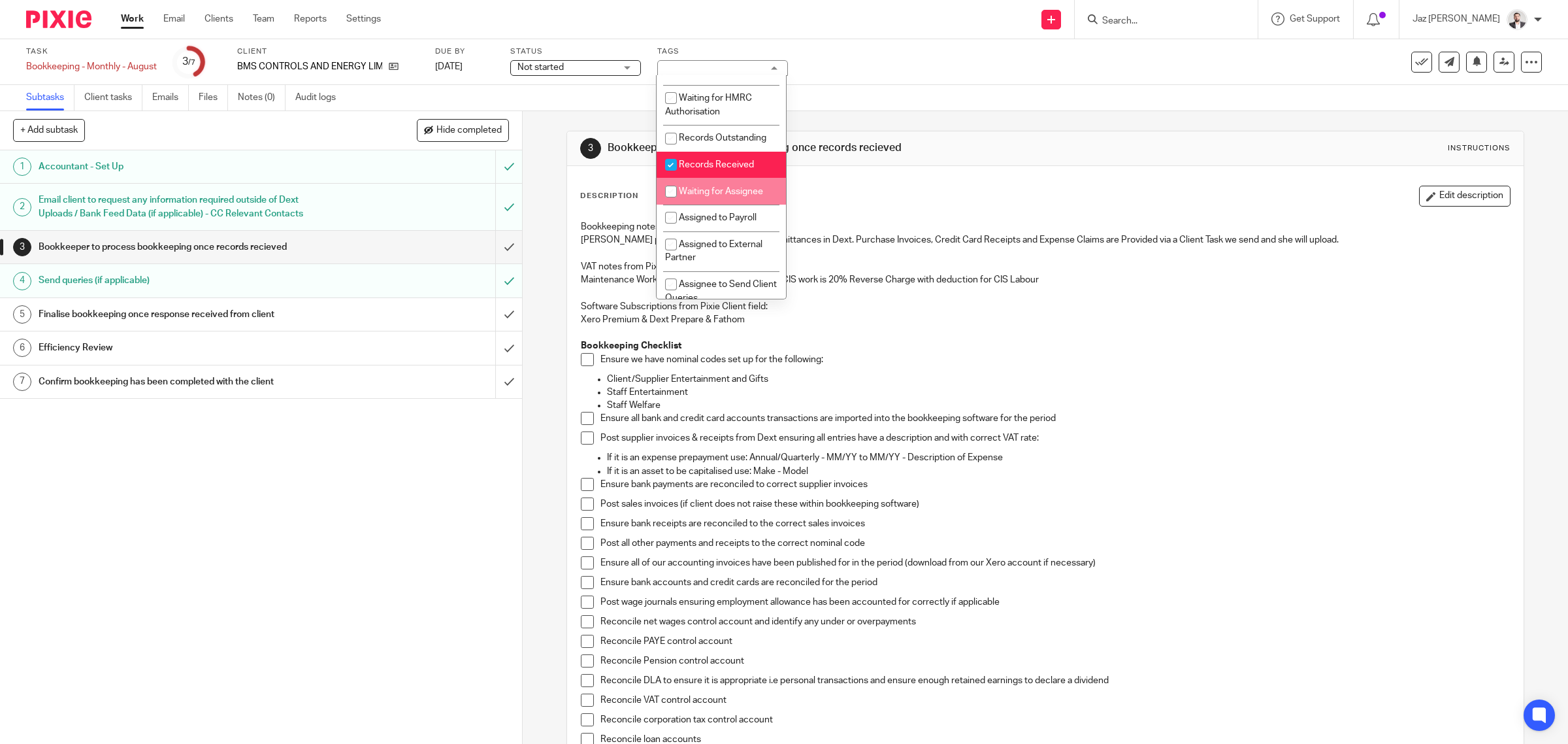
click at [734, 196] on span "Waiting for Assignee" at bounding box center [720, 191] width 84 height 9
checkbox input "true"
click at [736, 207] on li "Waiting for client - Query" at bounding box center [720, 187] width 129 height 40
checkbox input "false"
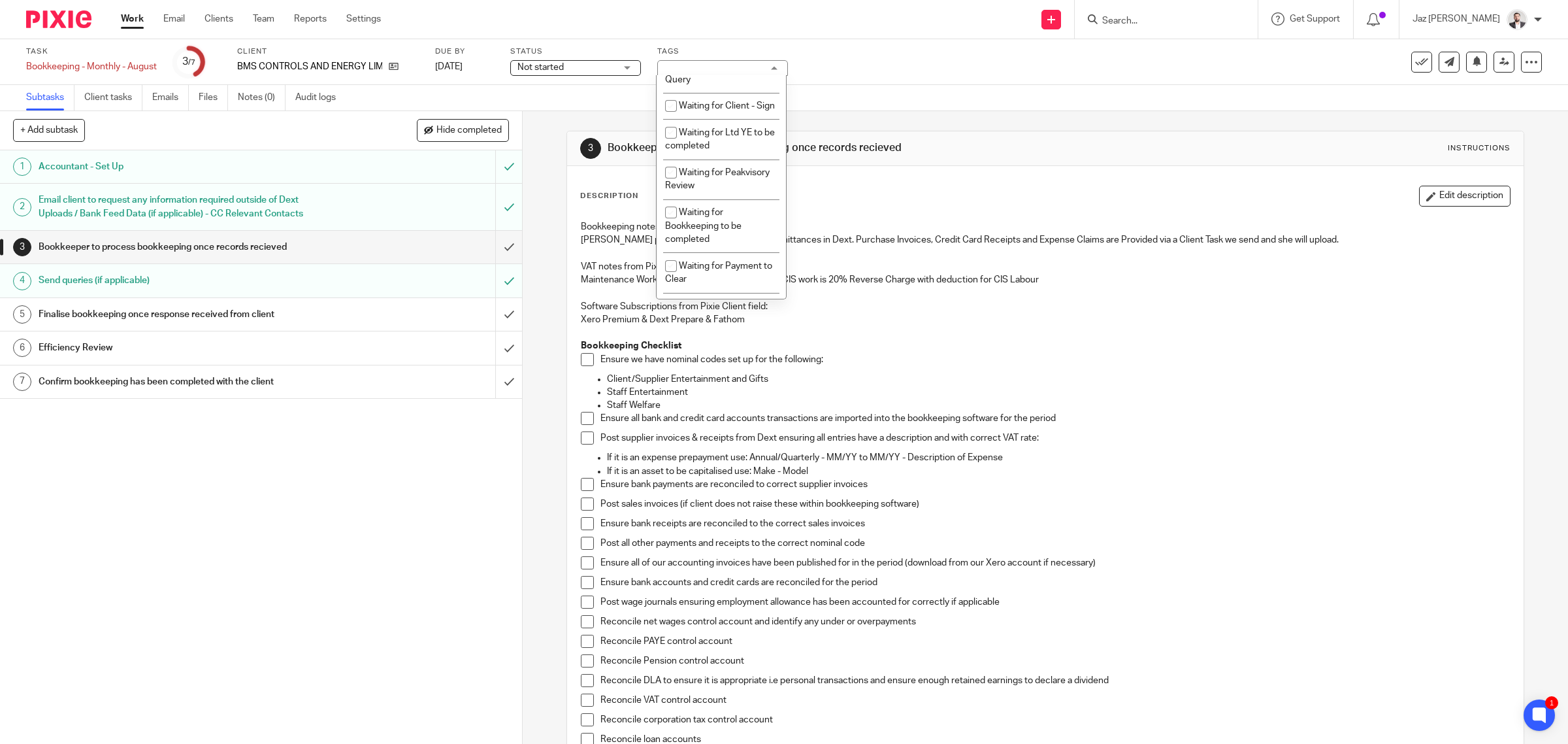
scroll to position [872, 0]
click at [848, 85] on div "Subtasks Client tasks Emails Files Notes (0) Audit logs" at bounding box center [784, 97] width 1568 height 26
click at [135, 20] on link "Work" at bounding box center [132, 19] width 22 height 13
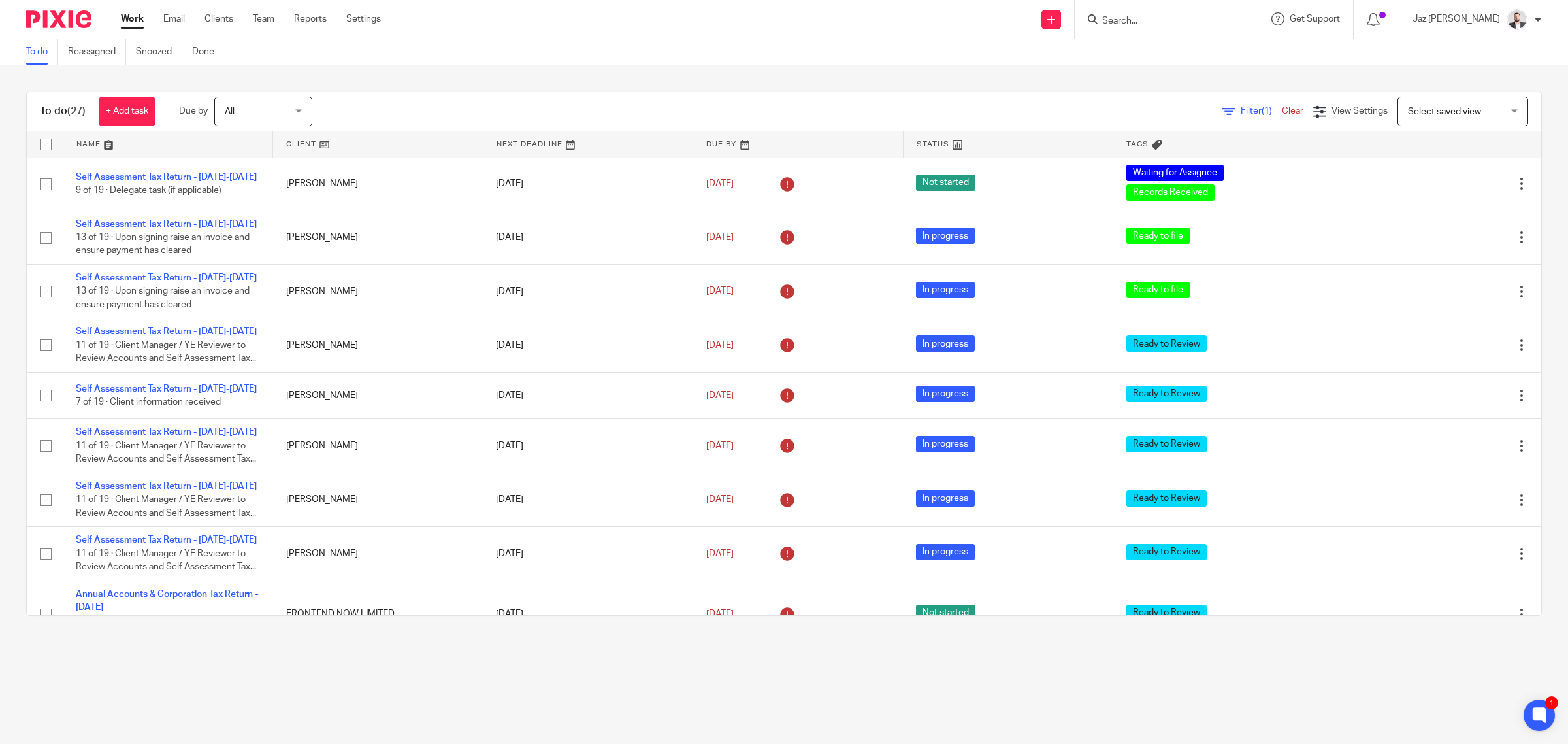
click at [1217, 17] on input "Search" at bounding box center [1159, 22] width 117 height 12
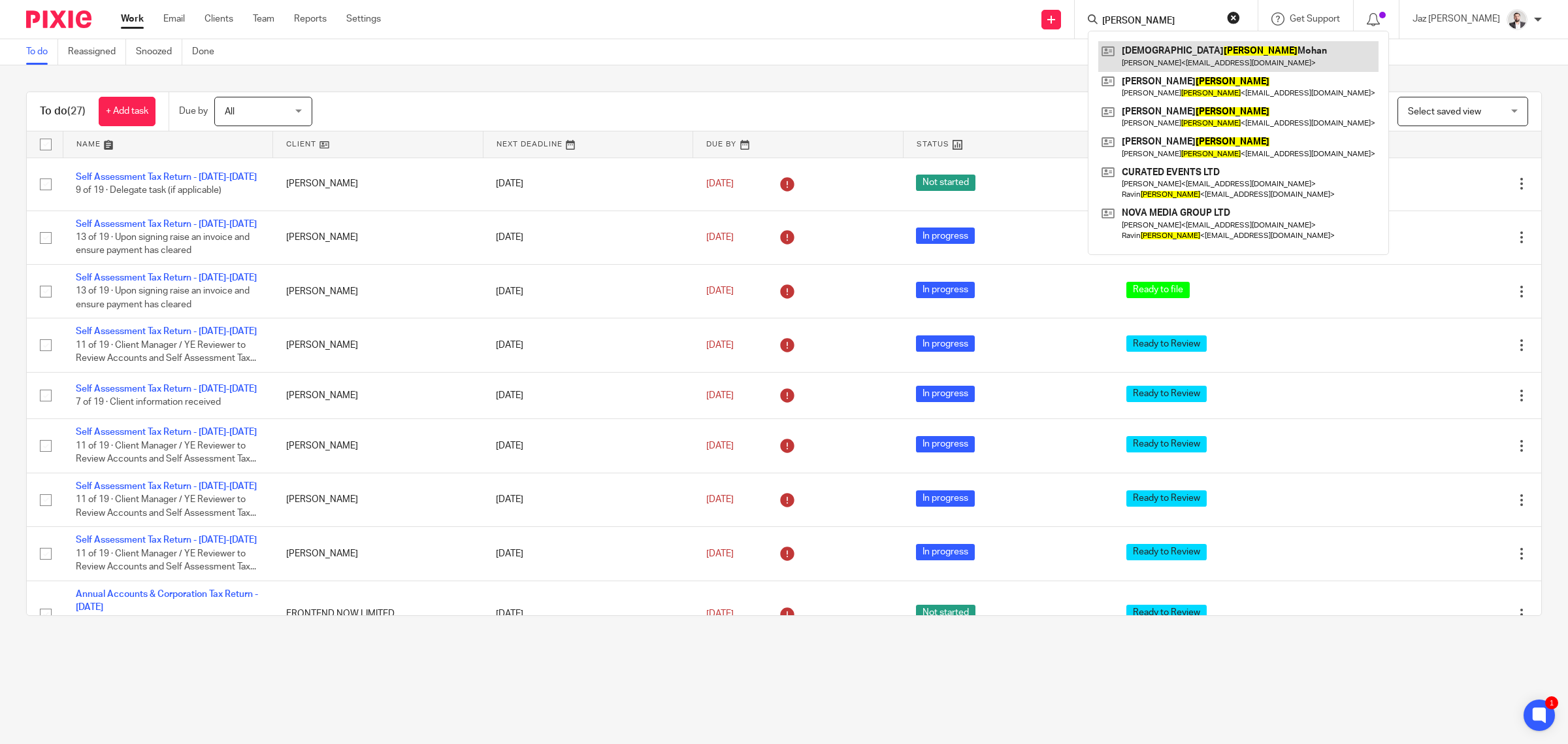
type input "patel"
click at [1240, 18] on button "reset" at bounding box center [1233, 17] width 13 height 13
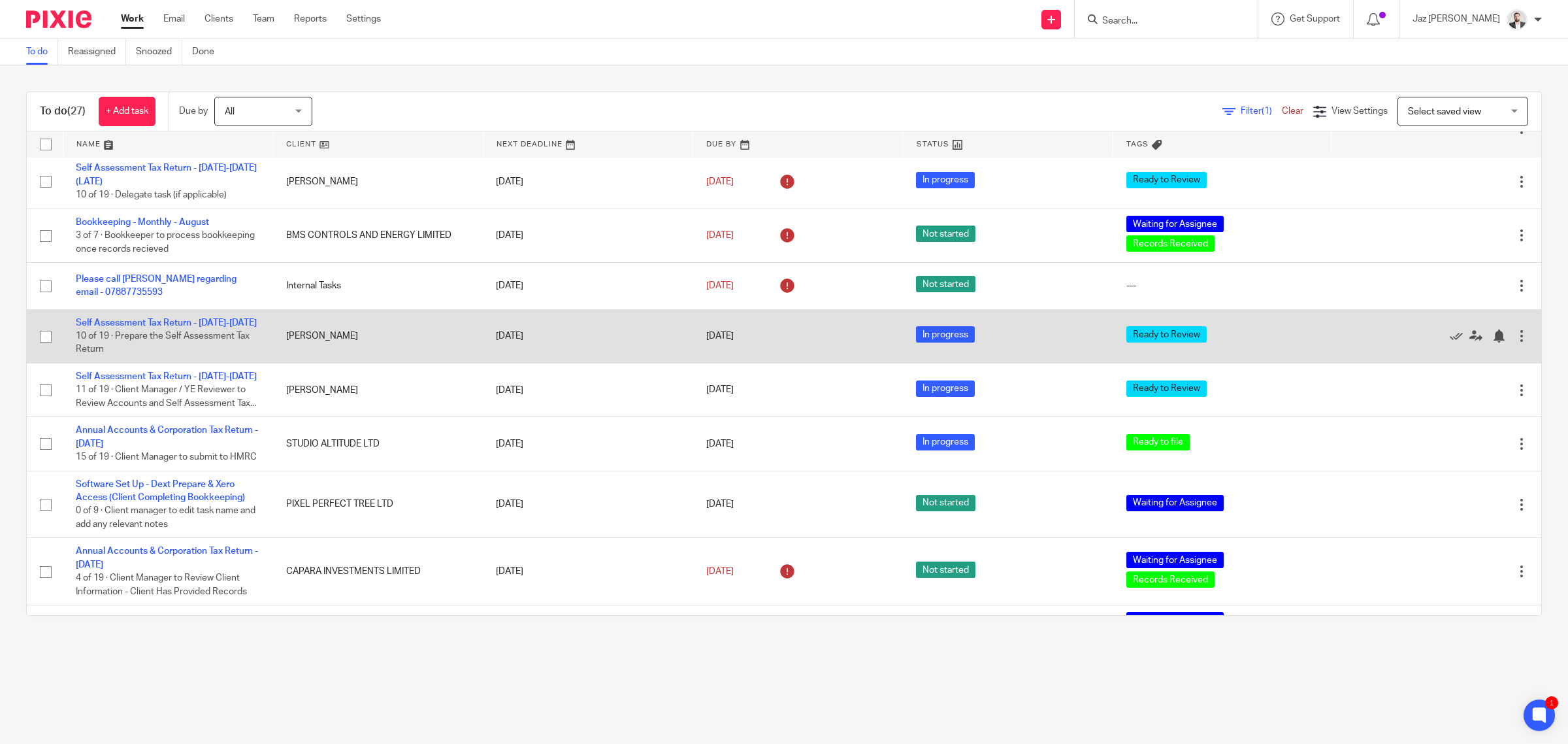
scroll to position [755, 0]
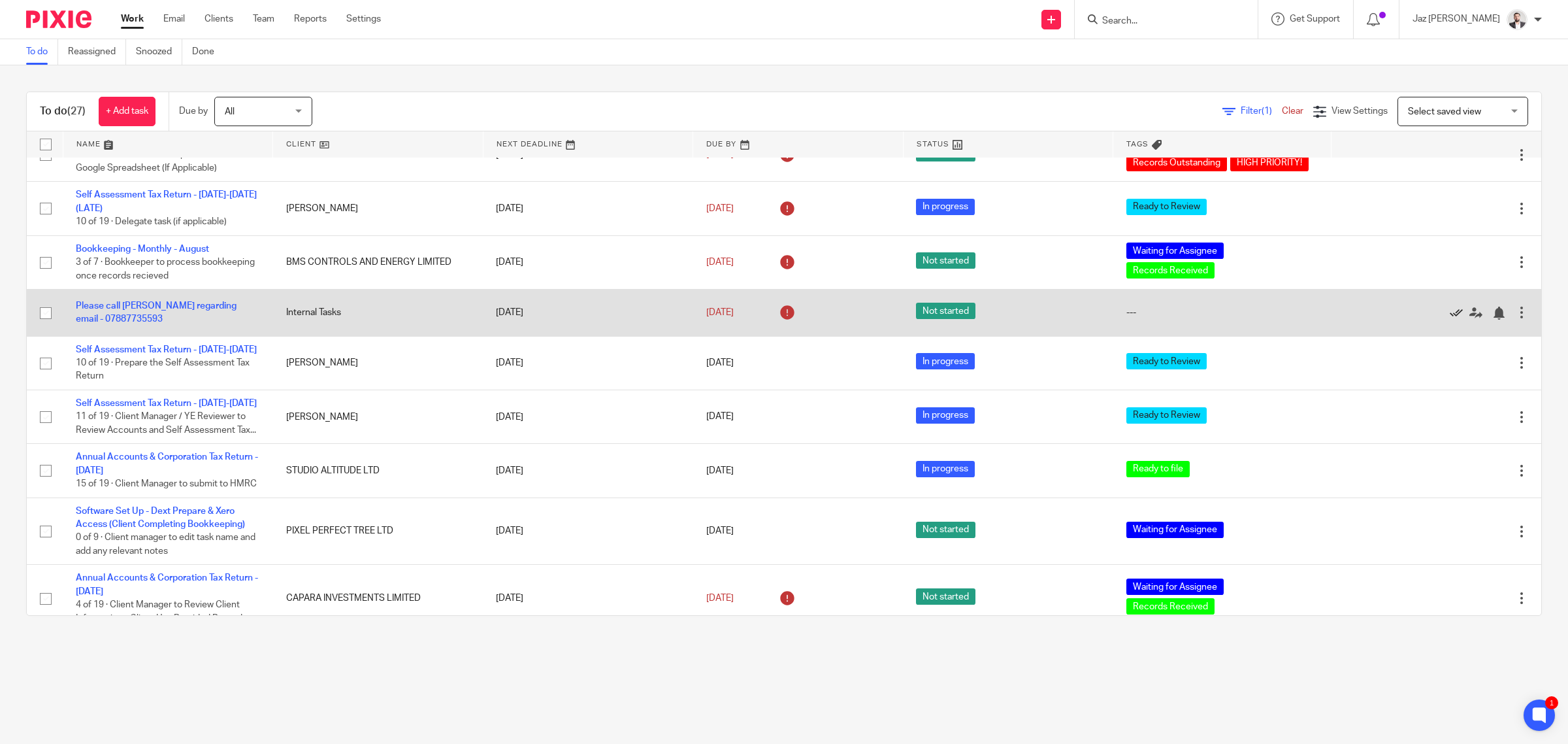
click at [1450, 320] on icon at bounding box center [1456, 313] width 13 height 13
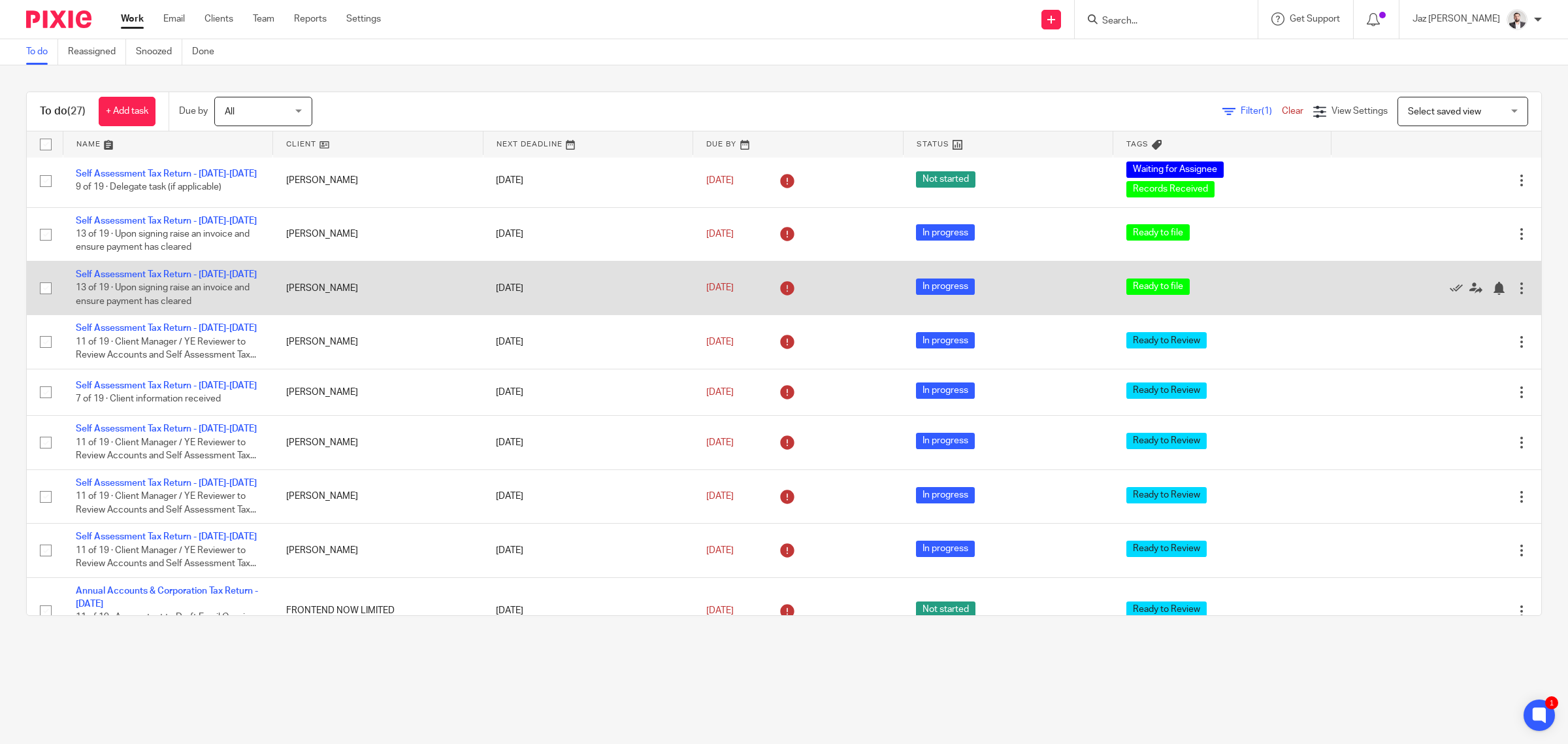
scroll to position [0, 0]
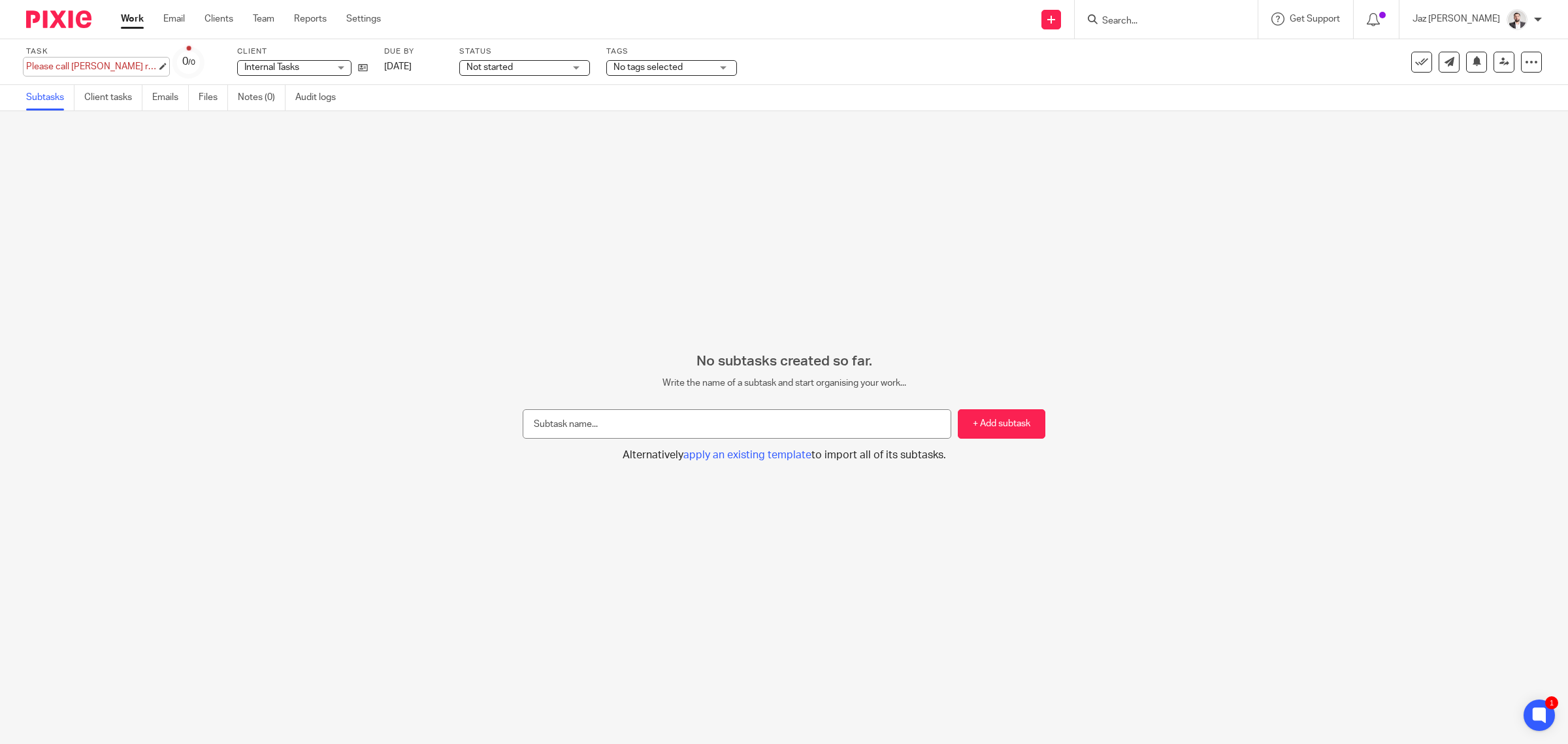
click at [96, 69] on div "Please call John Adair regarding email - 07887735593 Save Please call John Adai…" at bounding box center [91, 67] width 131 height 13
click at [72, 67] on input "Please call [PERSON_NAME] regarding email - 07887735593" at bounding box center [122, 67] width 192 height 15
drag, startPoint x: 62, startPoint y: 67, endPoint x: 236, endPoint y: 59, distance: 174.2
click at [236, 59] on div "Task Please call John Adair regarding email - 07887735593 Save Please call John…" at bounding box center [657, 62] width 1263 height 32
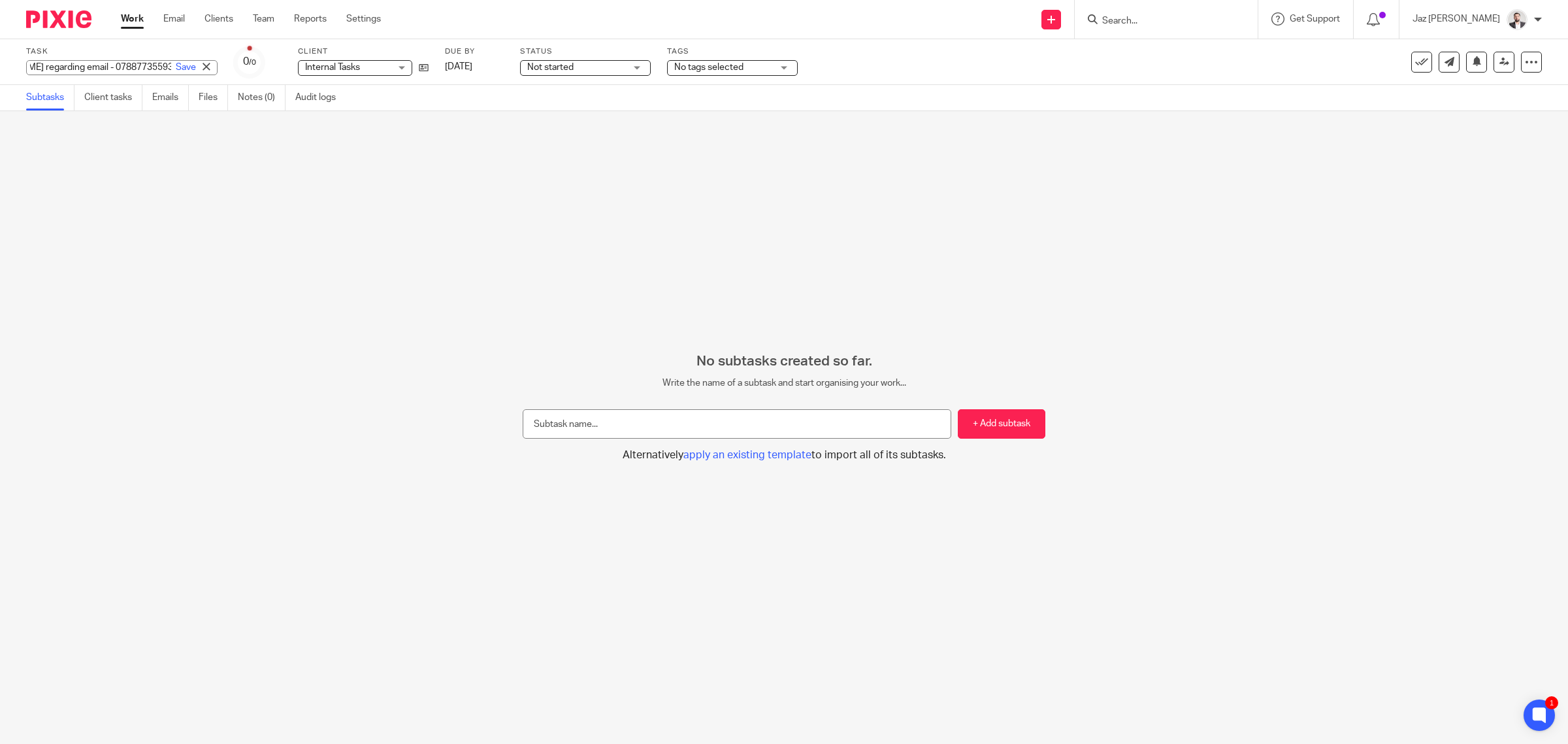
scroll to position [0, 0]
drag, startPoint x: 115, startPoint y: 70, endPoint x: 107, endPoint y: 68, distance: 8.2
click at [115, 70] on input "Please call John Adair regarding email - 07887735593" at bounding box center [122, 67] width 192 height 15
drag, startPoint x: 102, startPoint y: 66, endPoint x: 88, endPoint y: 73, distance: 15.7
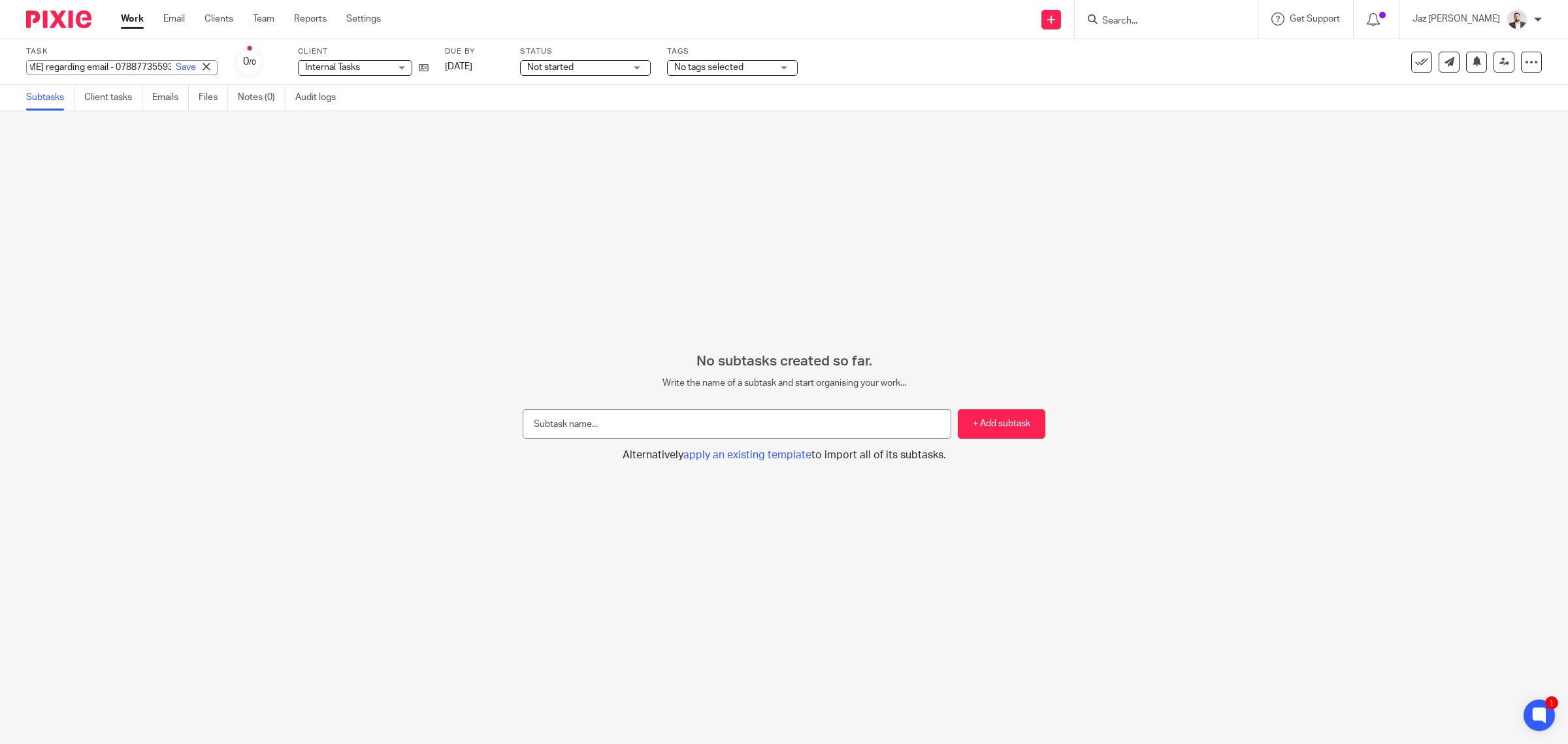
click at [178, 68] on div "Please call John Adair regarding email - 07887735593 Save" at bounding box center [122, 67] width 192 height 15
click at [92, 68] on input "Please call John Adair regarding email - 07887735593" at bounding box center [122, 67] width 192 height 15
drag, startPoint x: 142, startPoint y: 69, endPoint x: 90, endPoint y: 65, distance: 52.2
click at [90, 65] on input "Please call John Adair regarding email - 07887735593" at bounding box center [122, 67] width 192 height 15
click at [116, 67] on input "Please call John Adair regarding email - 07887735593" at bounding box center [122, 67] width 192 height 15
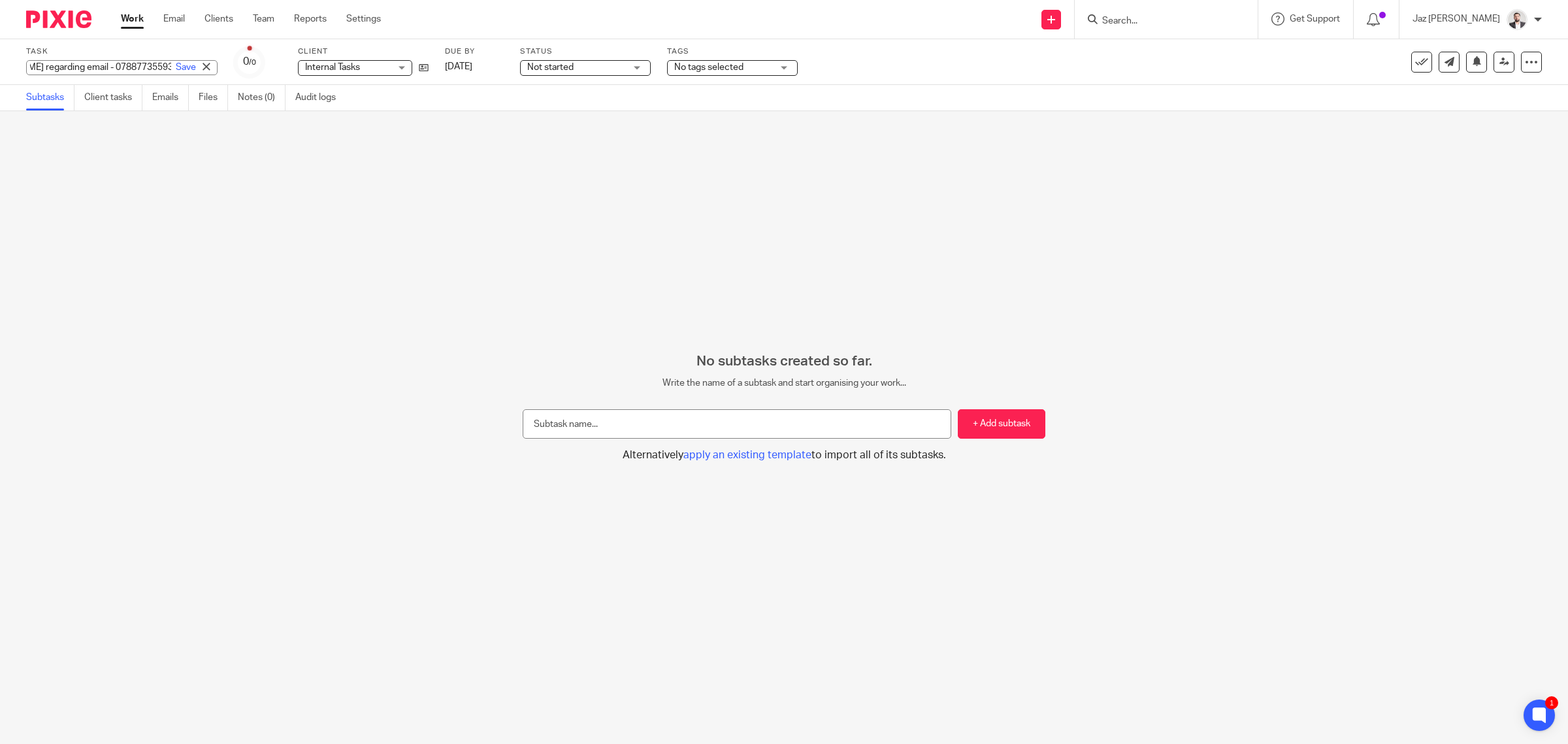
drag, startPoint x: 116, startPoint y: 67, endPoint x: 132, endPoint y: 67, distance: 16.0
click at [132, 67] on input "Please call John Adair regarding email - 07887735593" at bounding box center [122, 67] width 192 height 15
drag, startPoint x: 1406, startPoint y: 65, endPoint x: 1379, endPoint y: 67, distance: 27.1
click at [1415, 65] on icon at bounding box center [1421, 62] width 13 height 13
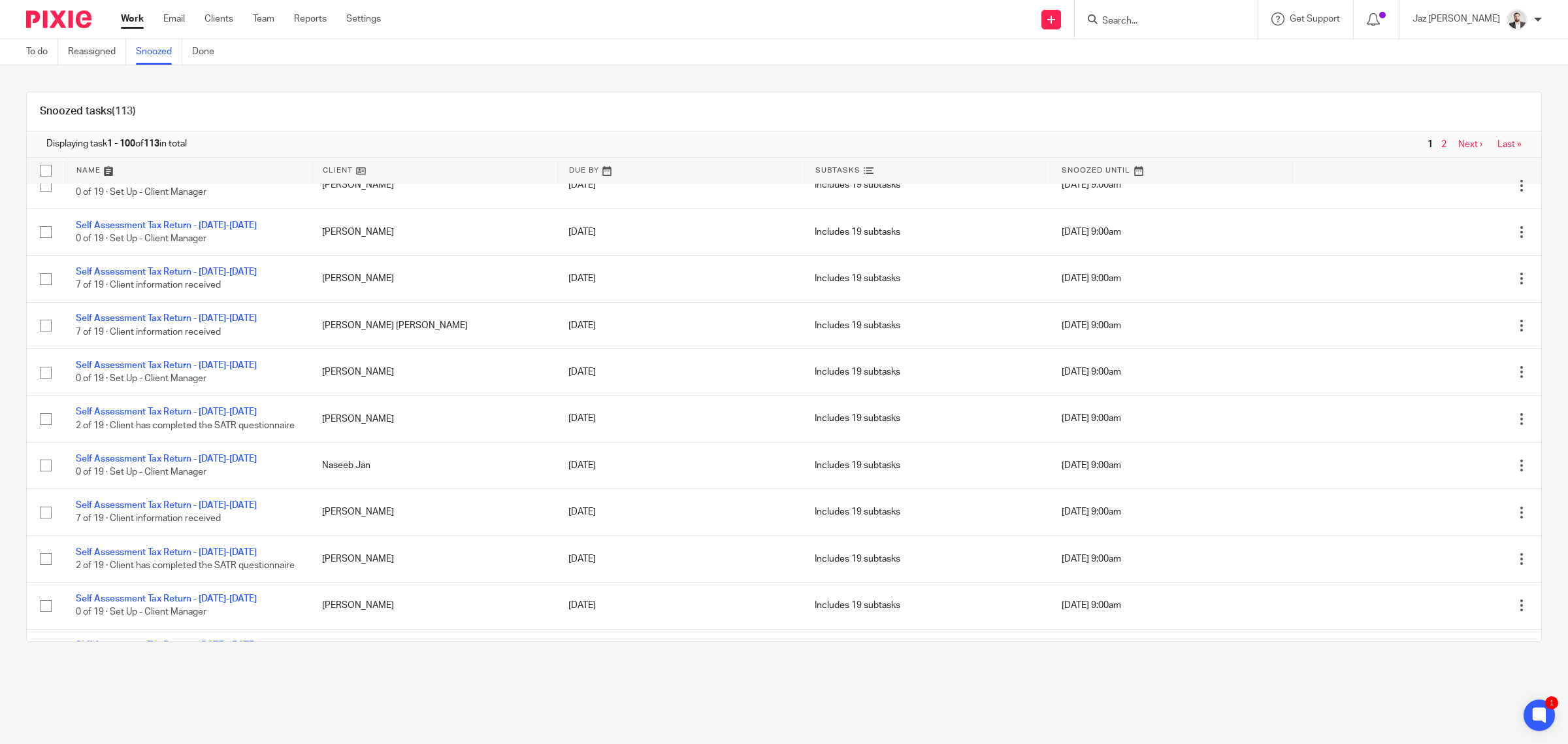
scroll to position [4715, 0]
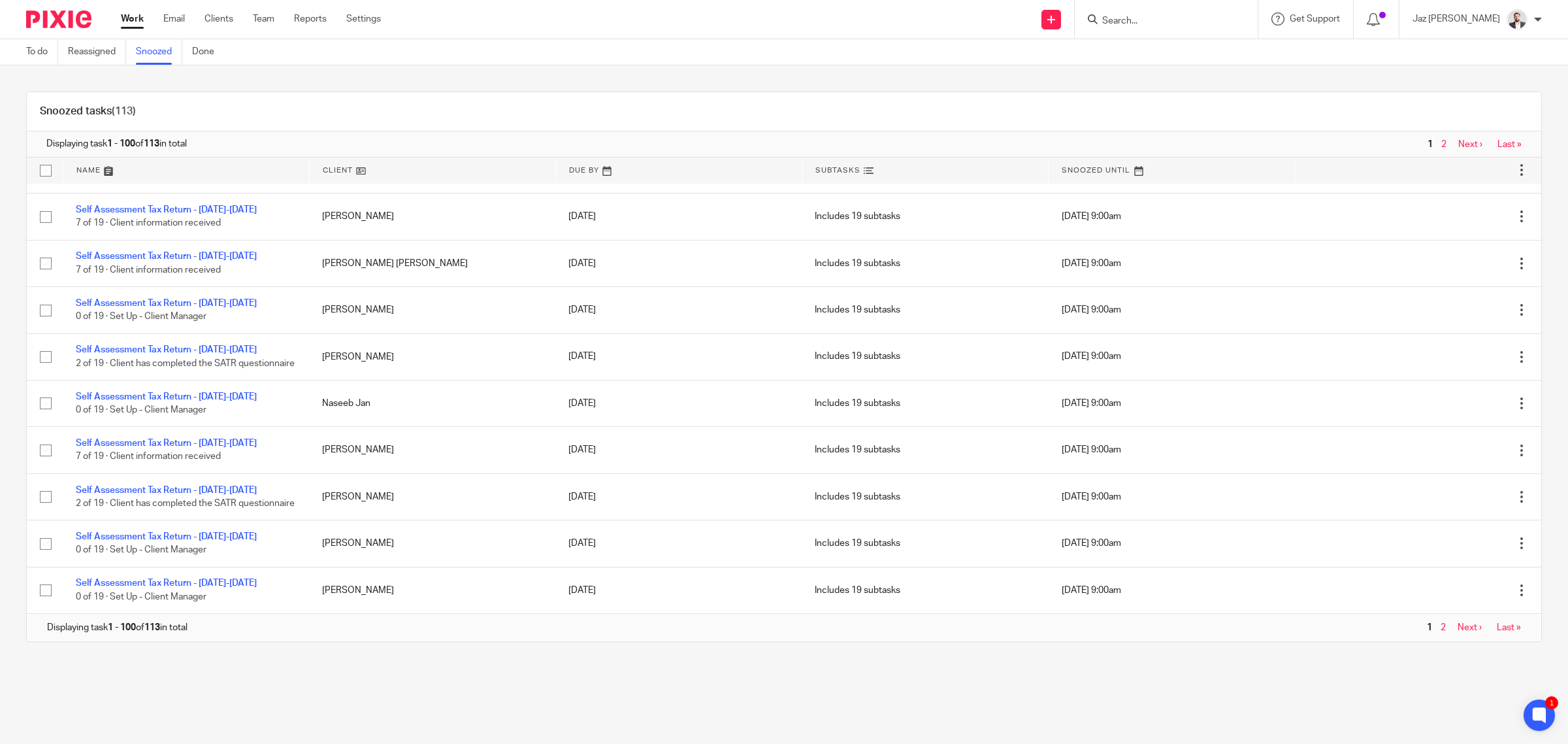
click at [1441, 628] on link "2" at bounding box center [1443, 627] width 5 height 9
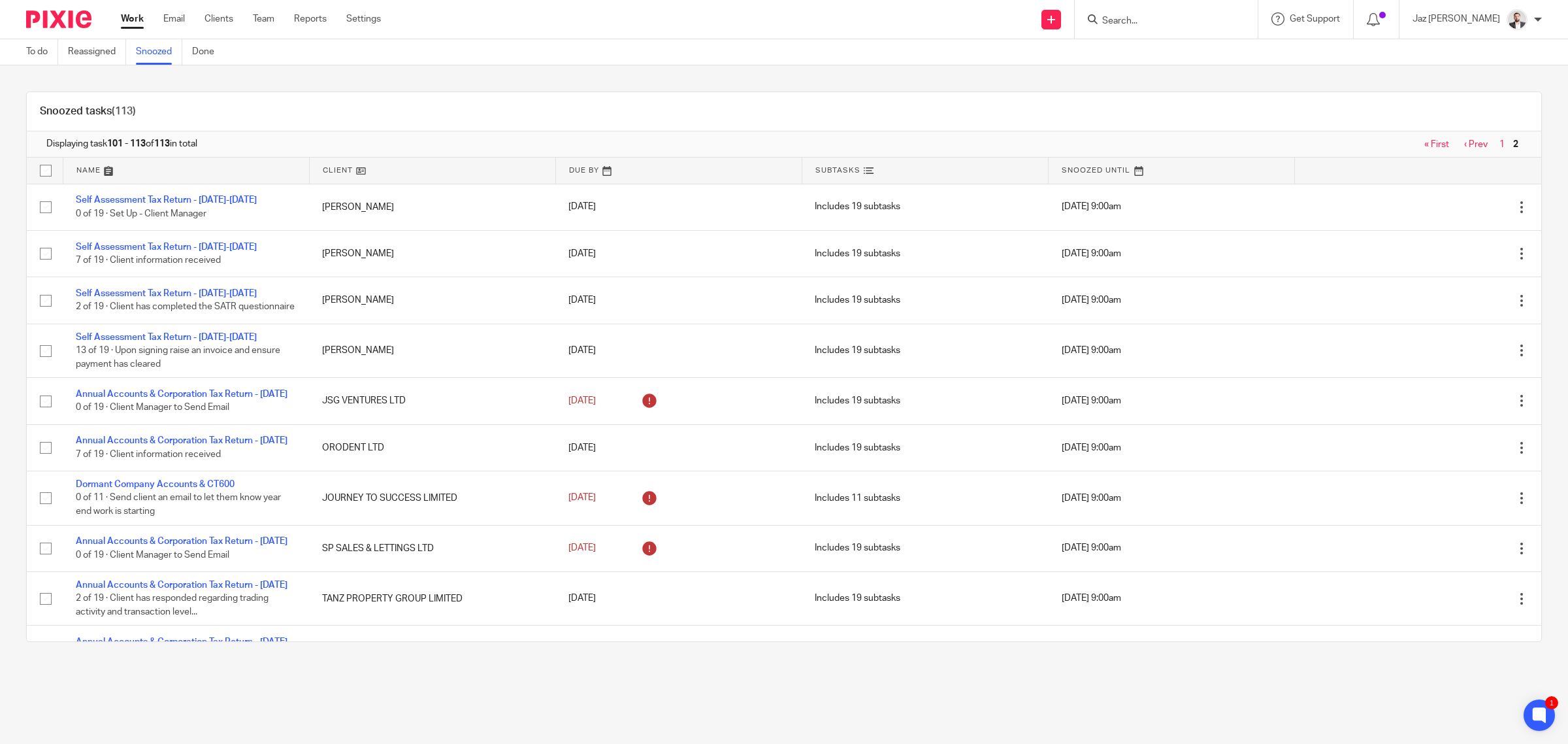
click at [1500, 144] on link "1" at bounding box center [1502, 144] width 5 height 9
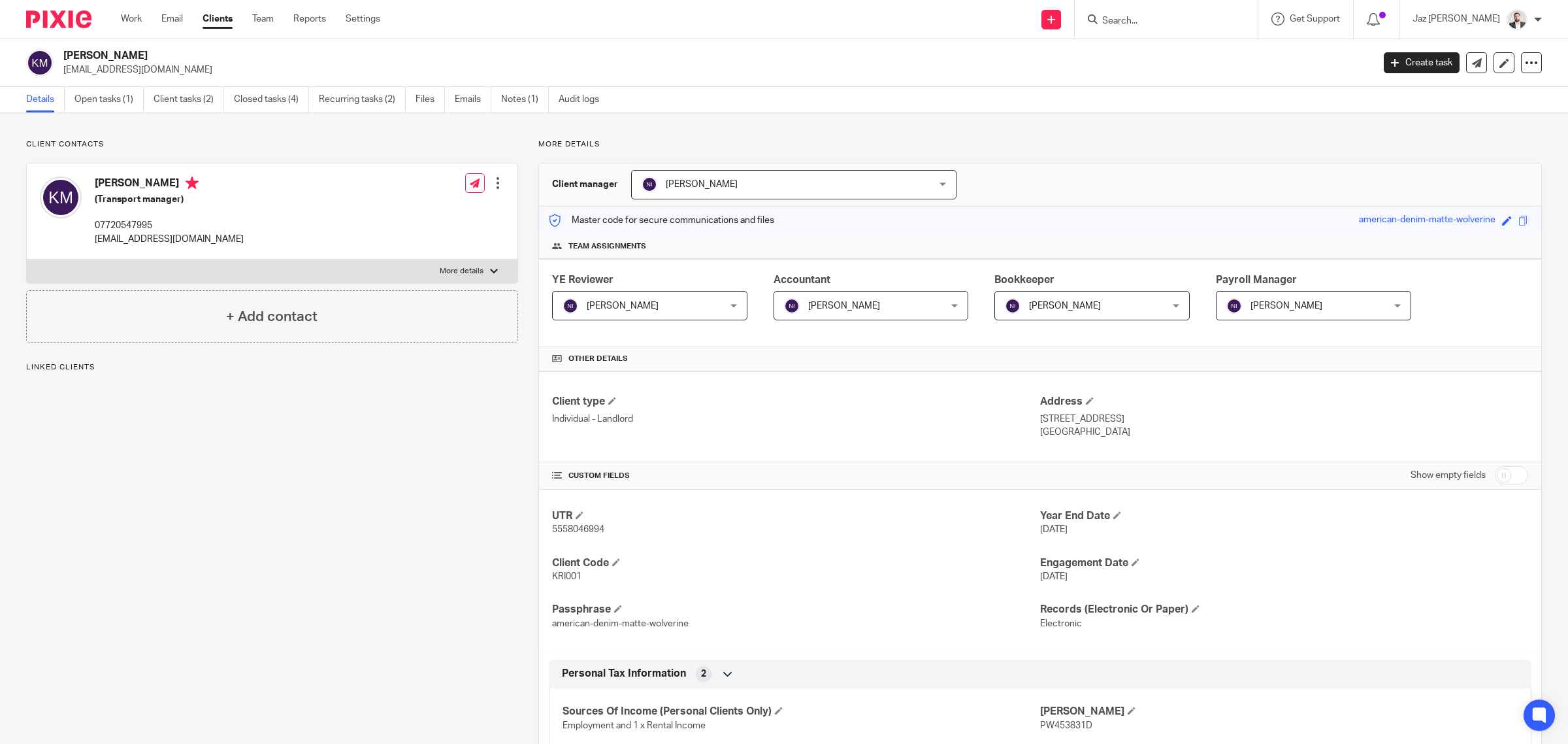
click at [469, 98] on link "Emails" at bounding box center [473, 99] width 37 height 26
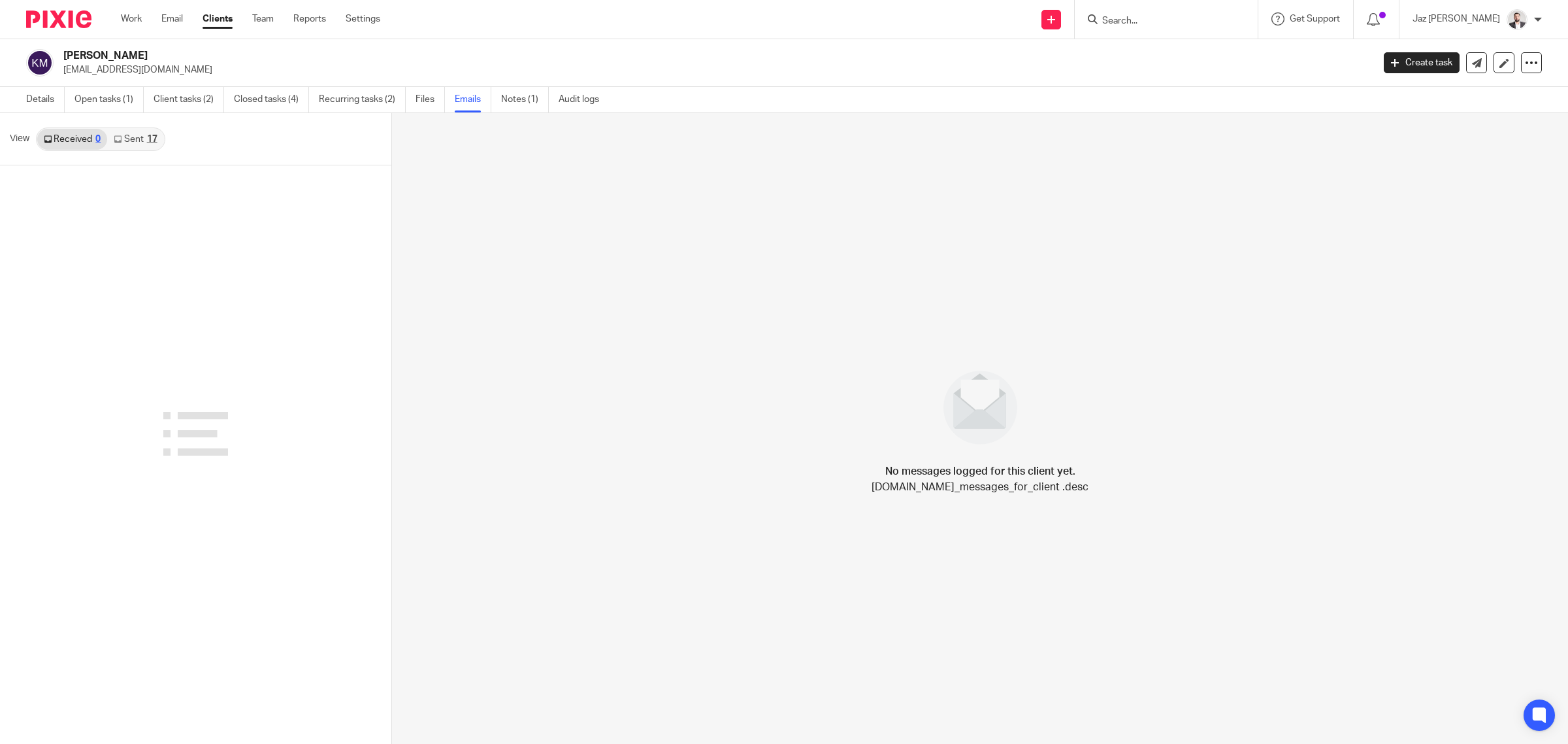
click at [128, 141] on link "Sent 17" at bounding box center [135, 139] width 56 height 21
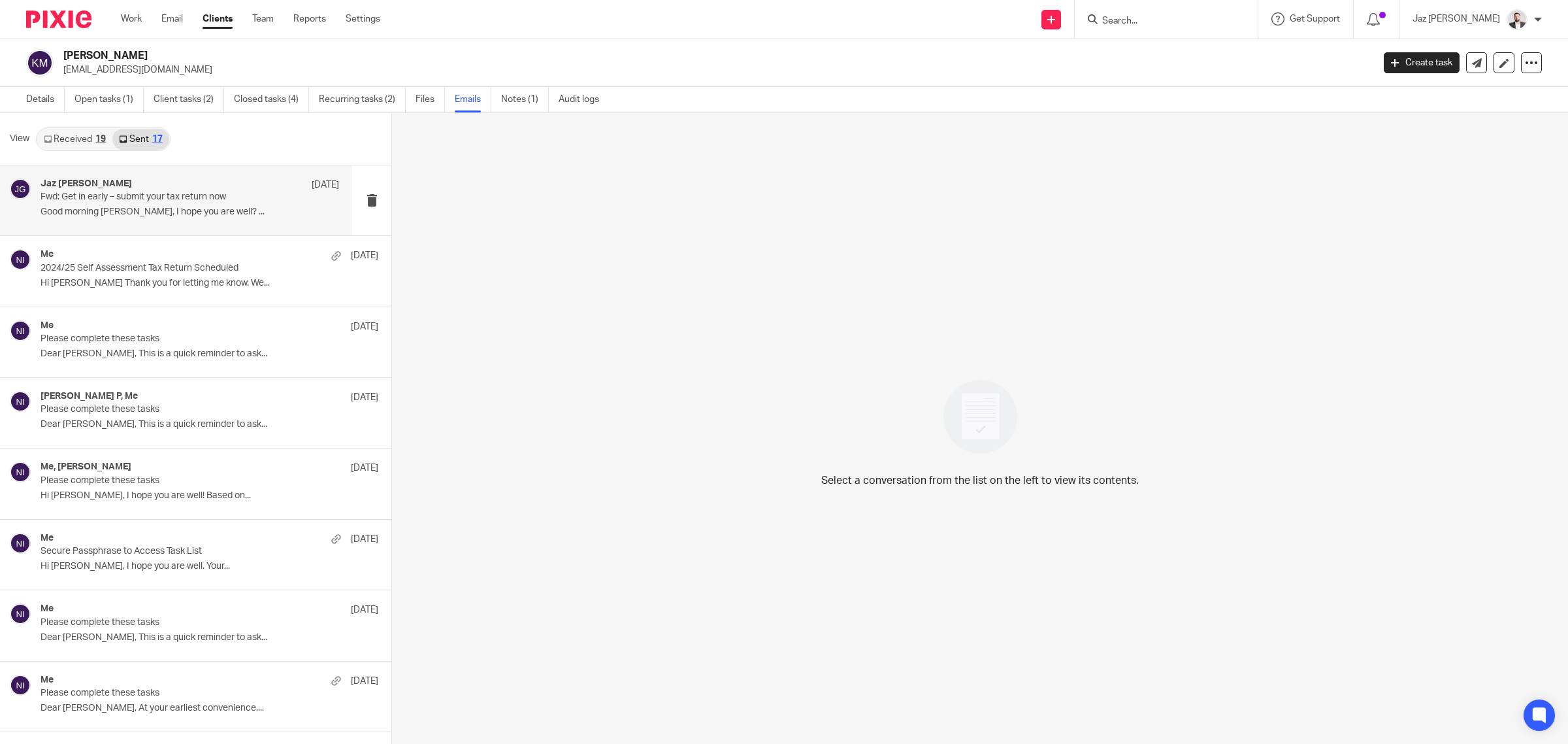
scroll to position [2, 0]
click at [135, 207] on p "Good morning Krishna, I hope you are well? ..." at bounding box center [190, 210] width 299 height 11
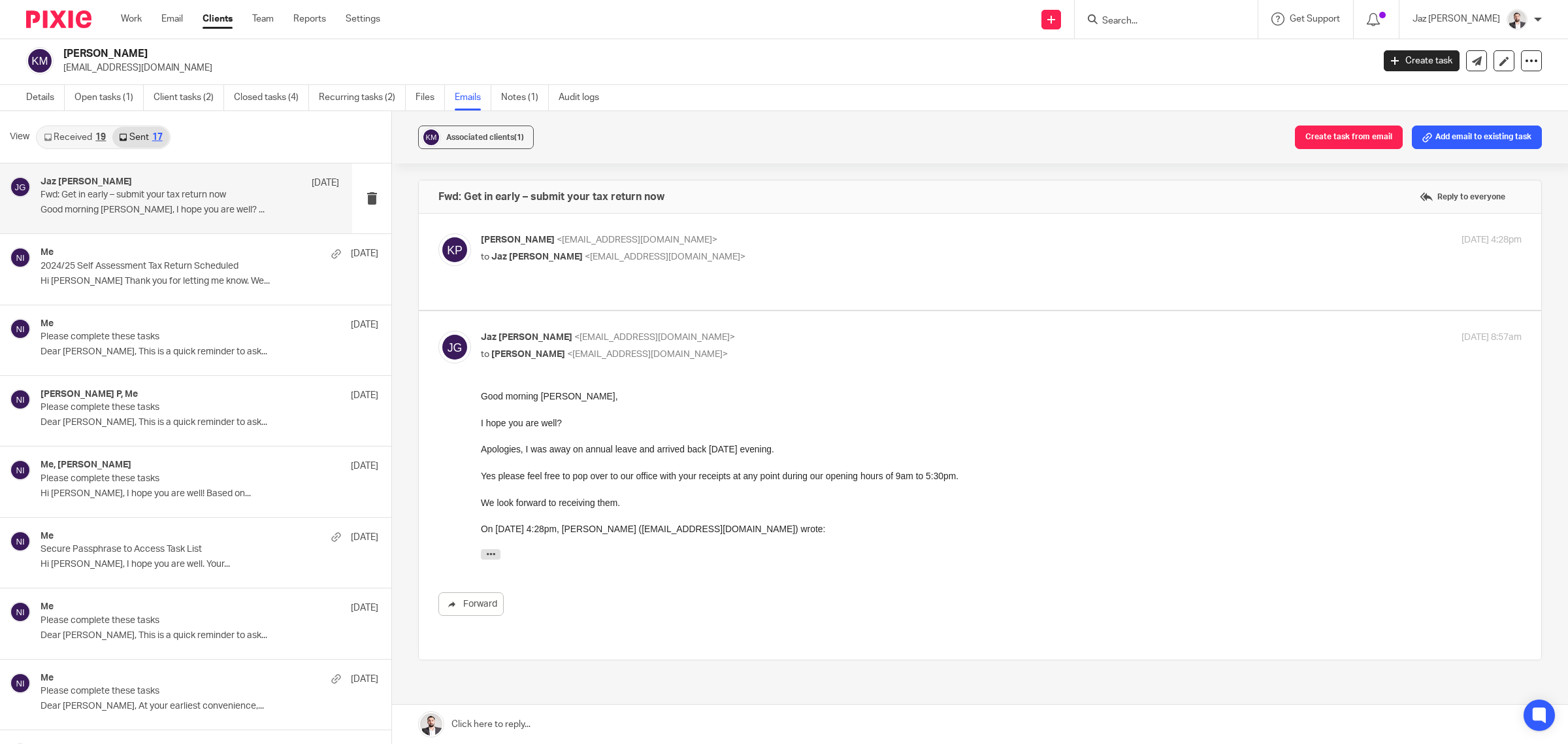
scroll to position [0, 0]
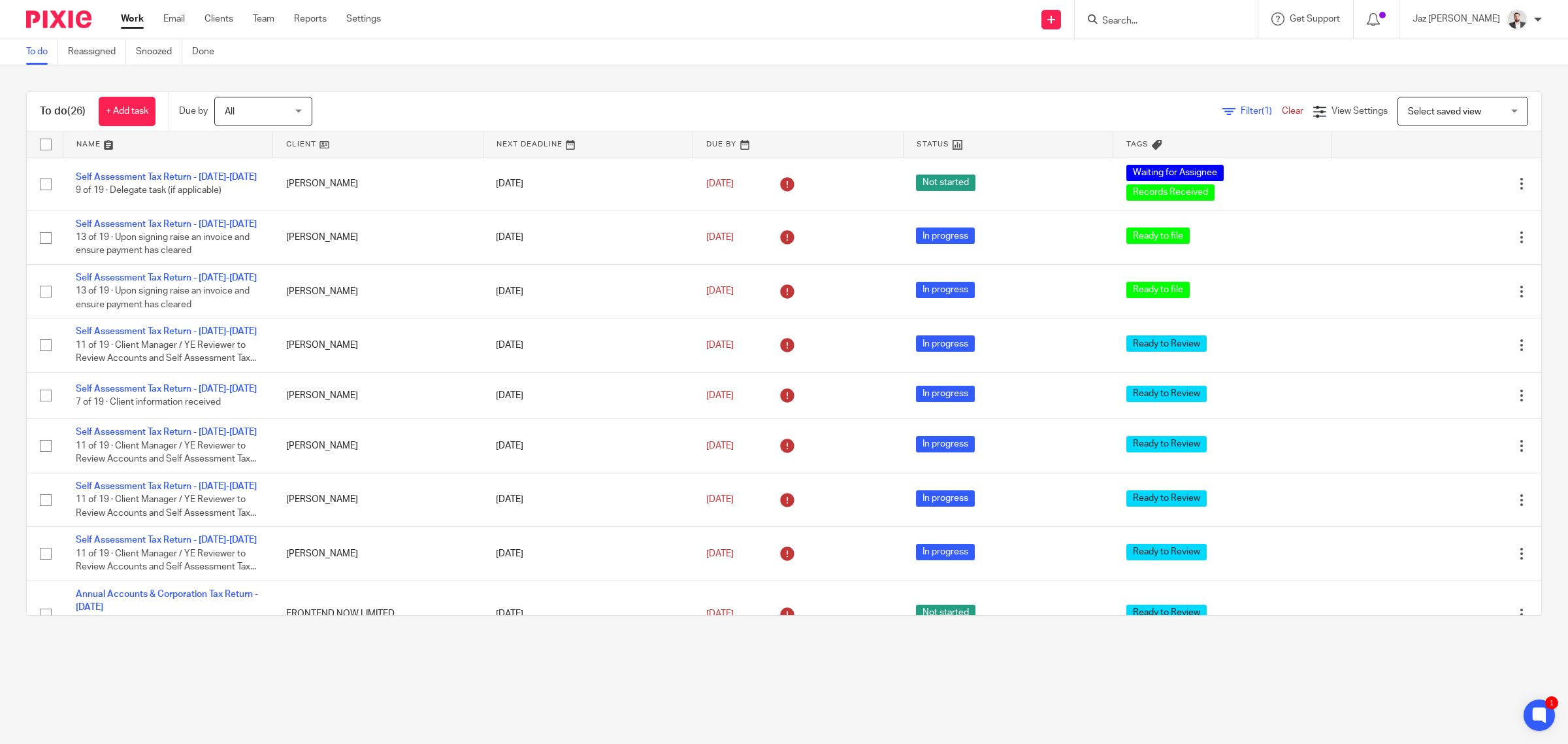
click at [1147, 13] on form at bounding box center [1170, 19] width 139 height 17
click at [1160, 20] on input "Search" at bounding box center [1159, 22] width 117 height 12
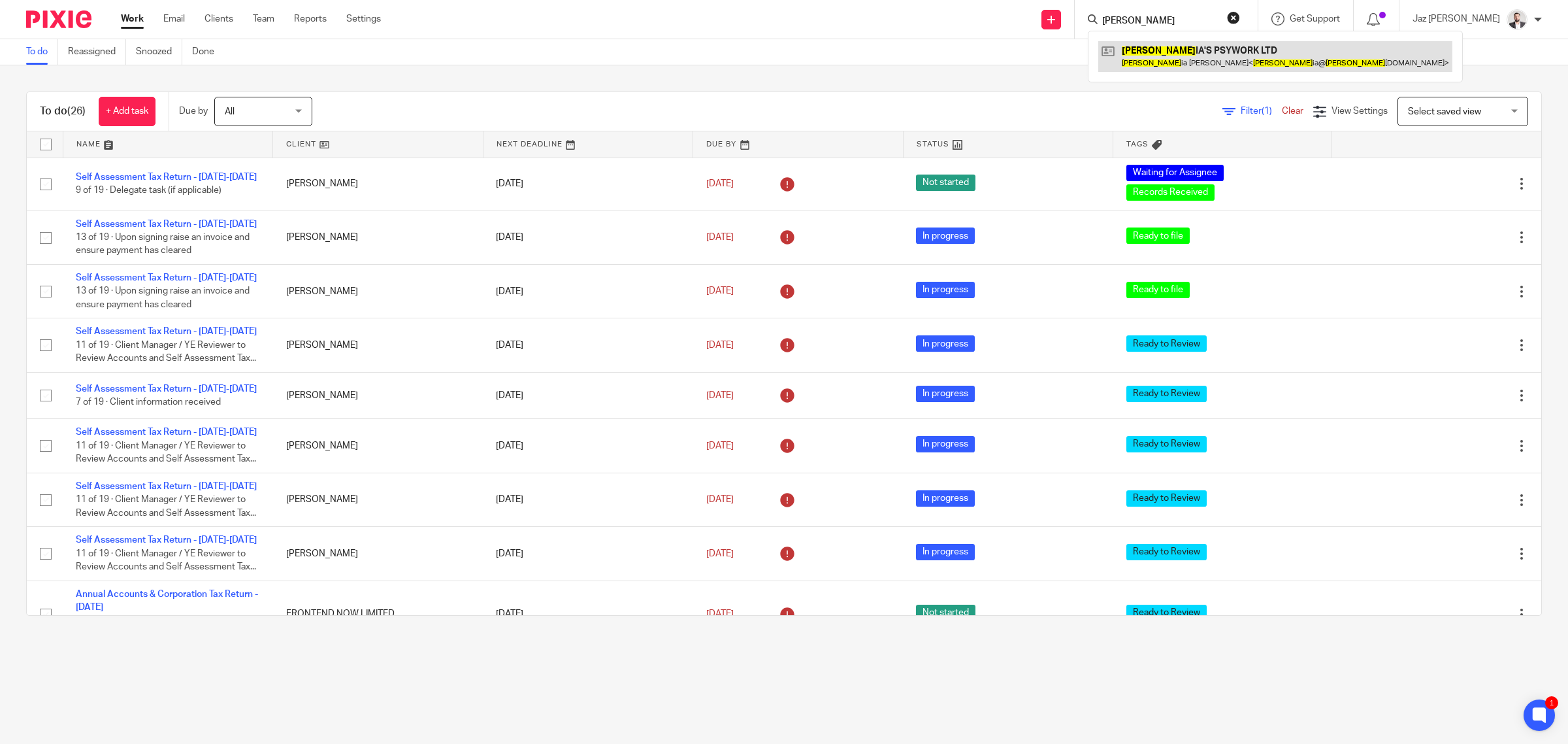
type input "georg"
click at [1190, 44] on link at bounding box center [1275, 56] width 354 height 30
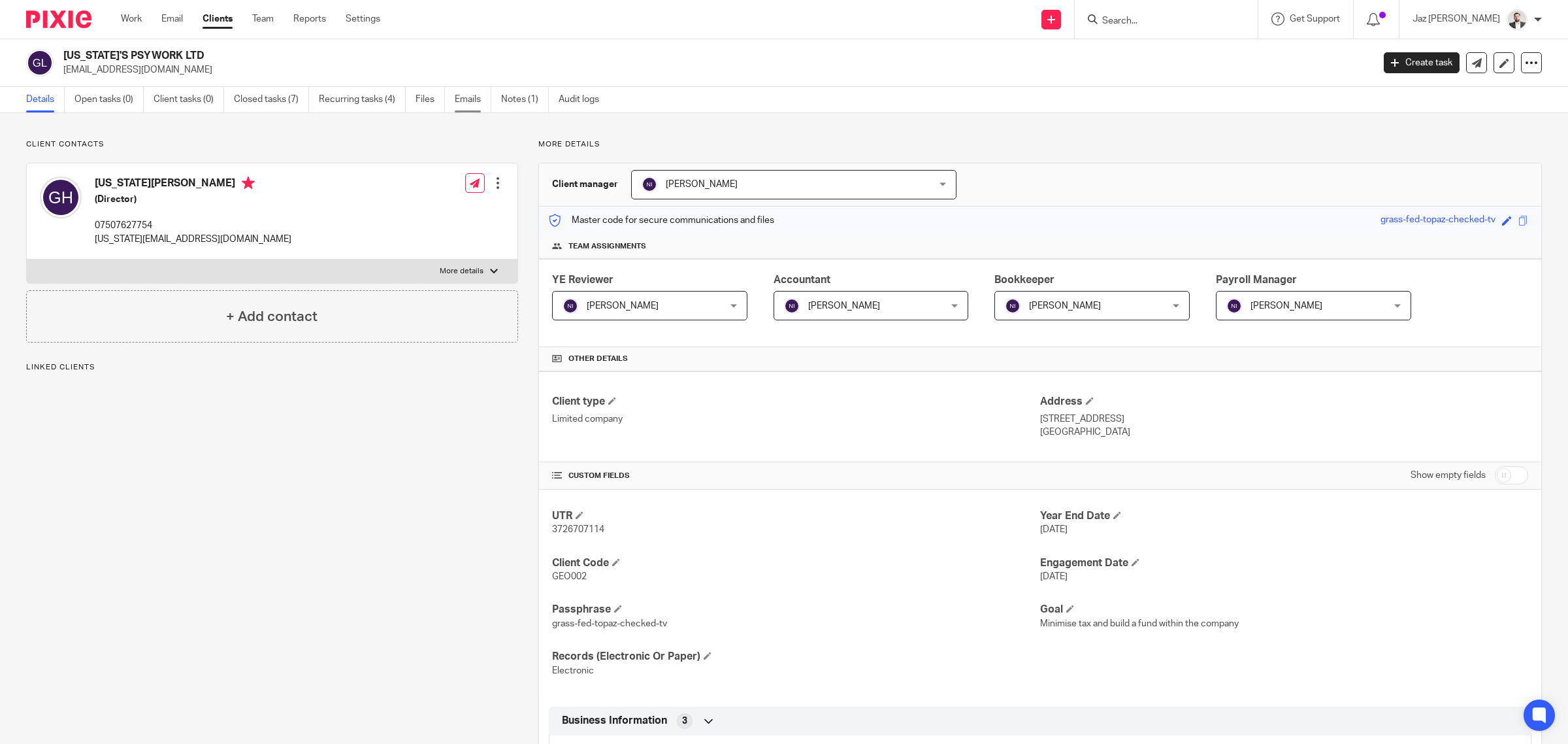
click at [465, 98] on link "Emails" at bounding box center [473, 99] width 37 height 26
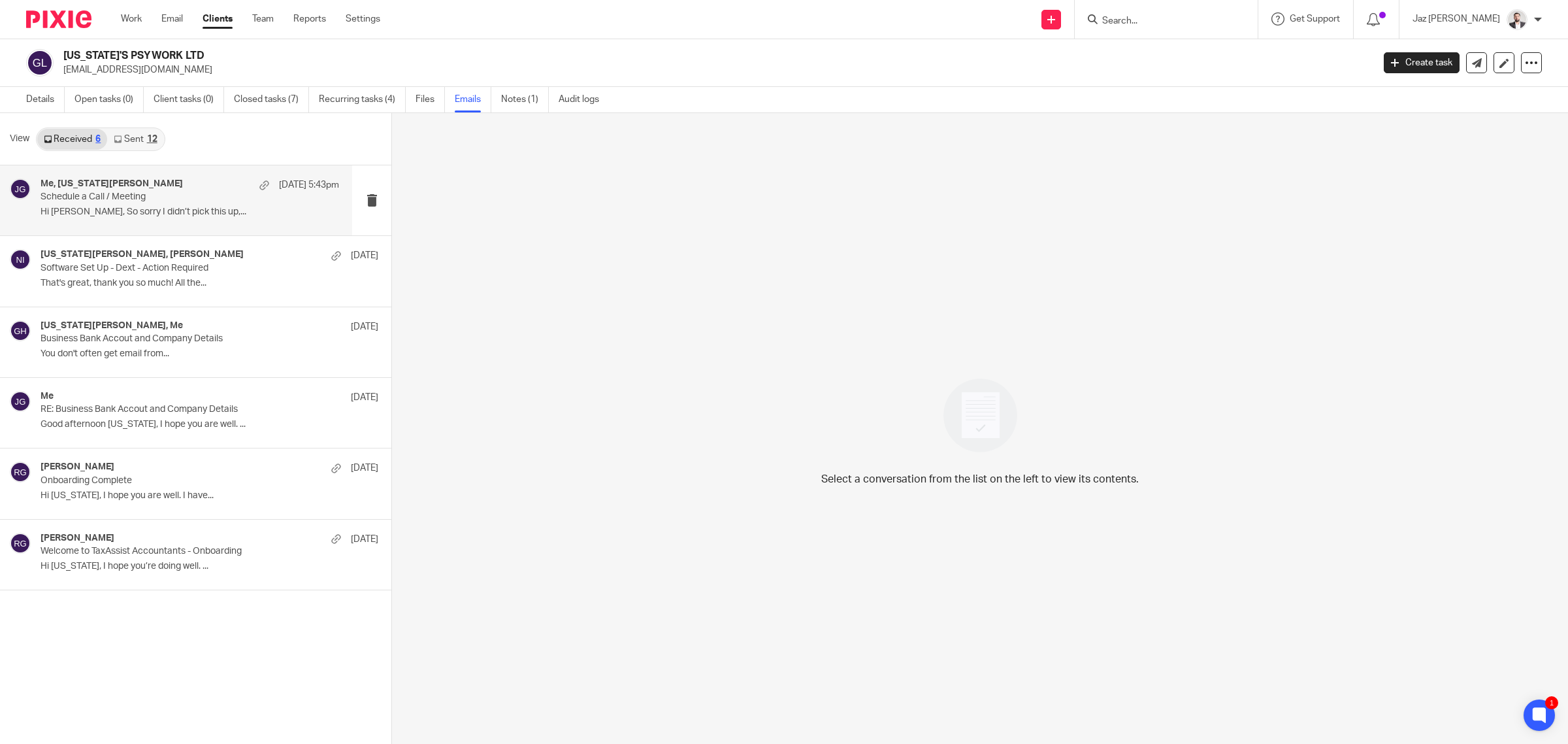
click at [174, 183] on div "Me, [US_STATE][PERSON_NAME] [DATE] 5:43pm" at bounding box center [190, 185] width 299 height 13
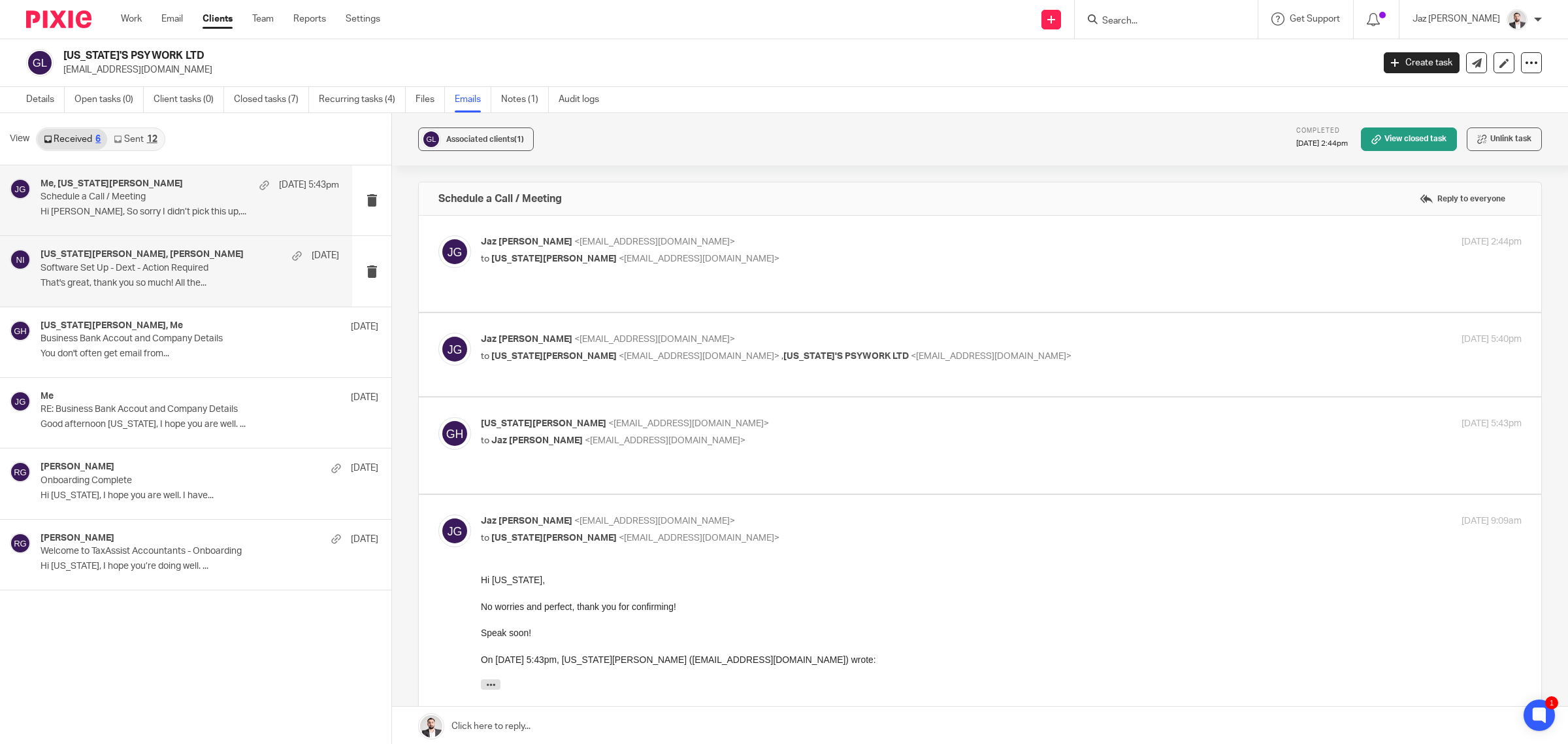
click at [155, 268] on p "Software Set Up - Dext - Action Required" at bounding box center [160, 267] width 239 height 11
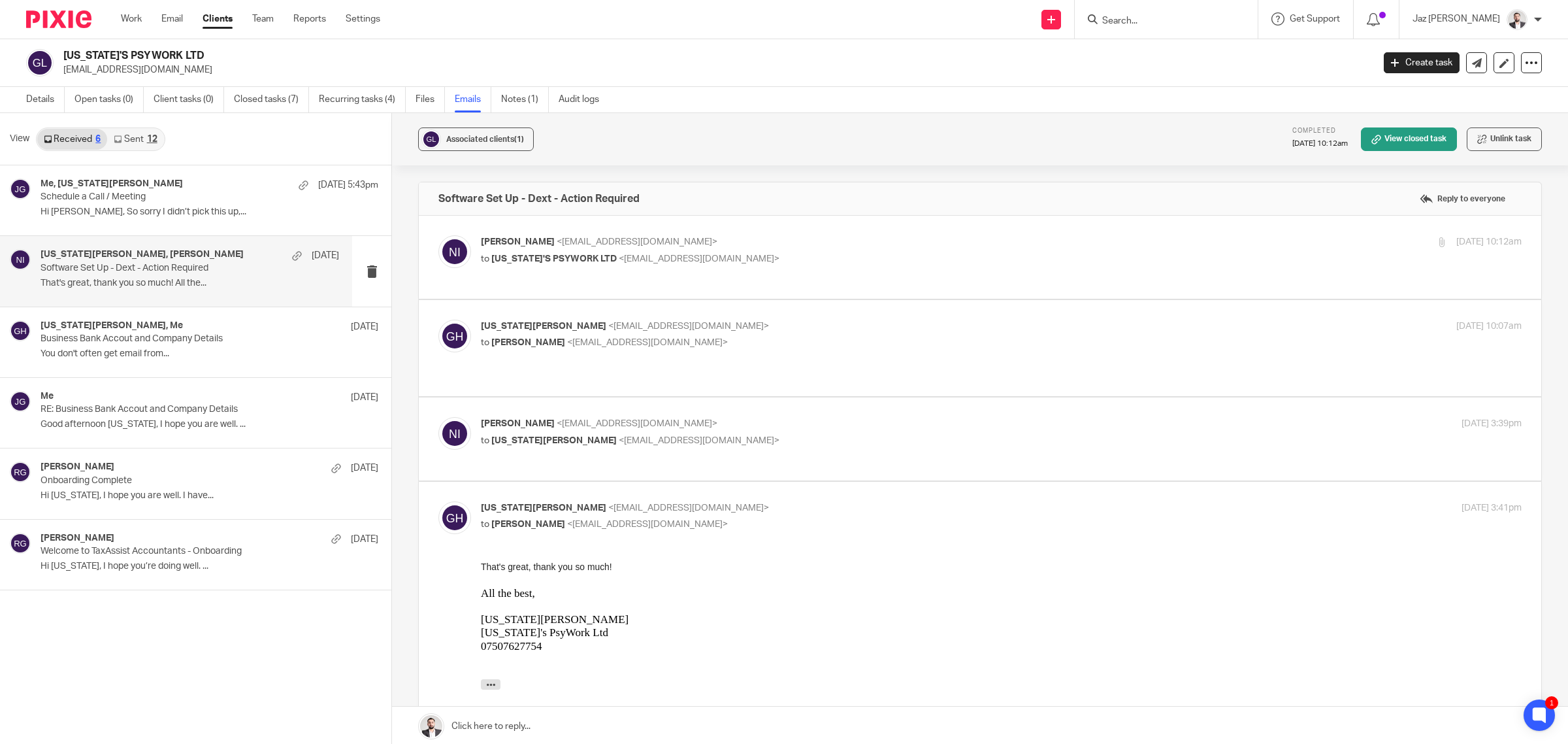
click at [871, 439] on div "Naeem Ibrahim <naeemibrahim@taxassist.co.uk> to Georgia Hodkinson <georgiahodki…" at bounding box center [979, 439] width 1083 height 44
click at [839, 342] on p "to Naeem Ibrahim <naeemibrahim@taxassist.co.uk>" at bounding box center [827, 342] width 694 height 13
checkbox input "true"
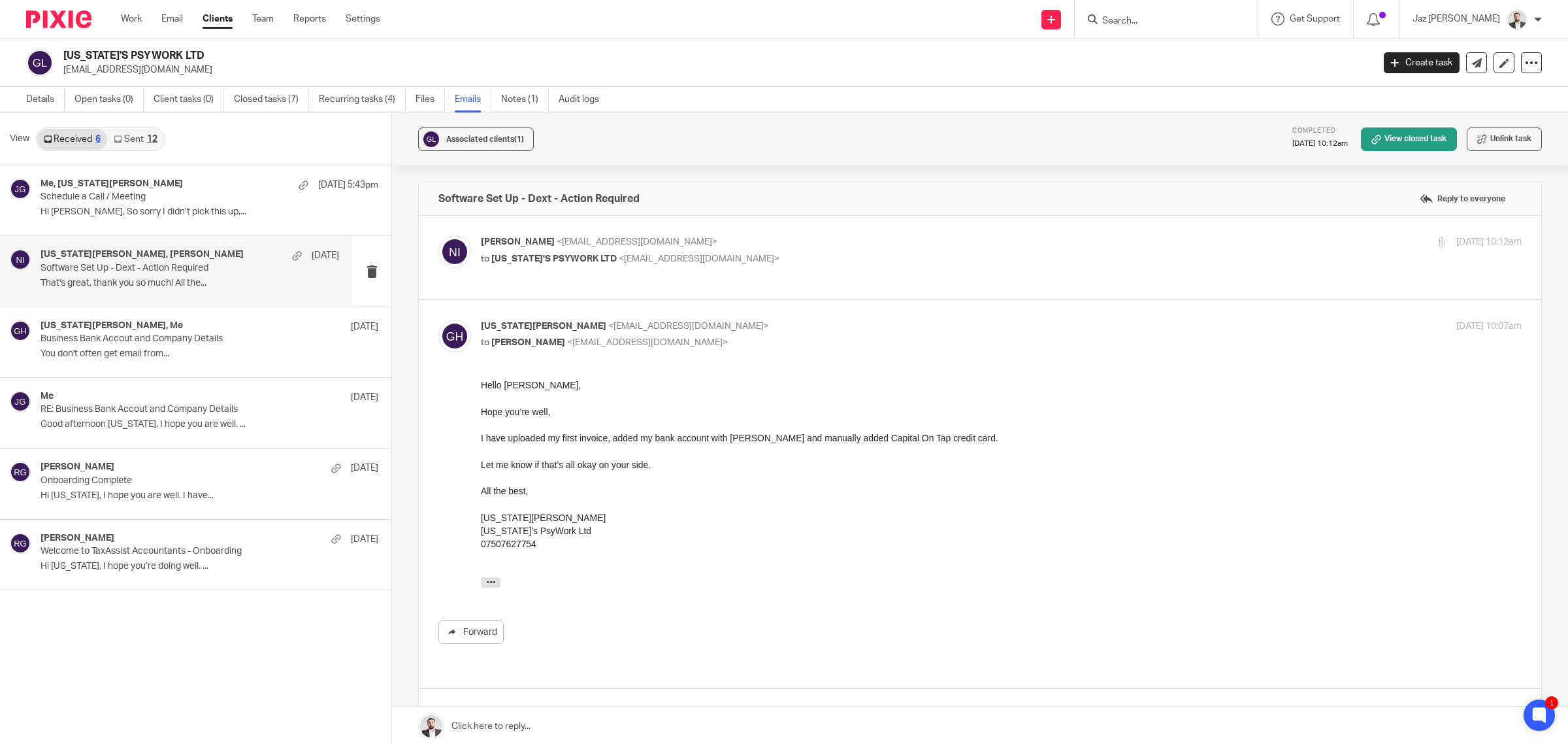
click at [819, 232] on label at bounding box center [980, 257] width 1122 height 83
click at [438, 235] on input "checkbox" at bounding box center [438, 235] width 1 height 1
checkbox input "true"
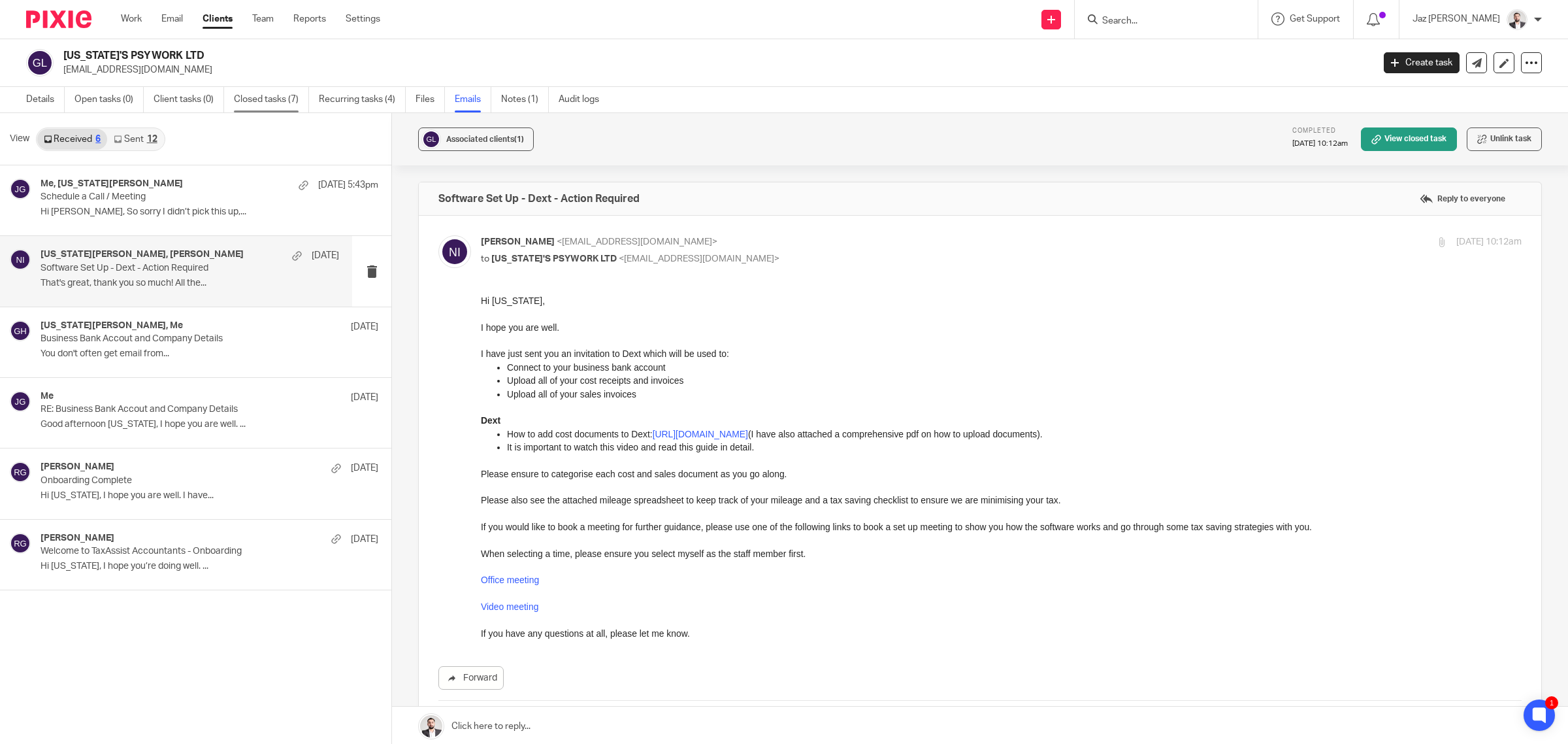
click at [265, 96] on link "Closed tasks (7)" at bounding box center [271, 99] width 75 height 26
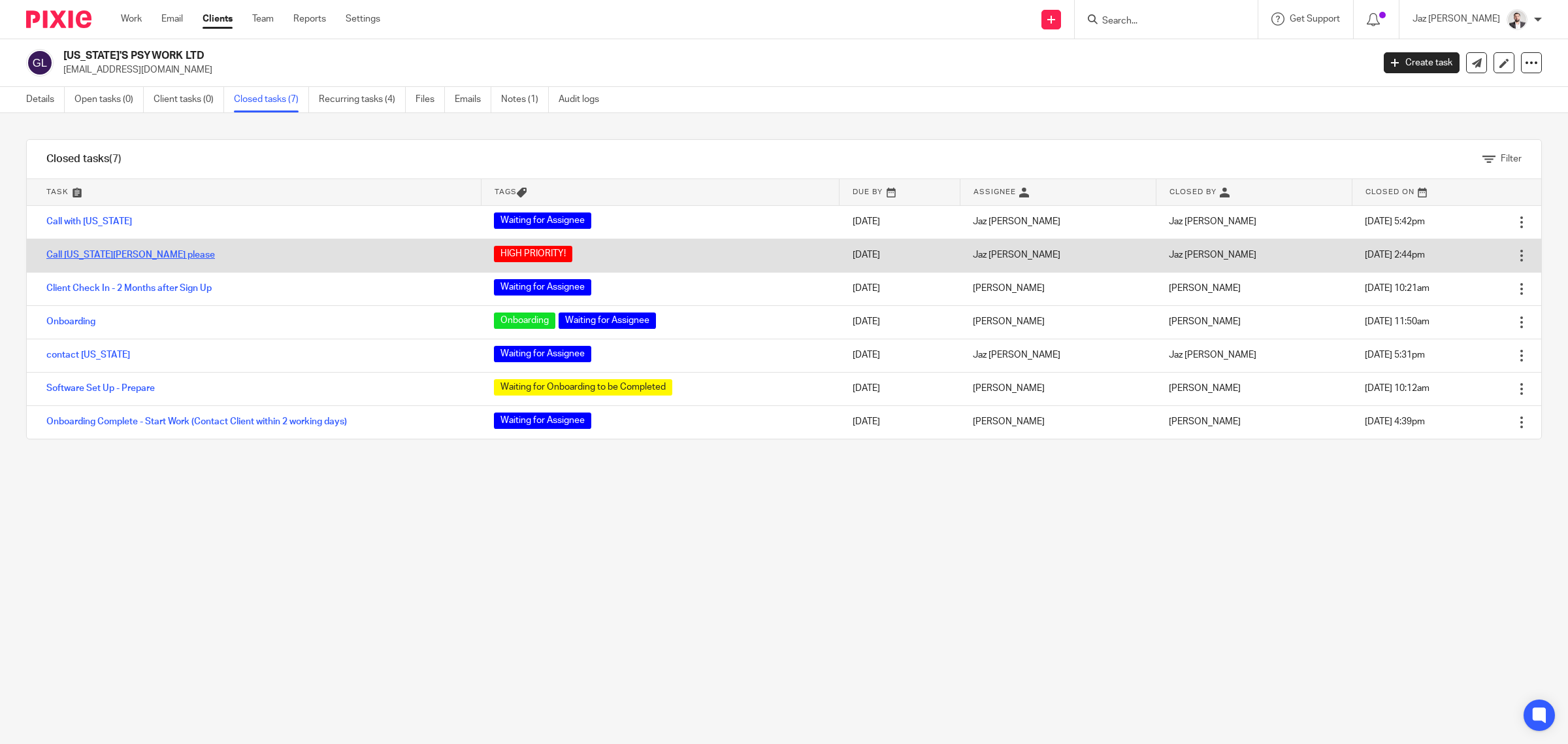
click at [132, 255] on link "Call [US_STATE][PERSON_NAME] please" at bounding box center [131, 254] width 168 height 9
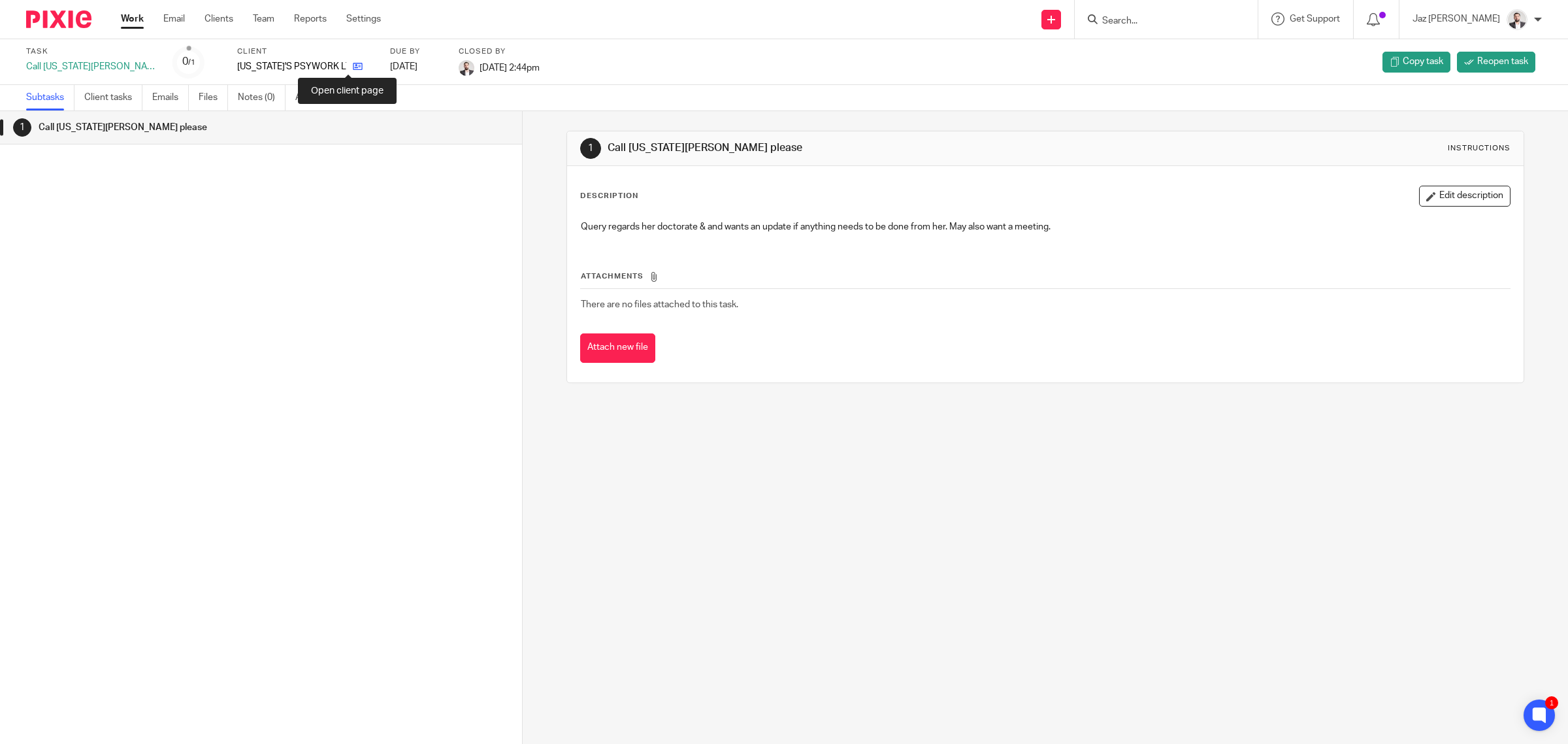
click at [353, 68] on icon at bounding box center [358, 67] width 10 height 10
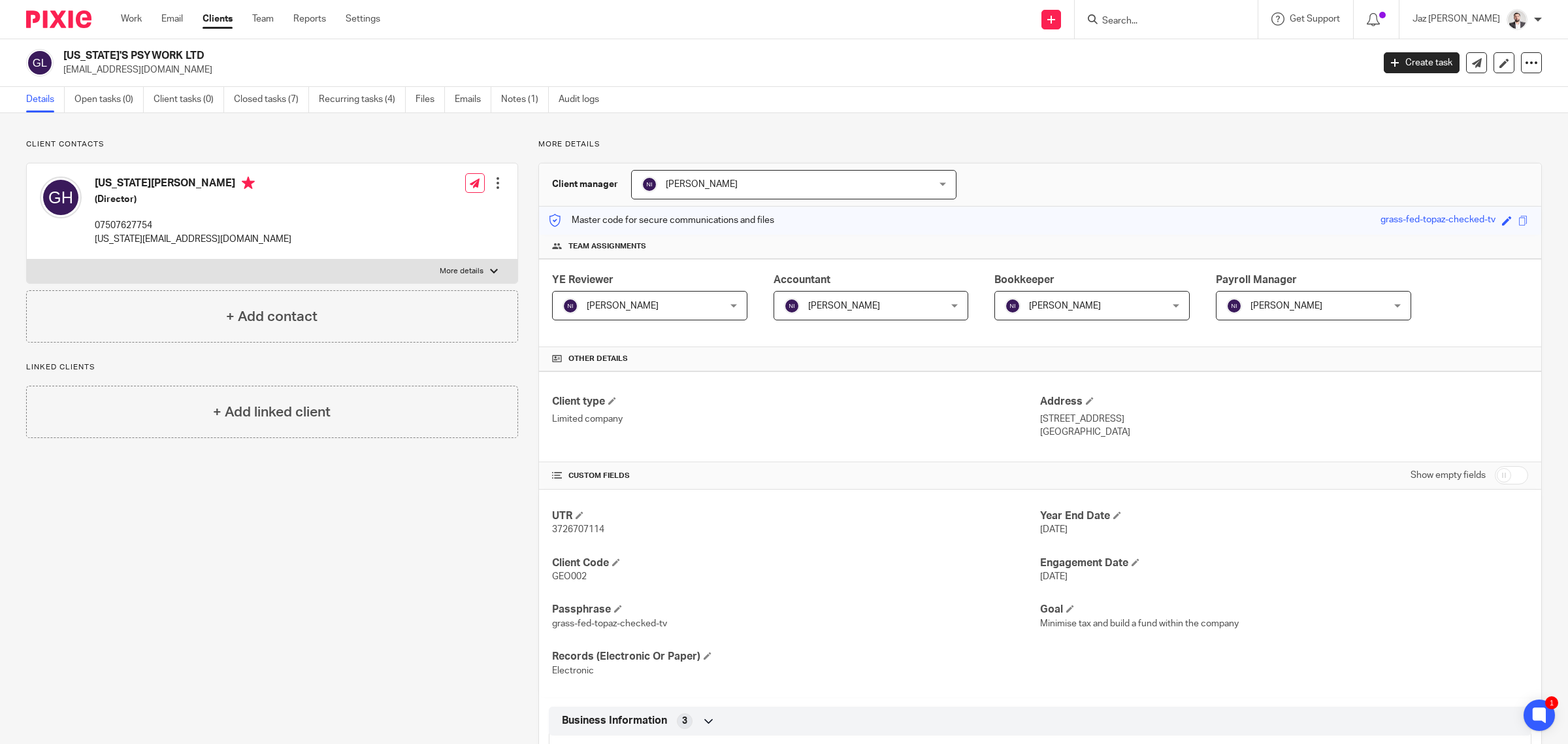
click at [475, 578] on div "Client contacts [US_STATE][PERSON_NAME] (Director) 07507627754 [US_STATE][EMAIL…" at bounding box center [261, 708] width 512 height 1139
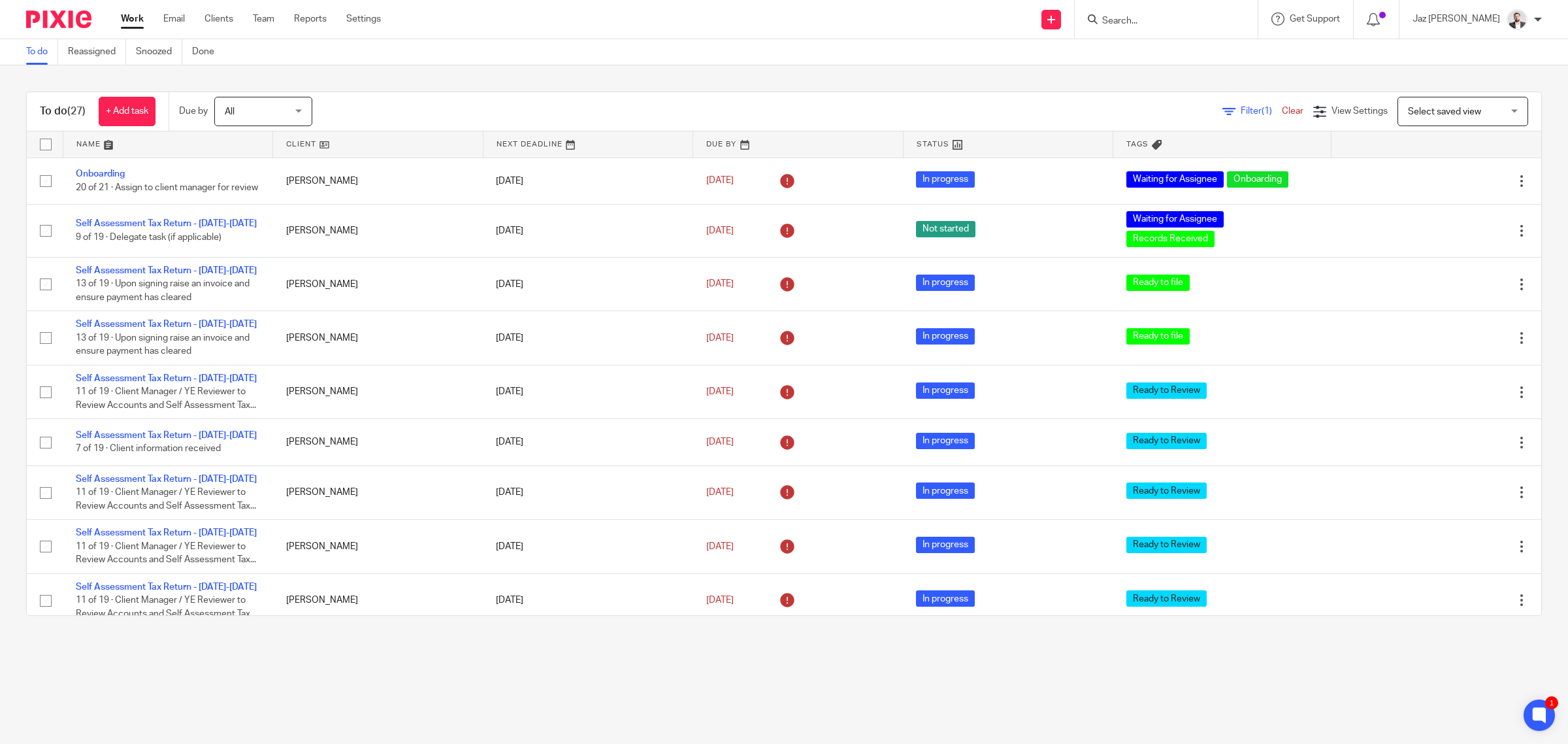
click at [174, 8] on div "Work Email Clients Team Reports Settings Work Email Clients Team Reports Settin…" at bounding box center [253, 19] width 292 height 38
click at [175, 18] on link "Email" at bounding box center [174, 19] width 22 height 13
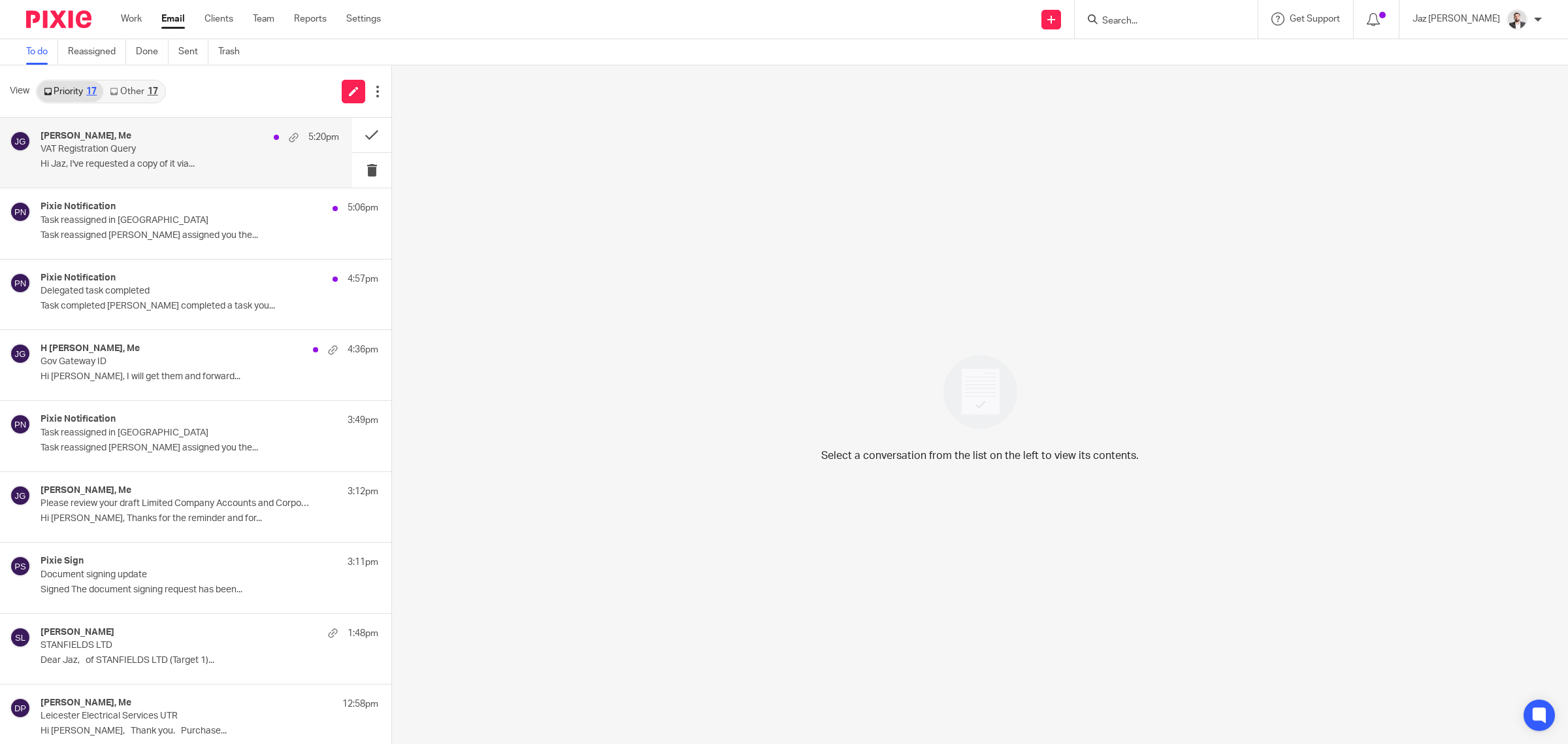
click at [174, 152] on p "VAT Registration Query" at bounding box center [160, 149] width 239 height 11
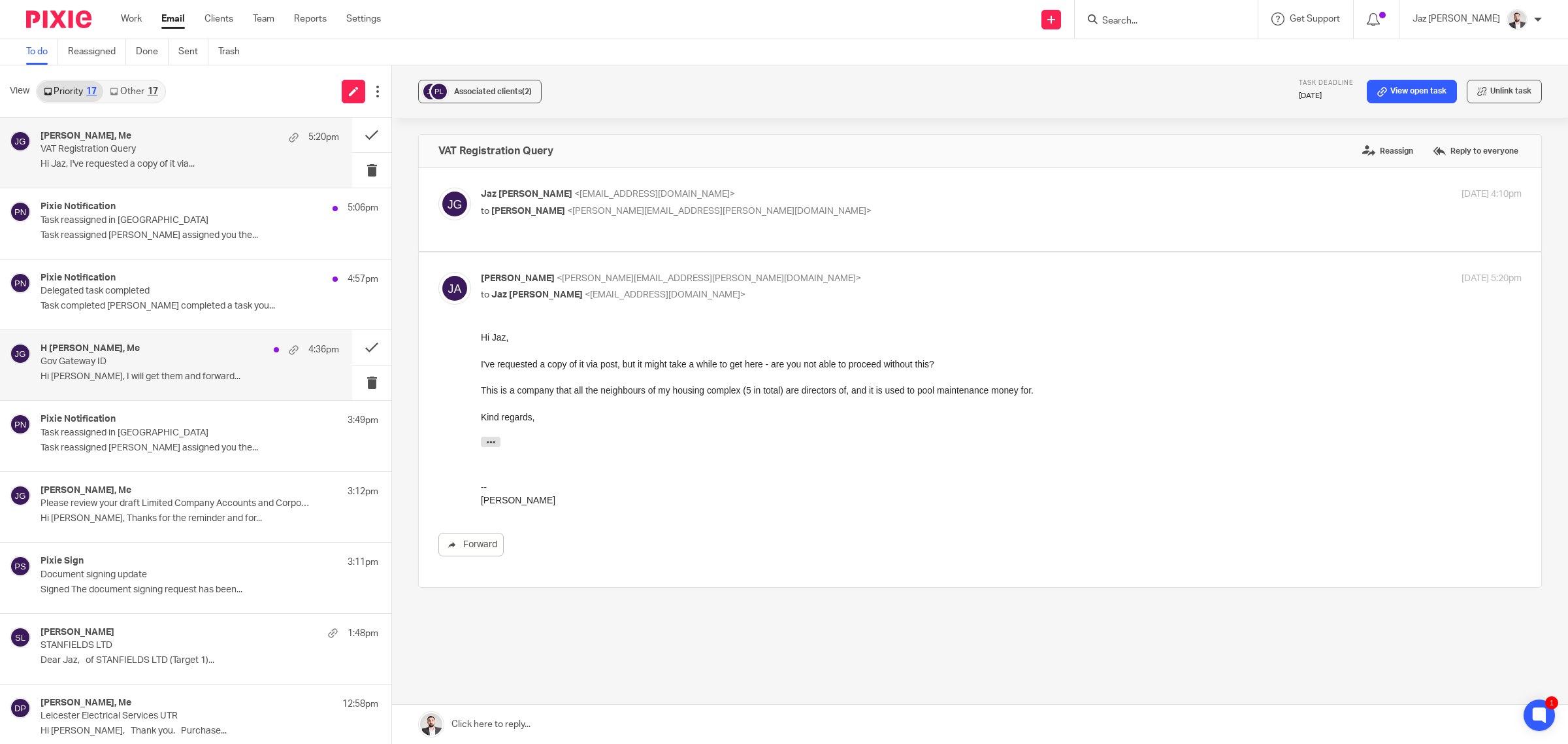
click at [162, 377] on p "Hi Jaz Ahh ok, I will get them and forward..." at bounding box center [190, 377] width 299 height 11
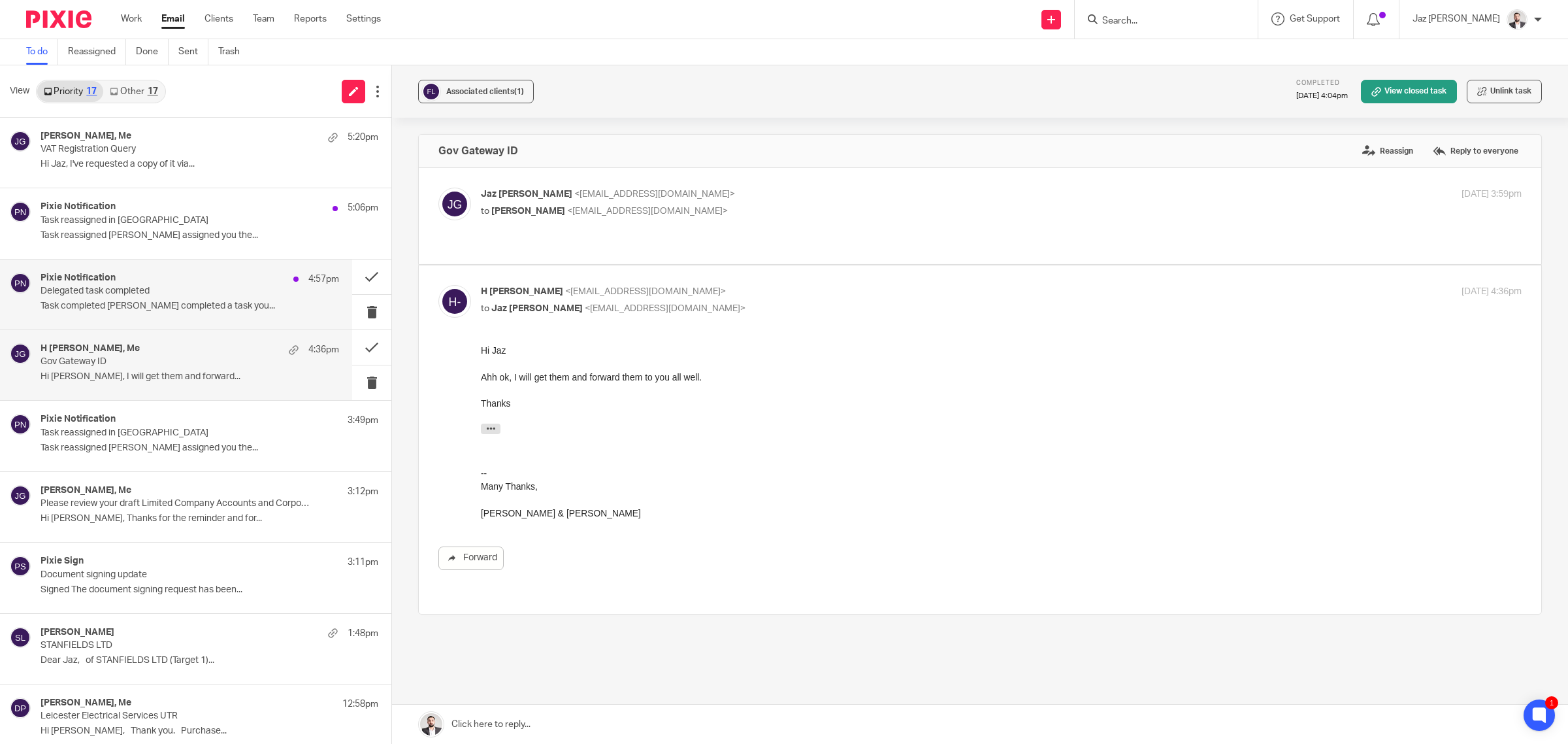
click at [146, 291] on p "Delegated task completed" at bounding box center [160, 291] width 239 height 11
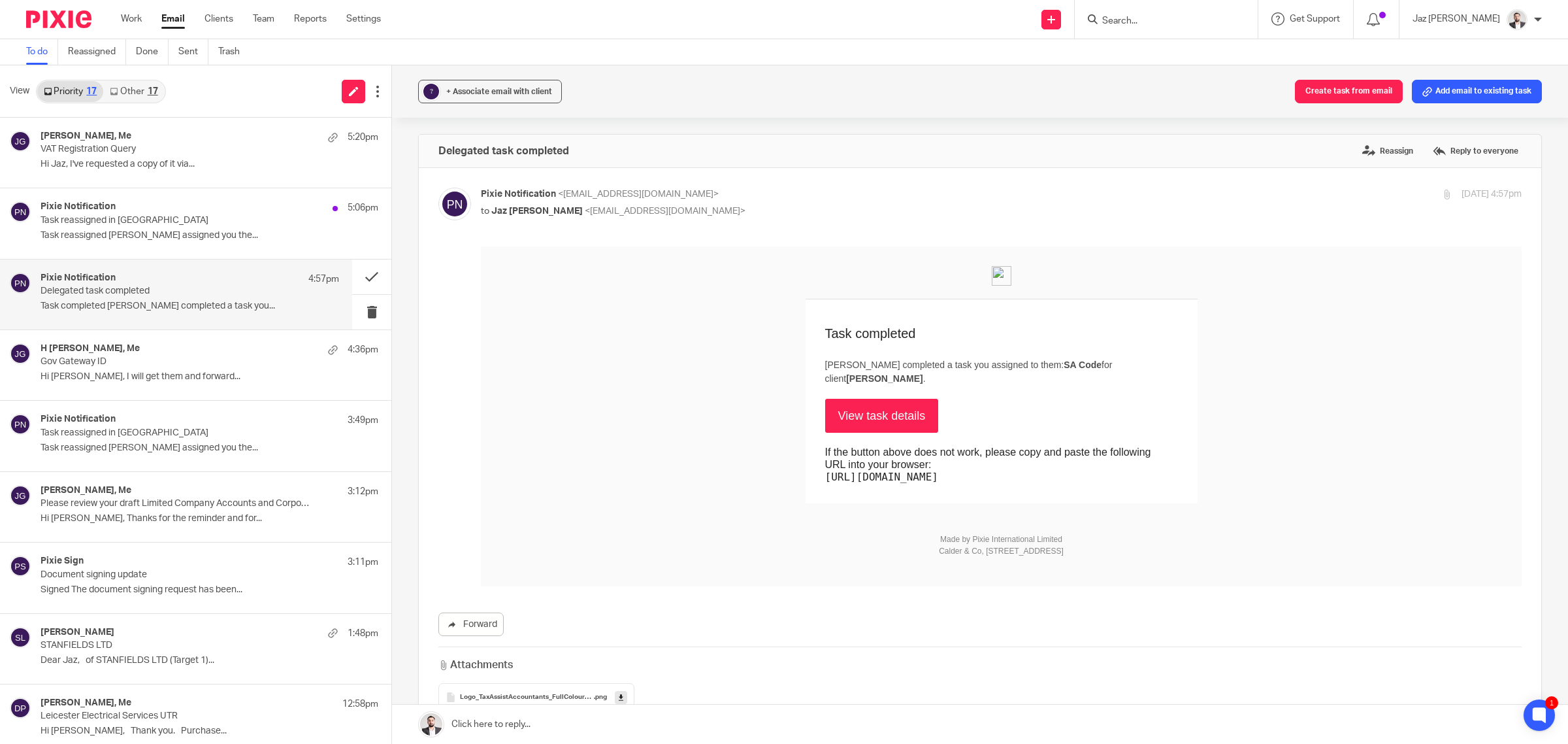
click at [148, 87] on div "17" at bounding box center [152, 91] width 11 height 9
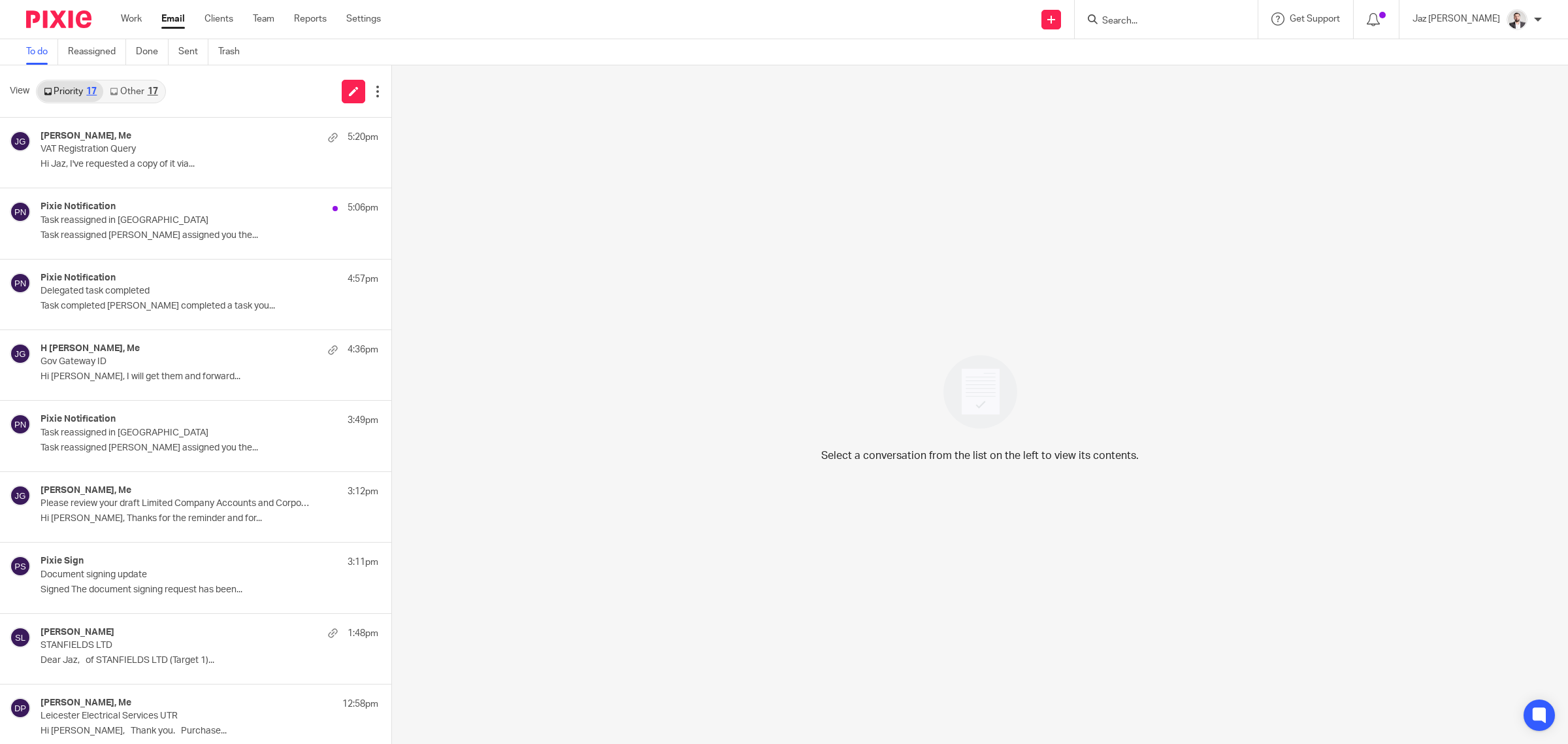
click at [141, 98] on link "Other 17" at bounding box center [133, 91] width 61 height 21
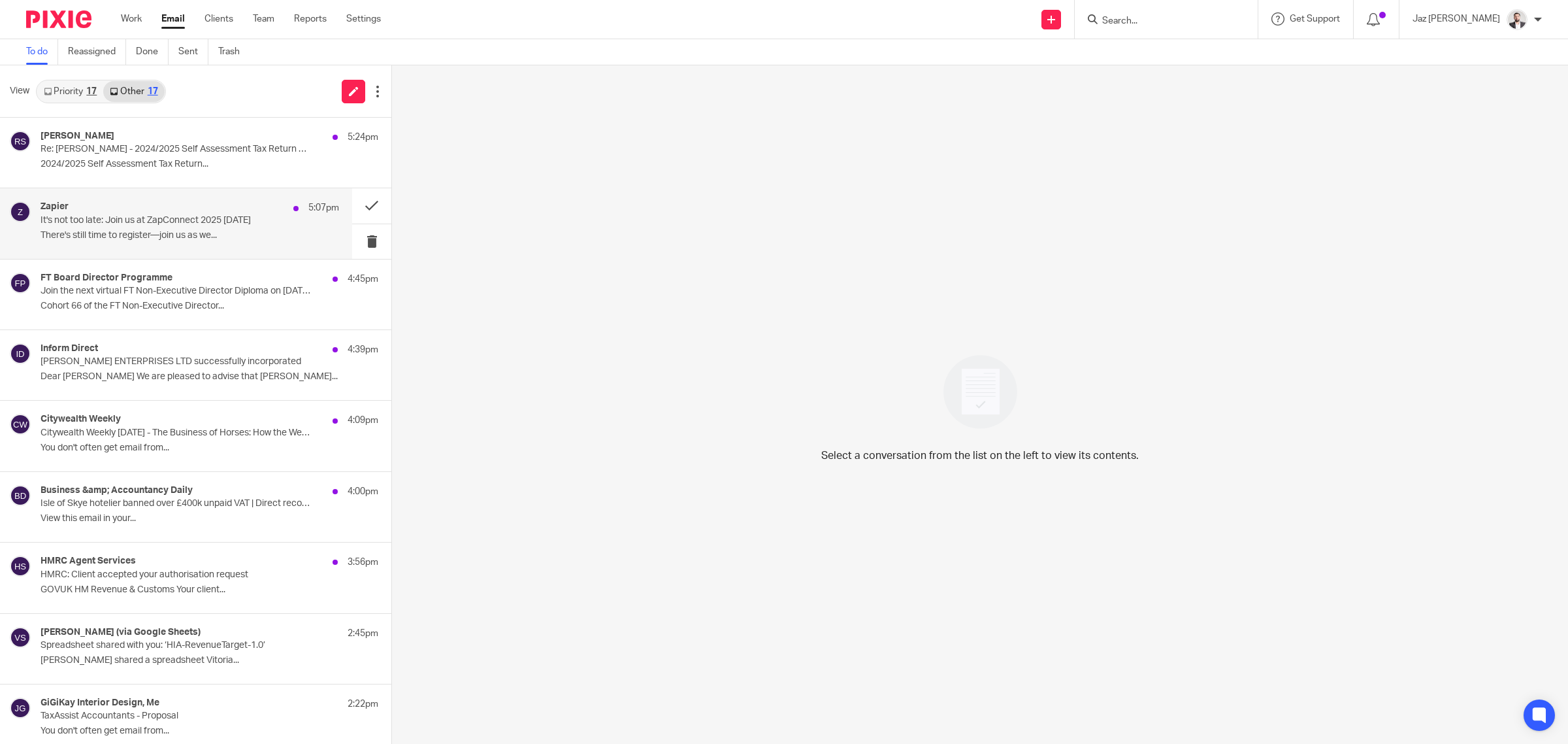
click at [185, 236] on p "There's still time to register—join us as we..." at bounding box center [190, 235] width 299 height 11
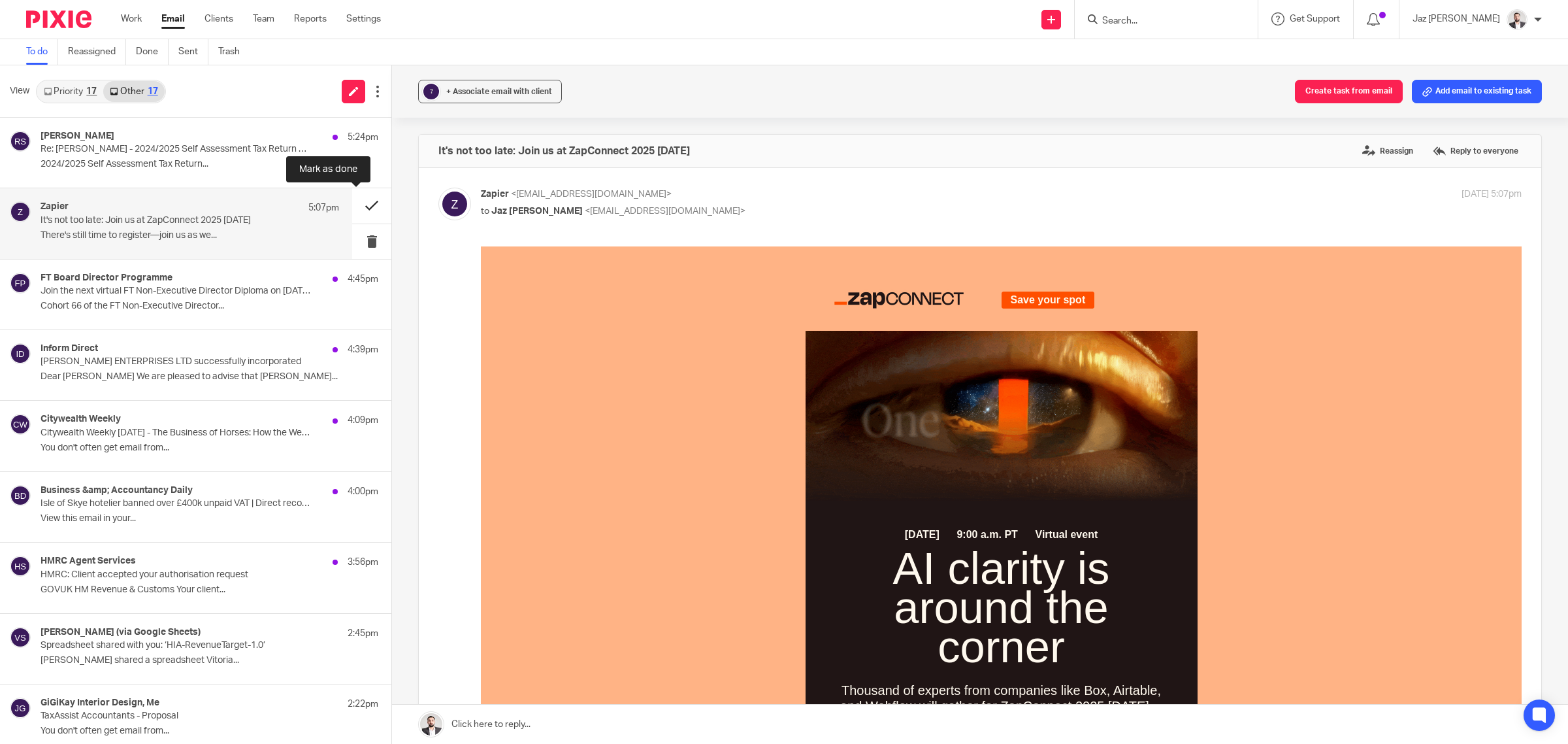
click at [359, 201] on button at bounding box center [371, 206] width 39 height 35
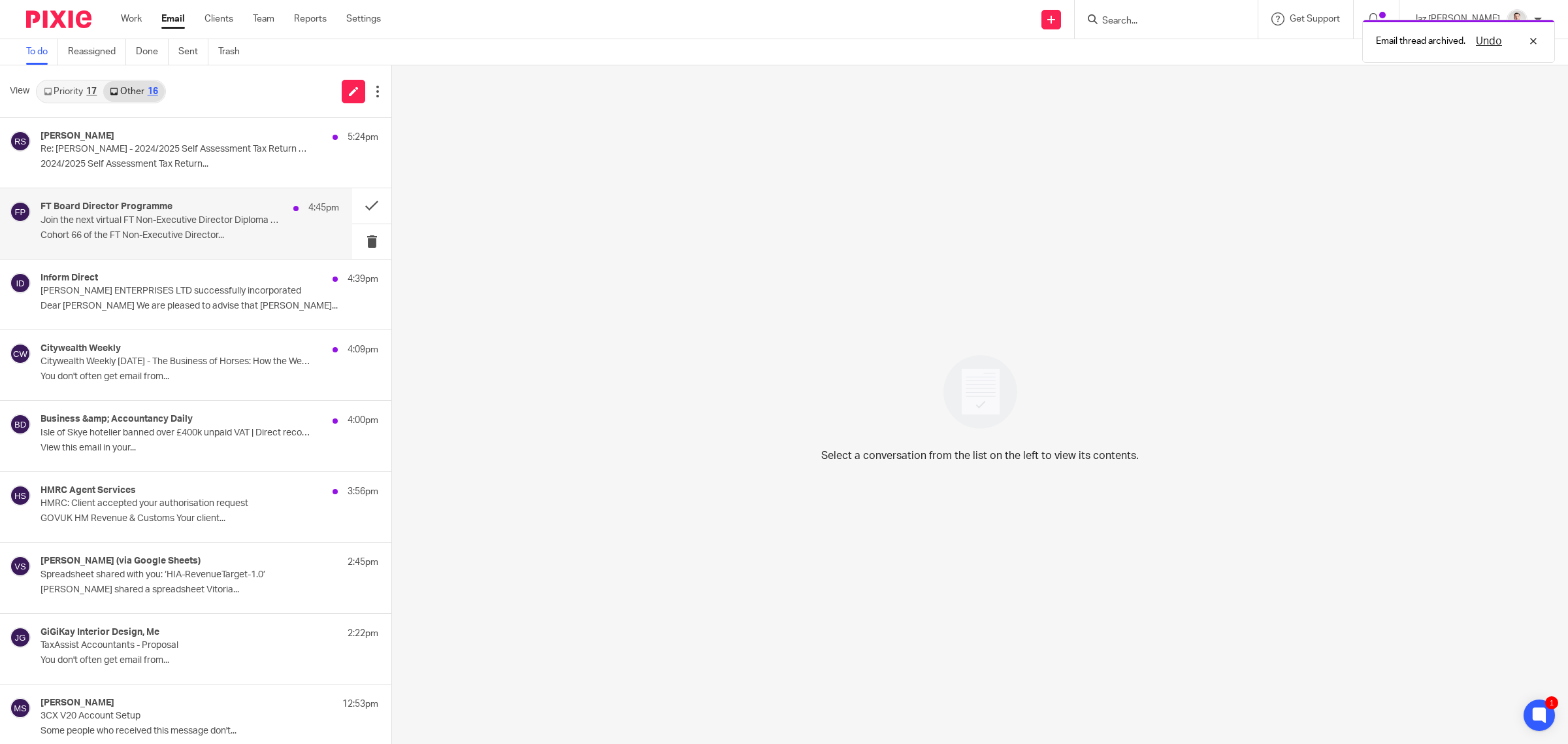
click at [233, 216] on p "Join the next virtual FT Non-Executive Director Diploma on 25th November - Appl…" at bounding box center [160, 220] width 239 height 11
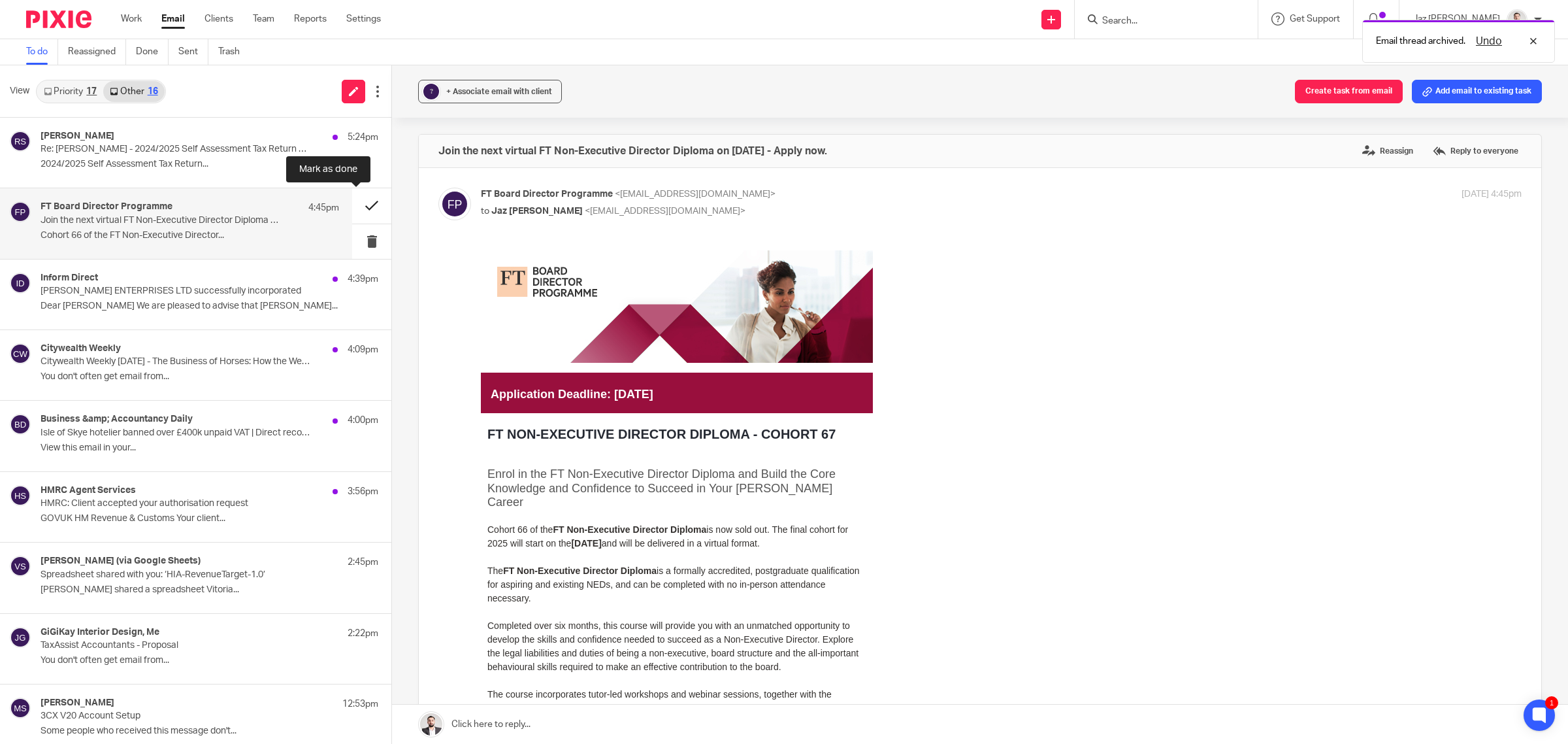
click at [359, 202] on button at bounding box center [371, 206] width 39 height 35
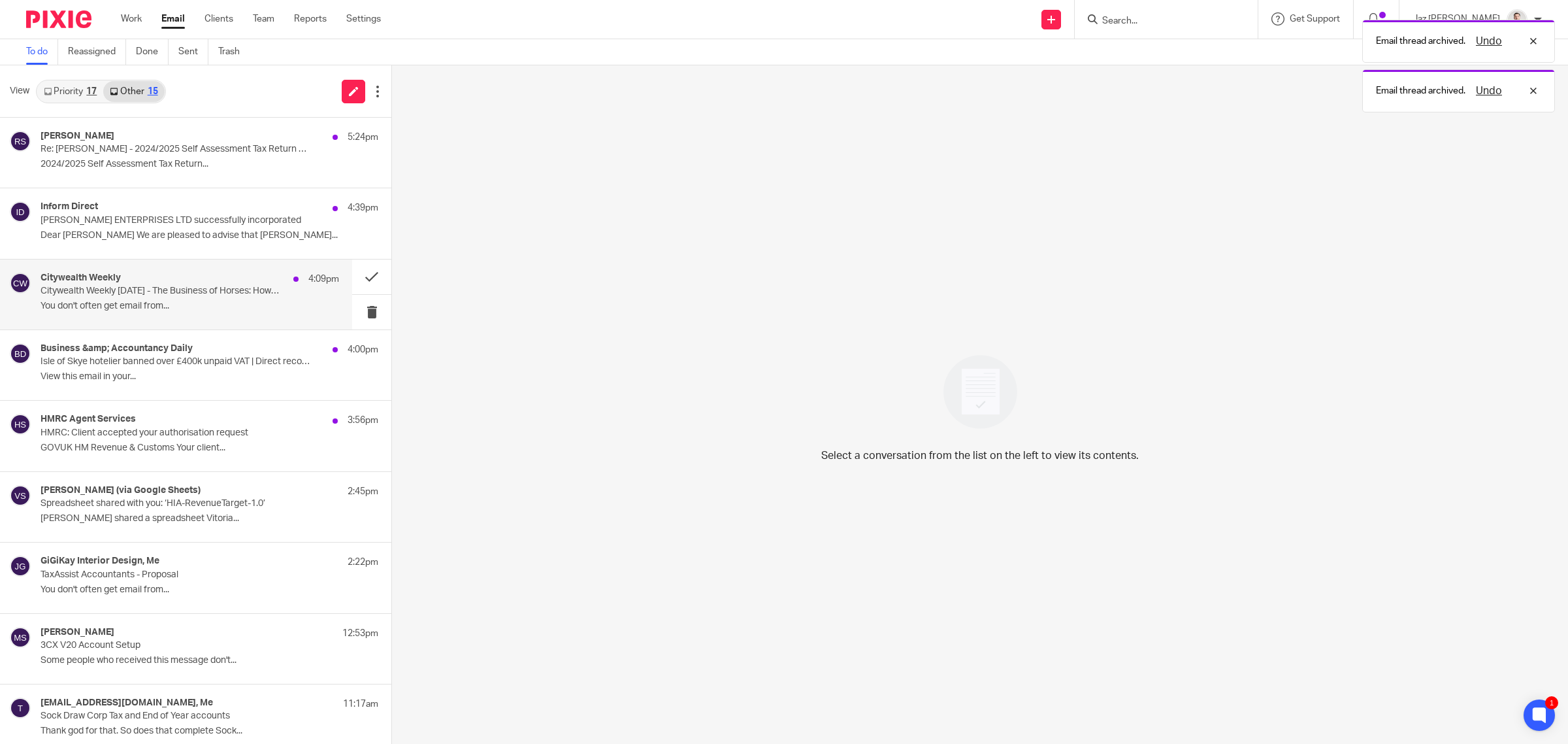
click at [213, 311] on p "You don't often get email from..." at bounding box center [190, 306] width 299 height 11
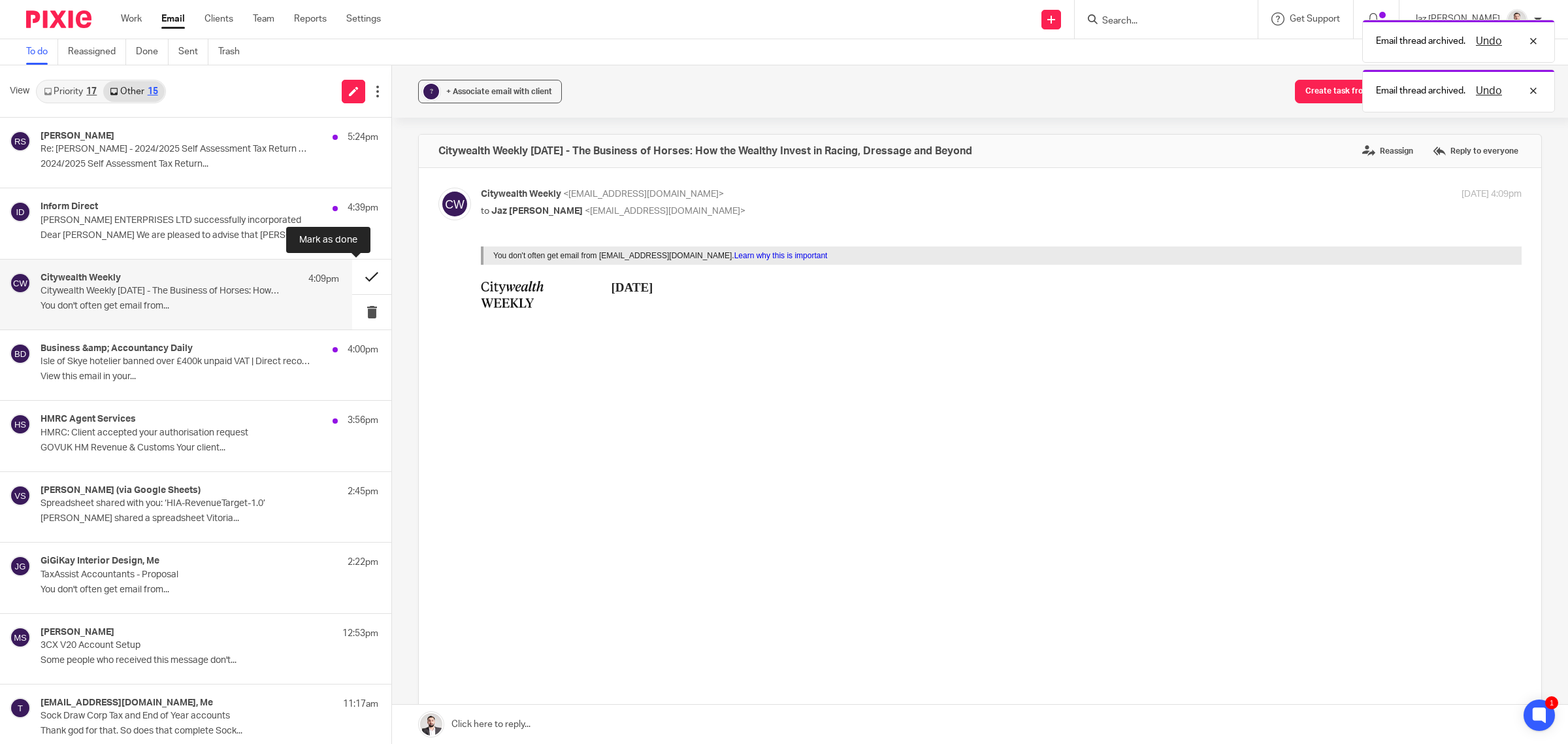
click at [356, 276] on button at bounding box center [371, 277] width 39 height 35
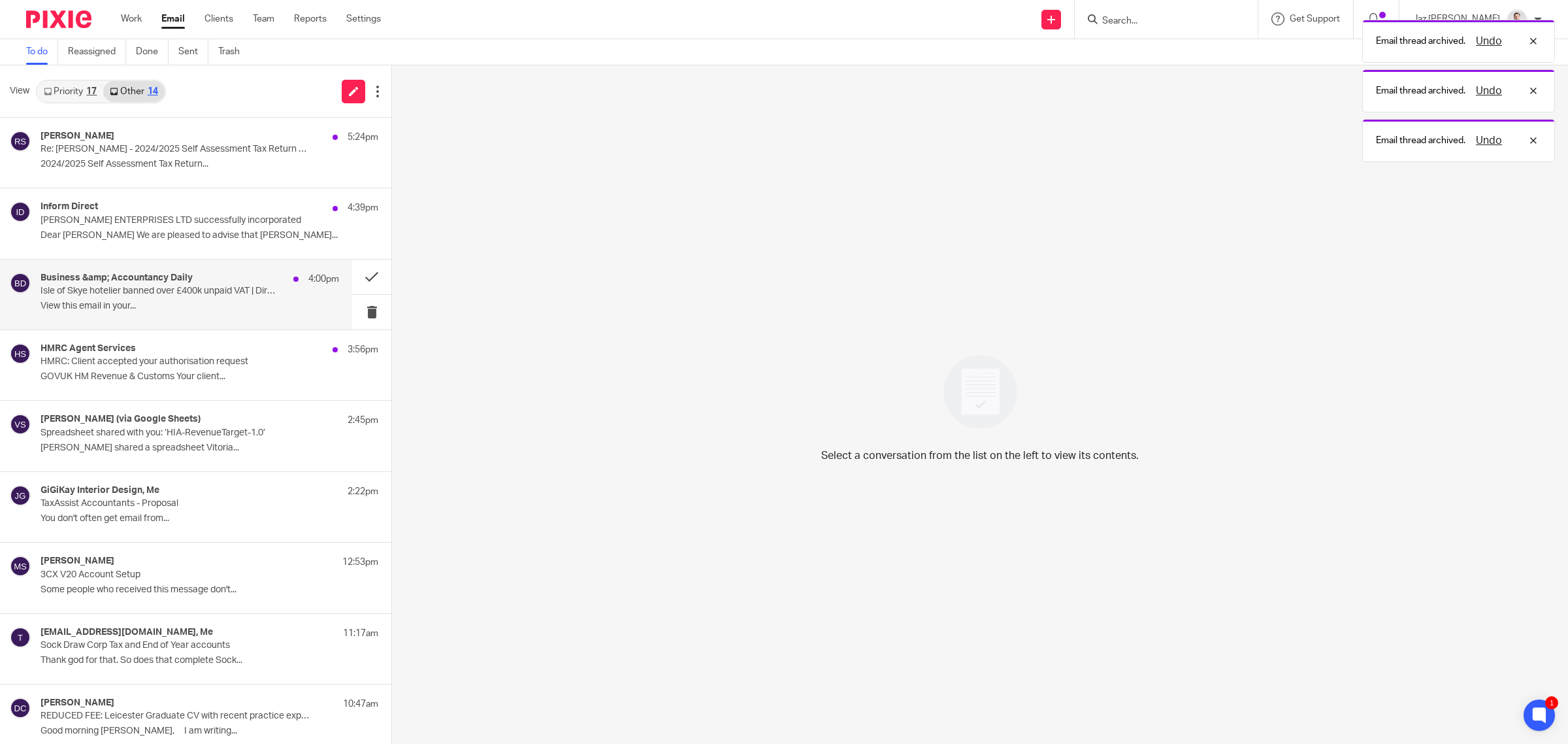
click at [249, 299] on div "Business &amp; Accountancy Daily 4:00pm Isle of Skye hotelier banned over £400k…" at bounding box center [190, 294] width 299 height 44
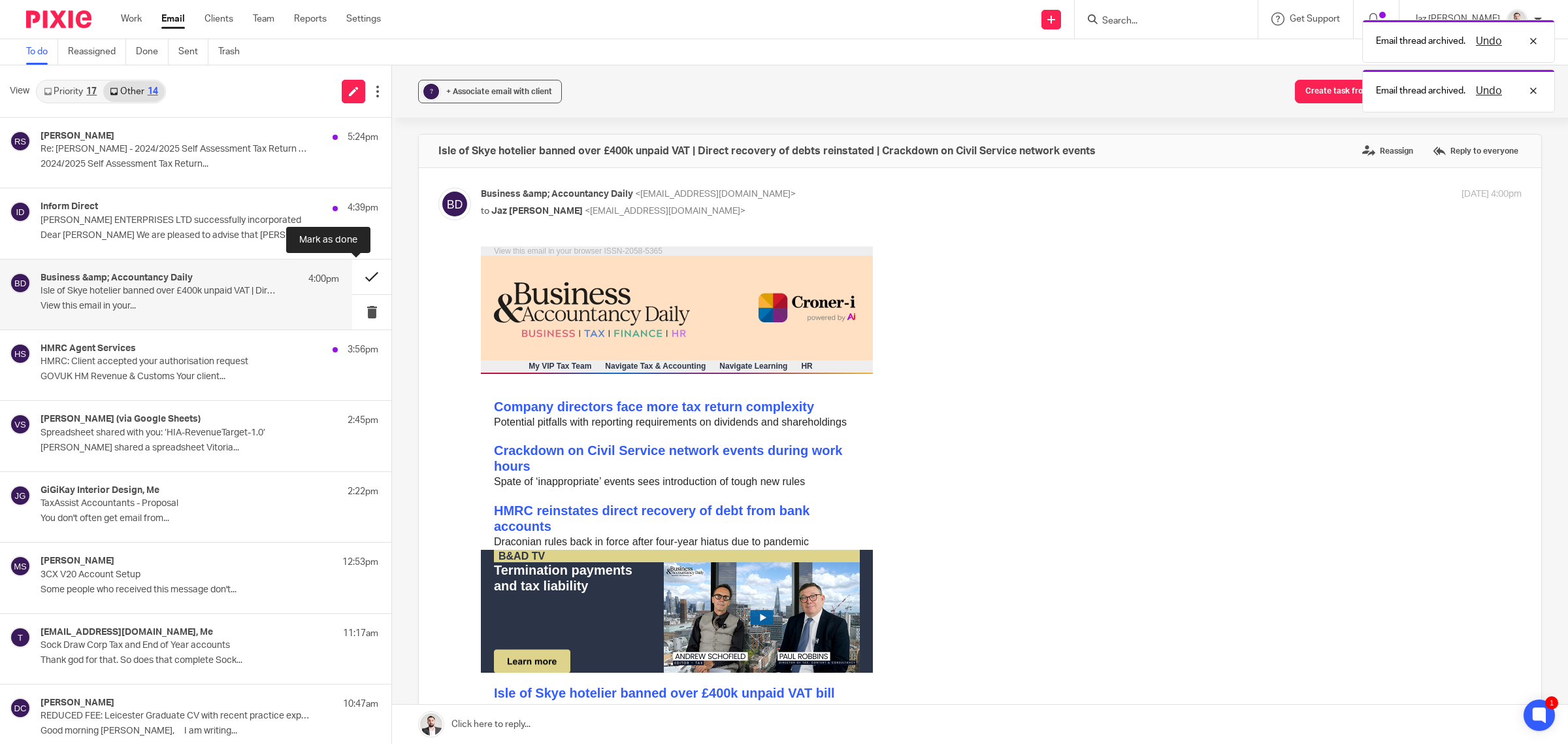
click at [359, 277] on button at bounding box center [371, 277] width 39 height 35
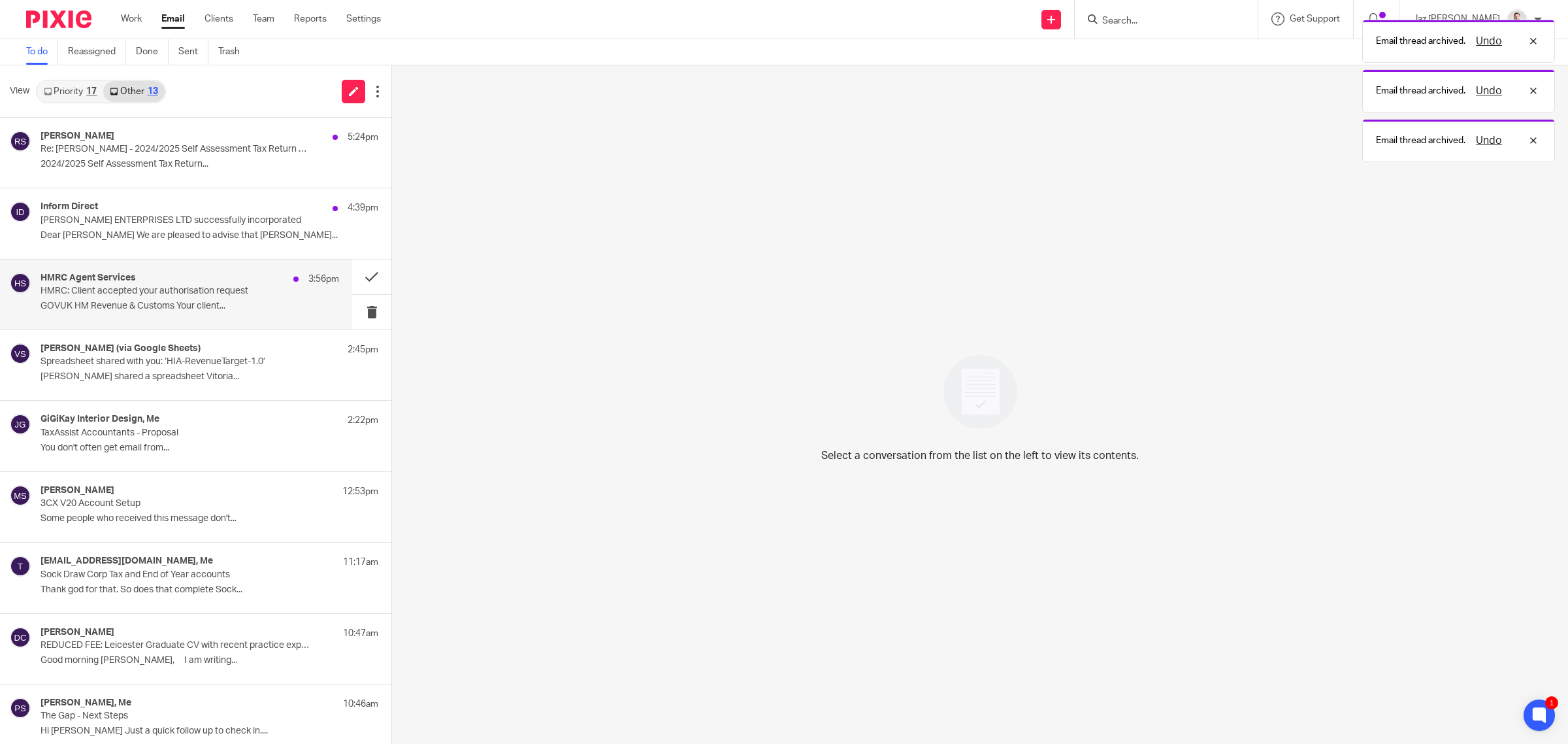
click at [232, 296] on p "HMRC: Client accepted your authorisation request" at bounding box center [160, 291] width 239 height 11
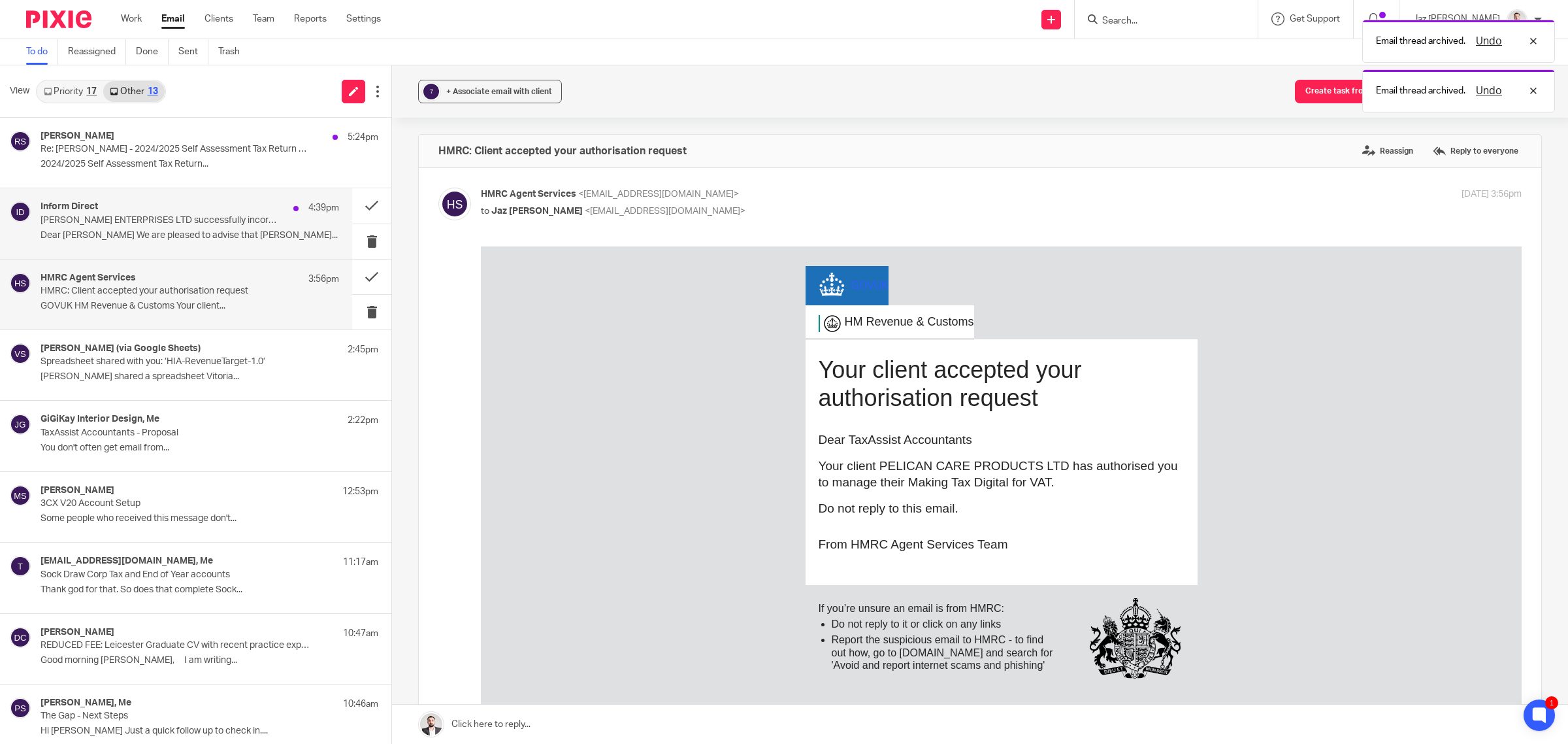
click at [217, 227] on div "Inform Direct 4:39pm FREEMAN ENTERPRISES LTD successfully incorporated Dear Jaz…" at bounding box center [190, 223] width 299 height 44
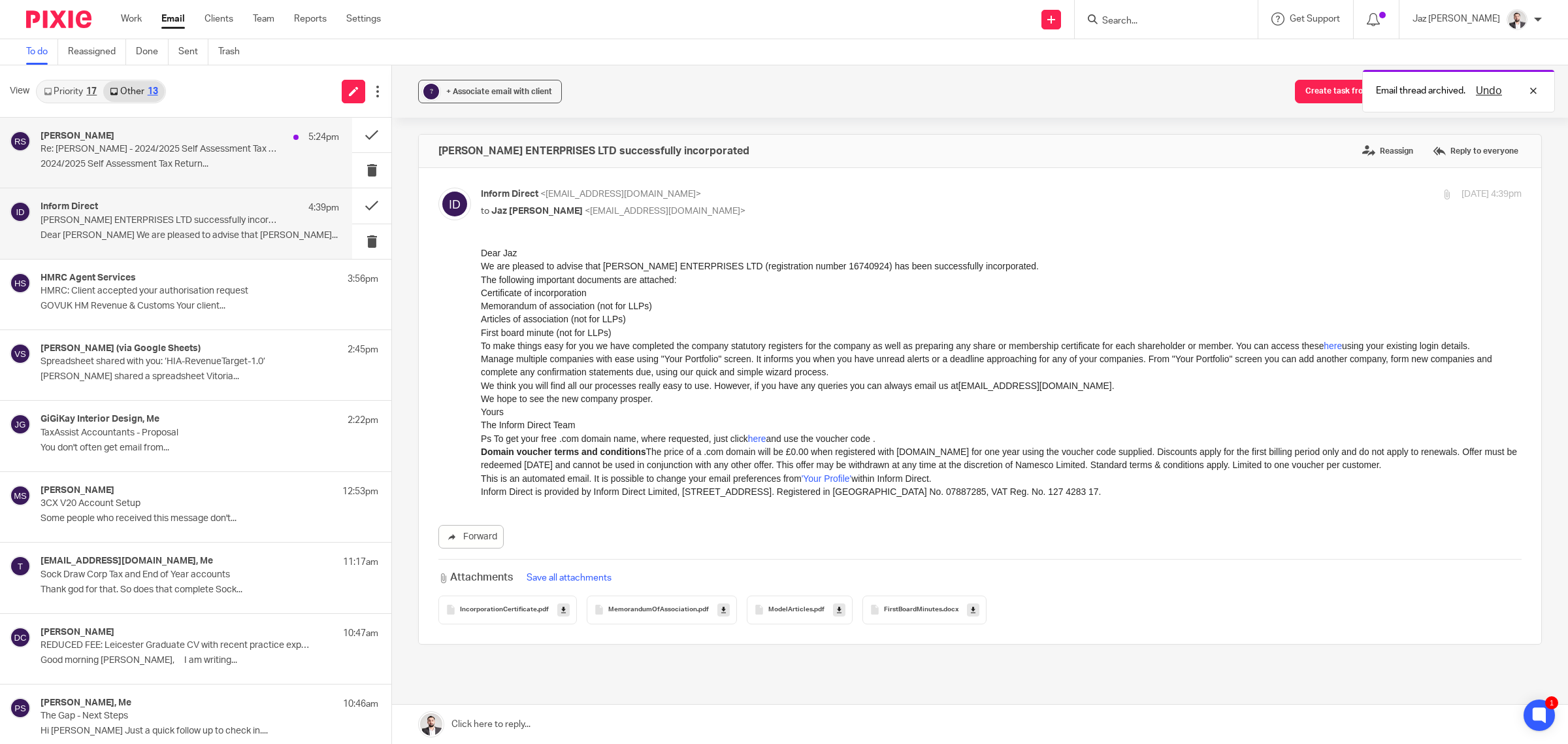
click at [200, 177] on div "Reaz Sheik 5:24pm Re: Reaz Sheik - 2024/2025 Self Assessment Tax Return Questio…" at bounding box center [176, 152] width 352 height 70
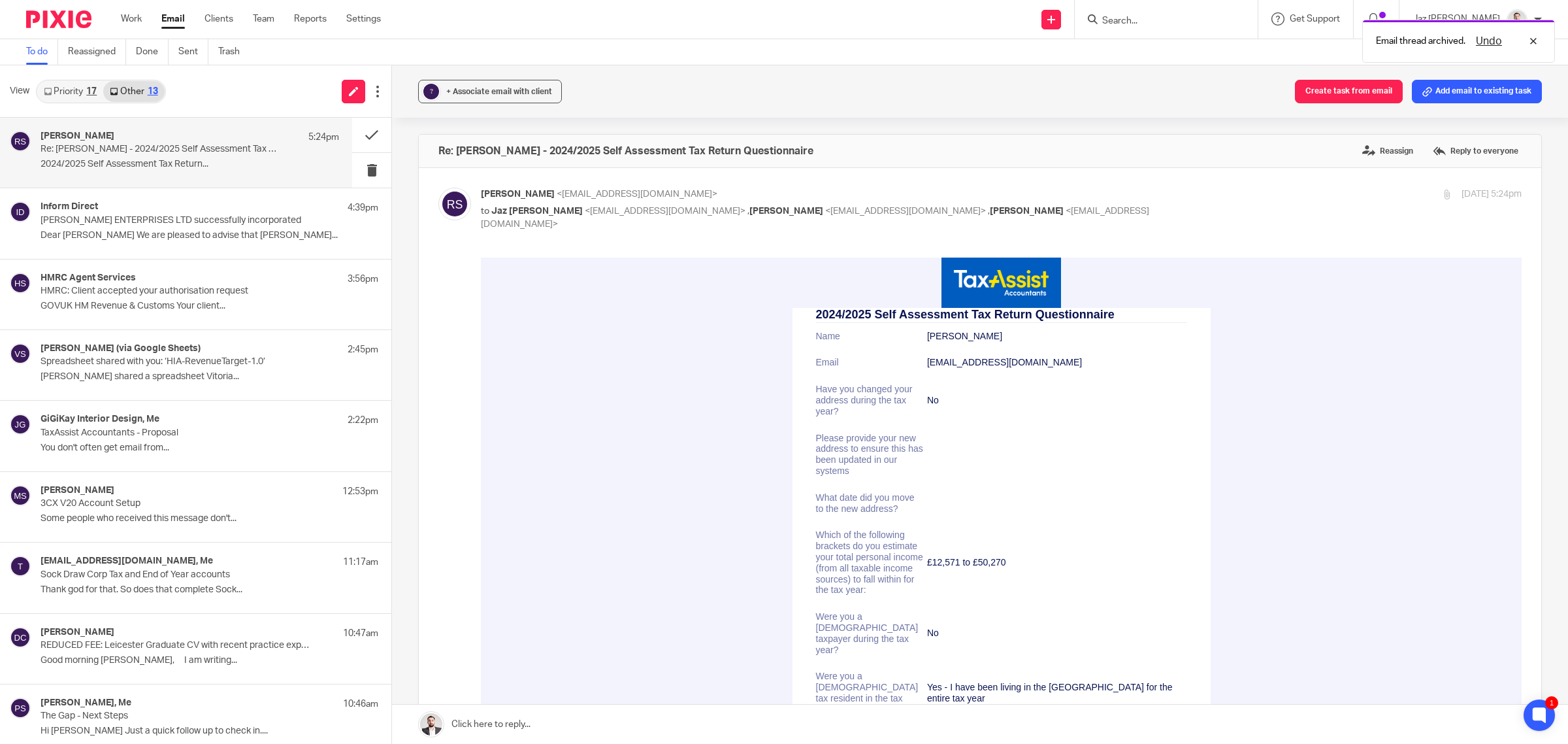
click at [83, 95] on link "Priority 17" at bounding box center [70, 91] width 66 height 21
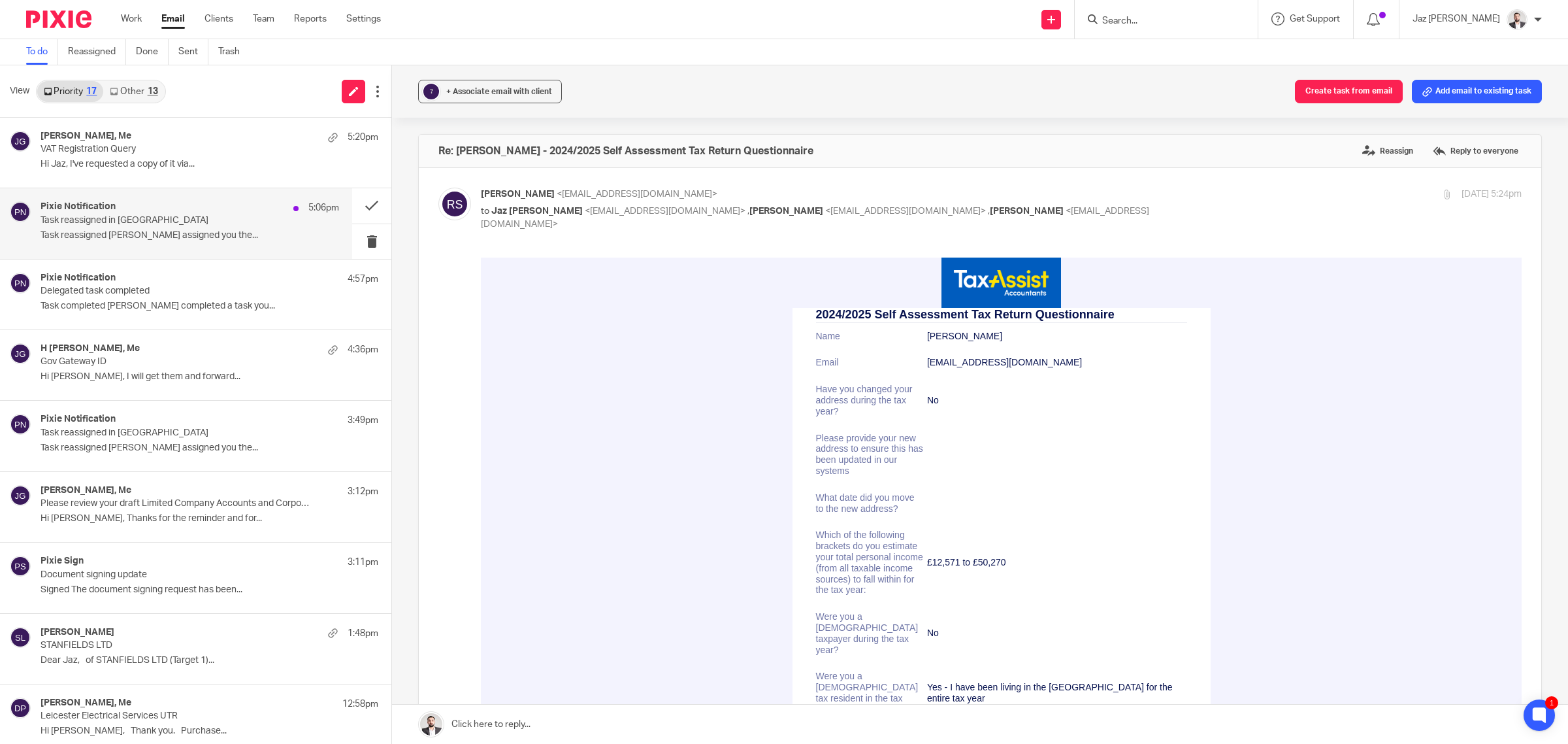
click at [183, 250] on div "Pixie Notification 5:06pm Task reassigned in Pixie Task reassigned Raj Kaur ass…" at bounding box center [176, 223] width 352 height 70
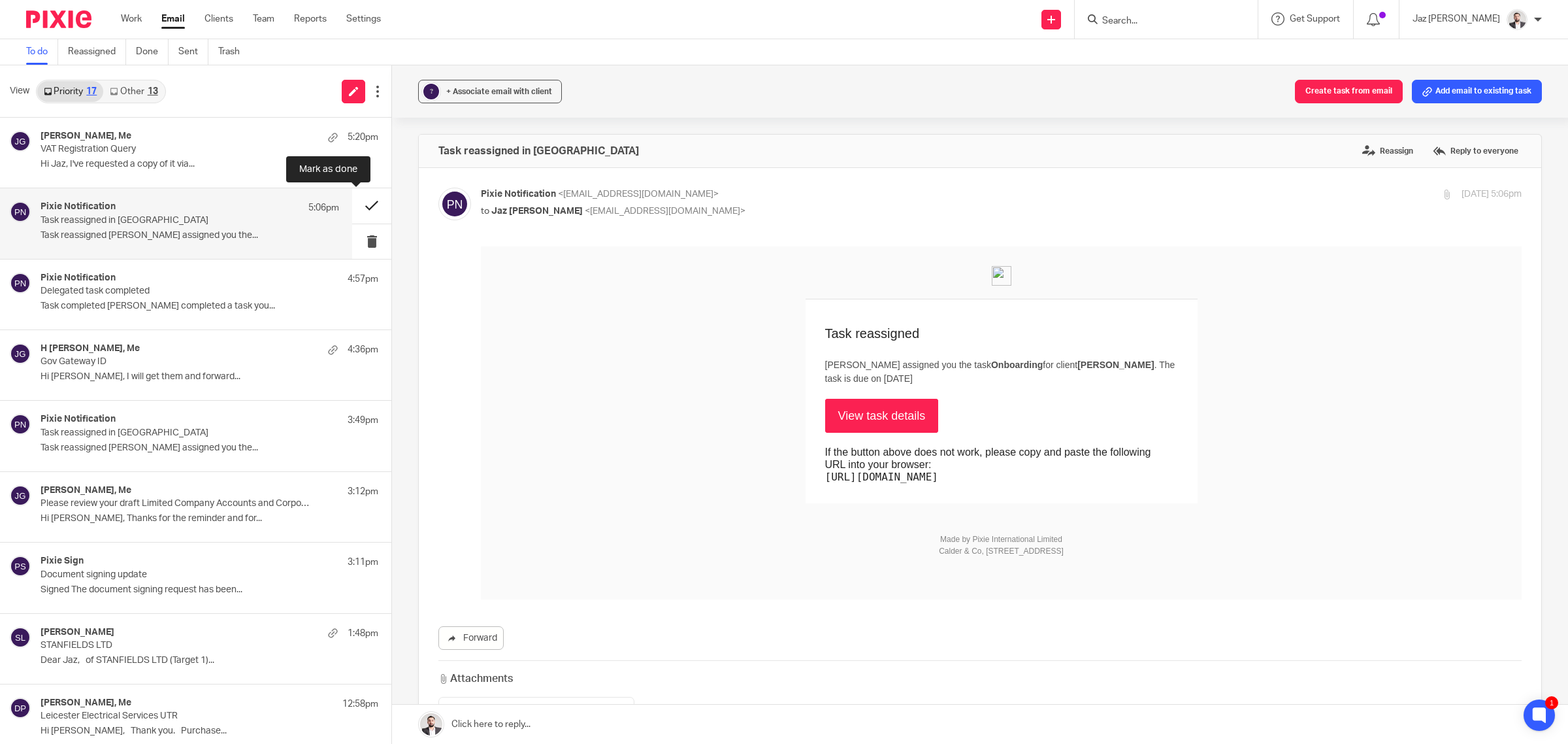
click at [360, 202] on button at bounding box center [371, 206] width 39 height 35
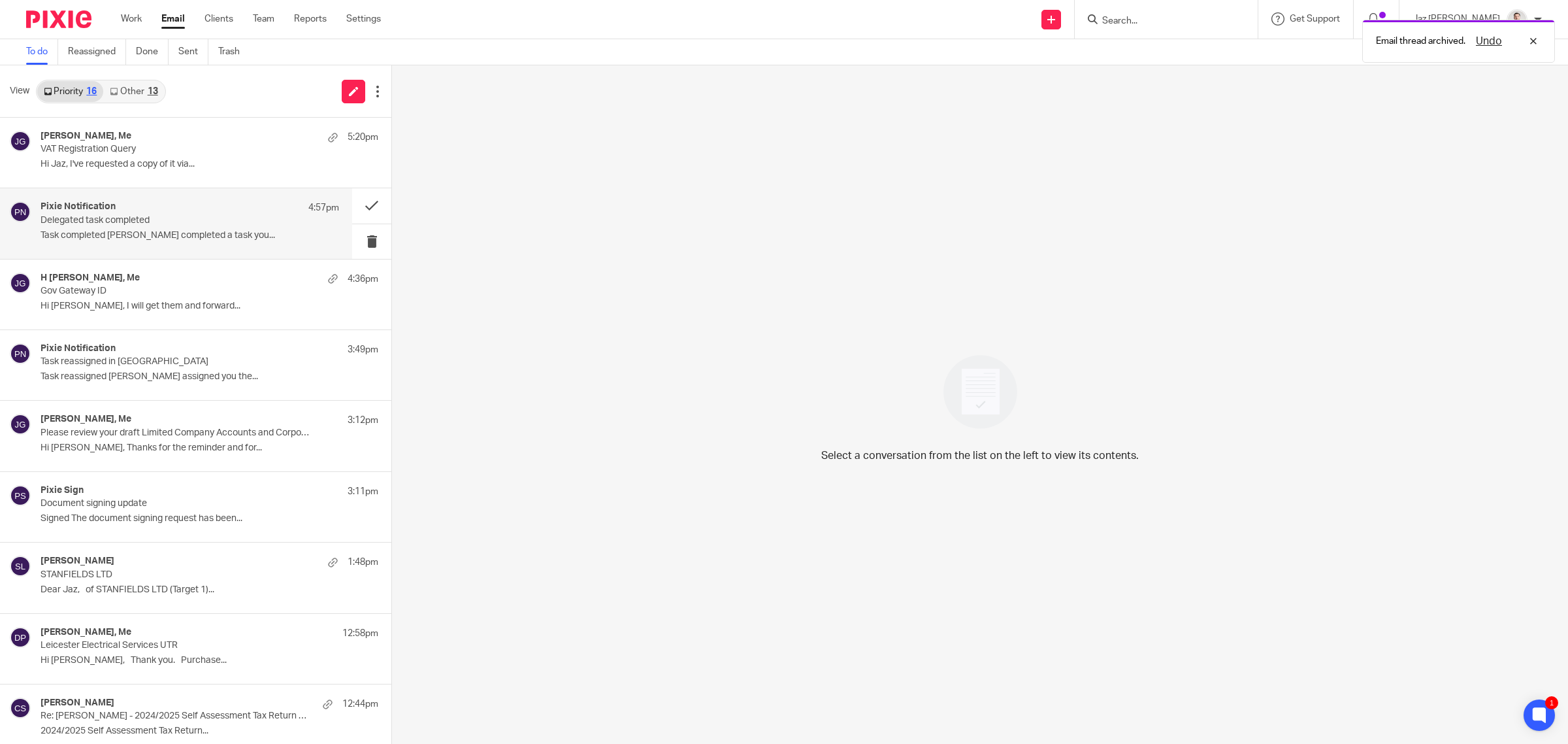
click at [262, 224] on p "Delegated task completed" at bounding box center [160, 220] width 239 height 11
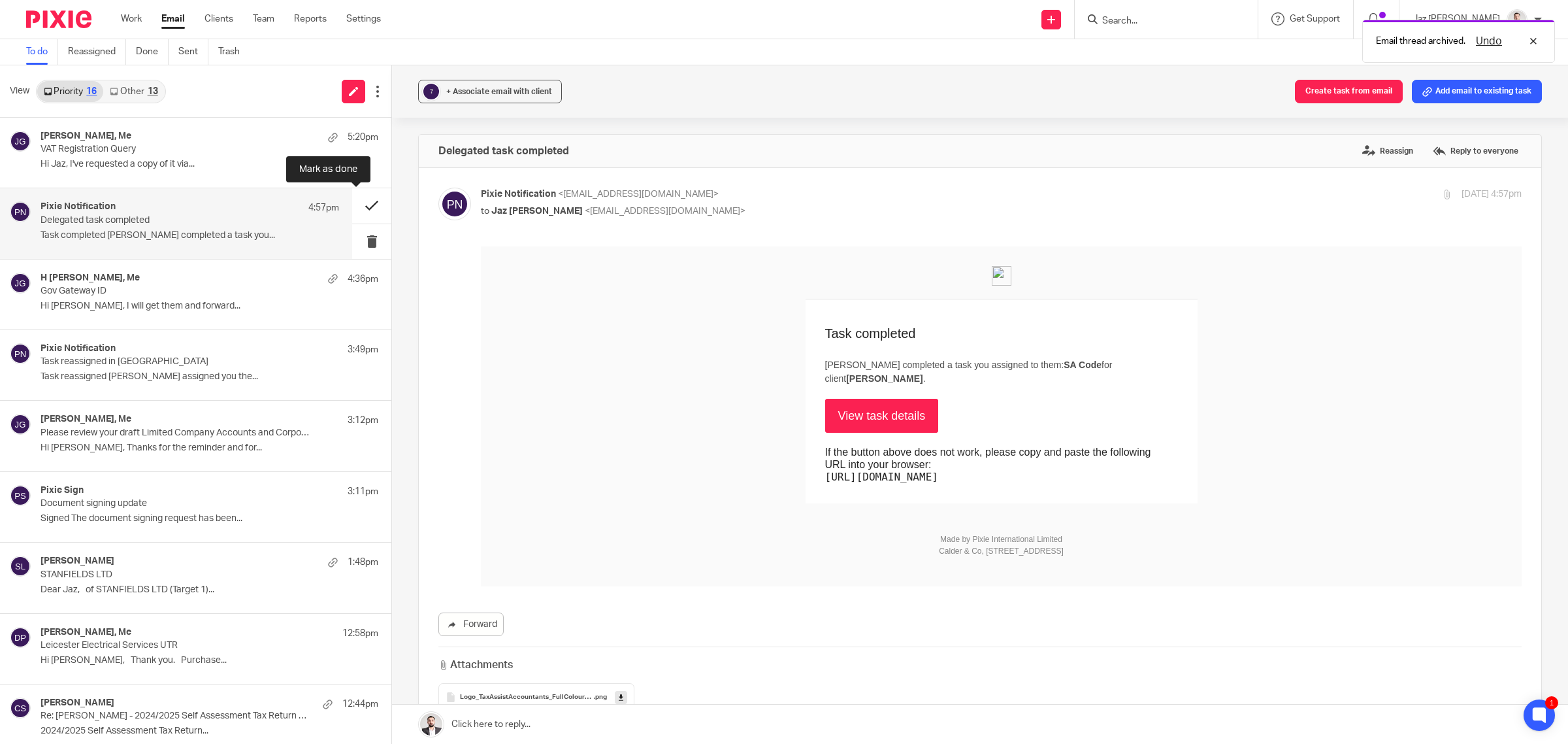
click at [356, 204] on button at bounding box center [371, 206] width 39 height 35
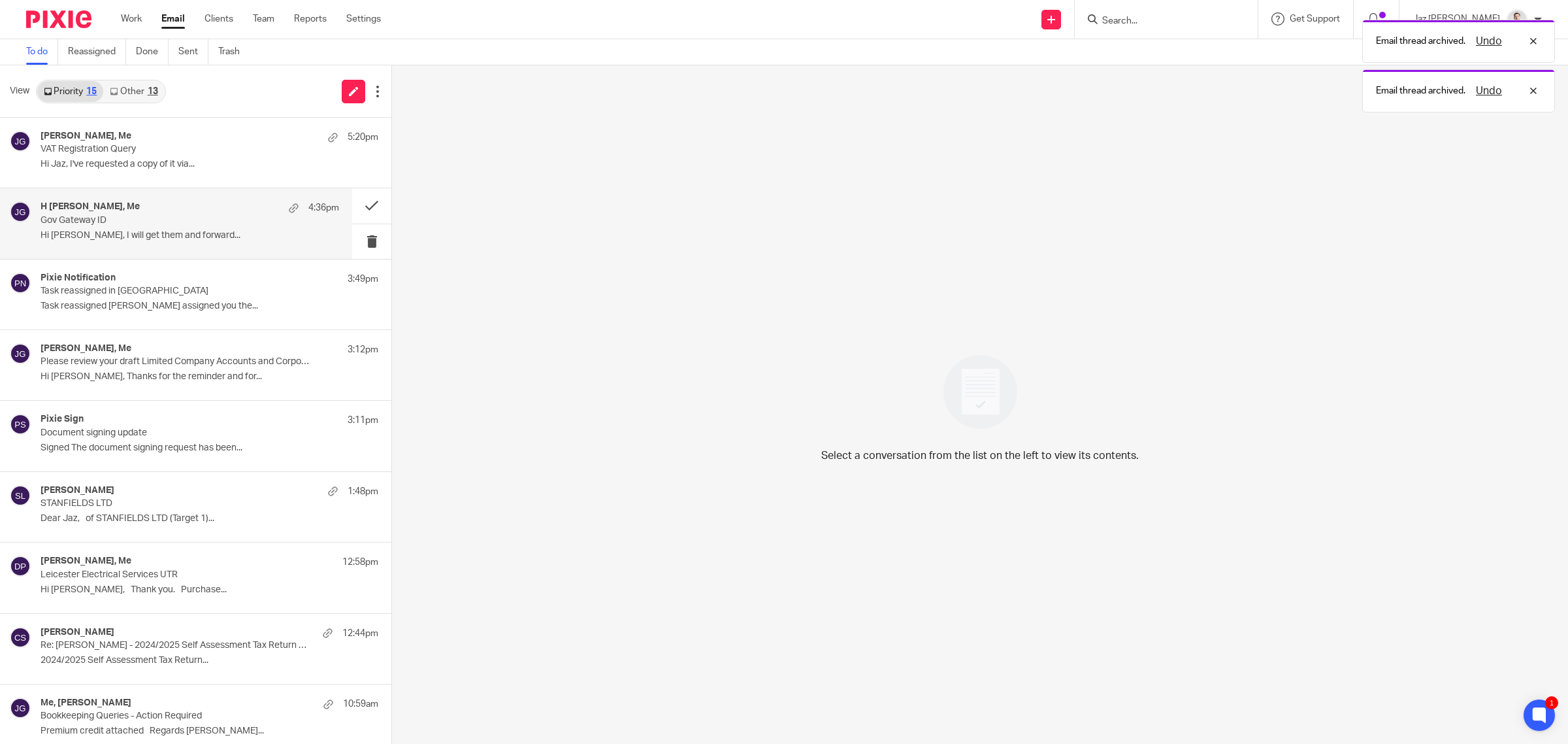
click at [230, 244] on div "H Ghag -Grewal, Me 4:36pm Gov Gateway ID Hi Jaz Ahh ok, I will get them and for…" at bounding box center [190, 223] width 299 height 44
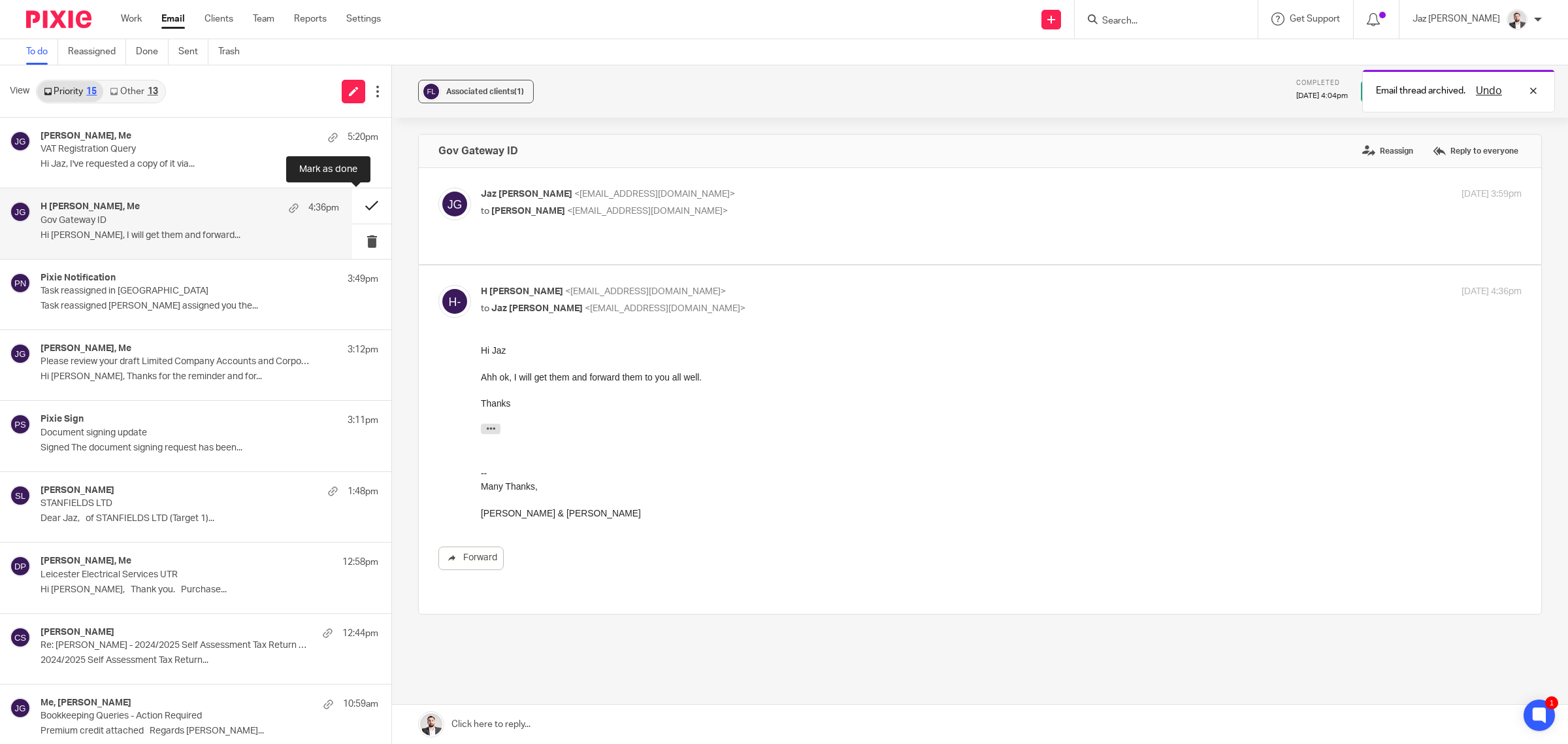
click at [357, 203] on button at bounding box center [371, 206] width 39 height 35
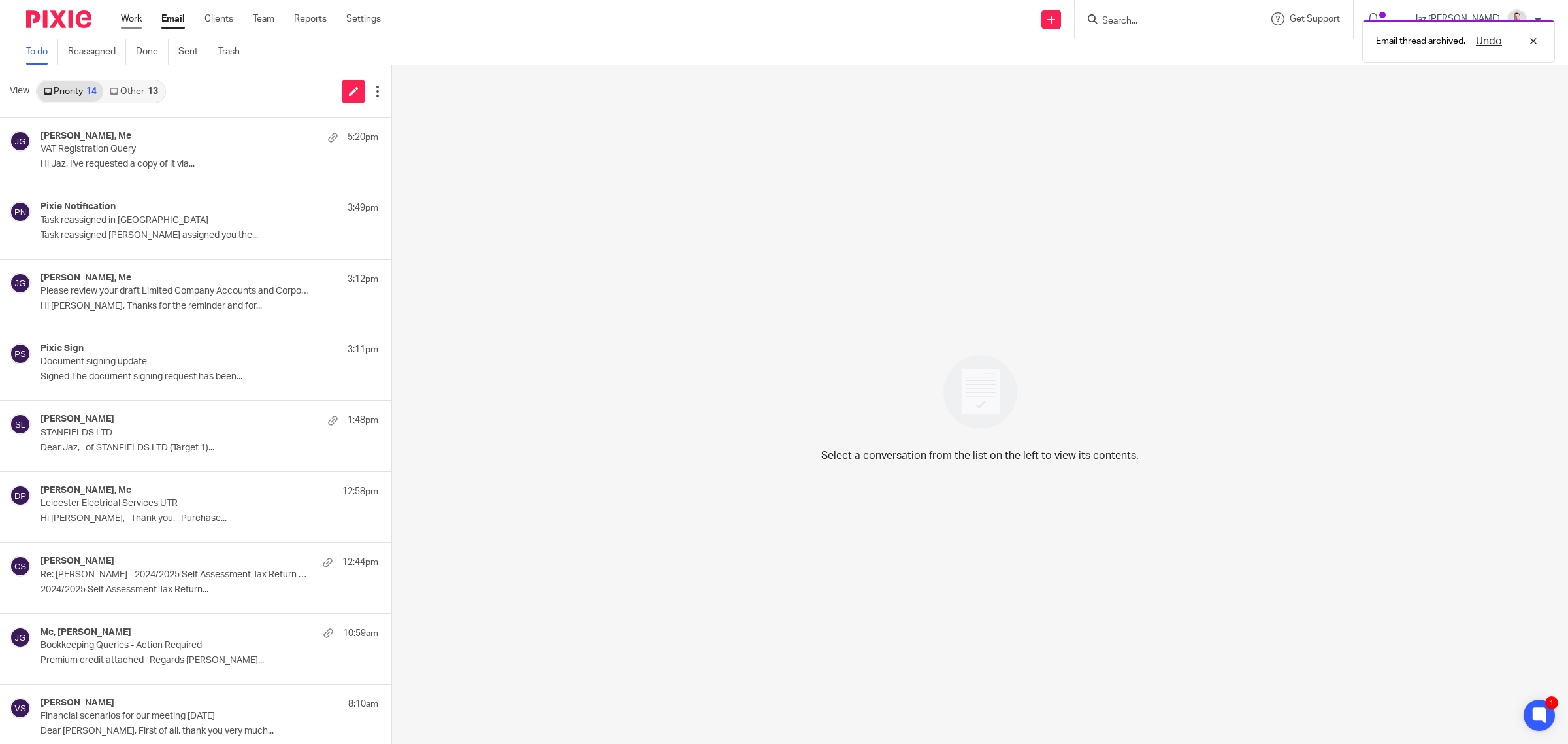
click at [132, 17] on link "Work" at bounding box center [131, 19] width 21 height 13
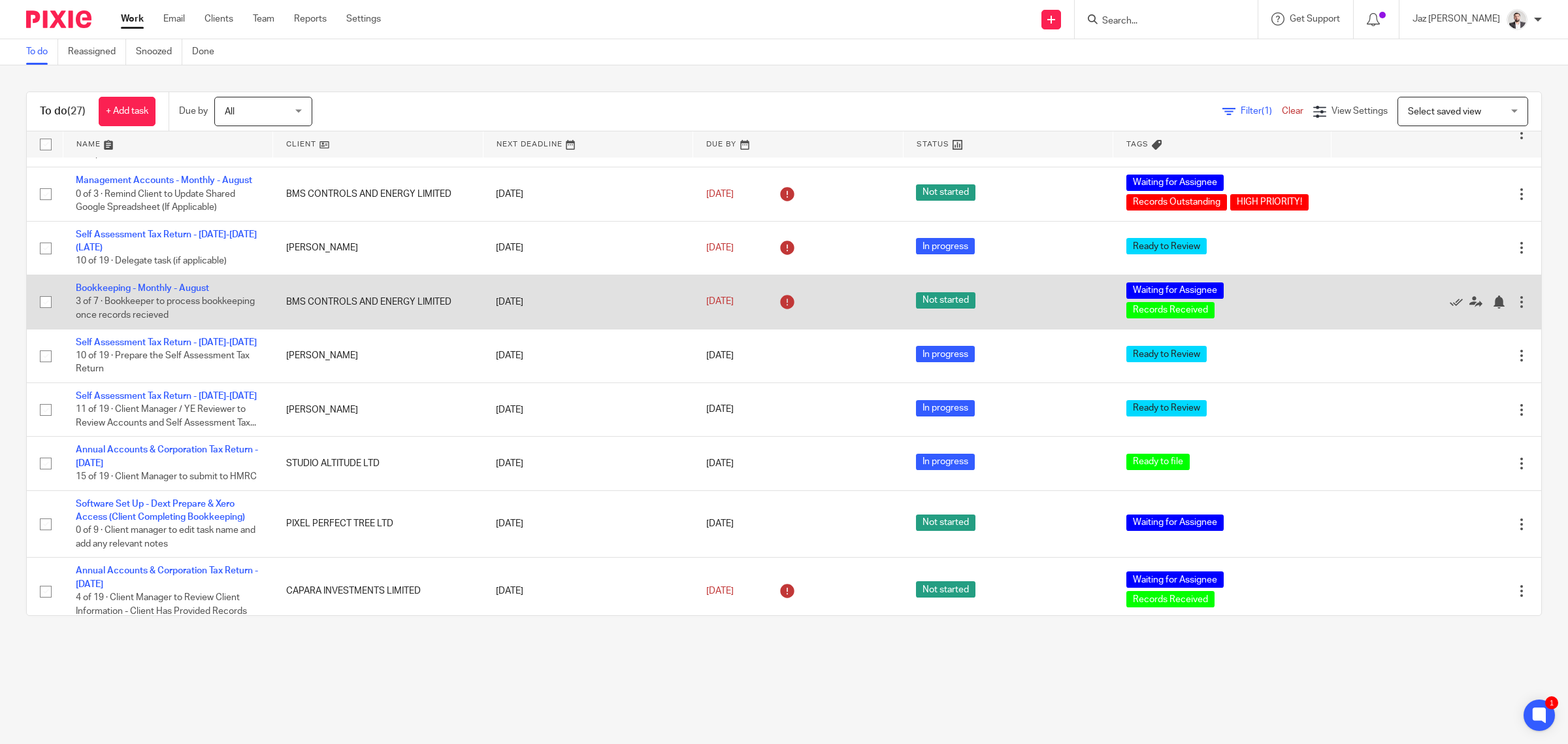
scroll to position [681, 0]
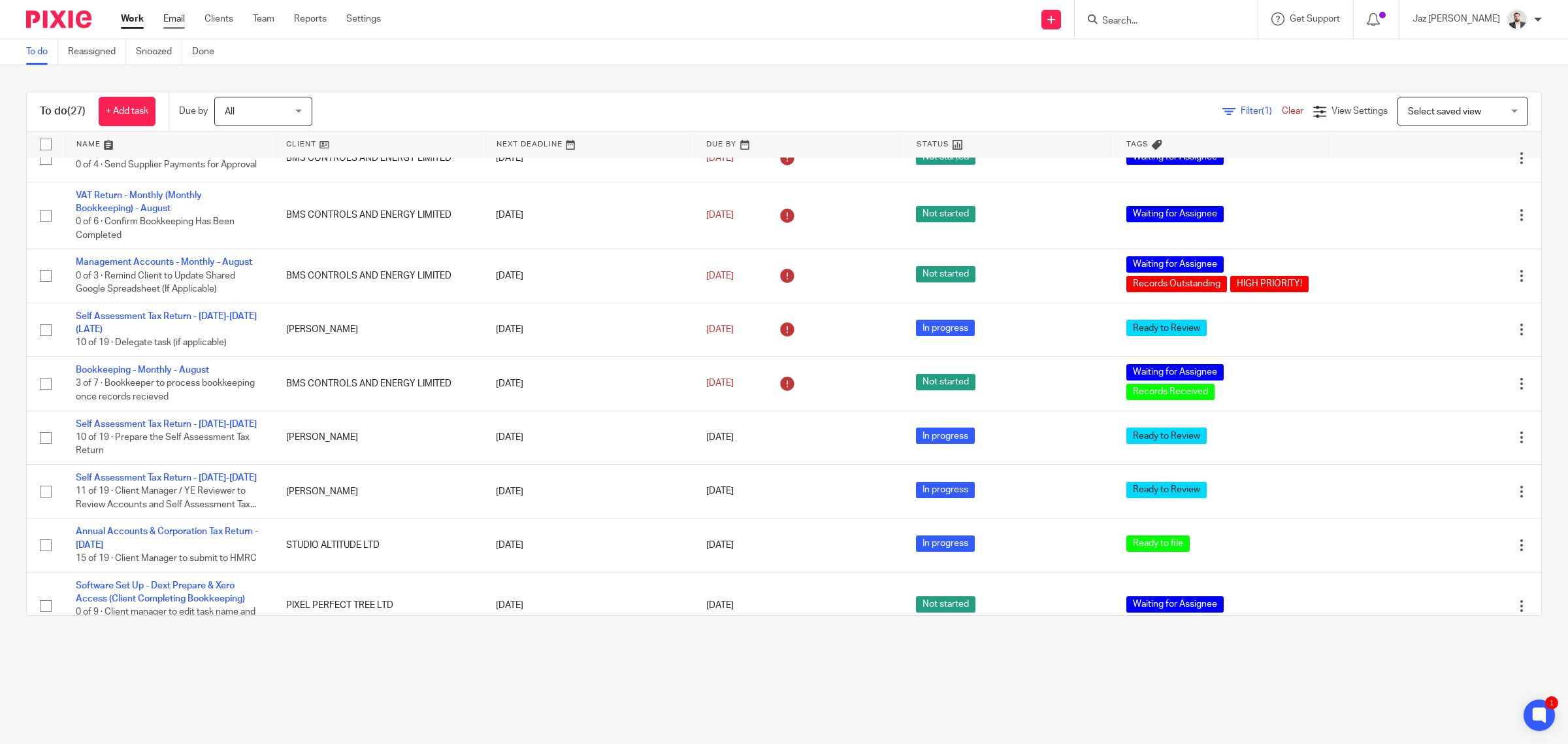
click at [174, 24] on link "Email" at bounding box center [174, 19] width 22 height 13
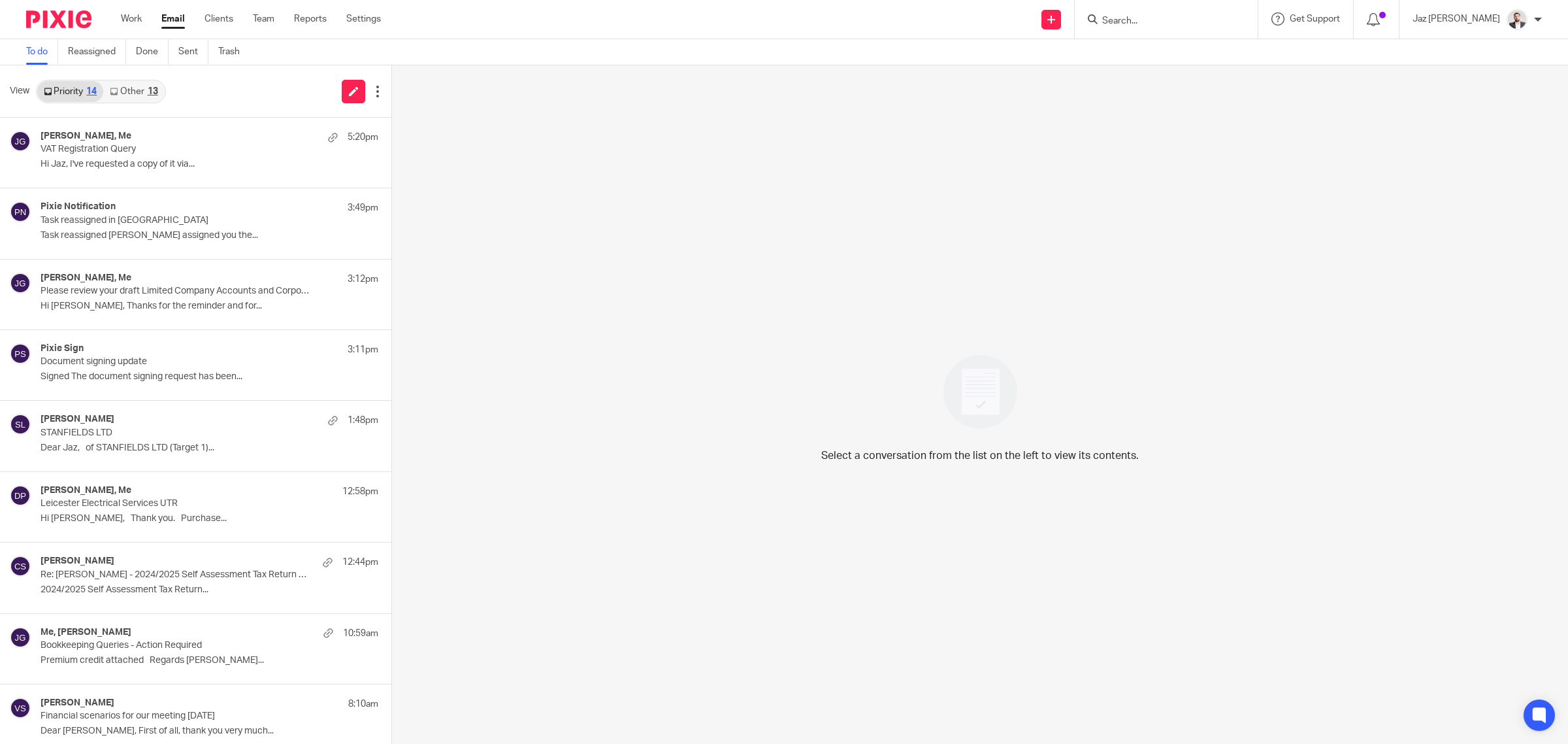
click at [141, 96] on link "Other 13" at bounding box center [133, 91] width 61 height 21
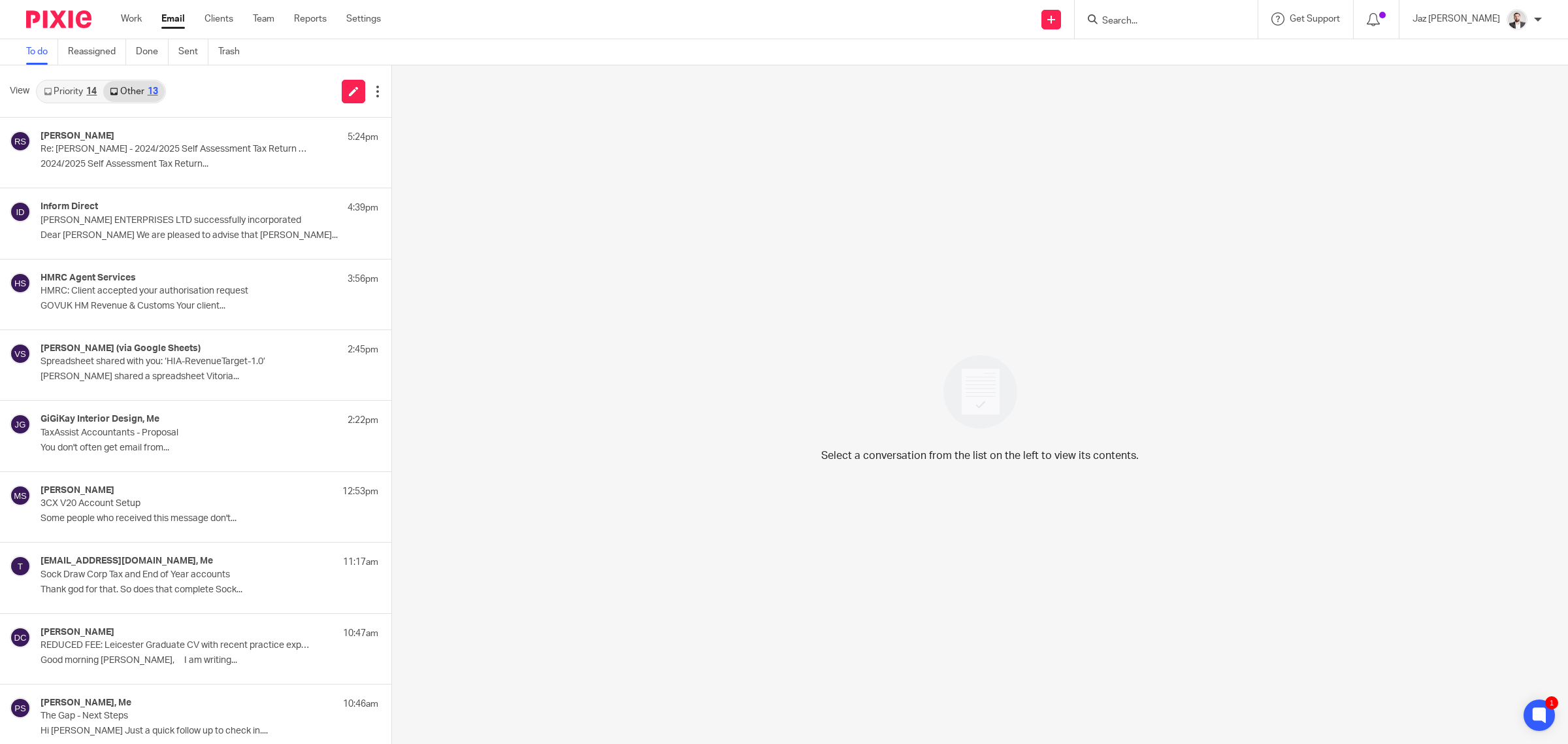
click at [85, 83] on link "Priority 14" at bounding box center [70, 91] width 66 height 21
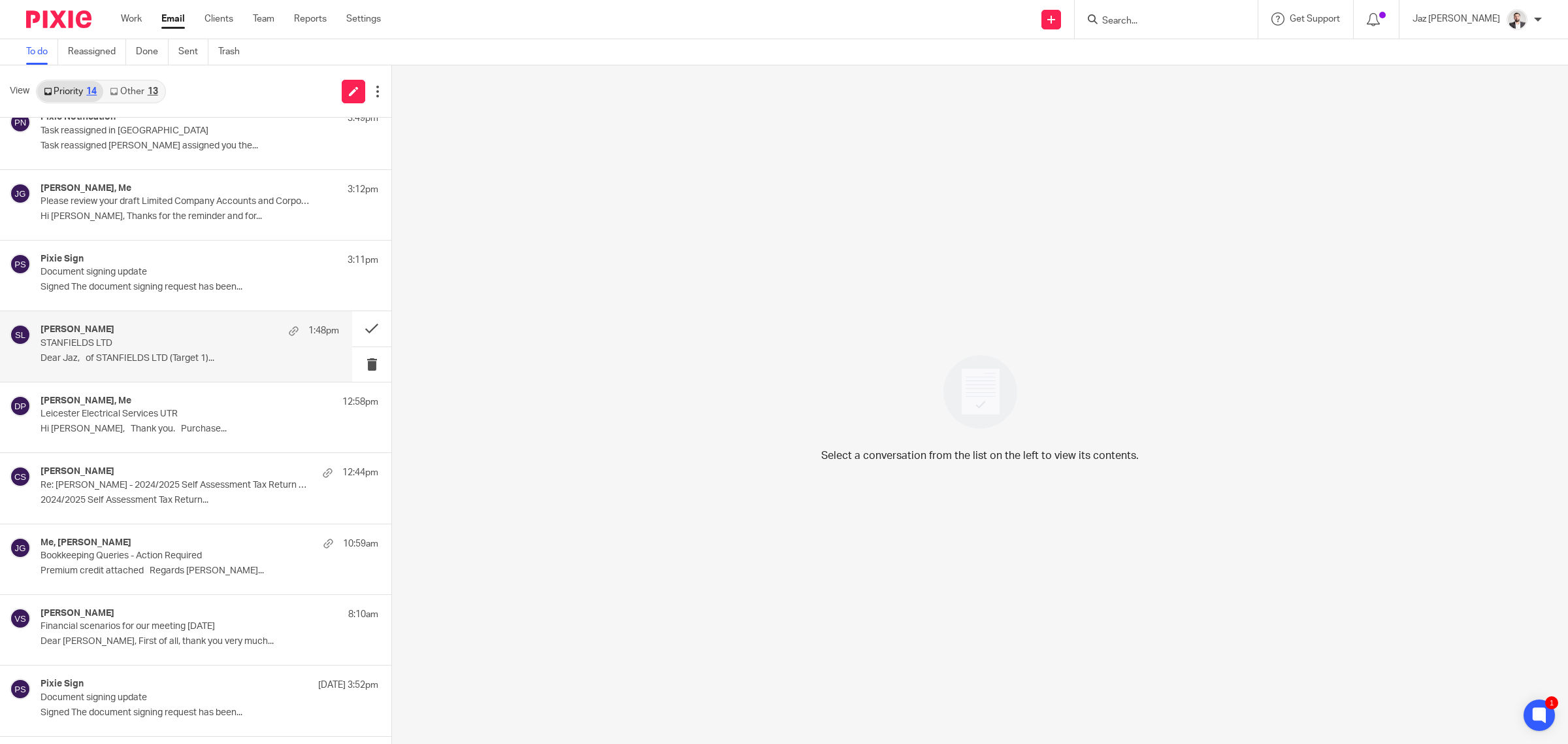
scroll to position [367, 0]
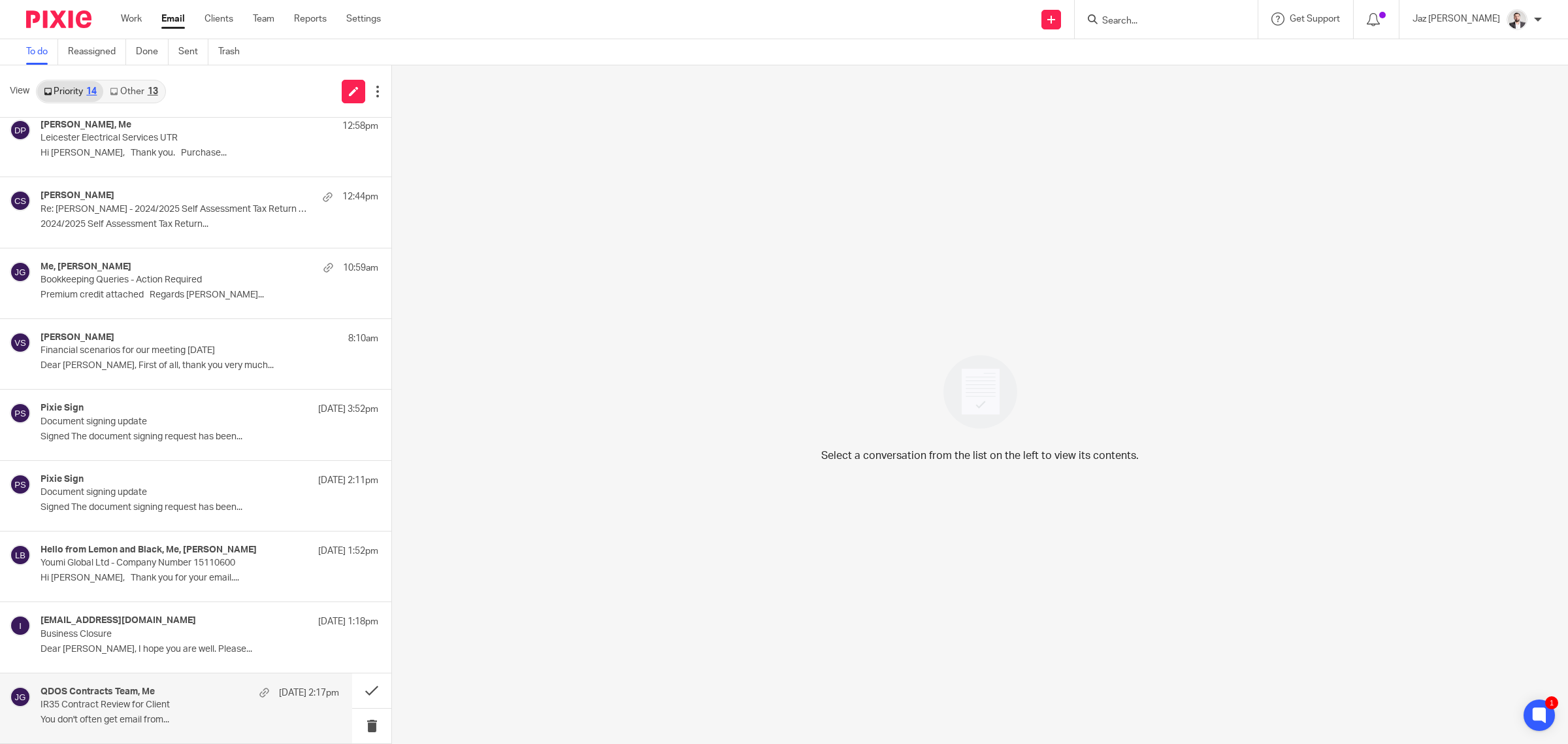
click at [172, 698] on div "QDOS Contracts Team, Me 22 Sep 2:17pm" at bounding box center [190, 693] width 299 height 13
click at [158, 651] on p "Dear Jaz, I hope you are well. Please..." at bounding box center [190, 649] width 299 height 11
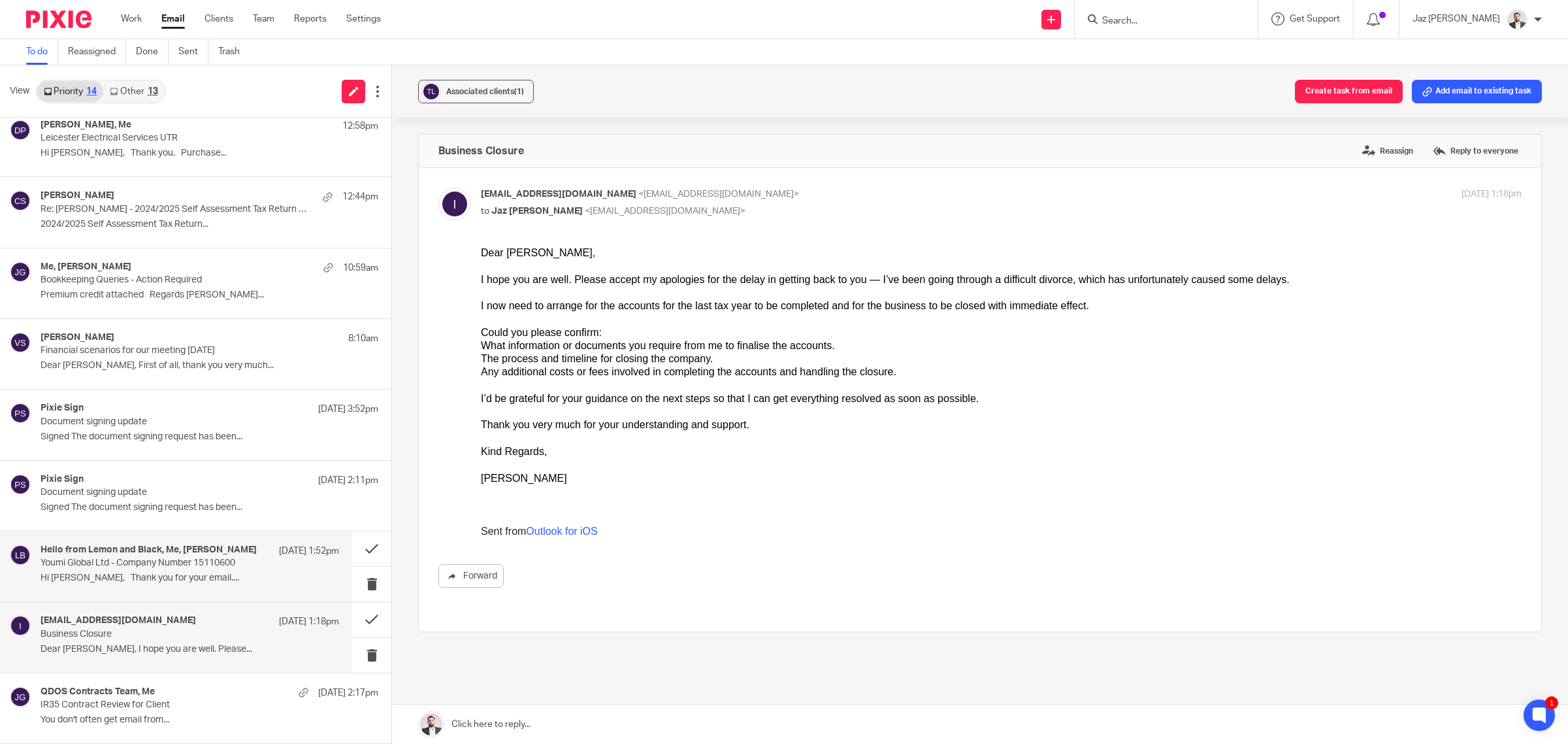
scroll to position [0, 0]
click at [154, 592] on div "Hello from Lemon and Black, Me, Lisa Bullivant 23 Sep 1:52pm Youmi Global Ltd -…" at bounding box center [176, 567] width 352 height 70
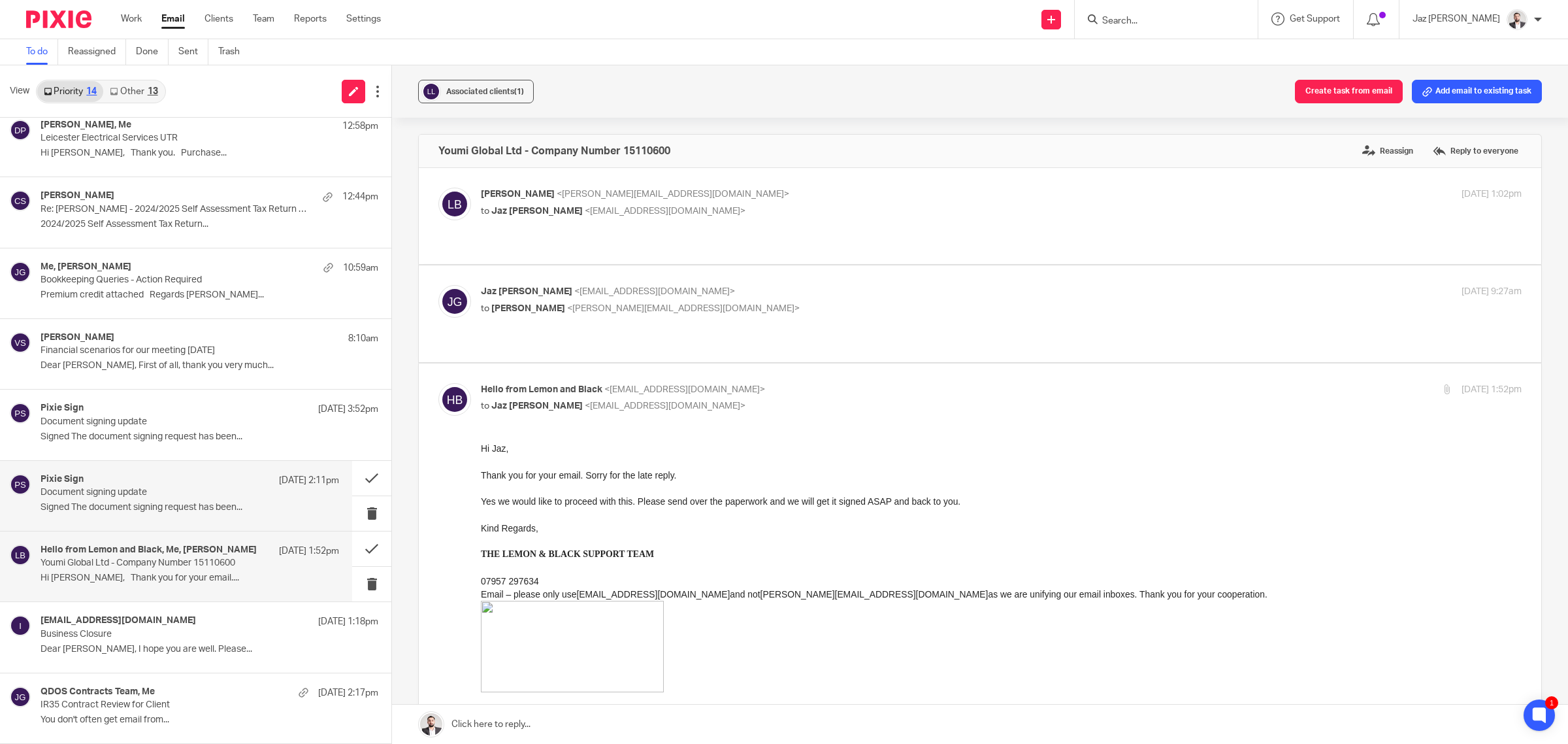
click at [145, 512] on p "Signed The document signing request has been..." at bounding box center [190, 507] width 299 height 11
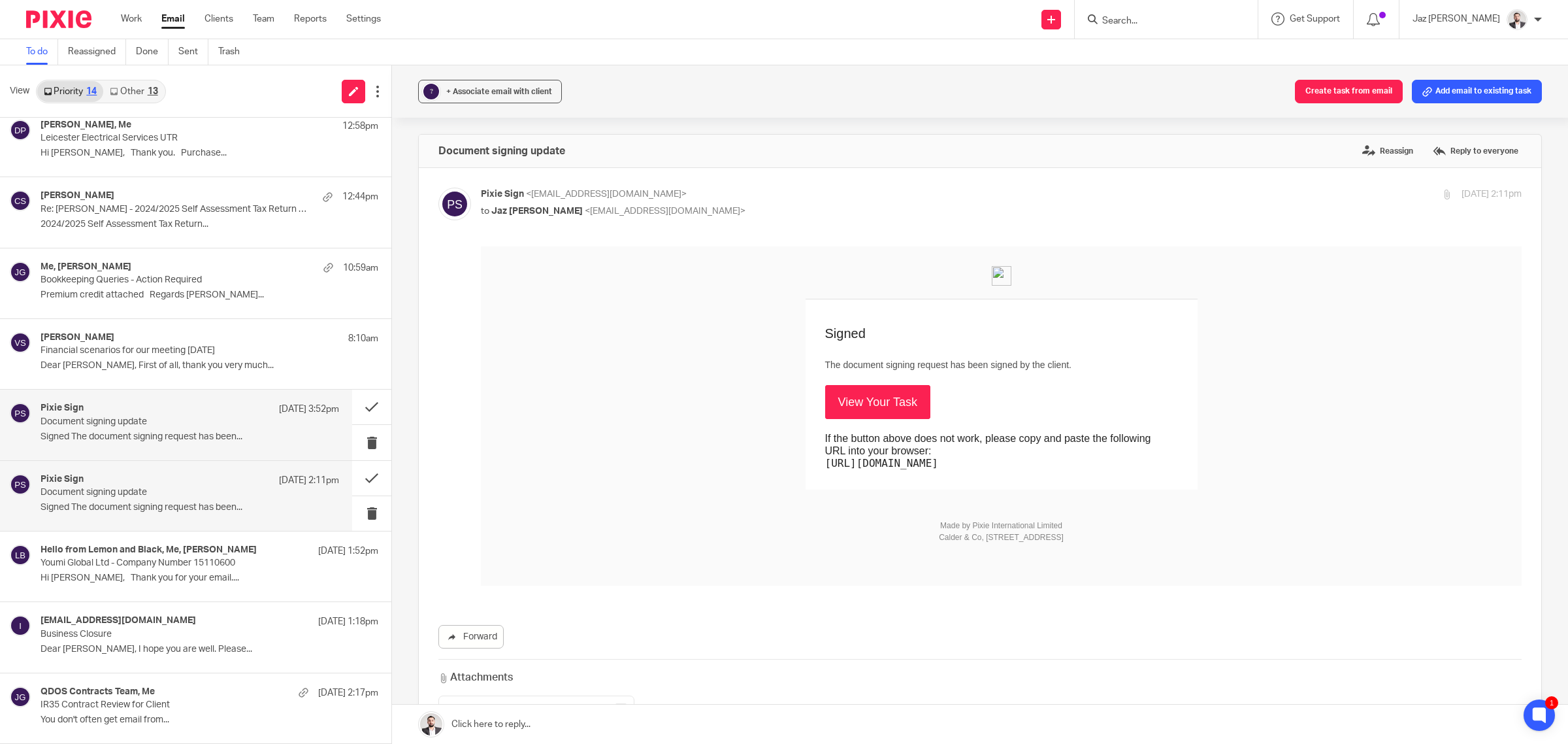
click at [139, 437] on p "Signed The document signing request has been..." at bounding box center [190, 437] width 299 height 11
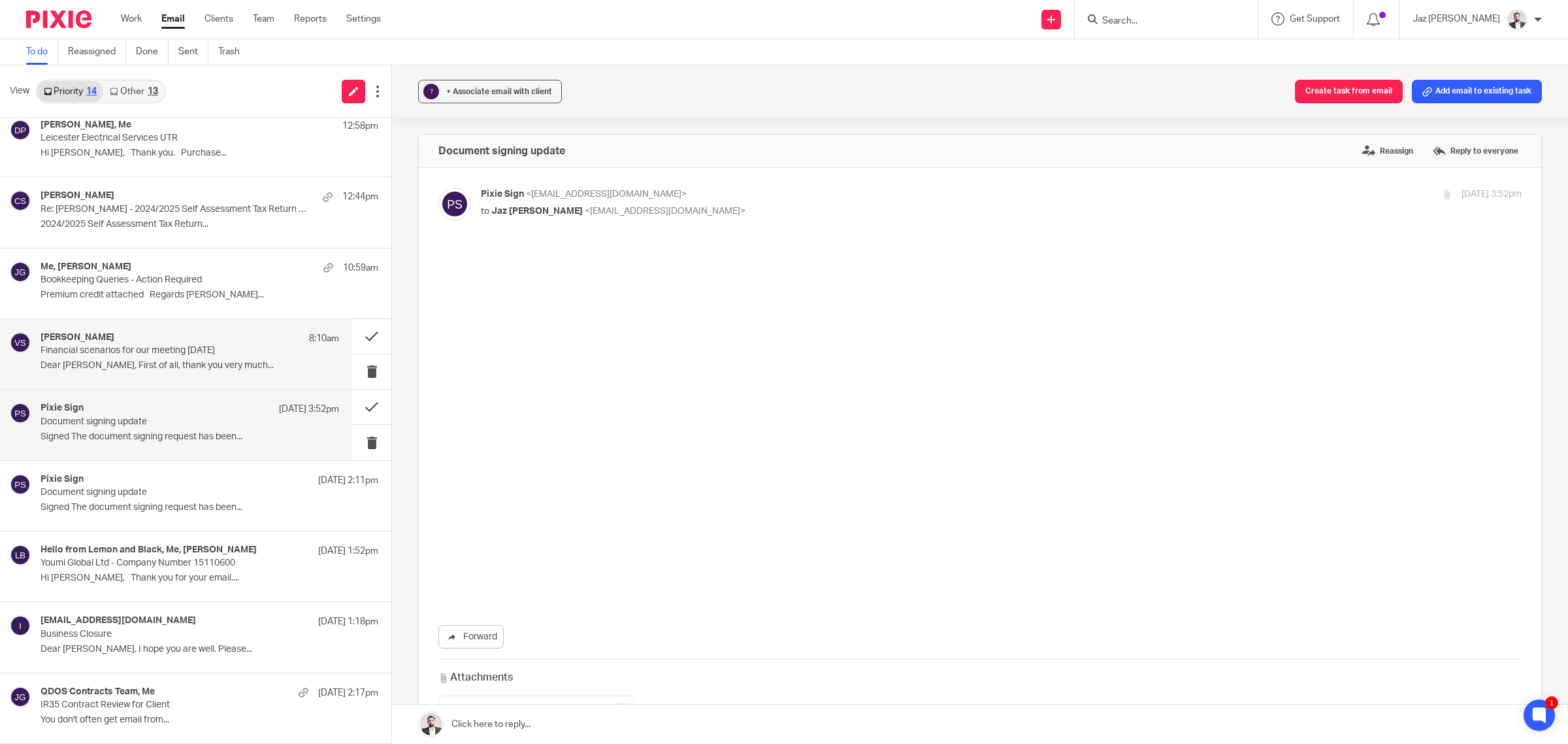
click at [144, 362] on p "Dear Jaz, First of all, thank you very much..." at bounding box center [190, 365] width 299 height 11
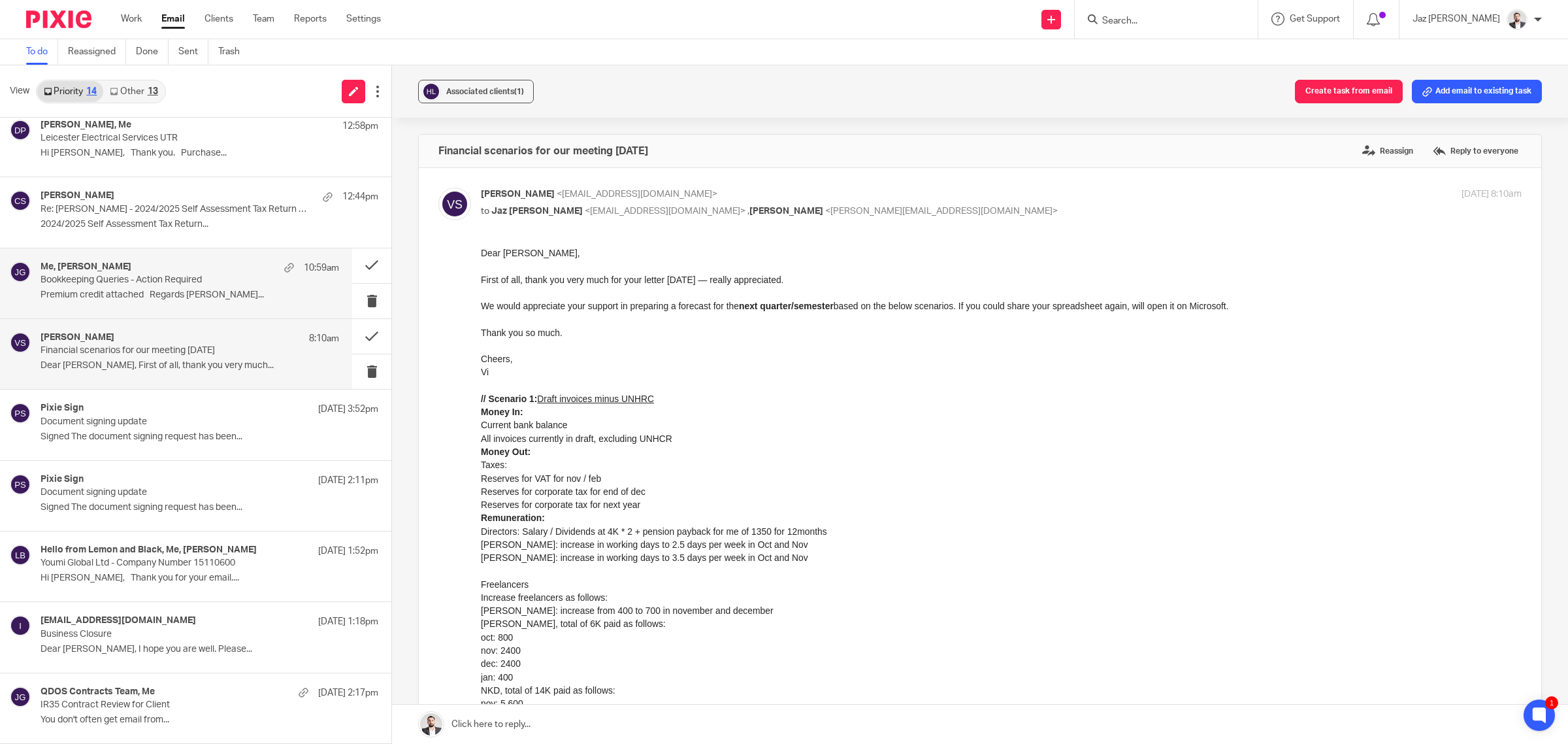
click at [152, 299] on p "Premium credit attached Regards Jake..." at bounding box center [190, 295] width 299 height 11
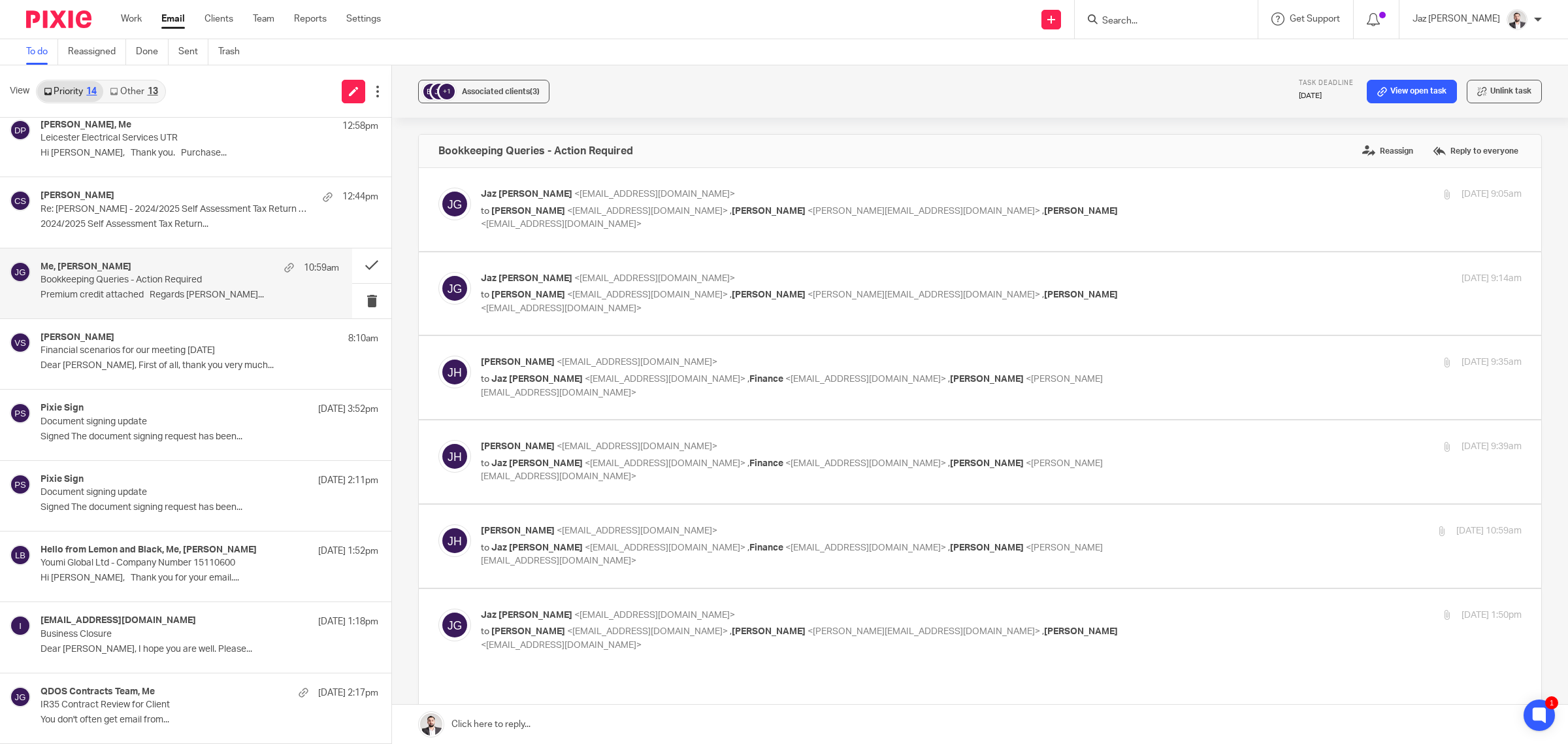
scroll to position [299, 0]
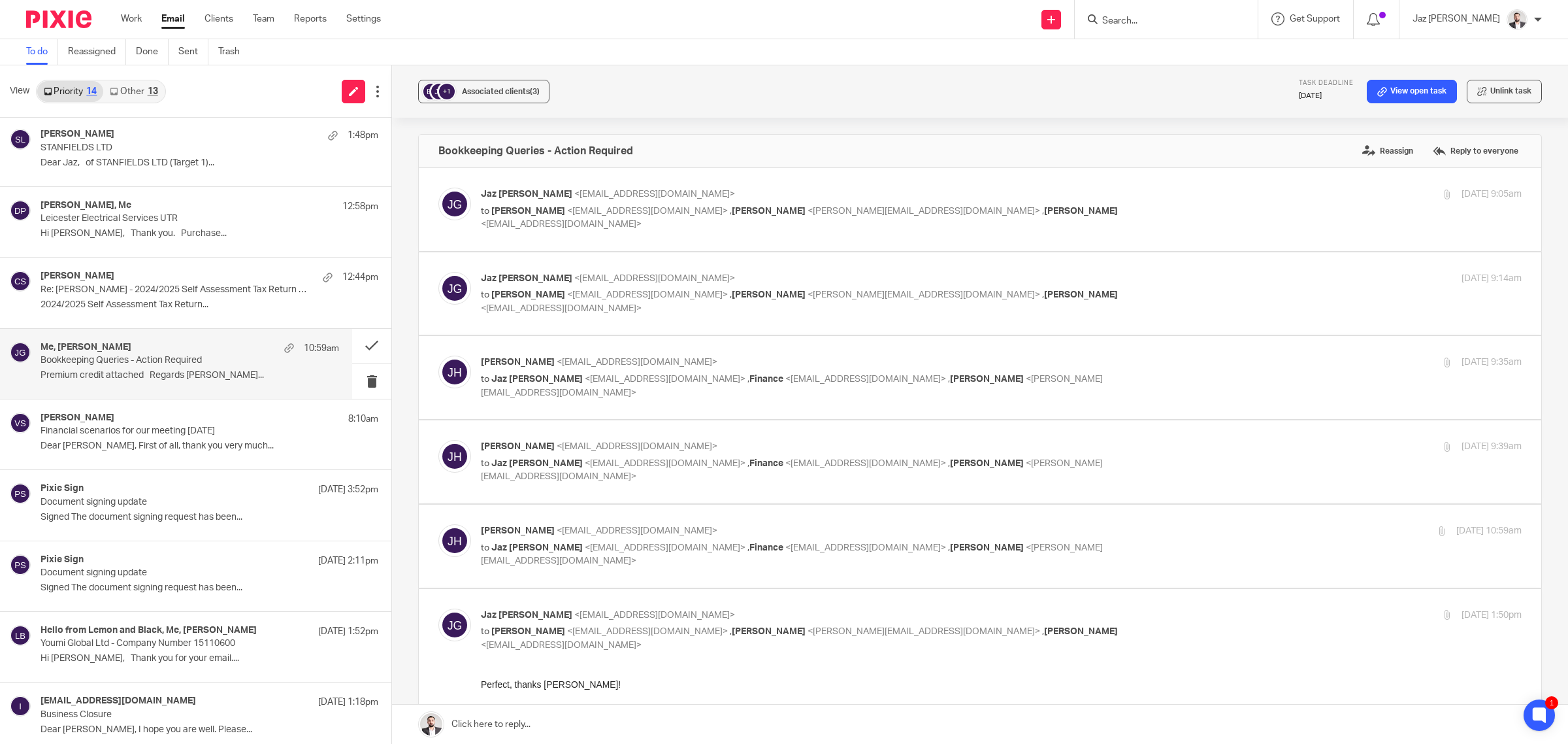
click at [151, 299] on p "2024/2025 Self Assessment Tax Return..." at bounding box center [210, 304] width 338 height 11
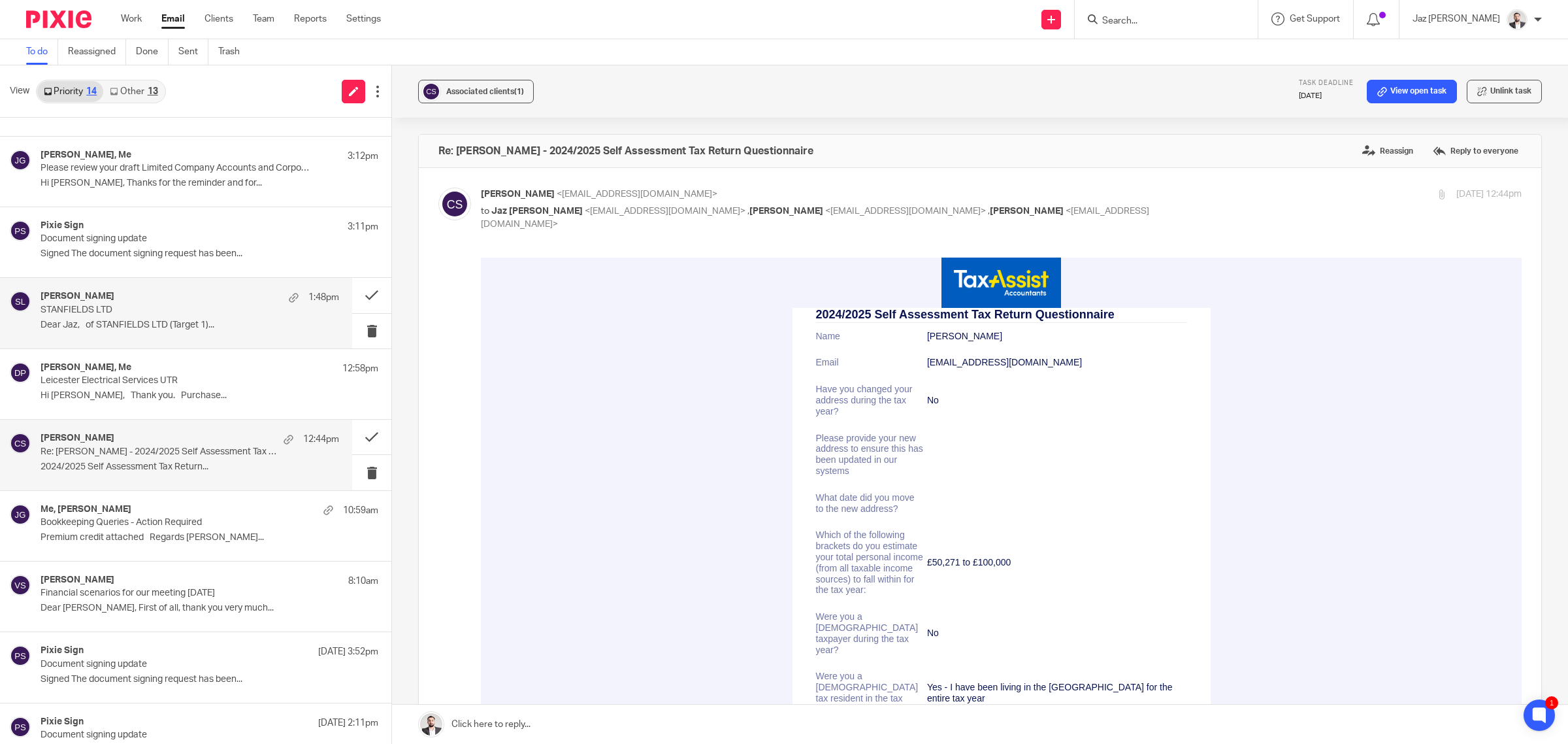
scroll to position [122, 0]
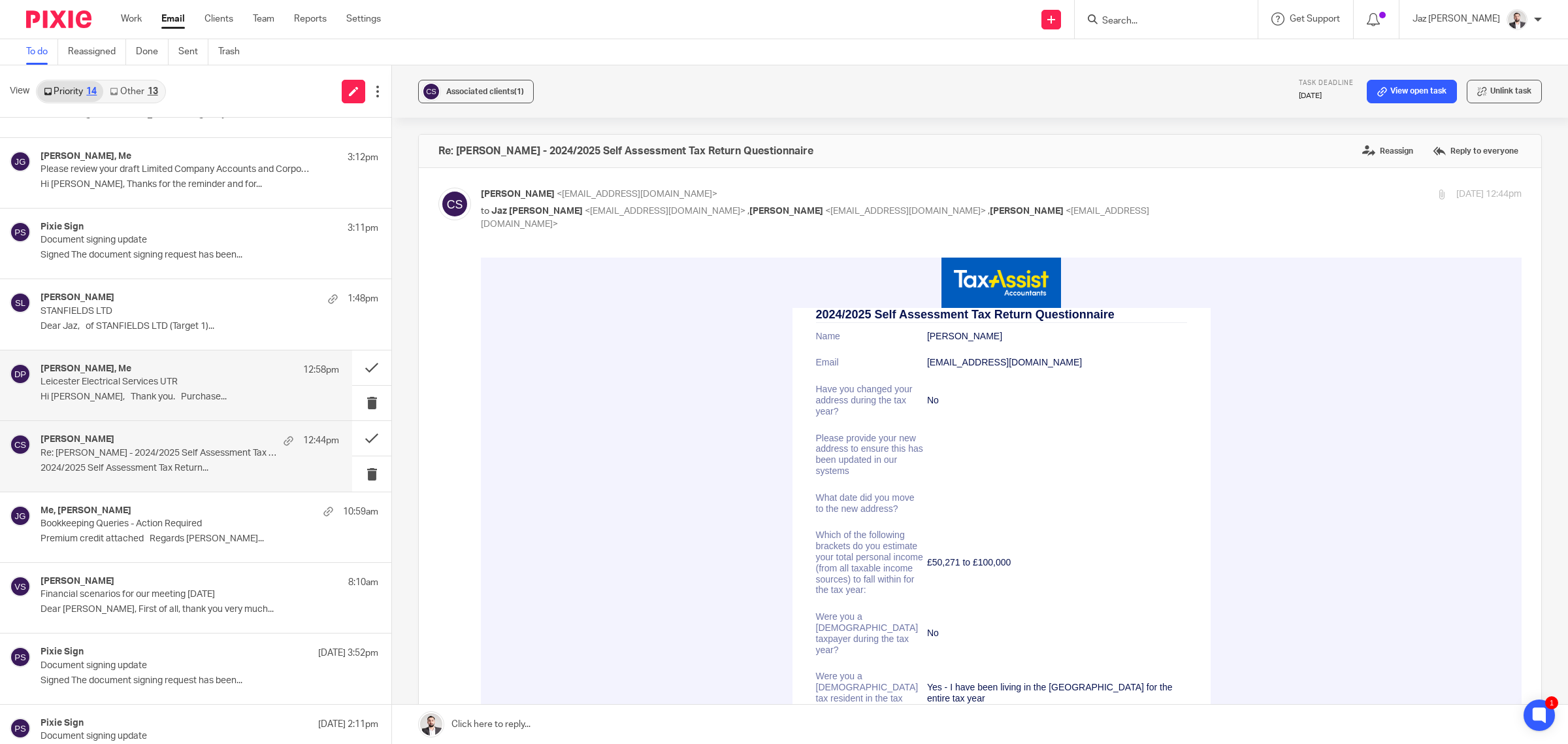
click at [164, 375] on div "Donna Piggin, Me 12:58pm" at bounding box center [190, 370] width 299 height 13
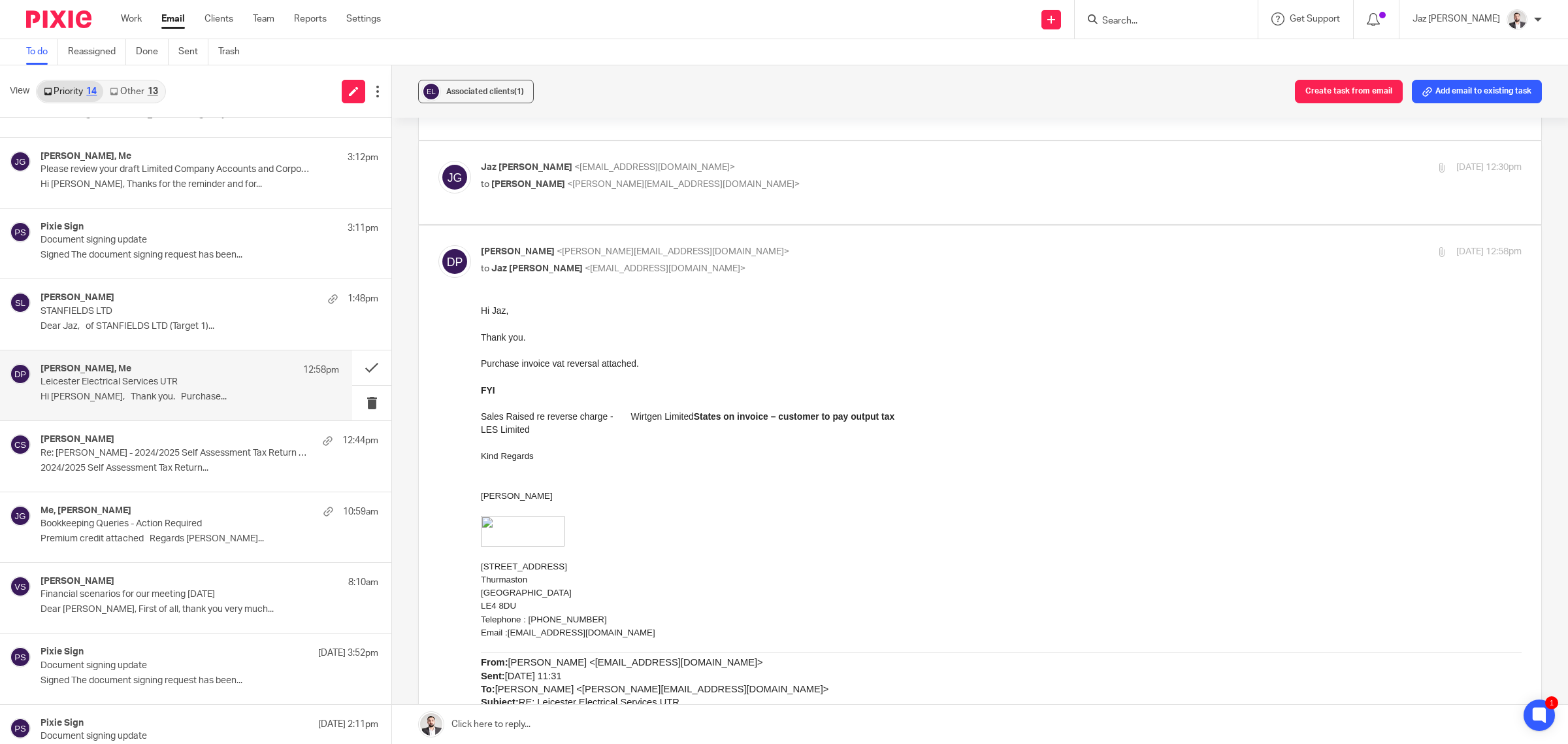
scroll to position [0, 0]
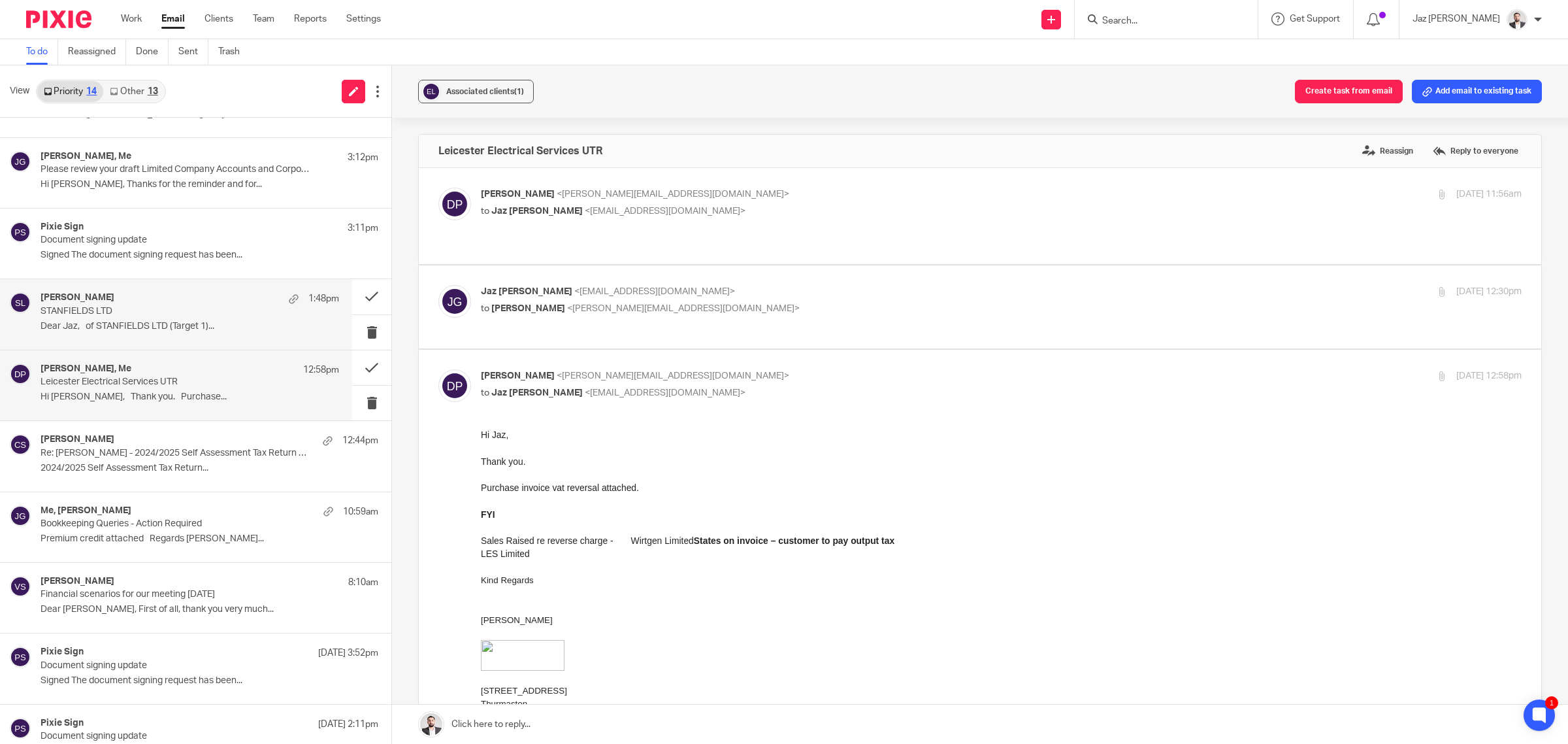
click at [135, 319] on div "Steve O'Neill 1:48pm STANFIELDS LTD Dear Jaz, of STANFIELDS LTD (Target 1)..." at bounding box center [190, 314] width 299 height 44
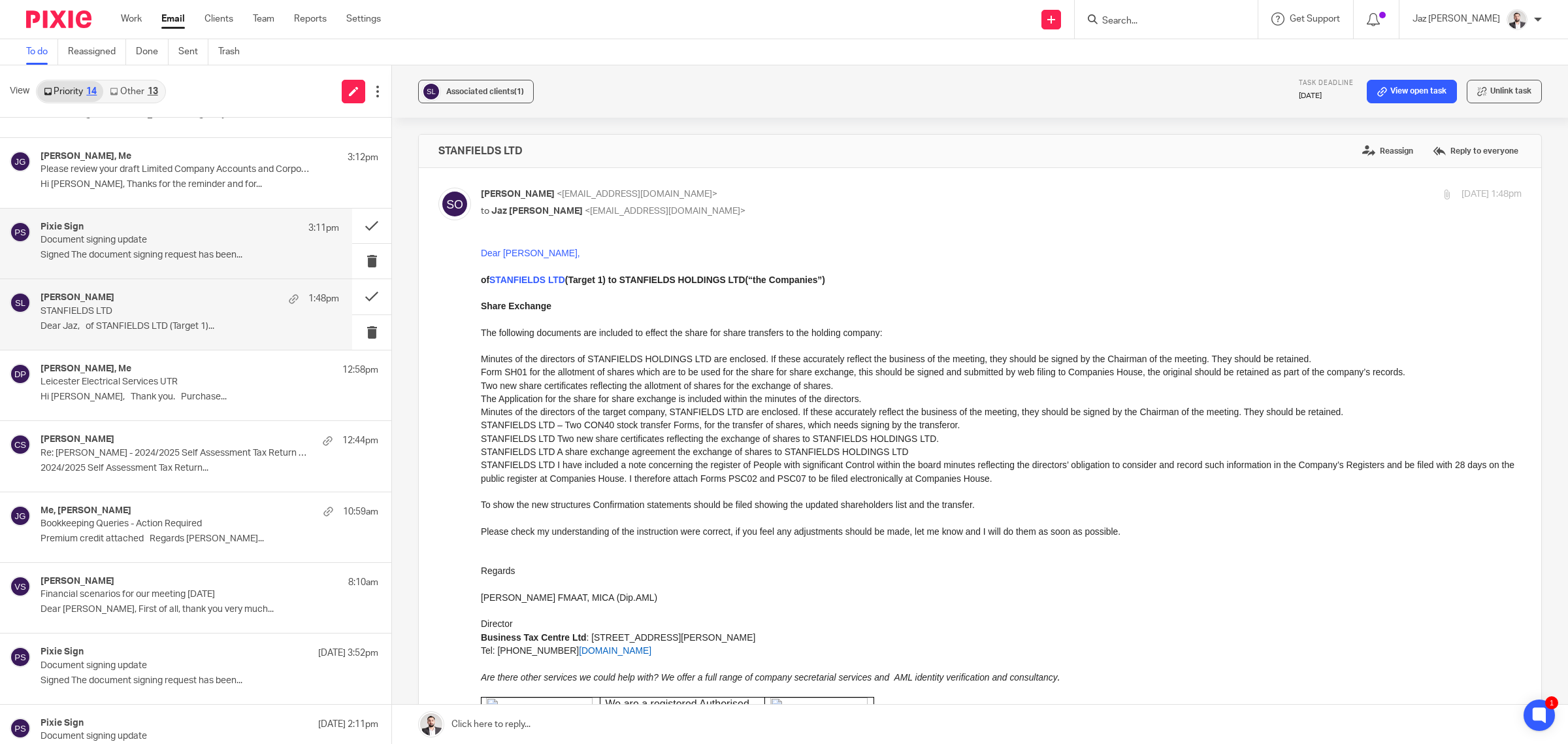
click at [109, 240] on p "Document signing update" at bounding box center [160, 240] width 239 height 11
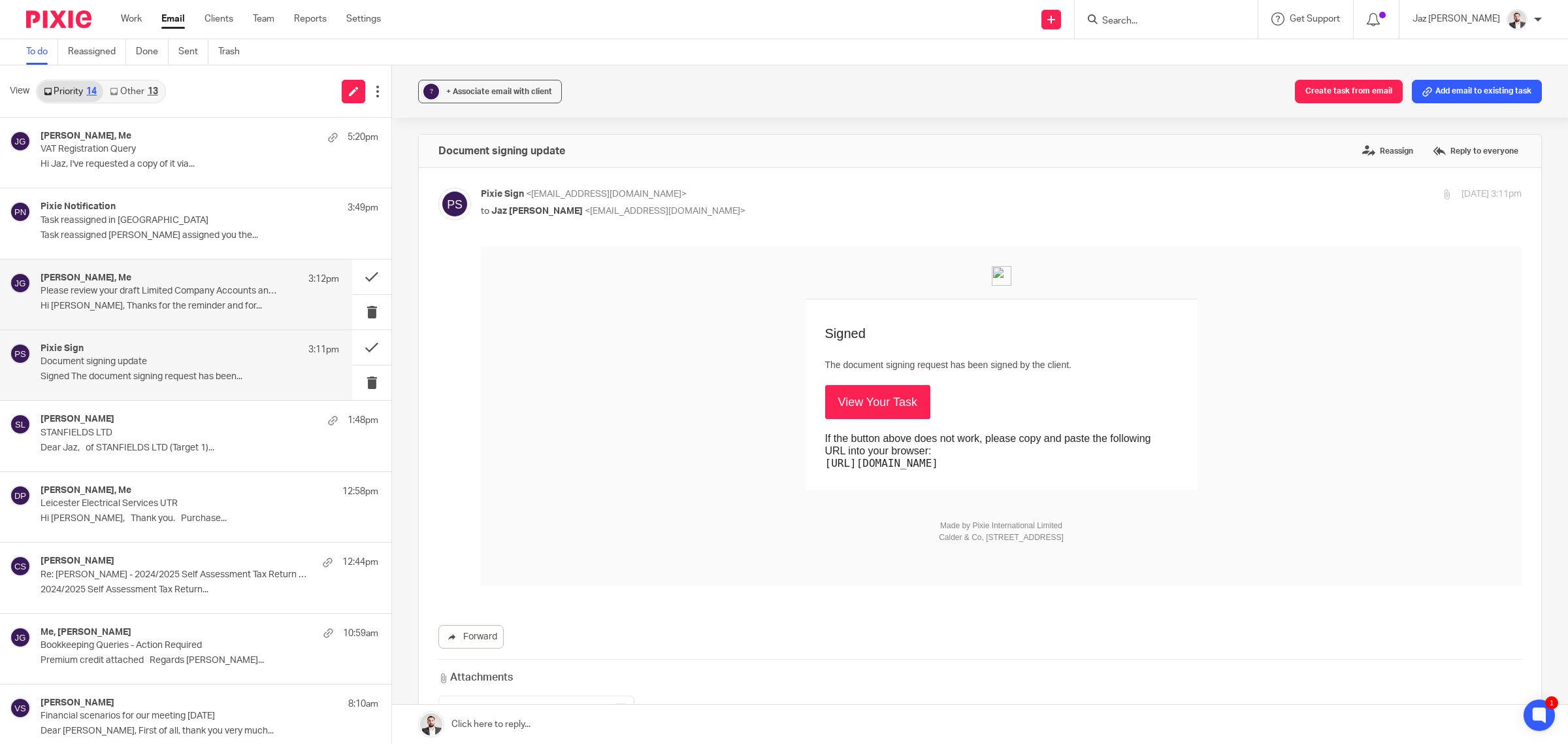
click at [174, 299] on div "Laura King-Berry, Me 3:12pm Please review your draft Limited Company Accounts a…" at bounding box center [190, 294] width 299 height 44
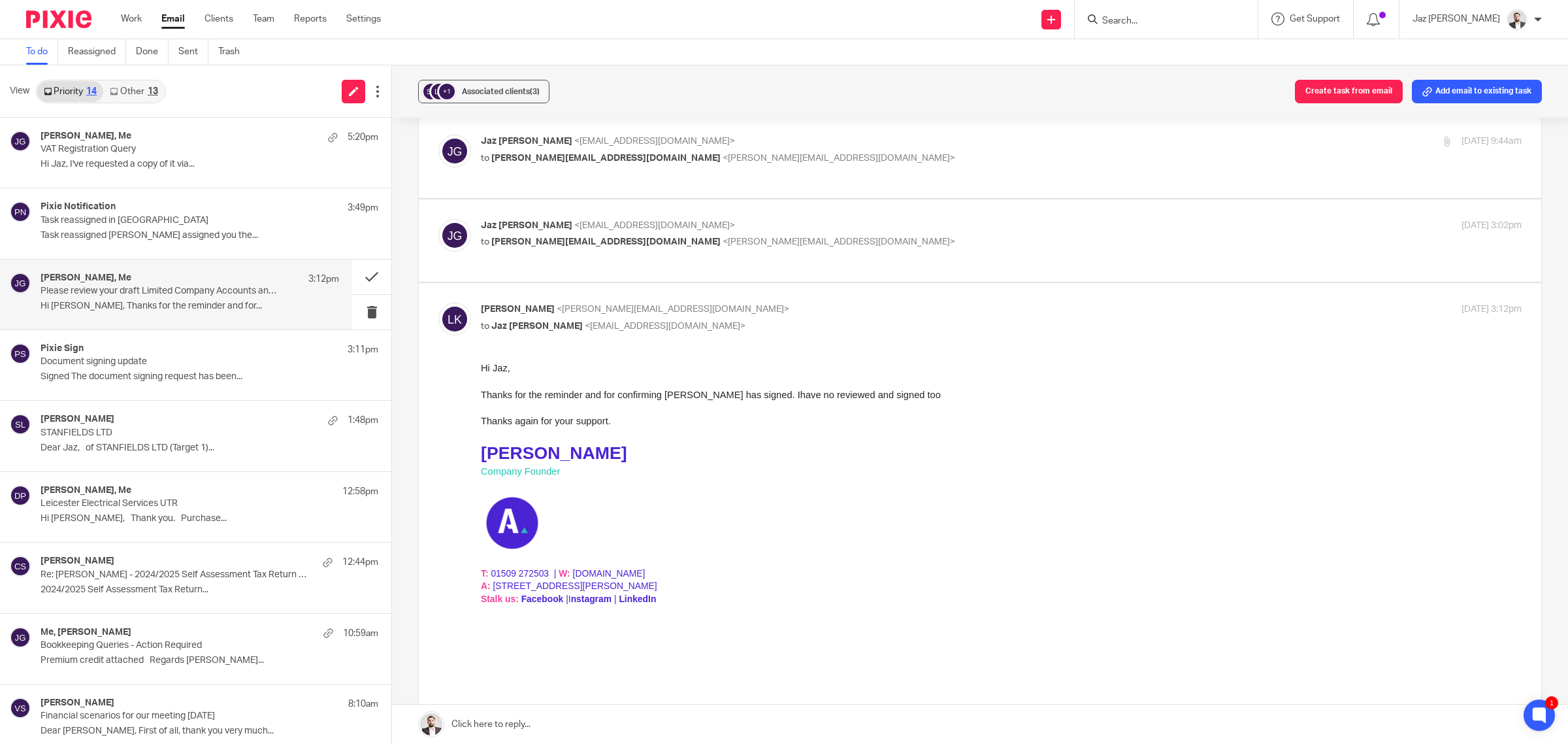
scroll to position [82, 0]
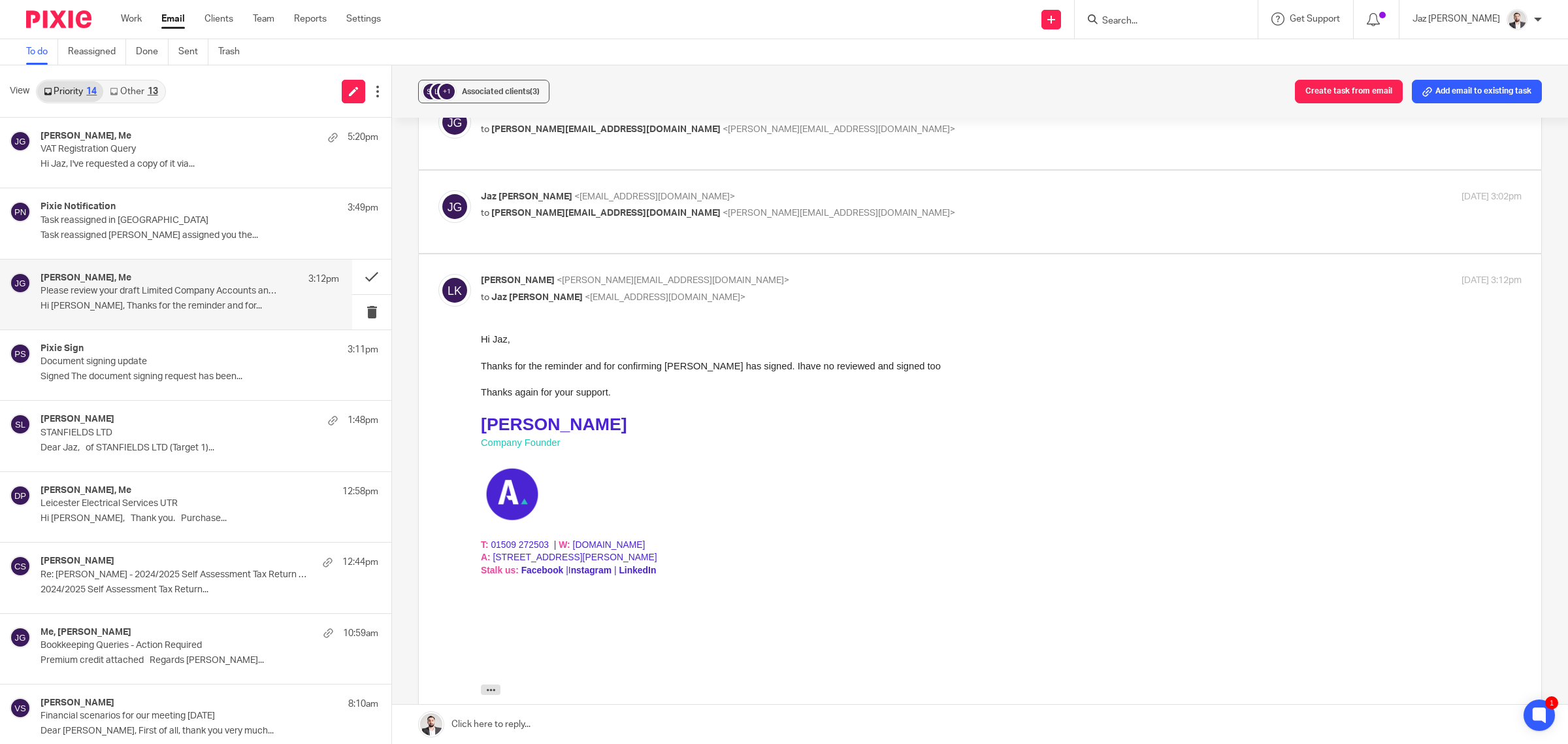
click at [602, 726] on link at bounding box center [980, 724] width 1176 height 39
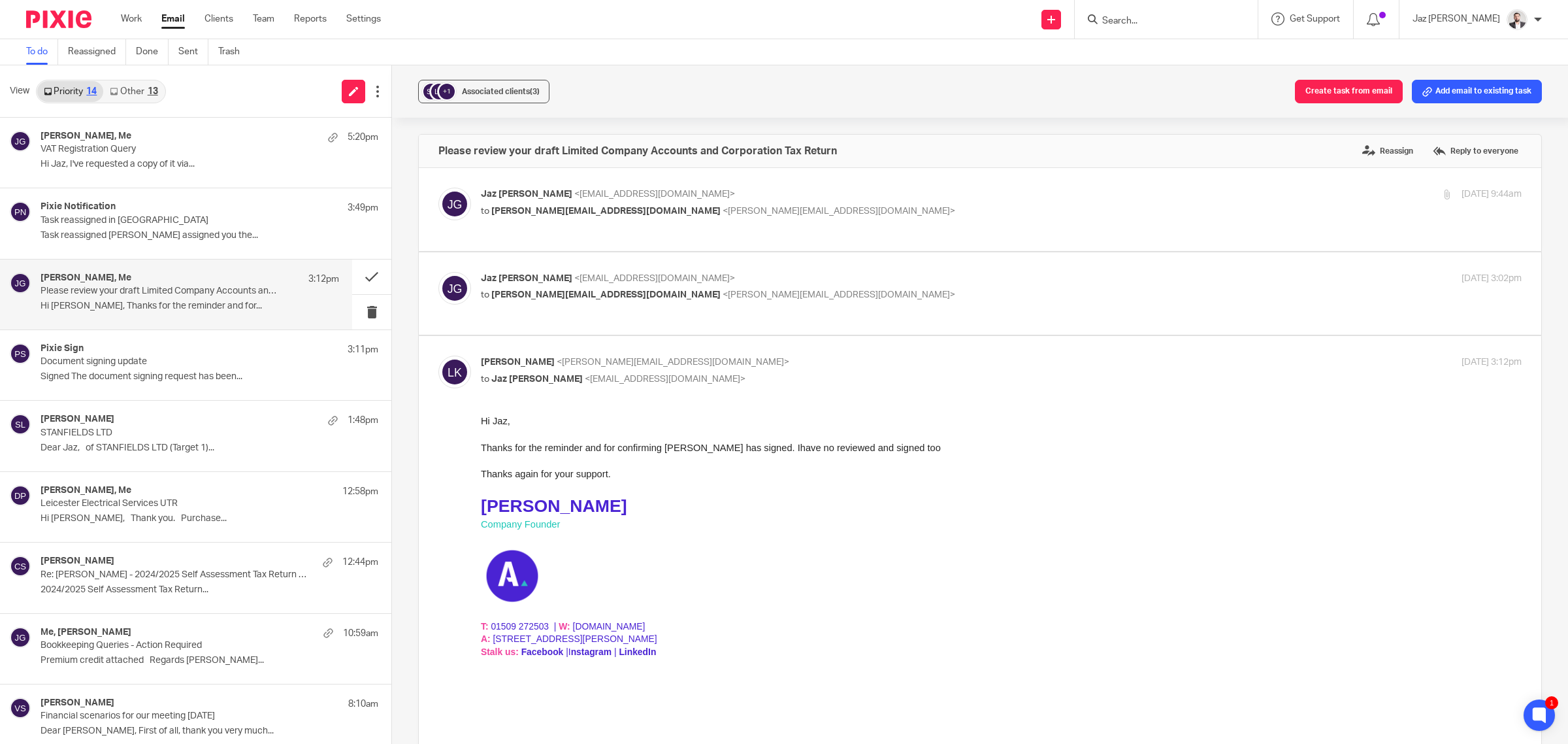
scroll to position [586, 0]
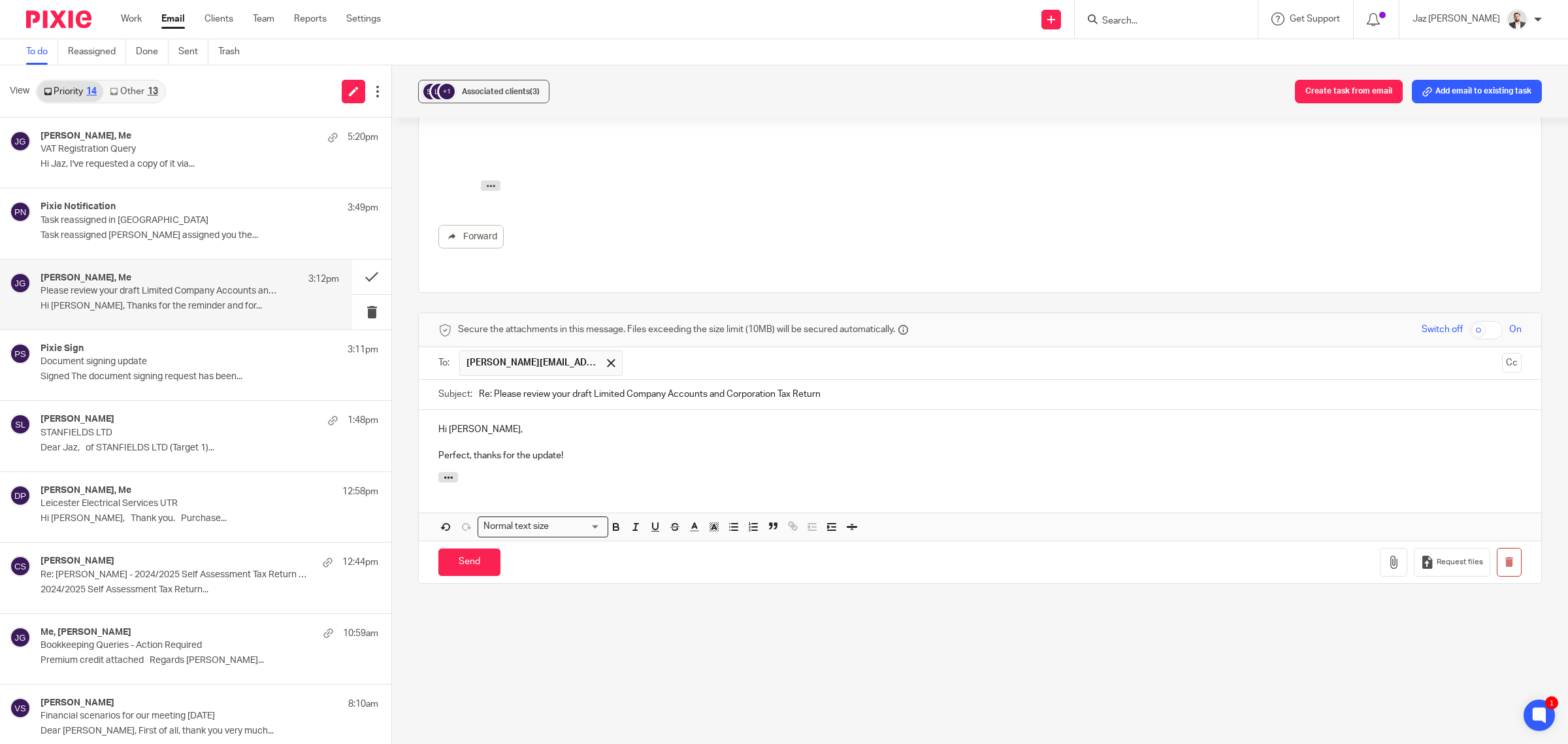
click at [608, 449] on p "Perfect, thanks for the update!" at bounding box center [979, 456] width 1083 height 13
drag, startPoint x: 482, startPoint y: 559, endPoint x: 514, endPoint y: 528, distance: 44.6
click at [484, 559] on input "Send" at bounding box center [469, 562] width 62 height 28
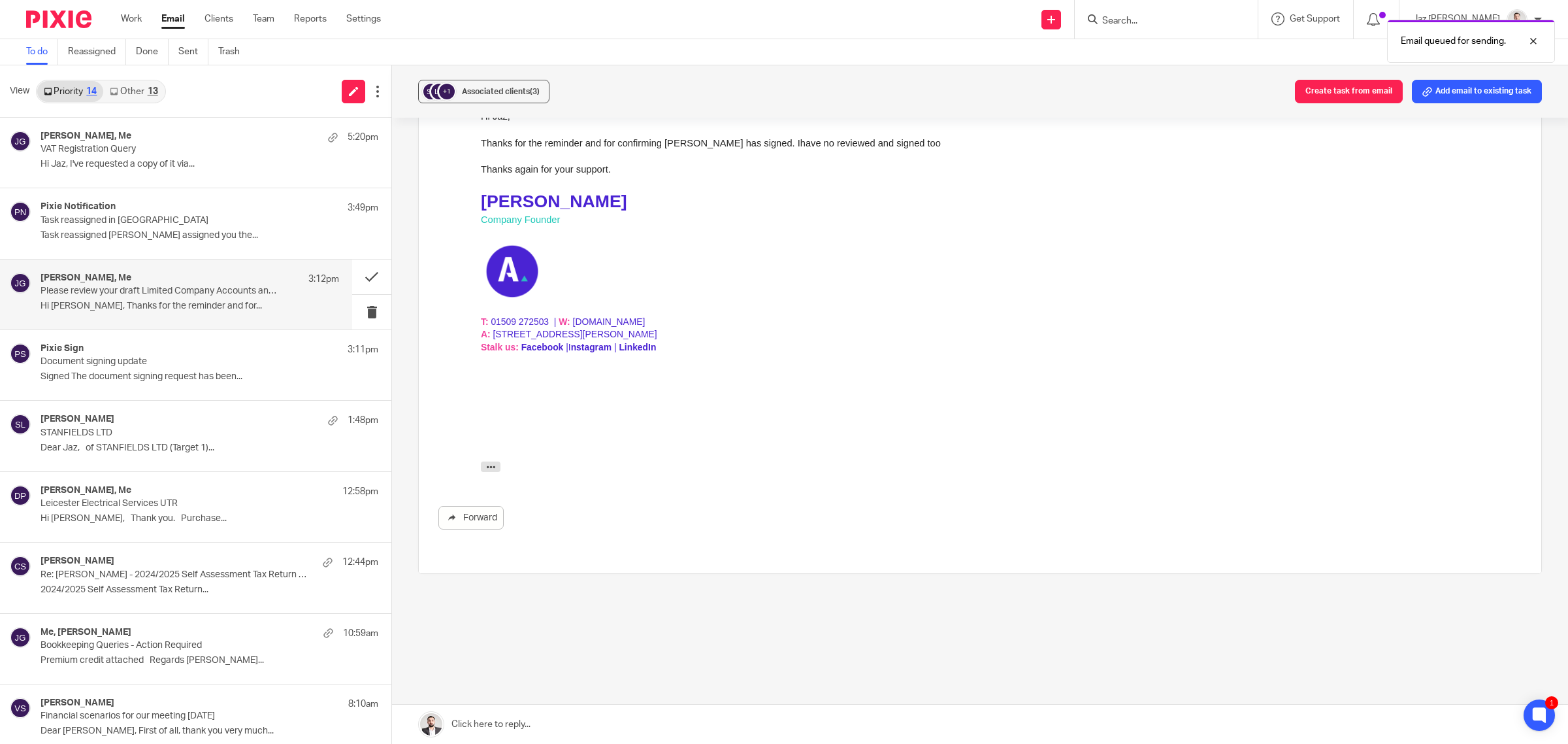
scroll to position [292, 0]
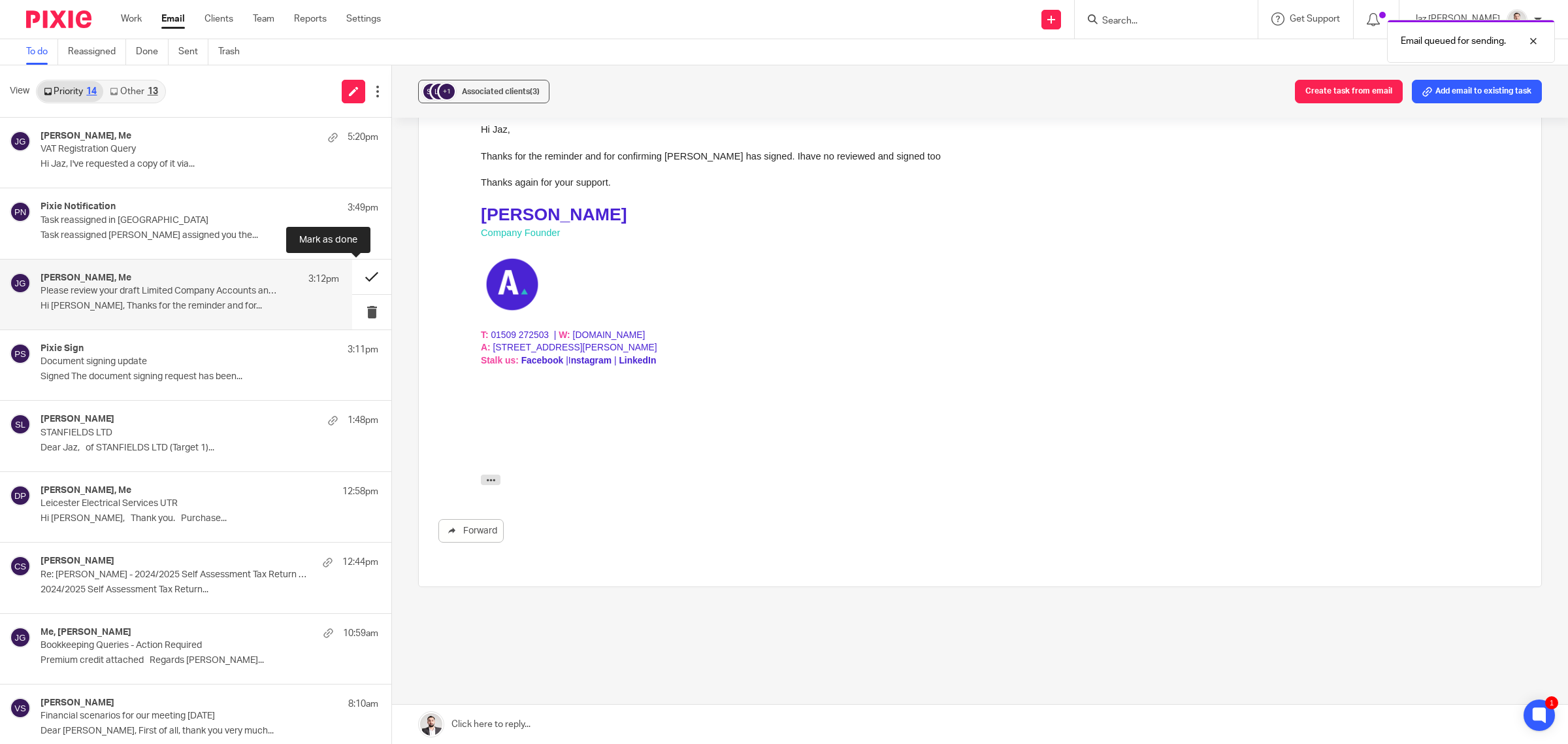
click at [359, 277] on button at bounding box center [371, 277] width 39 height 35
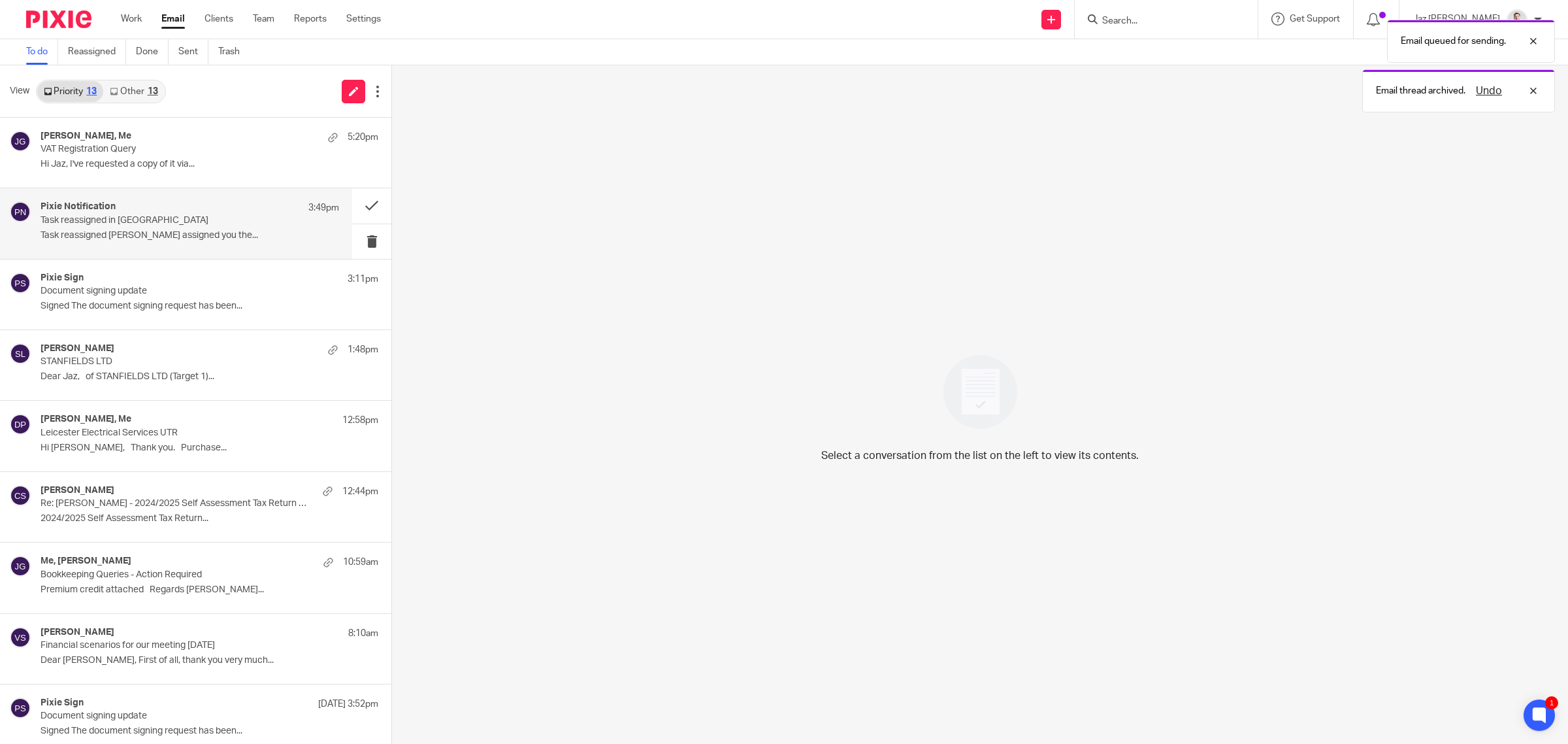
click at [200, 231] on p "Task reassigned Raj Kaur assigned you the..." at bounding box center [190, 235] width 299 height 11
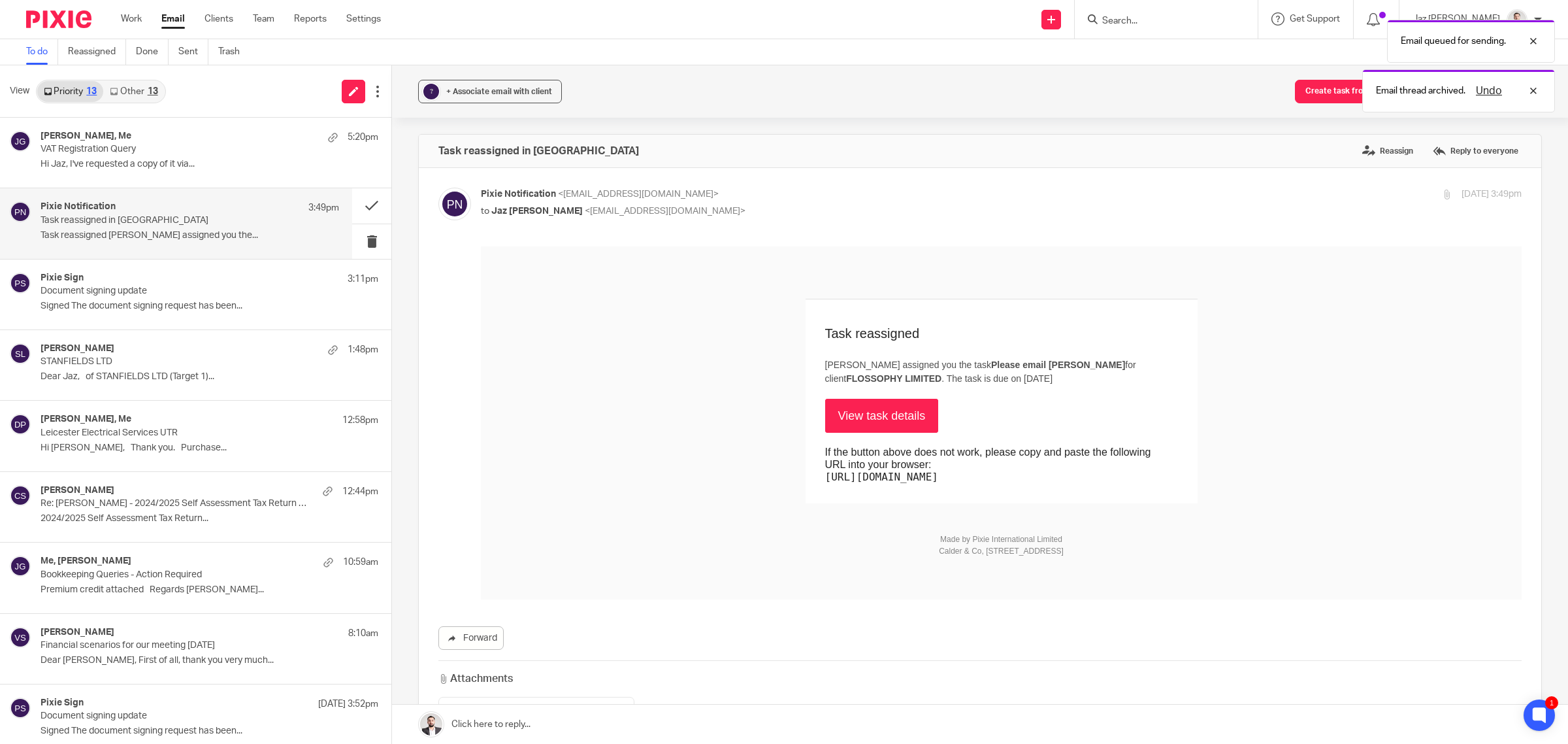
scroll to position [0, 0]
click at [360, 199] on button at bounding box center [371, 206] width 39 height 35
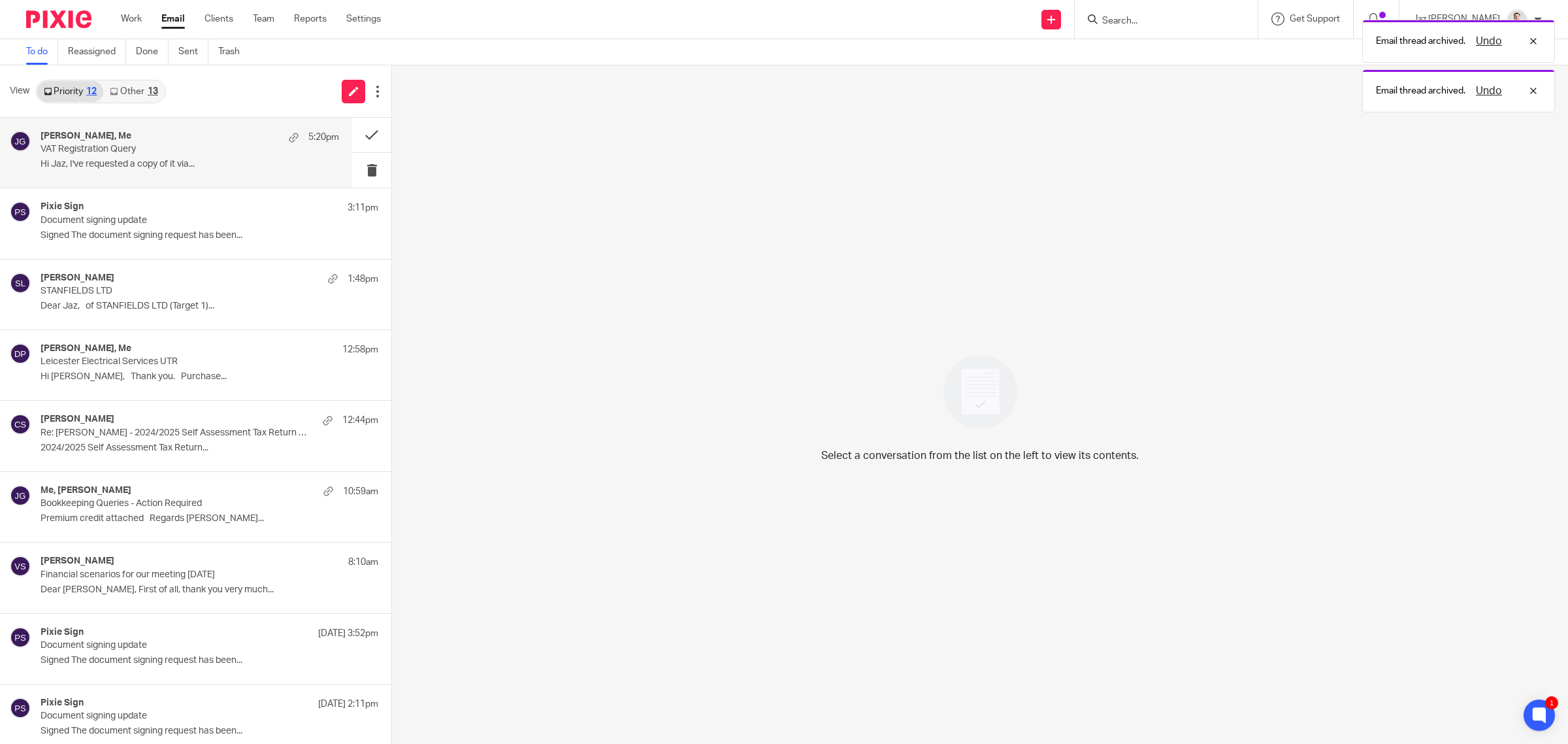
click at [172, 147] on p "VAT Registration Query" at bounding box center [160, 149] width 239 height 11
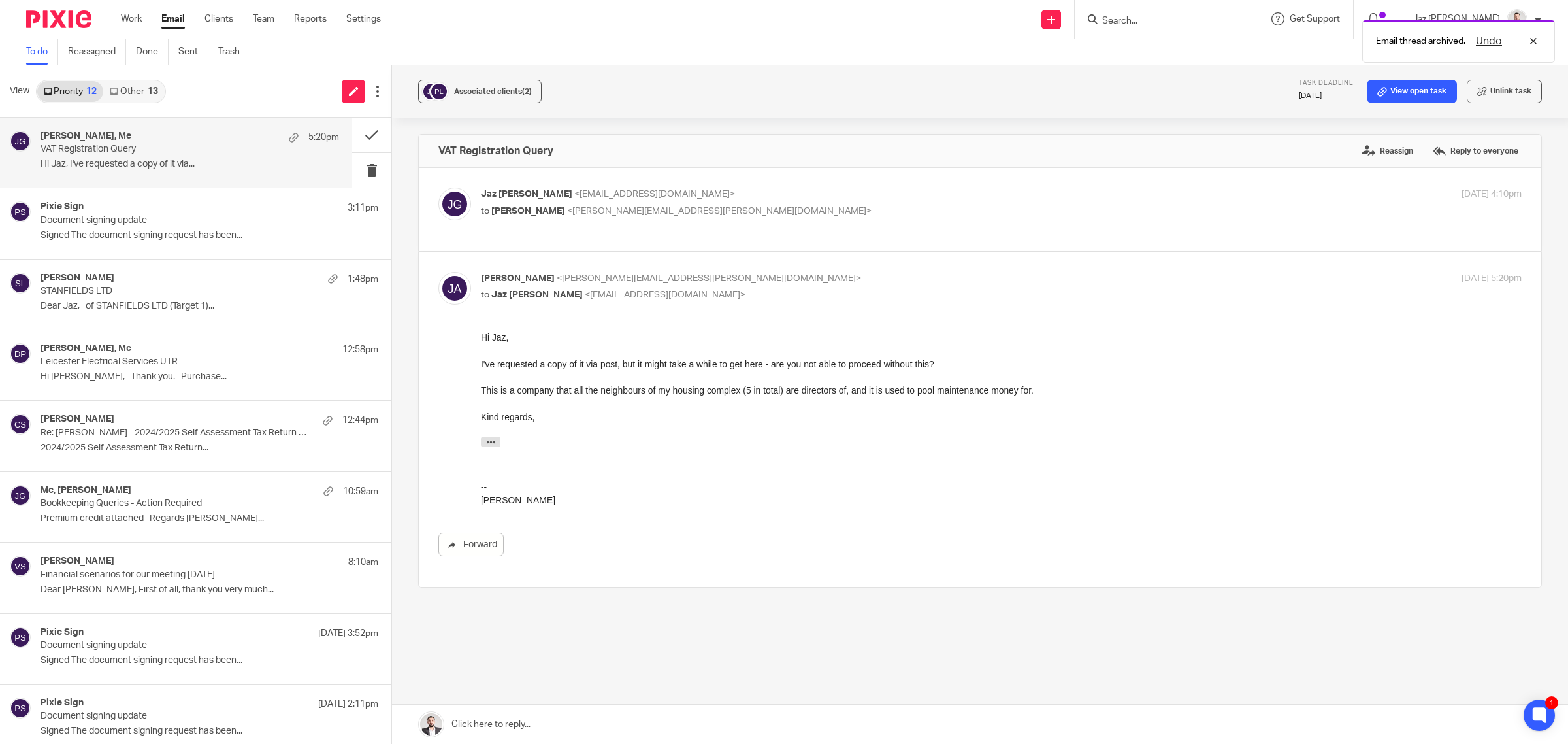
click at [769, 372] on div at bounding box center [1001, 377] width 1041 height 13
click at [866, 383] on div "This is a company that all the neighbours of my housing complex (5 in total) ar…" at bounding box center [1001, 390] width 1041 height 13
click at [570, 721] on link at bounding box center [980, 724] width 1176 height 39
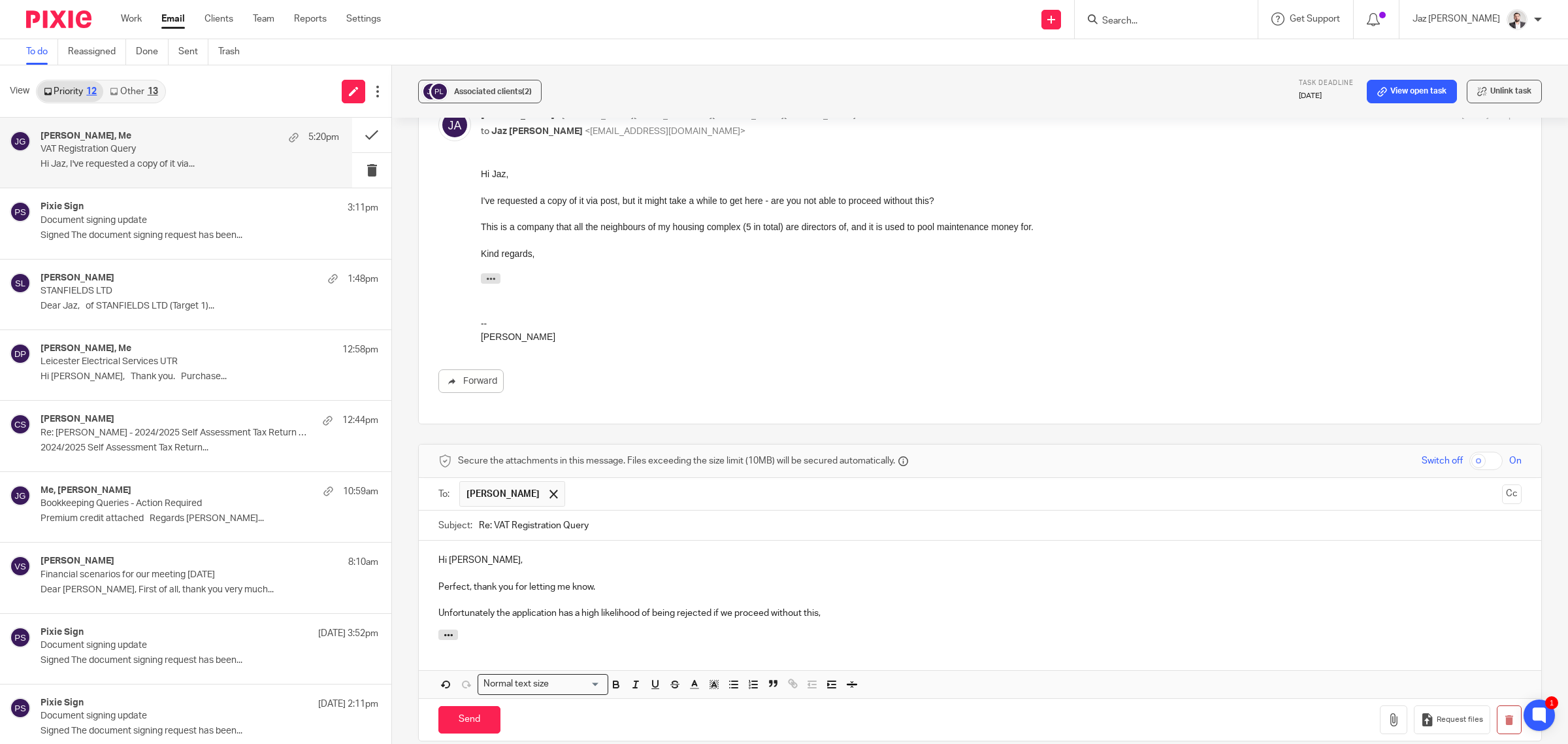
click at [854, 617] on p "Unfortunately the application has a high likelihood of being rejected if we pro…" at bounding box center [979, 613] width 1083 height 13
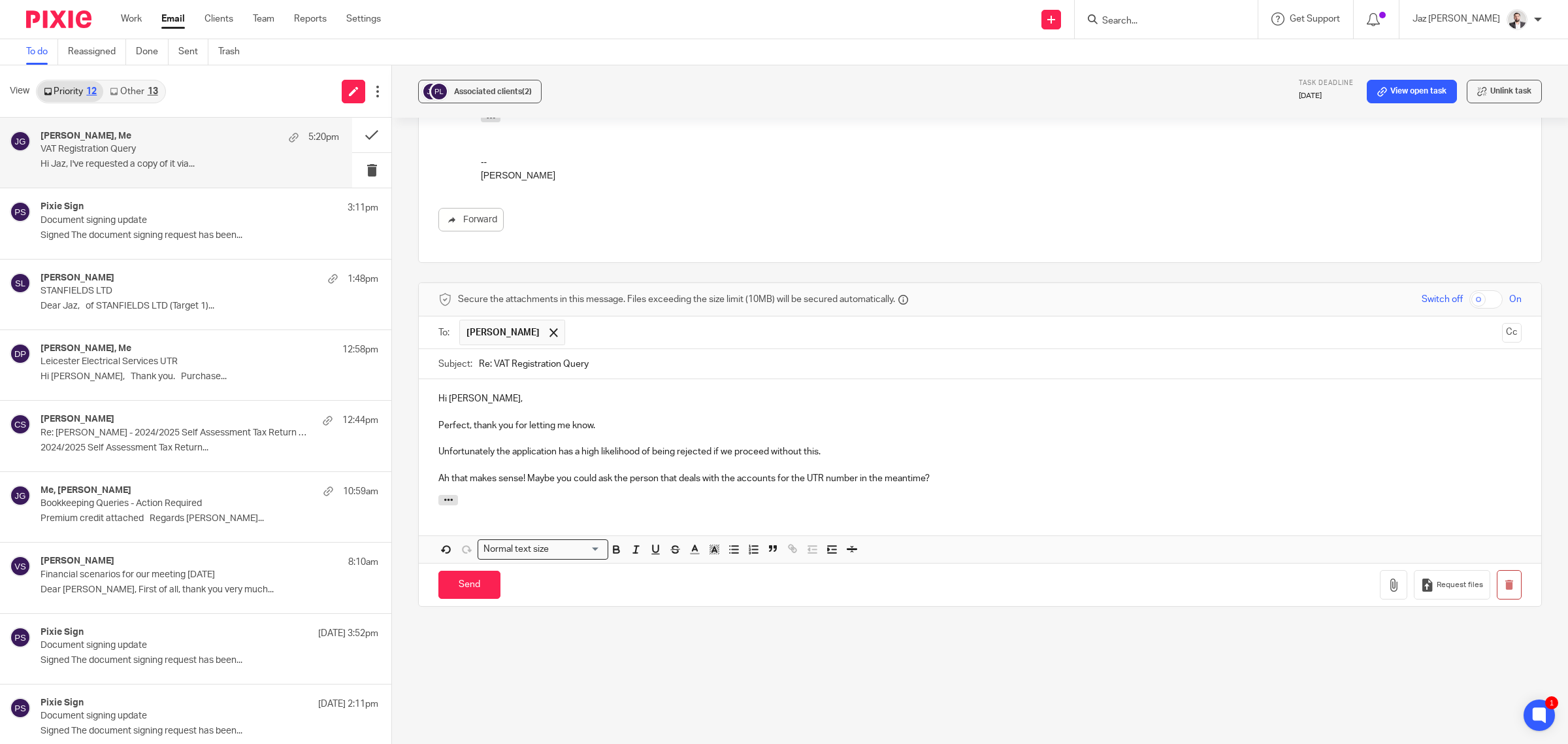
scroll to position [327, 0]
click at [774, 479] on p "Ah that makes sense! Maybe you could ask the person that deals with the account…" at bounding box center [979, 477] width 1083 height 13
click at [1053, 483] on p "Ah that makes sense! Maybe you could ask the person that deals with the account…" at bounding box center [979, 477] width 1083 height 13
click at [1141, 482] on p "Ah that makes sense! Maybe you could ask the person that deals with the account…" at bounding box center [979, 477] width 1083 height 13
click at [984, 466] on p at bounding box center [979, 463] width 1083 height 13
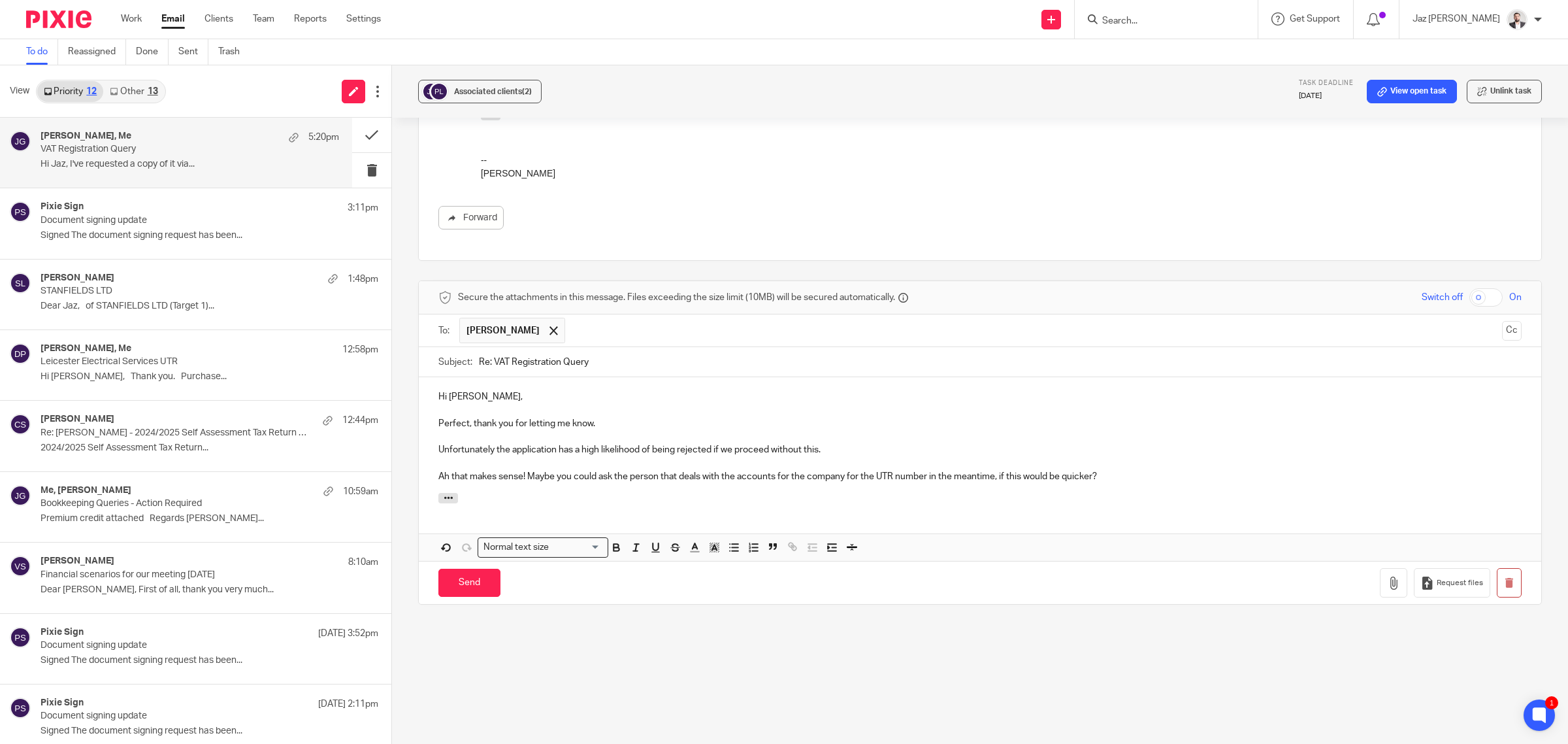
click at [1151, 492] on div "Hi Josue, Perfect, thank you for letting me know. Unfortunately the application…" at bounding box center [980, 435] width 1122 height 116
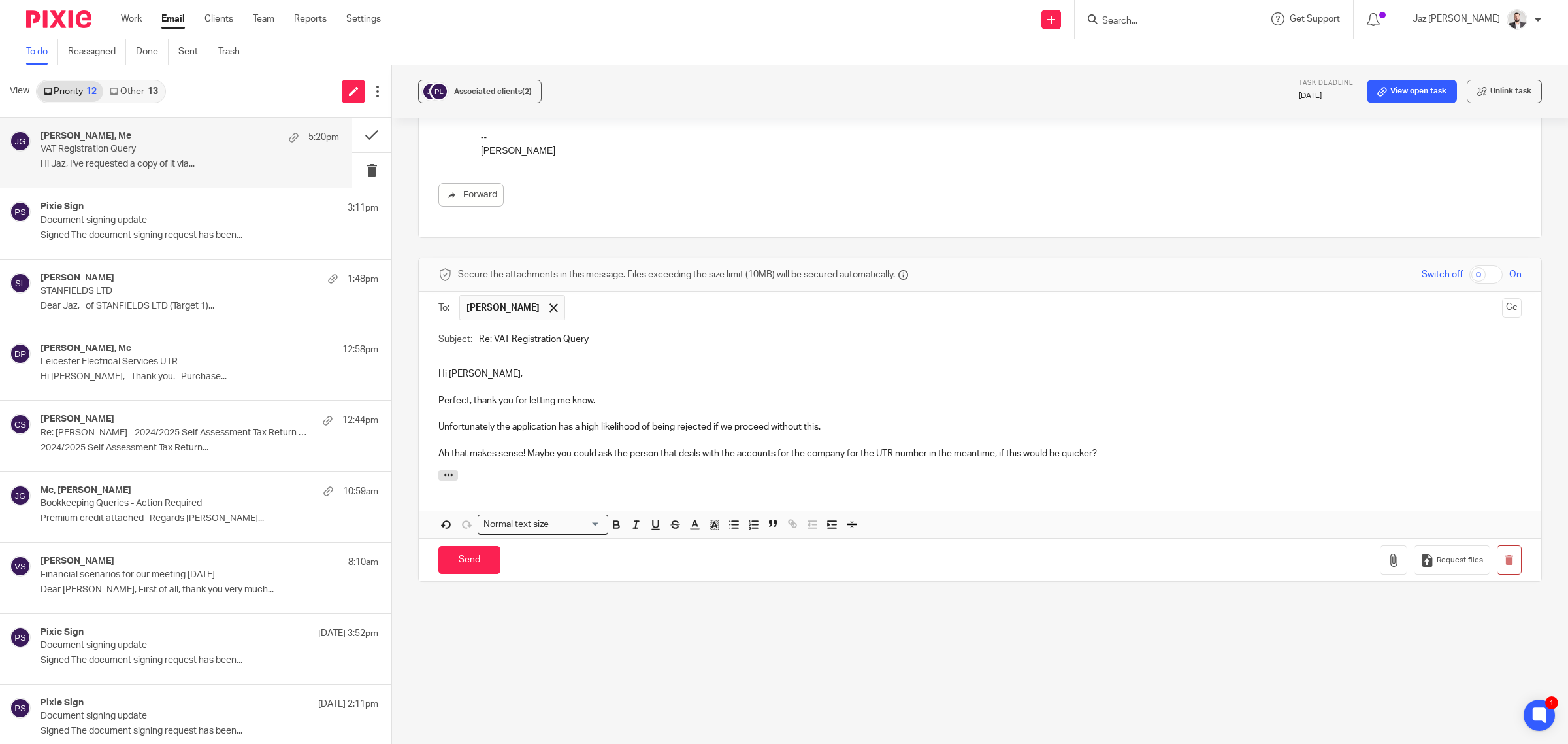
scroll to position [360, 0]
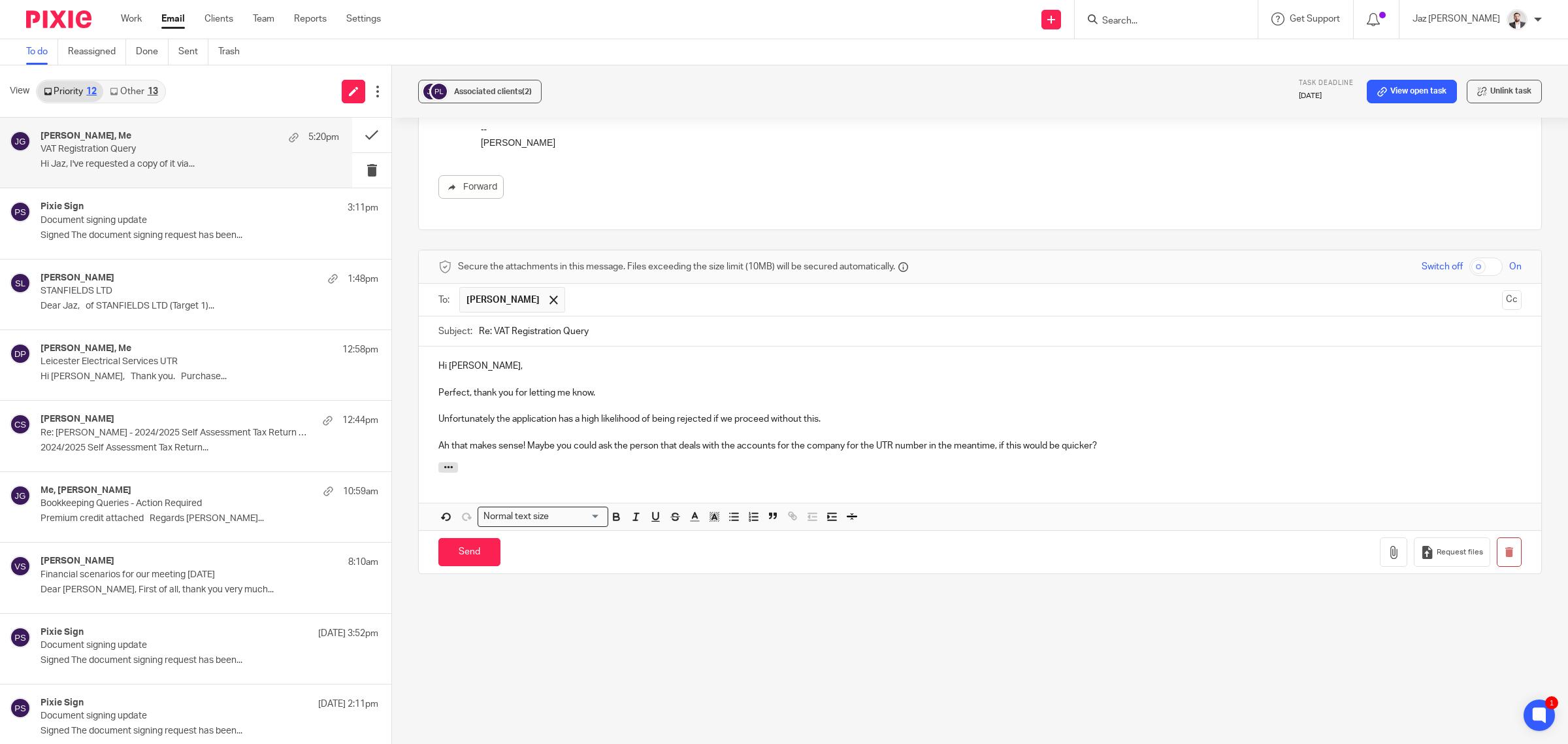
click at [619, 387] on p "Perfect, thank you for letting me know." at bounding box center [979, 393] width 1083 height 13
click at [609, 394] on p "Perfect, thank you for letting me know." at bounding box center [979, 393] width 1083 height 13
click at [530, 401] on p at bounding box center [979, 406] width 1083 height 13
click at [500, 370] on p "Hi Josue," at bounding box center [979, 366] width 1083 height 13
click at [486, 360] on div "Hi Josue, Perfect, thank you for letting me know. Unfortunately the application…" at bounding box center [980, 404] width 1122 height 116
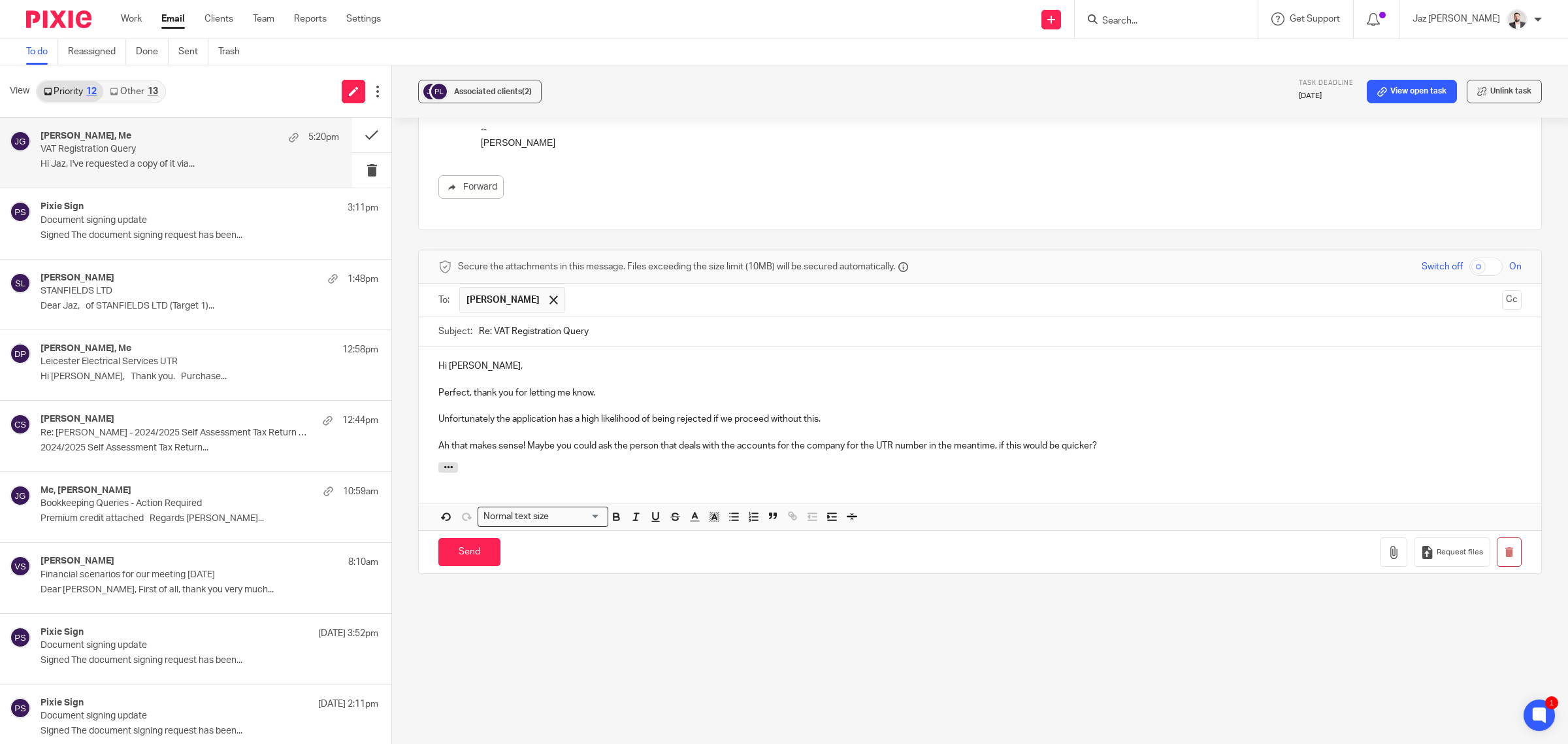
click at [464, 373] on p at bounding box center [979, 379] width 1083 height 13
click at [535, 407] on p at bounding box center [979, 406] width 1083 height 13
click at [614, 390] on p "Perfect, thank you for letting me know." at bounding box center [979, 393] width 1083 height 13
click at [562, 402] on p at bounding box center [979, 406] width 1083 height 13
click at [518, 376] on p at bounding box center [979, 379] width 1083 height 13
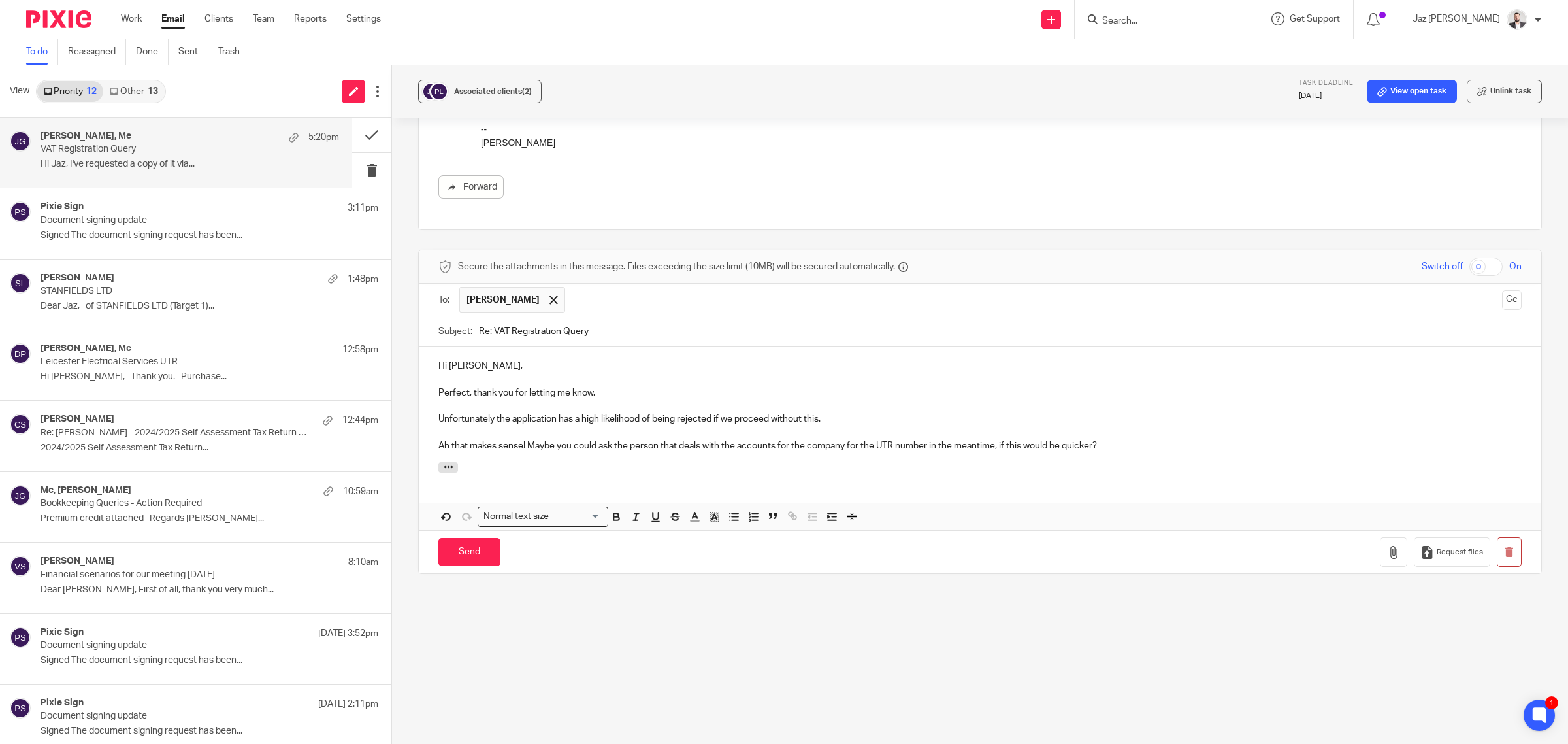
drag, startPoint x: 478, startPoint y: 361, endPoint x: 472, endPoint y: 381, distance: 20.9
click at [477, 361] on p "Hi Josue," at bounding box center [979, 366] width 1083 height 13
click at [459, 393] on p "Perfect, thank you for letting me know." at bounding box center [979, 393] width 1083 height 13
click at [605, 392] on p "Perfect, thank you for letting me know." at bounding box center [979, 393] width 1083 height 13
click at [560, 402] on p at bounding box center [979, 406] width 1083 height 13
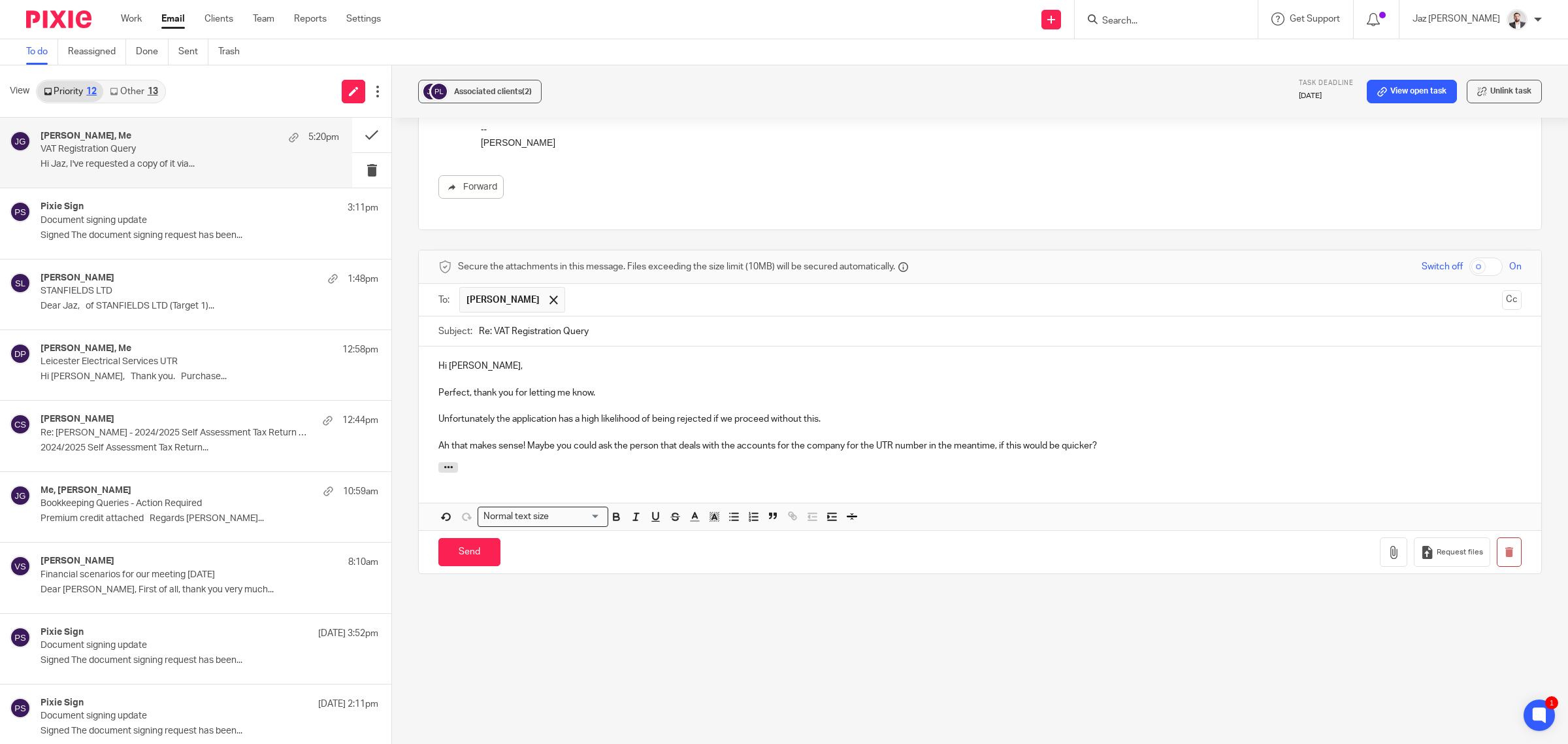
click at [556, 429] on p at bounding box center [979, 432] width 1083 height 13
click at [857, 422] on p "Unfortunately the application has a high likelihood of being rejected if we pro…" at bounding box center [979, 419] width 1083 height 13
click at [697, 429] on p at bounding box center [979, 432] width 1083 height 13
click at [1177, 447] on p "Ah that makes sense! Maybe you could ask the person that deals with the account…" at bounding box center [979, 446] width 1083 height 13
click at [481, 547] on input "Send" at bounding box center [469, 552] width 62 height 28
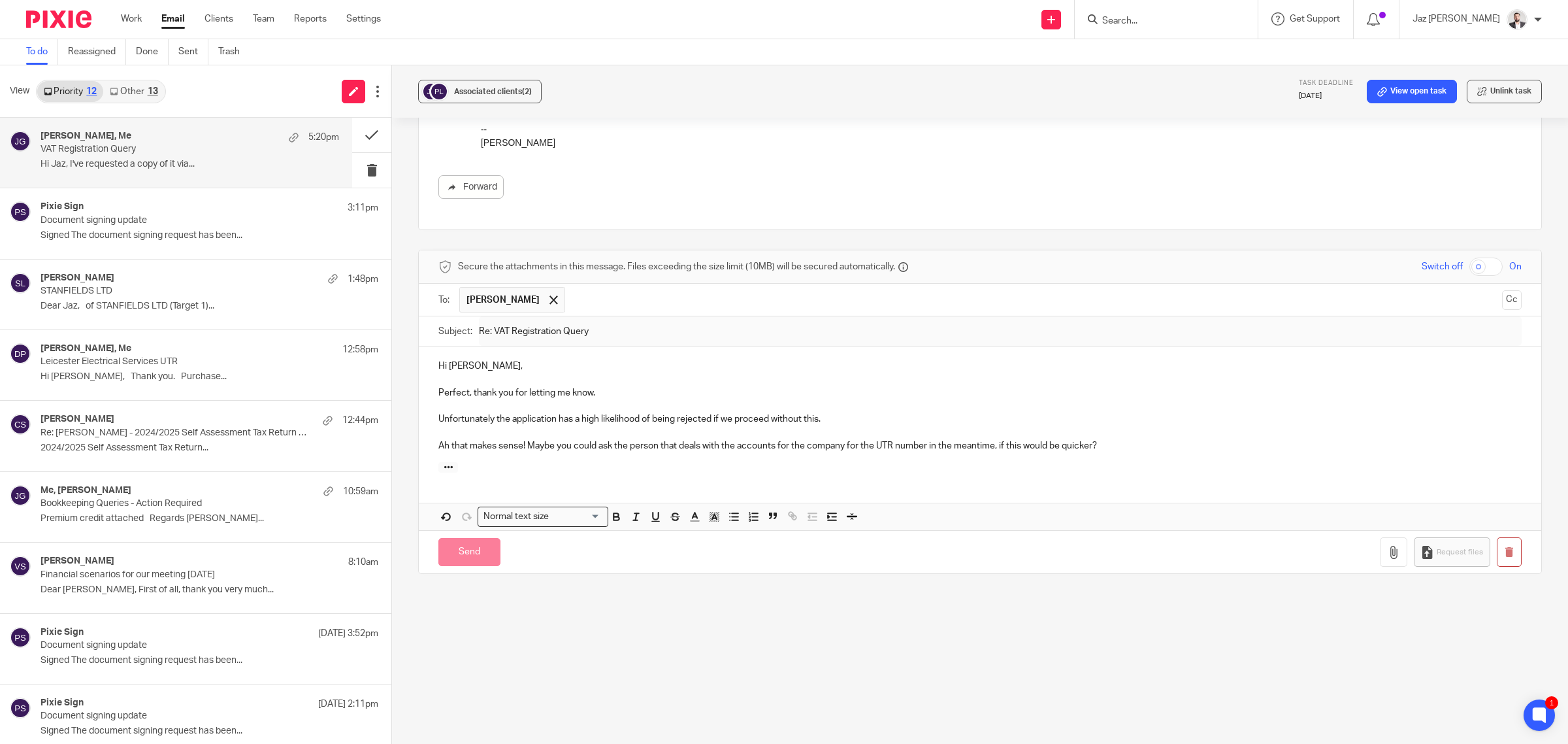
scroll to position [13, 0]
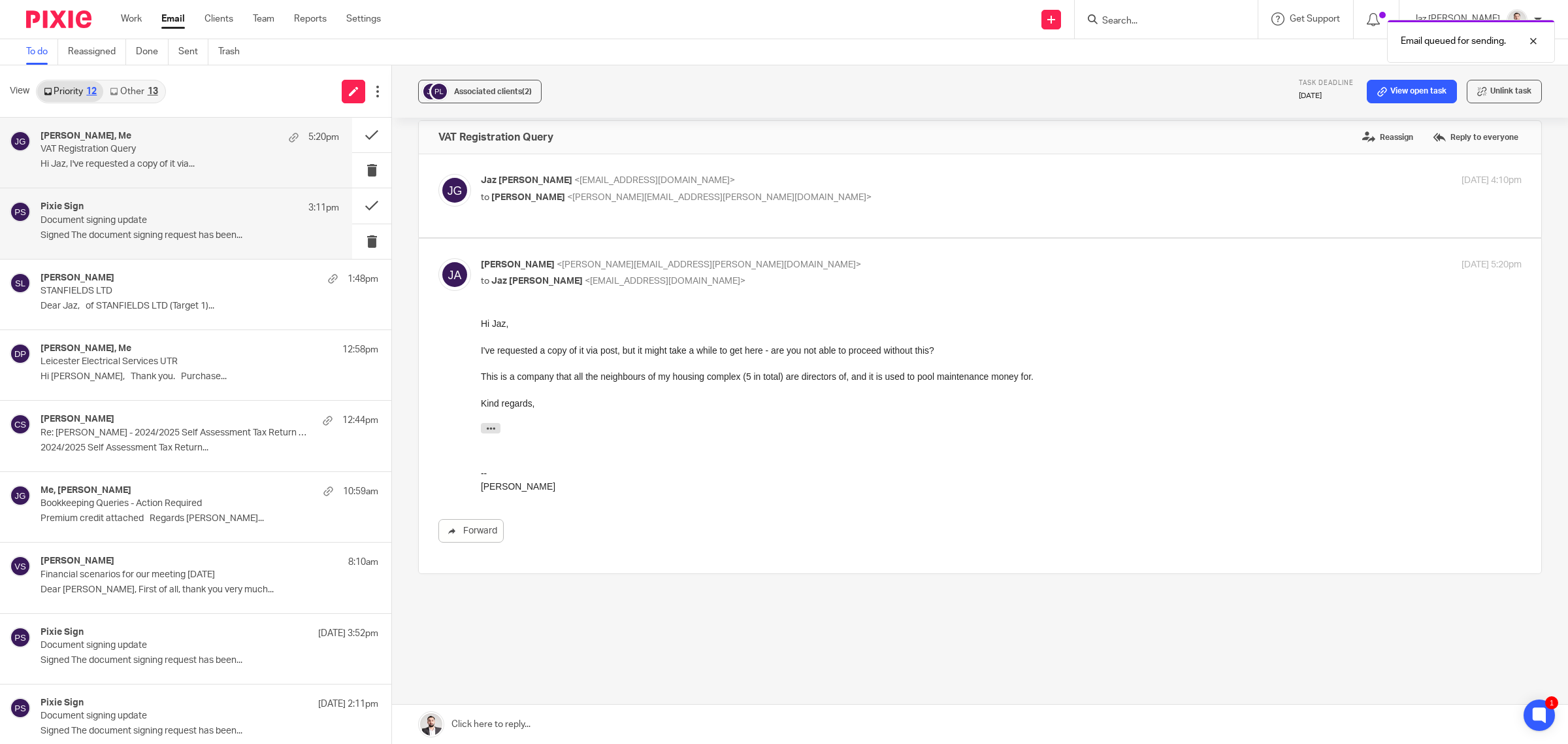
click at [212, 220] on p "Document signing update" at bounding box center [160, 220] width 239 height 11
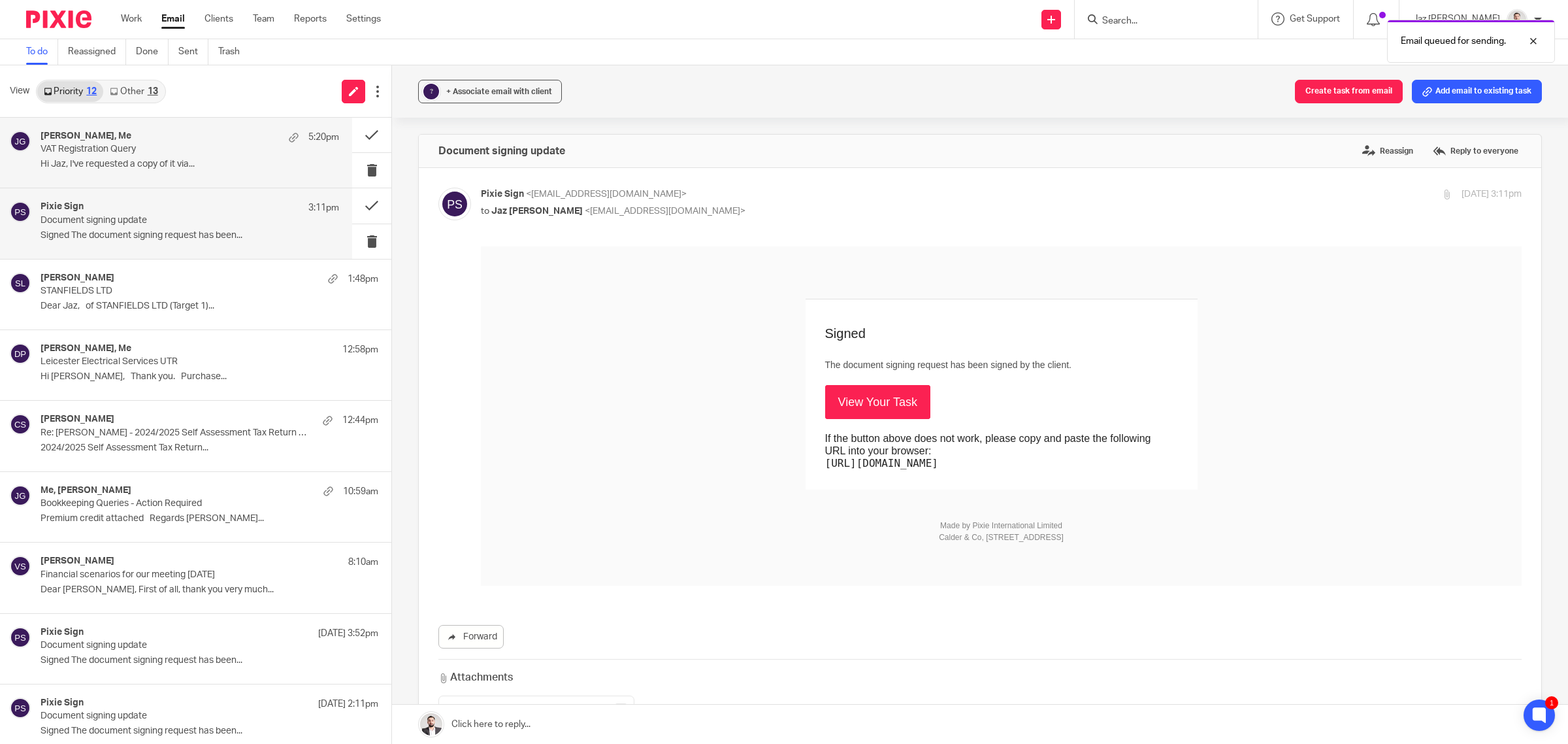
scroll to position [0, 0]
click at [192, 177] on div "Josue Abreu, Me 5:20pm VAT Registration Query Hi Jaz, I've requested a copy of …" at bounding box center [176, 152] width 352 height 70
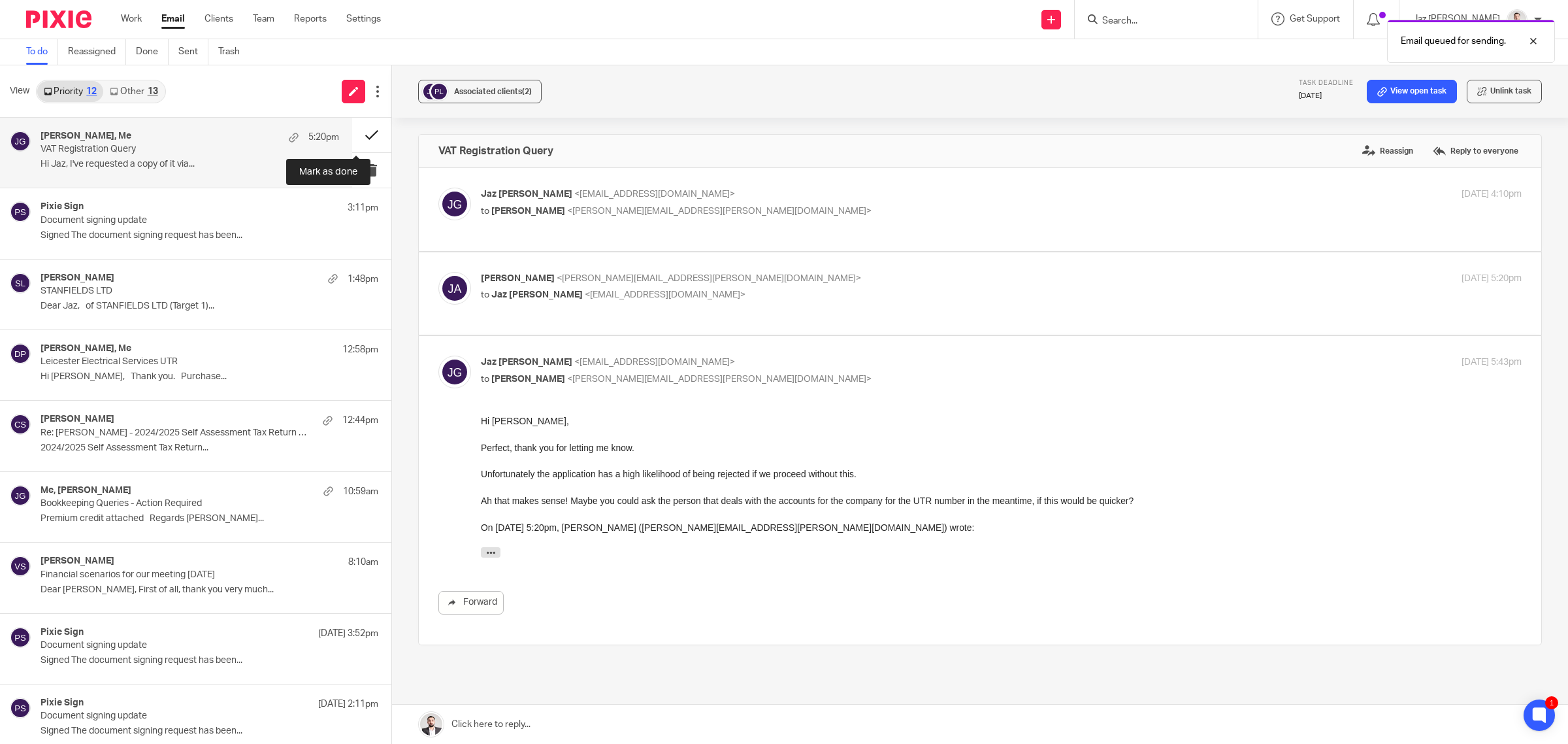
click at [366, 129] on button at bounding box center [371, 135] width 39 height 35
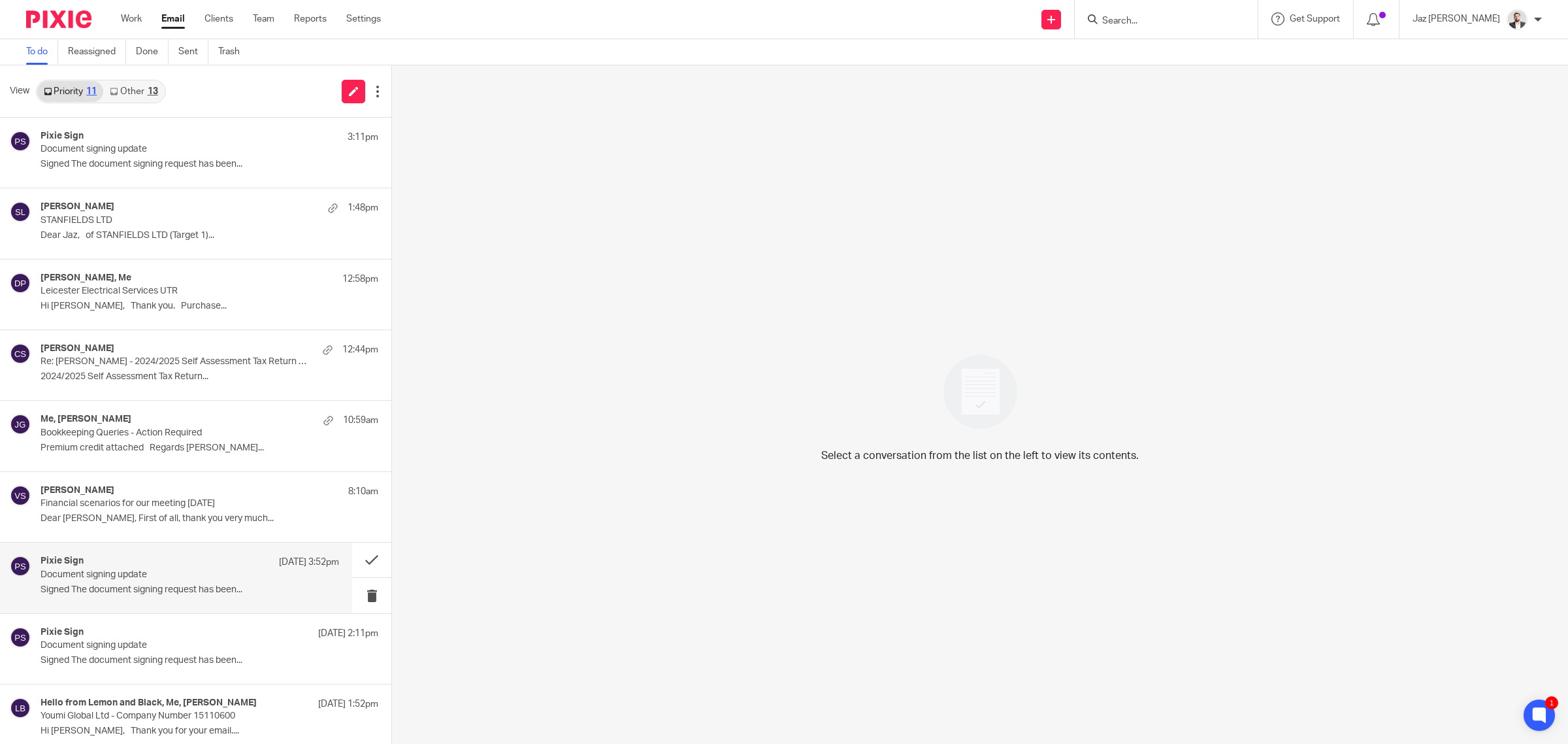
scroll to position [154, 0]
